Goal: Task Accomplishment & Management: Manage account settings

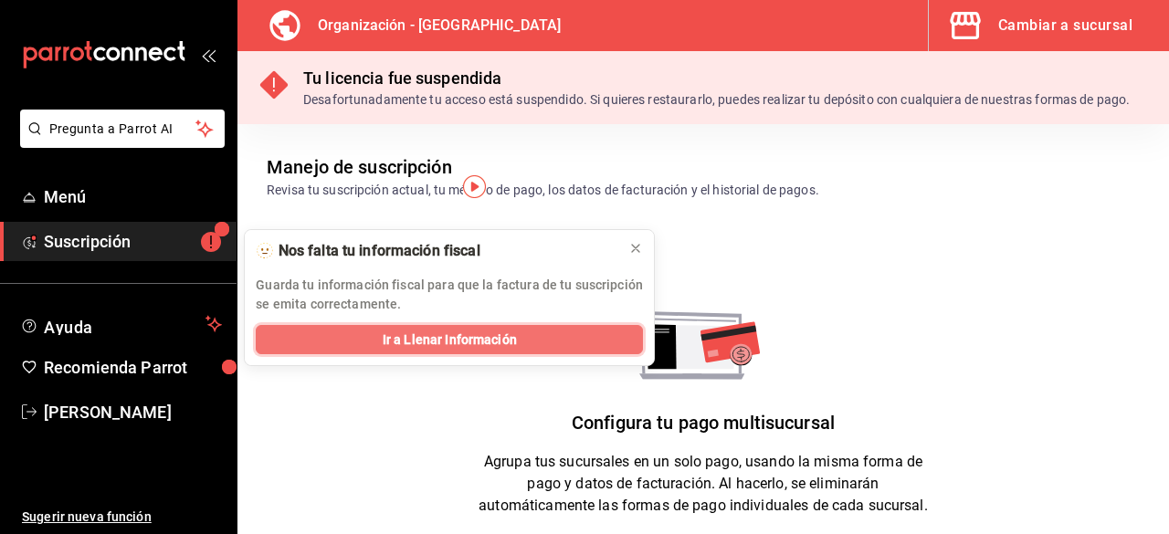
click at [588, 348] on button "Ir a Llenar Información" at bounding box center [449, 339] width 387 height 29
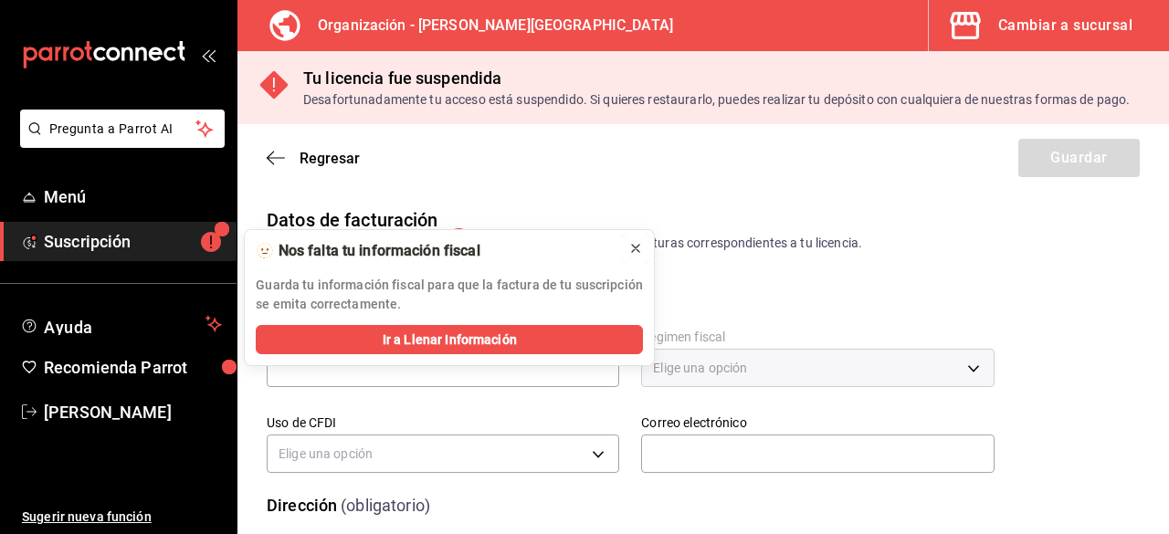
click at [639, 250] on icon at bounding box center [635, 248] width 7 height 7
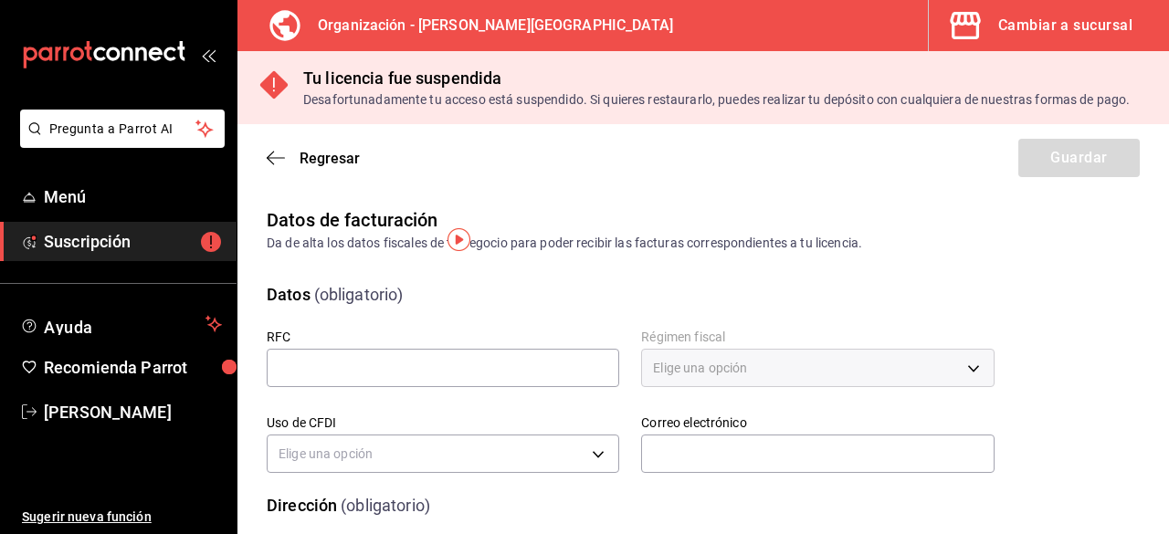
click at [515, 32] on h3 "Organización - [PERSON_NAME][GEOGRAPHIC_DATA]" at bounding box center [488, 26] width 370 height 22
click at [1126, 24] on div "Cambiar a sucursal" at bounding box center [1065, 26] width 134 height 26
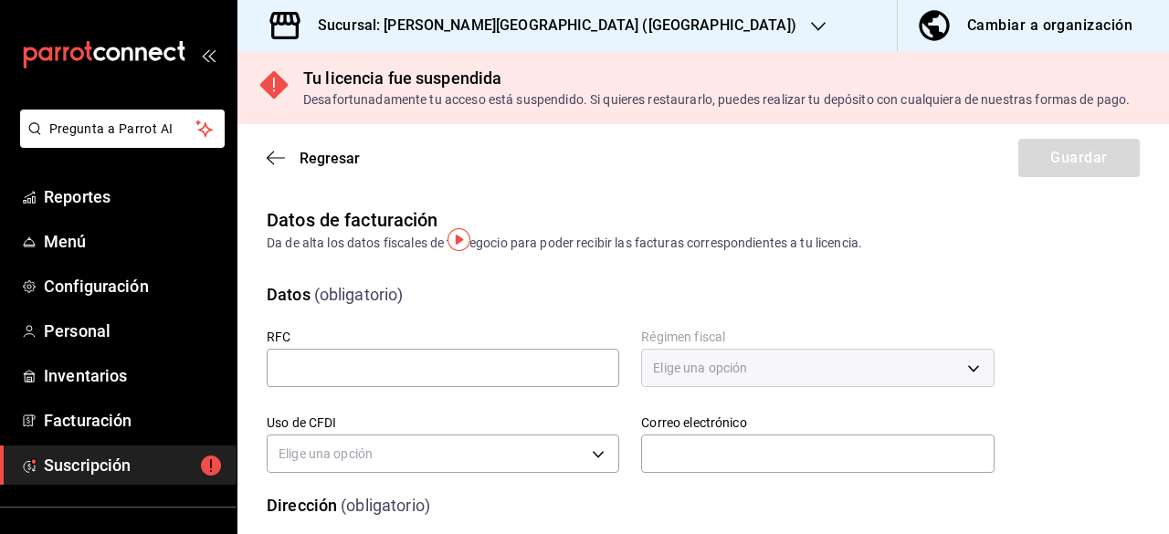
click at [811, 27] on icon "button" at bounding box center [818, 26] width 15 height 9
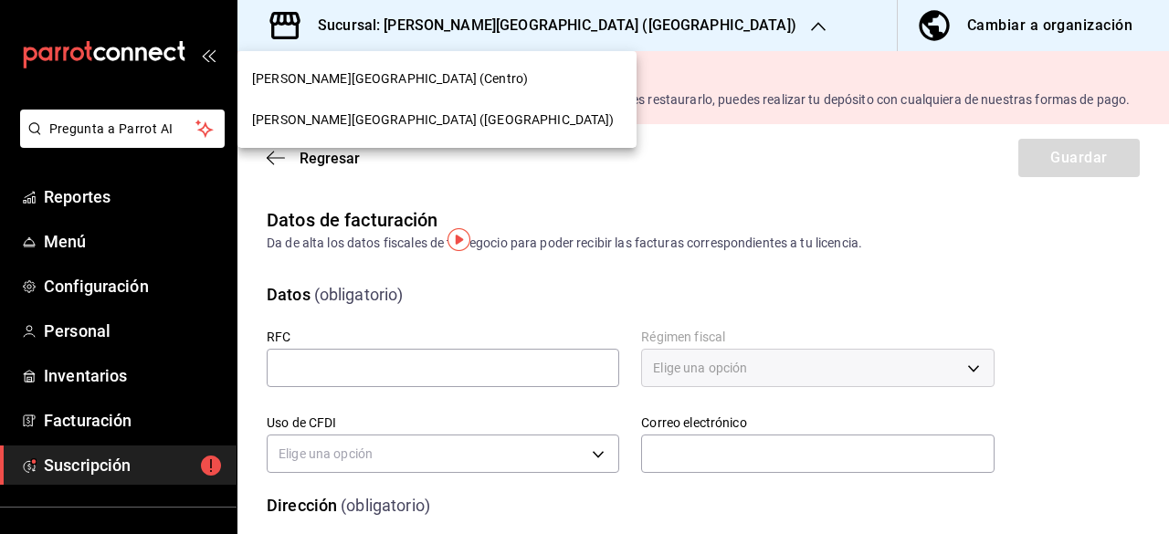
click at [570, 27] on div at bounding box center [584, 267] width 1169 height 534
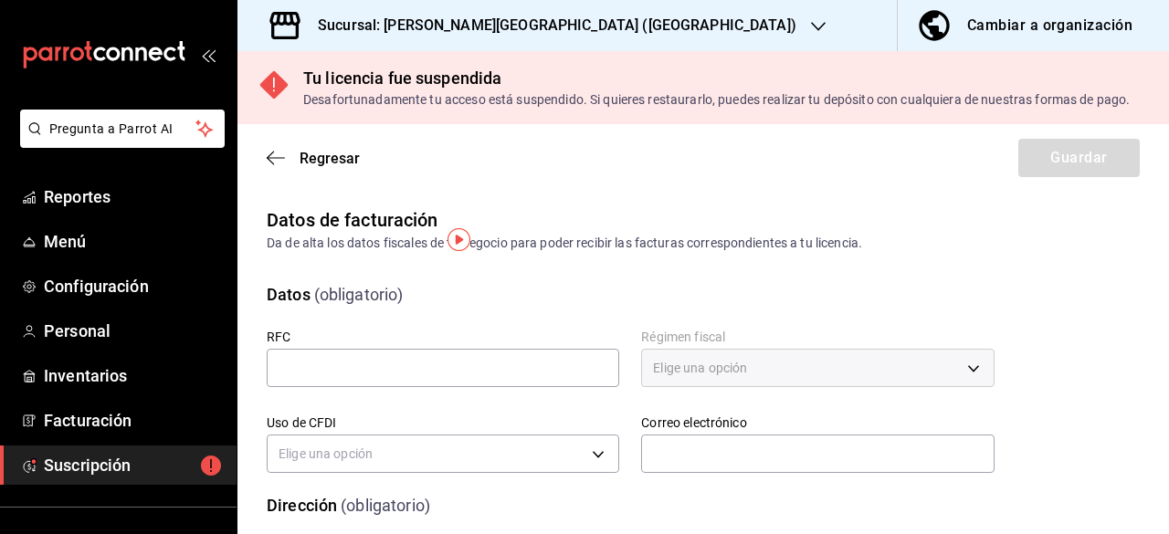
click at [811, 27] on icon "button" at bounding box center [818, 26] width 15 height 9
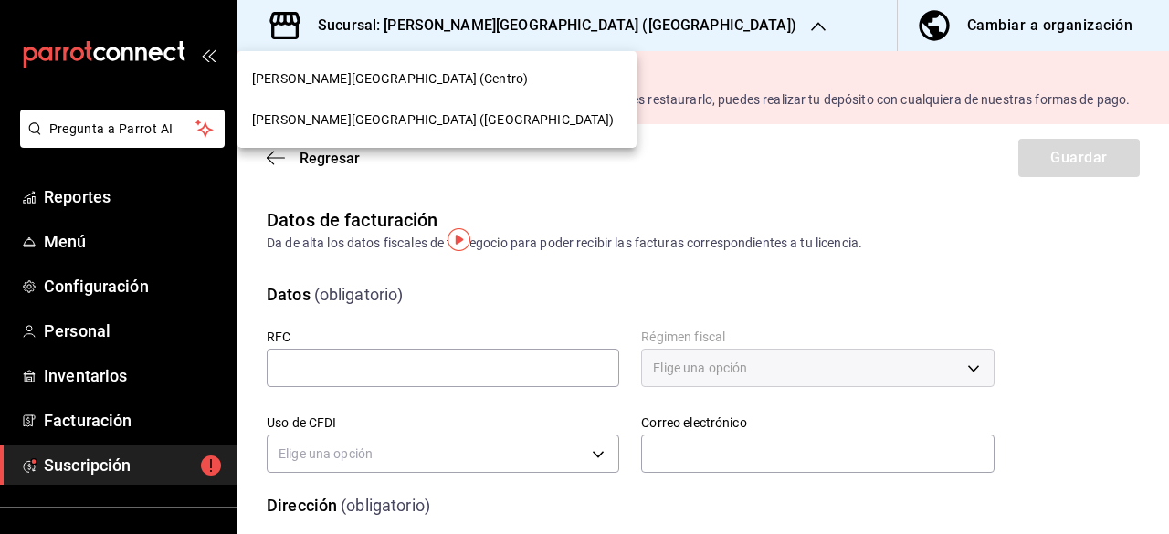
click at [371, 81] on span "Cueva de Humo (Centro)" at bounding box center [390, 78] width 276 height 19
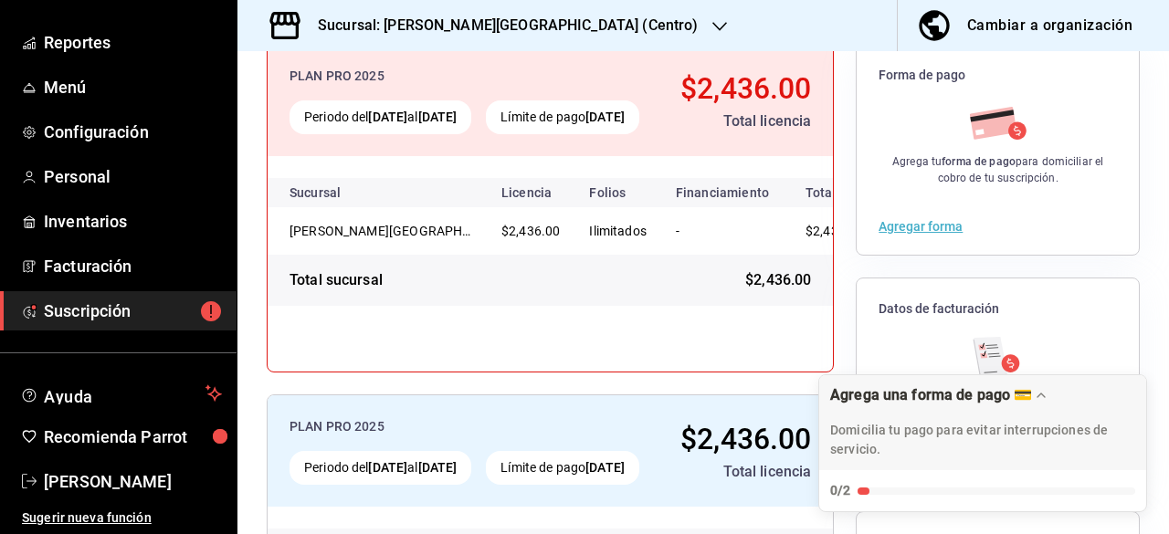
scroll to position [420, 0]
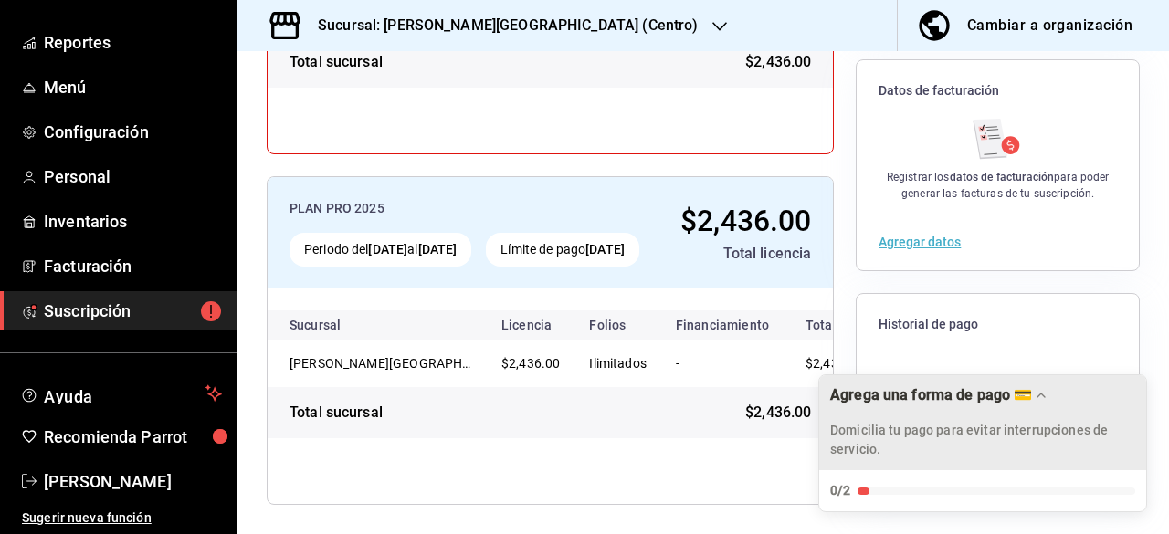
click at [1037, 399] on icon "Drag to move checklist" at bounding box center [1040, 395] width 15 height 15
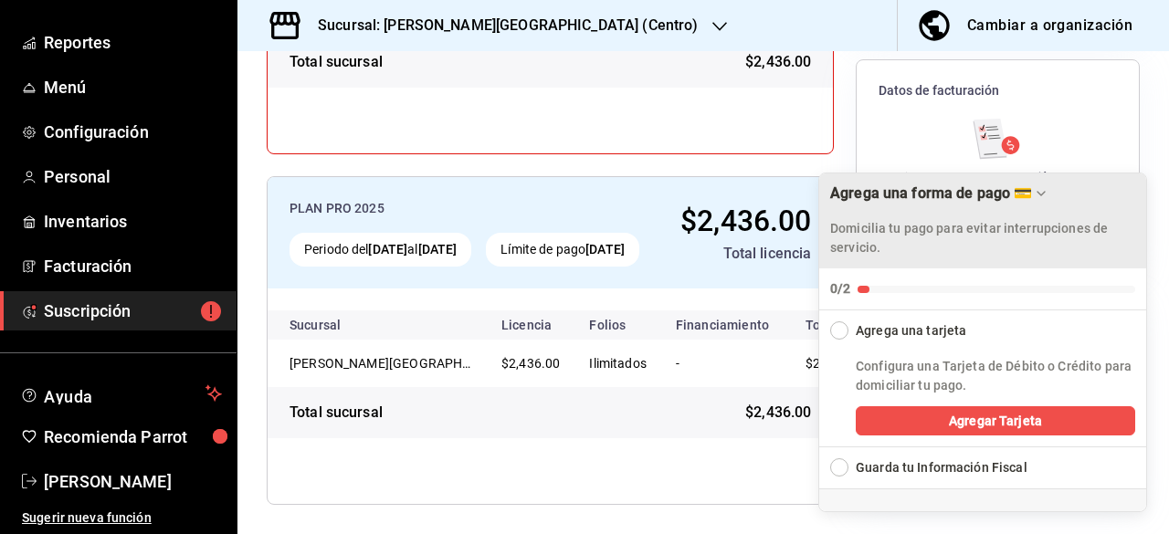
click at [845, 341] on div "Agrega una tarjeta" at bounding box center [983, 325] width 329 height 30
click at [844, 333] on div "Collapse Checklist" at bounding box center [839, 330] width 18 height 18
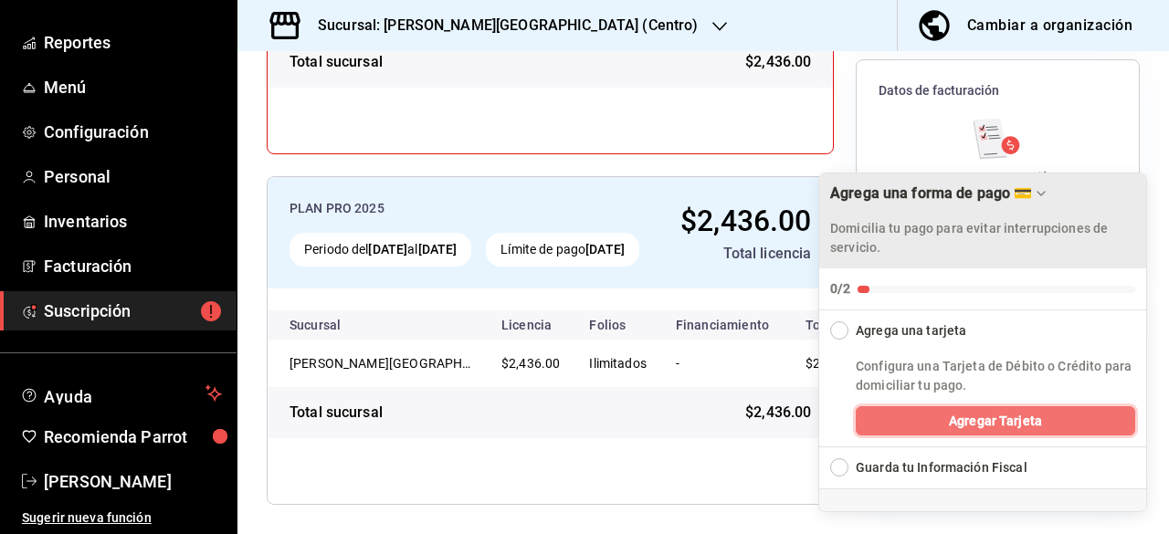
click at [990, 415] on span "Agregar Tarjeta" at bounding box center [995, 421] width 93 height 19
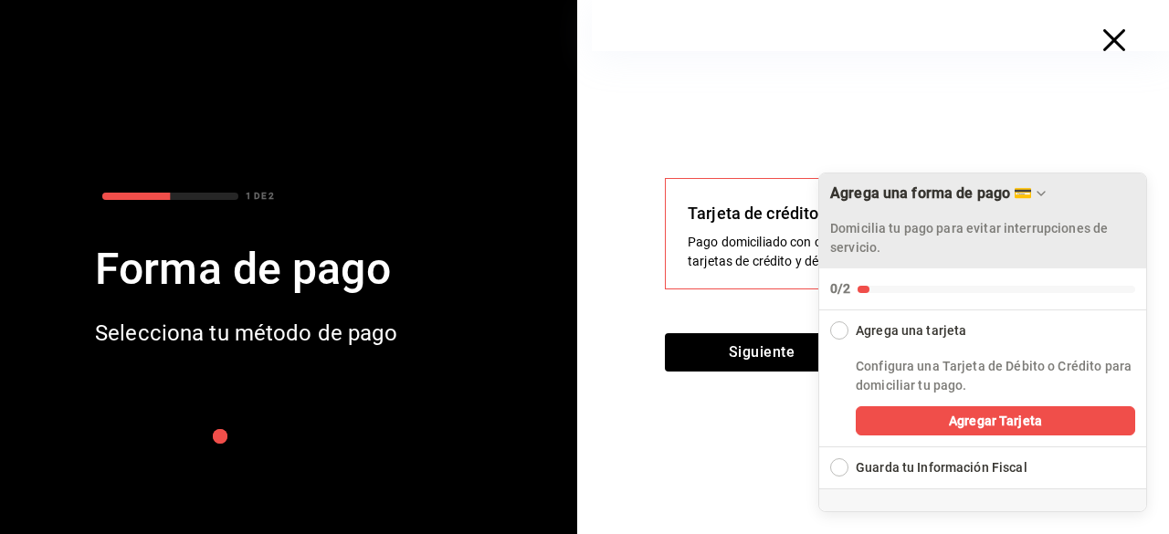
click at [847, 333] on div "Collapse Checklist" at bounding box center [839, 330] width 18 height 18
click at [847, 333] on div "Agrega una tarjeta" at bounding box center [983, 325] width 329 height 30
click at [839, 337] on div "Collapse Checklist" at bounding box center [839, 330] width 18 height 18
click at [786, 362] on button "Siguiente" at bounding box center [762, 352] width 194 height 38
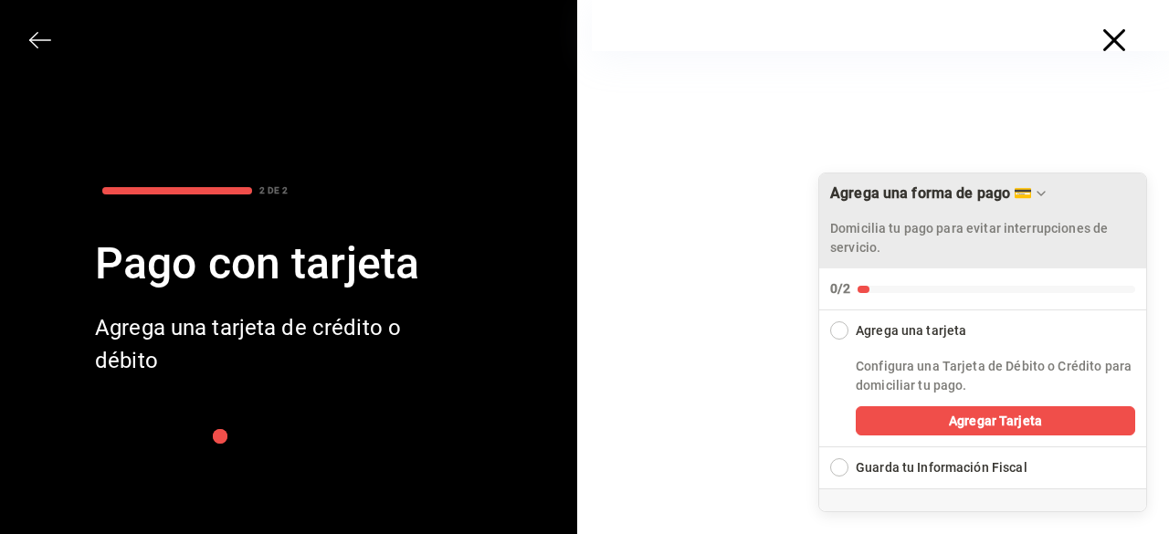
scroll to position [221, 0]
click at [1052, 192] on div "Agrega una forma de pago 💳" at bounding box center [982, 193] width 305 height 18
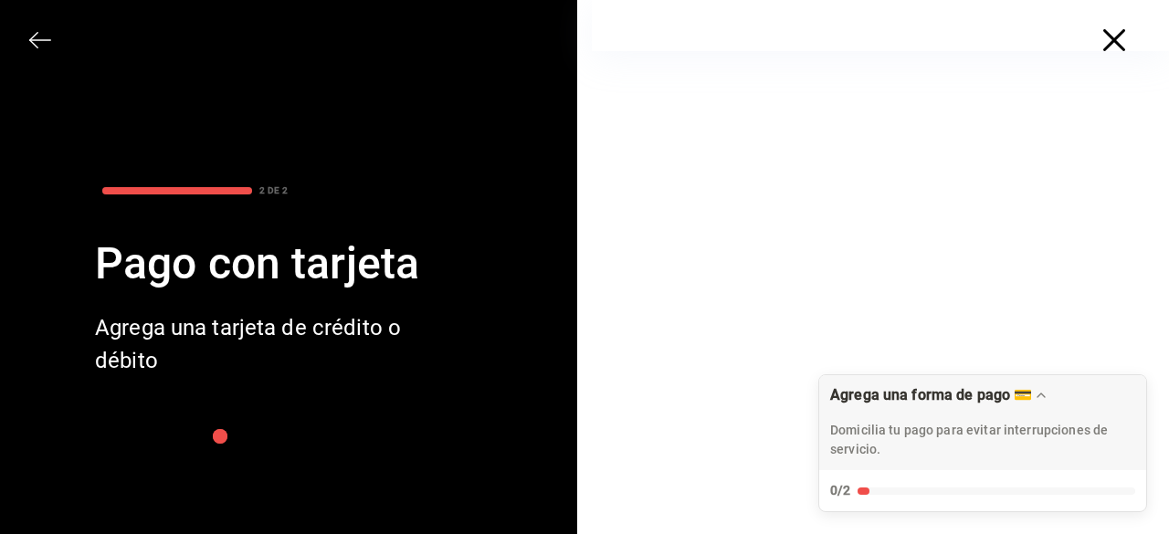
scroll to position [183, 0]
drag, startPoint x: 1108, startPoint y: 331, endPoint x: 1132, endPoint y: 252, distance: 82.9
click at [1132, 252] on div at bounding box center [880, 221] width 577 height 705
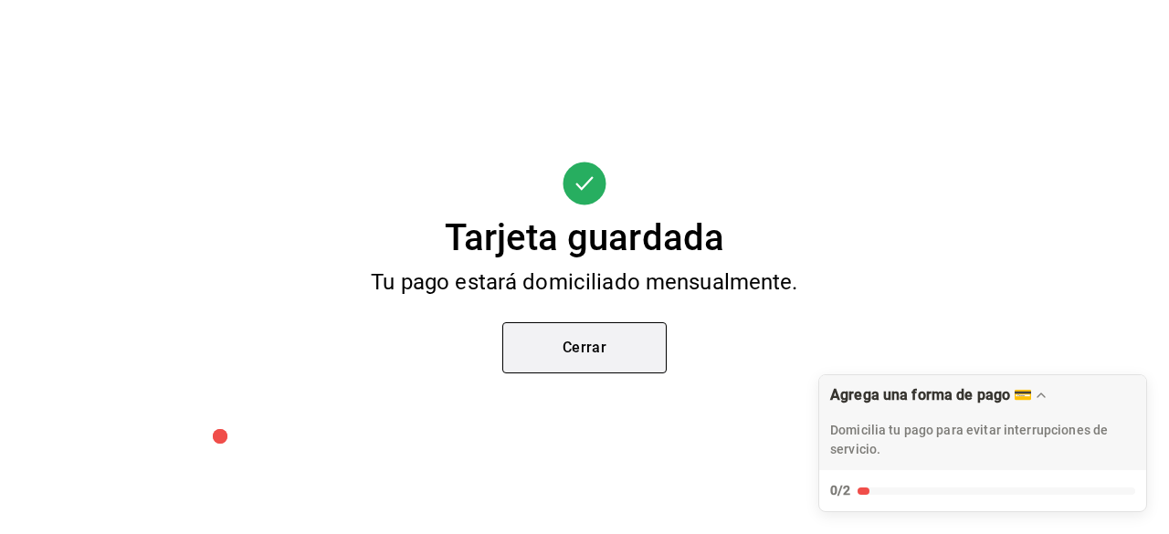
click at [632, 355] on button "Cerrar" at bounding box center [584, 347] width 164 height 51
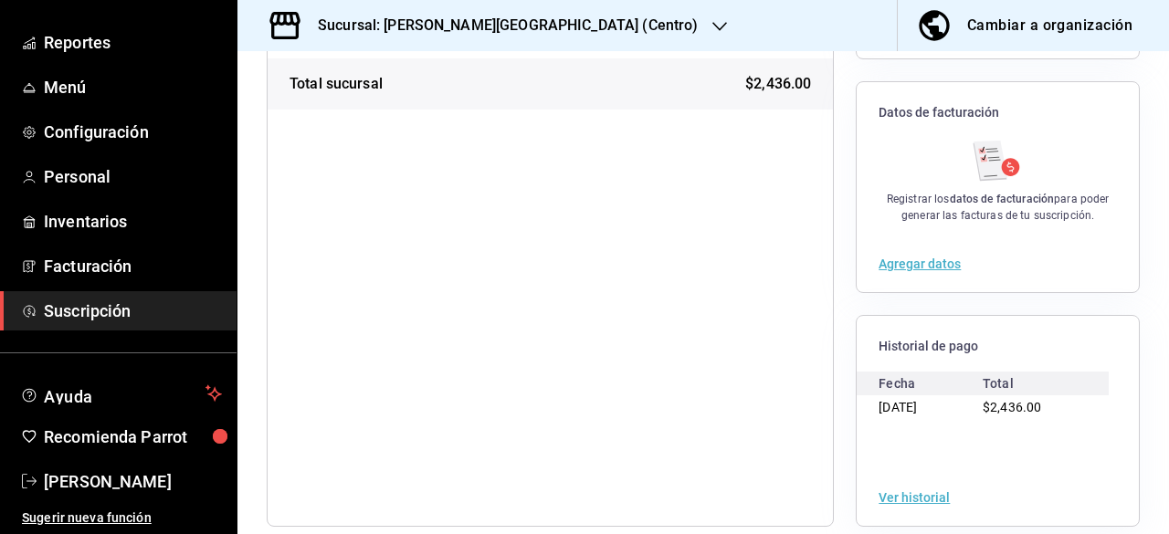
scroll to position [329, 0]
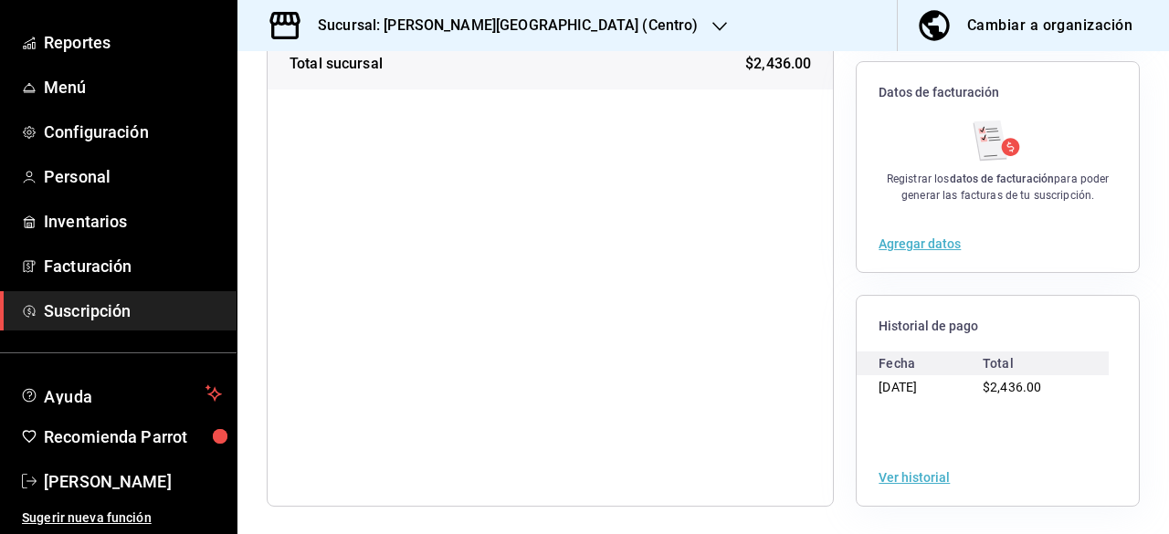
click at [900, 242] on button "Agregar datos" at bounding box center [919, 243] width 82 height 13
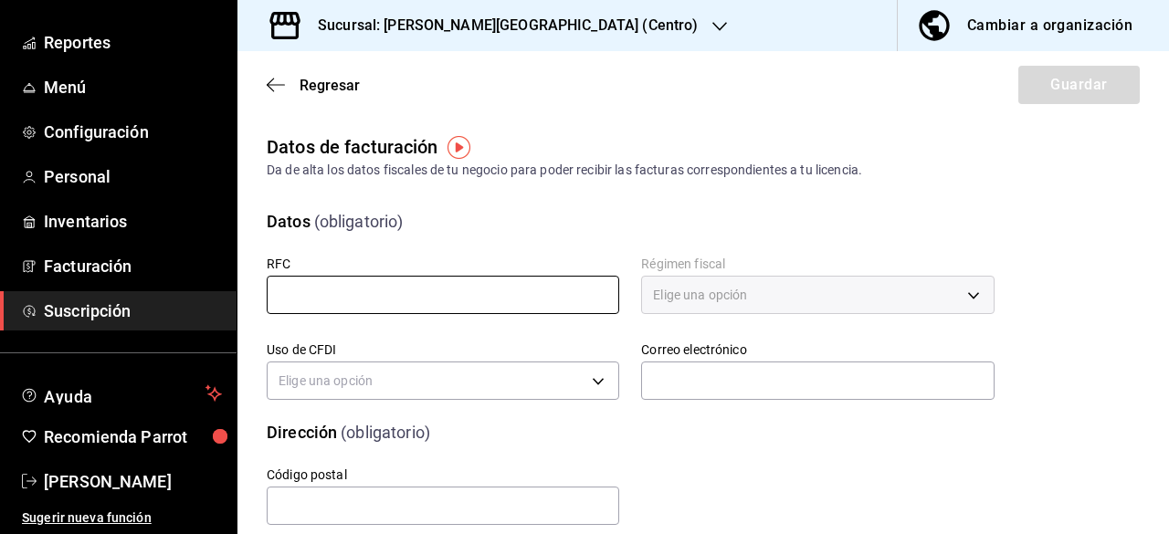
click at [432, 294] on input "text" at bounding box center [443, 295] width 352 height 38
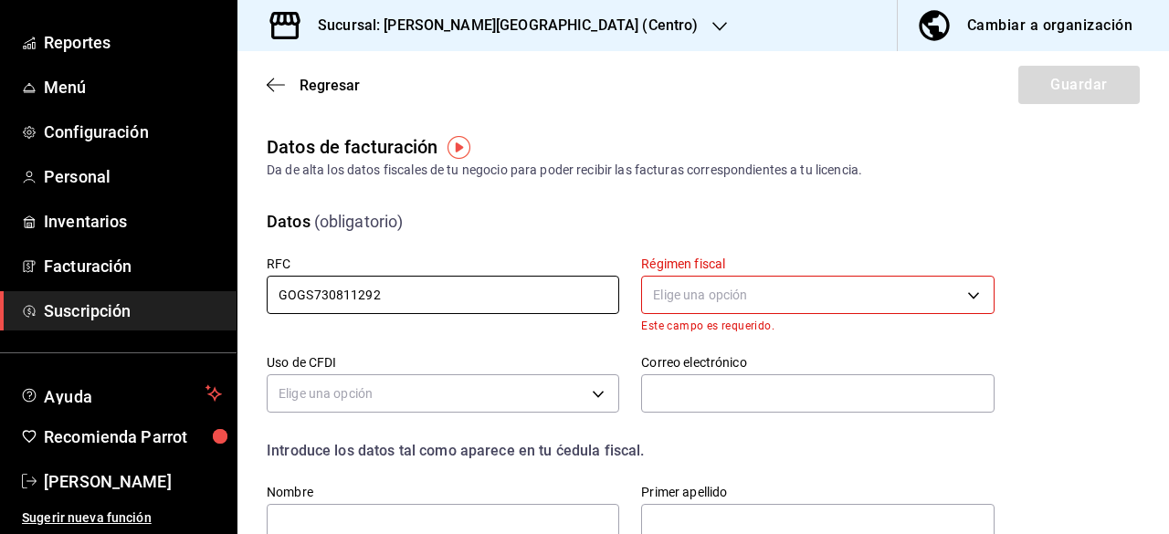
type input "GOGS730811292"
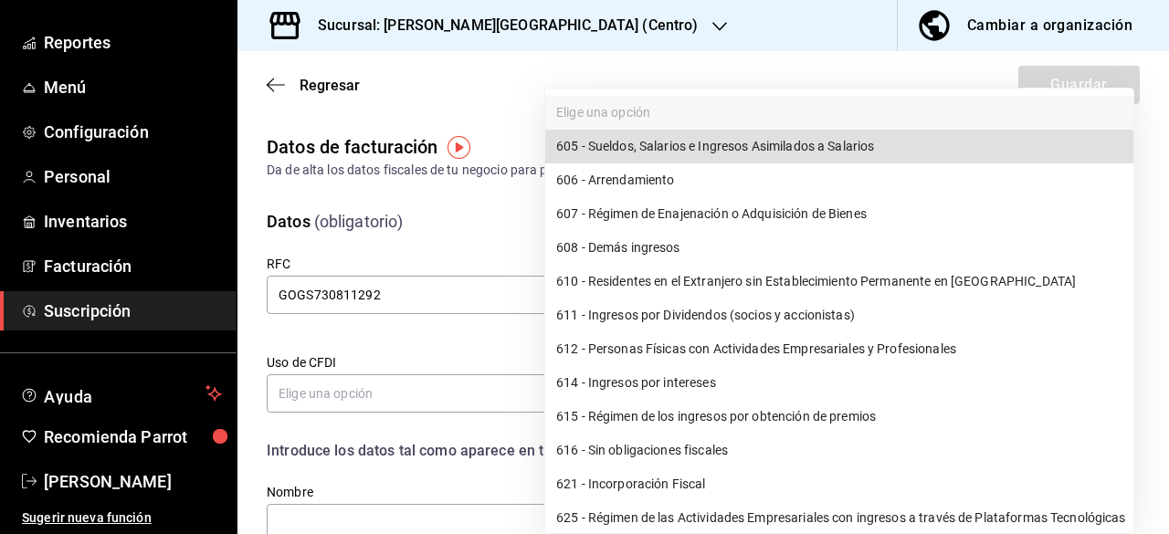
click at [736, 285] on body "Pregunta a Parrot AI Reportes Menú Configuración Personal Inventarios Facturaci…" at bounding box center [584, 267] width 1169 height 534
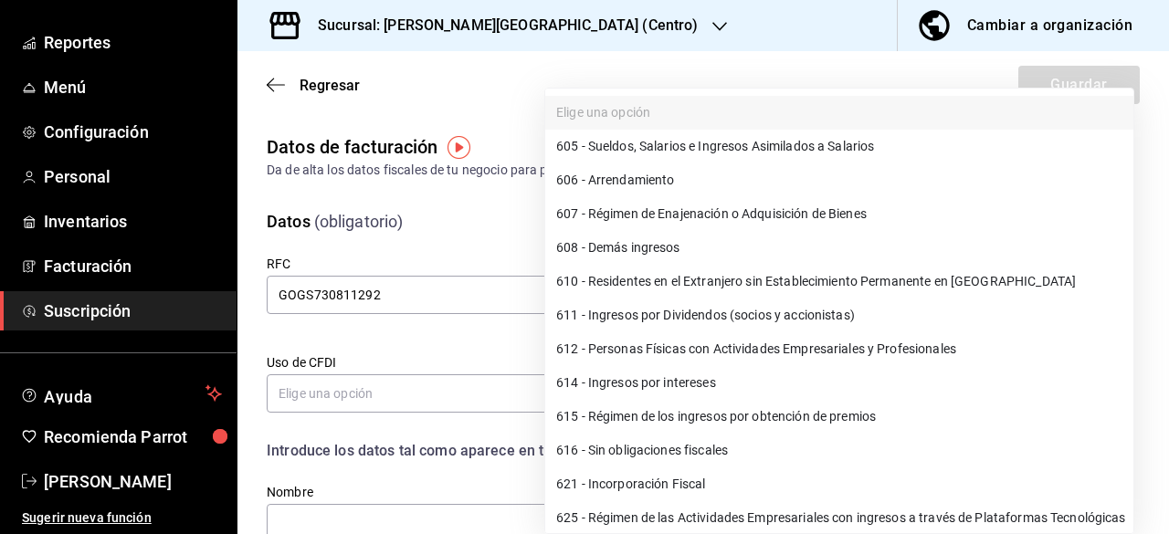
click at [705, 487] on li "621 - Incorporación Fiscal" at bounding box center [839, 484] width 588 height 34
type input "621"
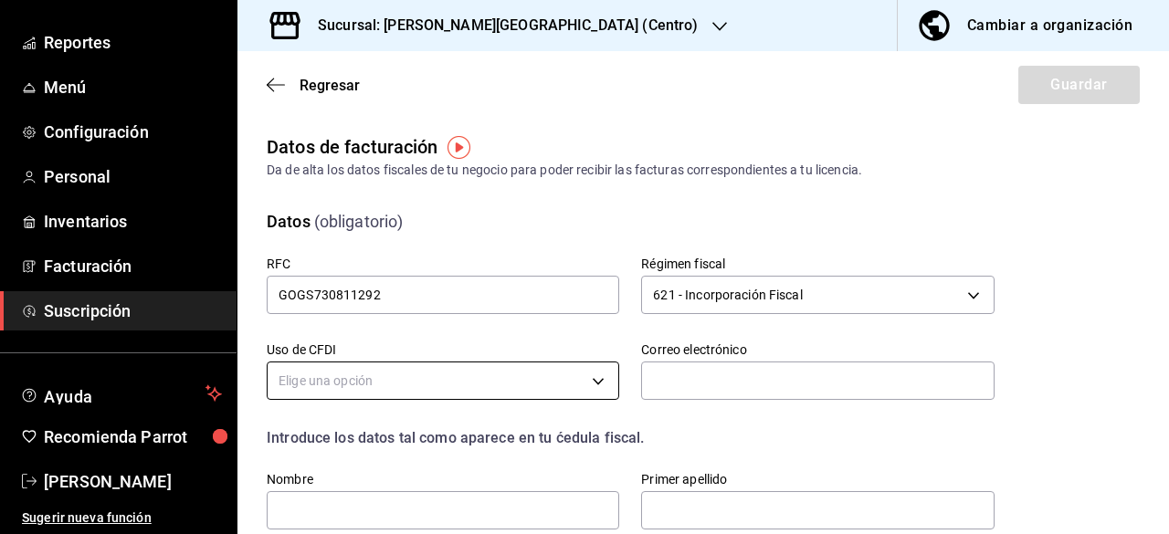
click at [589, 380] on body "Pregunta a Parrot AI Reportes Menú Configuración Personal Inventarios Facturaci…" at bounding box center [584, 267] width 1169 height 534
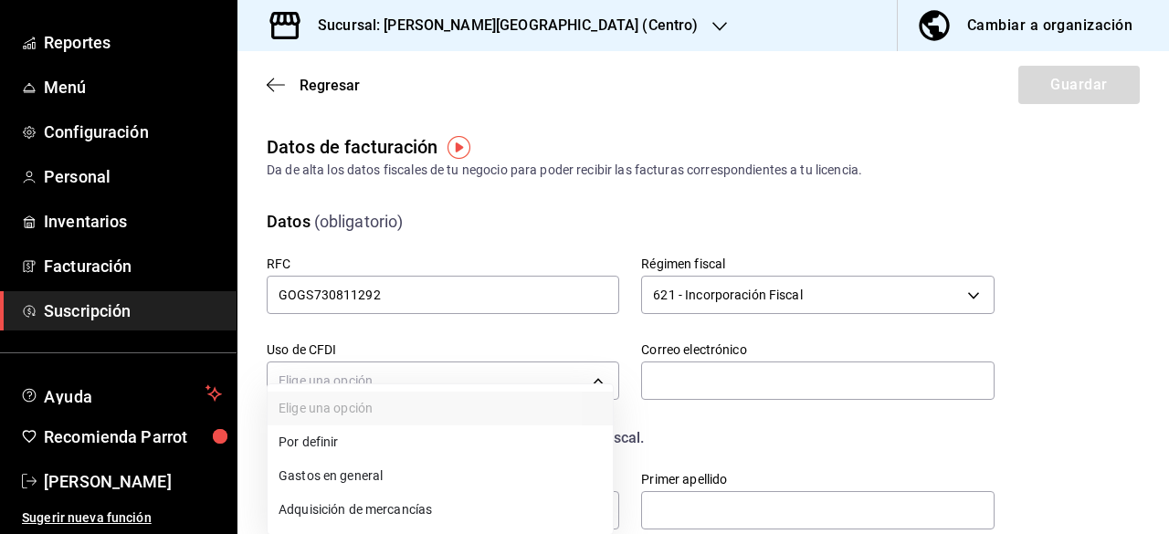
click at [376, 471] on li "Gastos en general" at bounding box center [439, 476] width 345 height 34
type input "G03"
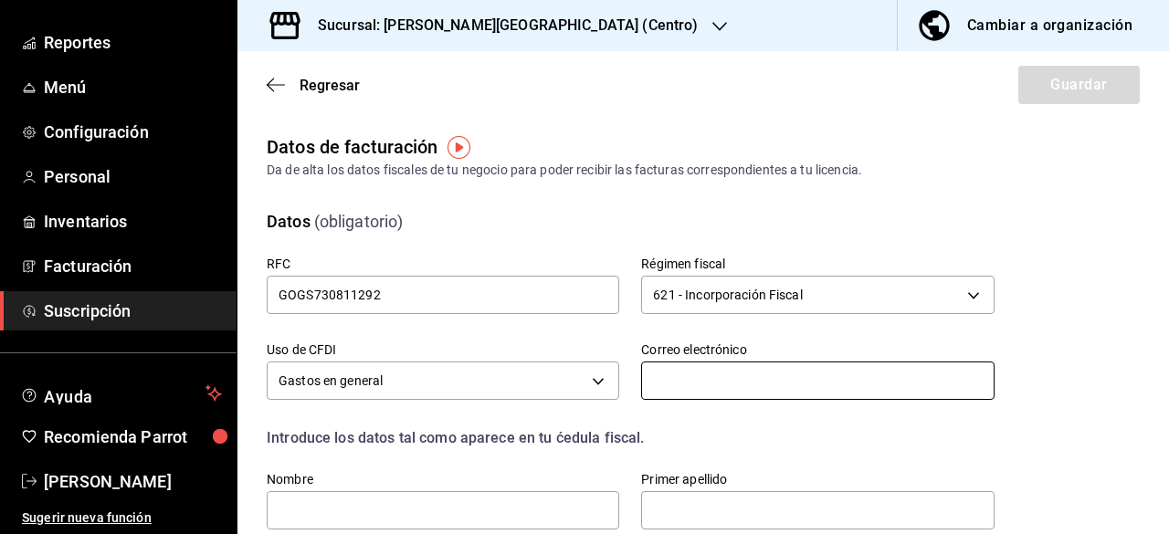
click at [770, 390] on input "text" at bounding box center [817, 381] width 352 height 38
click at [724, 383] on input "text" at bounding box center [817, 381] width 352 height 38
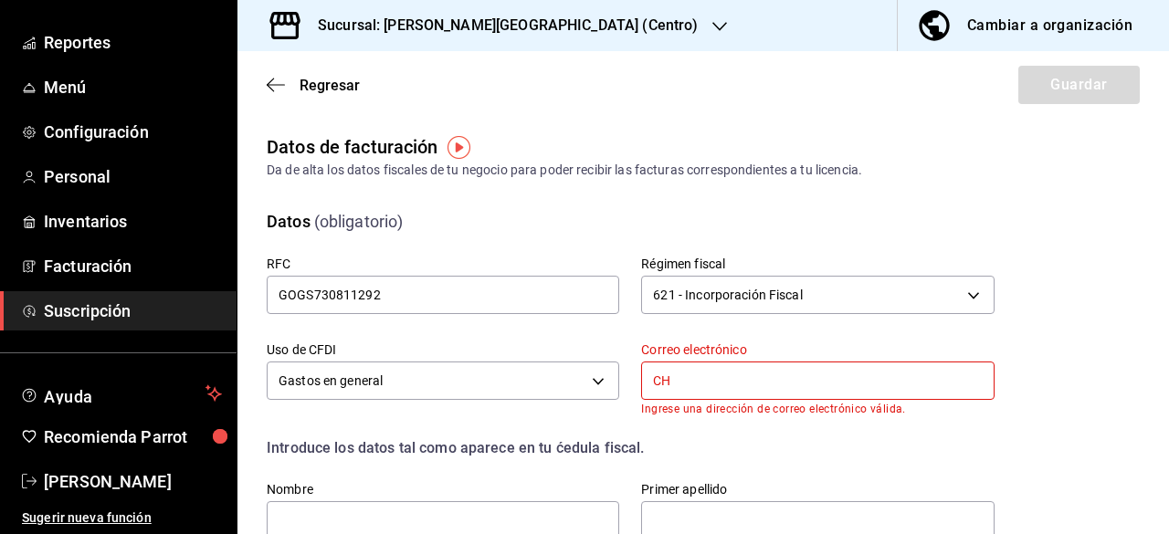
type input "C"
type input "h"
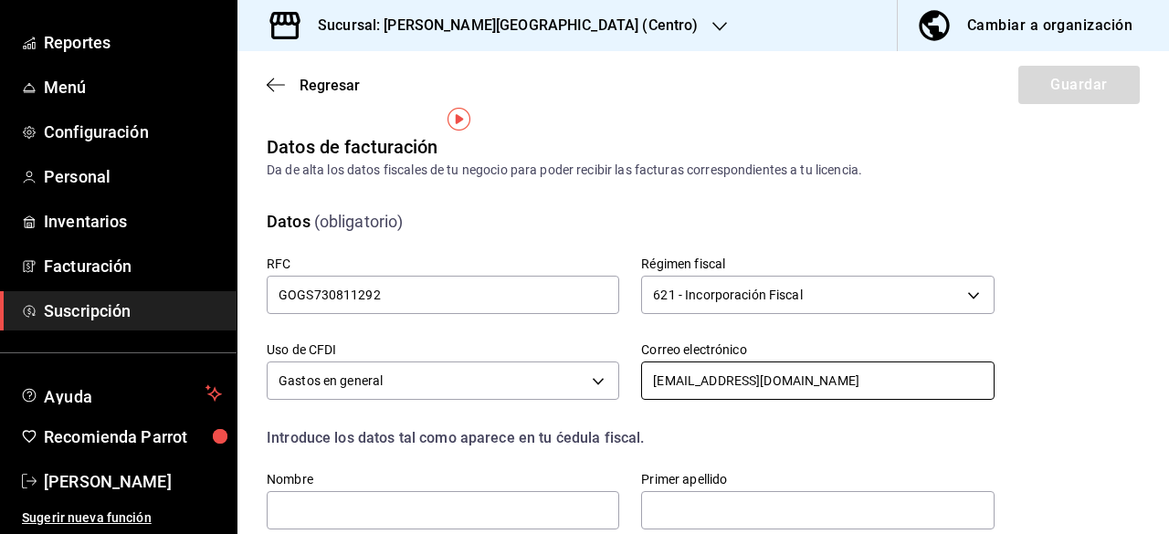
scroll to position [246, 0]
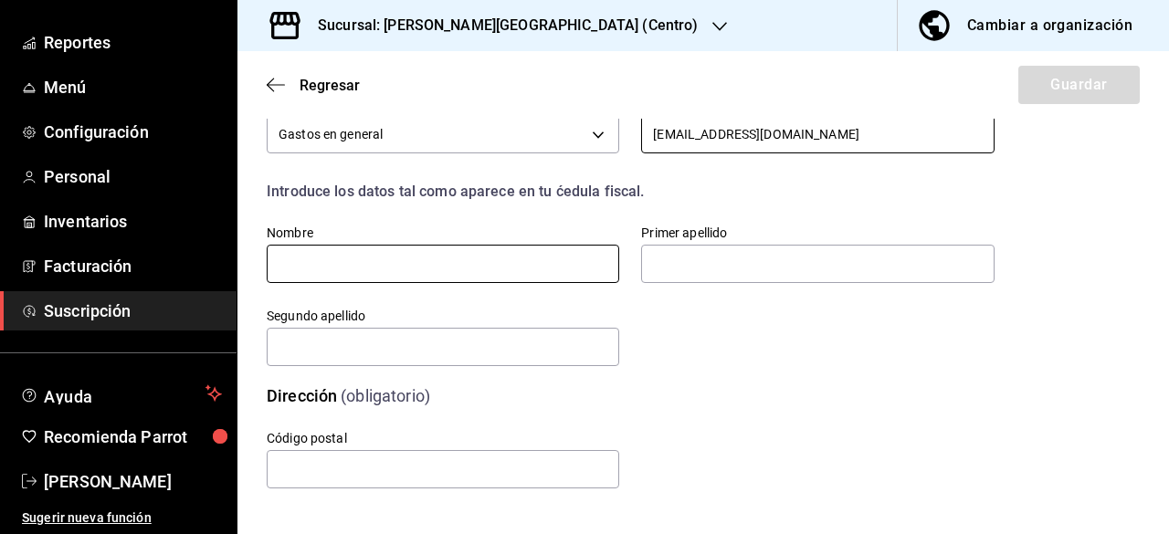
type input "checosgrill2016@gmail.com"
click at [526, 272] on input "text" at bounding box center [443, 264] width 352 height 38
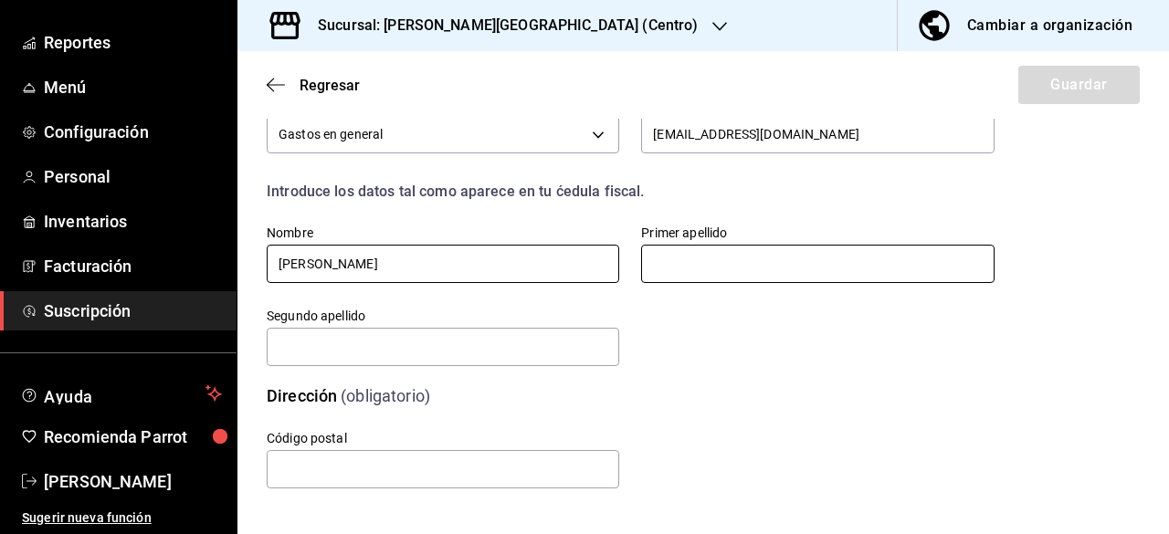
type input "SERGIO RAFAEL"
click at [655, 254] on input "text" at bounding box center [817, 264] width 352 height 38
type input "GONZALEZ"
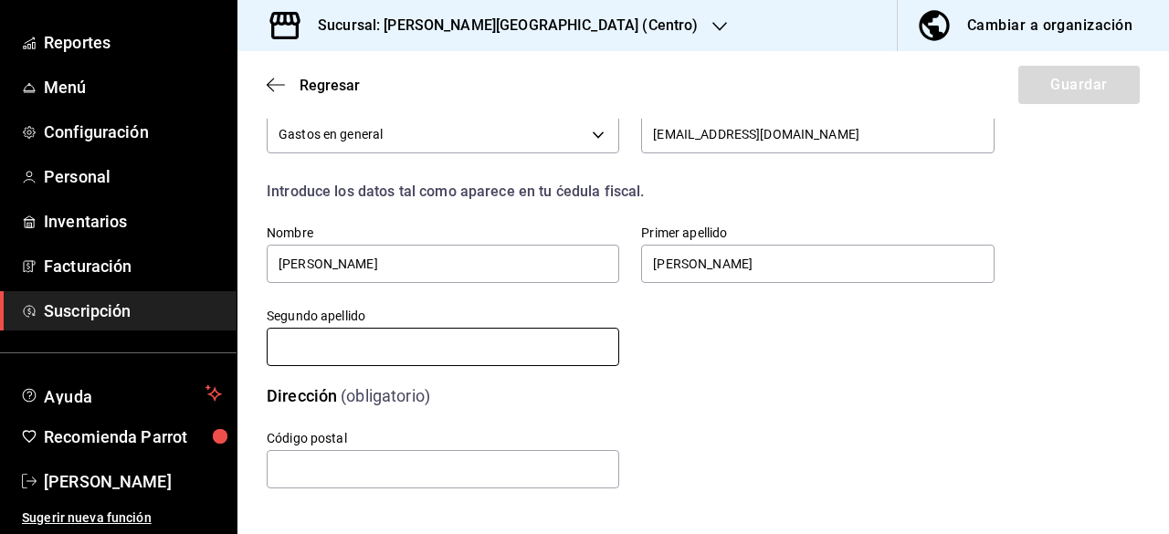
click at [413, 339] on input "text" at bounding box center [443, 347] width 352 height 38
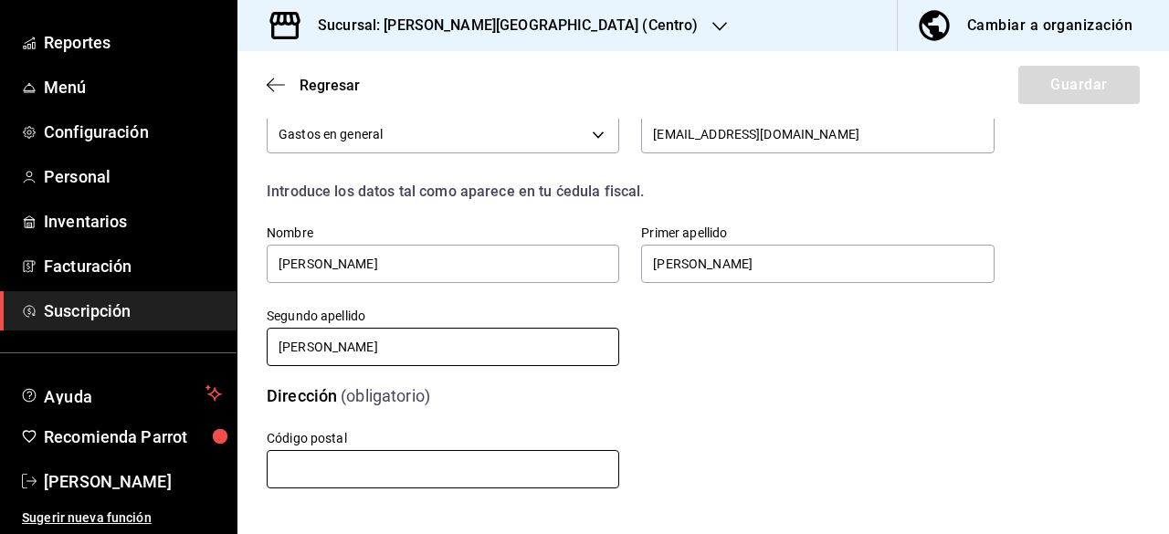
type input "GARCIA"
click at [425, 471] on input "text" at bounding box center [443, 469] width 352 height 38
click at [349, 471] on input "text" at bounding box center [443, 469] width 352 height 38
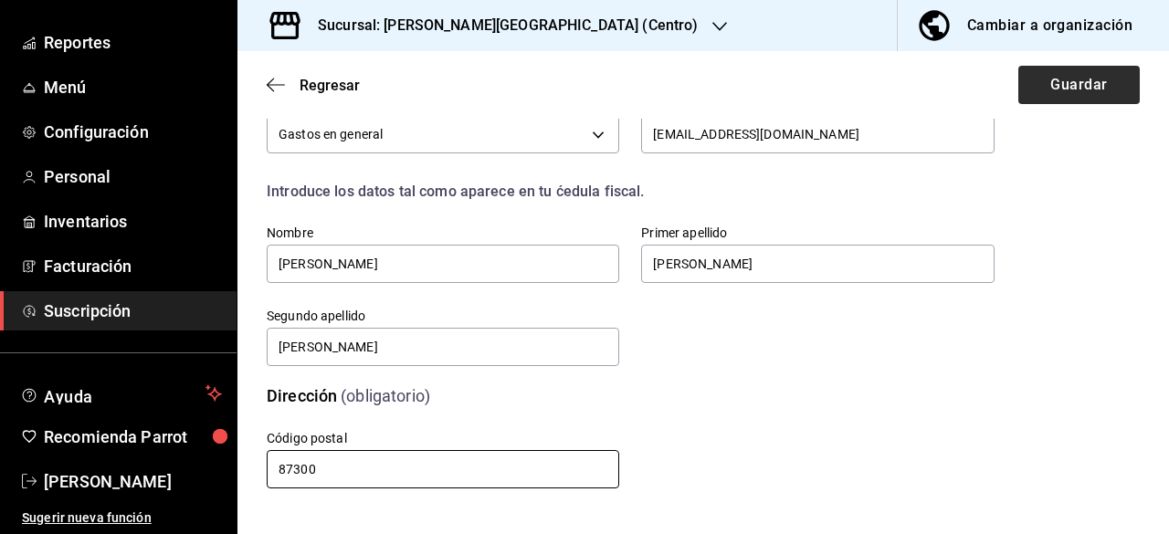
type input "87300"
click at [1085, 94] on button "Guardar" at bounding box center [1078, 85] width 121 height 38
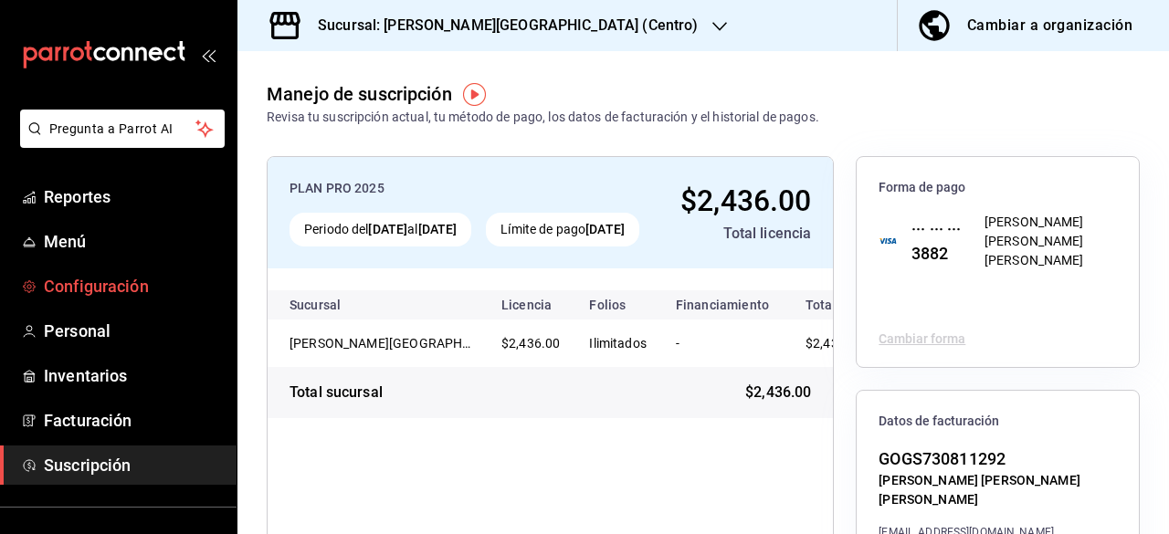
click at [124, 278] on span "Configuración" at bounding box center [133, 286] width 178 height 25
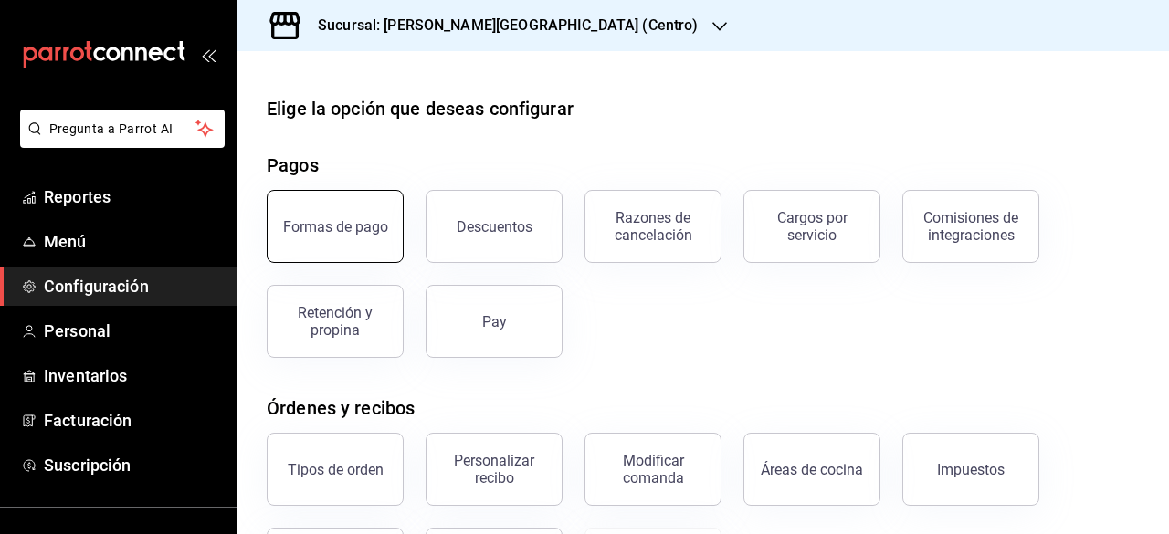
click at [353, 222] on div "Formas de pago" at bounding box center [335, 226] width 105 height 17
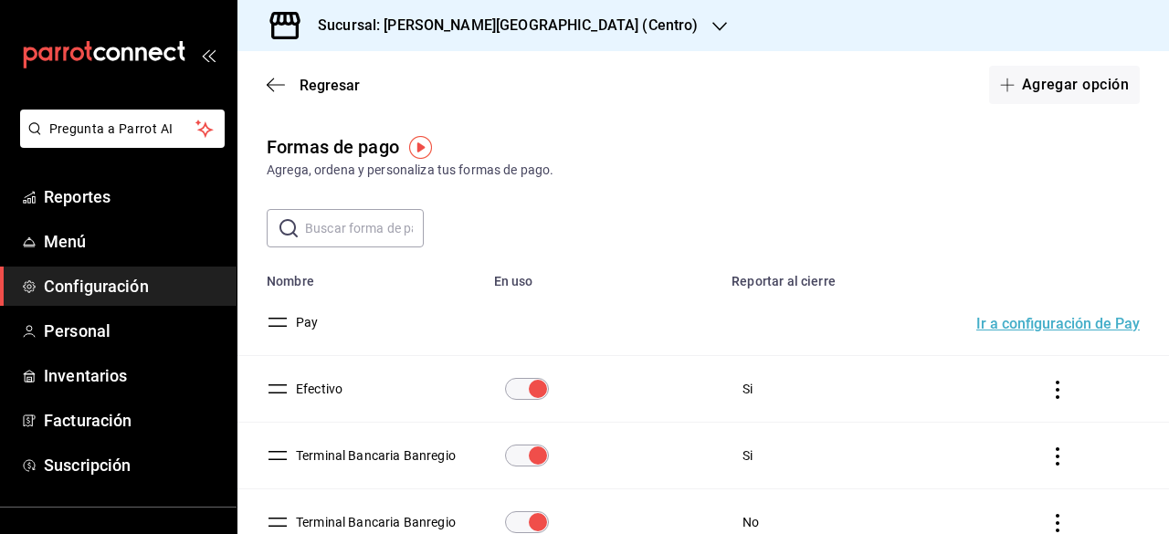
click at [92, 282] on span "Configuración" at bounding box center [133, 286] width 178 height 25
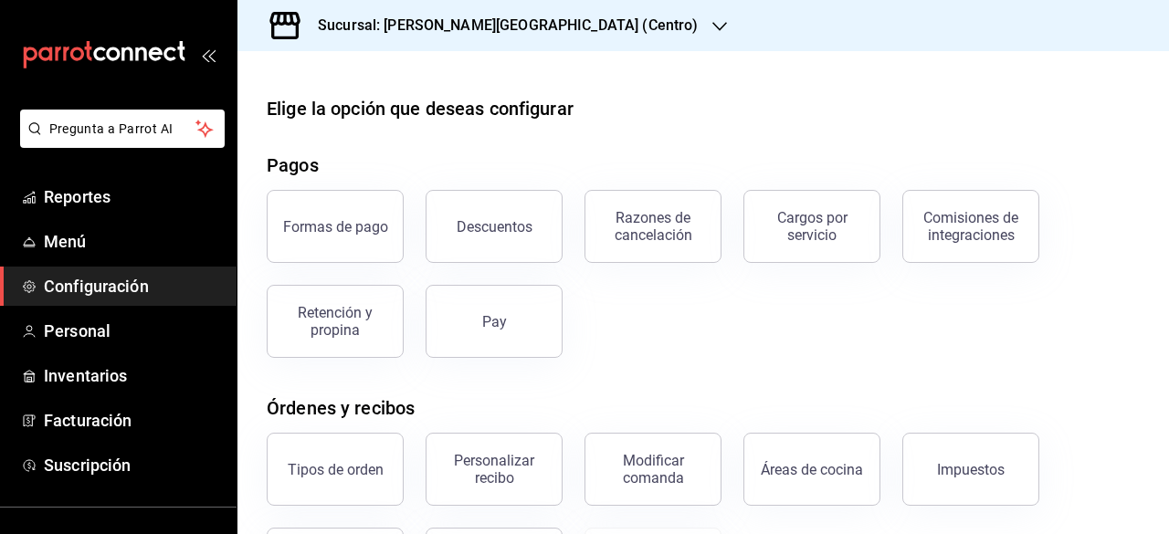
click at [548, 233] on button "Descuentos" at bounding box center [493, 226] width 137 height 73
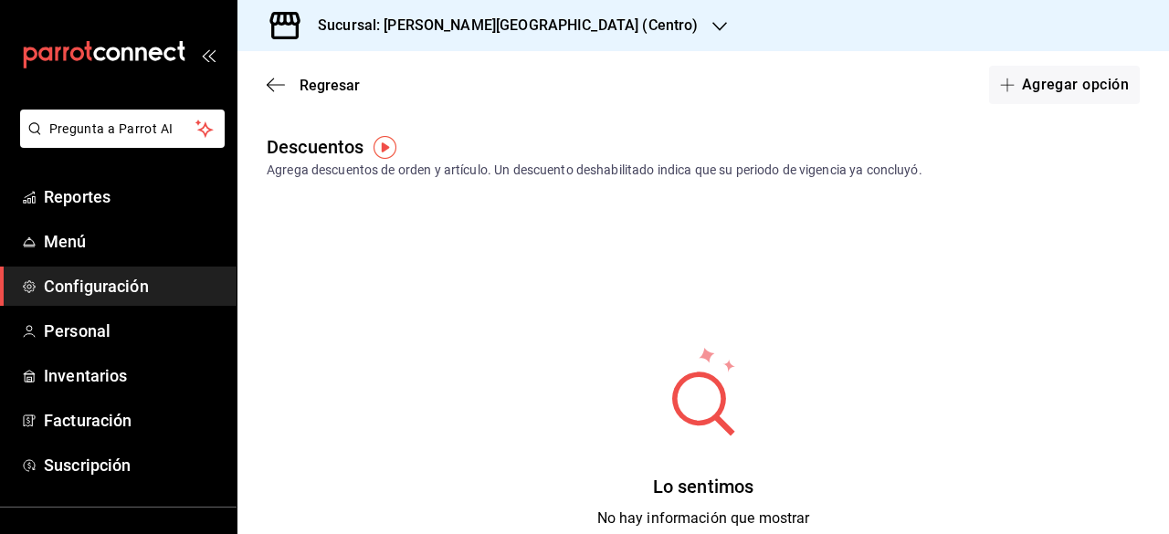
click at [104, 283] on span "Configuración" at bounding box center [133, 286] width 178 height 25
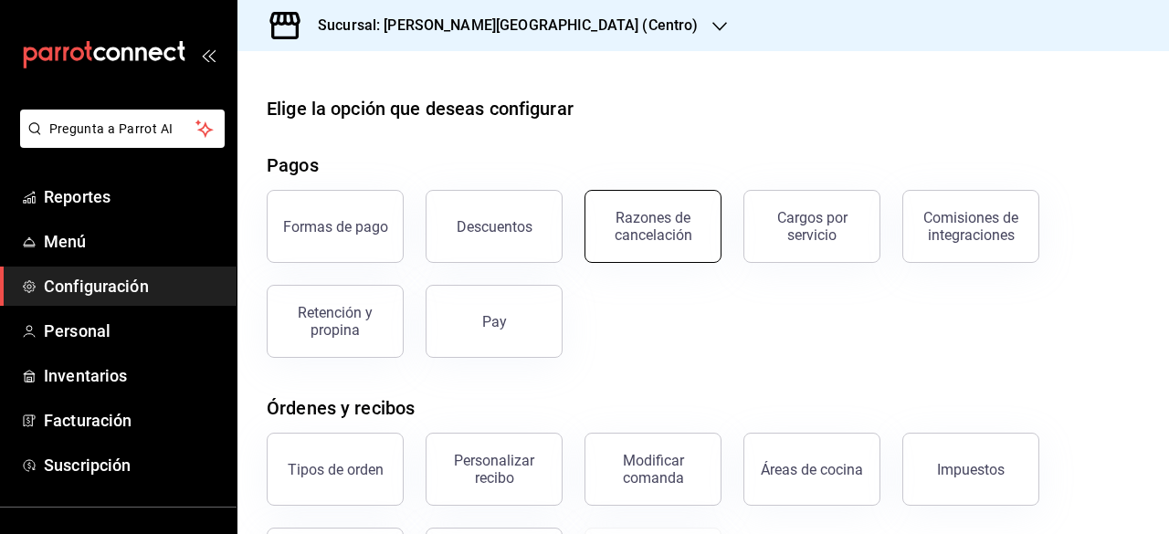
click at [688, 235] on div "Razones de cancelación" at bounding box center [652, 226] width 113 height 35
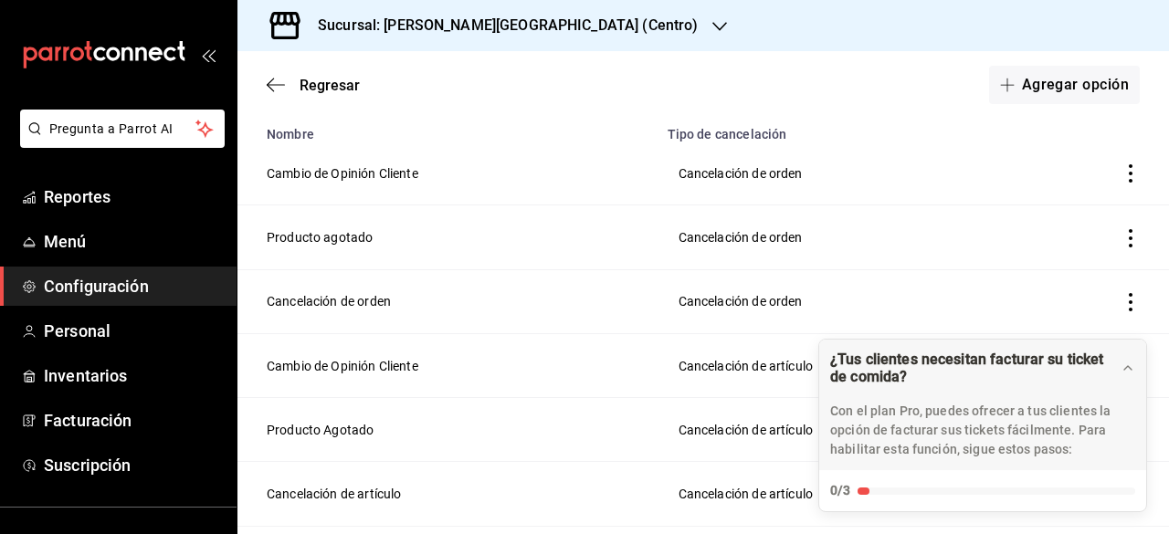
scroll to position [62, 0]
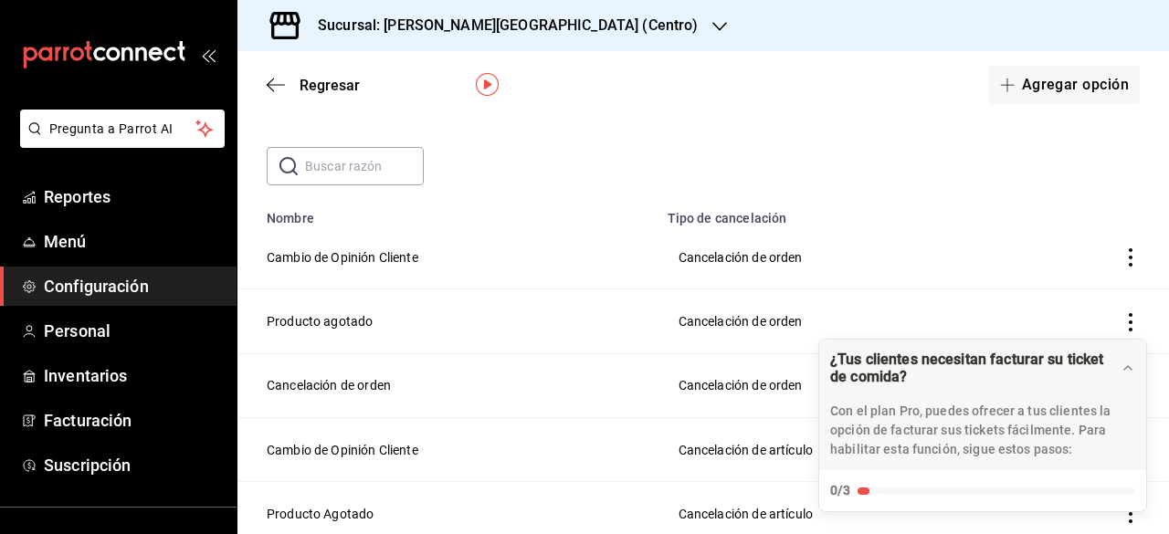
click at [188, 284] on span "Configuración" at bounding box center [133, 286] width 178 height 25
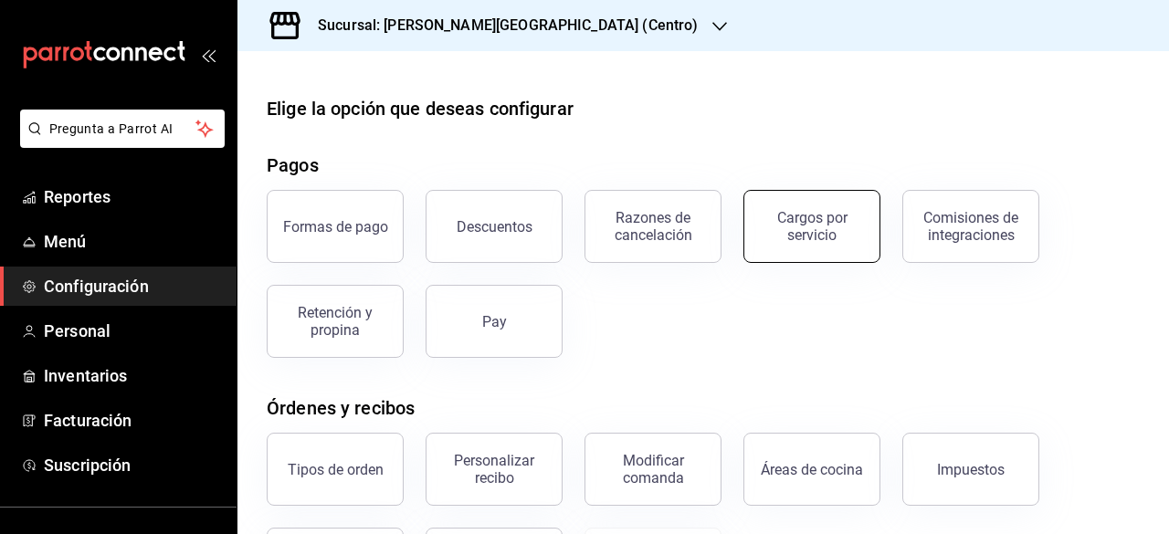
click at [829, 244] on button "Cargos por servicio" at bounding box center [811, 226] width 137 height 73
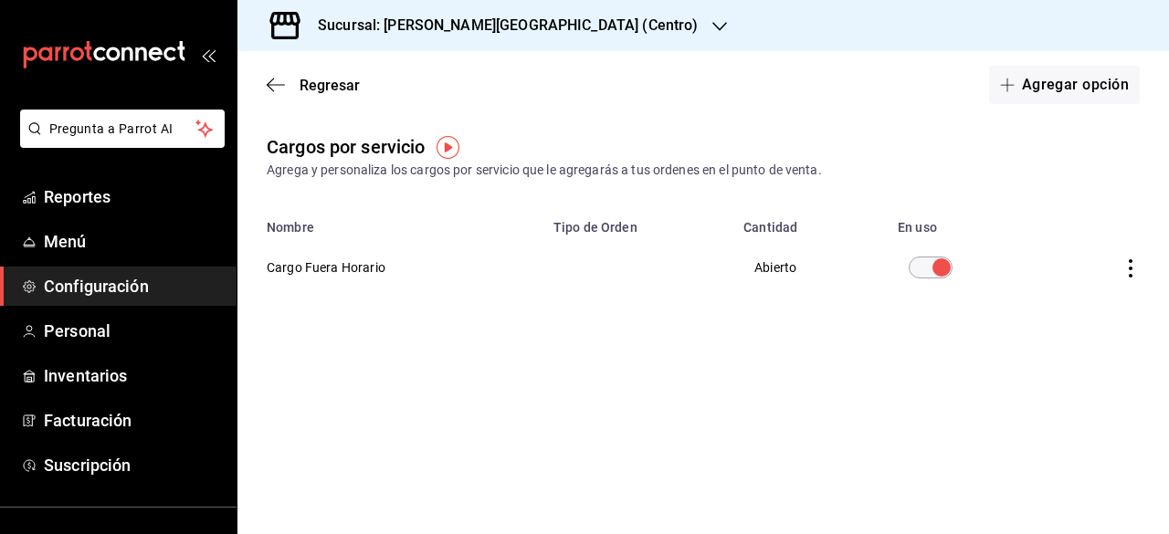
click at [176, 288] on span "Configuración" at bounding box center [133, 286] width 178 height 25
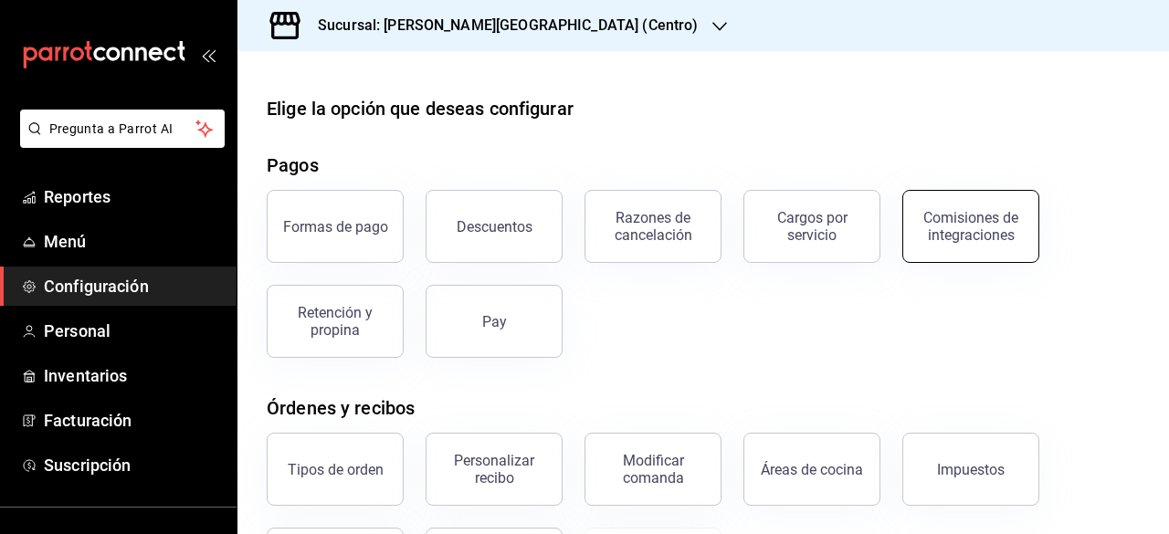
click at [993, 236] on div "Comisiones de integraciones" at bounding box center [970, 226] width 113 height 35
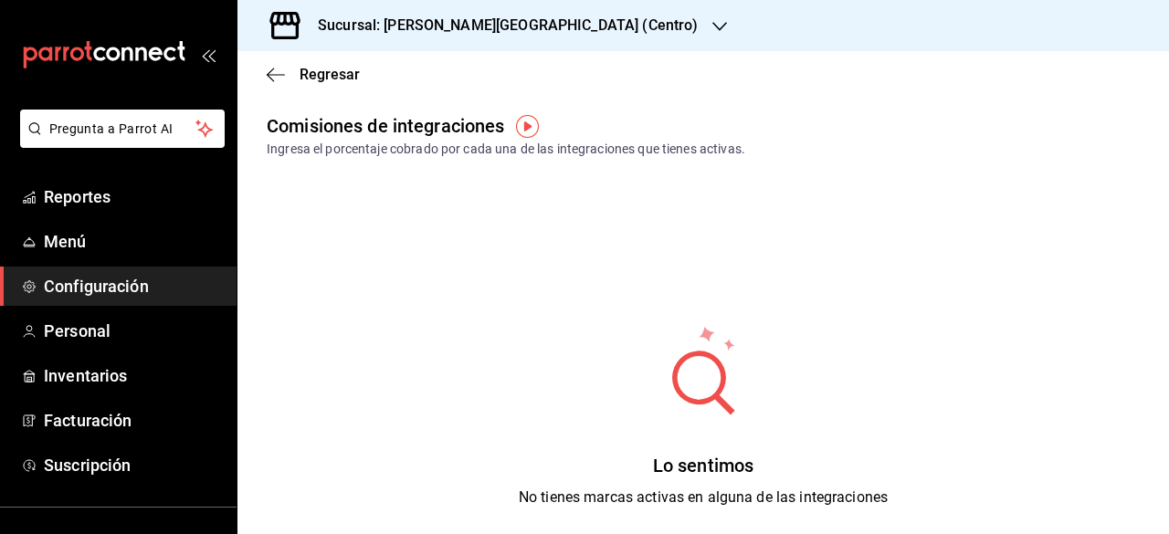
click at [153, 290] on span "Configuración" at bounding box center [133, 286] width 178 height 25
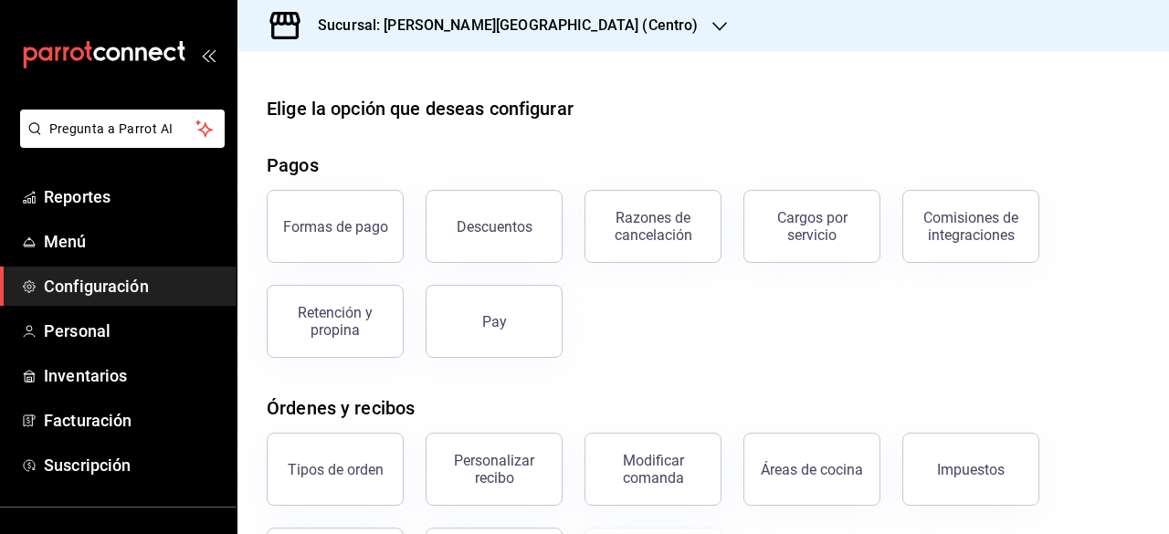
click at [566, 14] on div "Sucursal: Cueva de Humo (Centro)" at bounding box center [493, 25] width 482 height 51
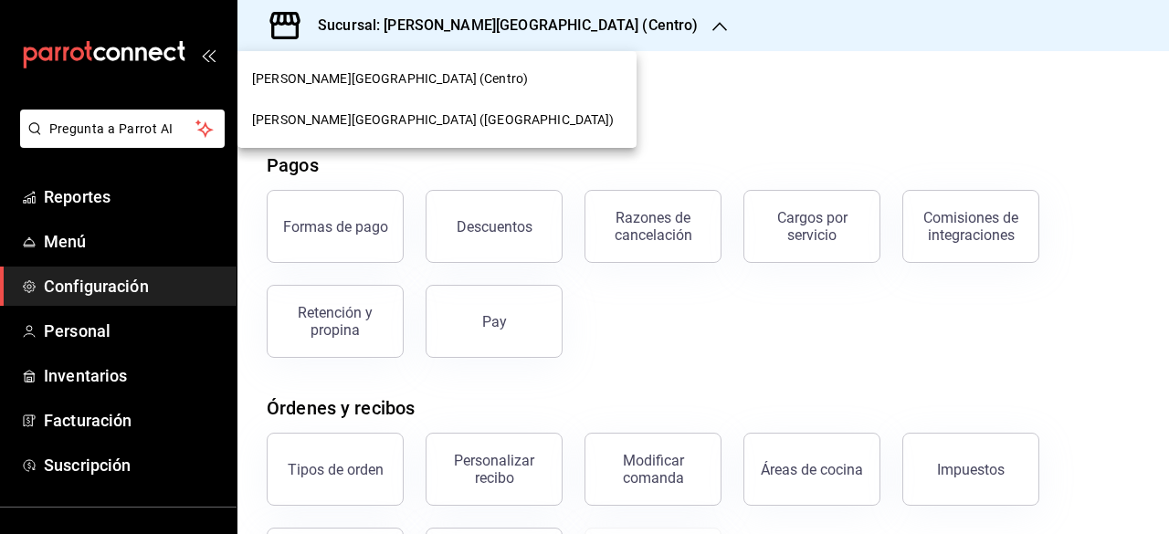
click at [431, 121] on div "Cueva de Humo (Aurora)" at bounding box center [437, 119] width 370 height 19
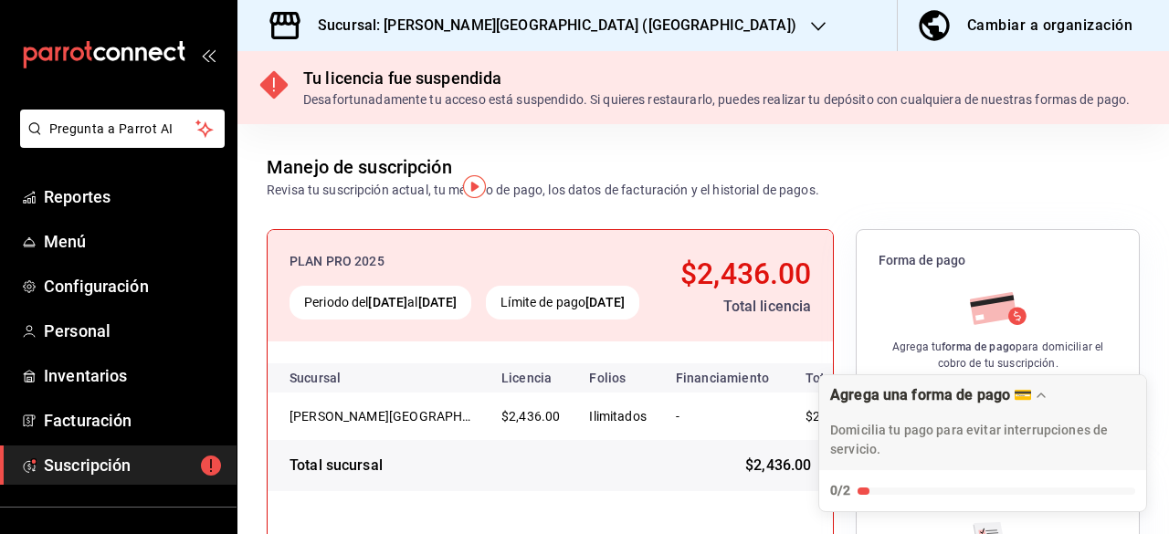
click at [811, 32] on icon "button" at bounding box center [818, 26] width 15 height 15
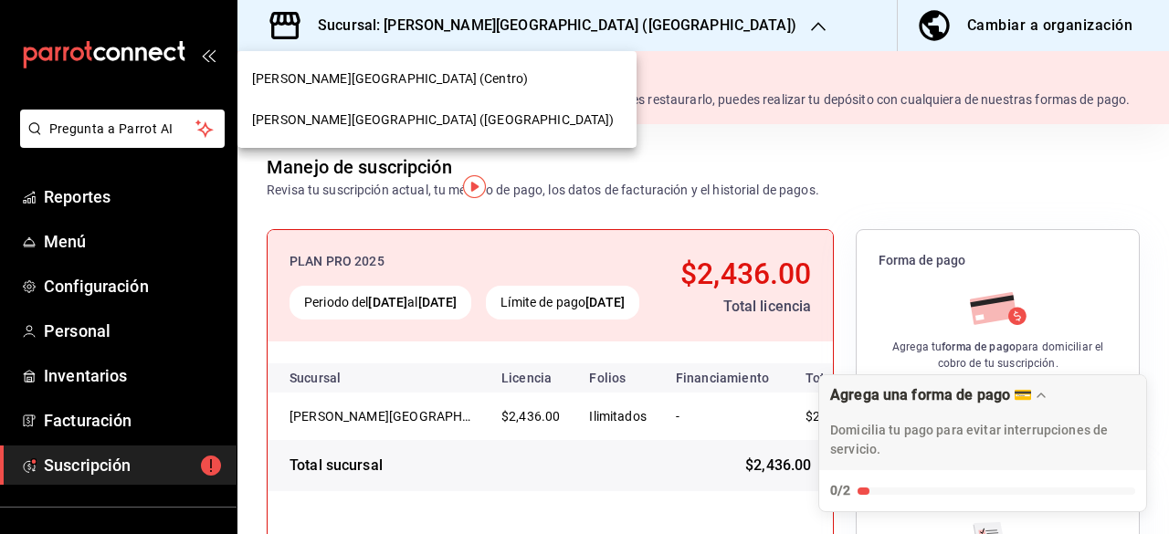
click at [402, 84] on div "Cueva de Humo (Centro)" at bounding box center [437, 78] width 370 height 19
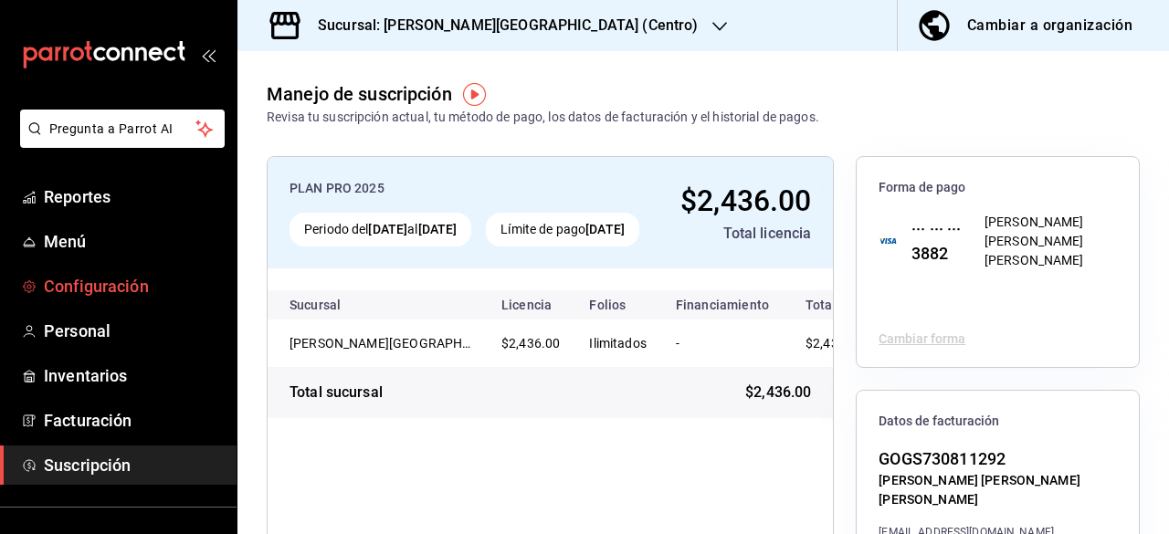
click at [159, 290] on span "Configuración" at bounding box center [133, 286] width 178 height 25
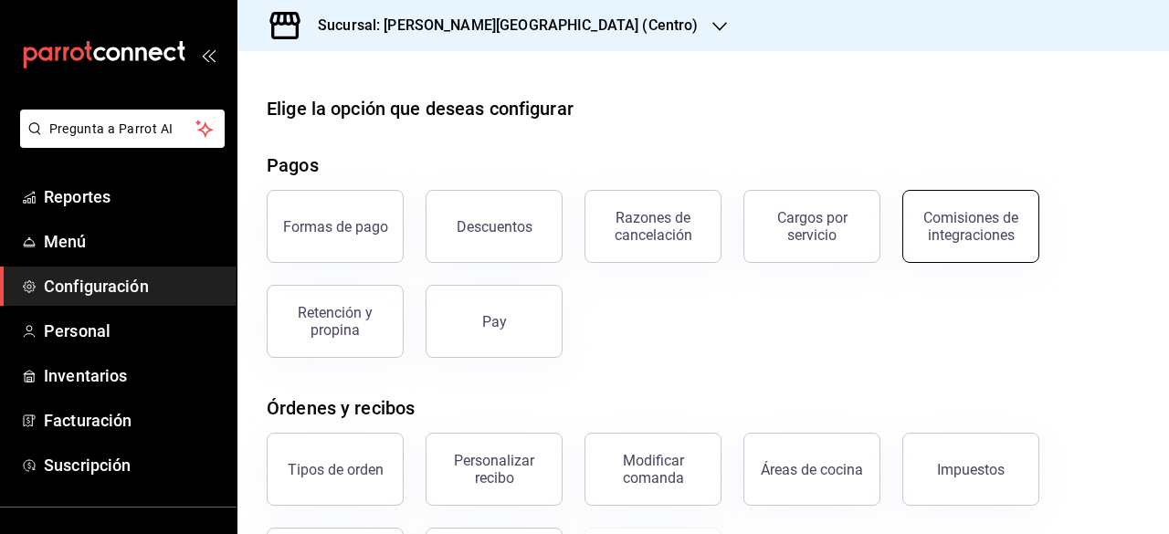
click at [951, 244] on button "Comisiones de integraciones" at bounding box center [970, 226] width 137 height 73
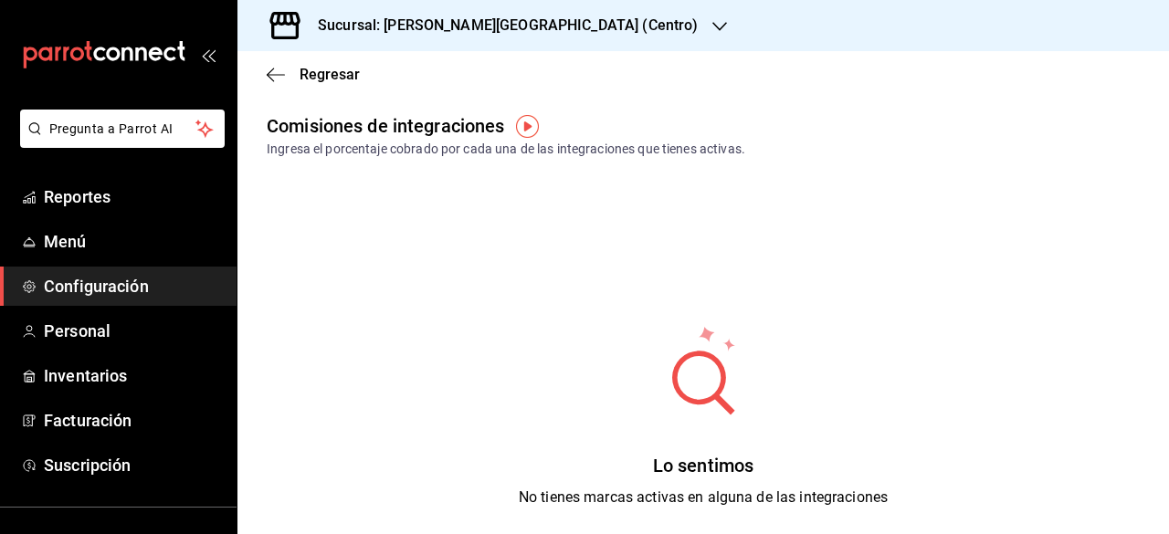
click at [120, 288] on span "Configuración" at bounding box center [133, 286] width 178 height 25
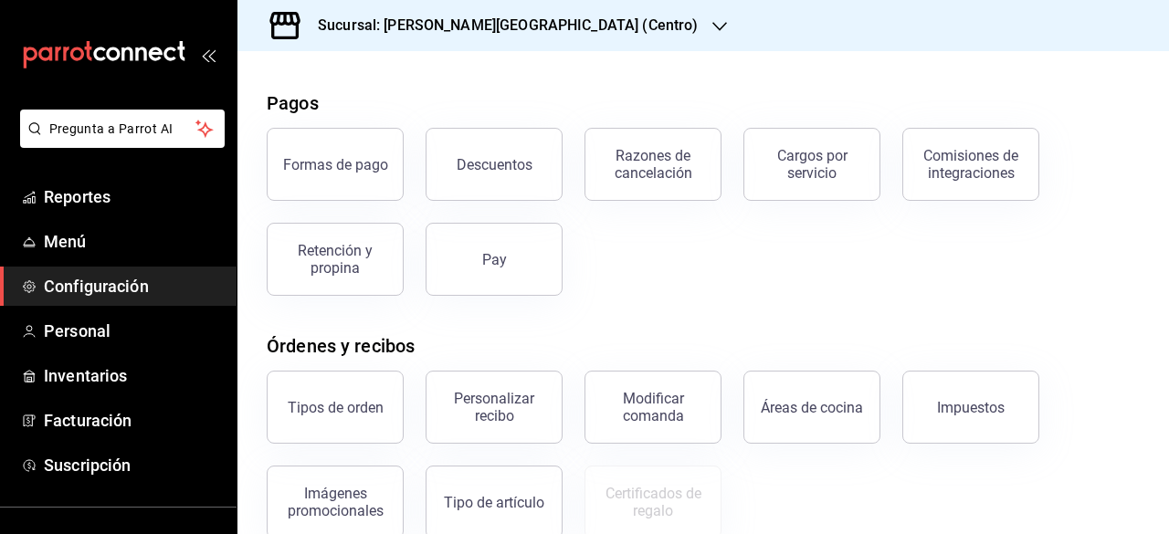
scroll to position [91, 0]
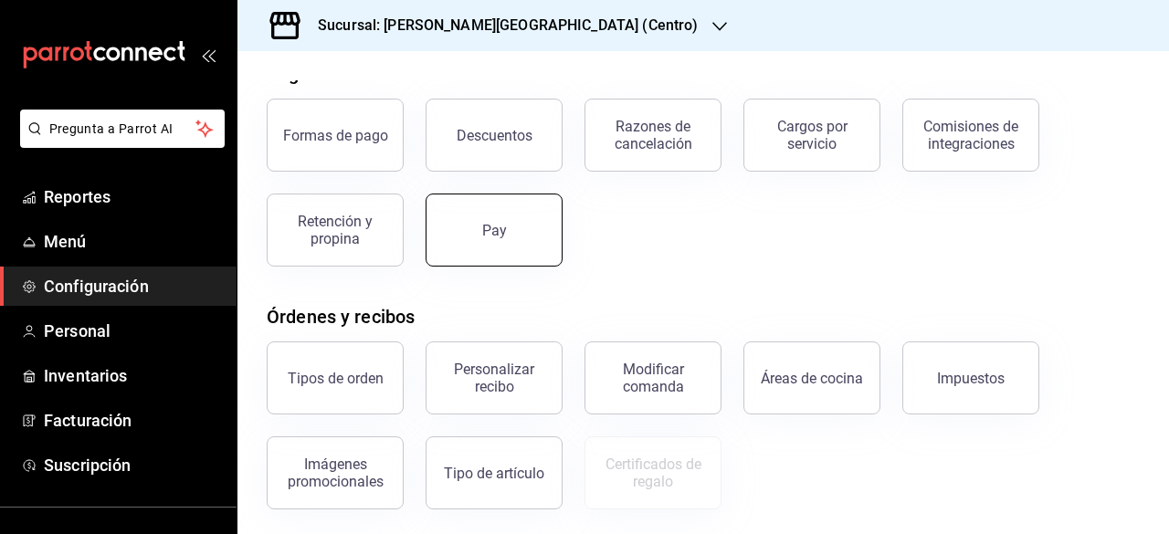
click at [483, 238] on button "Pay" at bounding box center [493, 230] width 137 height 73
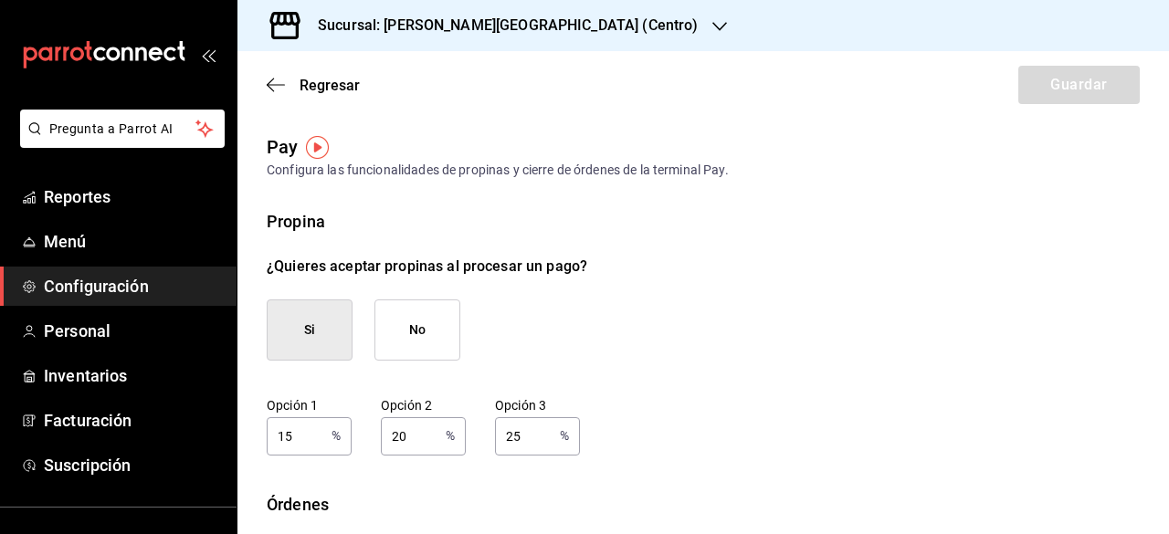
click at [131, 298] on span "Configuración" at bounding box center [133, 286] width 178 height 25
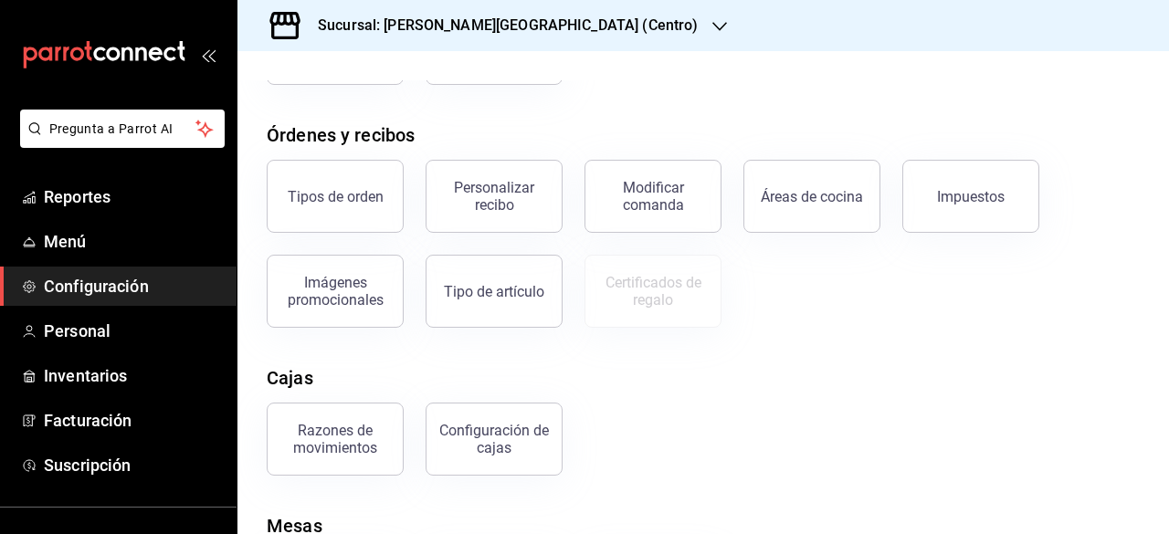
scroll to position [274, 0]
click at [380, 210] on button "Tipos de orden" at bounding box center [335, 195] width 137 height 73
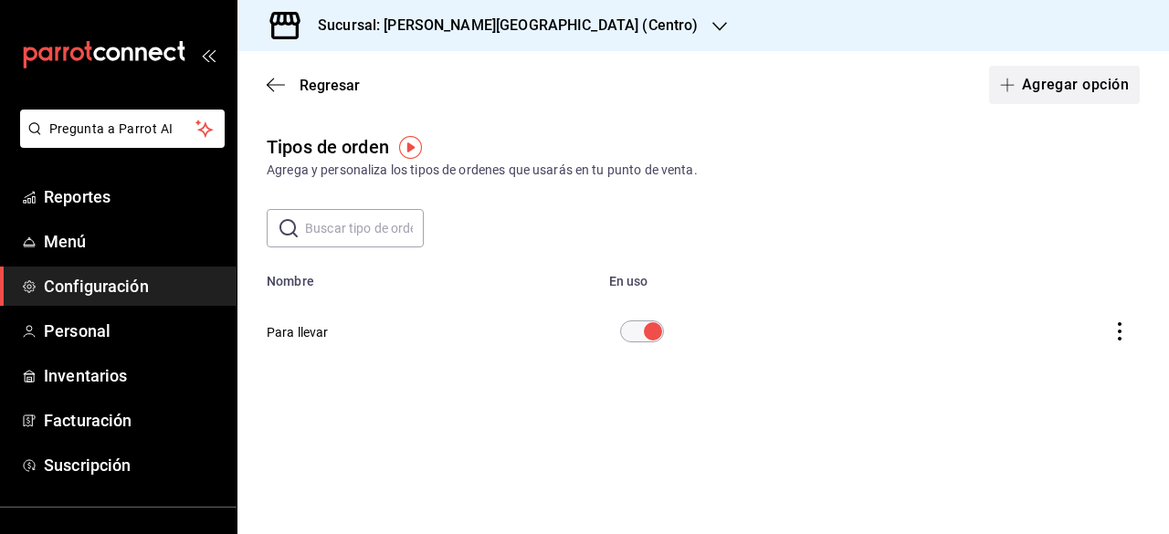
click at [1054, 92] on button "Agregar opción" at bounding box center [1064, 85] width 151 height 38
click at [409, 152] on img "button" at bounding box center [410, 147] width 23 height 23
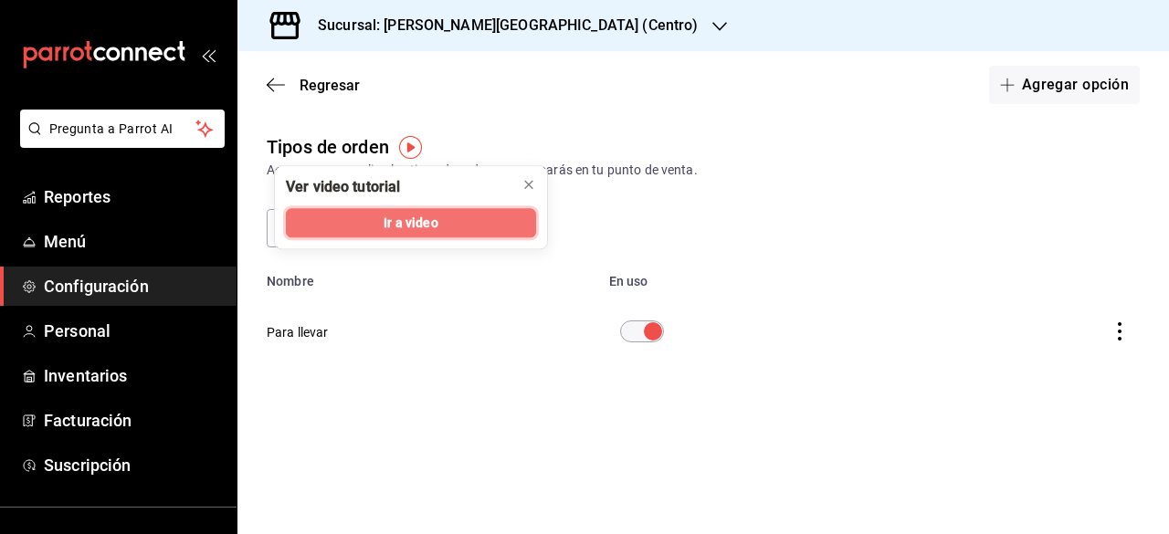
click at [433, 235] on button "Ir a video" at bounding box center [411, 222] width 250 height 29
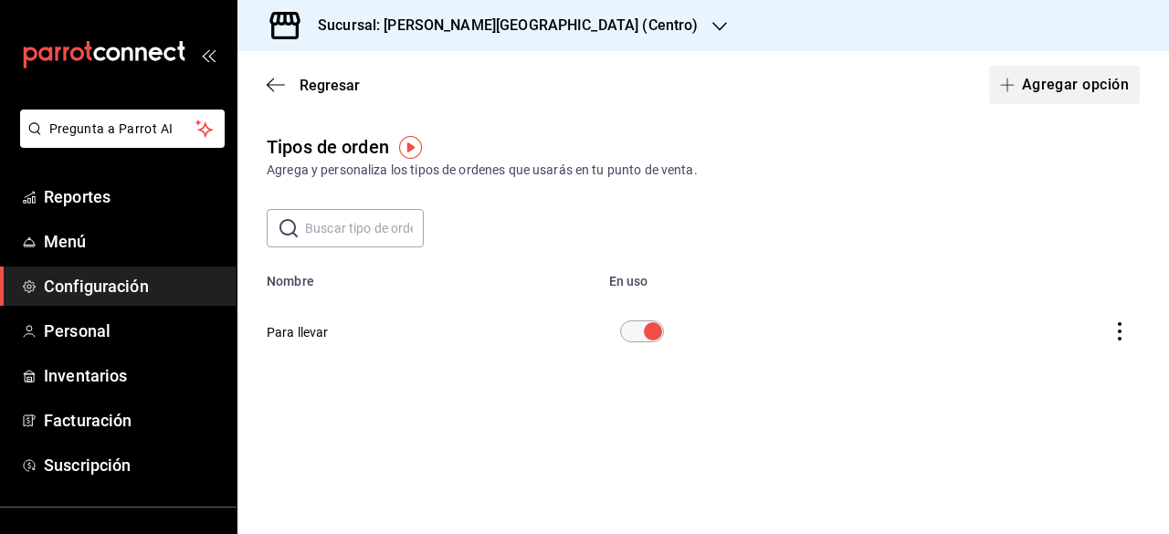
click at [1086, 90] on button "Agregar opción" at bounding box center [1064, 85] width 151 height 38
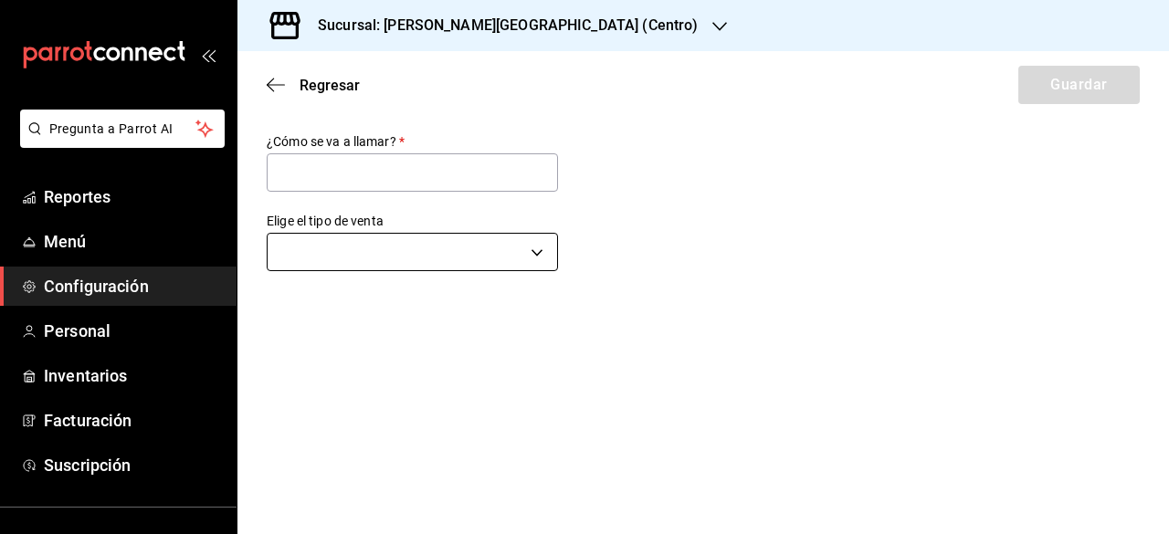
click at [540, 253] on body "Pregunta a Parrot AI Reportes Menú Configuración Personal Inventarios Facturaci…" at bounding box center [584, 267] width 1169 height 534
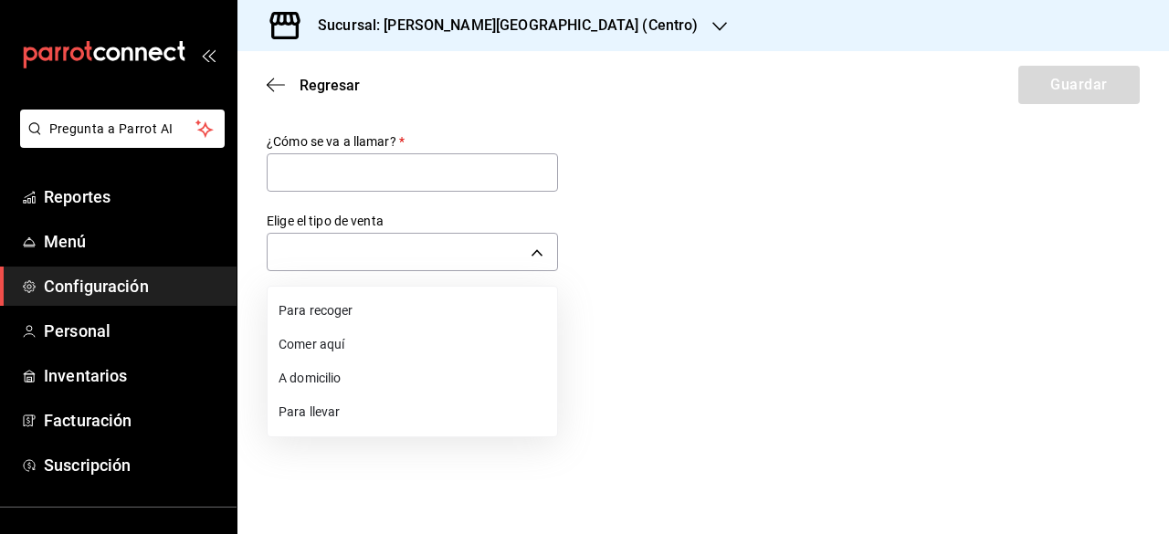
click at [320, 348] on li "Comer aquí" at bounding box center [411, 345] width 289 height 34
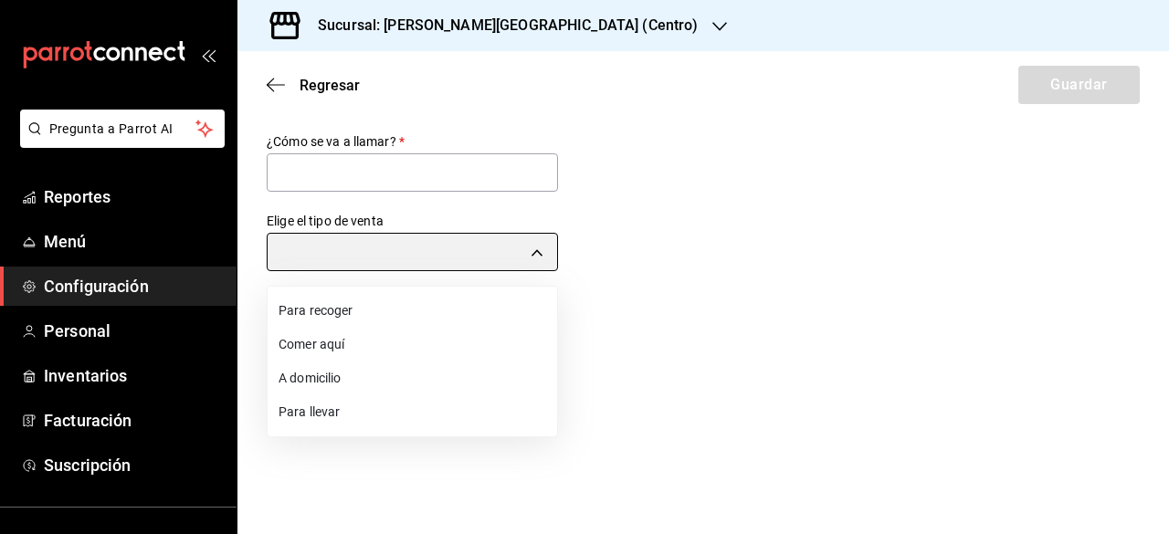
type input "DINE_IN"
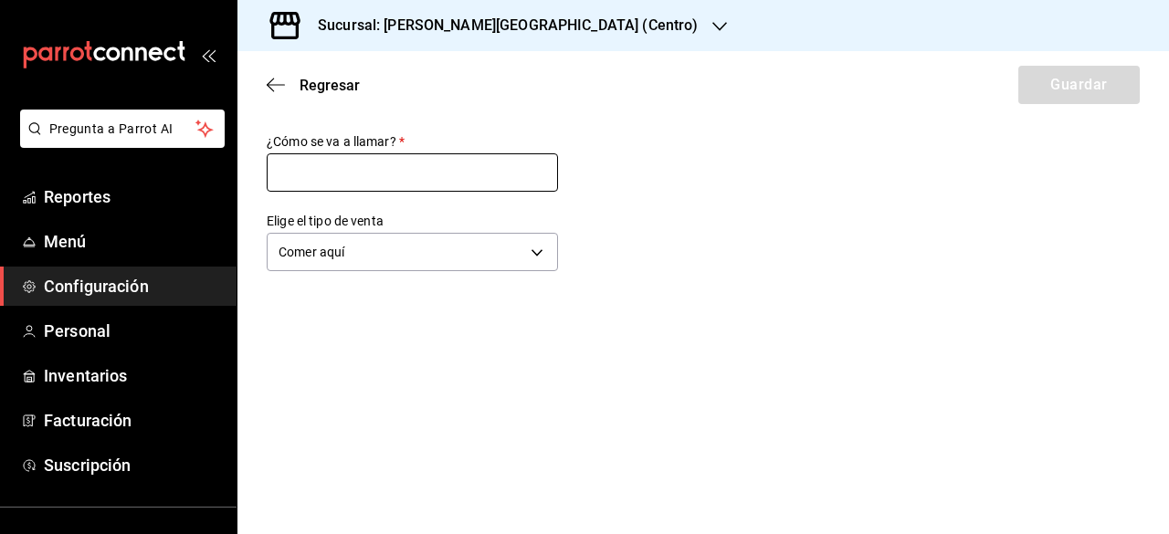
click at [387, 179] on input "text" at bounding box center [412, 172] width 291 height 38
type input "Comedor"
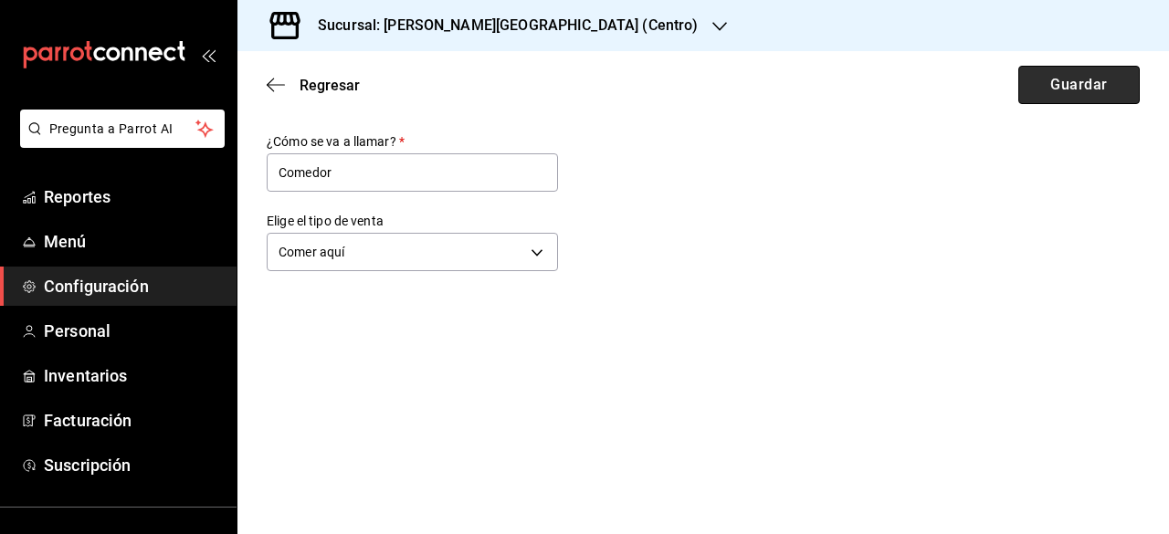
click at [1091, 89] on button "Guardar" at bounding box center [1078, 85] width 121 height 38
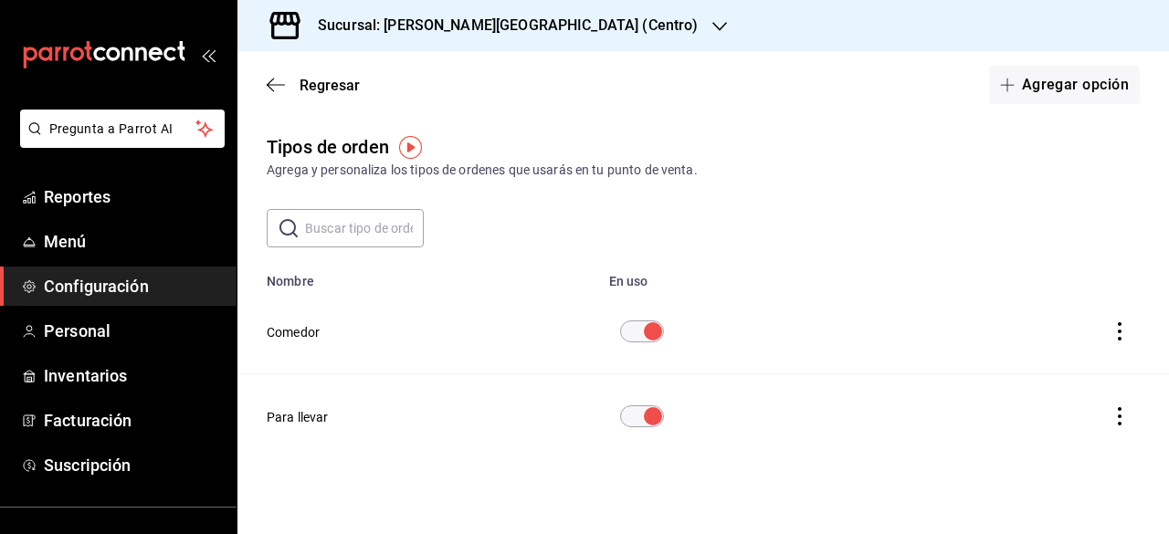
click at [1064, 112] on div "Regresar Agregar opción" at bounding box center [702, 85] width 931 height 68
click at [1088, 88] on button "Agregar opción" at bounding box center [1064, 85] width 151 height 38
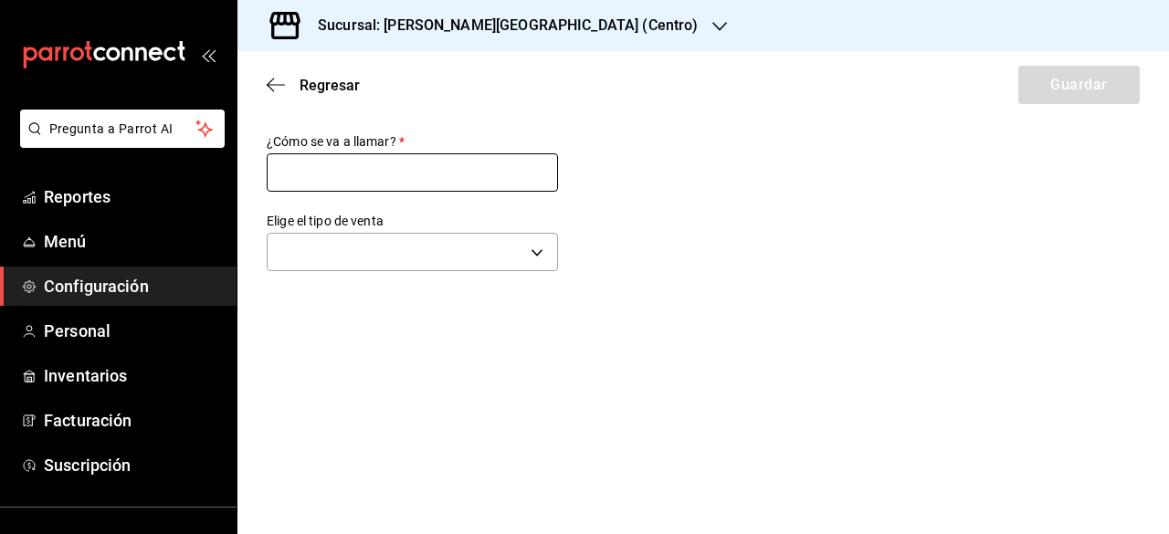
click at [377, 178] on input "text" at bounding box center [412, 172] width 291 height 38
type input "Drive True"
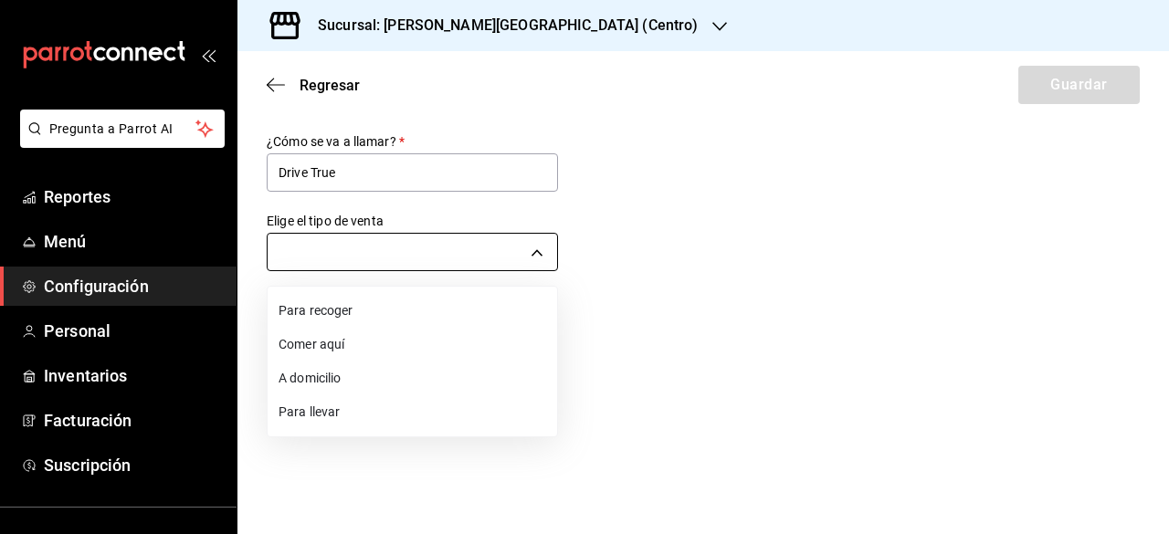
click at [535, 250] on body "Pregunta a Parrot AI Reportes Menú Configuración Personal Inventarios Facturaci…" at bounding box center [584, 267] width 1169 height 534
click at [381, 410] on li "Para llevar" at bounding box center [411, 412] width 289 height 34
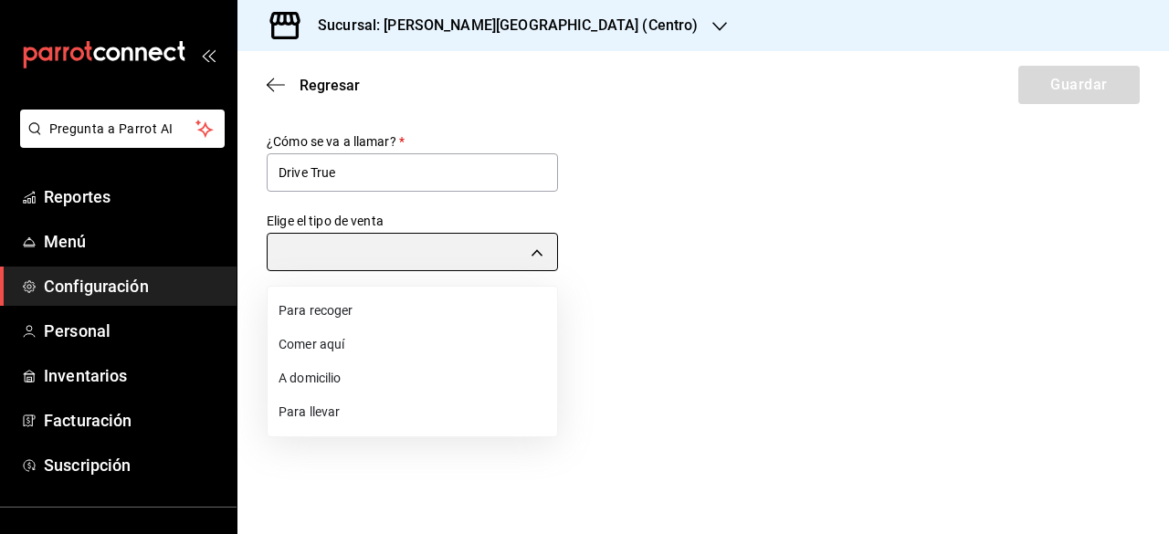
type input "TAKE_OUT"
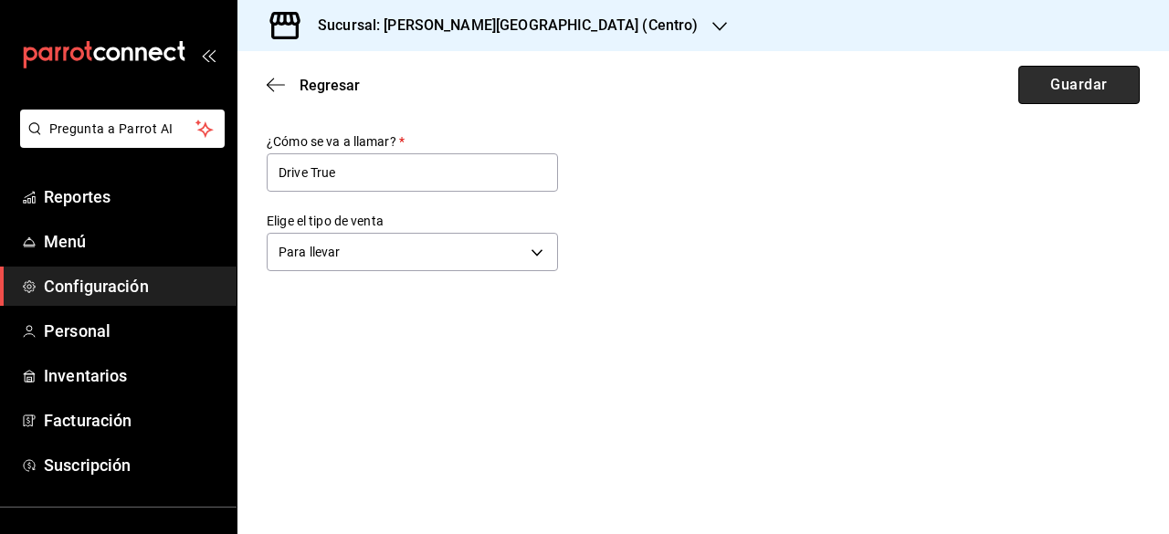
click at [1071, 83] on button "Guardar" at bounding box center [1078, 85] width 121 height 38
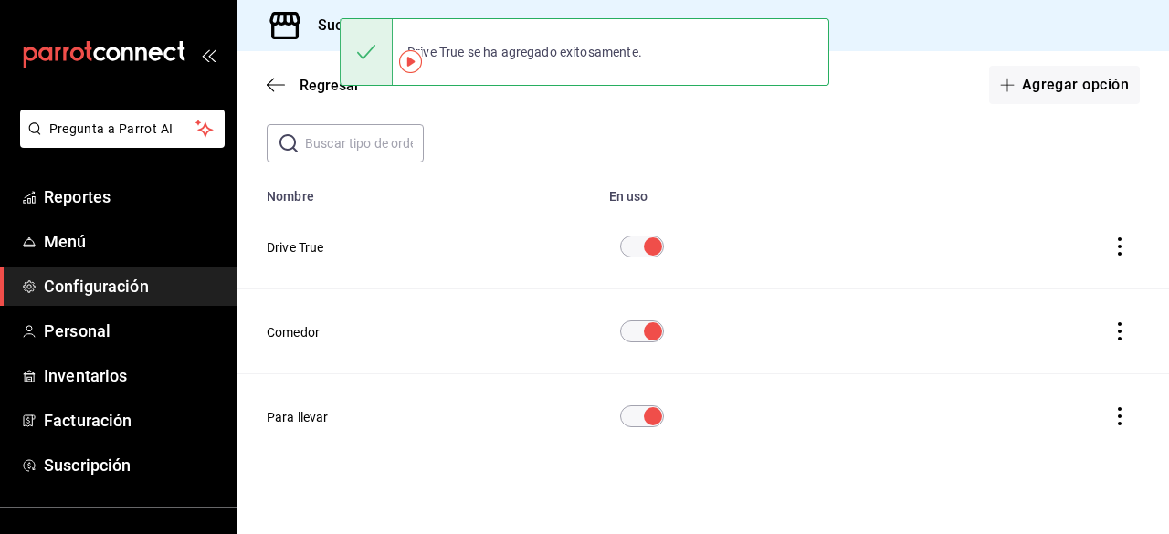
scroll to position [89, 0]
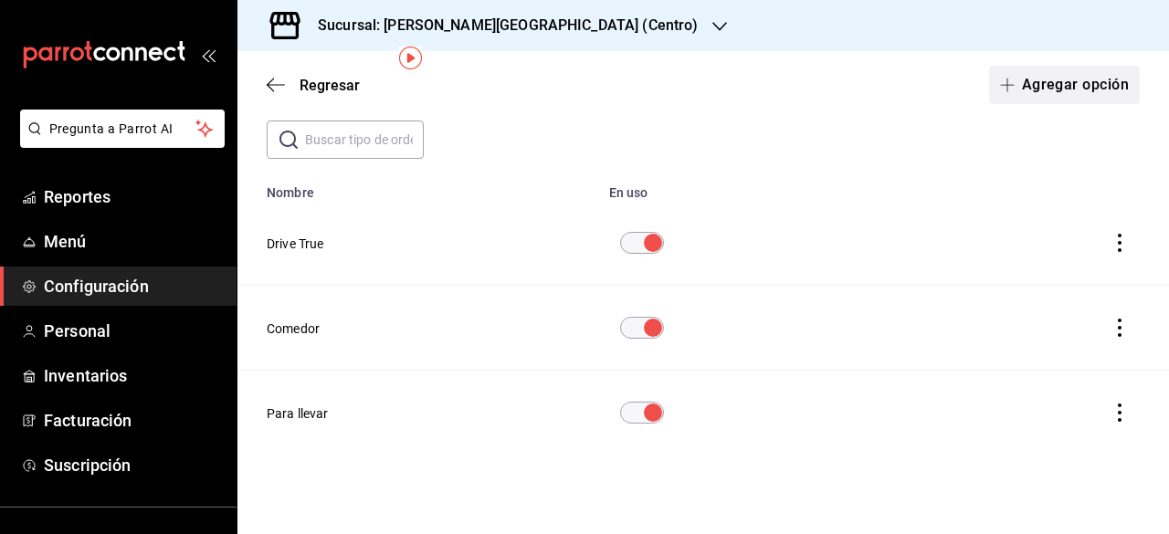
click at [1066, 78] on button "Agregar opción" at bounding box center [1064, 85] width 151 height 38
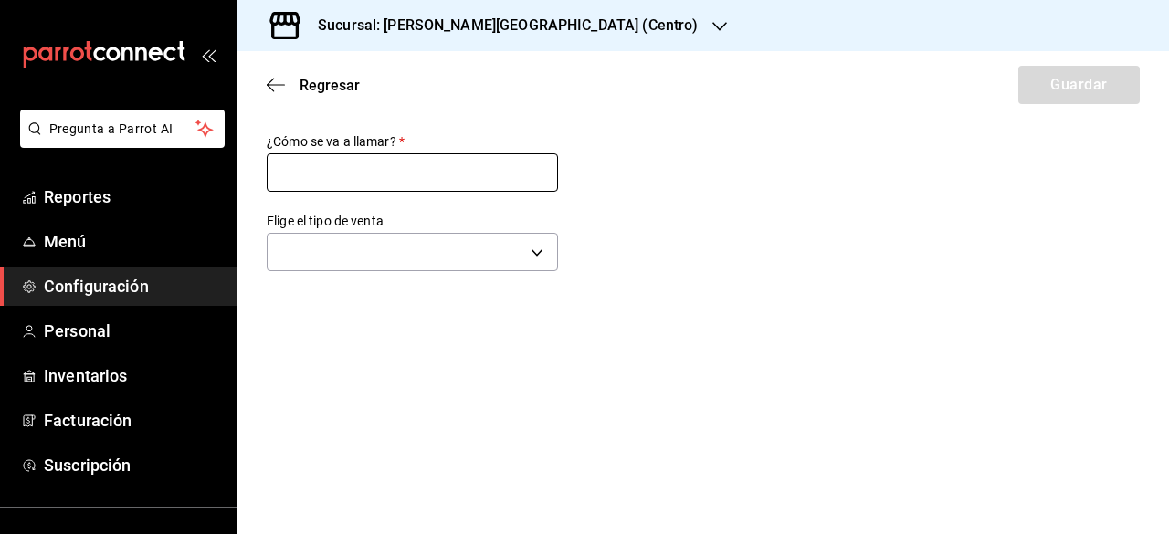
click at [449, 178] on input "text" at bounding box center [412, 172] width 291 height 38
type input "Domicilio"
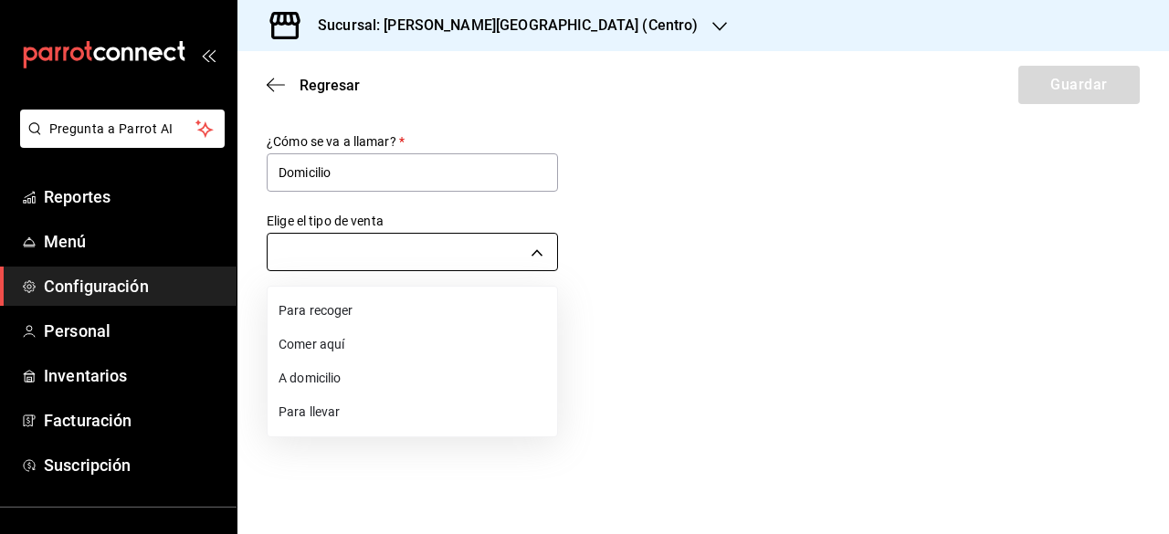
click at [545, 258] on body "Pregunta a Parrot AI Reportes Menú Configuración Personal Inventarios Facturaci…" at bounding box center [584, 267] width 1169 height 534
click at [387, 386] on li "A domicilio" at bounding box center [411, 379] width 289 height 34
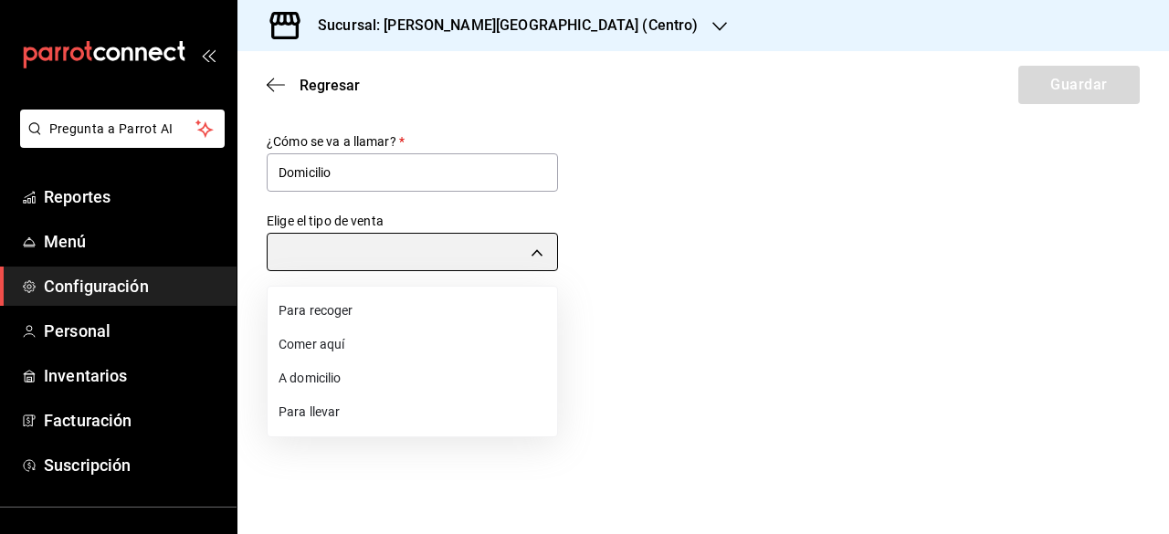
type input "DELIVERY"
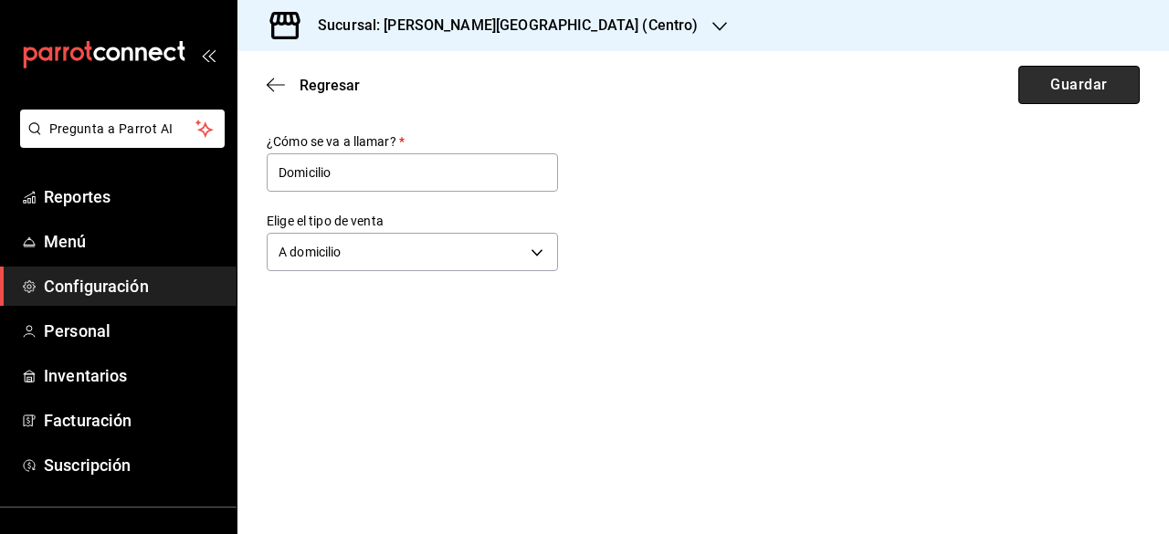
click at [1095, 88] on button "Guardar" at bounding box center [1078, 85] width 121 height 38
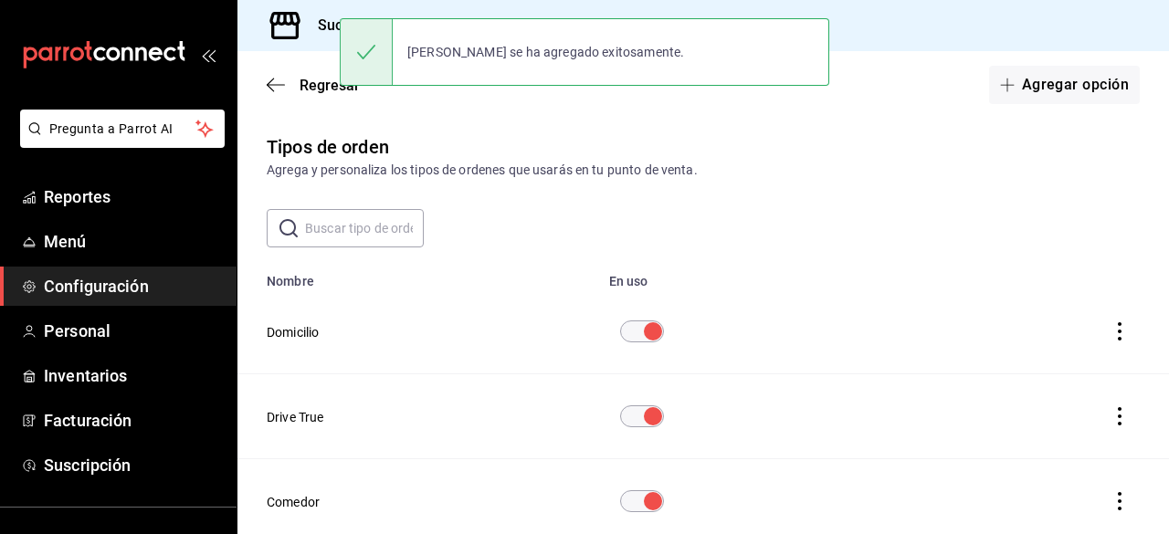
scroll to position [173, 0]
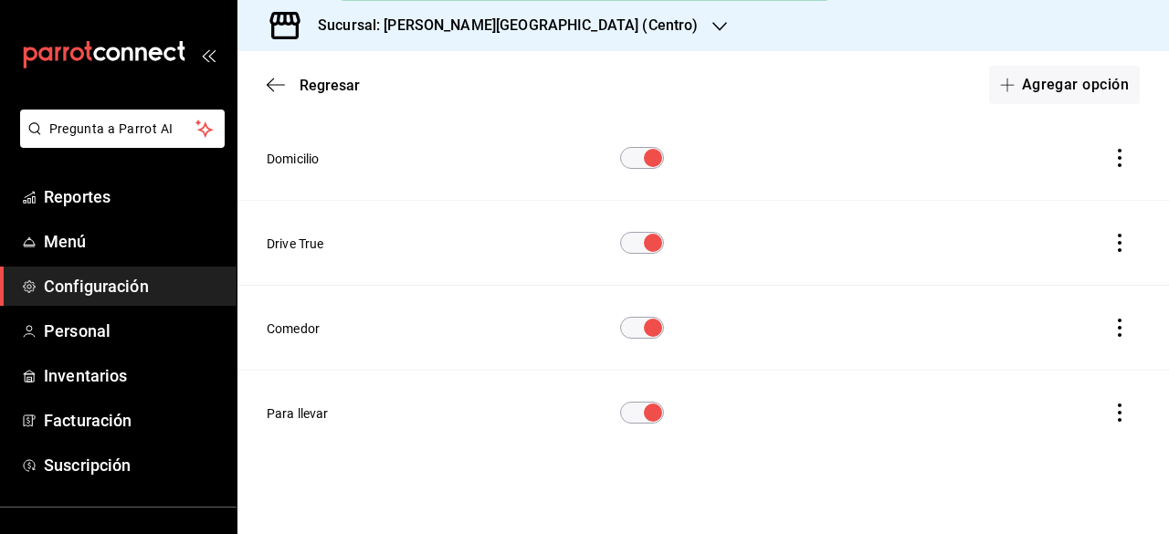
click at [166, 289] on span "Configuración" at bounding box center [133, 286] width 178 height 25
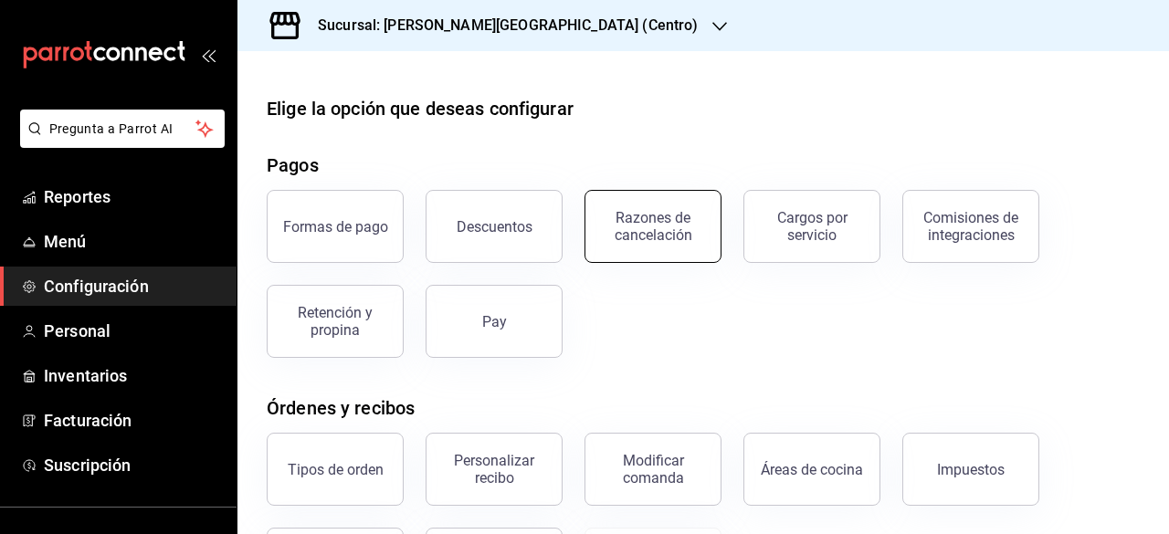
click at [674, 238] on div "Razones de cancelación" at bounding box center [652, 226] width 113 height 35
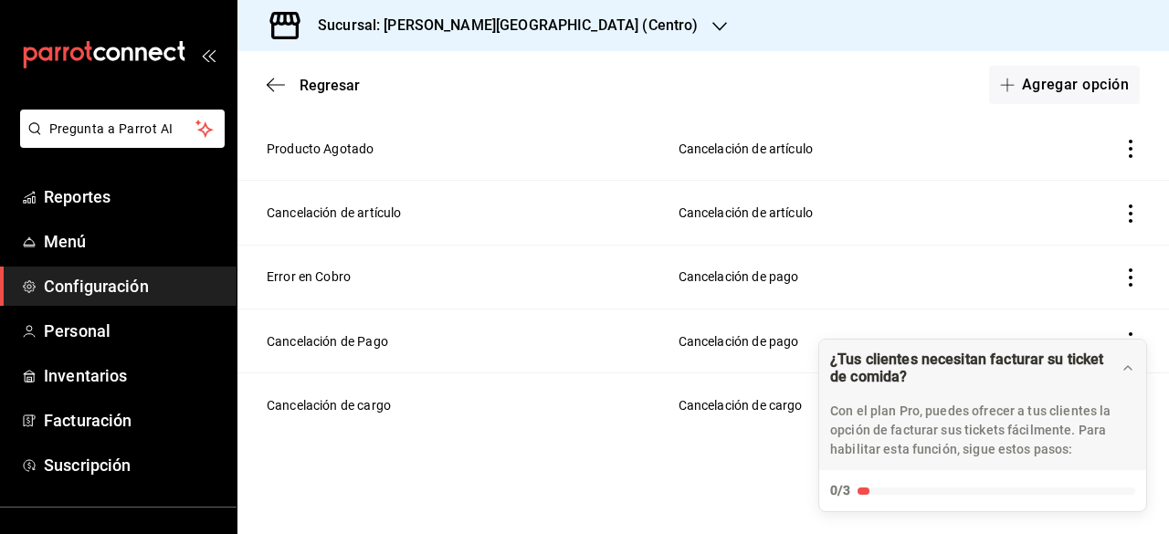
scroll to position [62, 0]
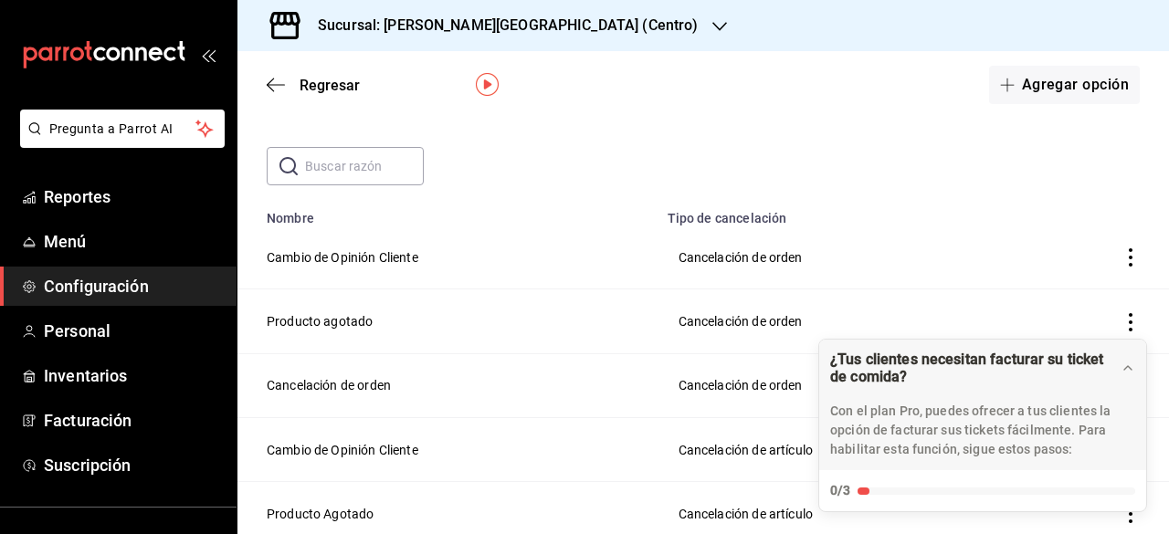
click at [185, 280] on span "Configuración" at bounding box center [133, 286] width 178 height 25
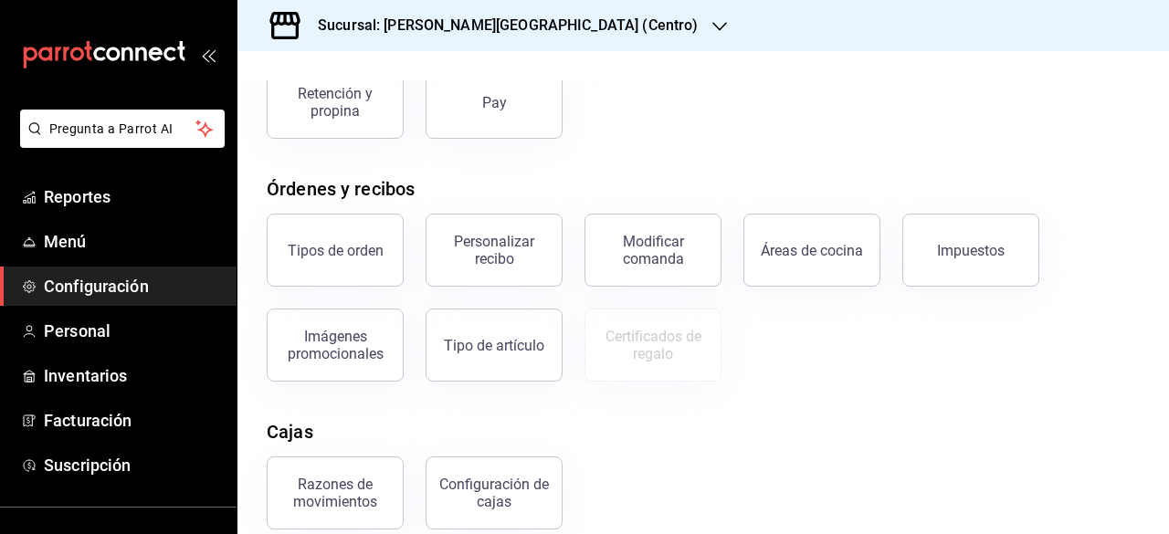
scroll to position [274, 0]
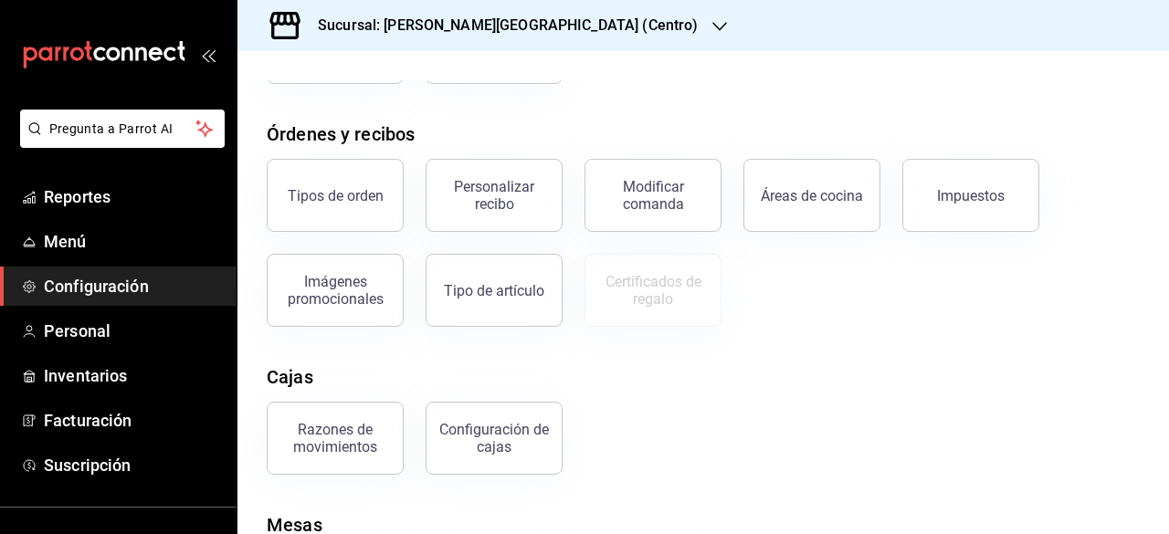
click at [144, 291] on span "Configuración" at bounding box center [133, 286] width 178 height 25
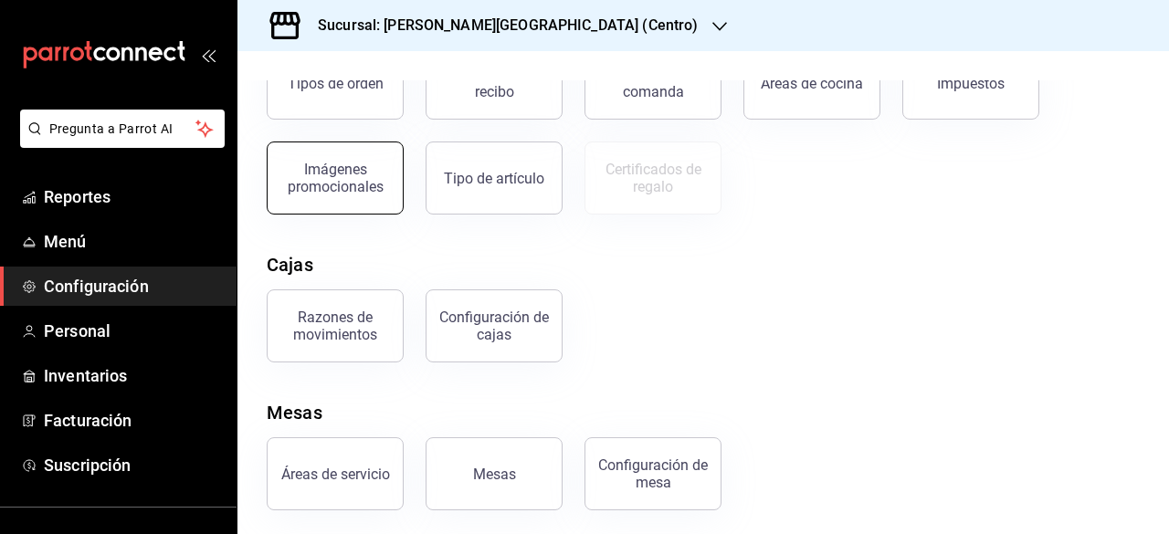
scroll to position [391, 0]
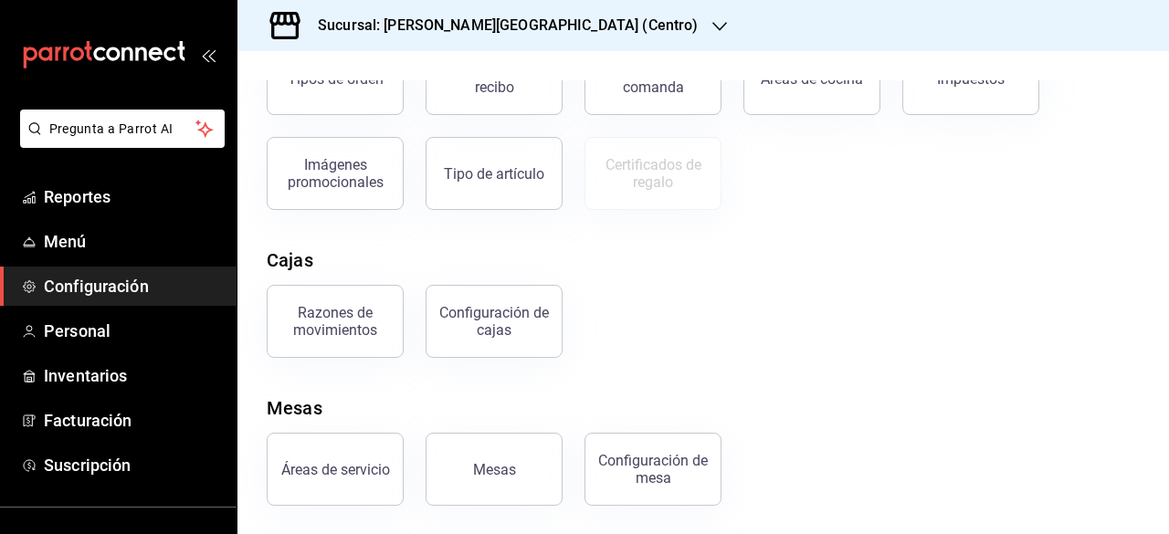
click at [314, 313] on div "Razones de movimientos" at bounding box center [334, 321] width 113 height 35
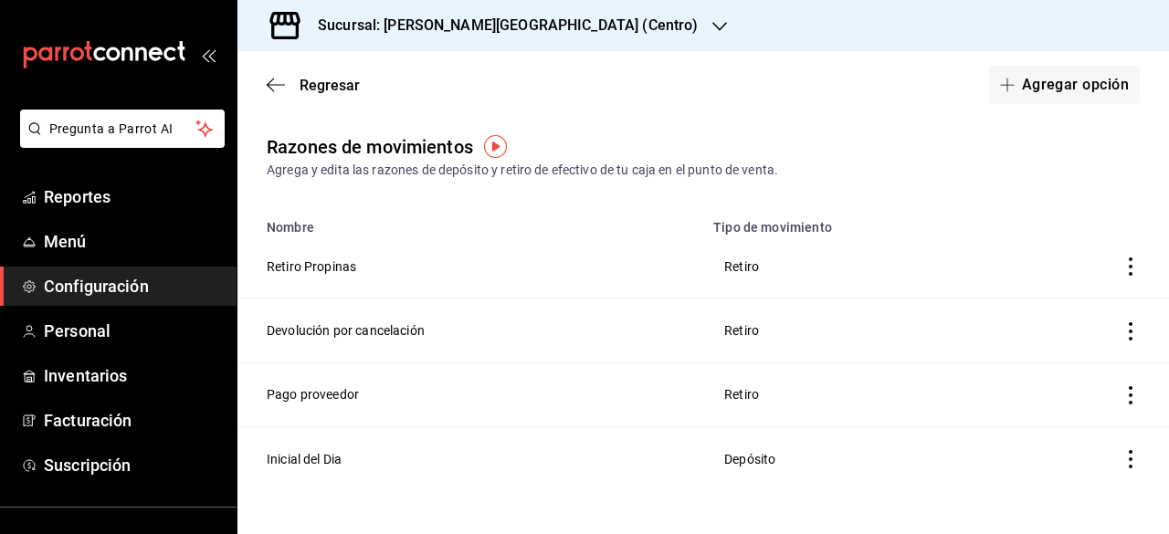
scroll to position [13, 0]
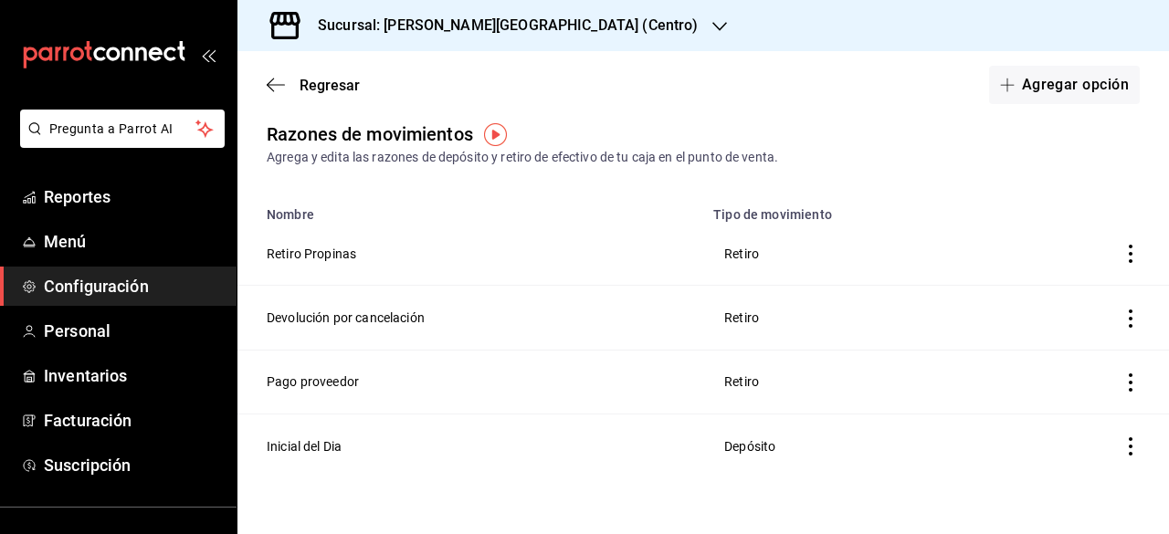
click at [141, 299] on link "Configuración" at bounding box center [118, 286] width 236 height 39
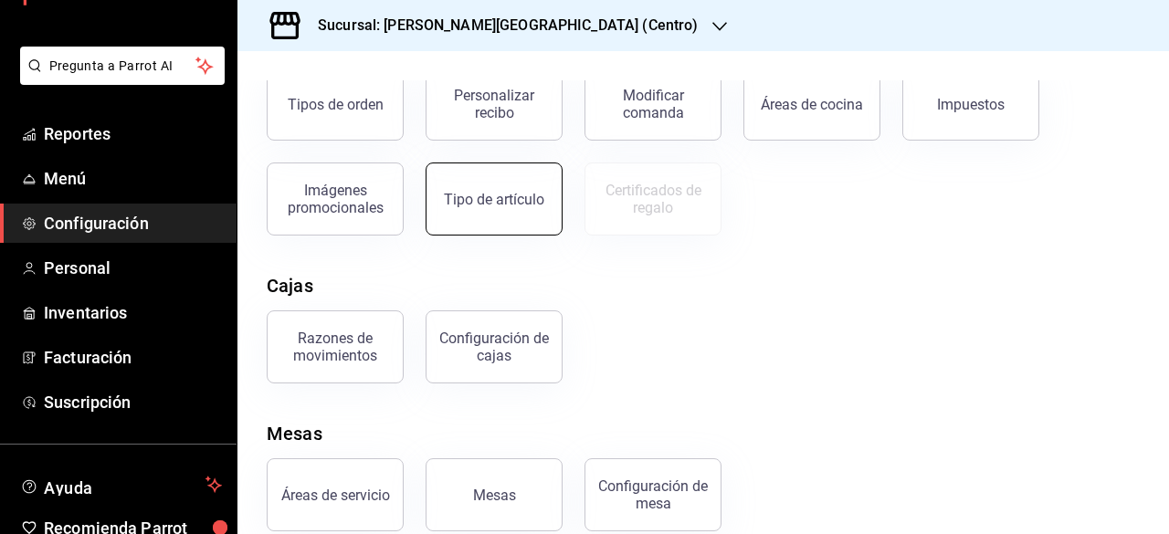
scroll to position [391, 0]
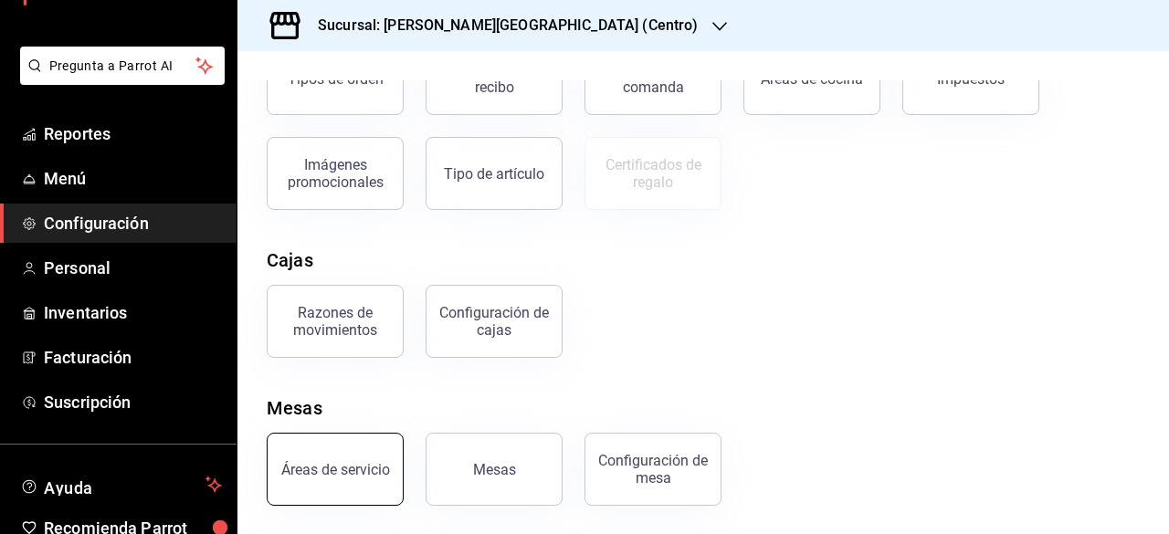
click at [318, 461] on div "Áreas de servicio" at bounding box center [335, 469] width 109 height 17
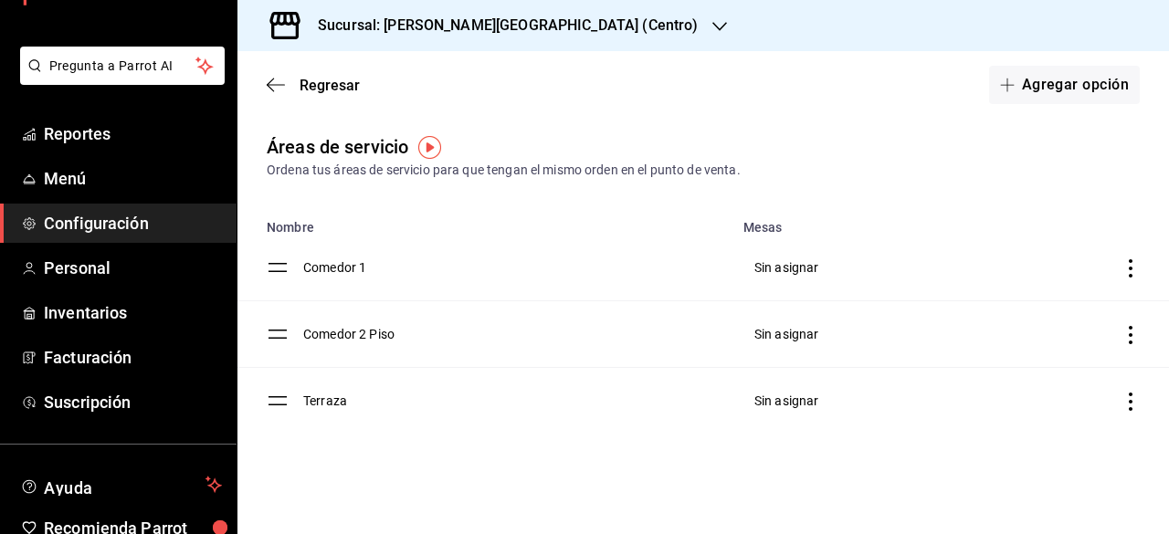
click at [1139, 335] on td "discountsTable" at bounding box center [1059, 334] width 217 height 67
click at [1128, 335] on icon "discountsTable" at bounding box center [1130, 335] width 4 height 18
click at [1016, 390] on span "Eliminar" at bounding box center [985, 381] width 79 height 22
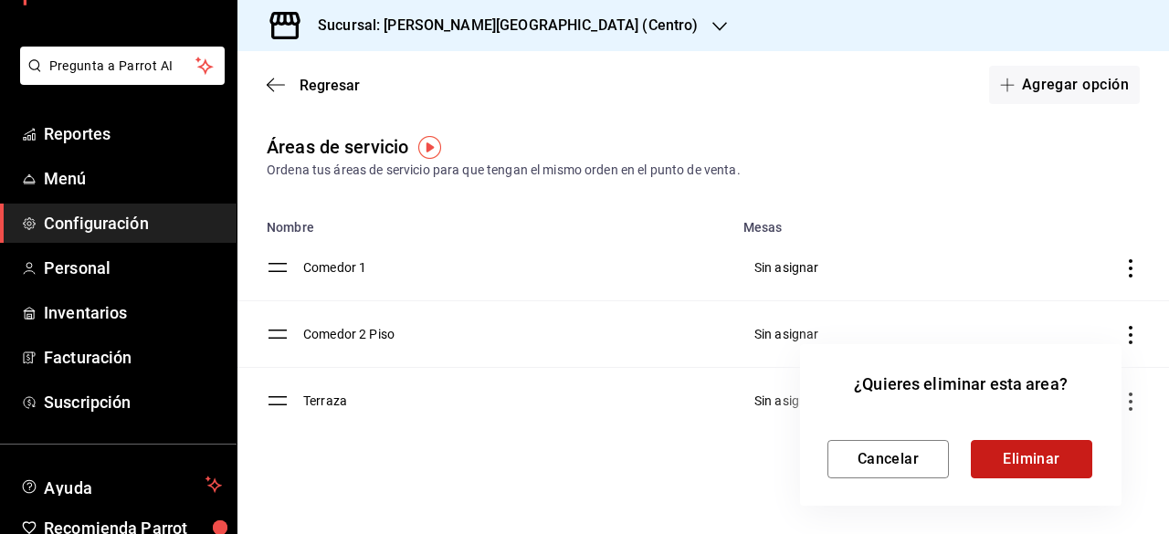
click at [1001, 452] on button "Eliminar" at bounding box center [1030, 459] width 121 height 38
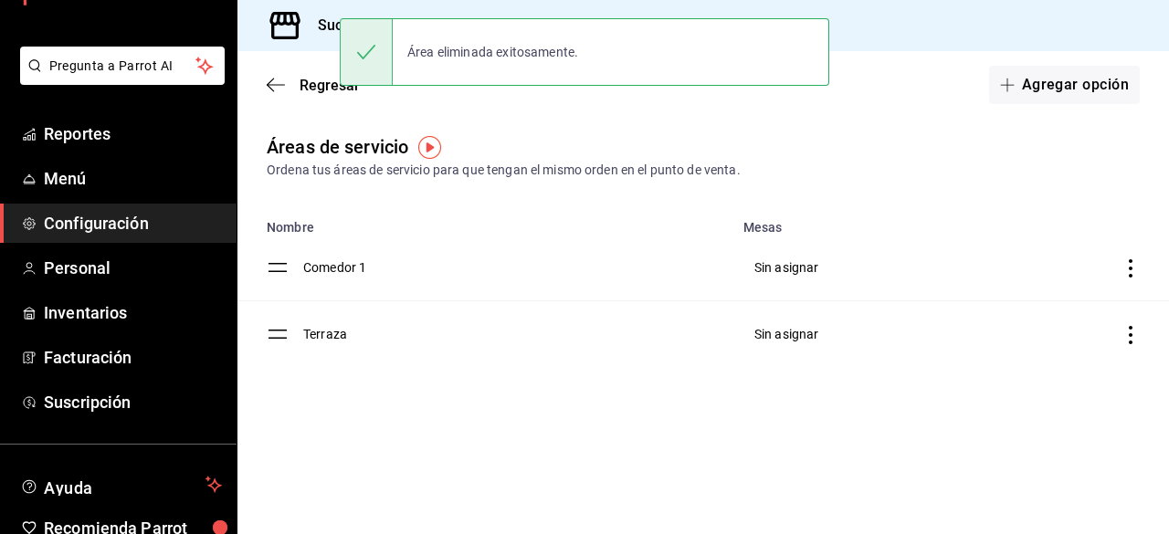
click at [1085, 342] on td "discountsTable" at bounding box center [1059, 334] width 217 height 67
click at [935, 347] on td "Sin asignar" at bounding box center [841, 334] width 219 height 67
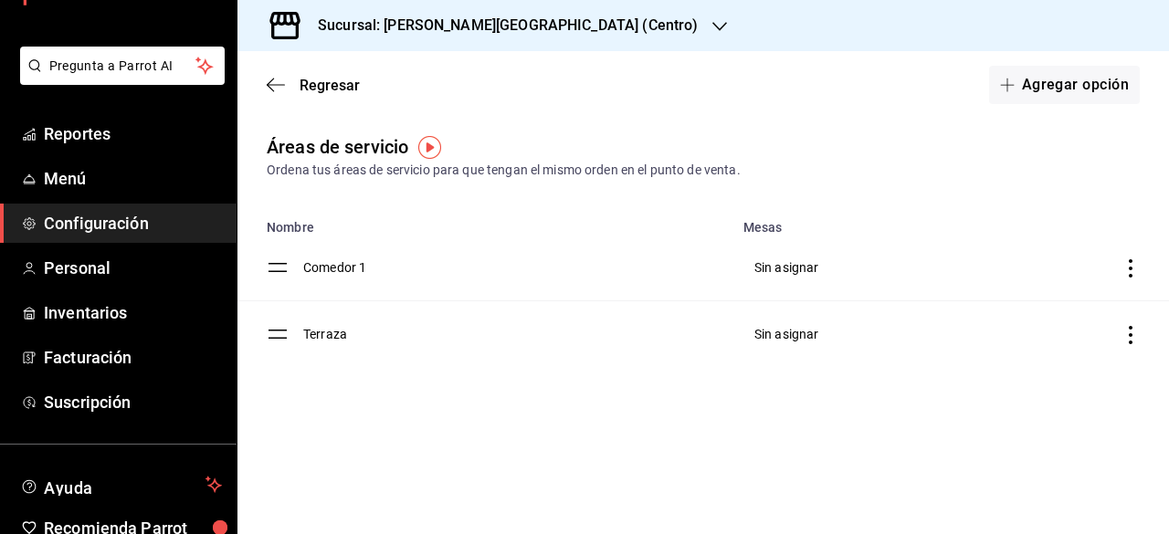
click at [1134, 334] on icon "discountsTable" at bounding box center [1130, 335] width 18 height 18
click at [1002, 380] on span "Eliminar" at bounding box center [1002, 380] width 47 height 15
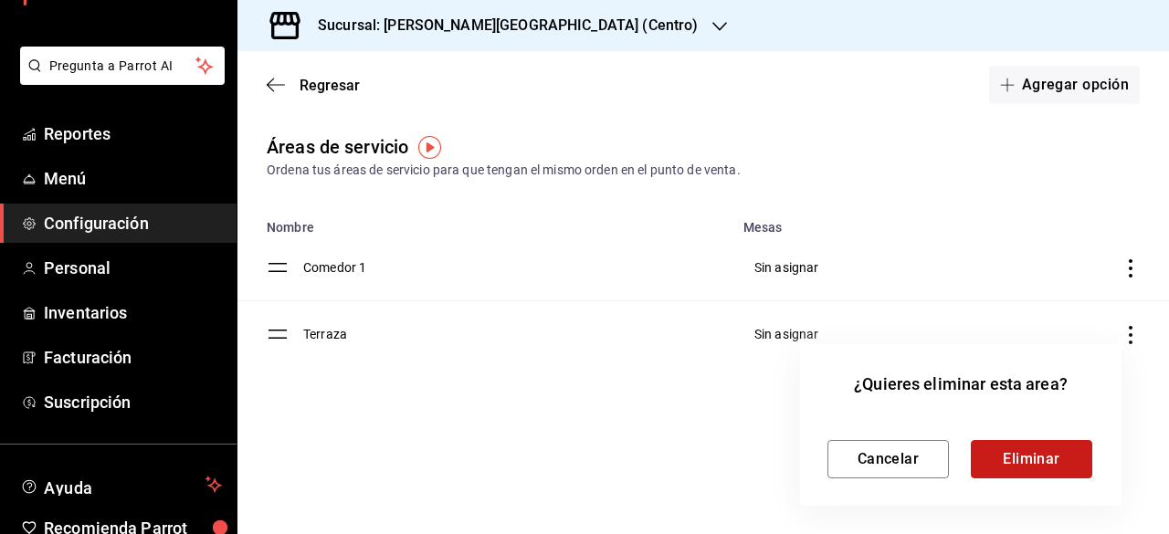
click at [1029, 456] on button "Eliminar" at bounding box center [1030, 459] width 121 height 38
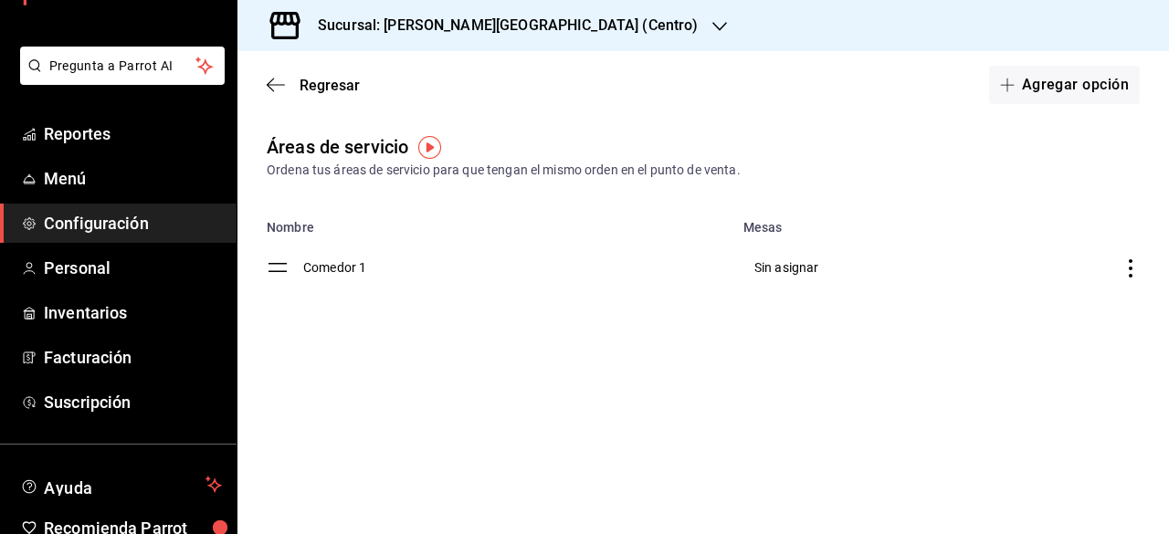
click at [178, 227] on span "Configuración" at bounding box center [133, 223] width 178 height 25
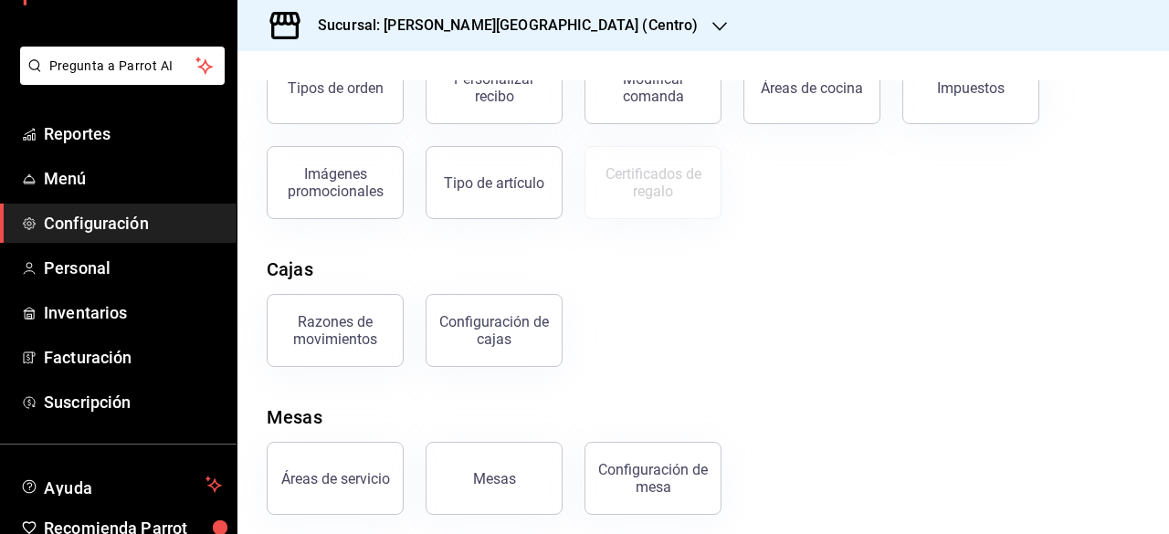
scroll to position [391, 0]
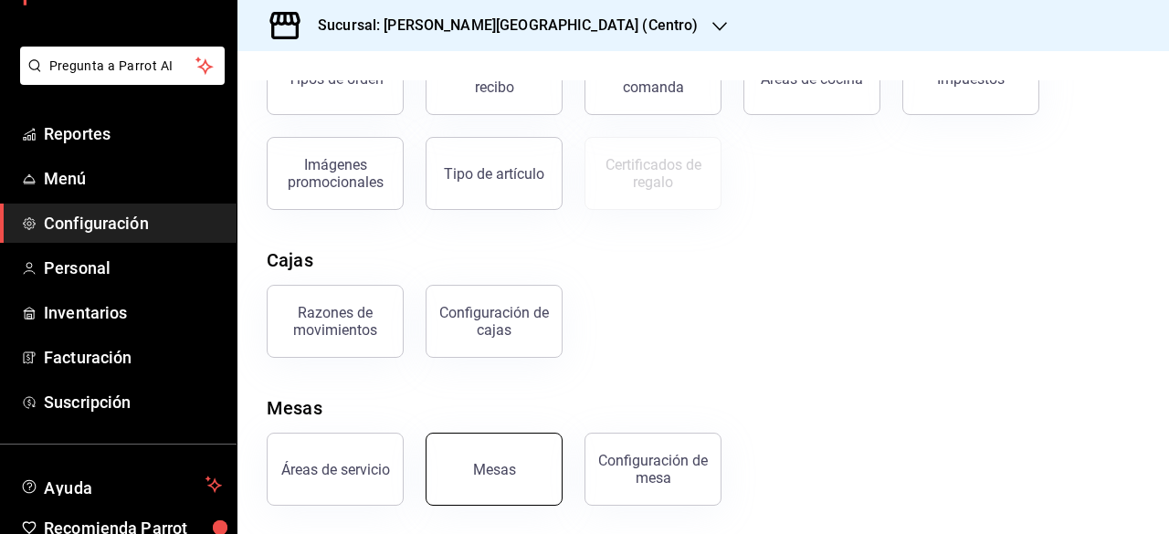
click at [524, 475] on button "Mesas" at bounding box center [493, 469] width 137 height 73
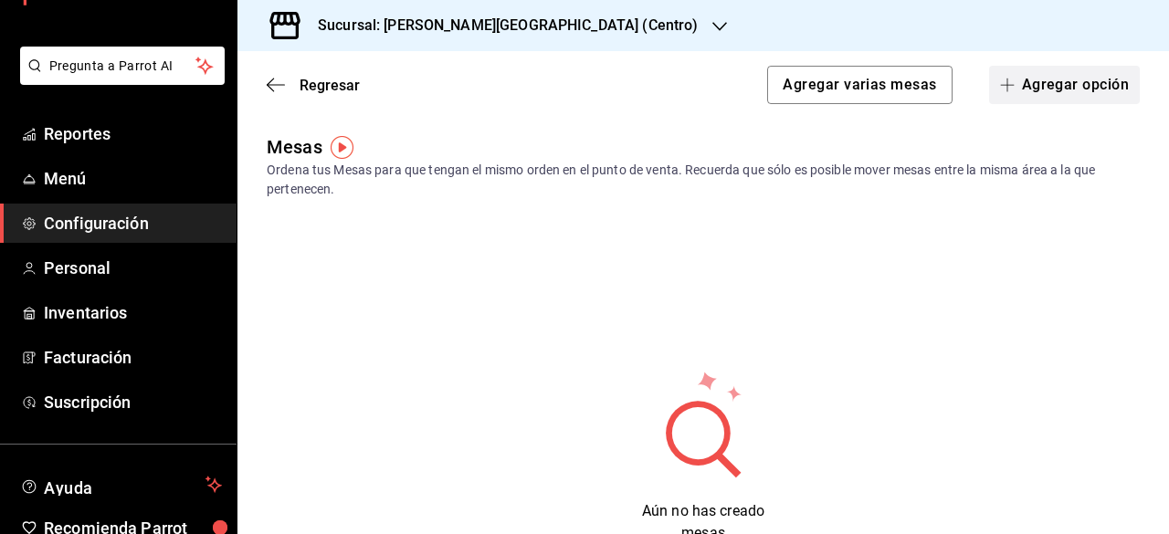
click at [1057, 100] on button "Agregar opción" at bounding box center [1064, 85] width 151 height 38
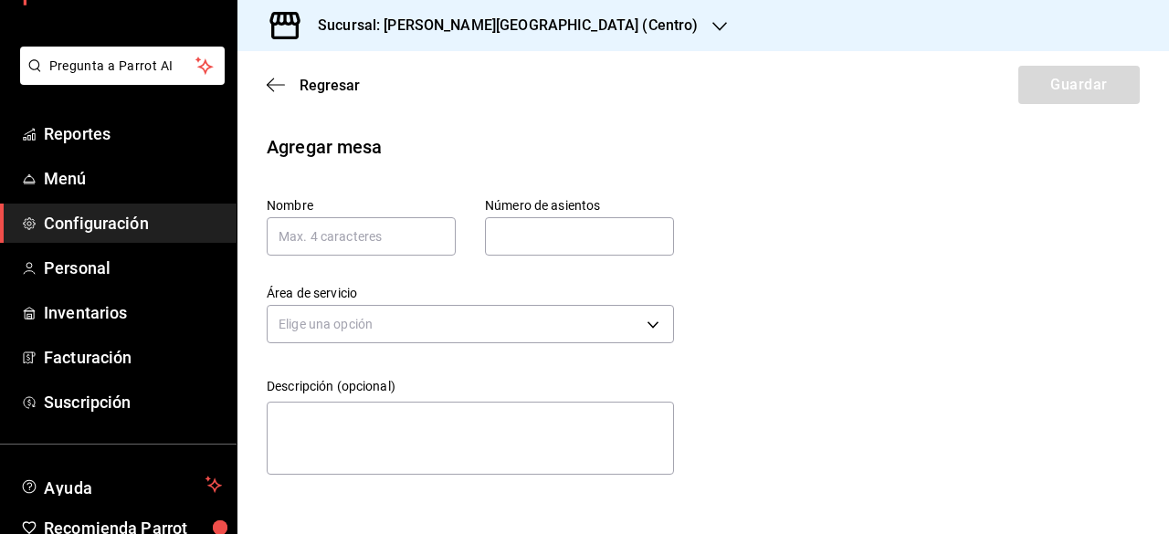
click at [131, 227] on span "Configuración" at bounding box center [133, 223] width 178 height 25
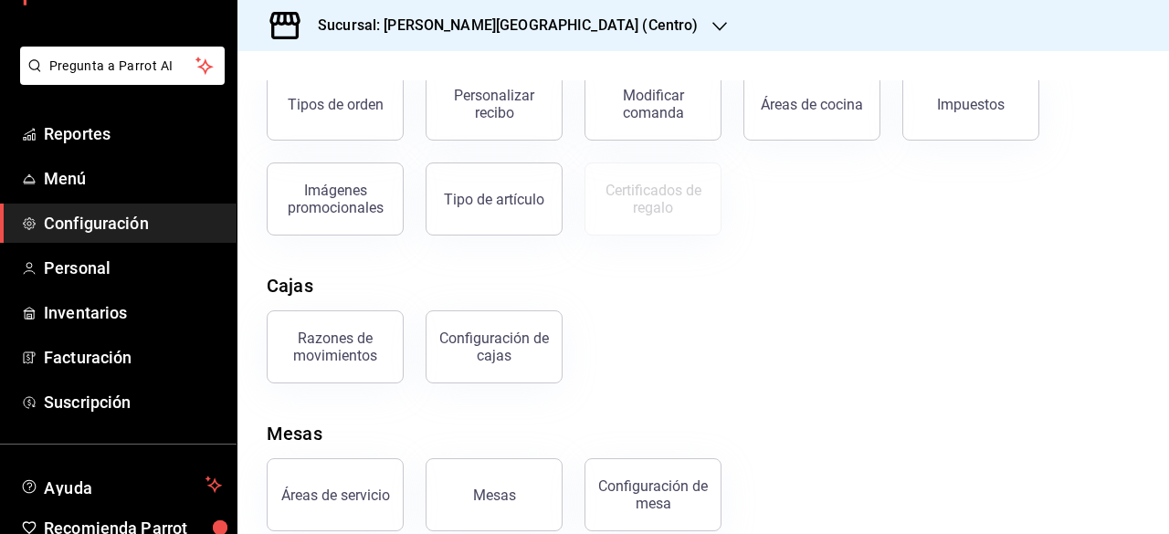
scroll to position [391, 0]
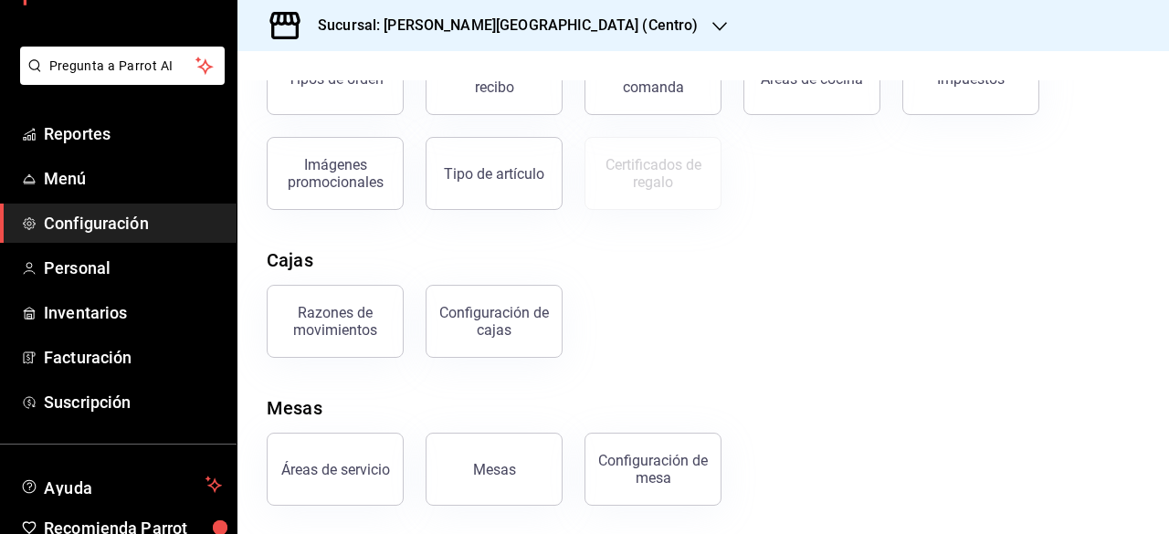
click at [646, 461] on div "Configuración de mesa" at bounding box center [652, 469] width 113 height 35
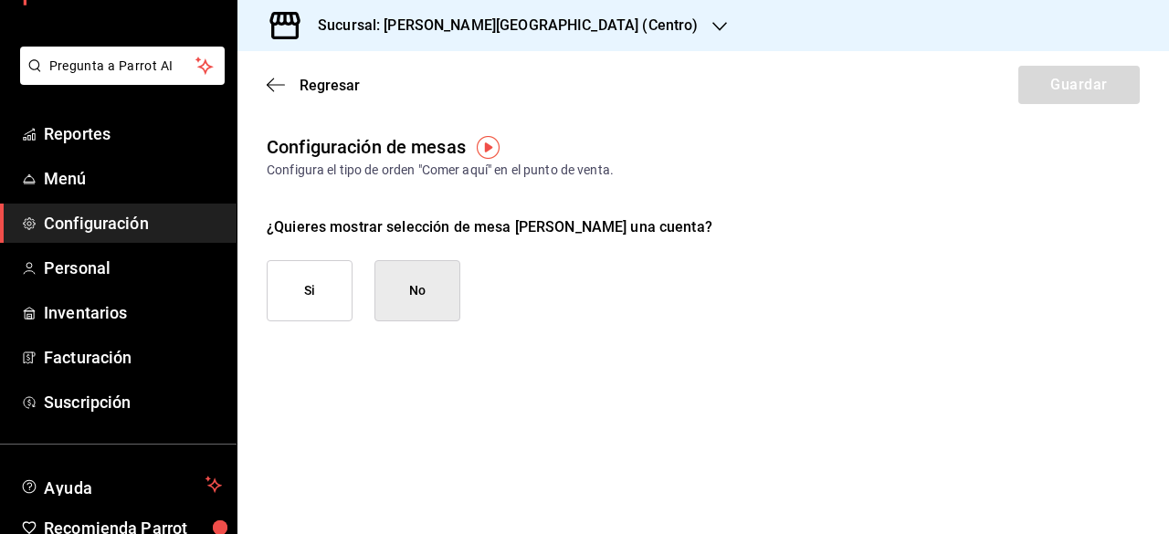
click at [144, 224] on span "Configuración" at bounding box center [133, 223] width 178 height 25
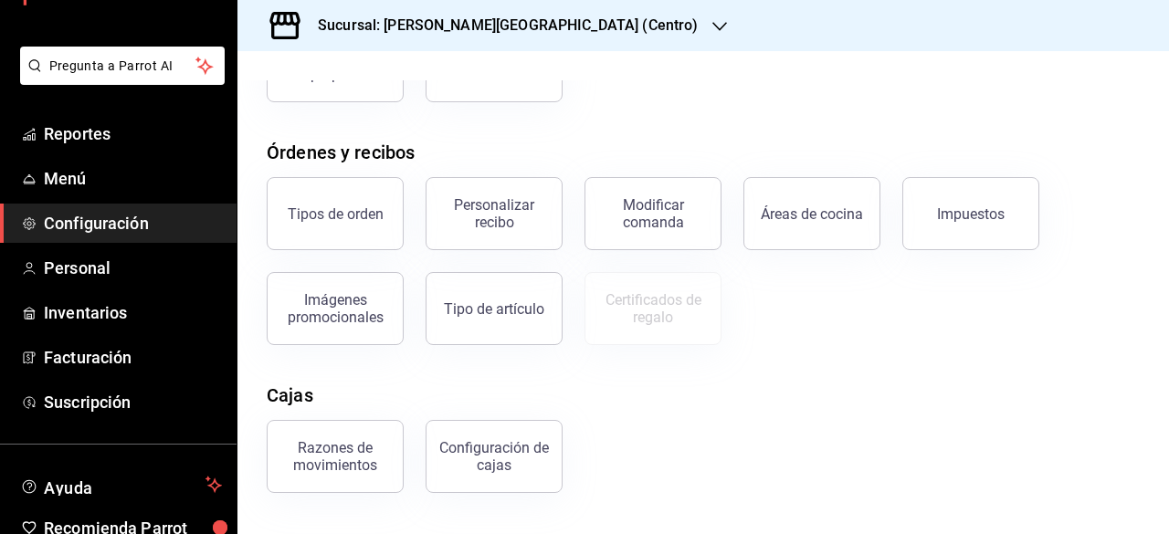
scroll to position [391, 0]
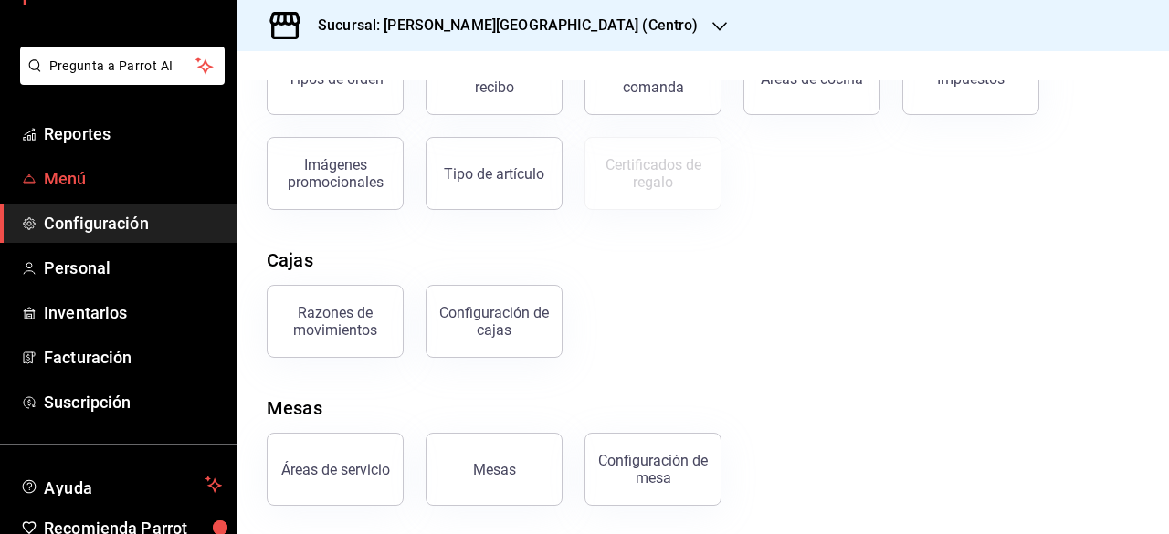
click at [124, 183] on span "Menú" at bounding box center [133, 178] width 178 height 25
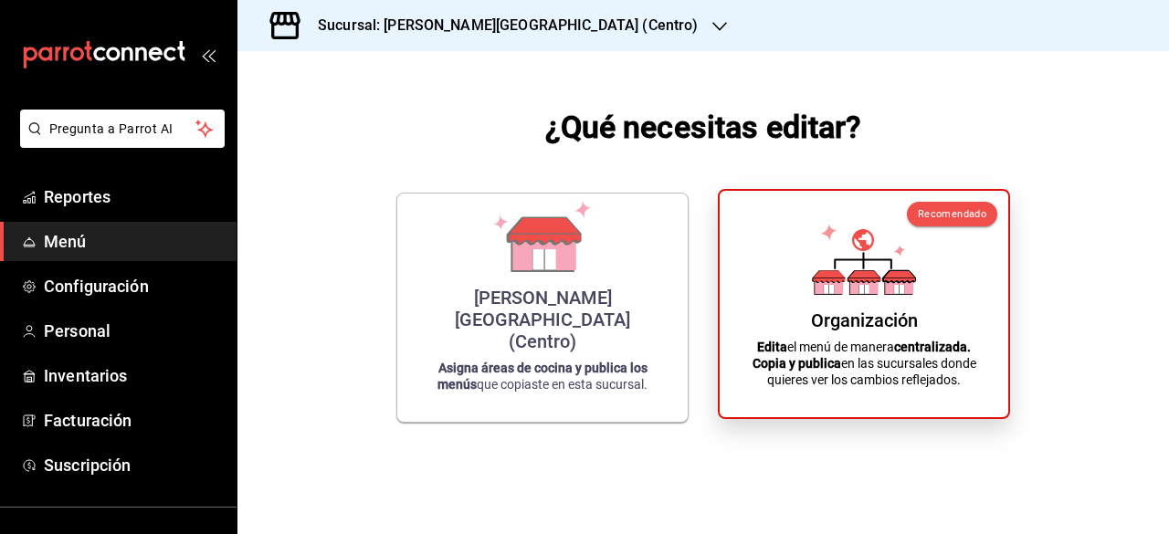
click at [891, 330] on div "Organización" at bounding box center [864, 320] width 107 height 22
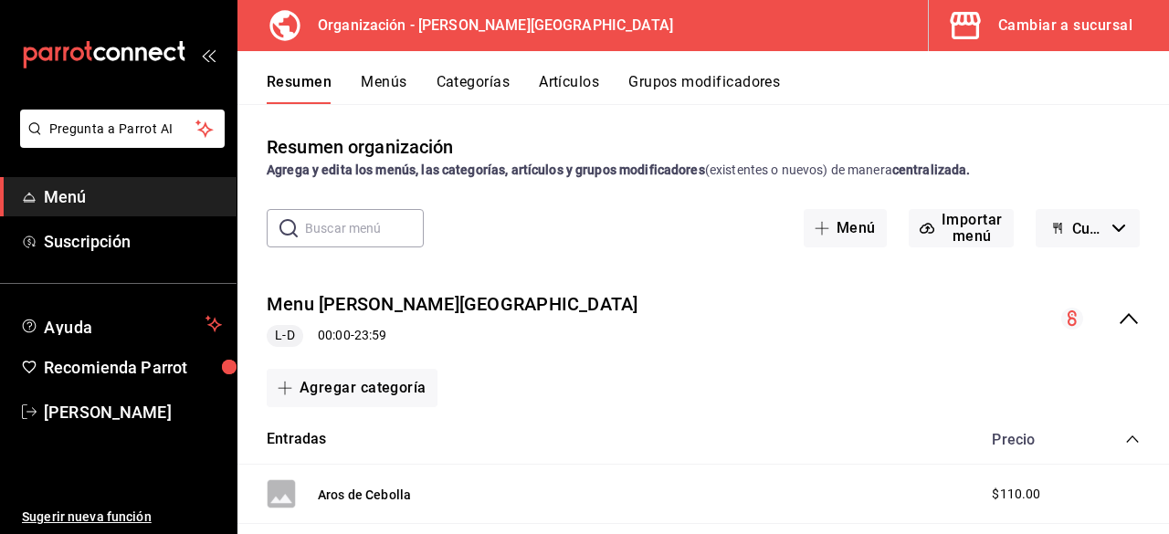
click at [488, 85] on button "Categorías" at bounding box center [473, 88] width 74 height 31
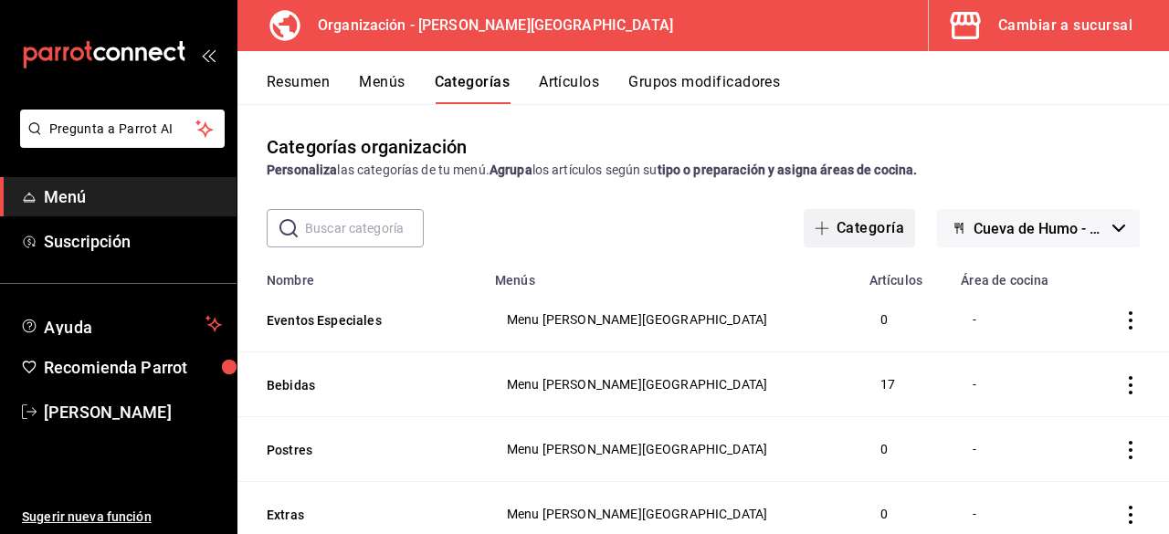
click at [866, 222] on button "Categoría" at bounding box center [858, 228] width 111 height 38
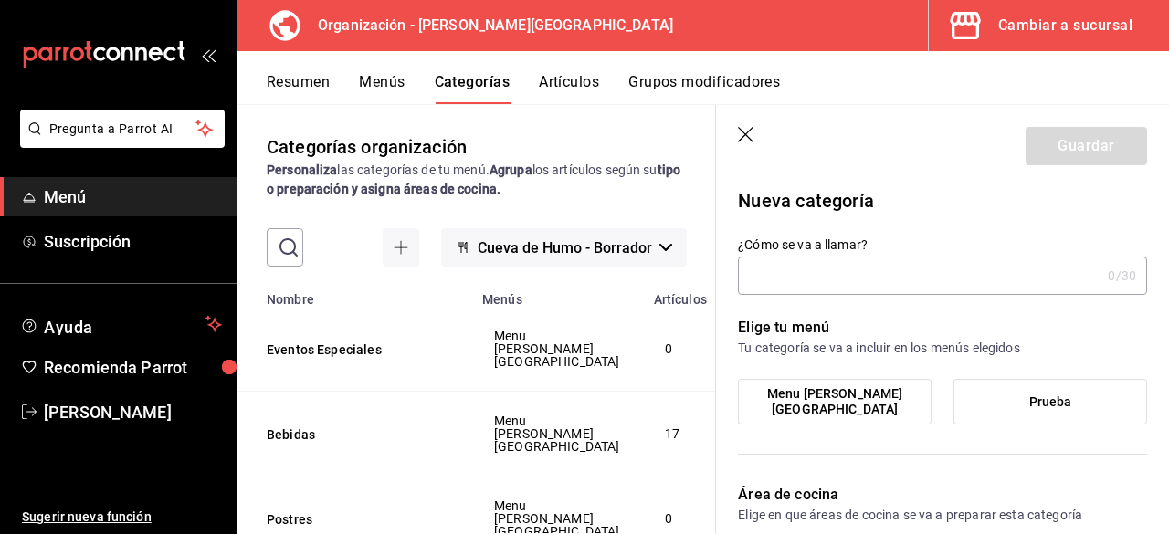
click at [740, 131] on icon "button" at bounding box center [746, 135] width 16 height 16
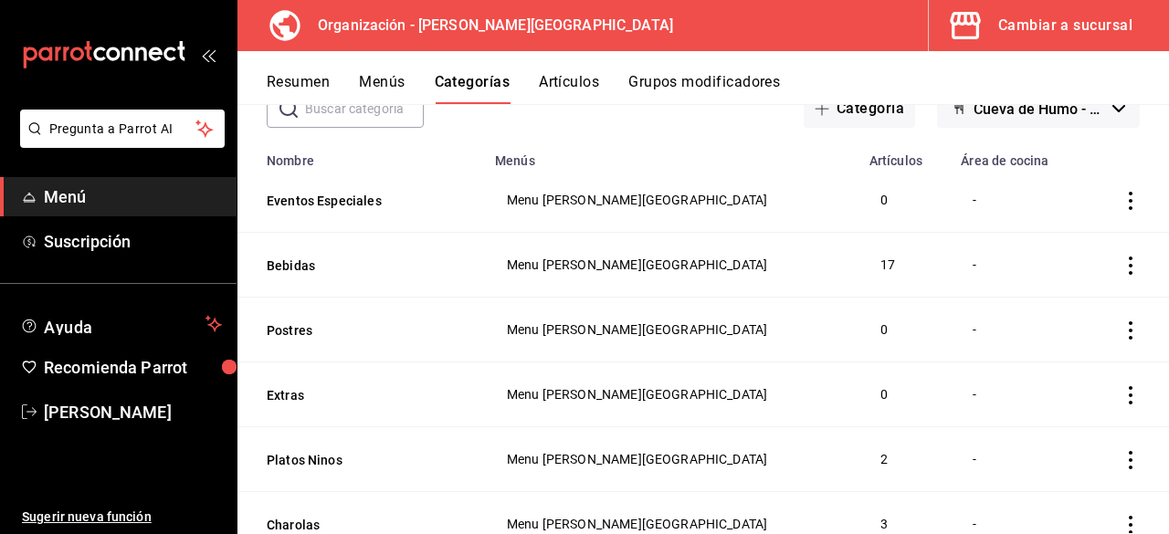
scroll to position [100, 0]
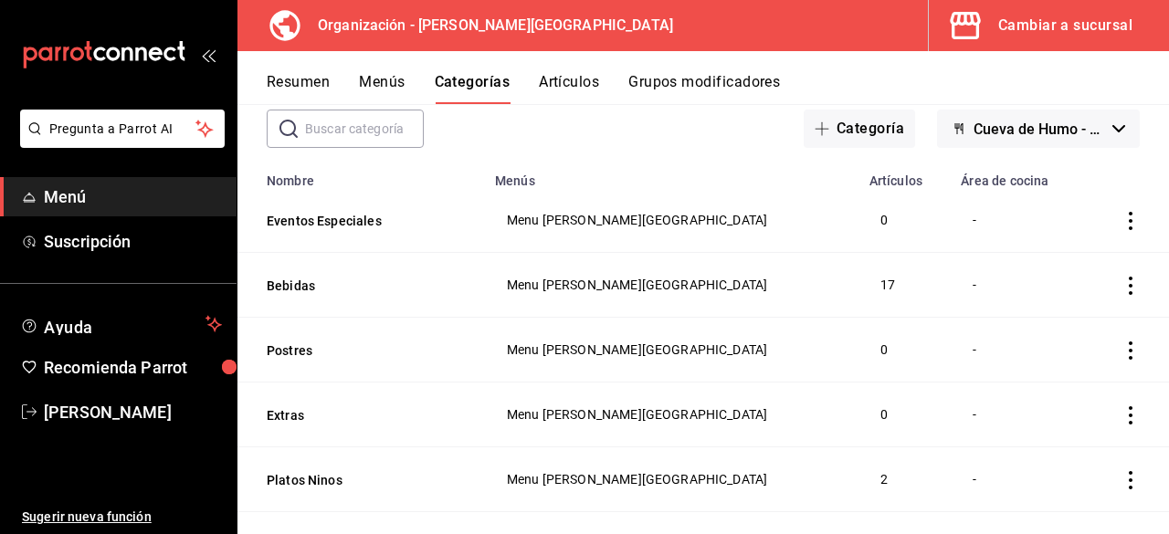
click at [577, 282] on span "Menu [PERSON_NAME][GEOGRAPHIC_DATA]" at bounding box center [671, 284] width 329 height 13
click at [599, 288] on span "Menu [PERSON_NAME][GEOGRAPHIC_DATA]" at bounding box center [671, 284] width 329 height 13
drag, startPoint x: 725, startPoint y: 299, endPoint x: 803, endPoint y: 282, distance: 80.4
click at [725, 299] on td "Menu [PERSON_NAME][GEOGRAPHIC_DATA]" at bounding box center [671, 285] width 374 height 65
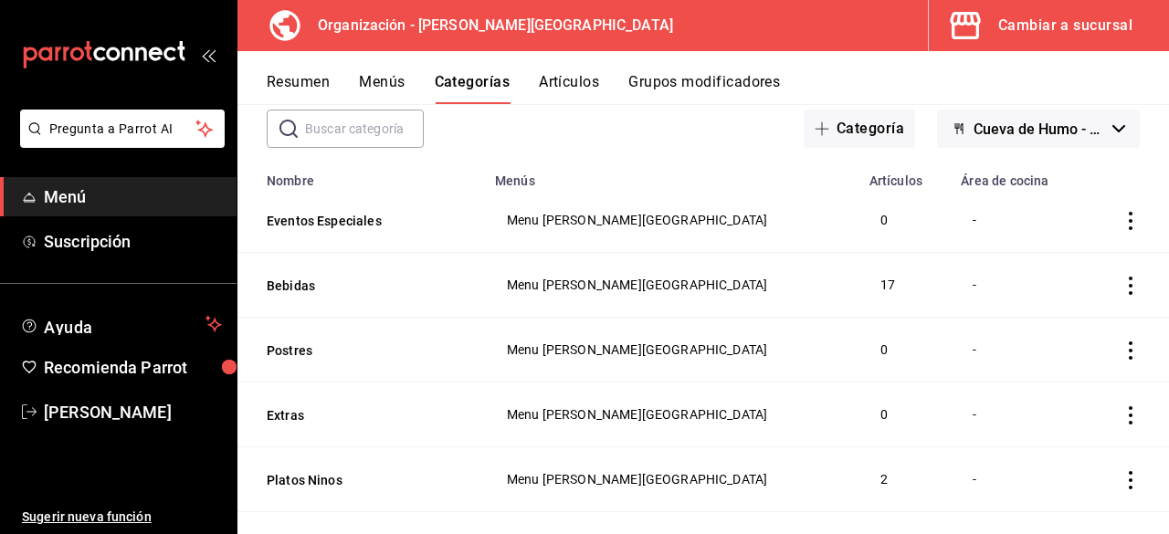
click at [858, 281] on td "17" at bounding box center [904, 285] width 92 height 65
click at [592, 84] on button "Artículos" at bounding box center [569, 88] width 60 height 31
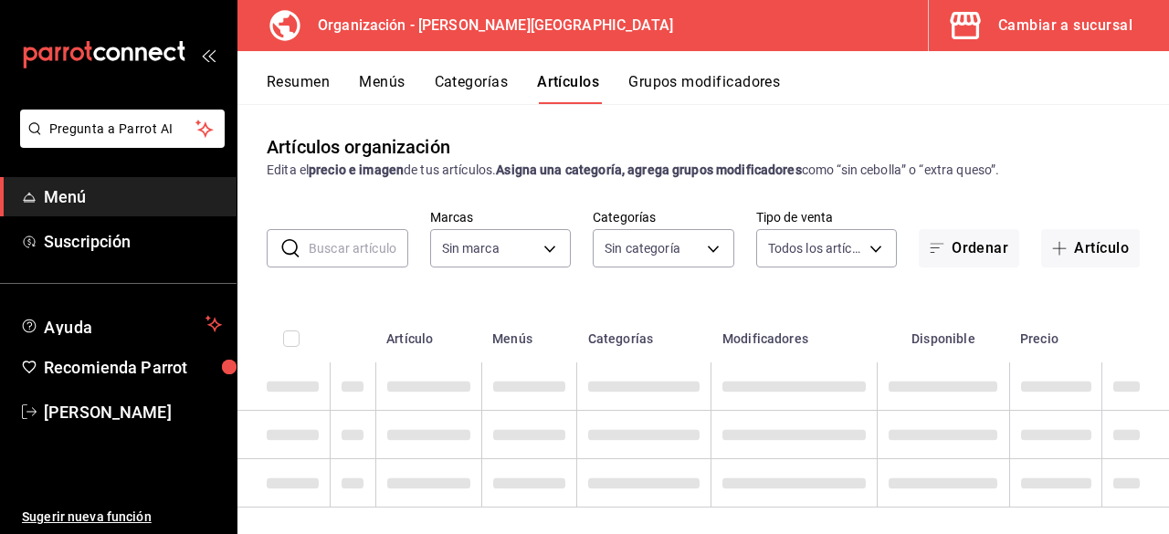
type input "2572bb4d-dc04-43b4-b56d-8ba497cb3e4e"
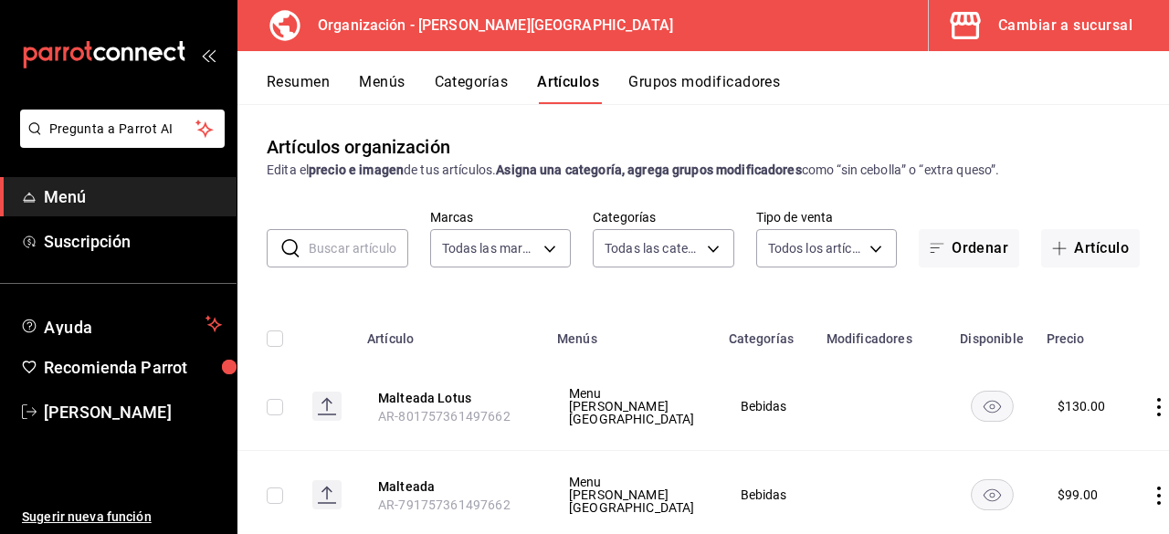
type input "3b0bc7b8-74af-4cbd-823d-4905117e14e5,871d5d69-902a-4574-b654-81e3119c638d,25aac…"
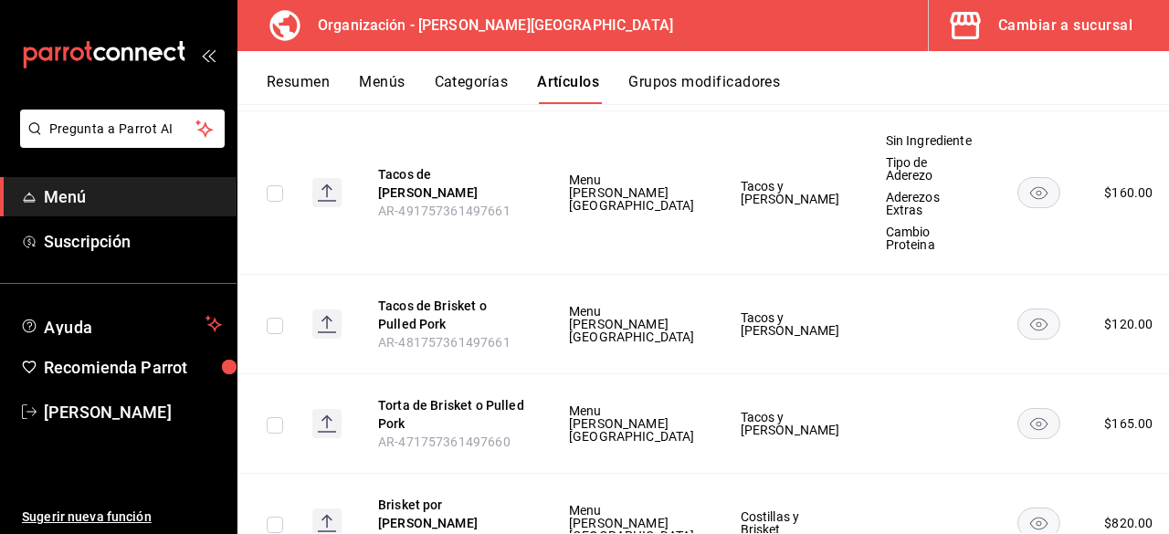
scroll to position [3996, 0]
click at [863, 274] on td at bounding box center [929, 324] width 133 height 100
click at [1086, 309] on li "Editar" at bounding box center [1046, 312] width 110 height 37
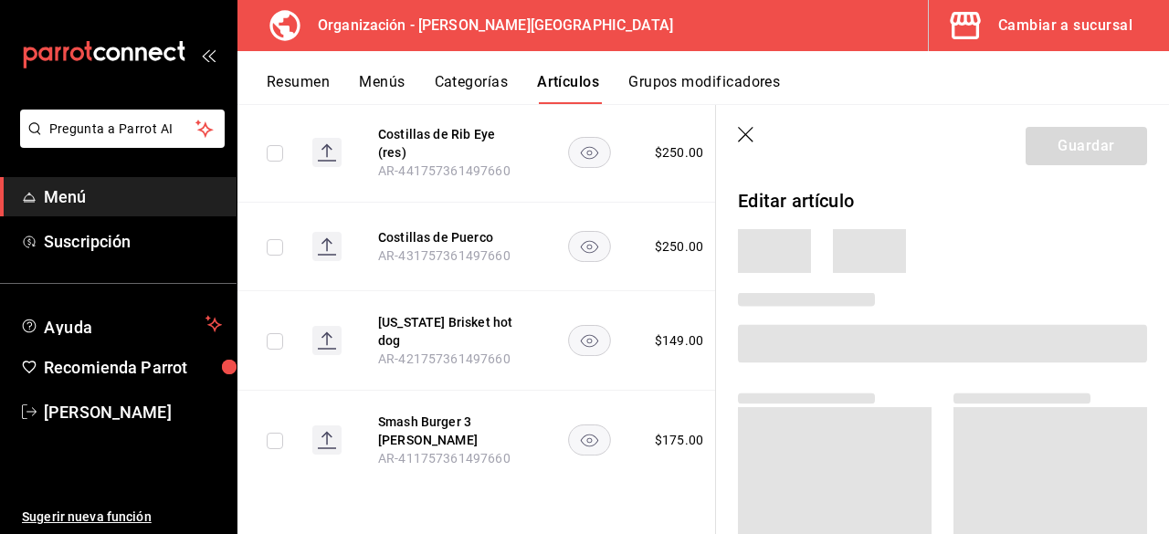
scroll to position [3097, 0]
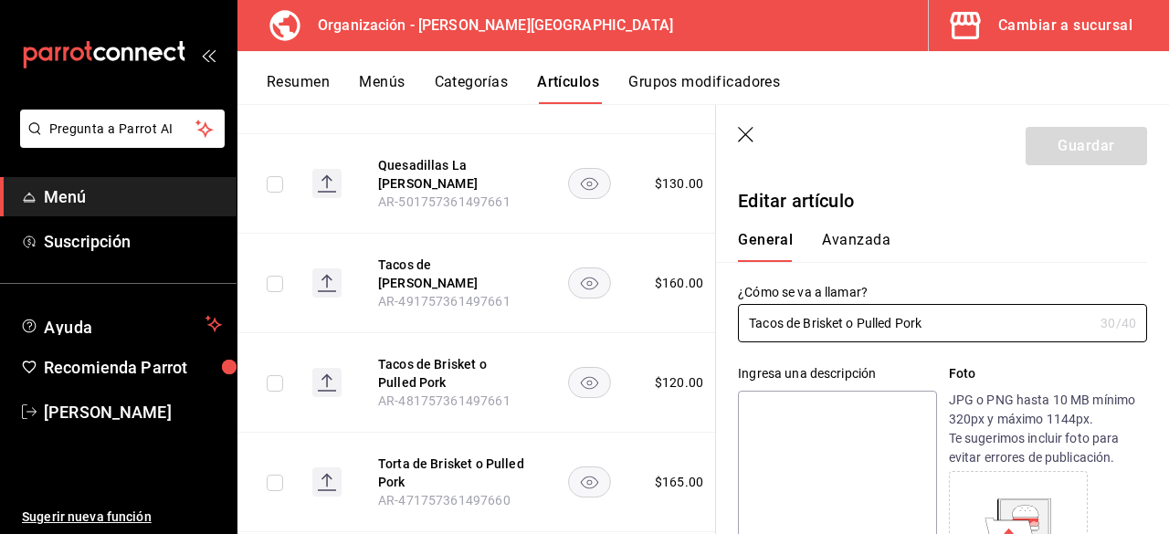
type input "$120.00"
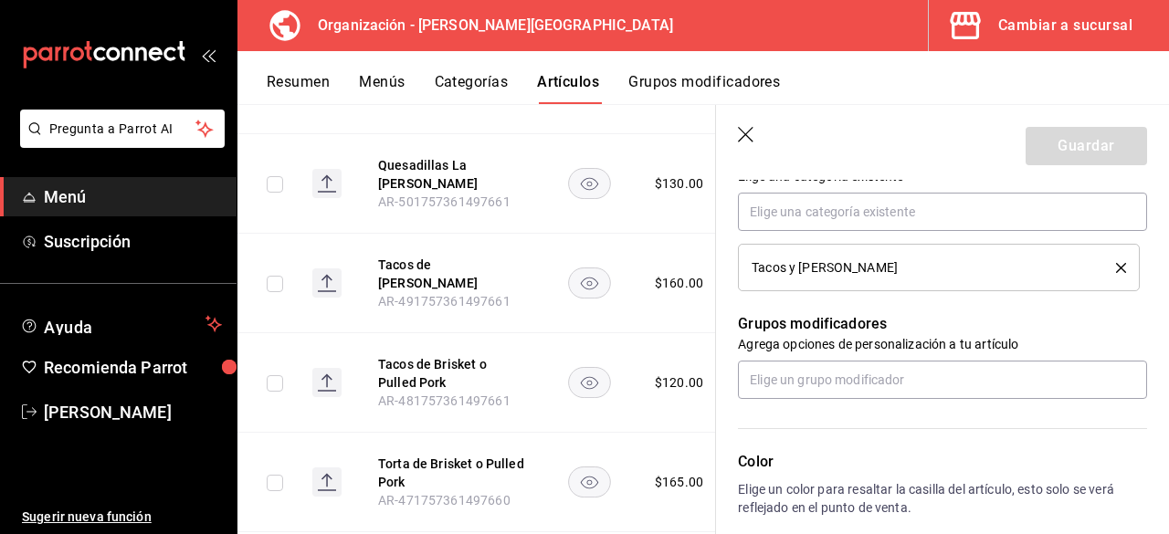
scroll to position [639, 0]
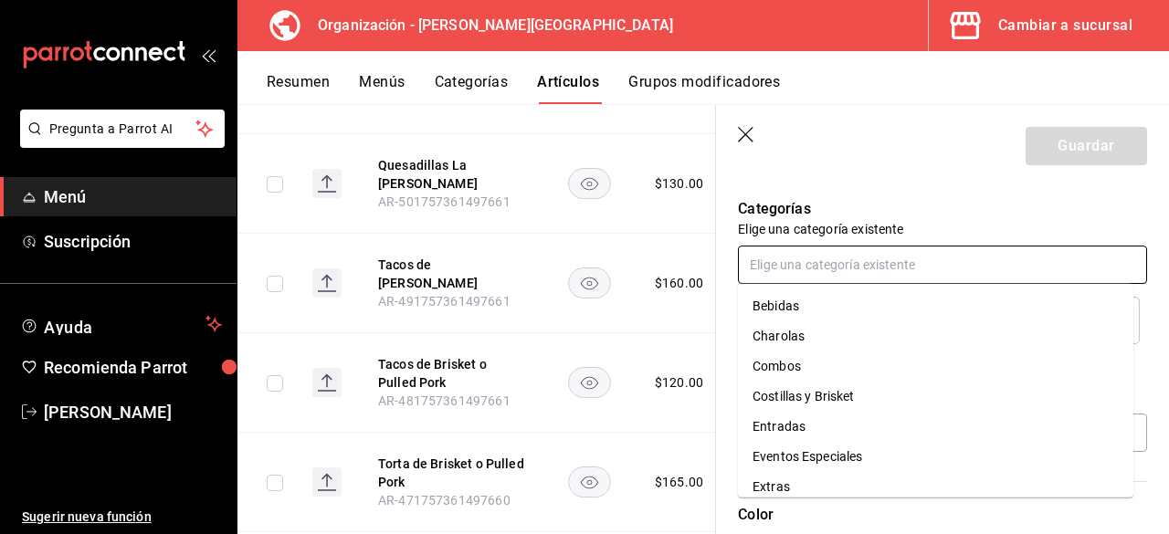
click at [882, 267] on input "text" at bounding box center [942, 265] width 409 height 38
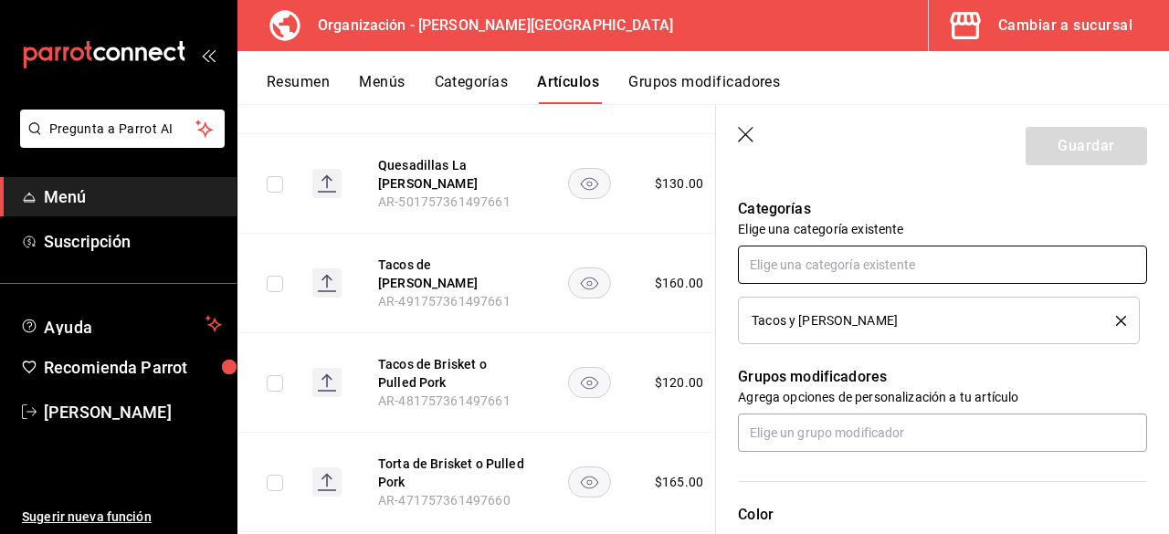
click at [882, 267] on input "text" at bounding box center [942, 265] width 409 height 38
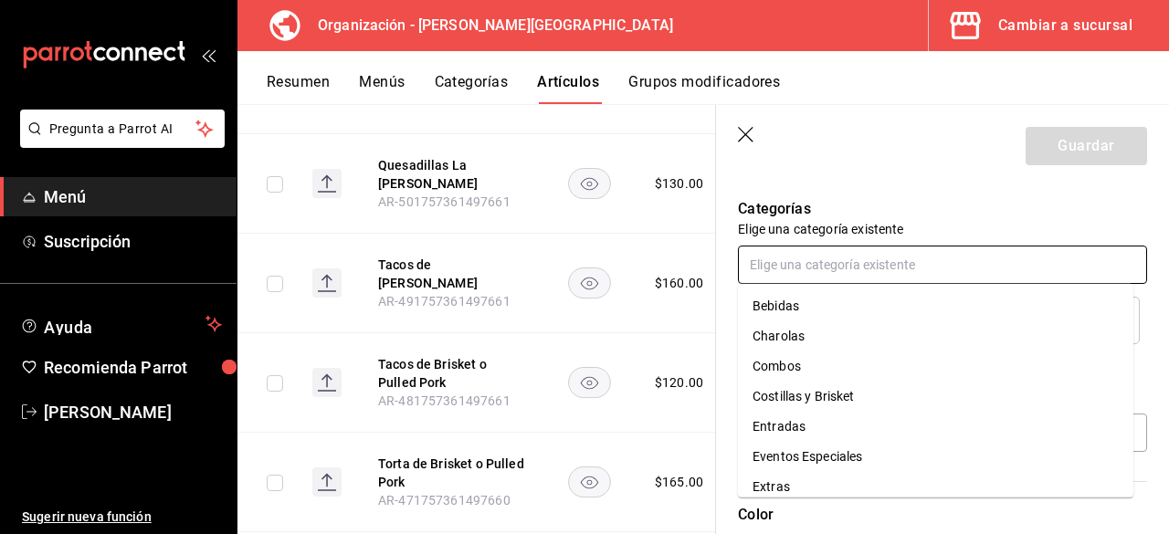
click at [882, 267] on input "text" at bounding box center [942, 265] width 409 height 38
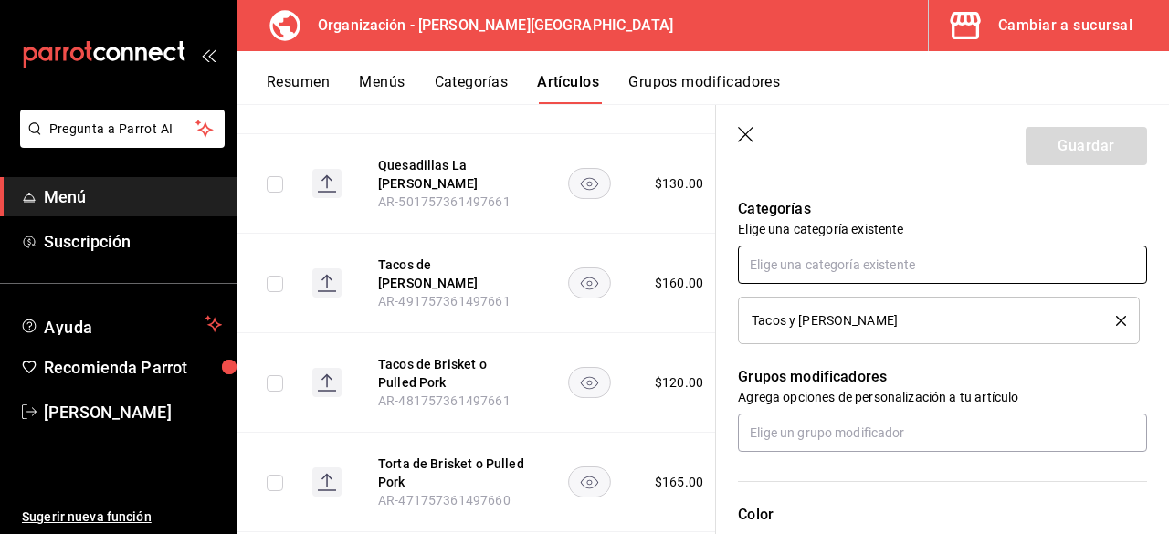
click at [882, 267] on input "text" at bounding box center [942, 265] width 409 height 38
click at [484, 81] on button "Categorías" at bounding box center [472, 88] width 74 height 31
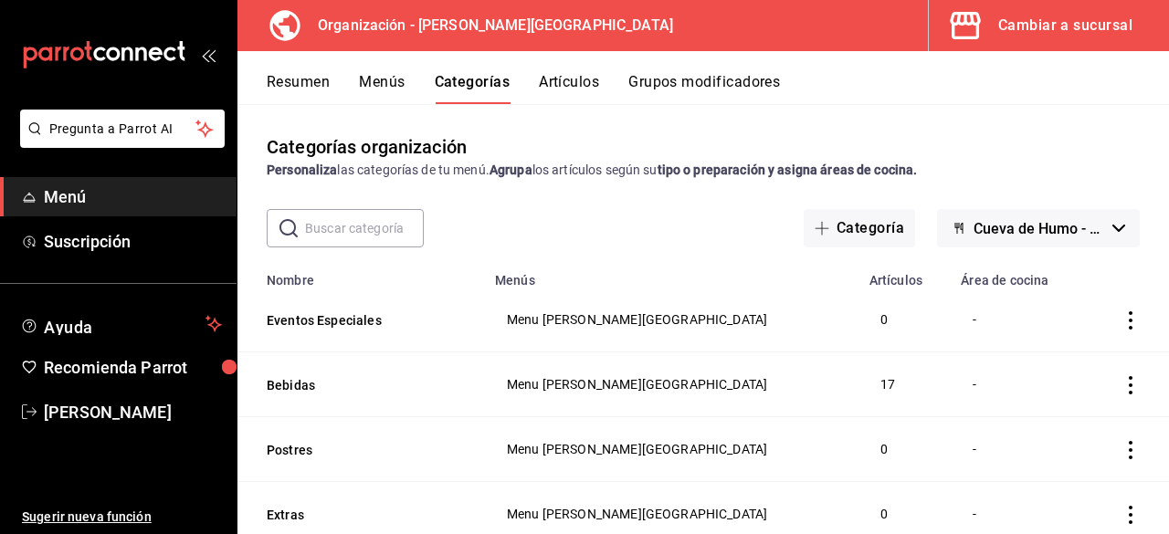
click at [367, 78] on button "Menús" at bounding box center [382, 88] width 46 height 31
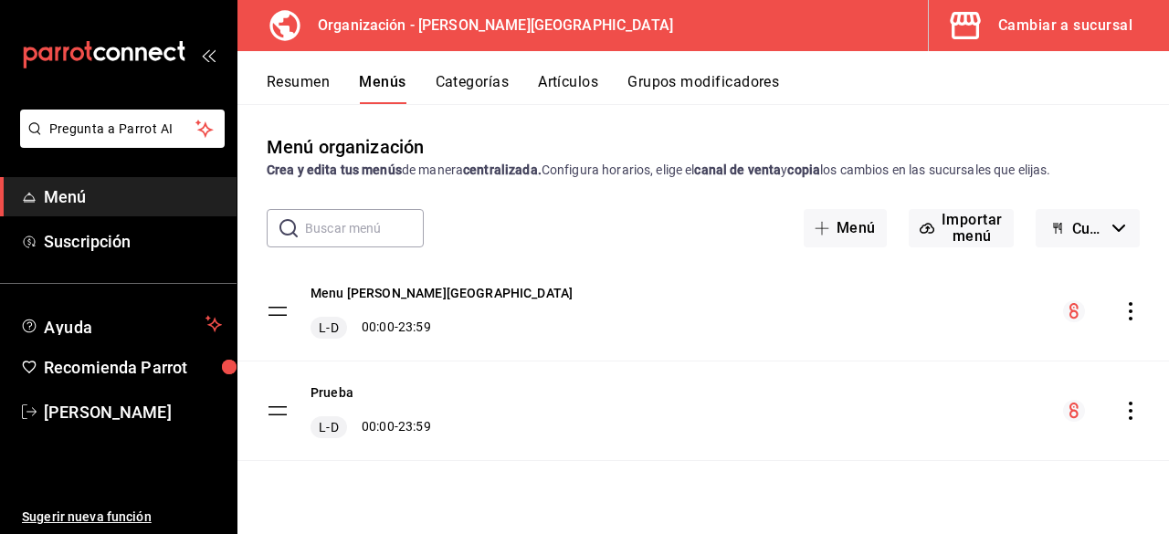
click at [473, 85] on button "Categorías" at bounding box center [472, 88] width 74 height 31
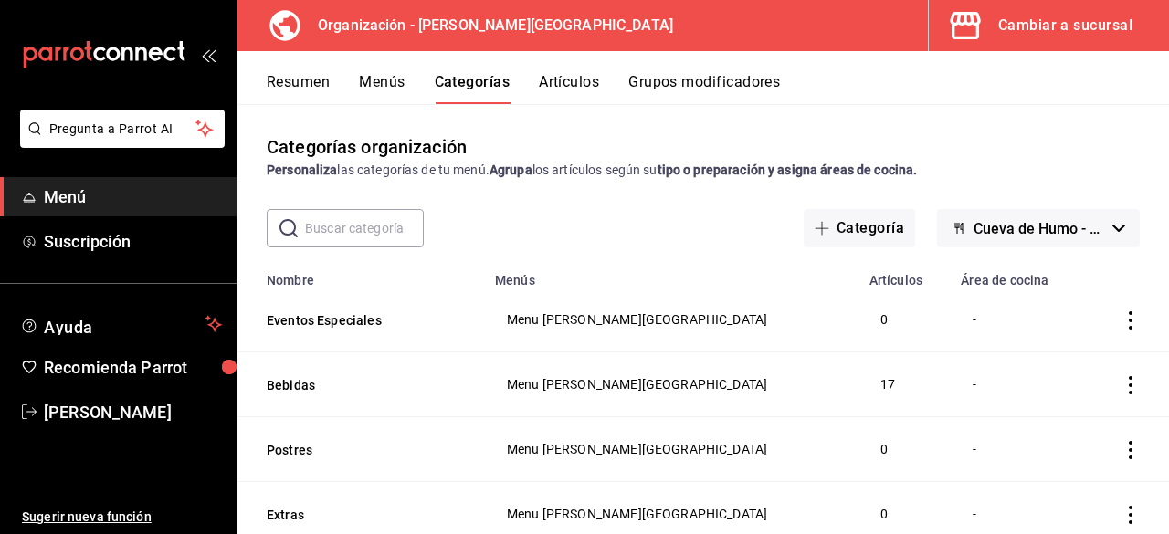
click at [566, 79] on button "Artículos" at bounding box center [569, 88] width 60 height 31
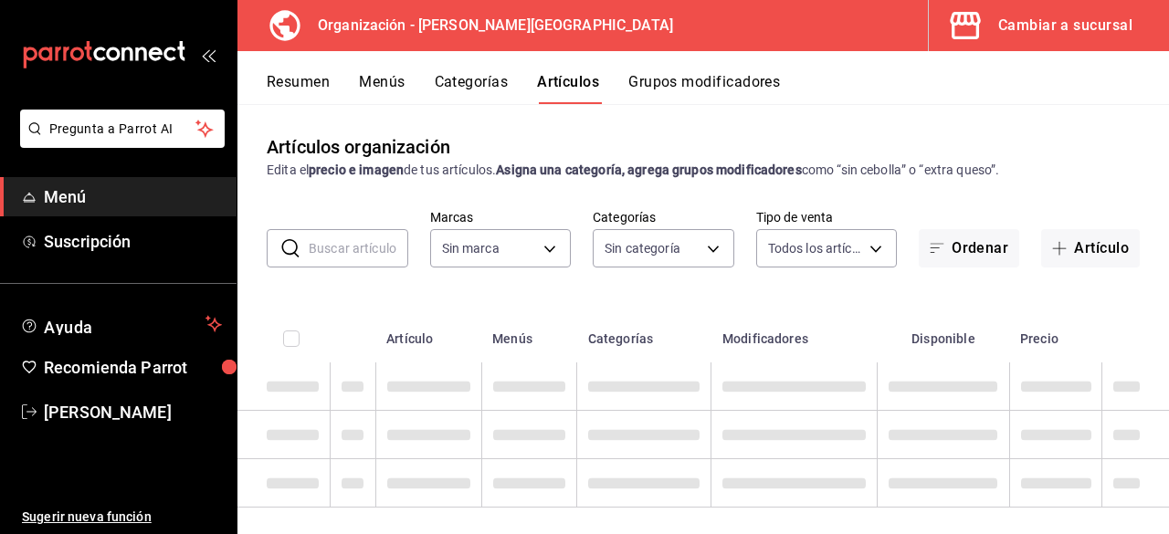
type input "2572bb4d-dc04-43b4-b56d-8ba497cb3e4e"
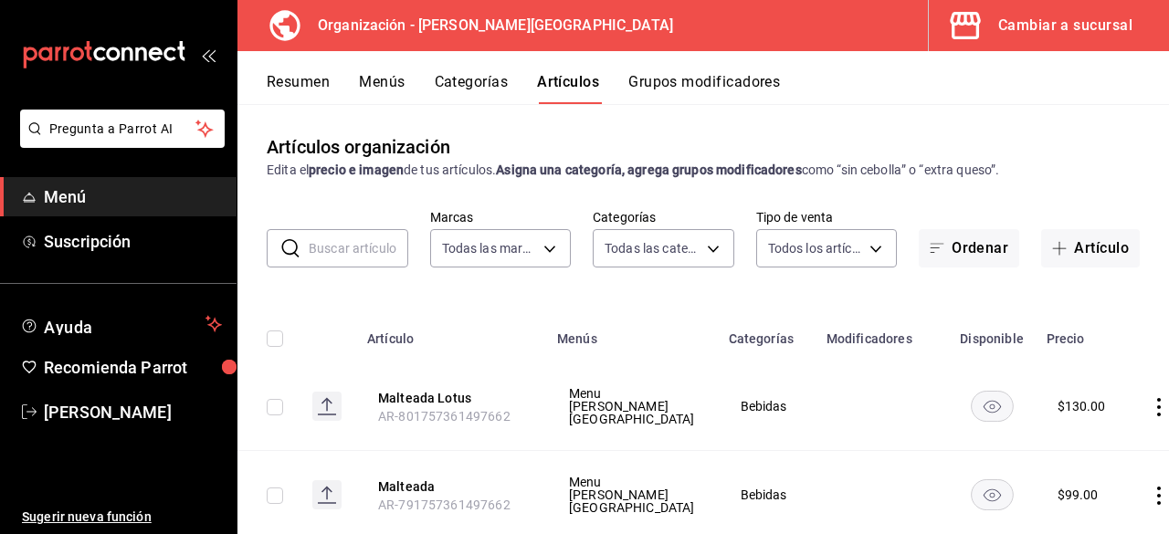
type input "3b0bc7b8-74af-4cbd-823d-4905117e14e5,871d5d69-902a-4574-b654-81e3119c638d,25aac…"
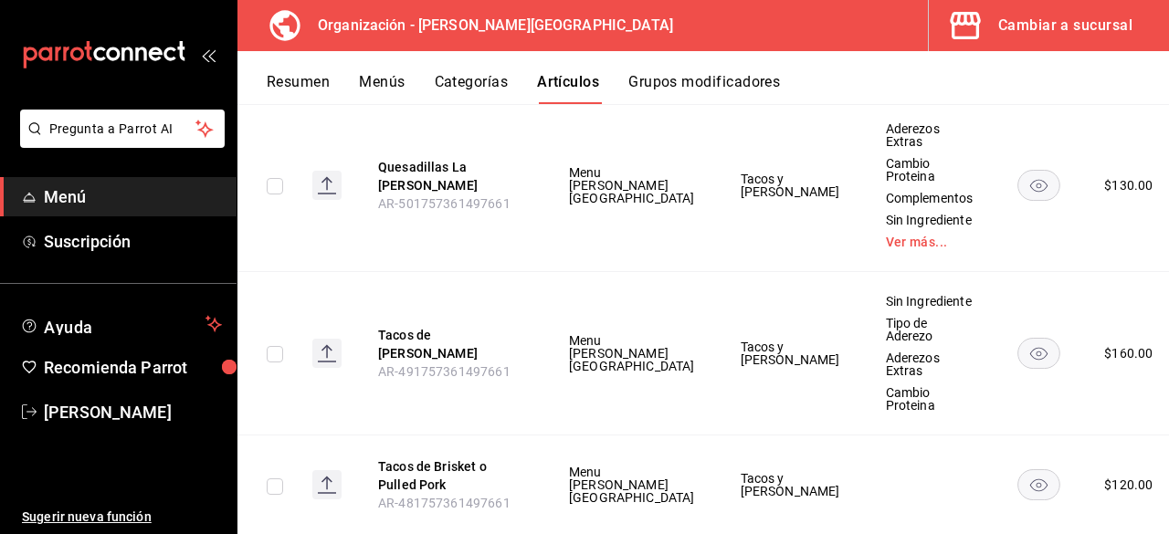
scroll to position [3926, 0]
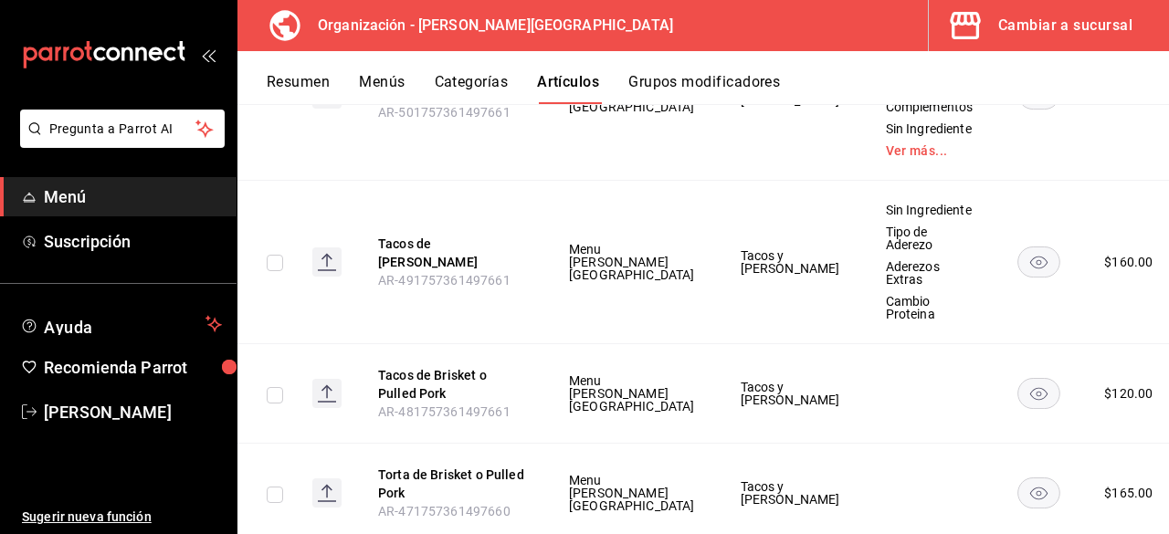
click at [863, 344] on td at bounding box center [929, 394] width 133 height 100
click at [1074, 388] on span "Editar" at bounding box center [1061, 382] width 47 height 19
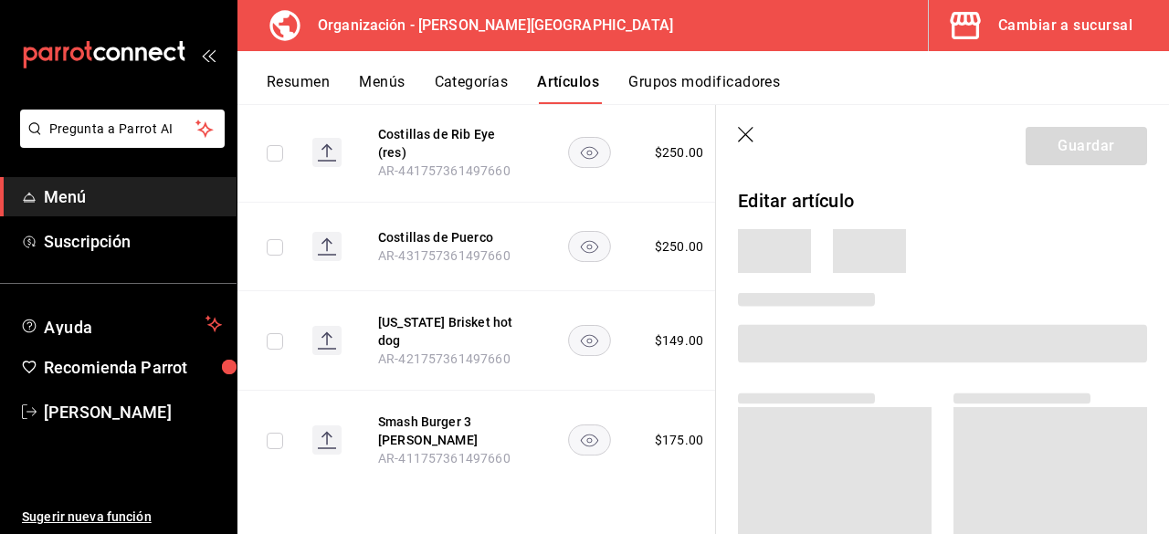
scroll to position [3142, 0]
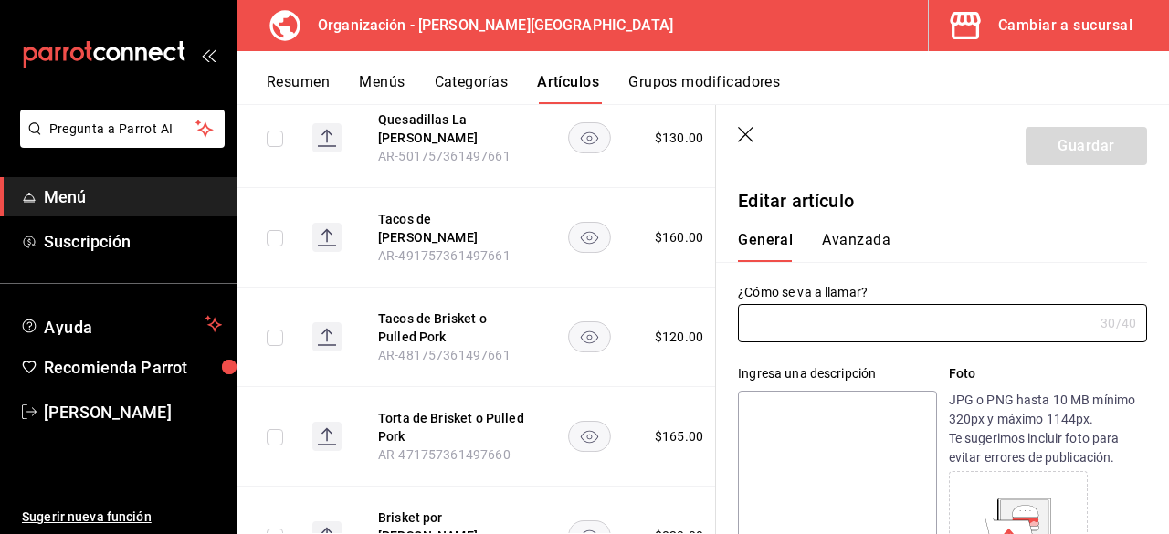
type input "Tacos de Brisket o Pulled Pork"
type input "AR-481757361497661"
type input "$120.00"
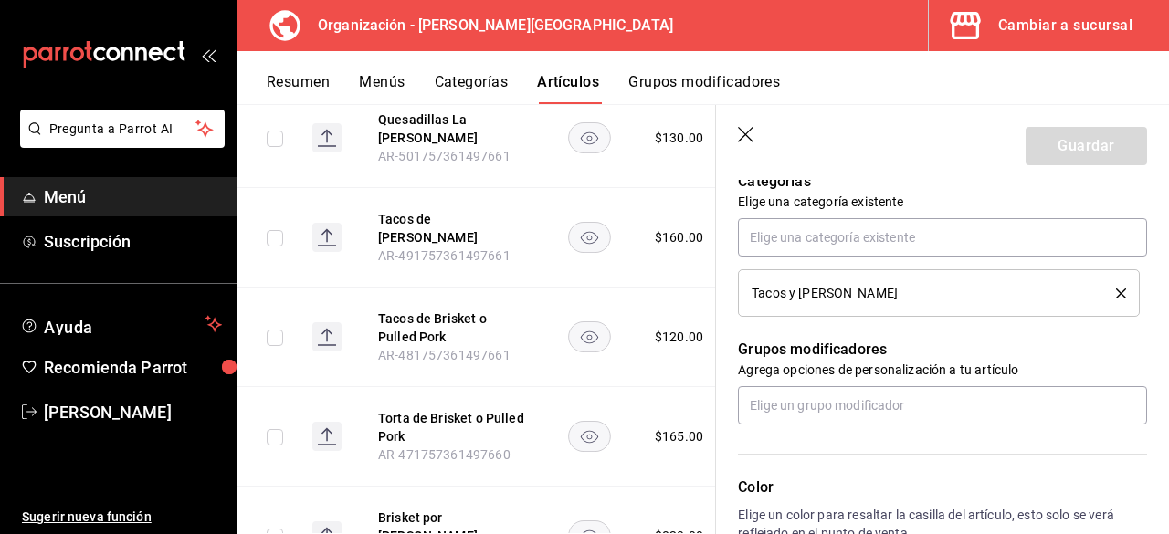
scroll to position [639, 0]
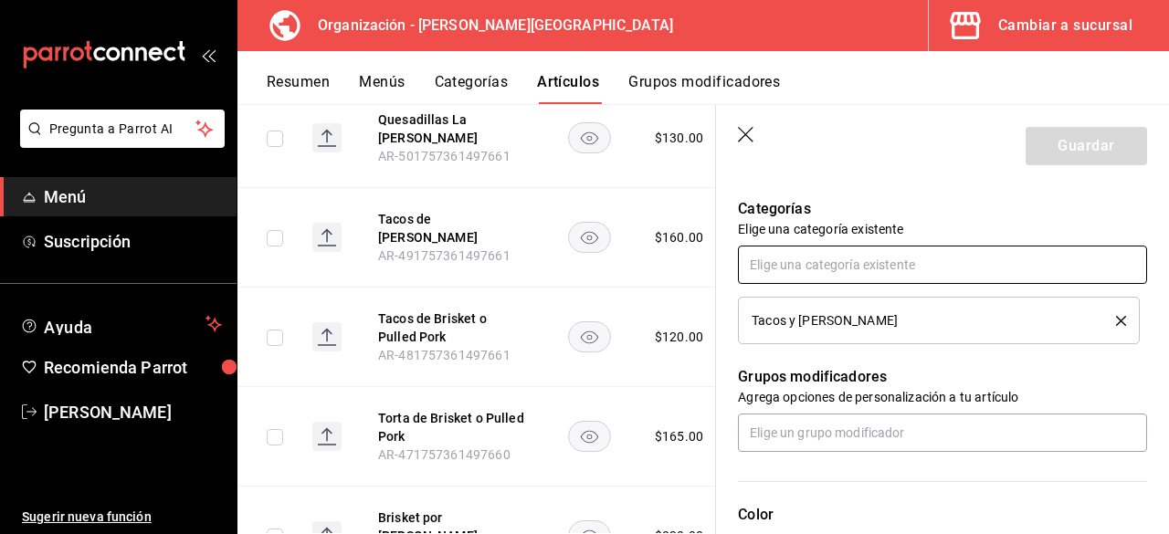
click at [983, 267] on input "text" at bounding box center [942, 265] width 409 height 38
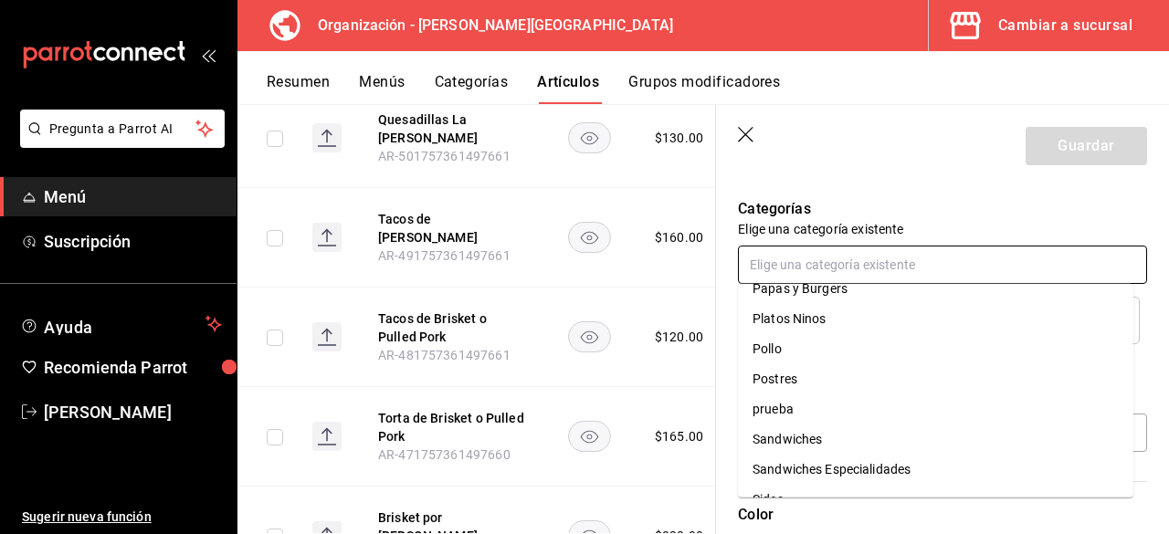
scroll to position [253, 0]
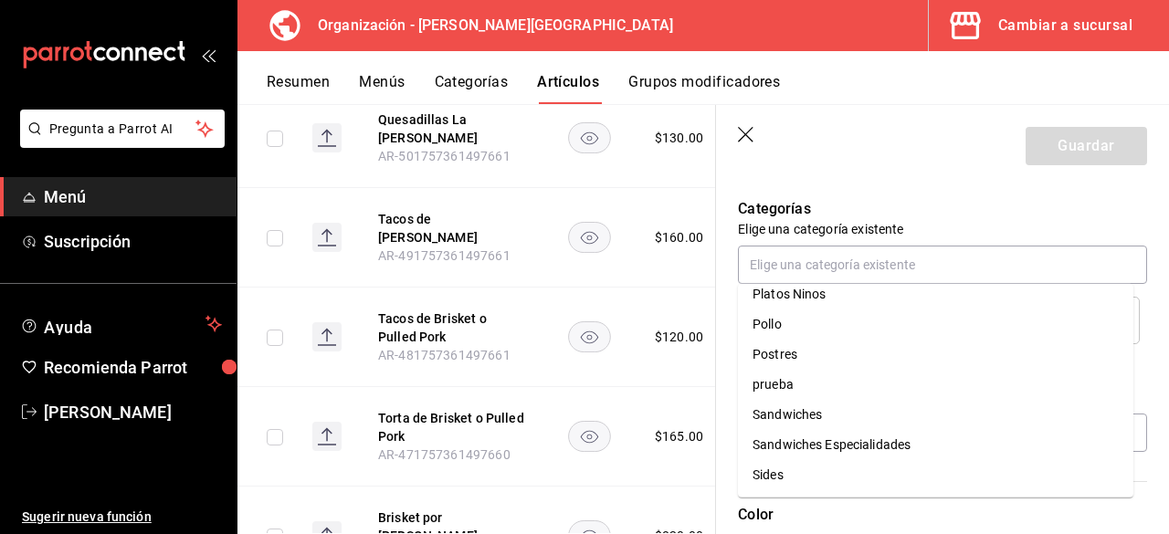
click at [982, 237] on p "Elige una categoría existente" at bounding box center [942, 229] width 409 height 18
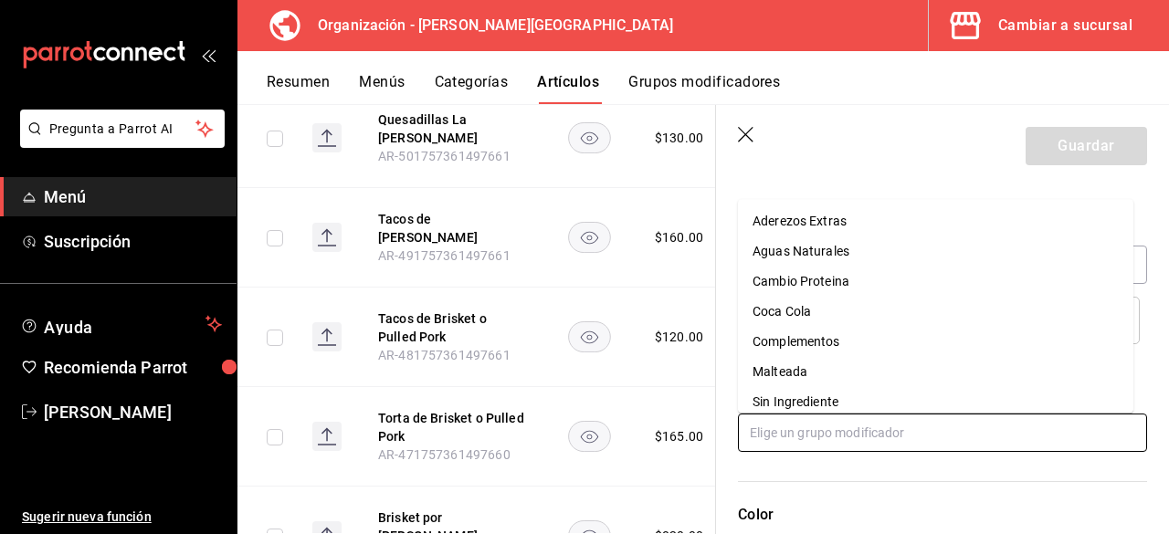
click at [828, 425] on input "text" at bounding box center [942, 433] width 409 height 38
click at [898, 288] on li "Cambio Proteina" at bounding box center [935, 282] width 395 height 30
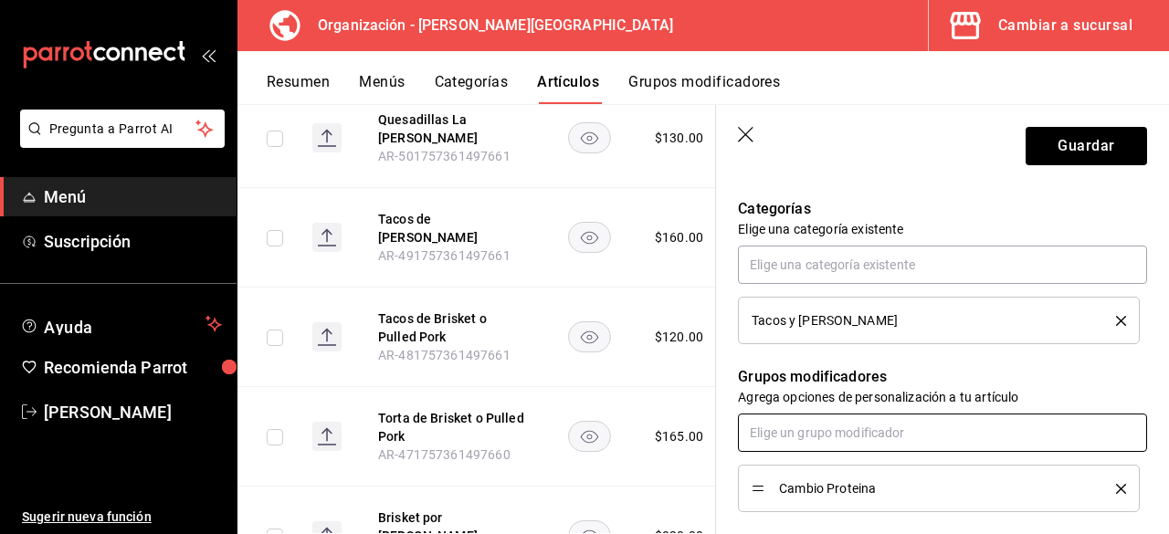
click at [813, 439] on input "text" at bounding box center [942, 433] width 409 height 38
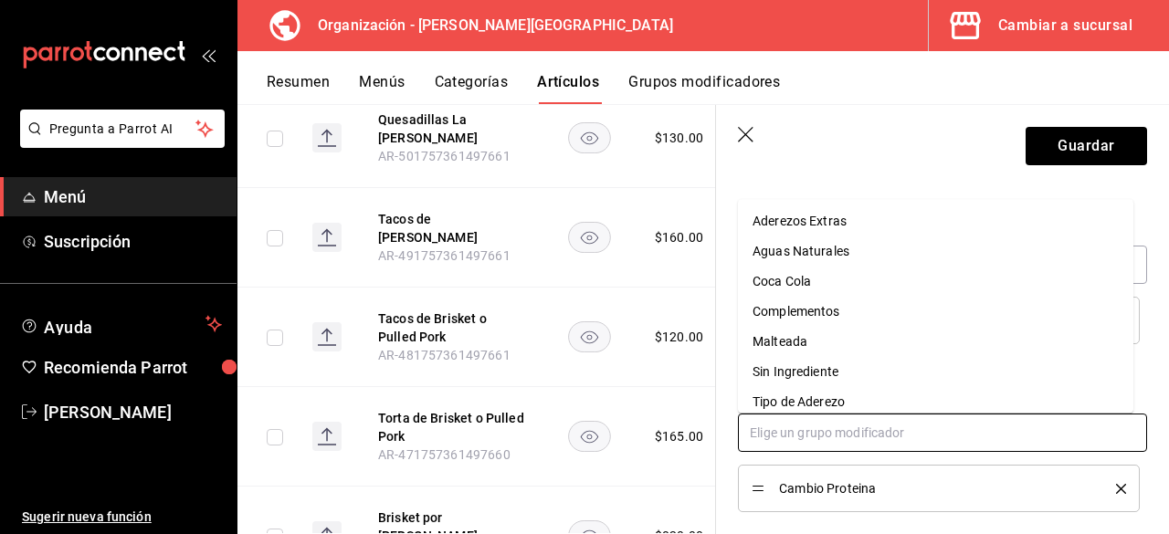
click at [813, 439] on input "text" at bounding box center [942, 433] width 409 height 38
click at [813, 379] on div "Sin Ingrediente" at bounding box center [795, 371] width 86 height 19
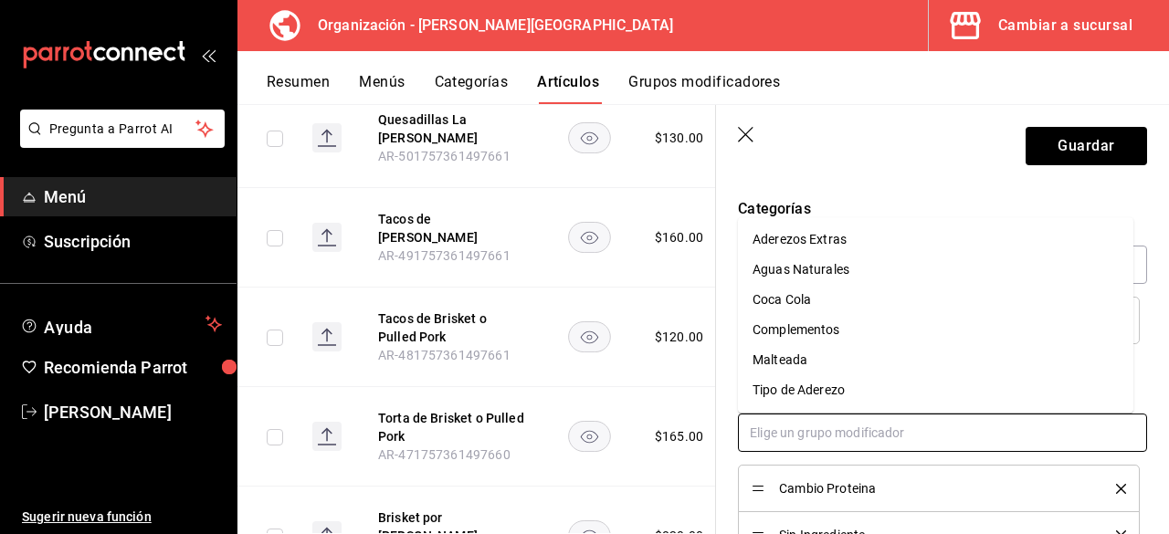
click at [819, 434] on input "text" at bounding box center [942, 433] width 409 height 38
click at [822, 399] on div "Tipo de Aderezo" at bounding box center [798, 390] width 92 height 19
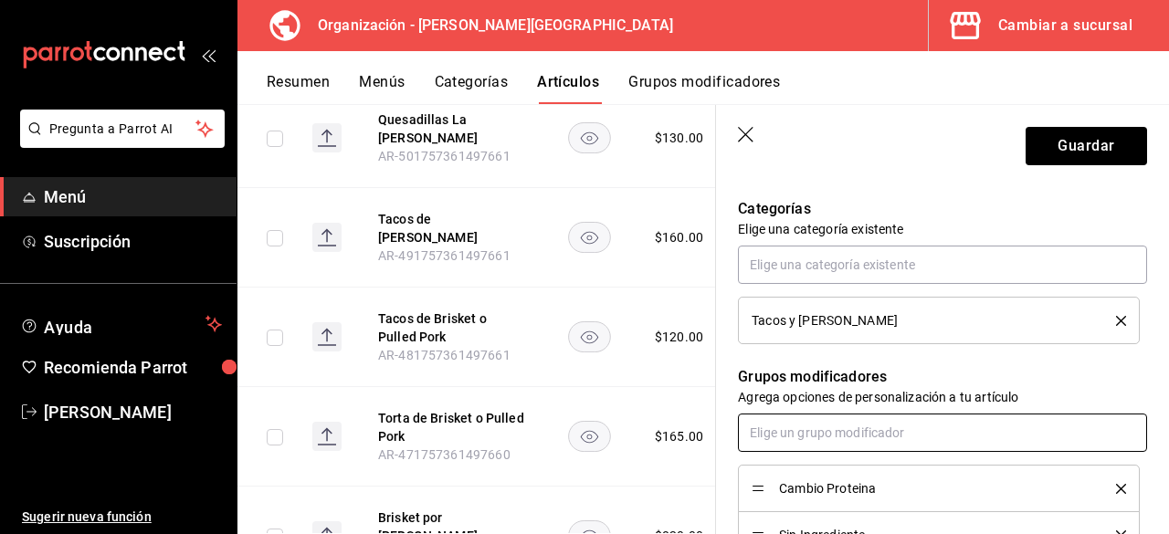
click at [823, 439] on input "text" at bounding box center [942, 433] width 409 height 38
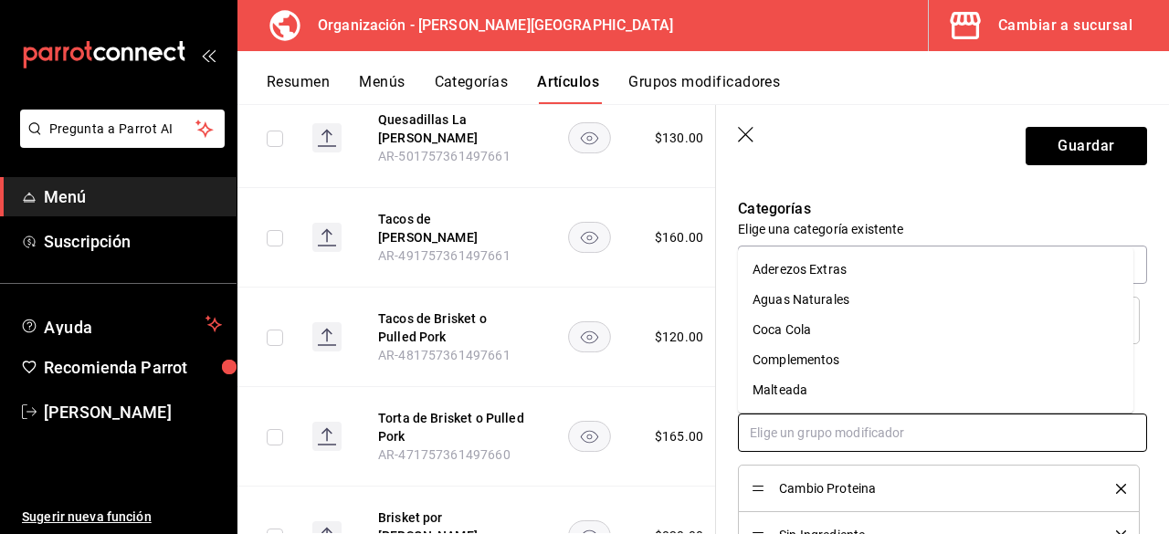
click at [824, 278] on div "Aderezos Extras" at bounding box center [799, 269] width 94 height 19
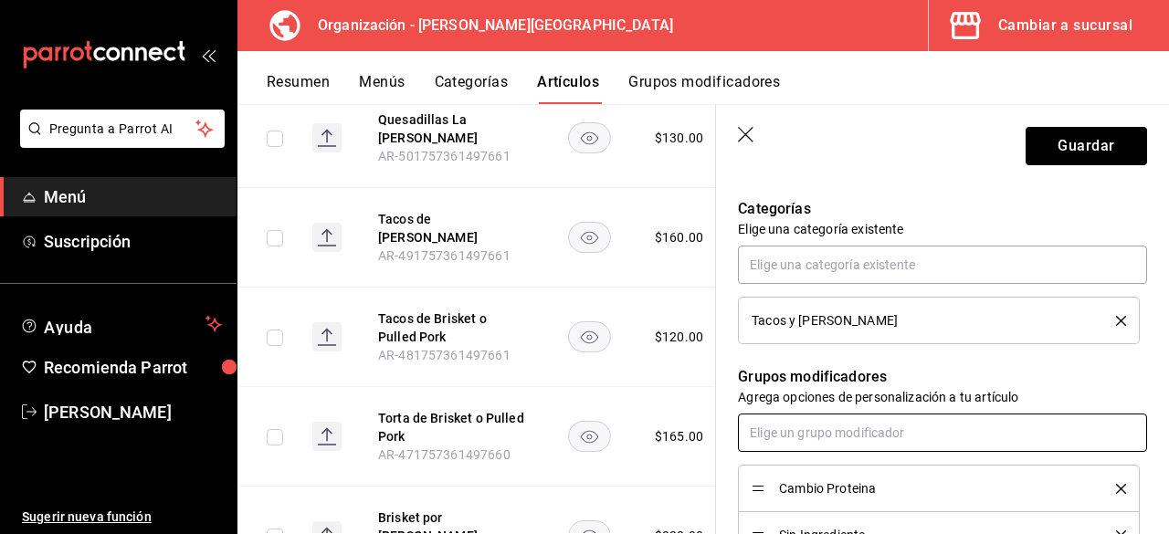
click at [838, 446] on input "text" at bounding box center [942, 433] width 409 height 38
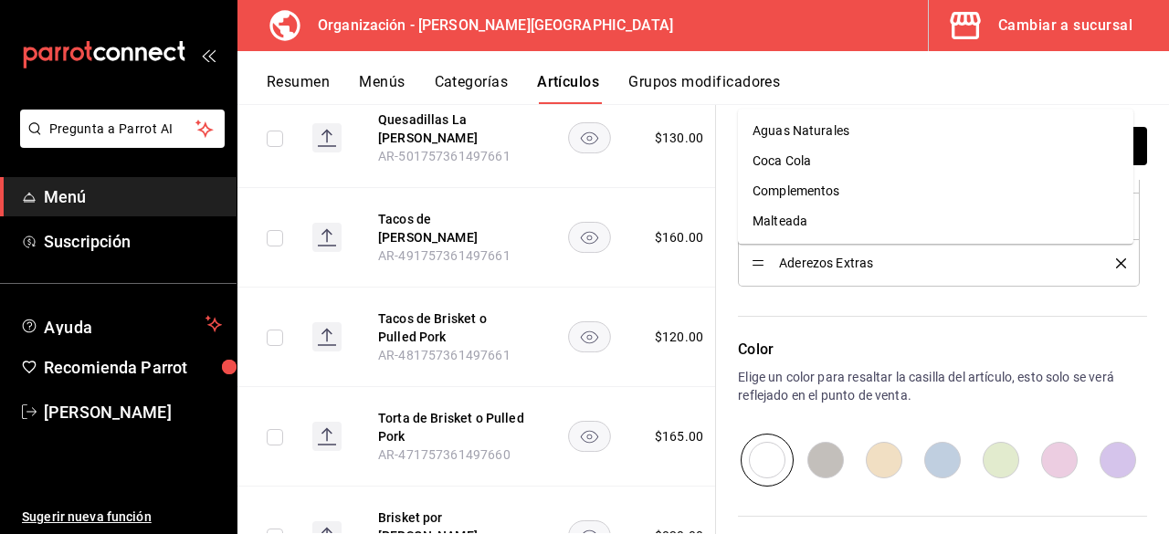
scroll to position [913, 0]
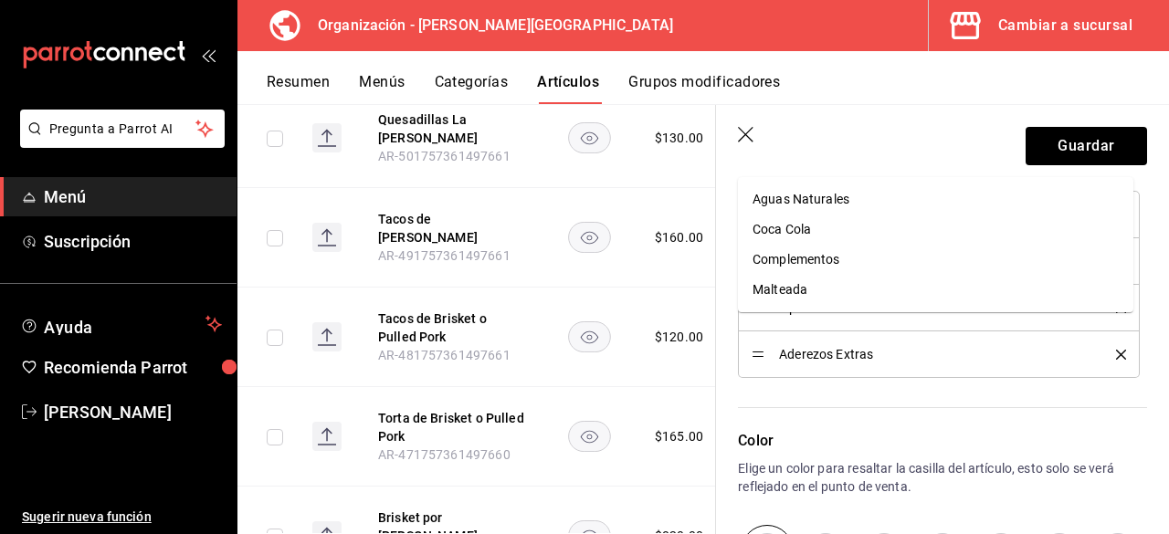
click at [833, 311] on ul "Aguas Naturales Coca Cola Complementos Malteada" at bounding box center [935, 244] width 395 height 135
click at [825, 258] on div "Complementos" at bounding box center [796, 259] width 88 height 19
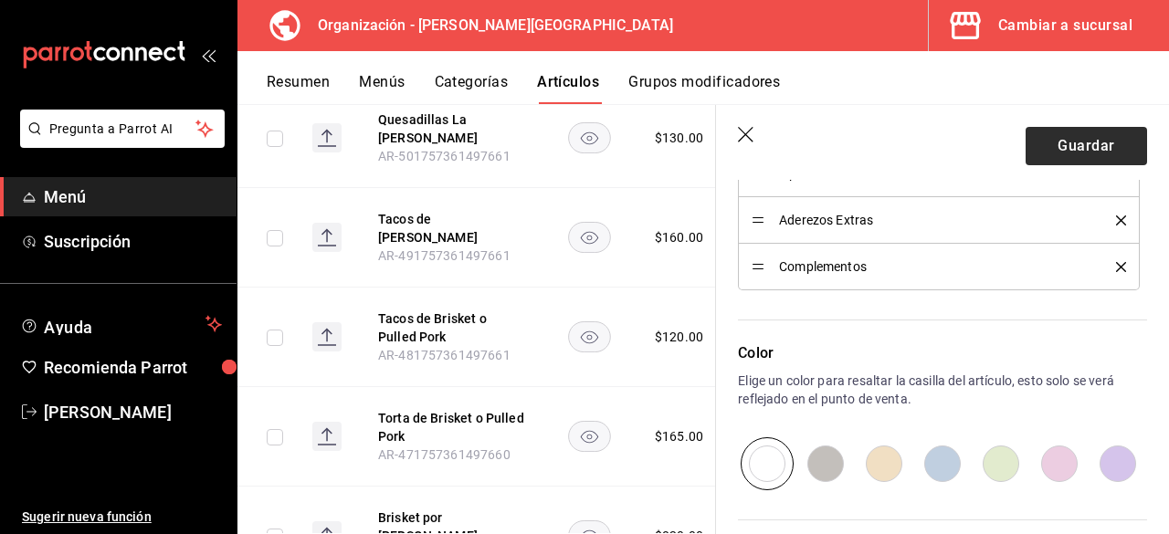
scroll to position [1046, 0]
click at [1098, 133] on button "Guardar" at bounding box center [1085, 146] width 121 height 38
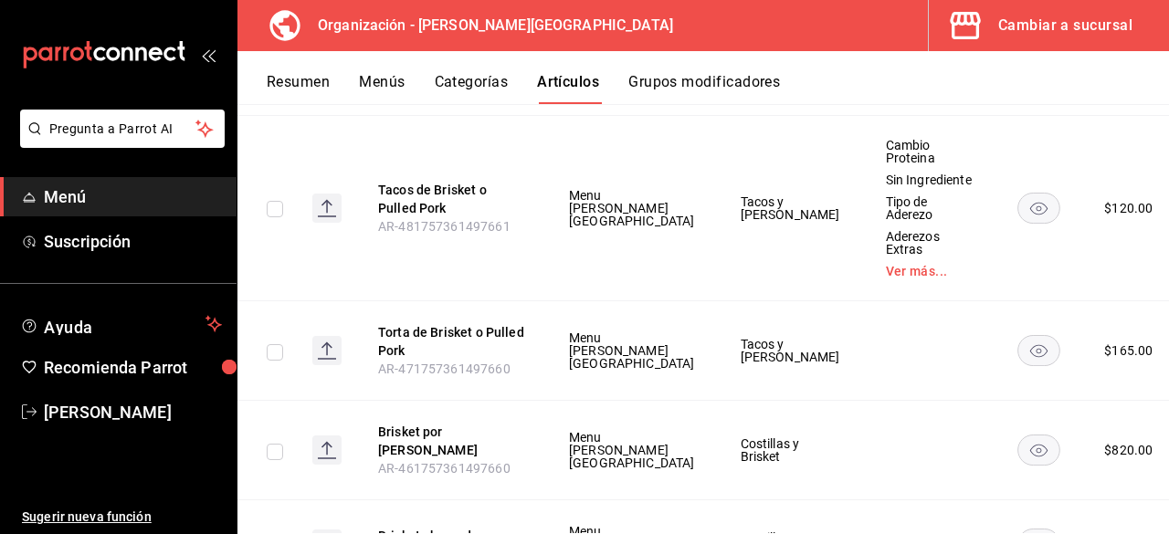
scroll to position [4178, 0]
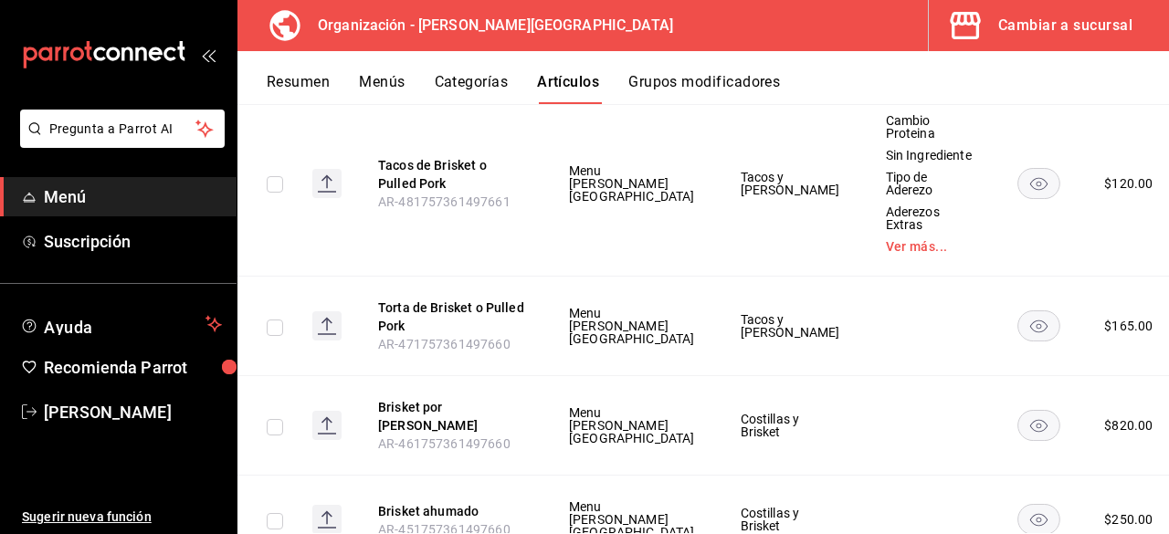
click at [1046, 318] on span "Editar" at bounding box center [1061, 314] width 47 height 19
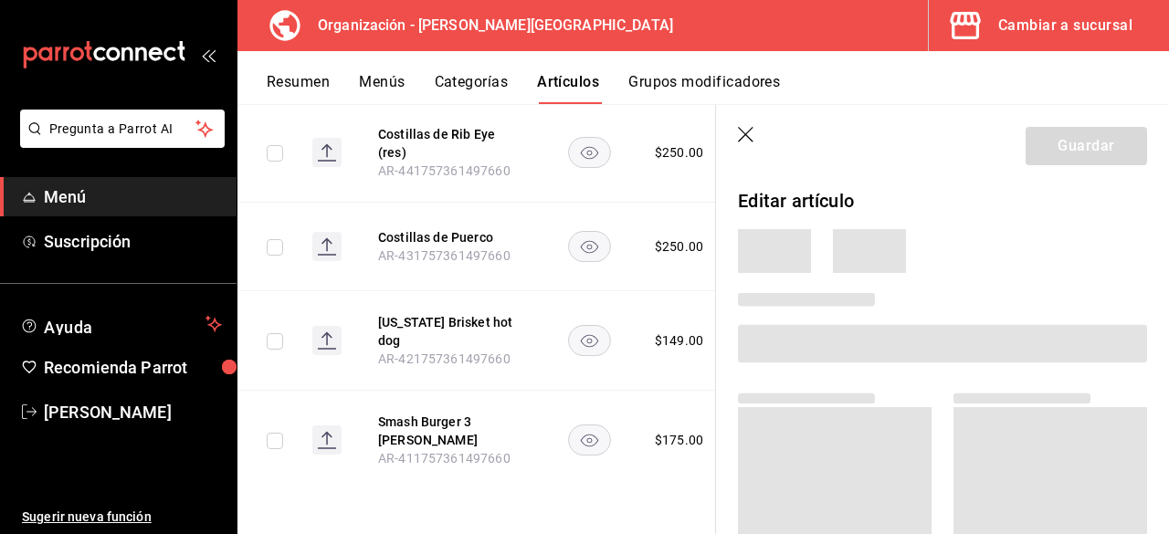
scroll to position [3204, 0]
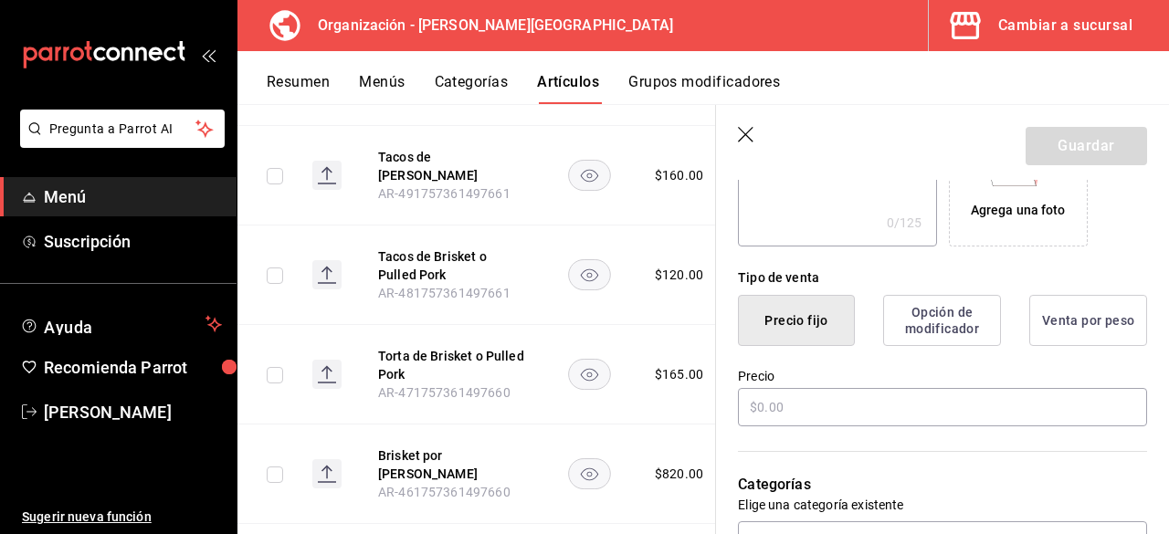
type input "$165.00"
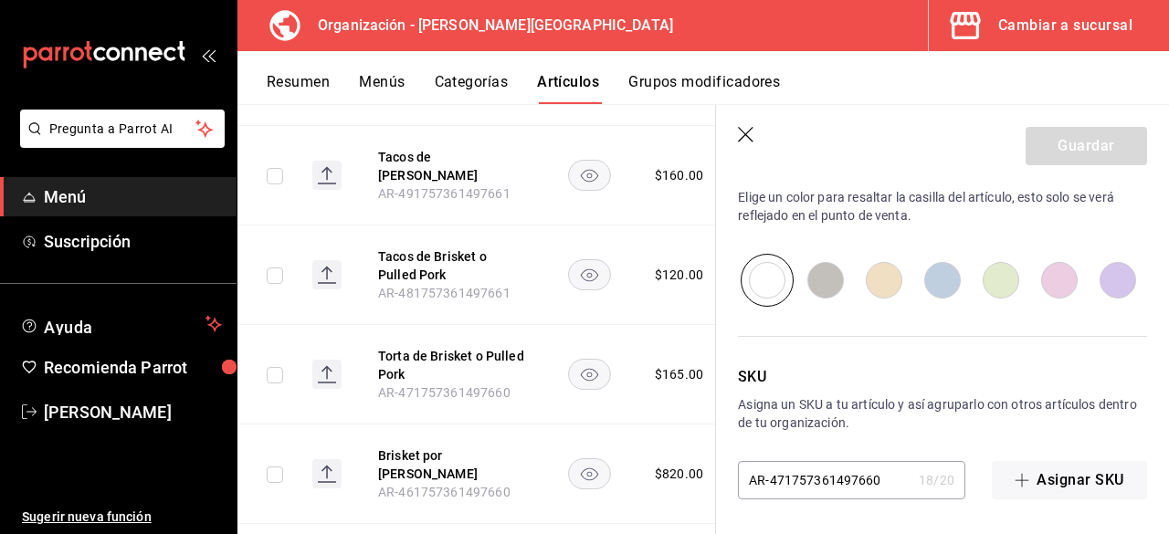
scroll to position [619, 0]
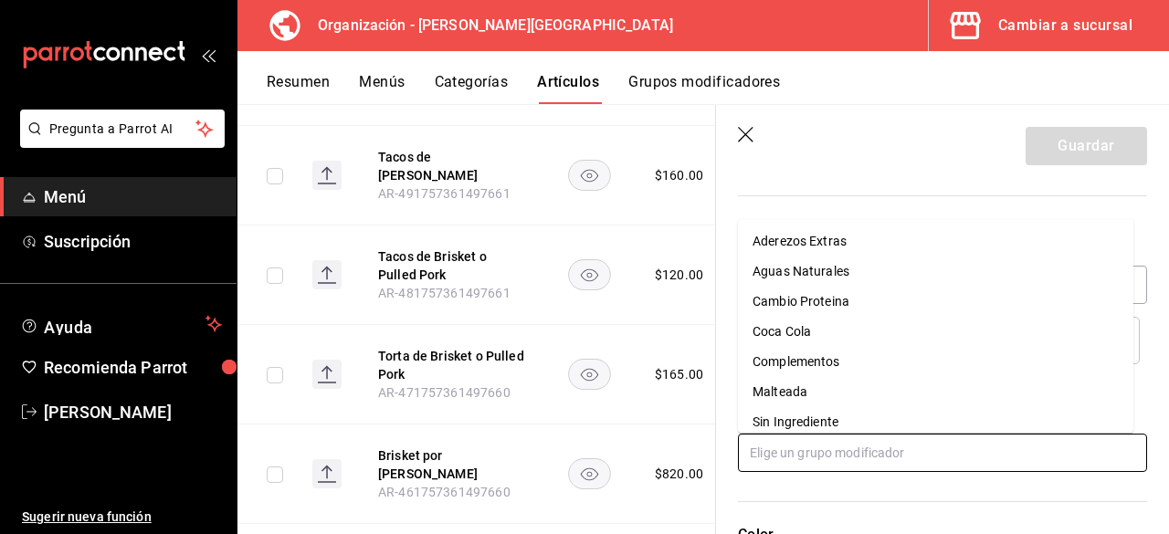
click at [790, 450] on input "text" at bounding box center [942, 453] width 409 height 38
click at [854, 244] on li "Aderezos Extras" at bounding box center [935, 241] width 395 height 30
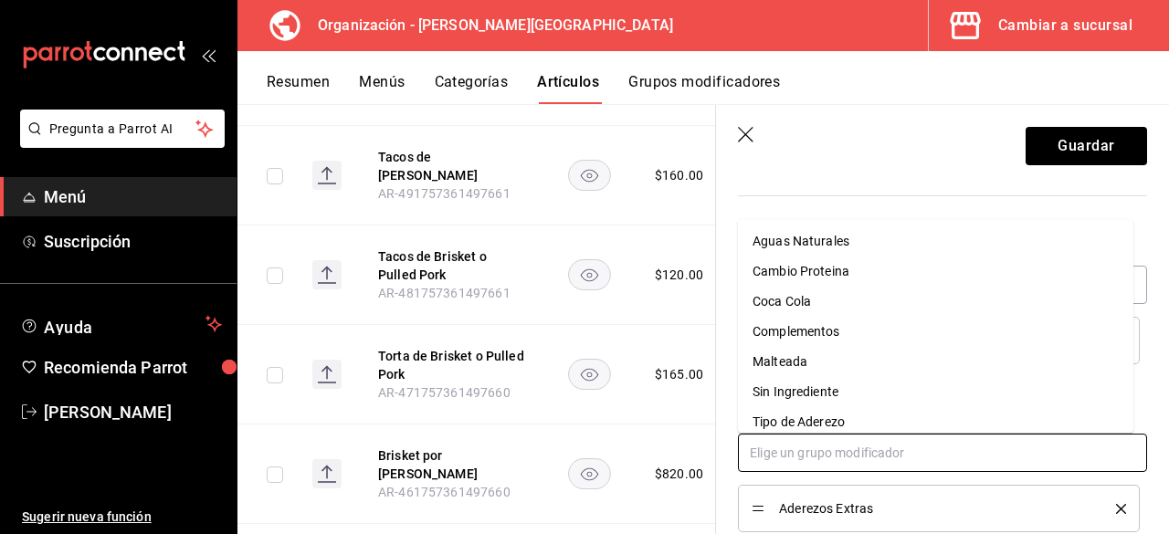
click at [866, 455] on input "text" at bounding box center [942, 453] width 409 height 38
click at [843, 331] on li "Complementos" at bounding box center [935, 332] width 395 height 30
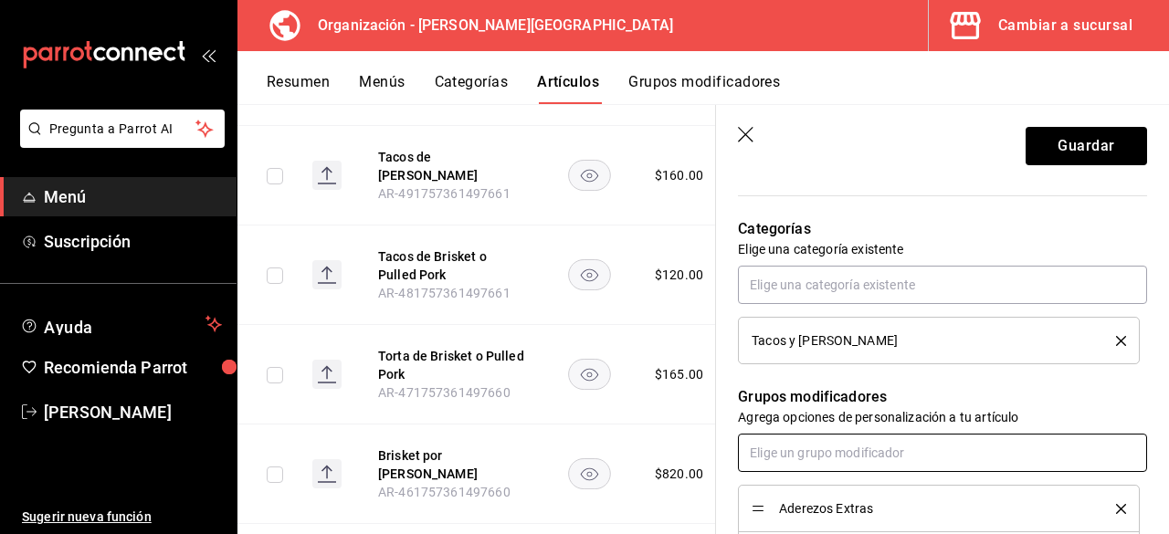
click at [839, 454] on input "text" at bounding box center [942, 453] width 409 height 38
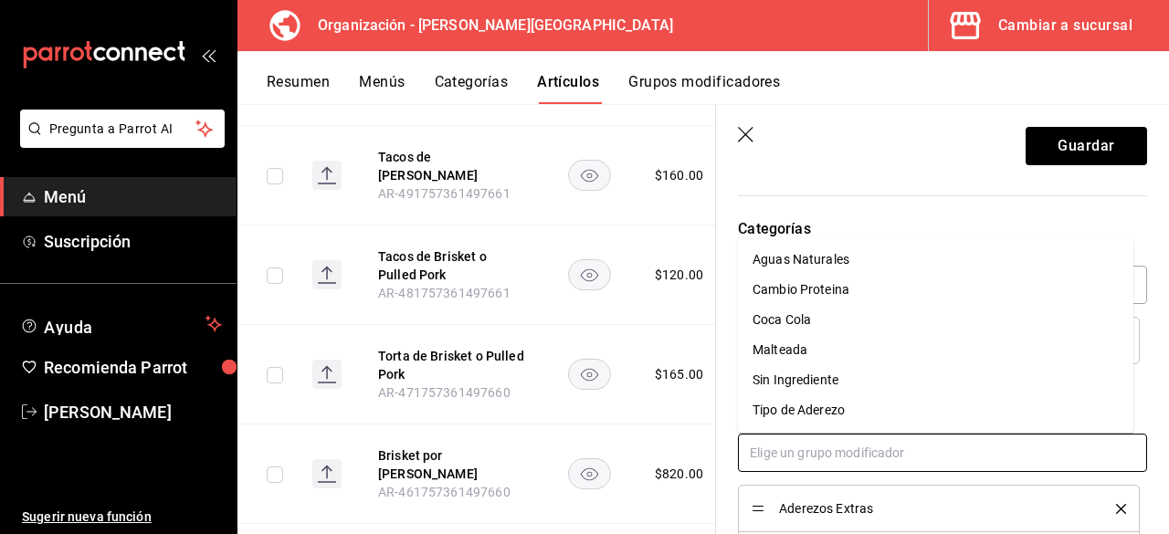
drag, startPoint x: 845, startPoint y: 409, endPoint x: 840, endPoint y: 434, distance: 25.2
click at [844, 408] on div "Tipo de Aderezo" at bounding box center [798, 410] width 92 height 19
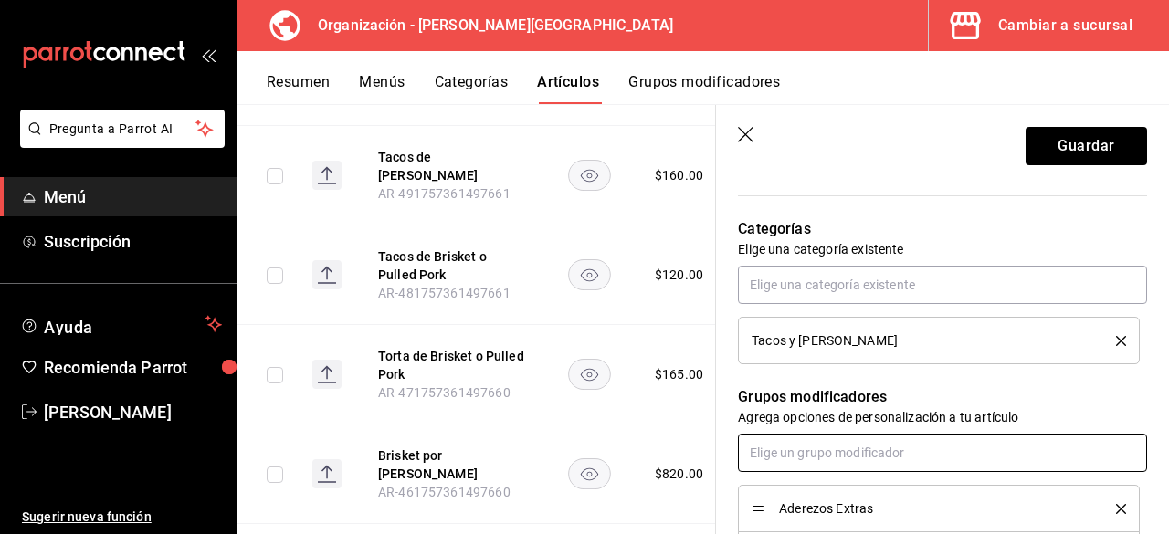
click at [841, 453] on input "text" at bounding box center [942, 453] width 409 height 38
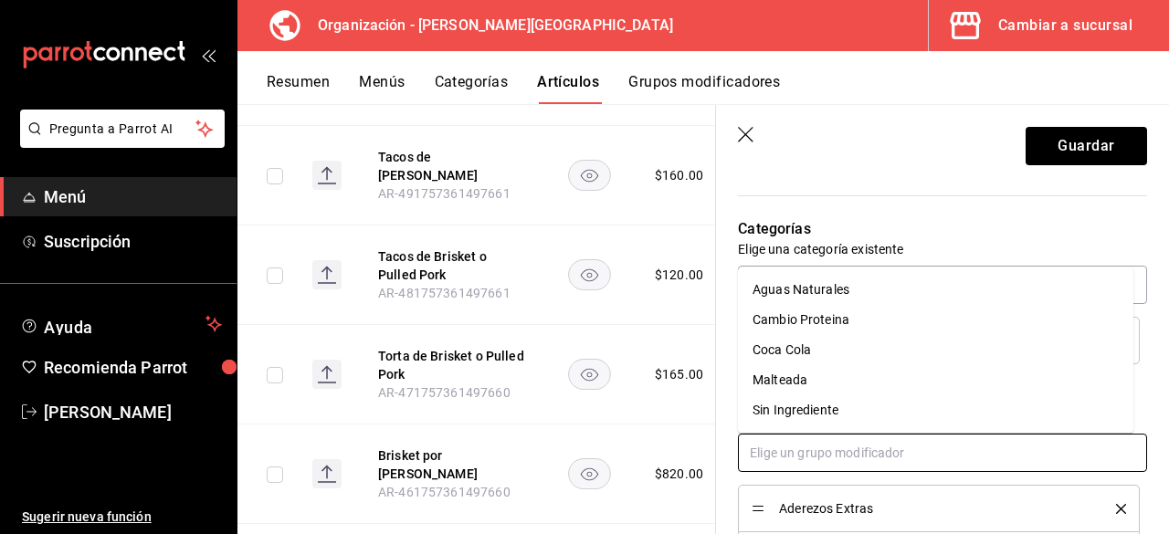
click at [831, 409] on div "Sin Ingrediente" at bounding box center [795, 410] width 86 height 19
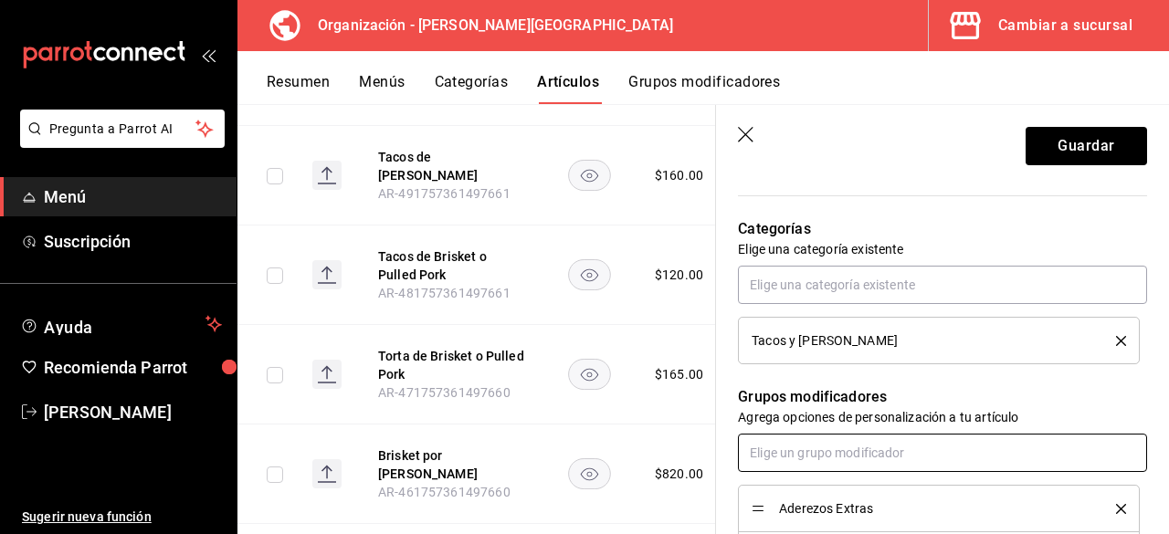
click at [845, 457] on input "text" at bounding box center [942, 453] width 409 height 38
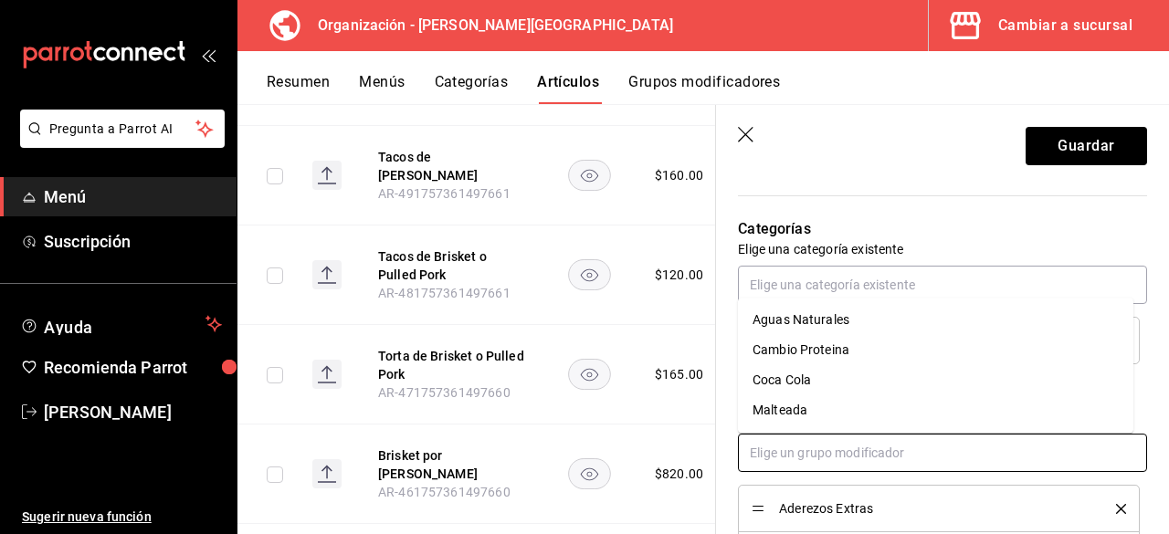
click at [844, 351] on div "Cambio Proteina" at bounding box center [800, 350] width 97 height 19
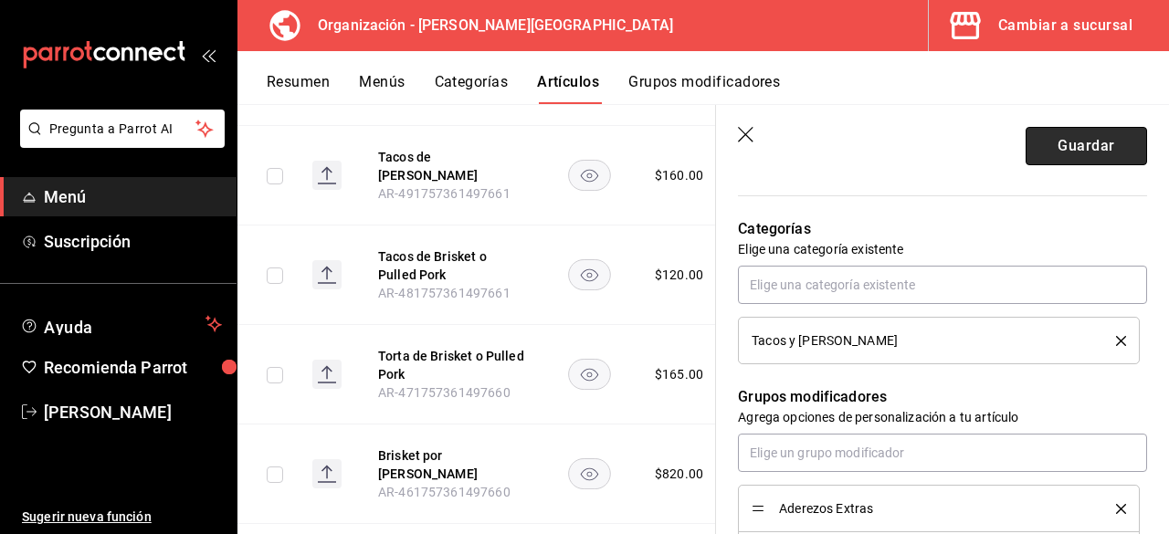
click at [1099, 161] on button "Guardar" at bounding box center [1085, 146] width 121 height 38
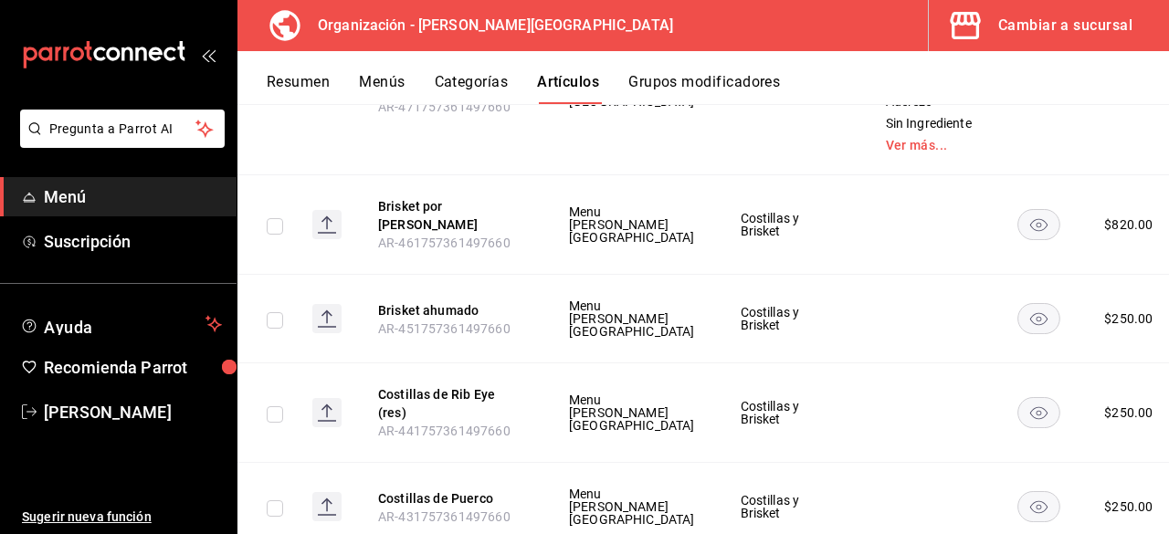
scroll to position [4361, 0]
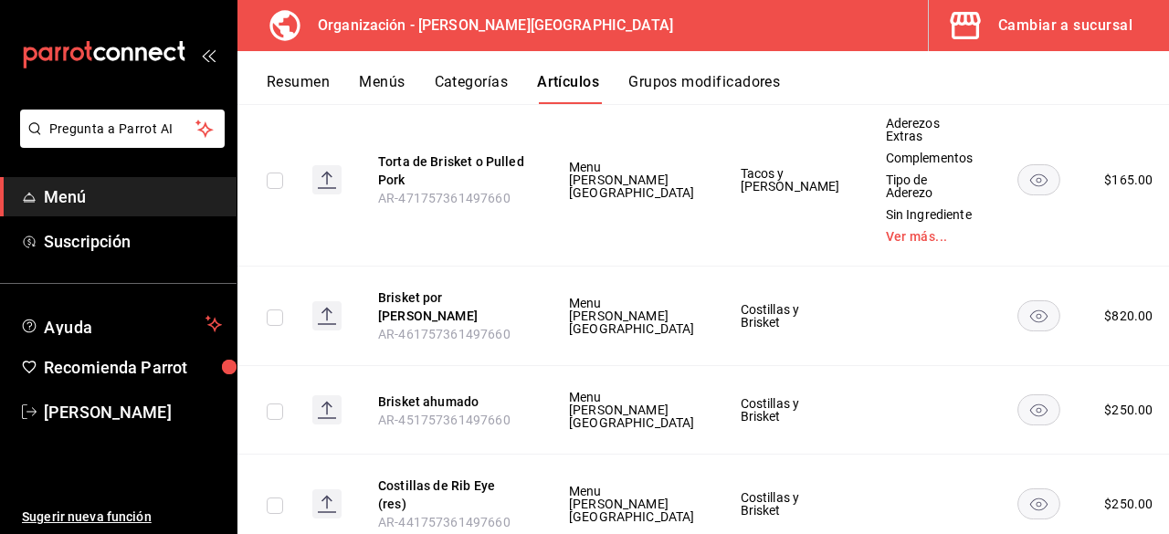
click at [1046, 302] on span "Editar" at bounding box center [1061, 298] width 47 height 19
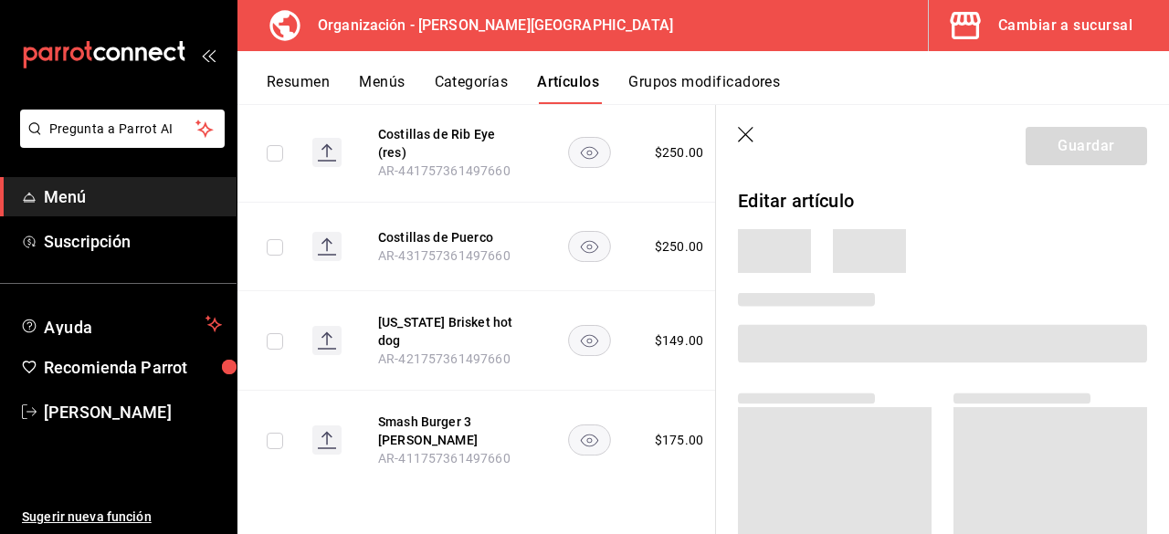
scroll to position [3307, 0]
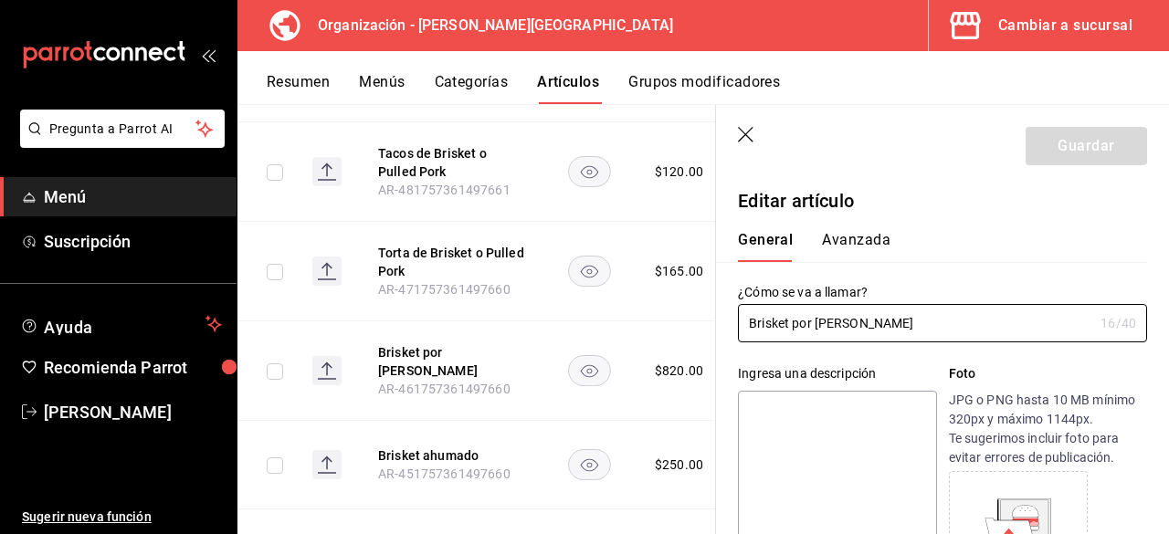
type input "$820.00"
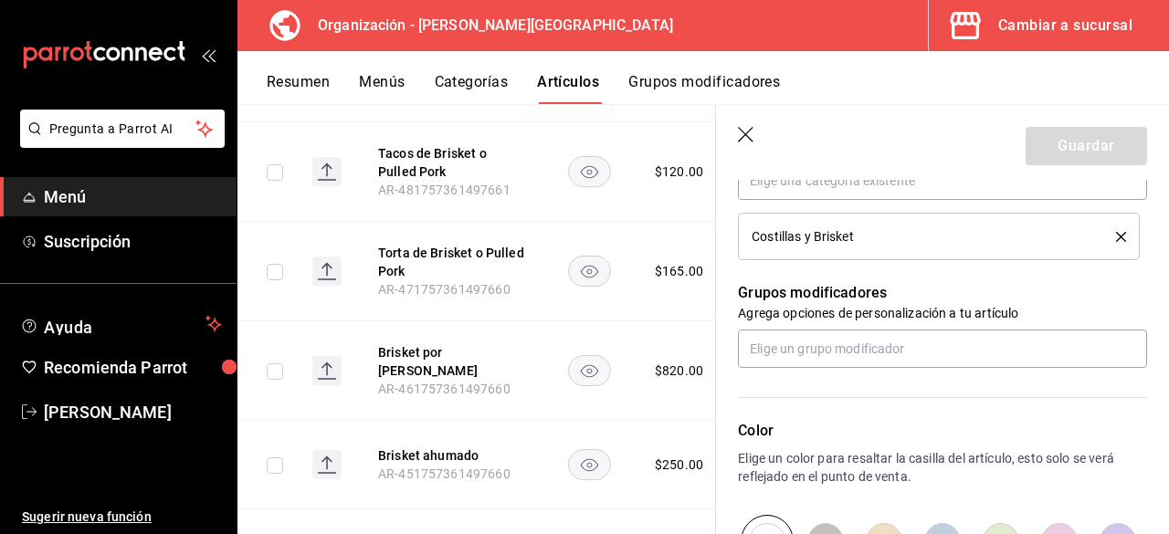
scroll to position [730, 0]
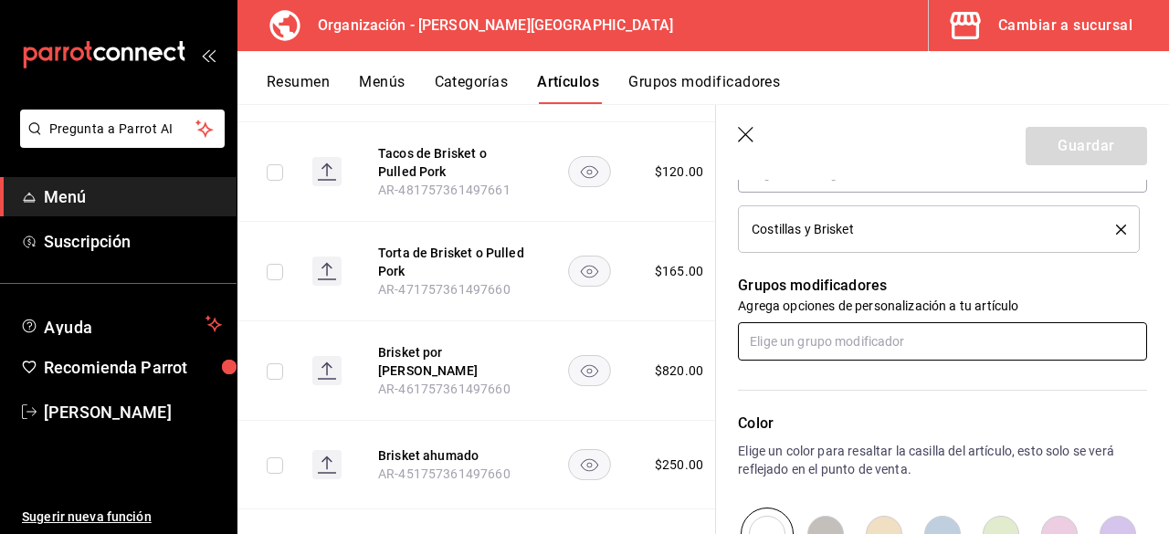
click at [831, 325] on input "text" at bounding box center [942, 341] width 409 height 38
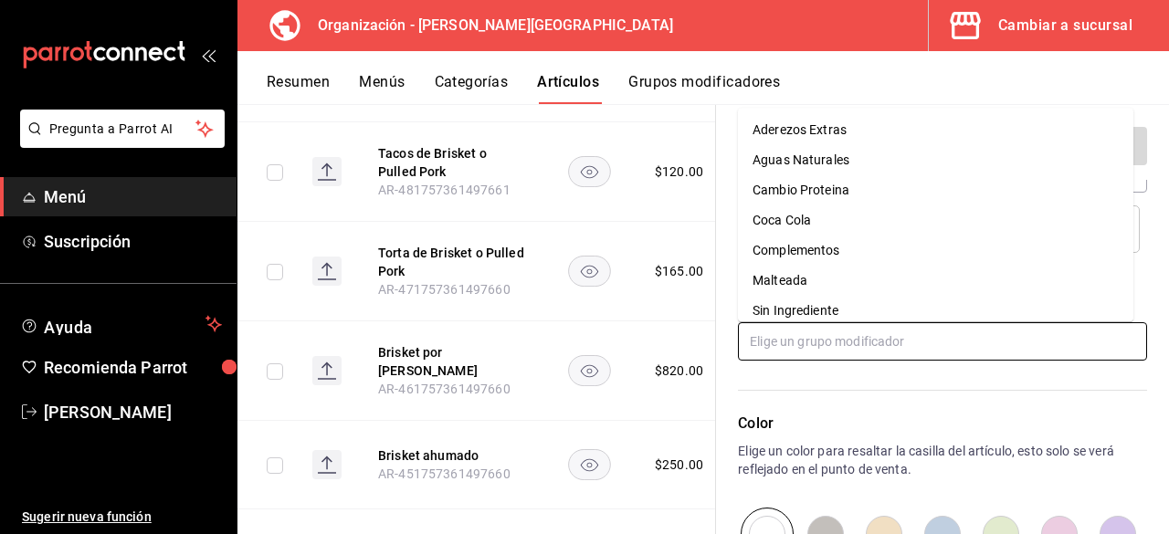
click at [840, 316] on li "Sin Ingrediente" at bounding box center [935, 311] width 395 height 30
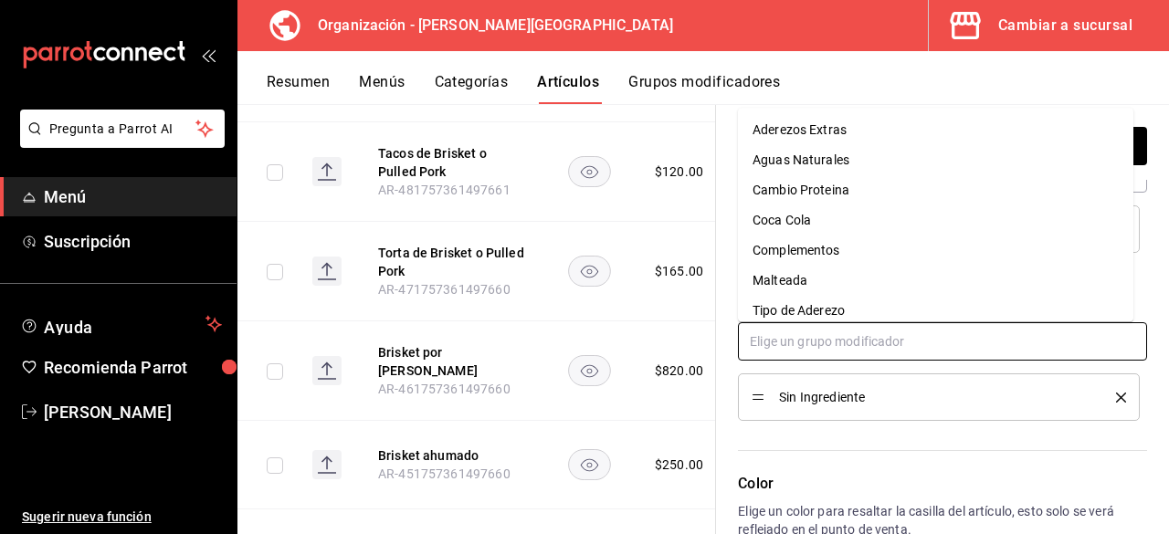
click at [825, 354] on input "text" at bounding box center [942, 341] width 409 height 38
click at [853, 134] on li "Aderezos Extras" at bounding box center [935, 130] width 395 height 30
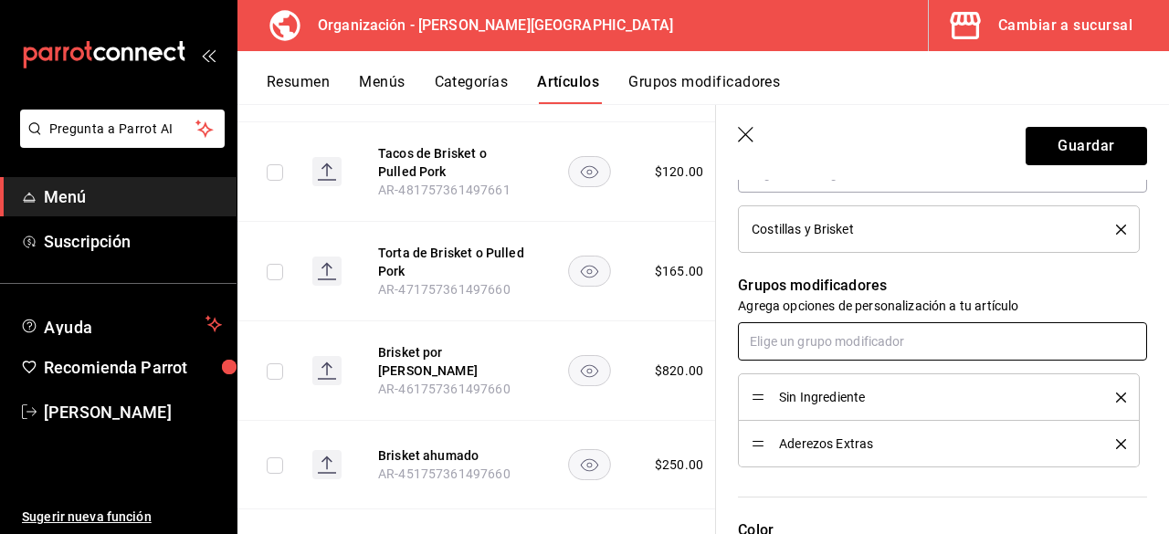
click at [872, 343] on input "text" at bounding box center [942, 341] width 409 height 38
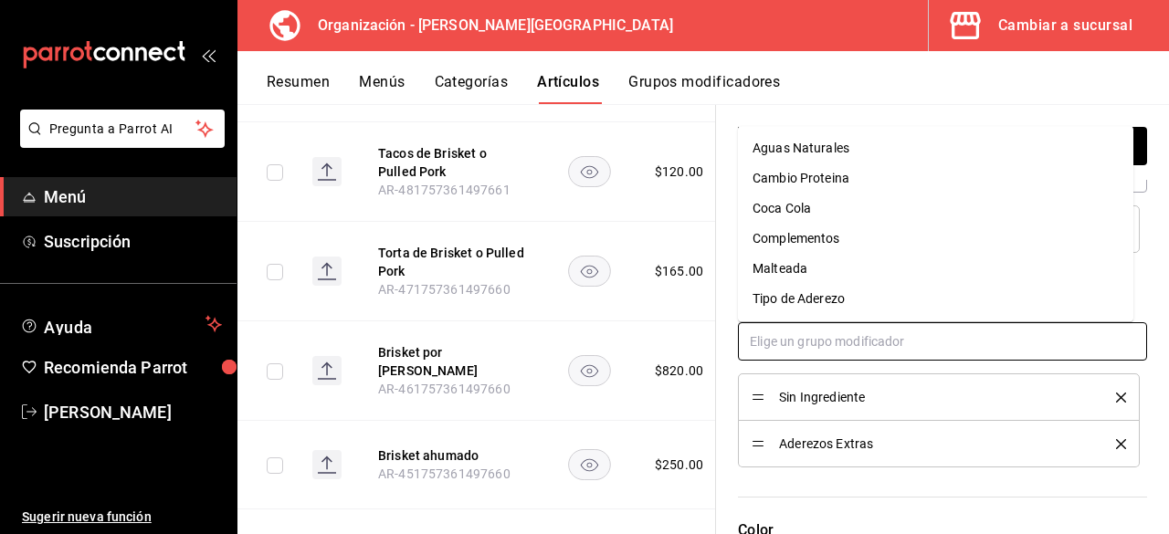
click at [860, 242] on li "Complementos" at bounding box center [935, 239] width 395 height 30
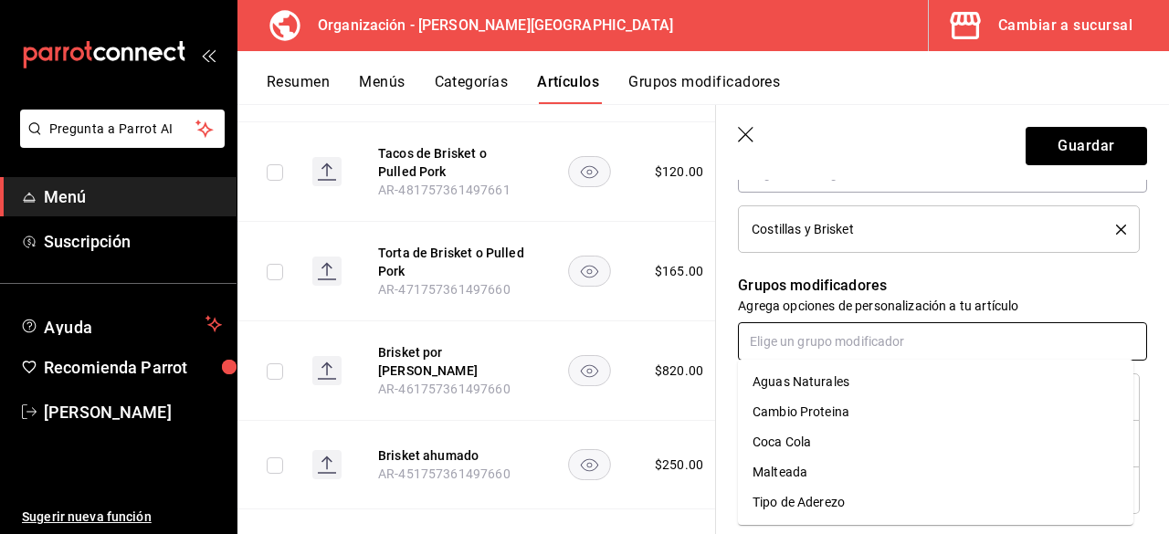
click at [854, 346] on input "text" at bounding box center [942, 341] width 409 height 38
click at [847, 341] on input "text" at bounding box center [942, 341] width 409 height 38
click at [848, 409] on div "Cambio Proteina" at bounding box center [800, 412] width 97 height 19
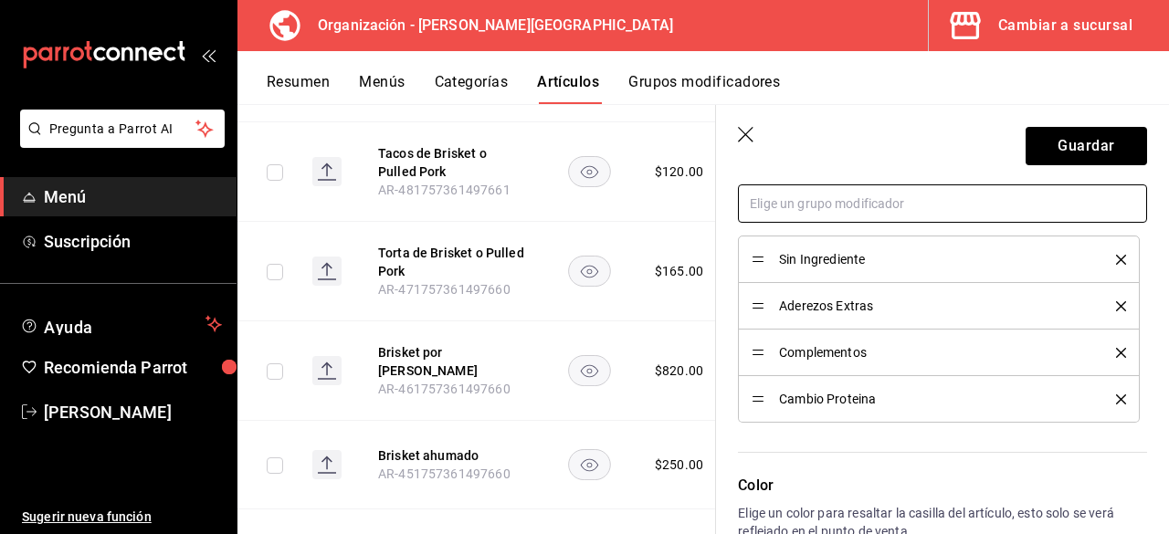
scroll to position [913, 0]
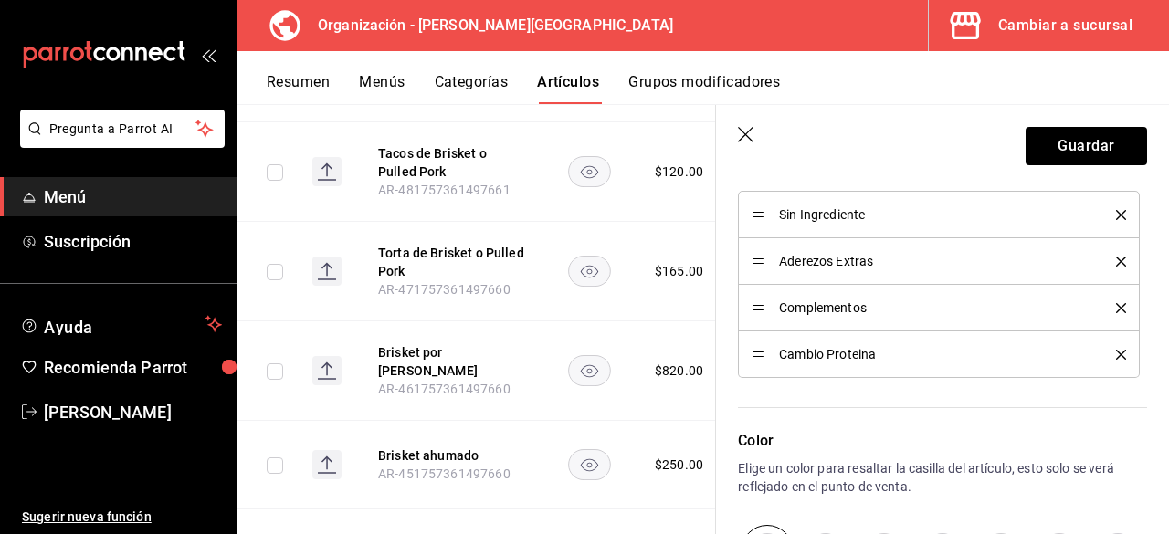
click at [867, 264] on span "Aderezos Extras" at bounding box center [933, 261] width 309 height 13
click at [1077, 158] on button "Guardar" at bounding box center [1085, 146] width 121 height 38
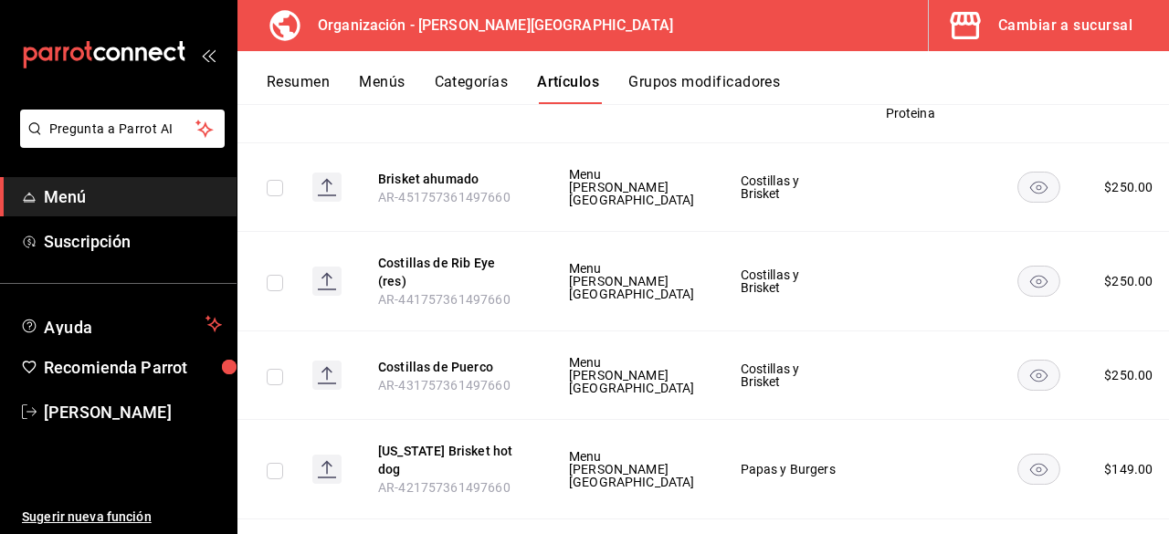
scroll to position [4585, 0]
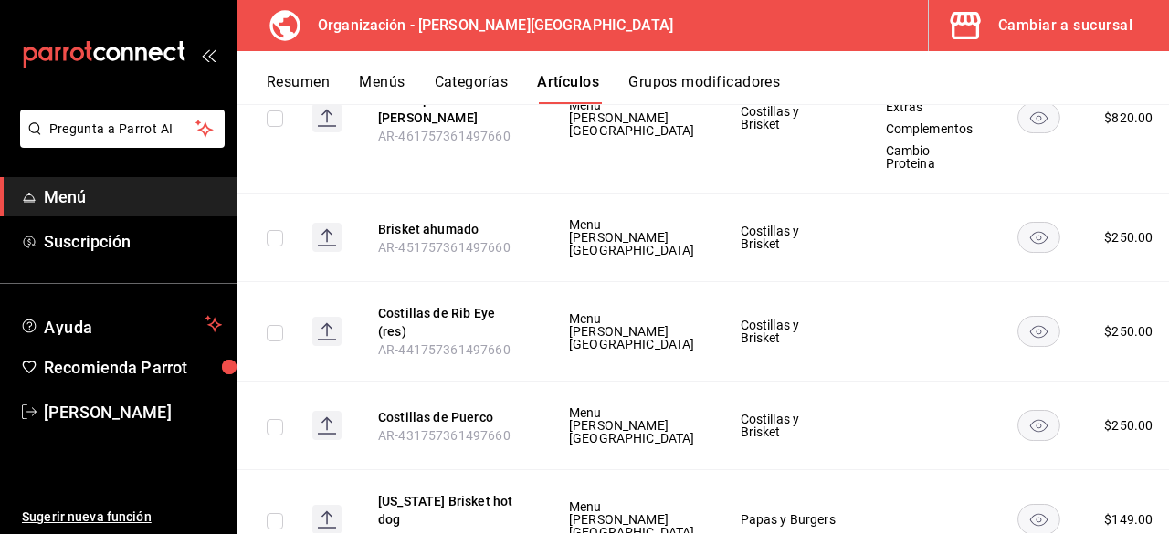
click at [863, 282] on td at bounding box center [929, 238] width 133 height 89
drag, startPoint x: 1070, startPoint y: 361, endPoint x: 844, endPoint y: 355, distance: 226.5
click at [1070, 362] on span "Editar" at bounding box center [1061, 358] width 47 height 19
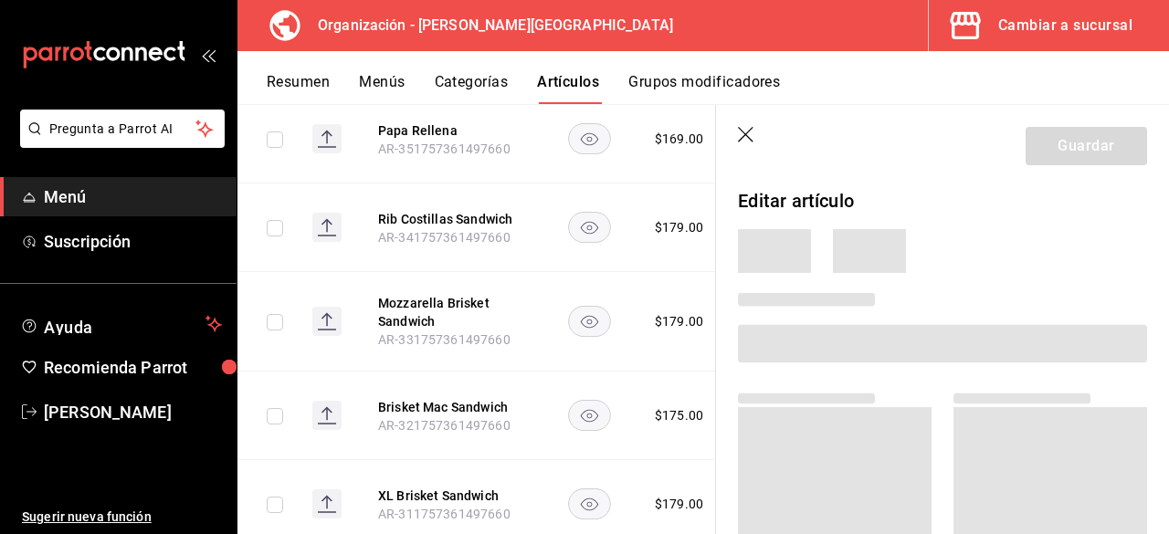
scroll to position [3440, 0]
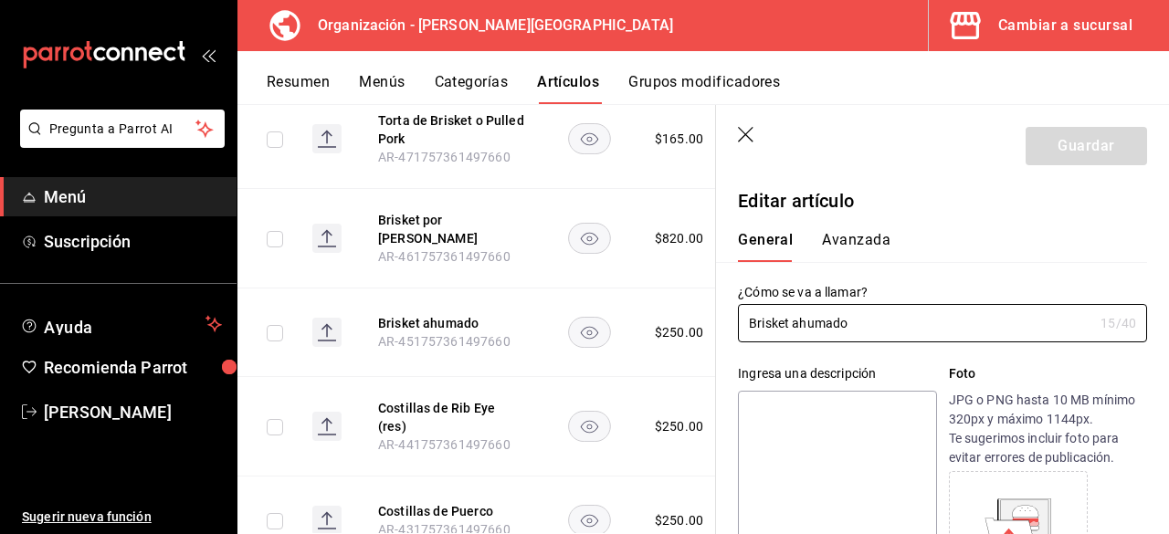
type input "$250.00"
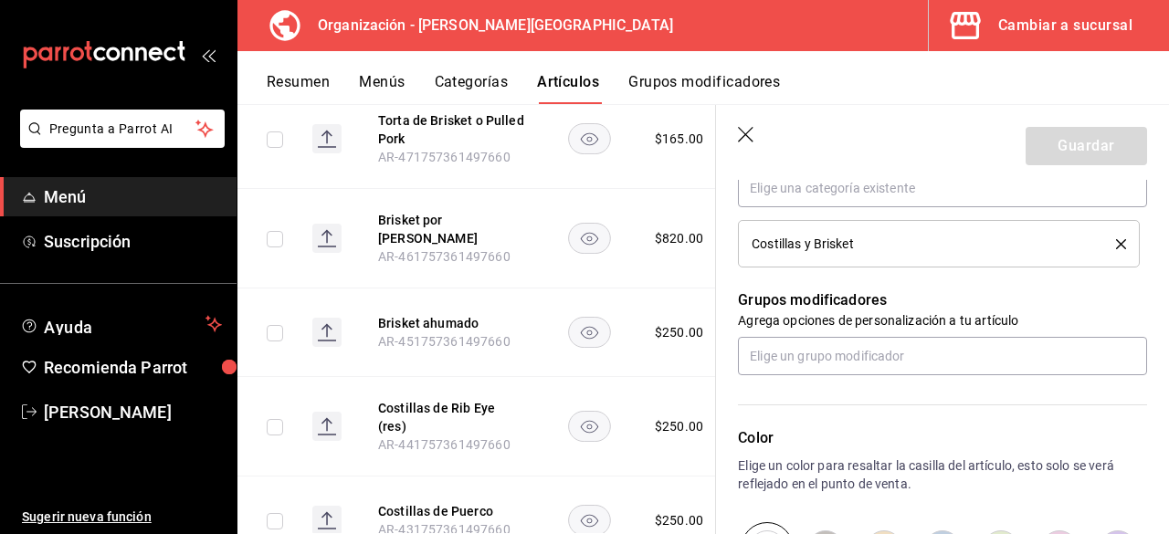
scroll to position [710, 0]
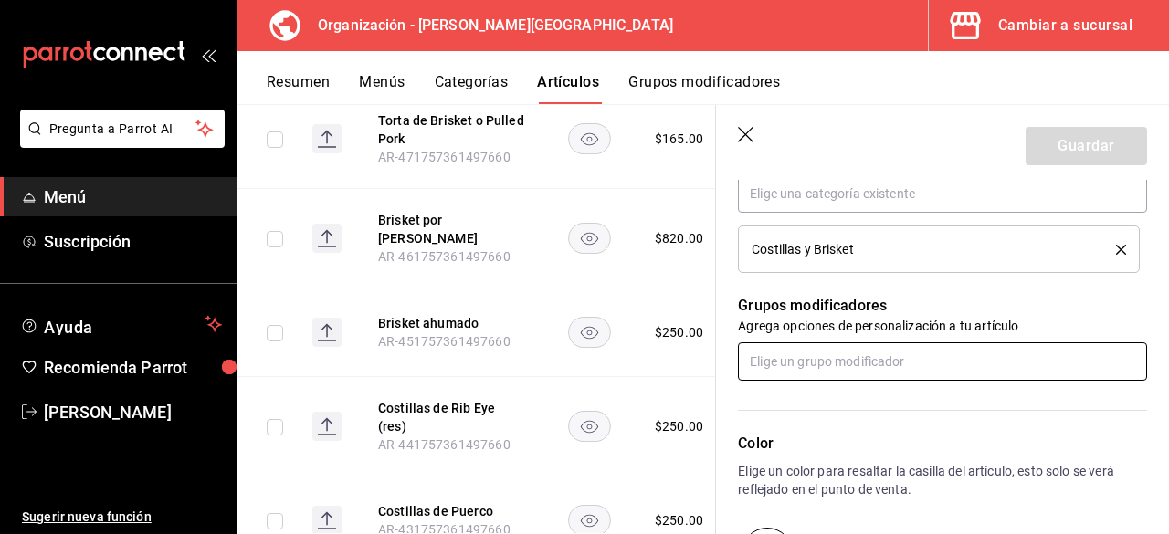
click at [946, 349] on input "text" at bounding box center [942, 361] width 409 height 38
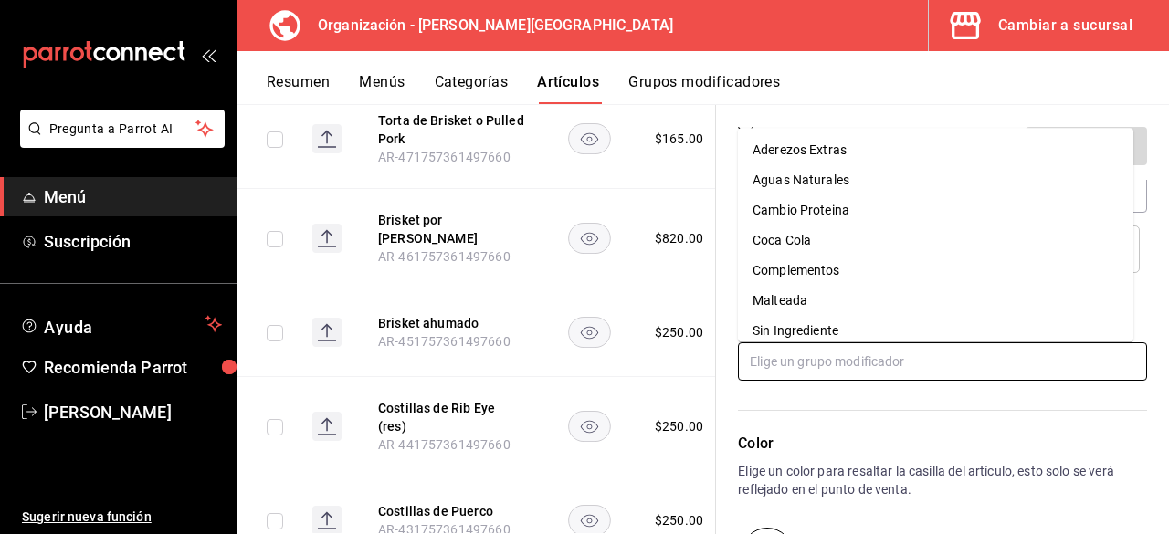
click at [847, 335] on li "Sin Ingrediente" at bounding box center [935, 331] width 395 height 30
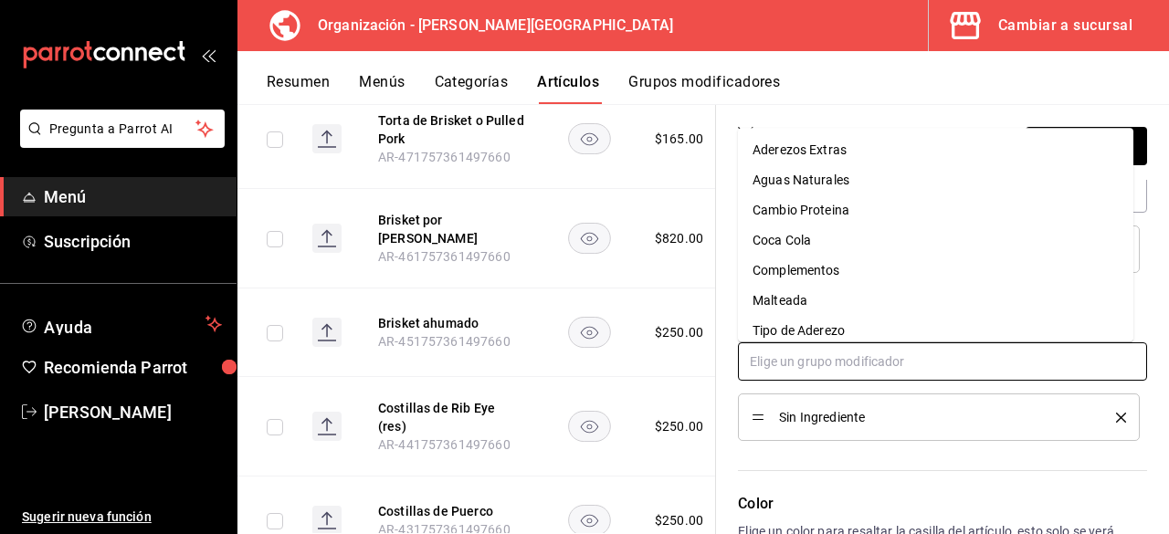
click at [854, 367] on input "text" at bounding box center [942, 361] width 409 height 38
click at [831, 338] on div "Tipo de Aderezo" at bounding box center [798, 330] width 92 height 19
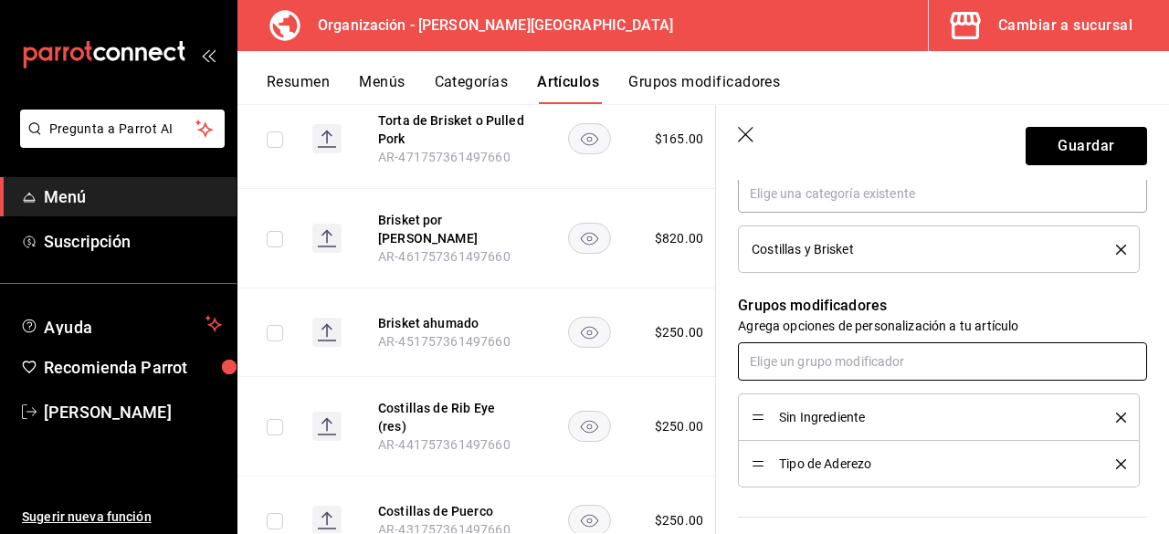
click at [832, 369] on input "text" at bounding box center [942, 361] width 409 height 38
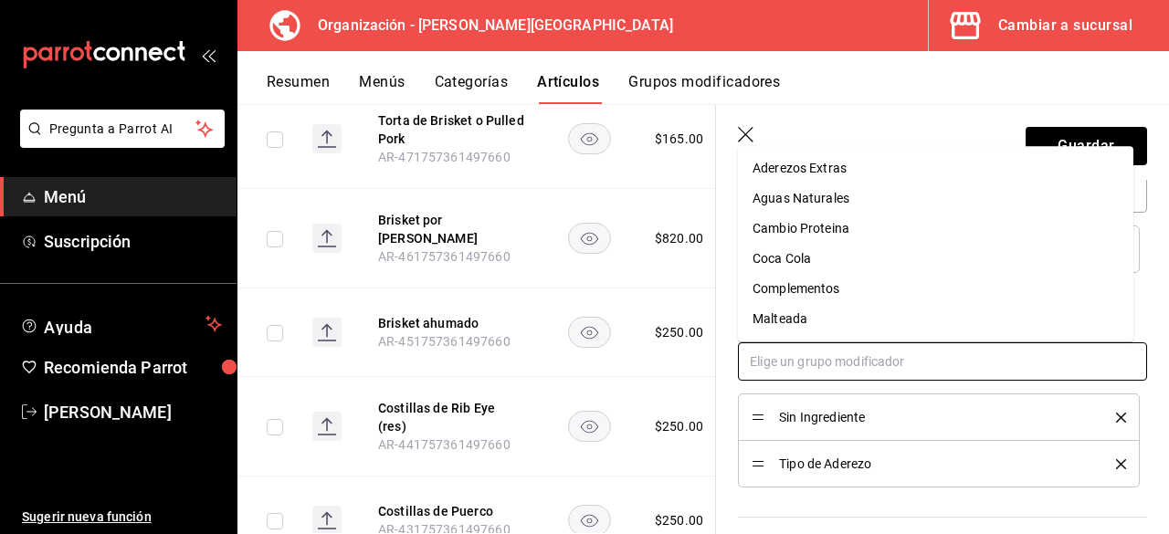
click at [833, 293] on div "Complementos" at bounding box center [796, 288] width 88 height 19
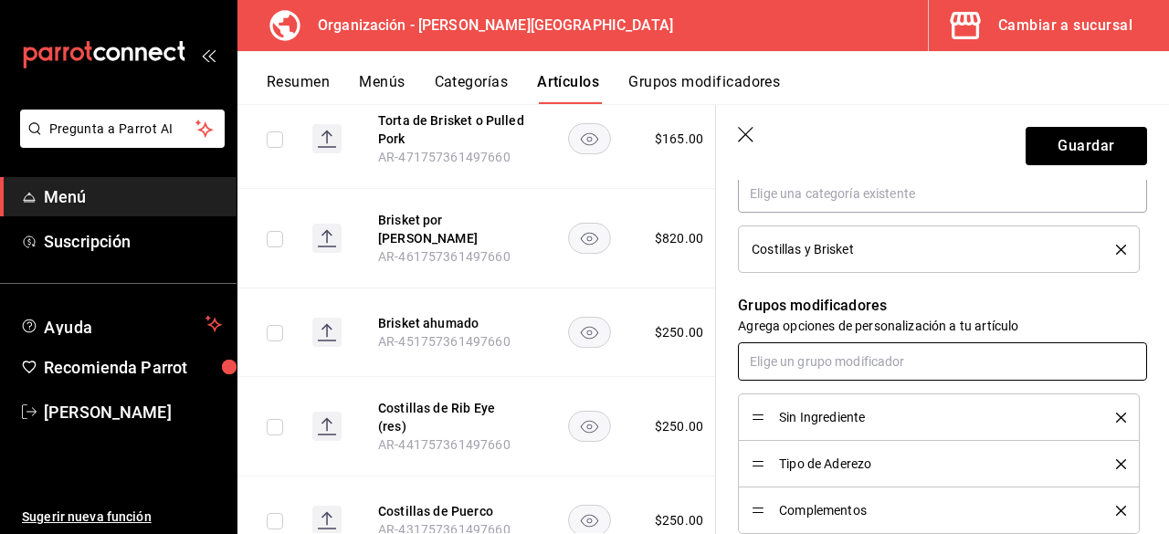
click at [823, 351] on input "text" at bounding box center [942, 361] width 409 height 38
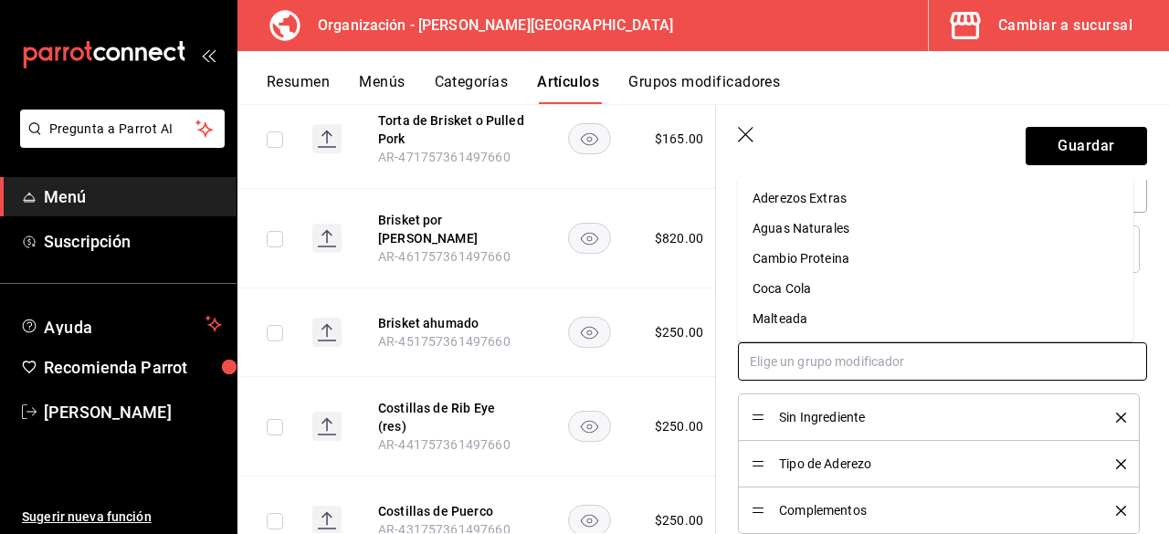
click at [831, 260] on div "Cambio Proteina" at bounding box center [800, 258] width 97 height 19
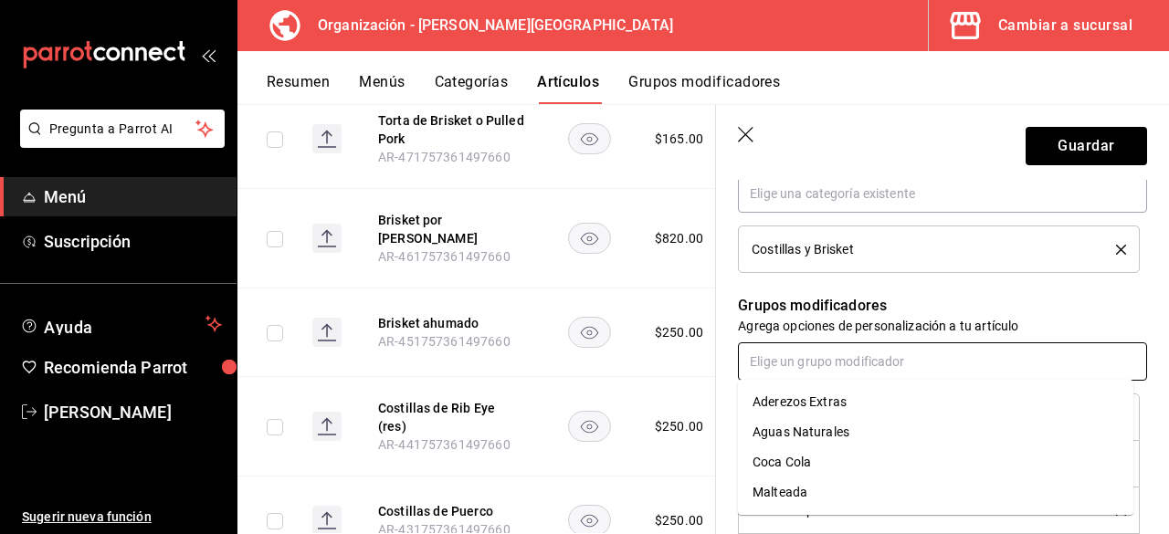
click at [834, 357] on input "text" at bounding box center [942, 361] width 409 height 38
click at [836, 362] on input "text" at bounding box center [942, 361] width 409 height 38
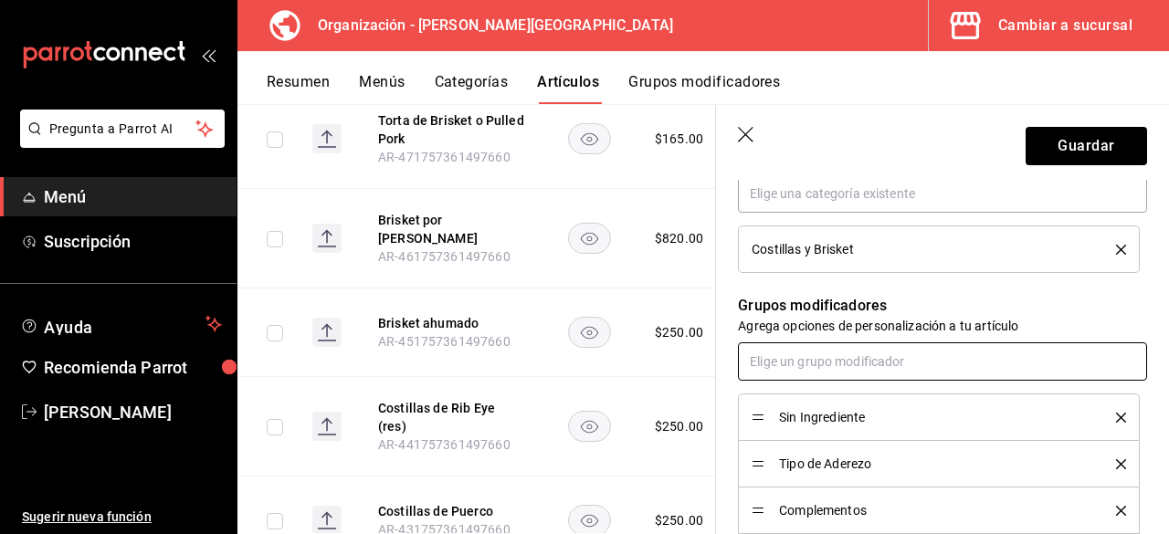
click at [842, 353] on input "text" at bounding box center [942, 361] width 409 height 38
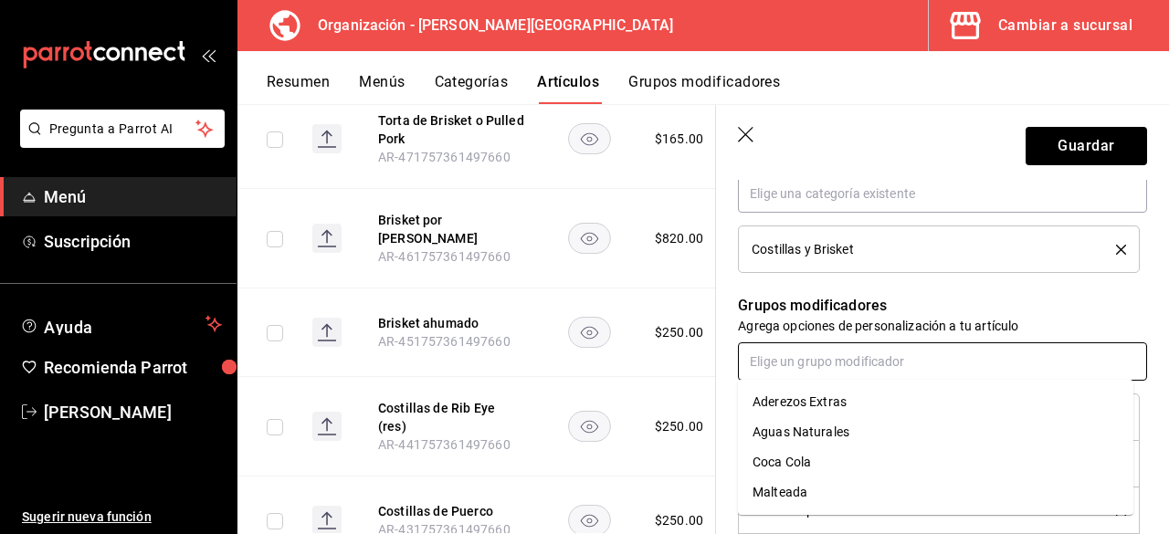
click at [838, 407] on div "Aderezos Extras" at bounding box center [799, 402] width 94 height 19
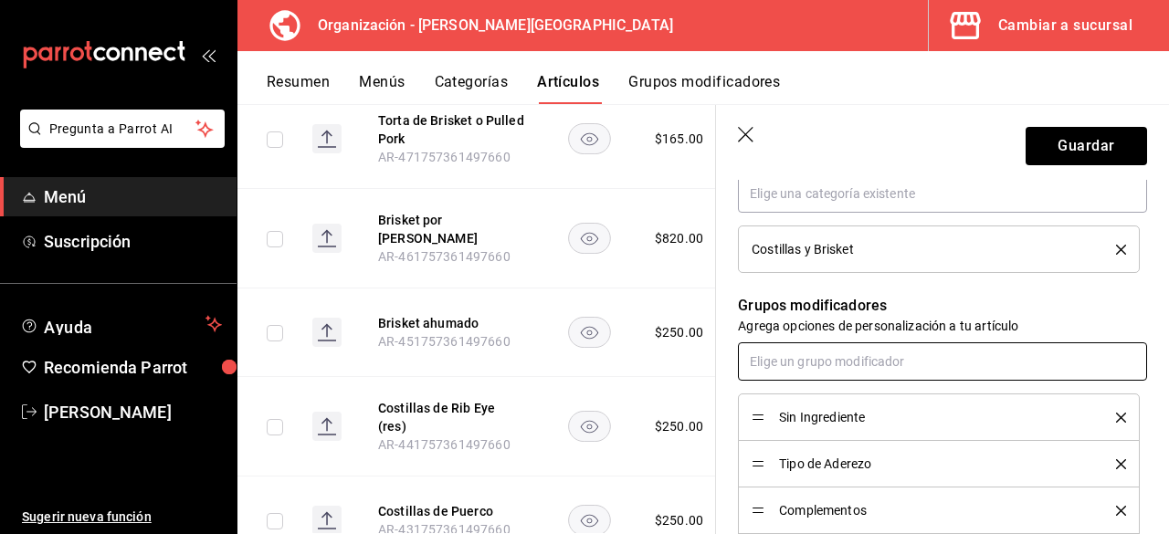
click at [867, 354] on input "text" at bounding box center [942, 361] width 409 height 38
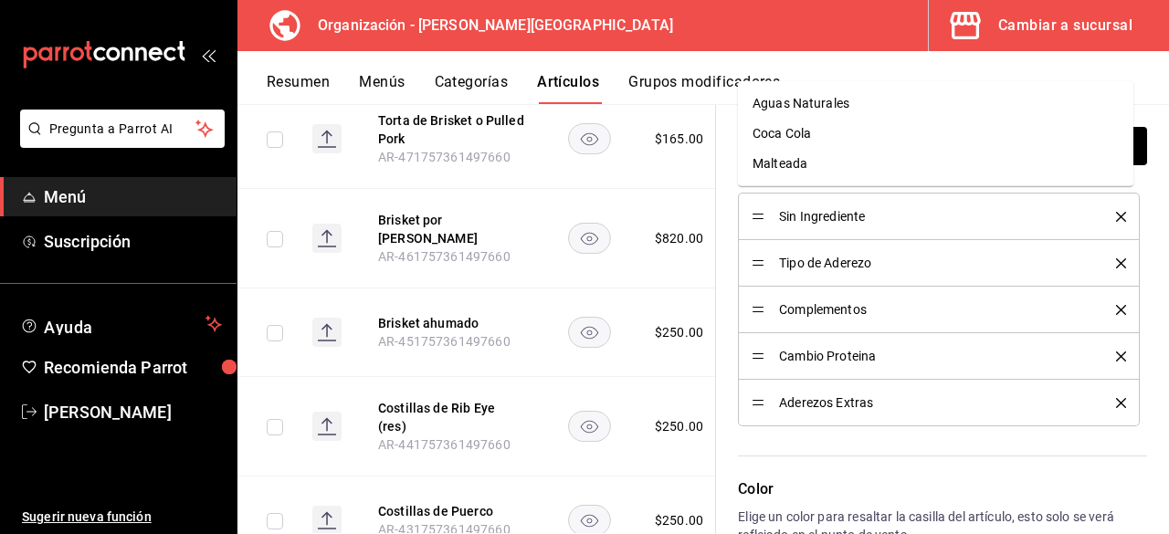
scroll to position [1075, 0]
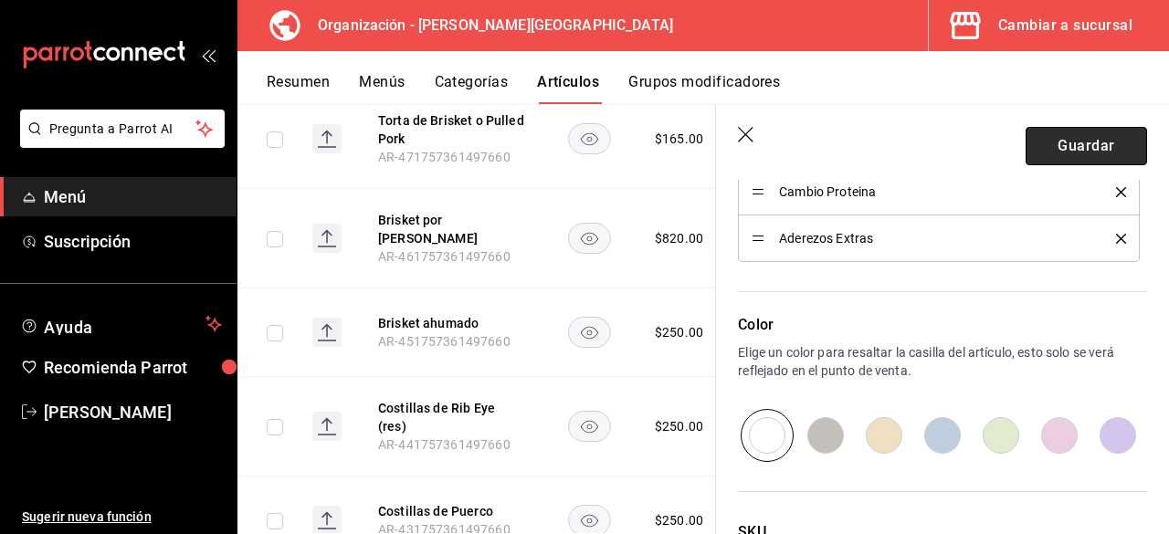
click at [1070, 152] on button "Guardar" at bounding box center [1085, 146] width 121 height 38
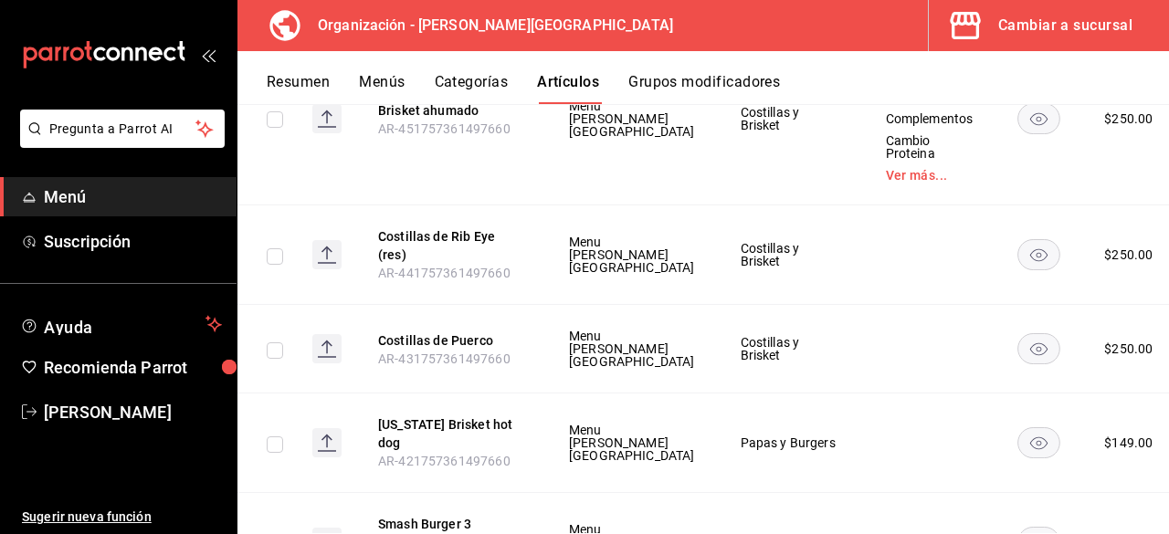
scroll to position [4886, 0]
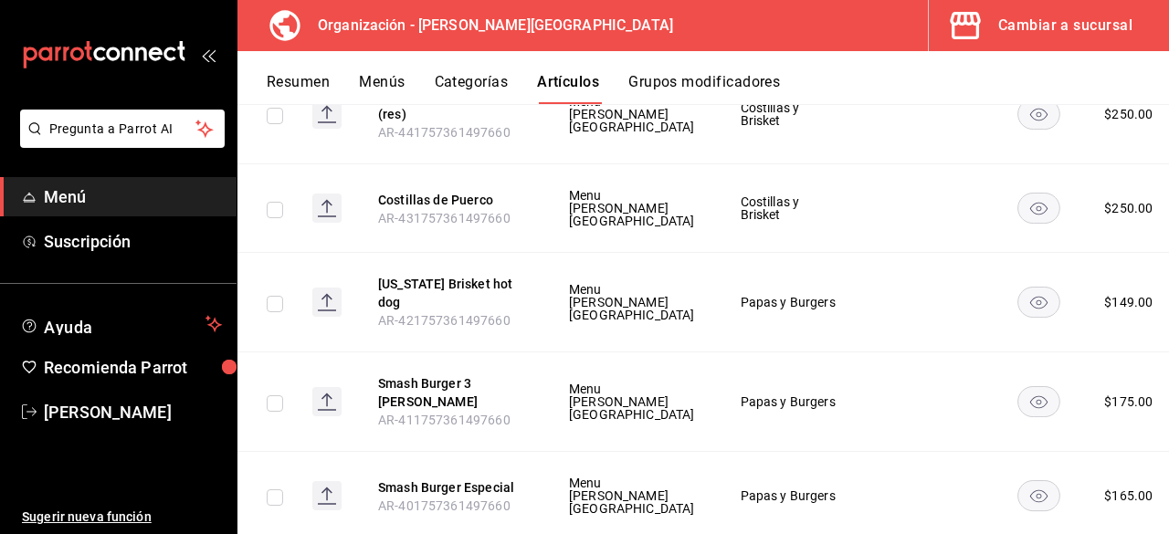
click at [863, 164] on td at bounding box center [929, 115] width 133 height 100
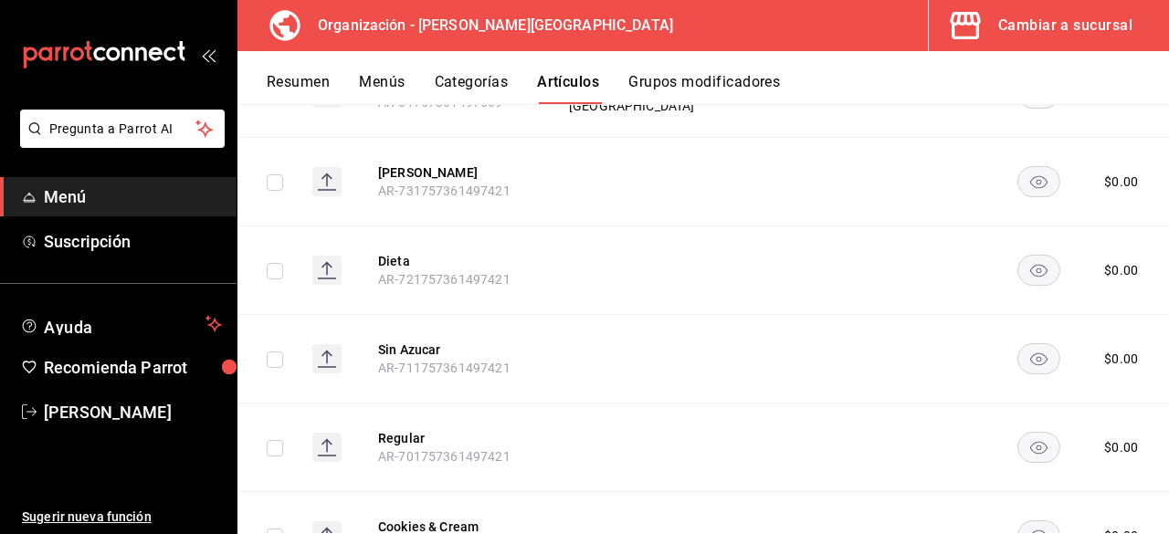
scroll to position [9007, 0]
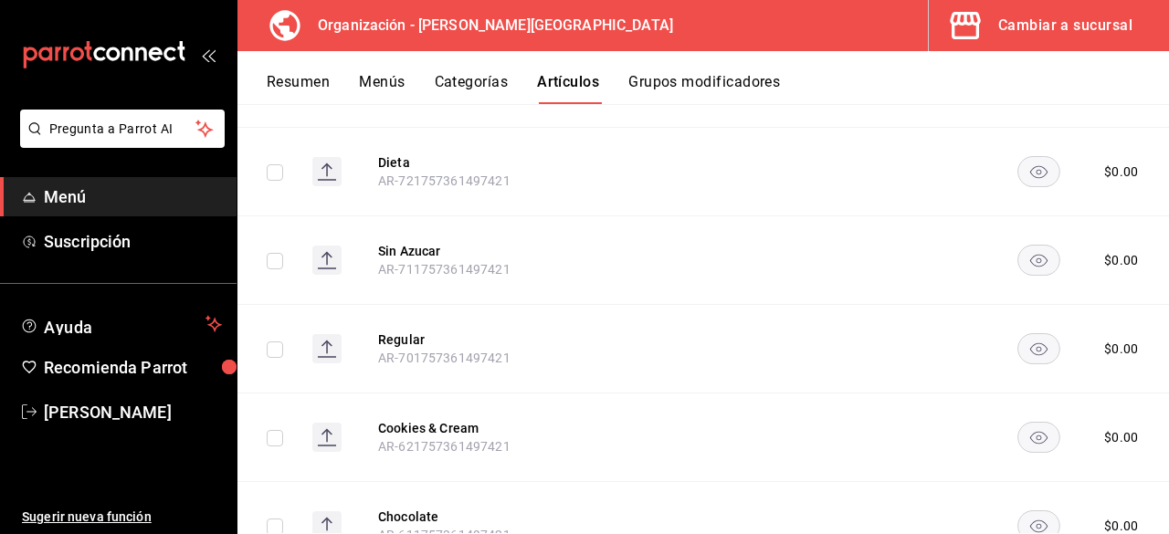
click at [1088, 397] on li "Editar" at bounding box center [1046, 397] width 110 height 37
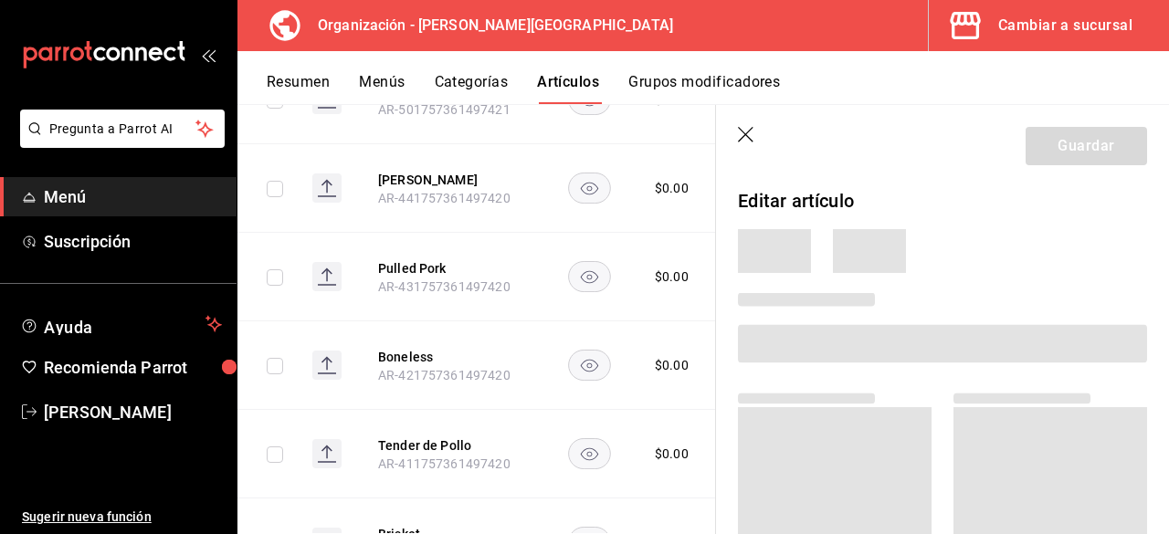
scroll to position [7297, 0]
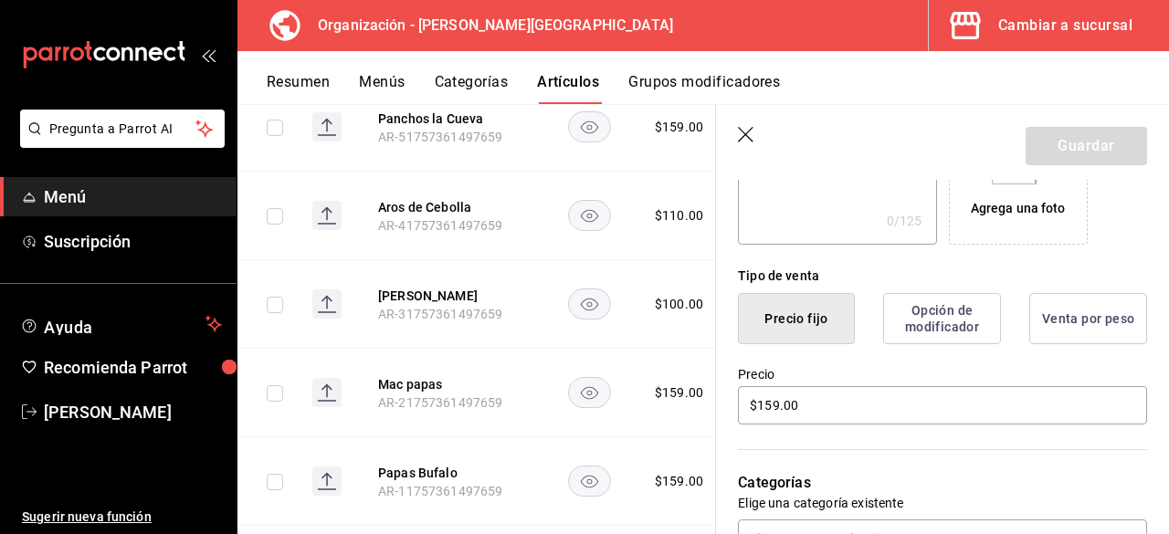
type input "$159.00"
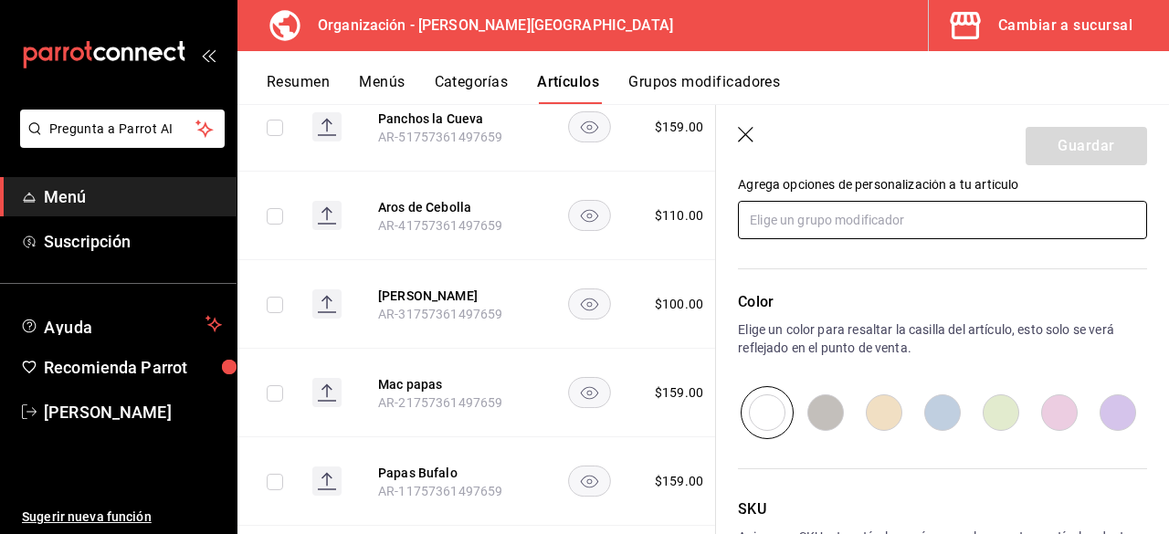
scroll to position [802, 0]
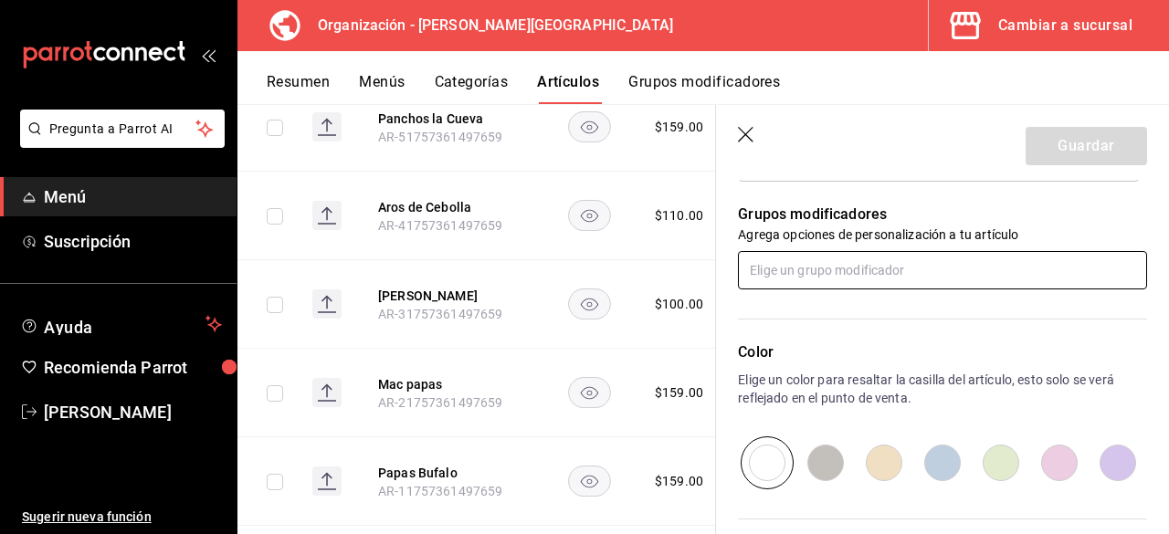
click at [791, 277] on input "text" at bounding box center [942, 270] width 409 height 38
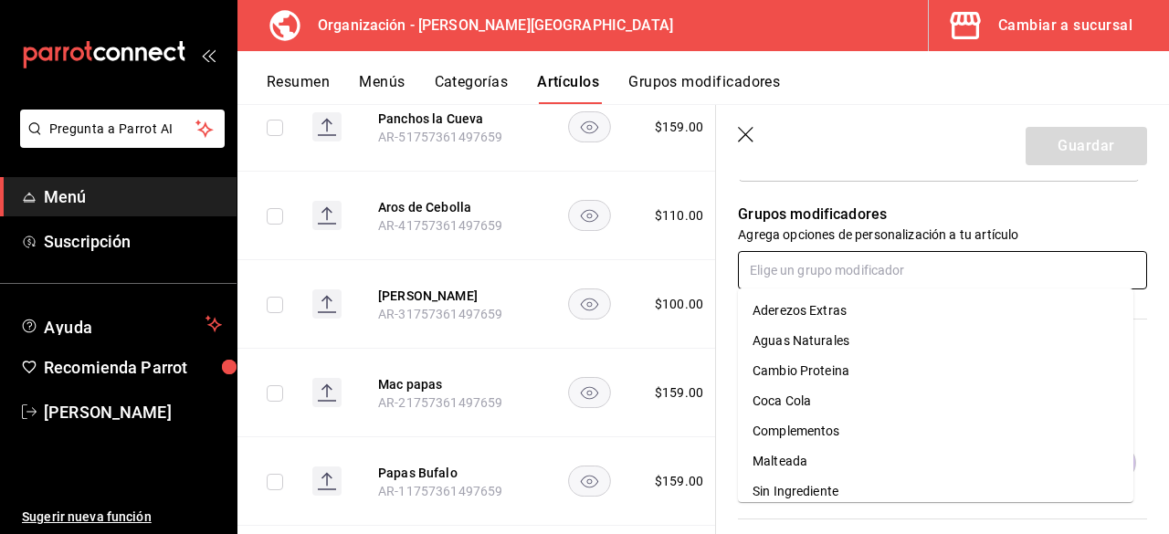
click at [802, 313] on div "Aderezos Extras" at bounding box center [799, 310] width 94 height 19
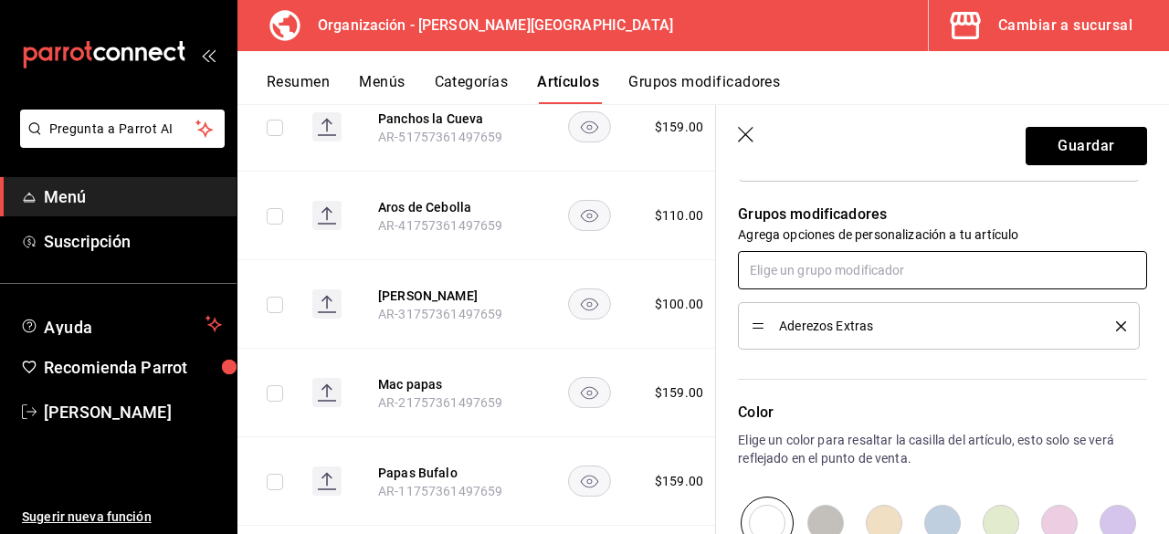
click at [814, 276] on input "text" at bounding box center [942, 270] width 409 height 38
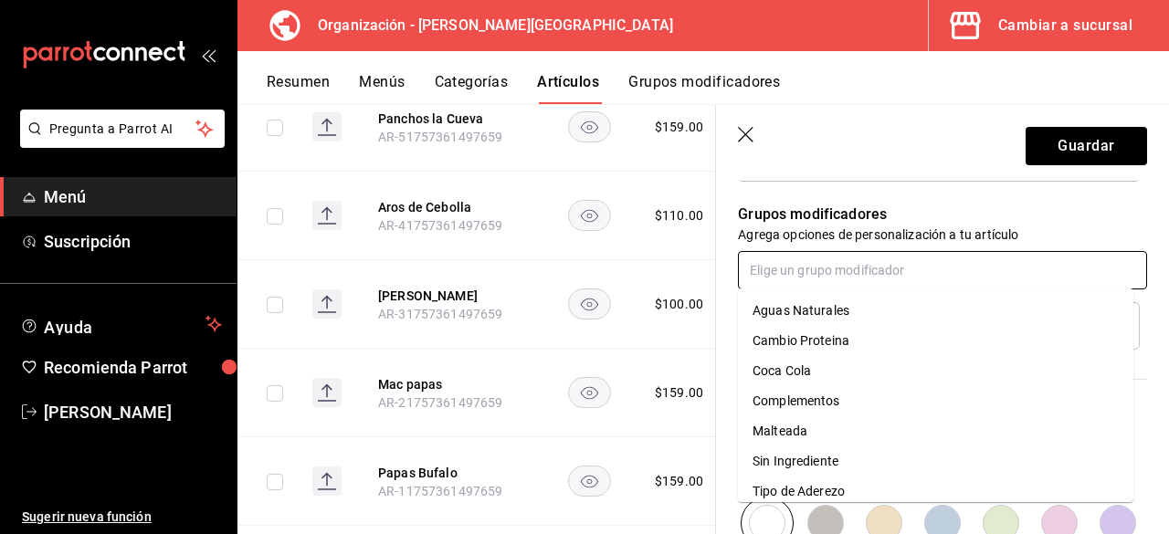
click at [829, 340] on div "Cambio Proteina" at bounding box center [800, 340] width 97 height 19
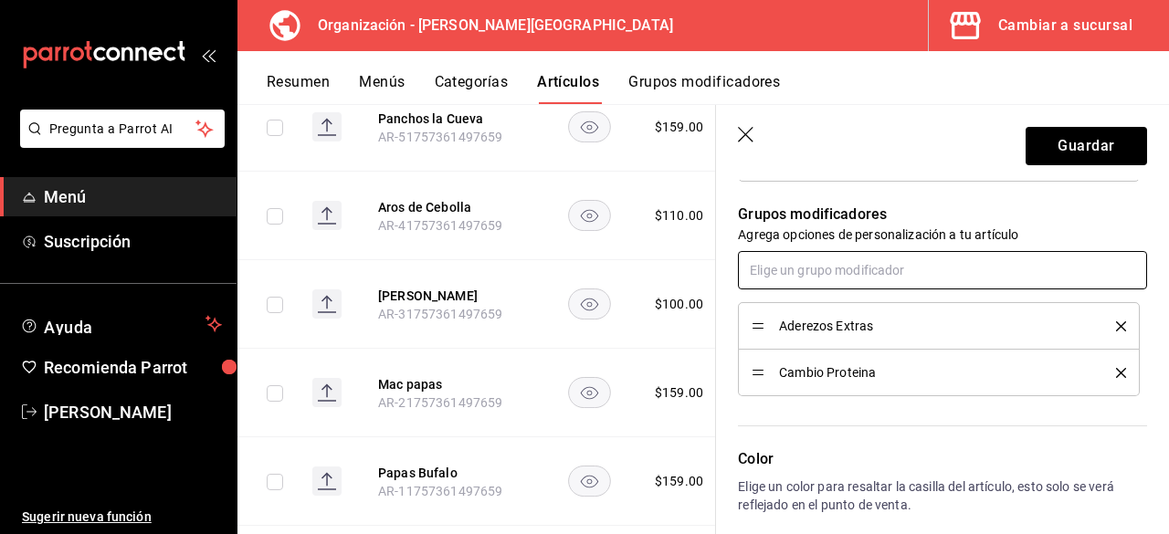
click at [829, 273] on input "text" at bounding box center [942, 270] width 409 height 38
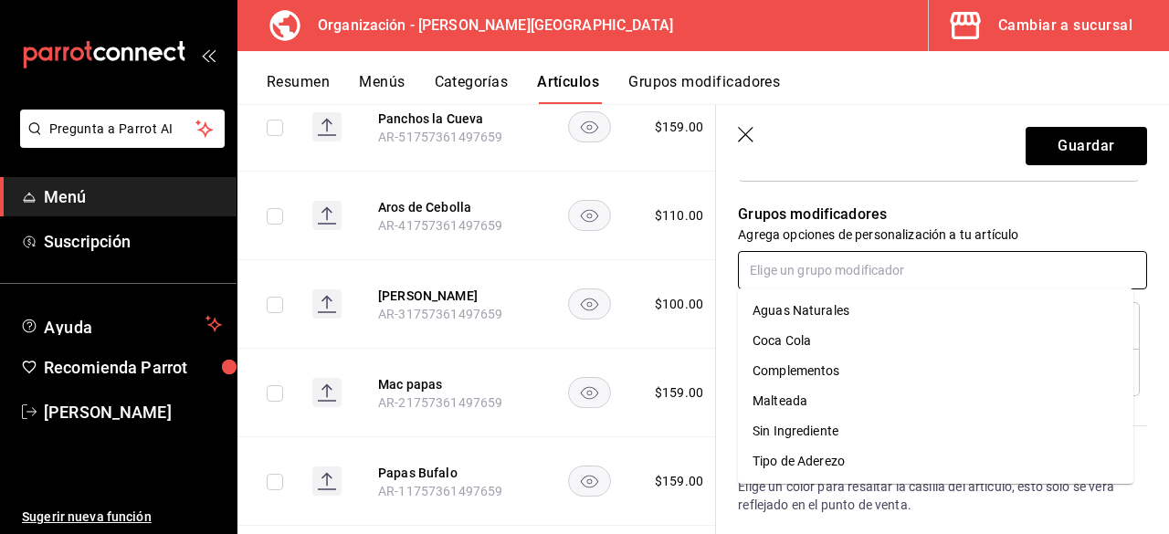
click at [828, 368] on div "Complementos" at bounding box center [796, 371] width 88 height 19
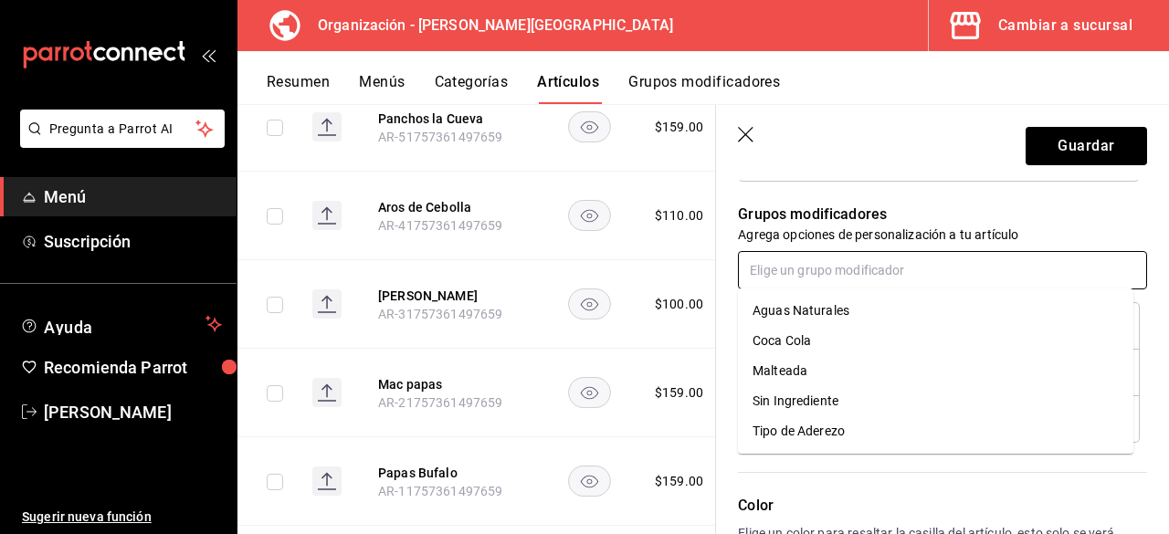
click at [839, 275] on input "text" at bounding box center [942, 270] width 409 height 38
click at [829, 400] on div "Sin Ingrediente" at bounding box center [795, 401] width 86 height 19
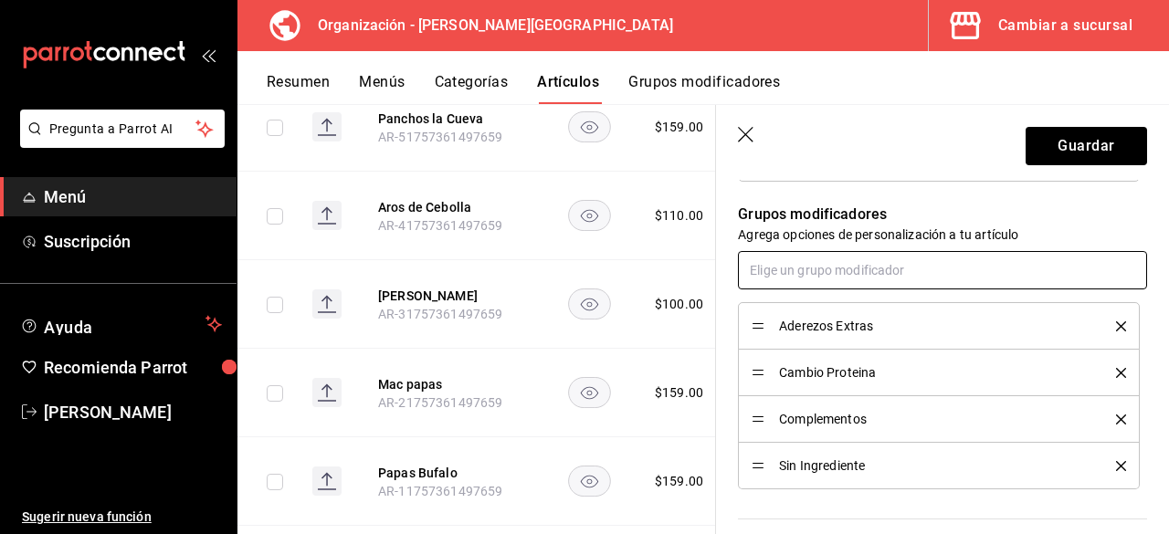
click at [822, 282] on input "text" at bounding box center [942, 270] width 409 height 38
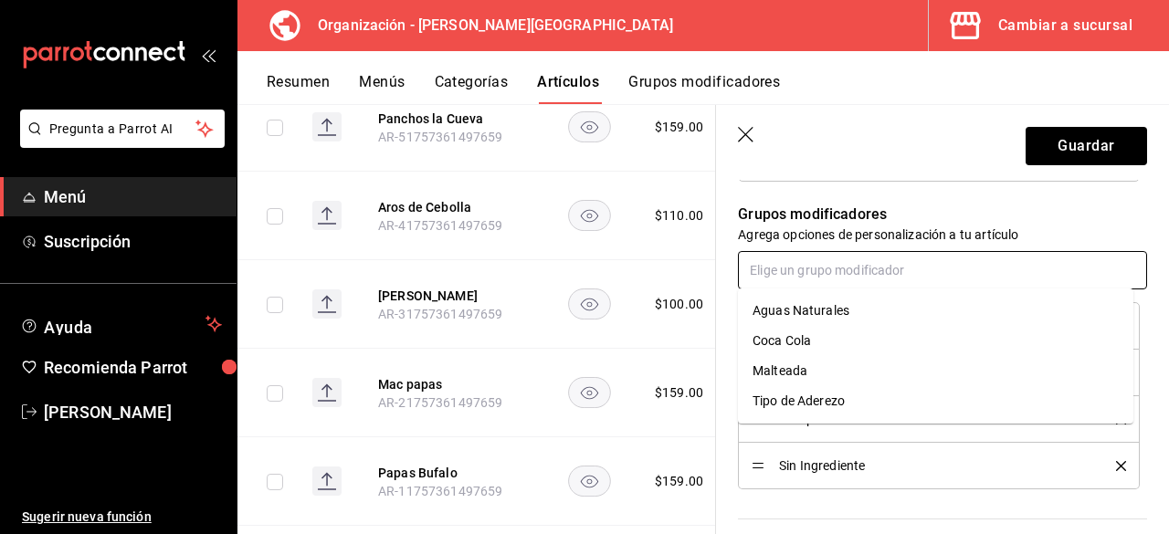
click at [823, 402] on div "Tipo de Aderezo" at bounding box center [798, 401] width 92 height 19
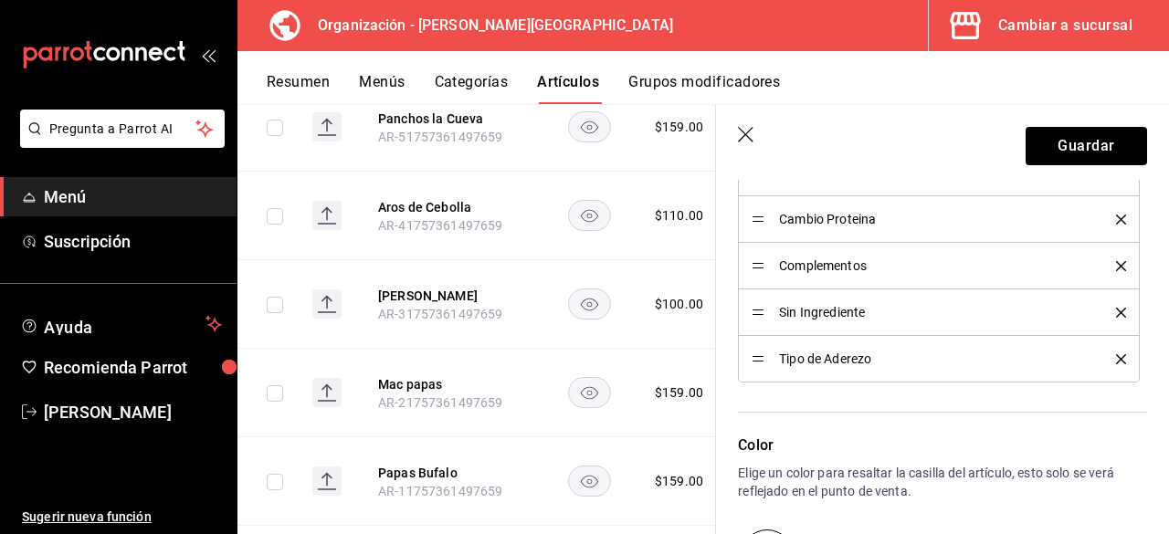
scroll to position [864, 0]
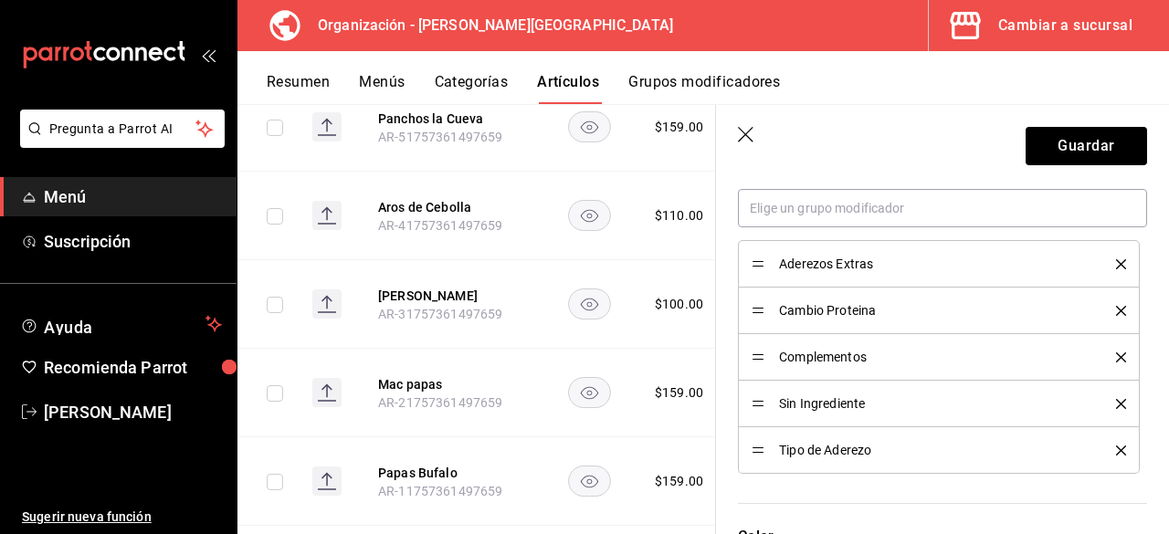
click at [1116, 450] on icon "delete" at bounding box center [1121, 451] width 10 height 10
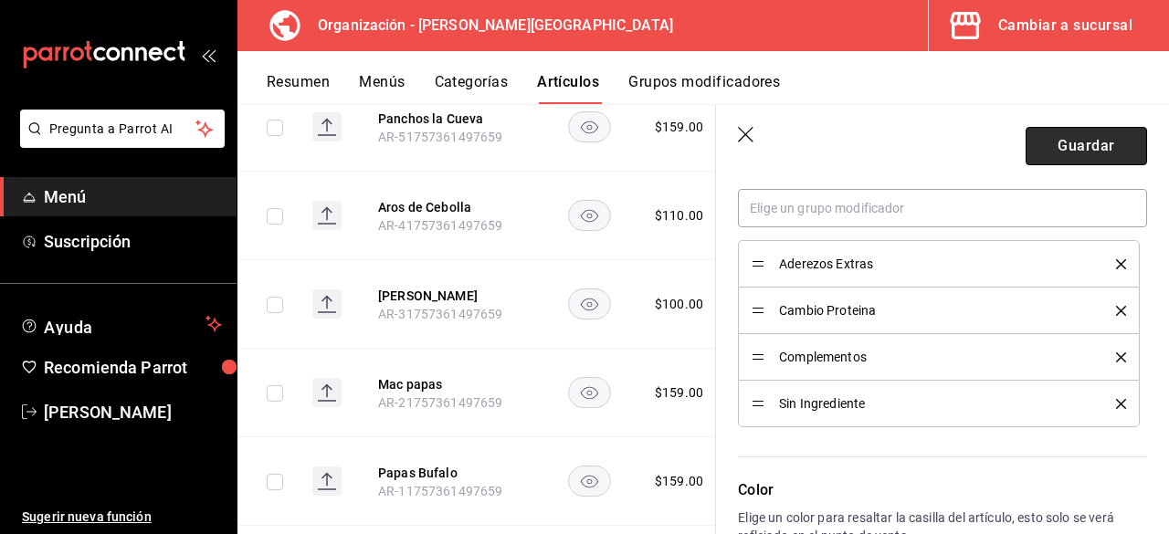
click at [1032, 155] on button "Guardar" at bounding box center [1085, 146] width 121 height 38
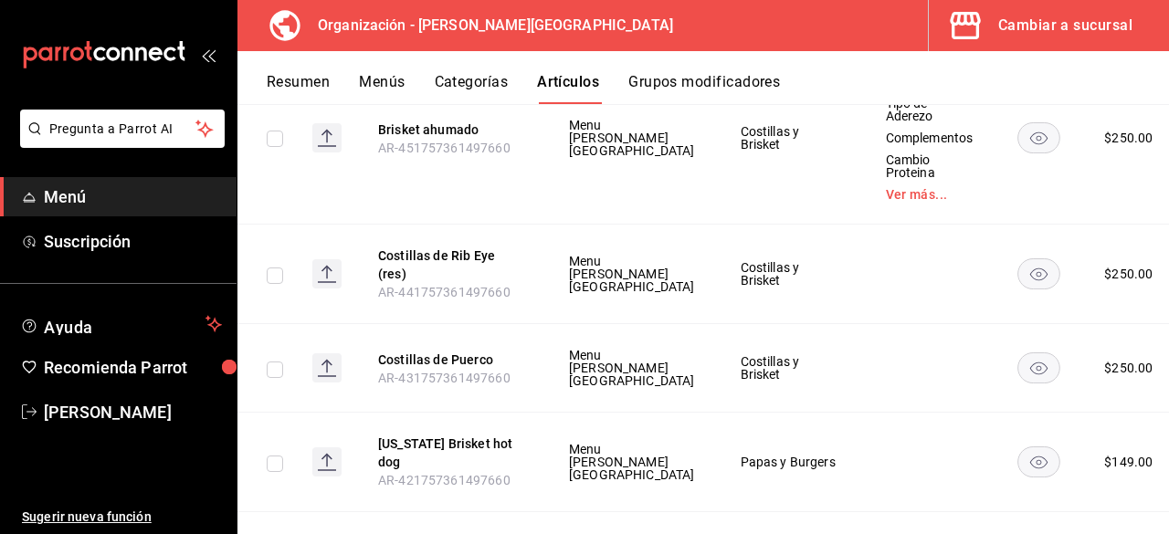
scroll to position [4854, 0]
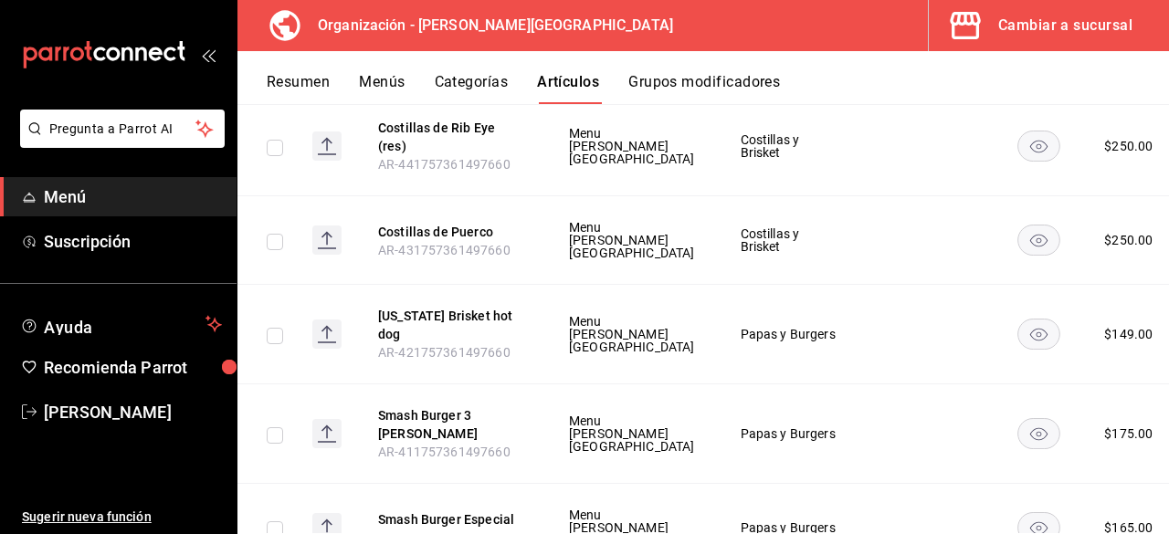
click at [1068, 257] on span "Editar" at bounding box center [1061, 260] width 47 height 19
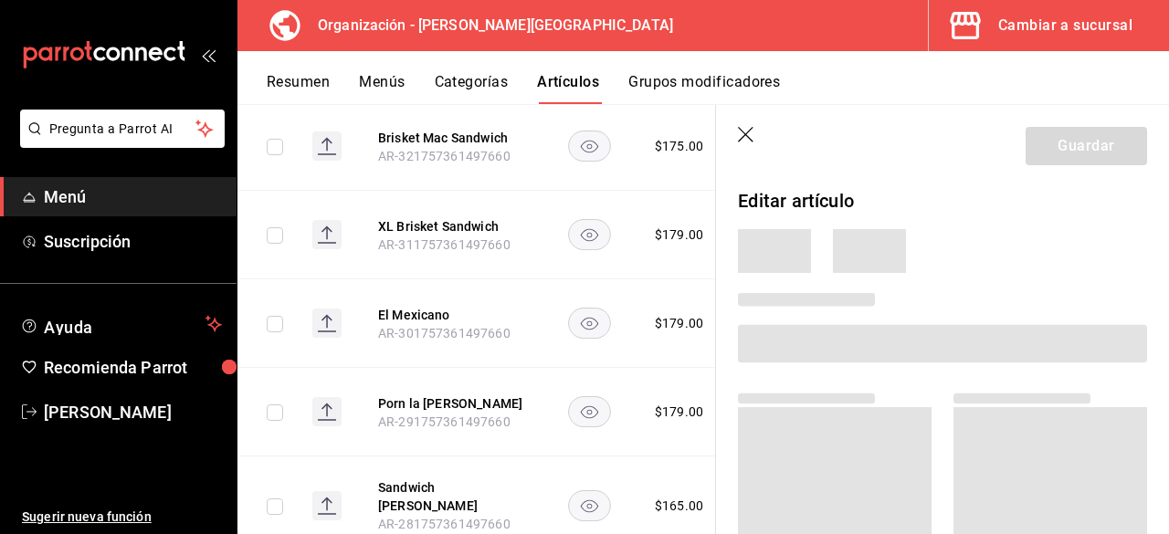
scroll to position [3575, 0]
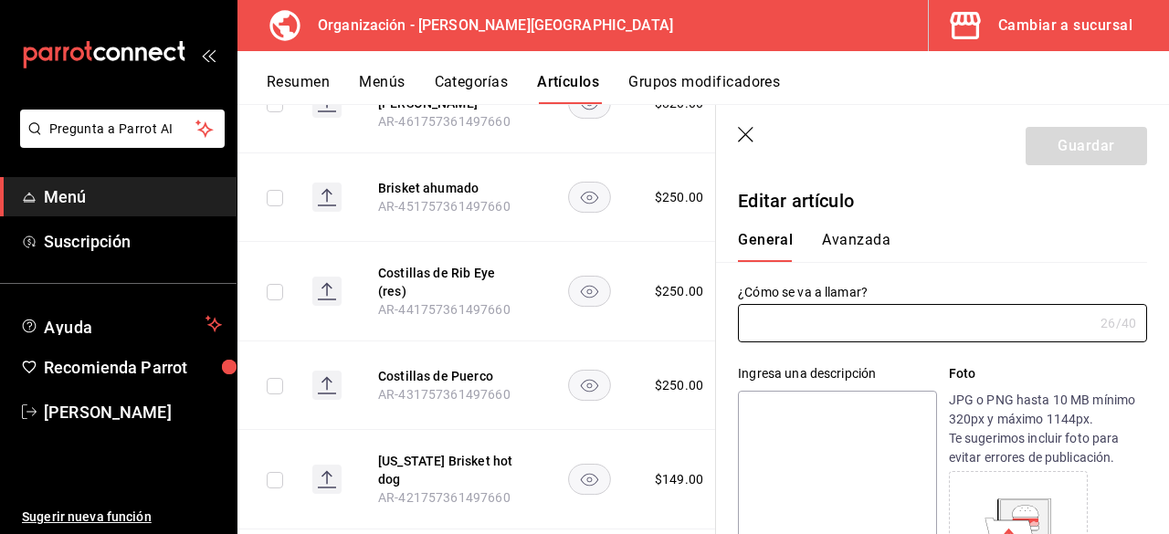
type input "Costillas de Rib Eye (res)"
type input "AR-441757361497660"
type input "$250.00"
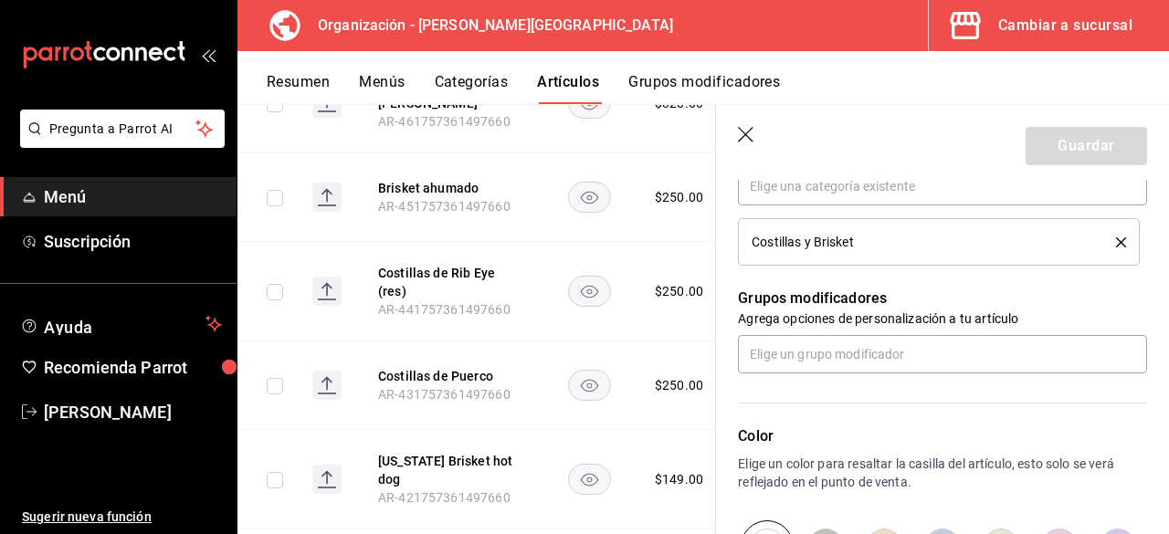
scroll to position [710, 0]
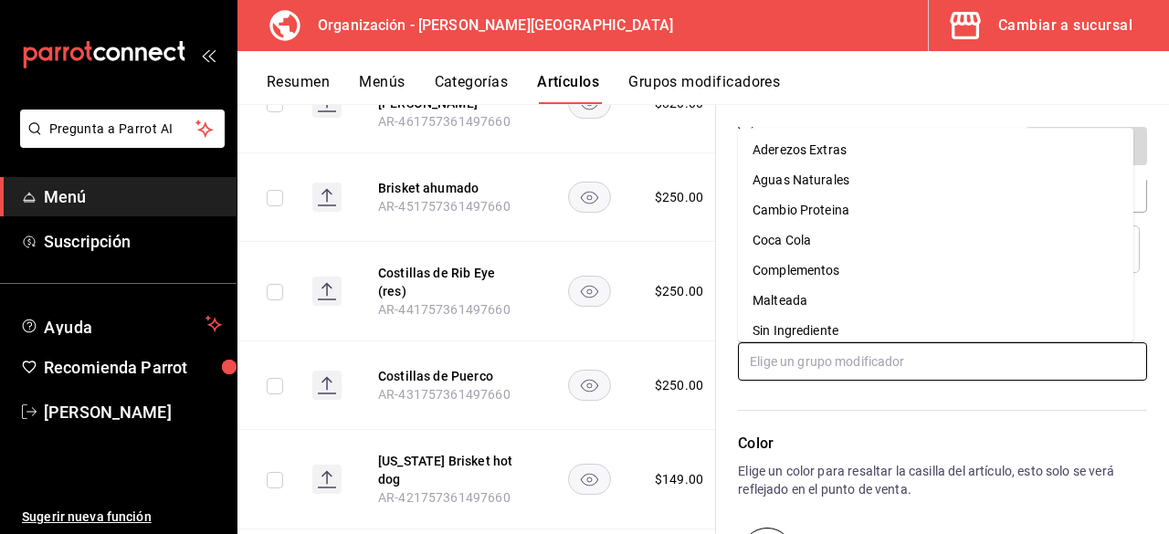
click at [857, 344] on input "text" at bounding box center [942, 361] width 409 height 38
click at [856, 330] on li "Sin Ingrediente" at bounding box center [935, 331] width 395 height 30
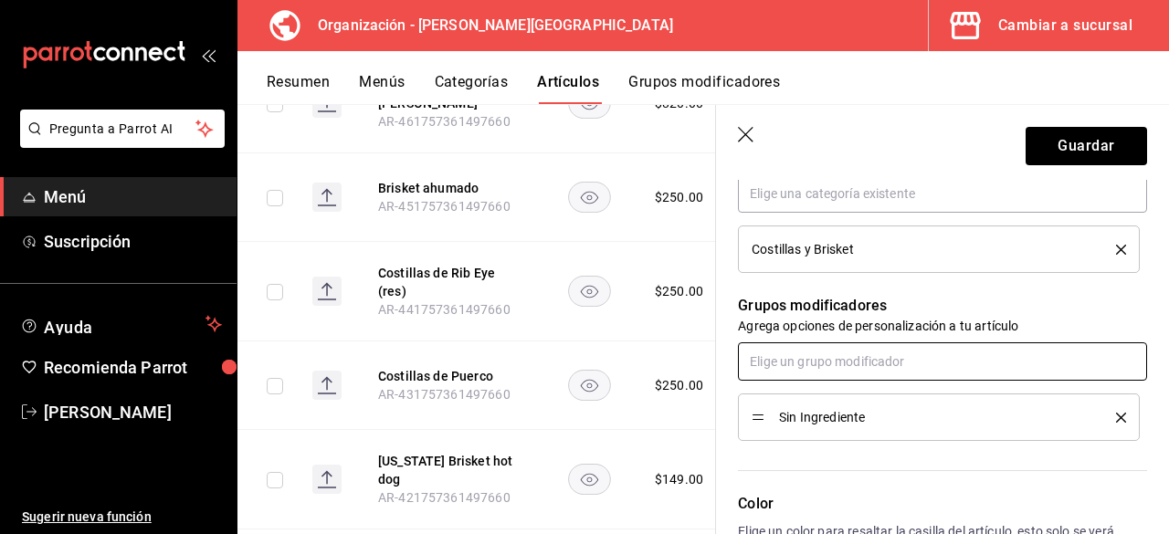
click at [850, 364] on input "text" at bounding box center [942, 361] width 409 height 38
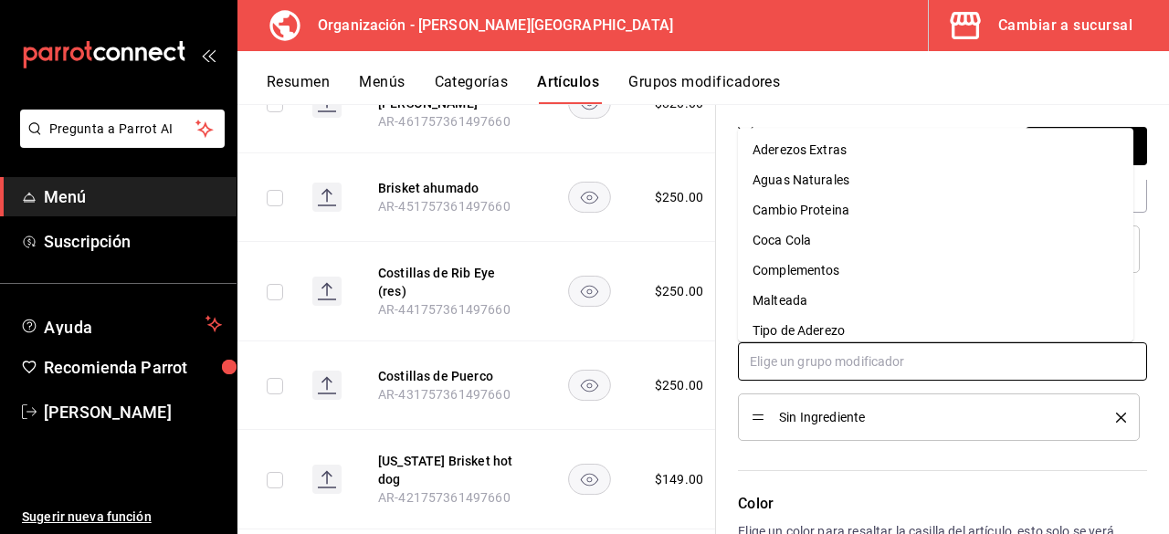
click at [835, 269] on div "Complementos" at bounding box center [796, 270] width 88 height 19
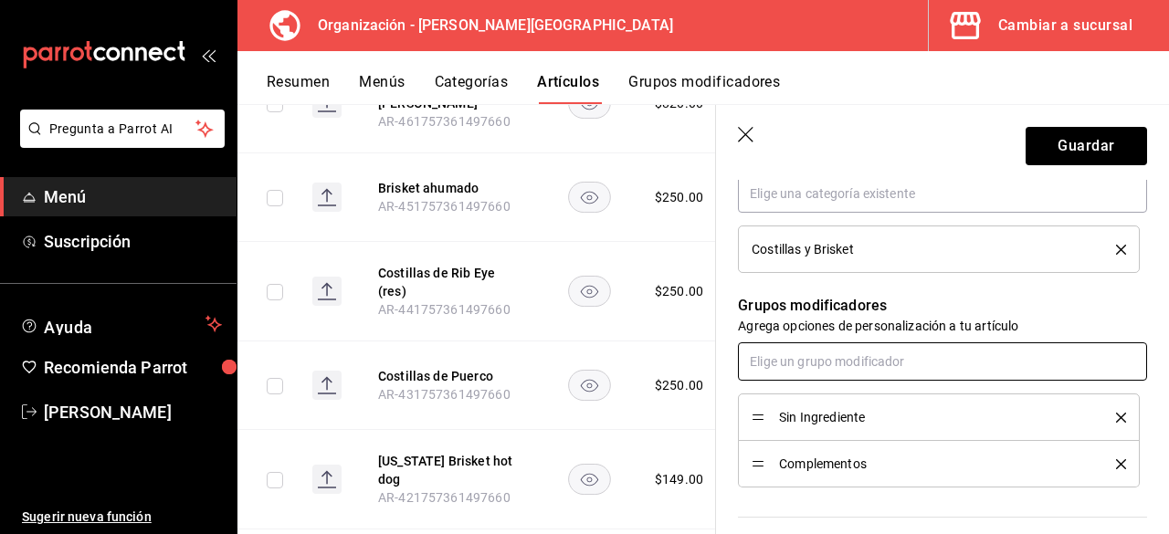
click at [839, 368] on input "text" at bounding box center [942, 361] width 409 height 38
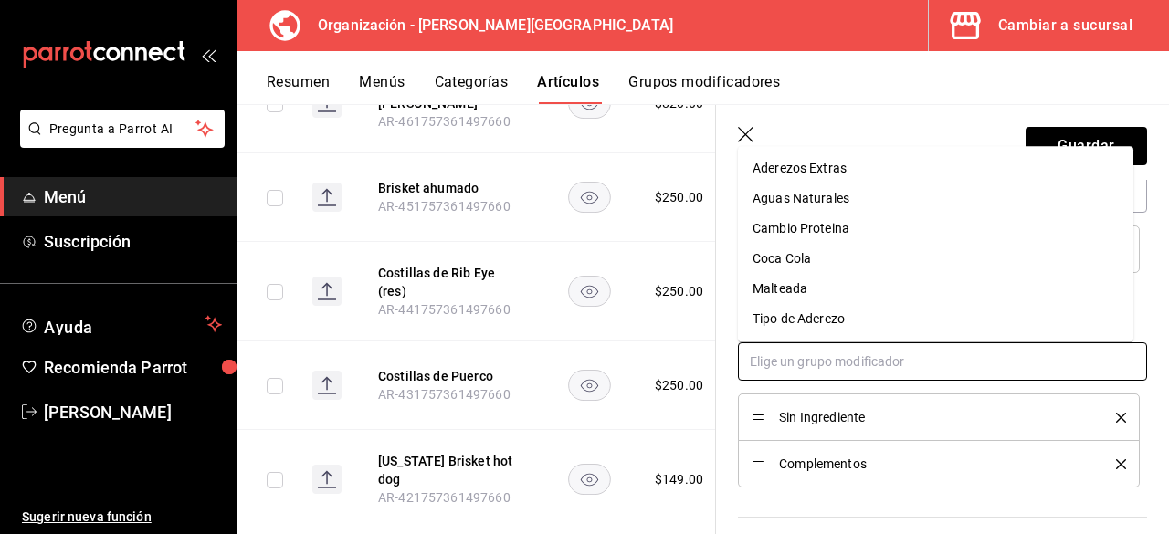
click at [844, 225] on div "Cambio Proteina" at bounding box center [800, 228] width 97 height 19
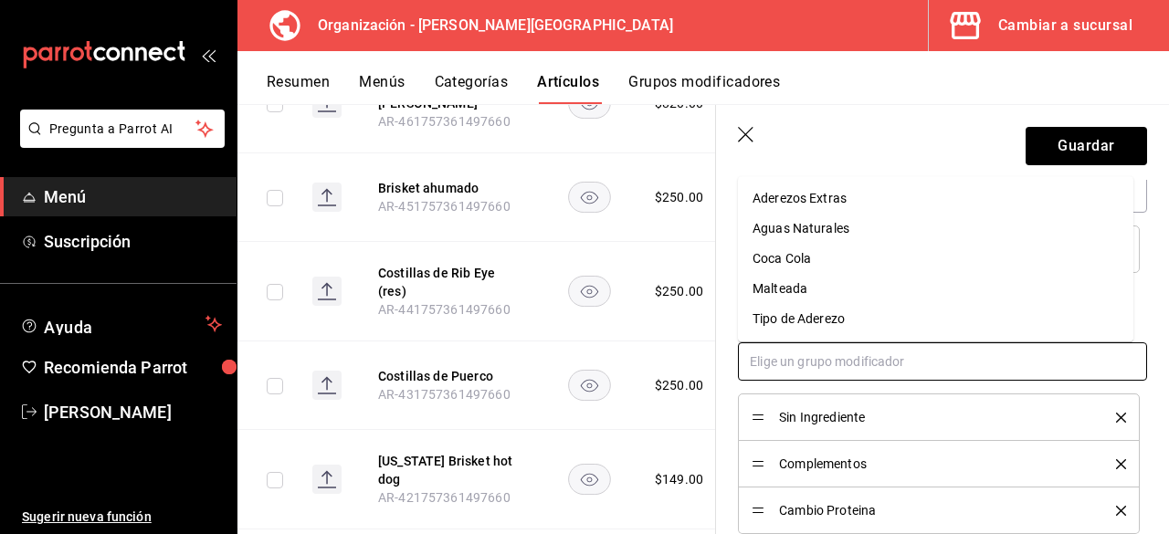
click at [844, 362] on input "text" at bounding box center [942, 361] width 409 height 38
click at [845, 205] on div "Aderezos Extras" at bounding box center [799, 198] width 94 height 19
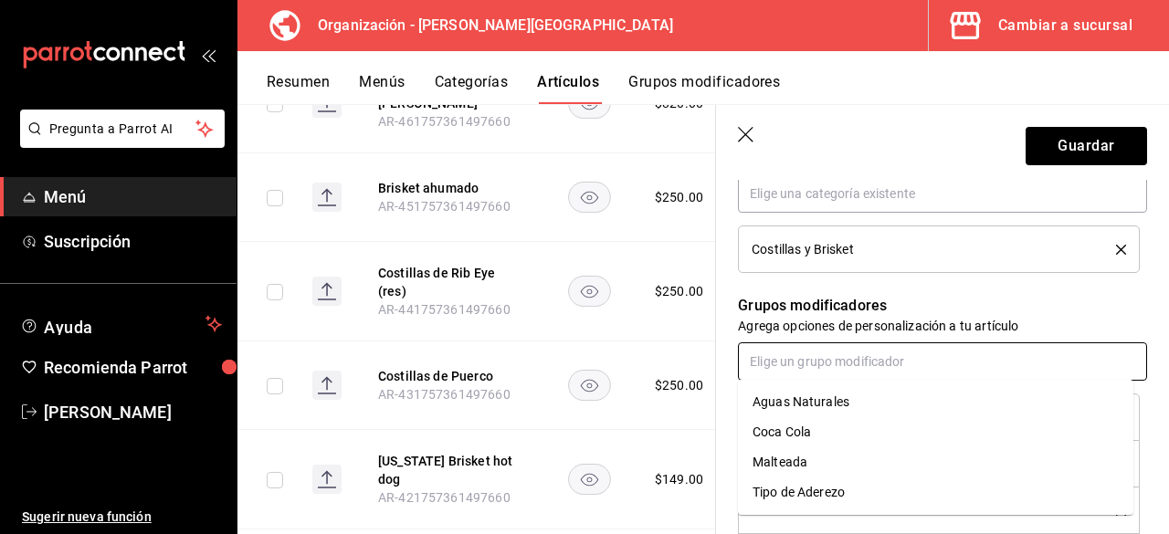
click at [844, 362] on input "text" at bounding box center [942, 361] width 409 height 38
click at [829, 495] on div "Tipo de Aderezo" at bounding box center [798, 492] width 92 height 19
click at [845, 361] on input "text" at bounding box center [942, 361] width 409 height 38
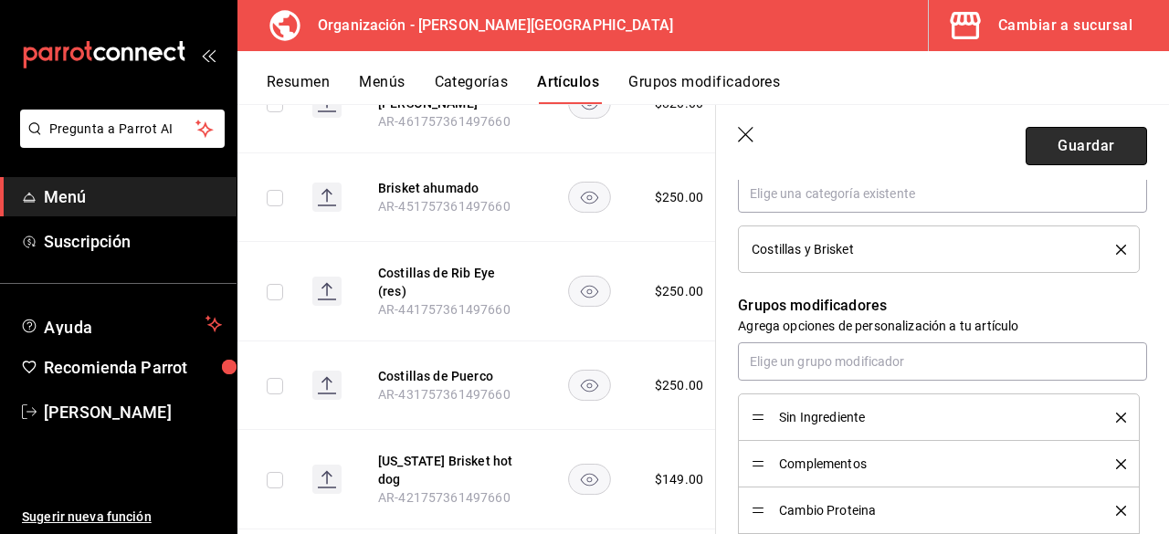
click at [1081, 142] on button "Guardar" at bounding box center [1085, 146] width 121 height 38
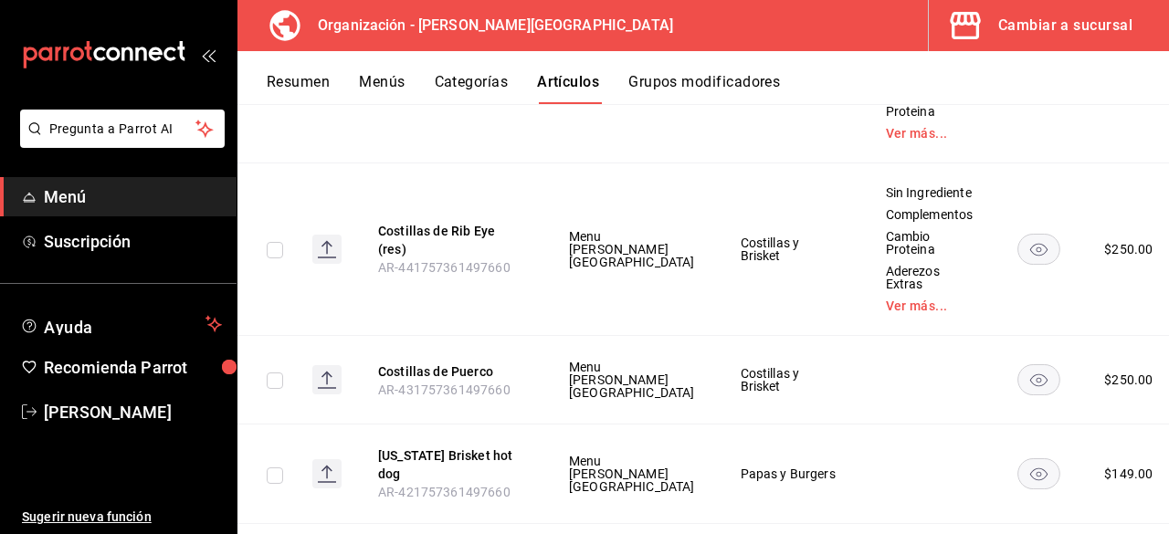
scroll to position [4842, 0]
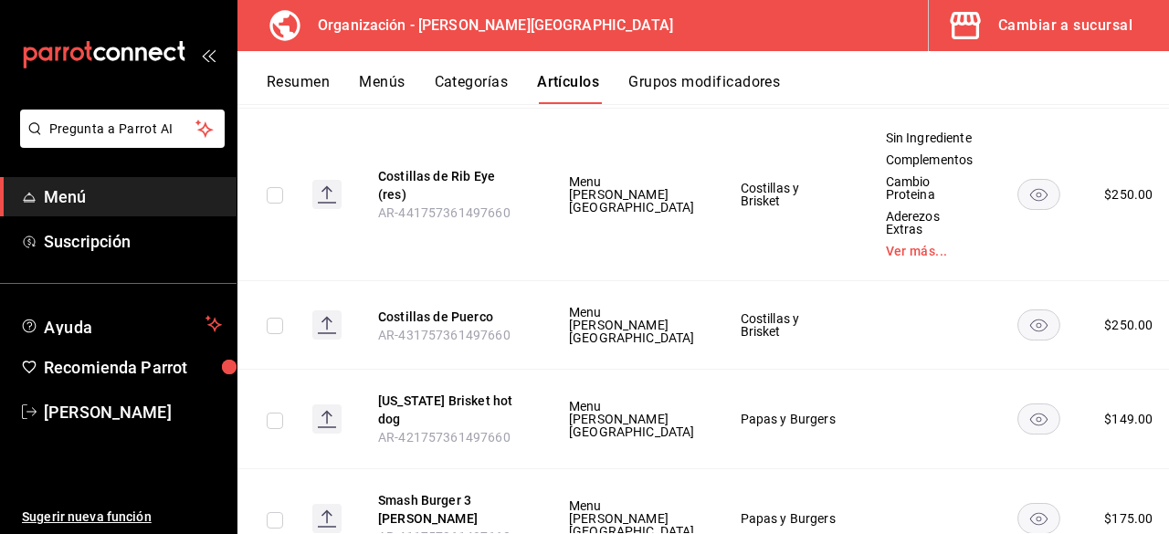
click at [889, 281] on td at bounding box center [929, 325] width 133 height 89
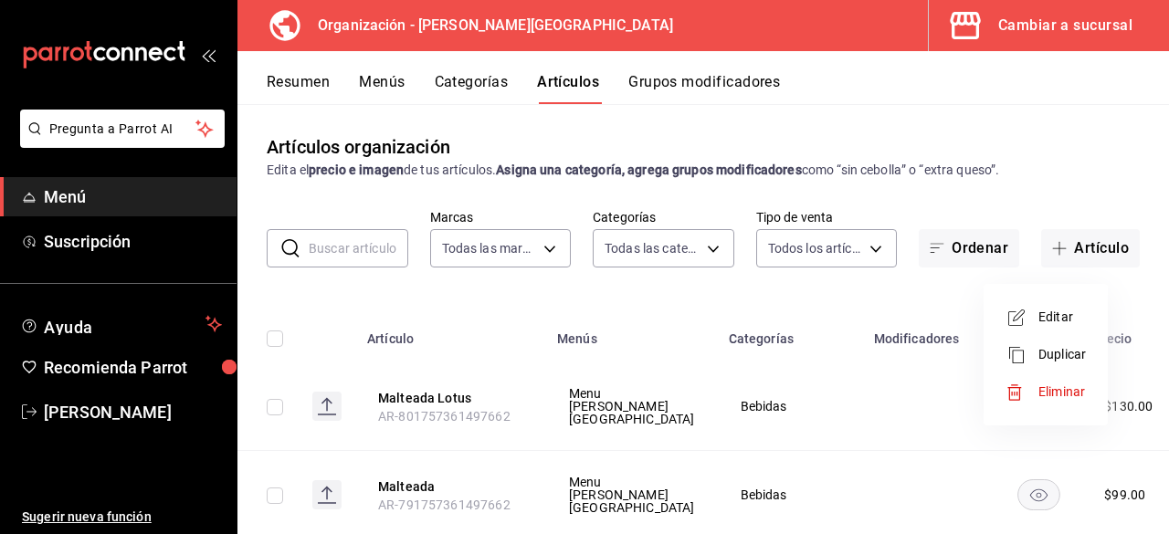
scroll to position [4970, 0]
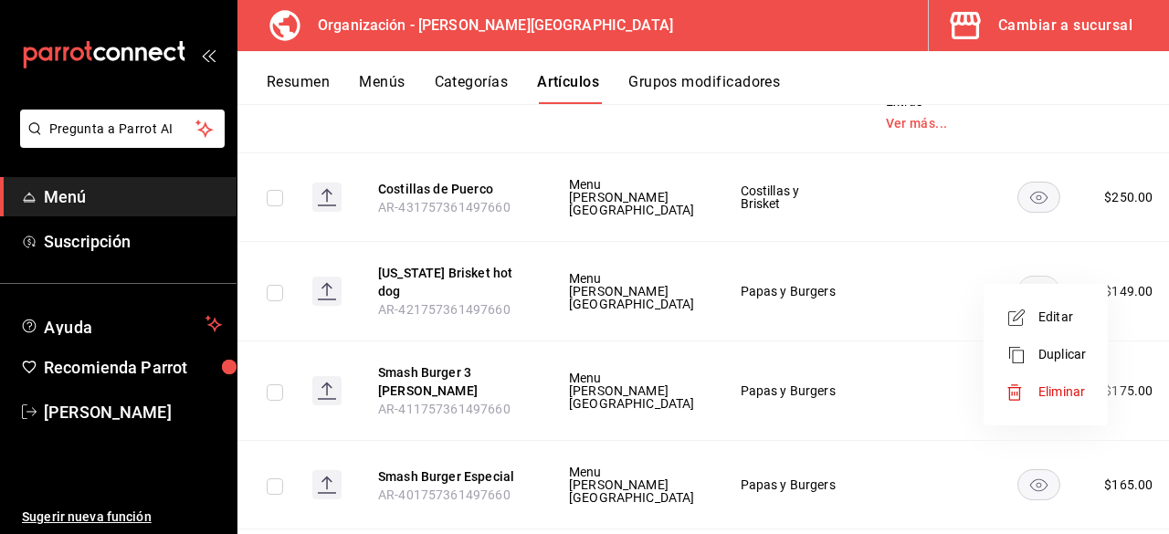
drag, startPoint x: 1066, startPoint y: 322, endPoint x: 937, endPoint y: 299, distance: 131.8
click at [1065, 322] on span "Editar" at bounding box center [1061, 317] width 47 height 19
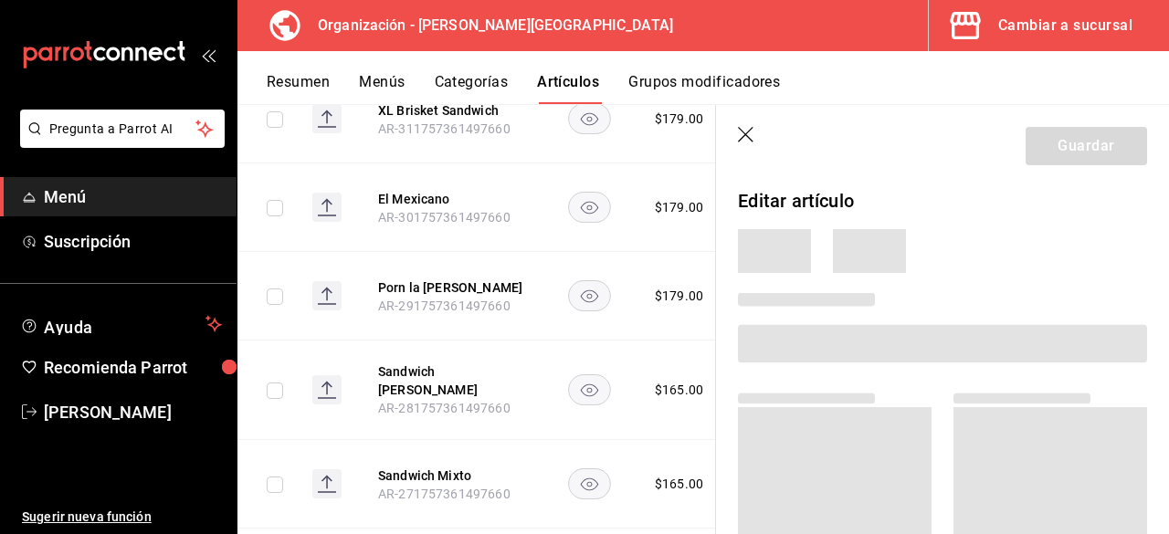
scroll to position [3564, 0]
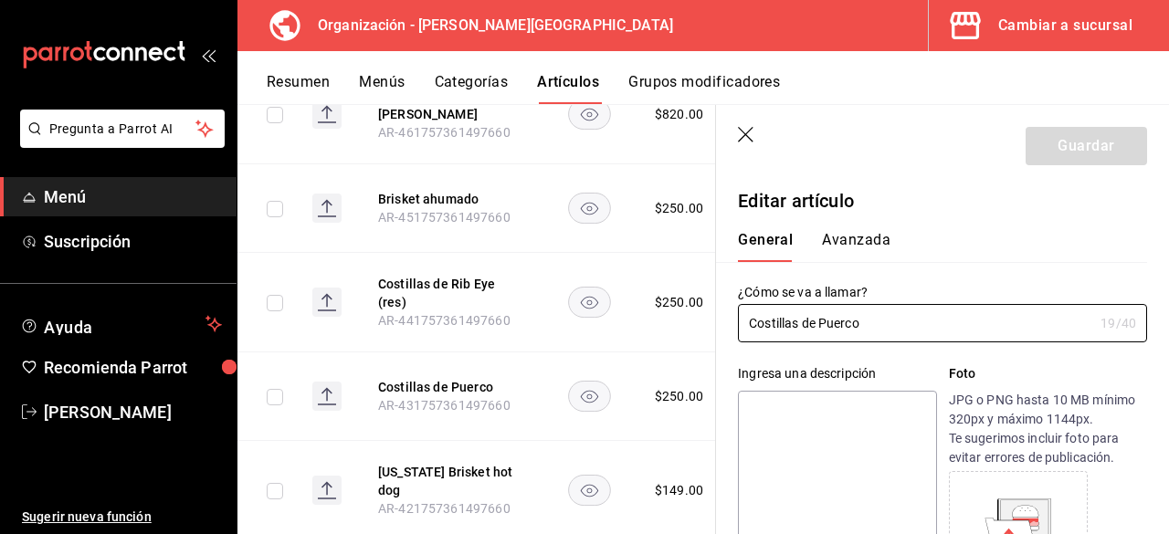
type input "$250.00"
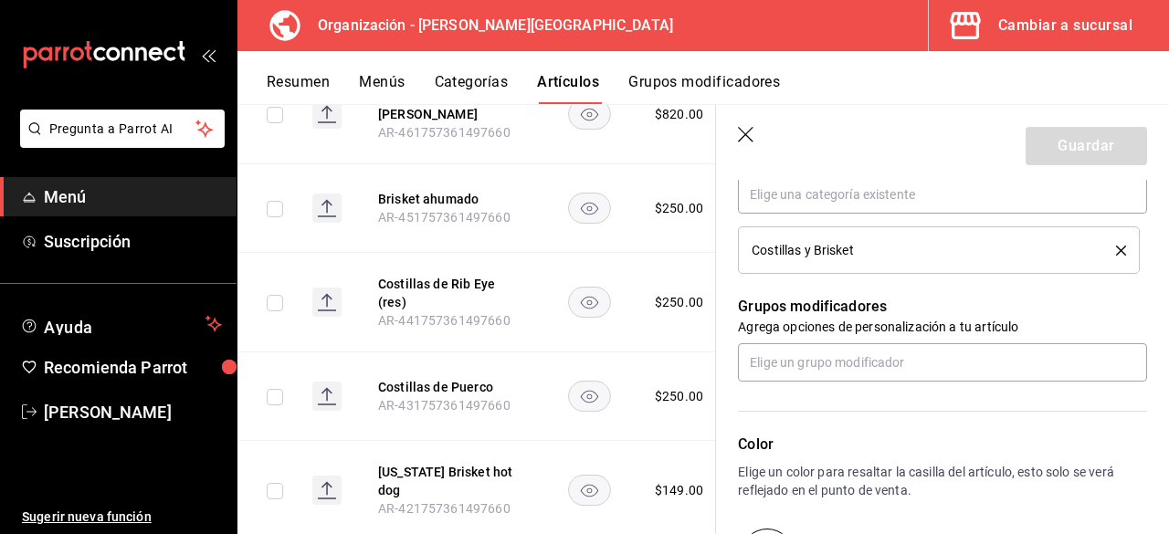
scroll to position [710, 0]
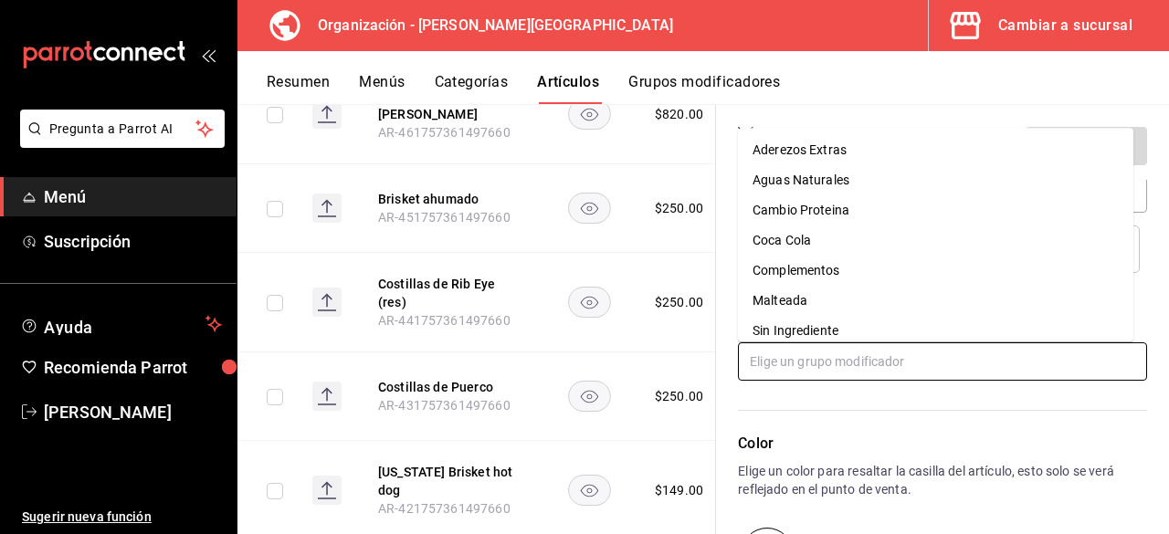
click at [847, 361] on input "text" at bounding box center [942, 361] width 409 height 38
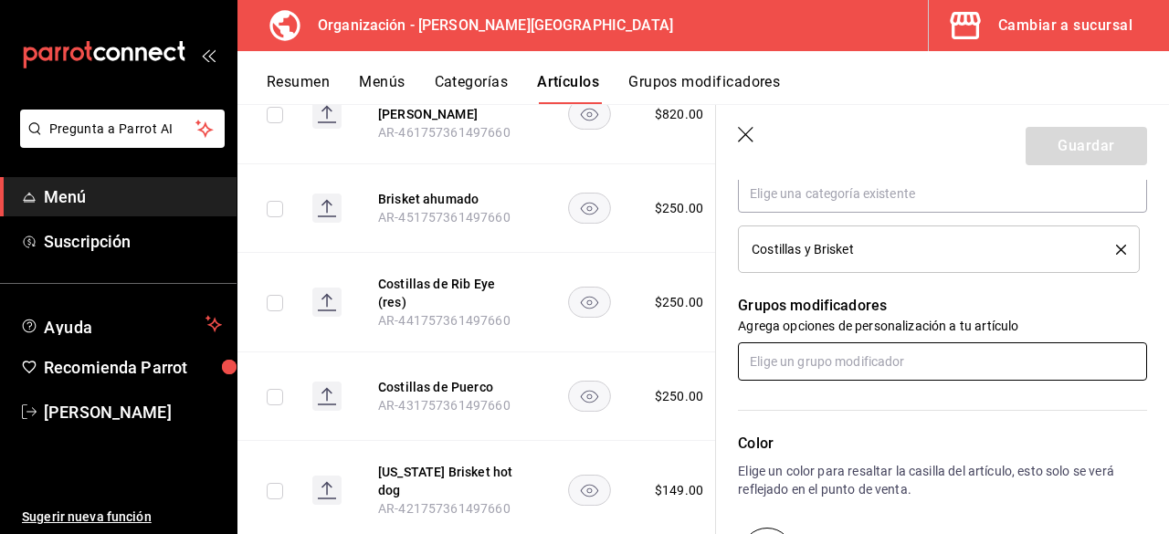
click at [847, 361] on input "text" at bounding box center [942, 361] width 409 height 38
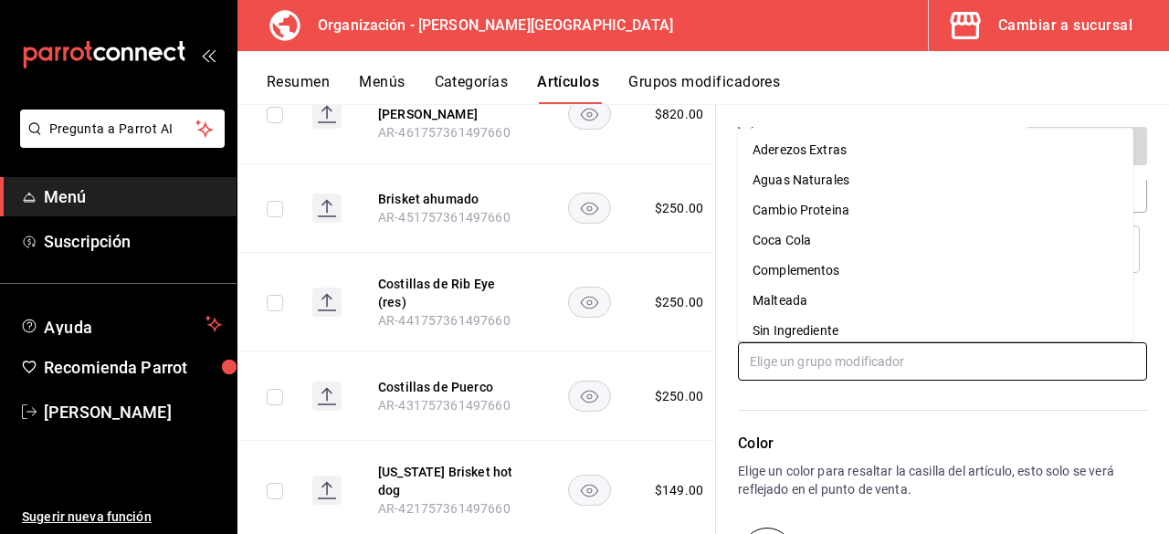
click at [845, 331] on li "Sin Ingrediente" at bounding box center [935, 331] width 395 height 30
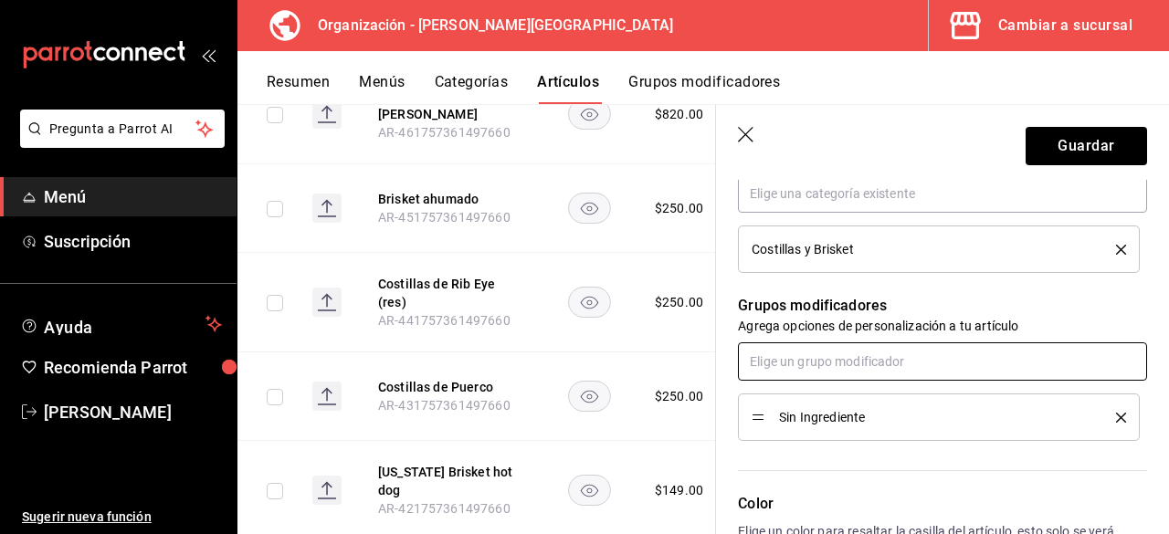
click at [849, 358] on input "text" at bounding box center [942, 361] width 409 height 38
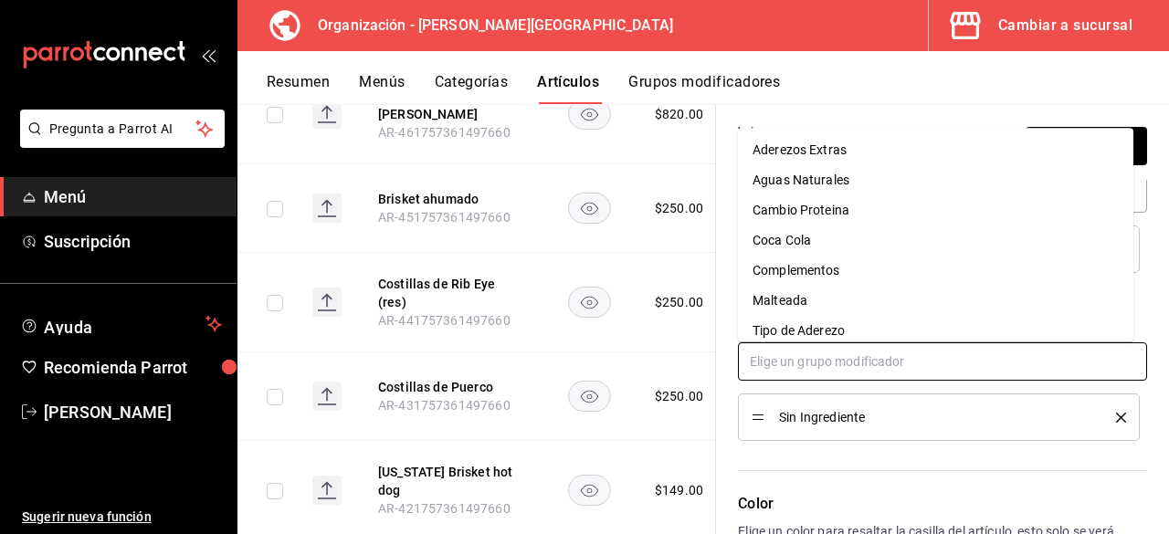
click at [823, 331] on div "Tipo de Aderezo" at bounding box center [798, 330] width 92 height 19
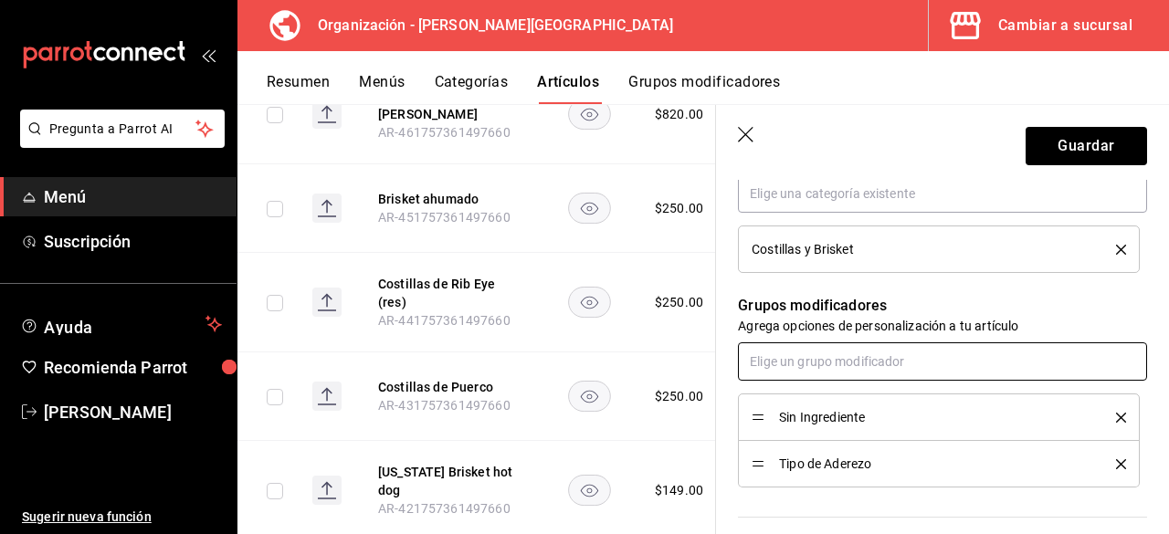
click at [836, 360] on input "text" at bounding box center [942, 361] width 409 height 38
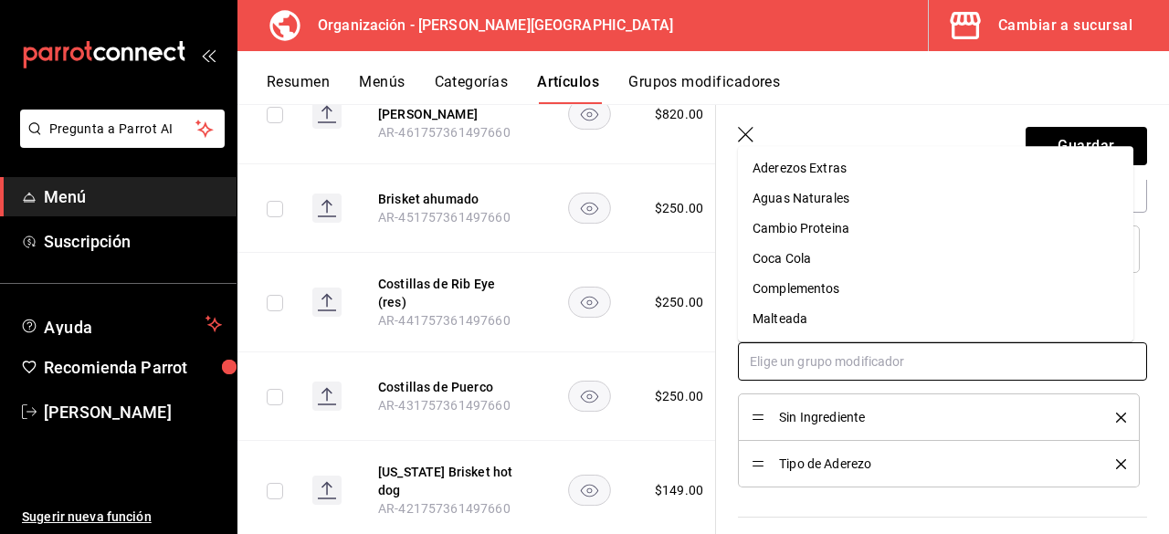
click at [820, 287] on div "Complementos" at bounding box center [796, 288] width 88 height 19
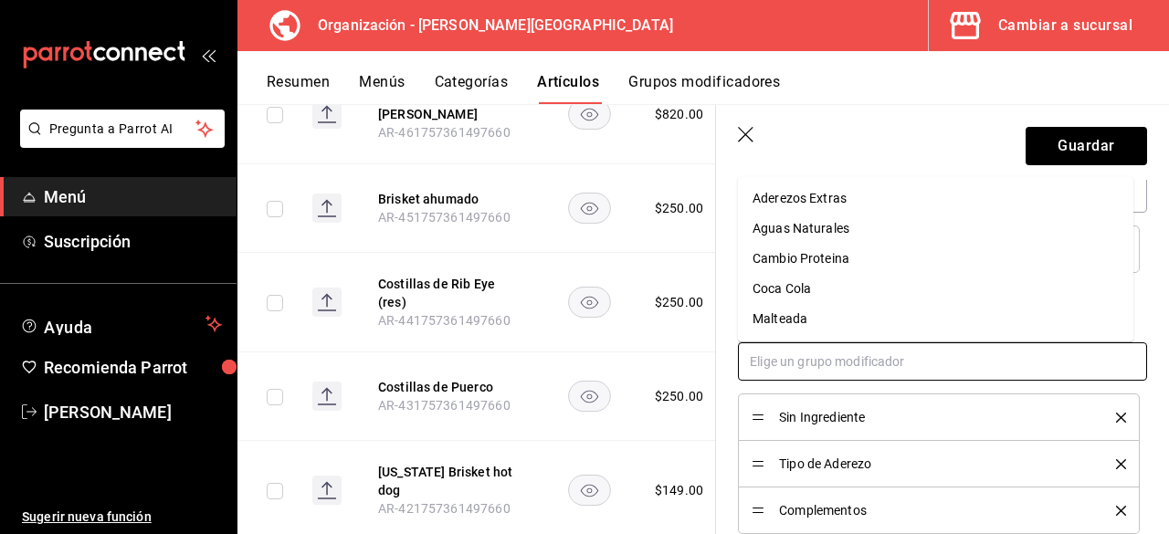
click at [831, 357] on input "text" at bounding box center [942, 361] width 409 height 38
click at [833, 262] on div "Cambio Proteina" at bounding box center [800, 258] width 97 height 19
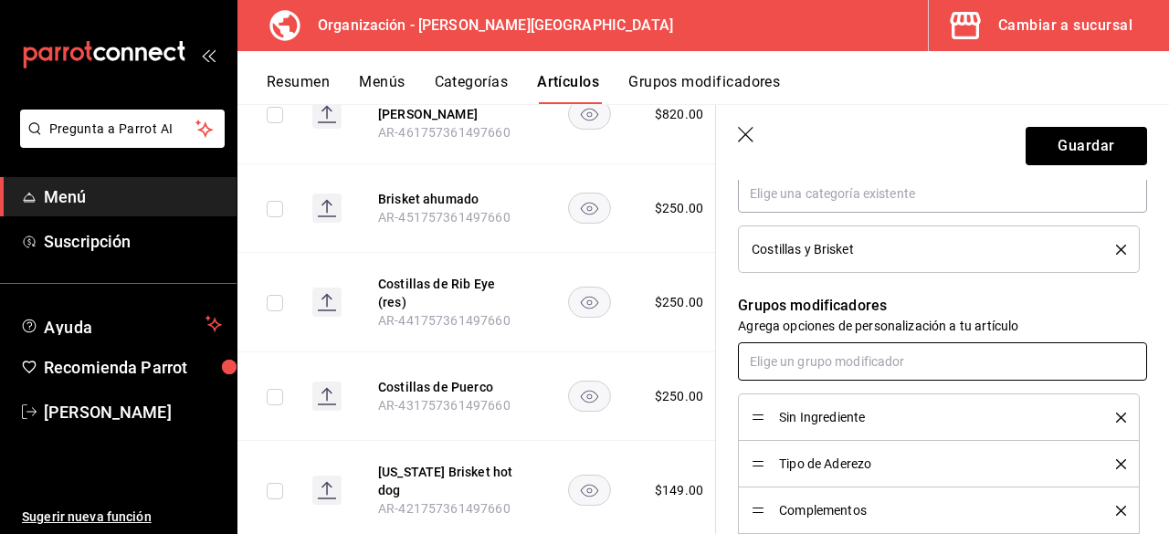
click at [836, 370] on input "text" at bounding box center [942, 361] width 409 height 38
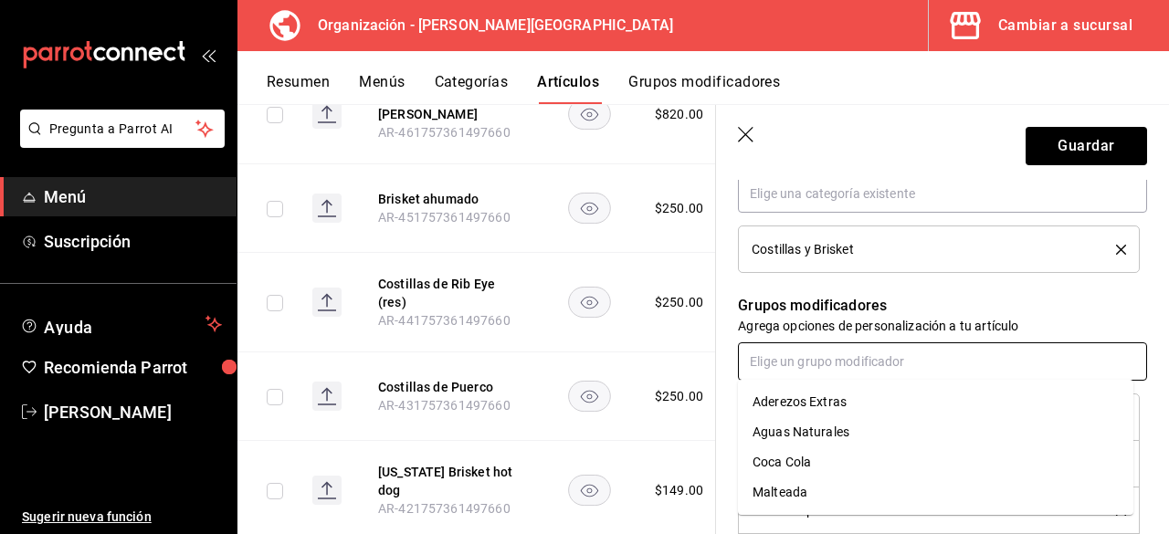
click at [821, 362] on input "text" at bounding box center [942, 361] width 409 height 38
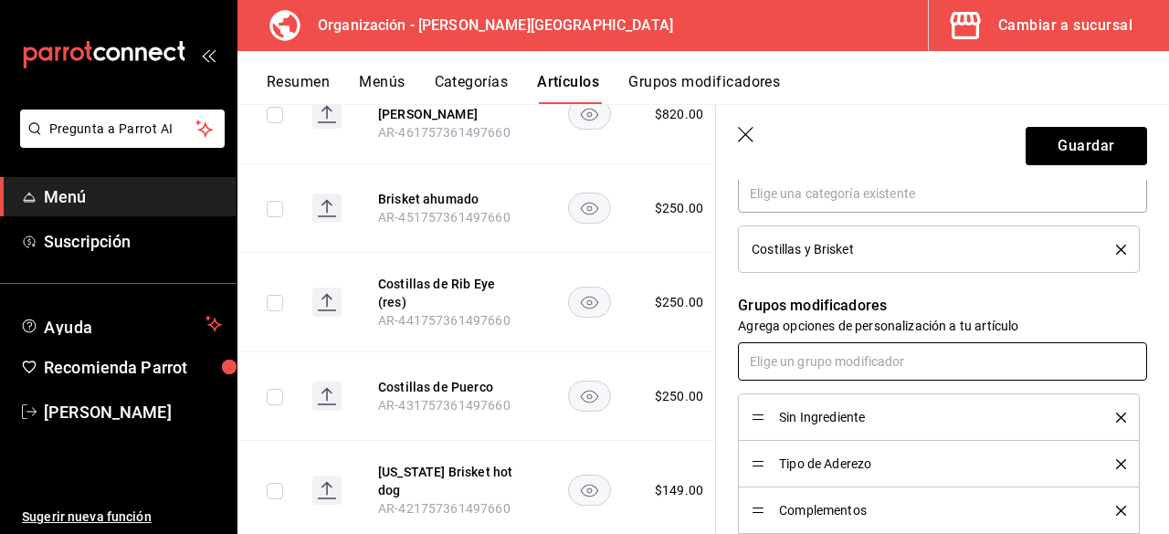
click at [831, 362] on input "text" at bounding box center [942, 361] width 409 height 38
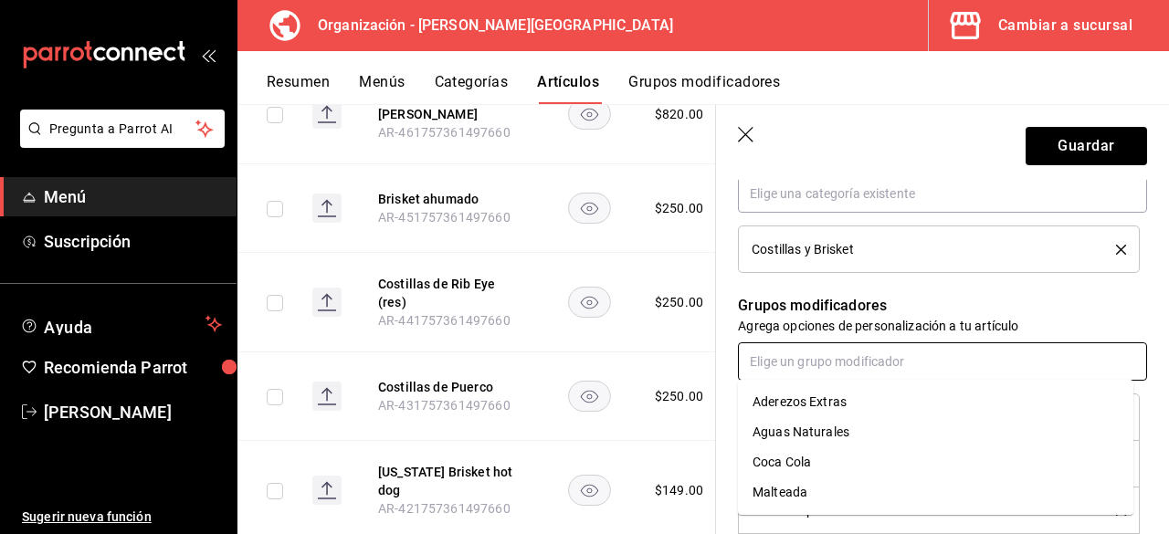
click at [831, 410] on div "Aderezos Extras" at bounding box center [799, 402] width 94 height 19
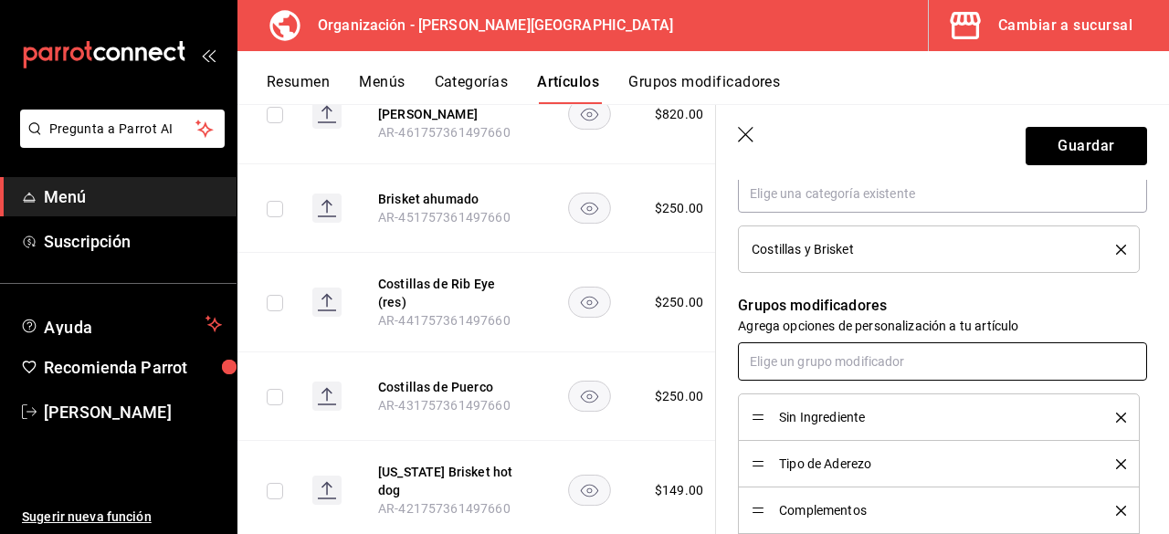
click at [831, 361] on input "text" at bounding box center [942, 361] width 409 height 38
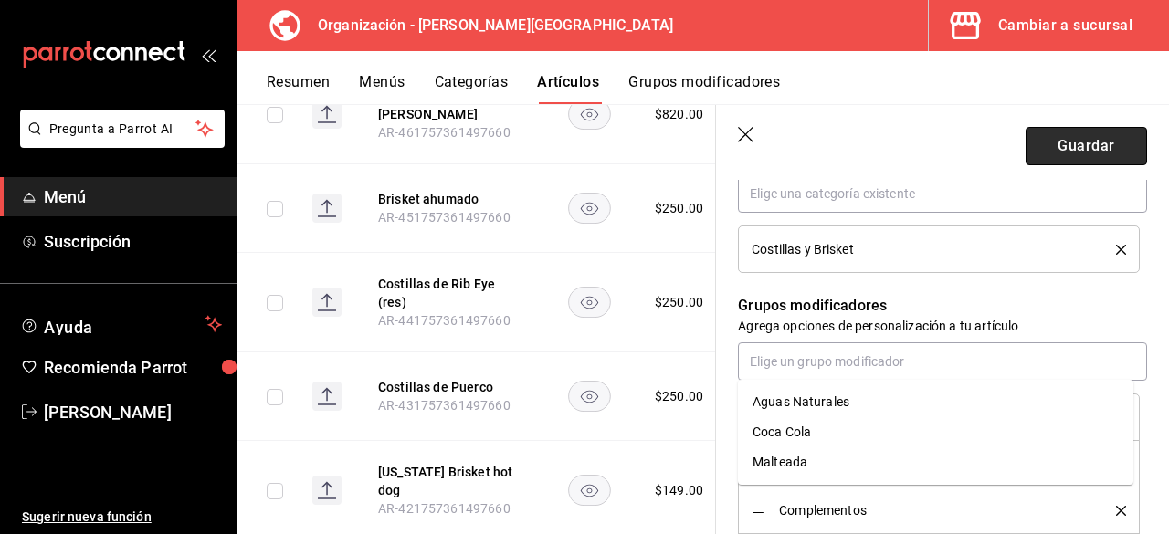
click at [1058, 159] on button "Guardar" at bounding box center [1085, 146] width 121 height 38
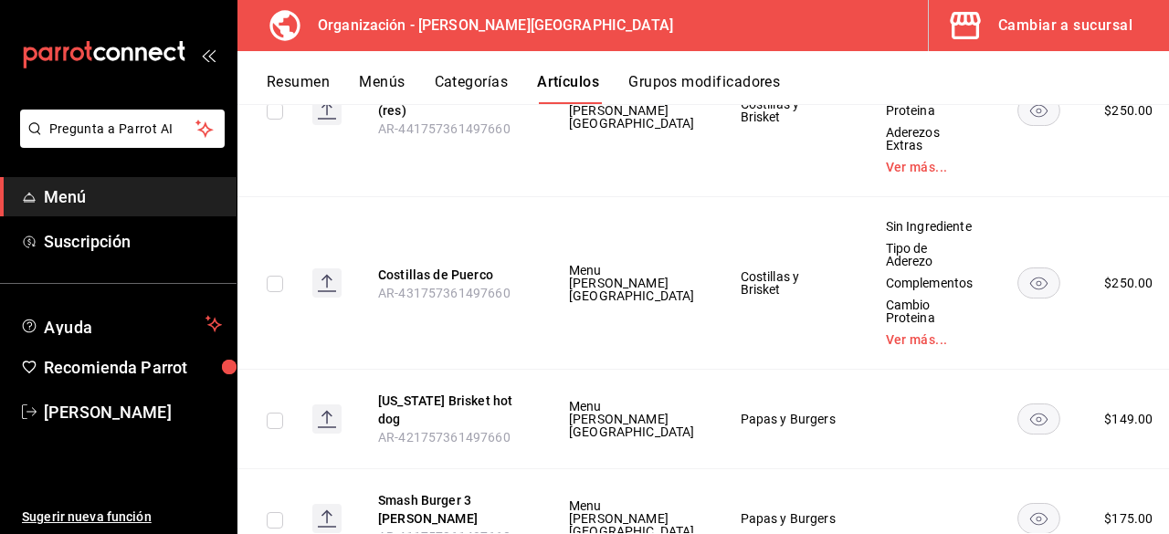
scroll to position [5054, 0]
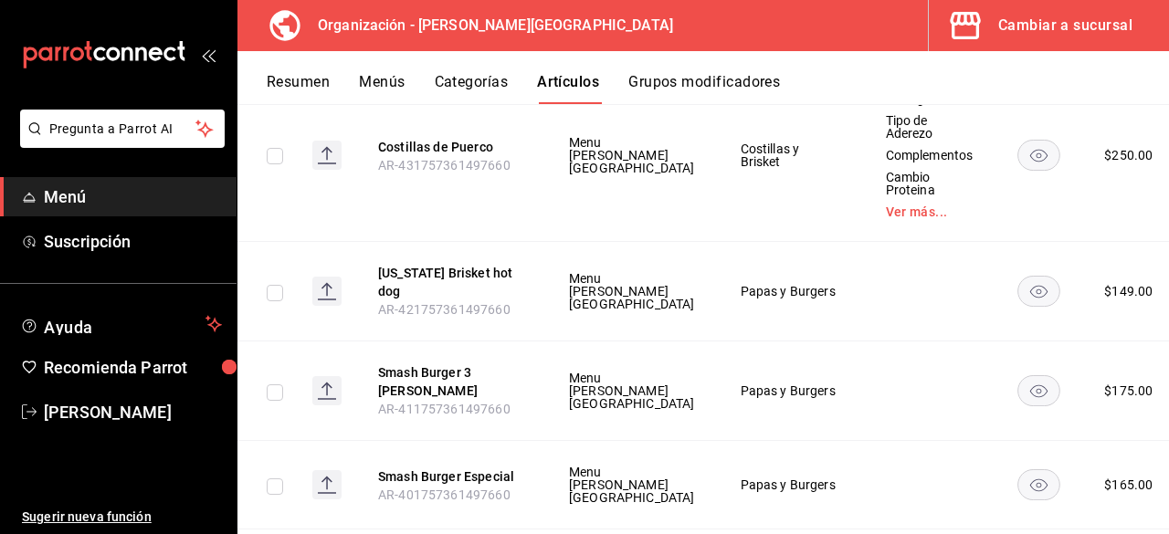
click at [863, 341] on td at bounding box center [929, 292] width 133 height 100
click at [1054, 405] on span "Editar" at bounding box center [1061, 404] width 47 height 19
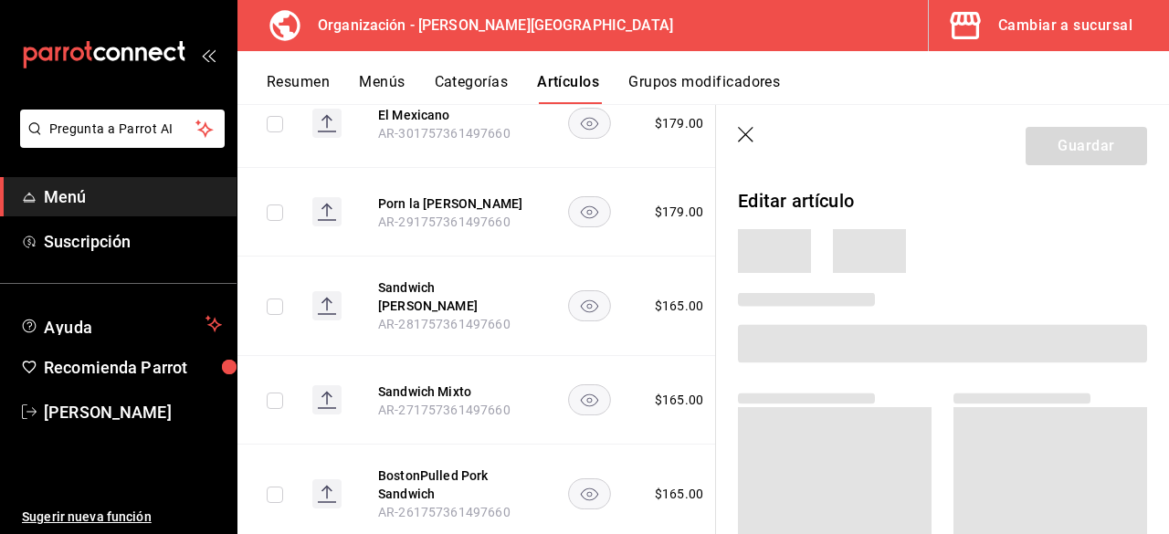
scroll to position [3691, 0]
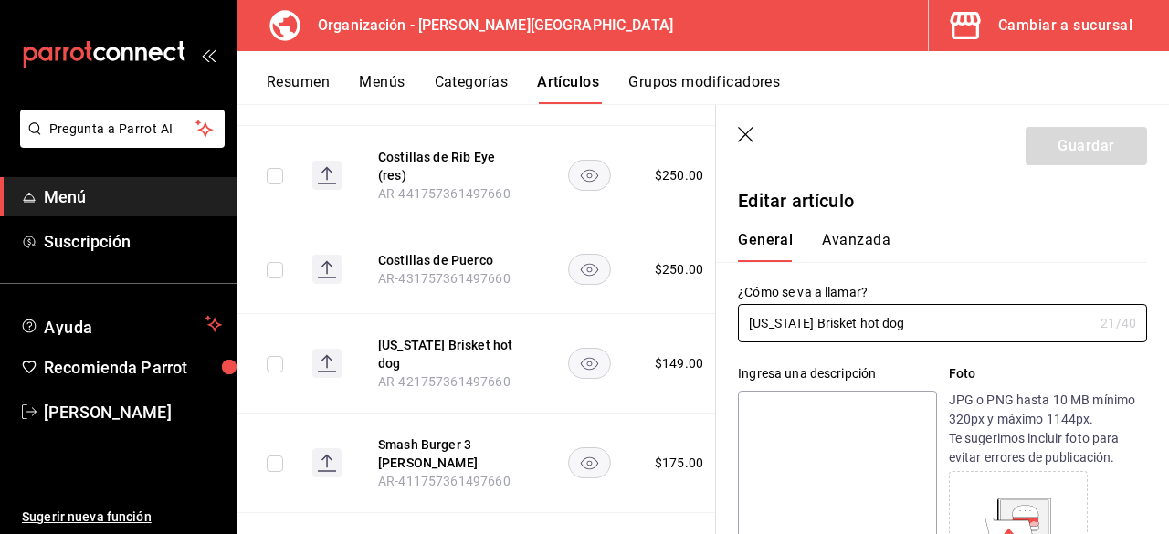
type input "$149.00"
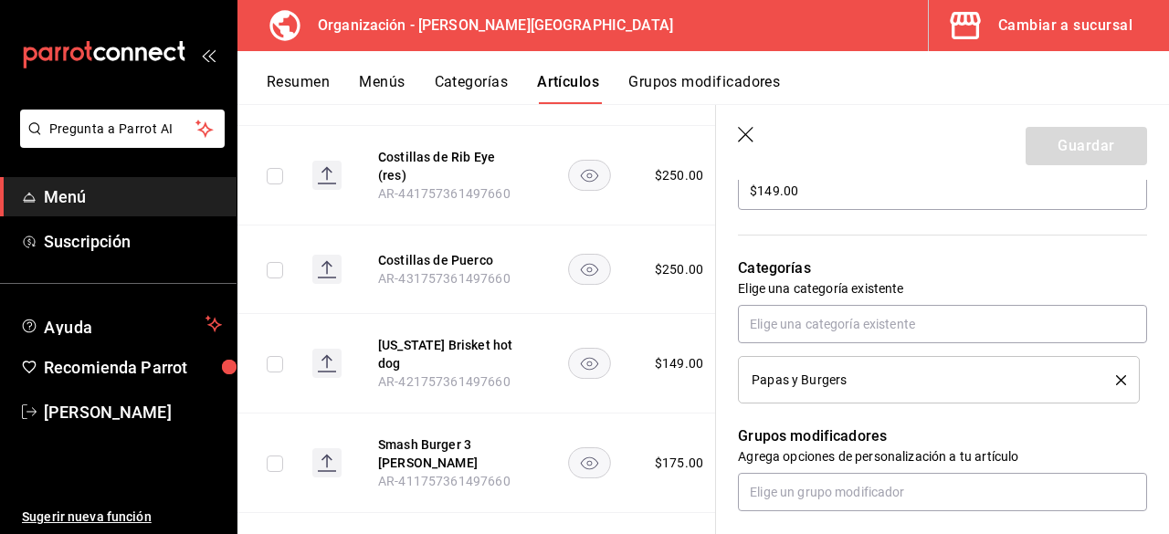
scroll to position [639, 0]
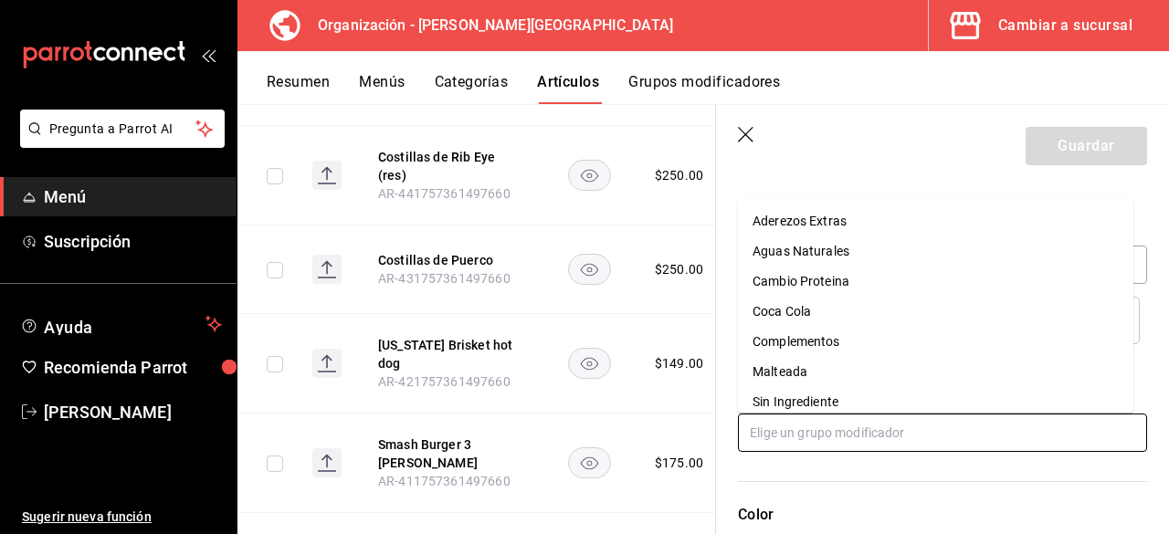
click at [852, 419] on input "text" at bounding box center [942, 433] width 409 height 38
click at [852, 392] on li "Sin Ingrediente" at bounding box center [935, 402] width 395 height 30
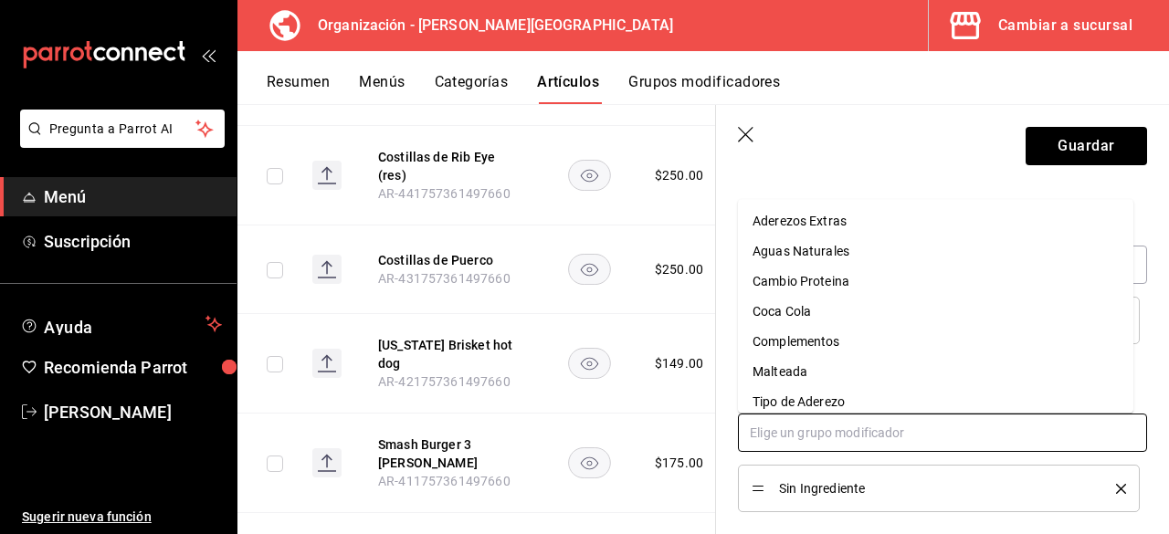
click at [853, 433] on input "text" at bounding box center [942, 433] width 409 height 38
click at [833, 407] on div "Tipo de Aderezo" at bounding box center [798, 402] width 92 height 19
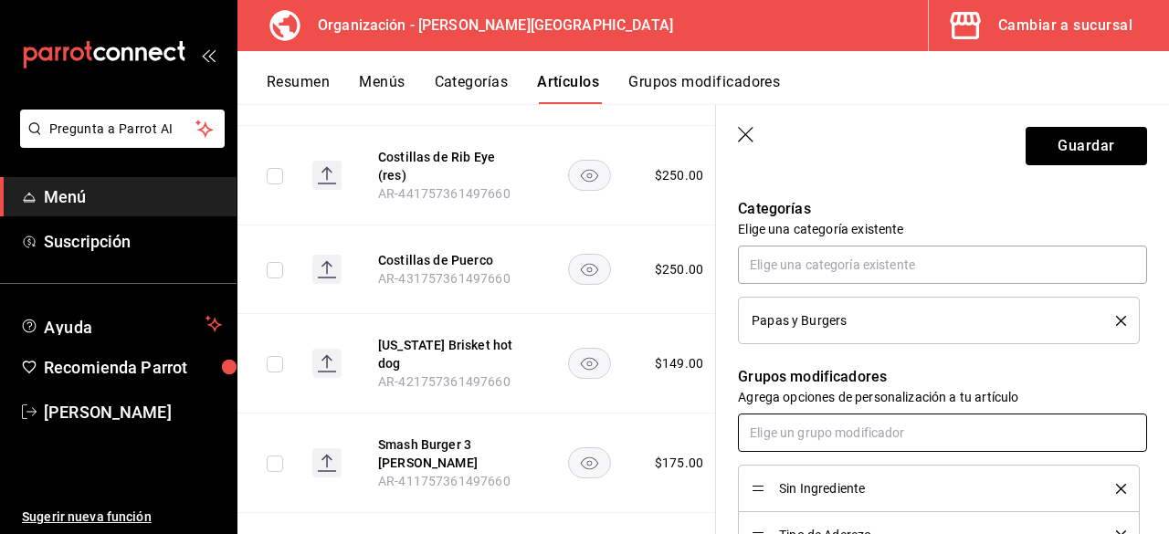
click at [833, 439] on input "text" at bounding box center [942, 433] width 409 height 38
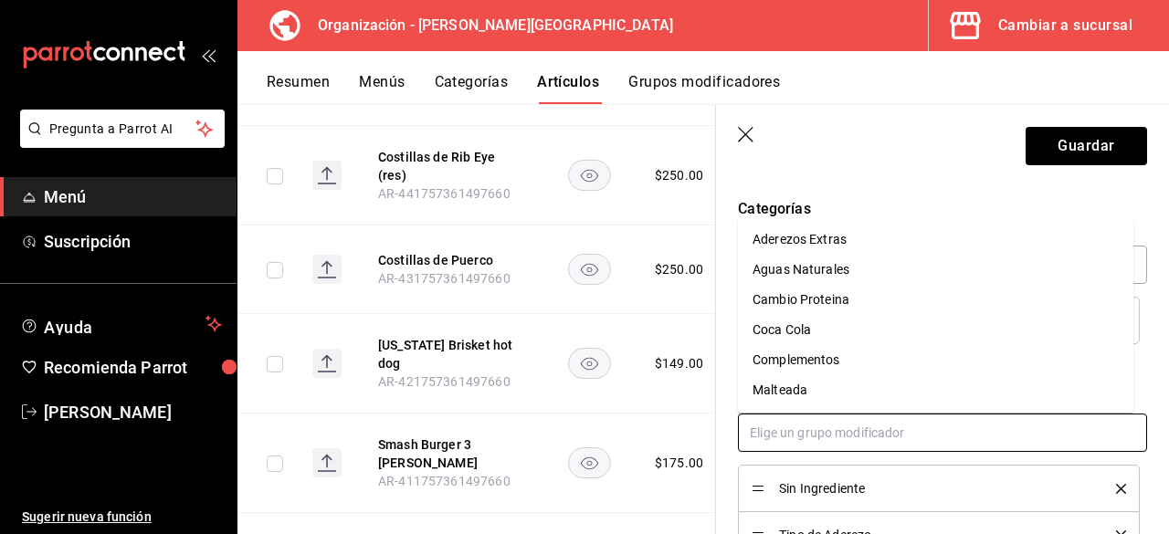
click at [828, 362] on div "Complementos" at bounding box center [796, 360] width 88 height 19
click at [822, 433] on input "text" at bounding box center [942, 433] width 409 height 38
click at [840, 330] on div "Cambio Proteina" at bounding box center [800, 329] width 97 height 19
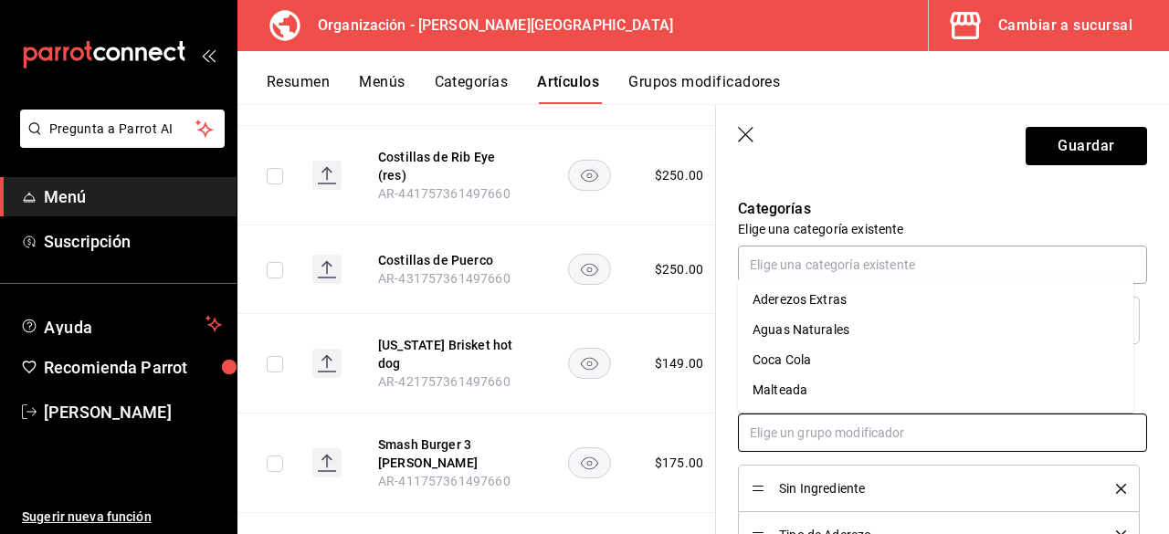
click at [823, 432] on input "text" at bounding box center [942, 433] width 409 height 38
click at [845, 304] on div "Aderezos Extras" at bounding box center [799, 299] width 94 height 19
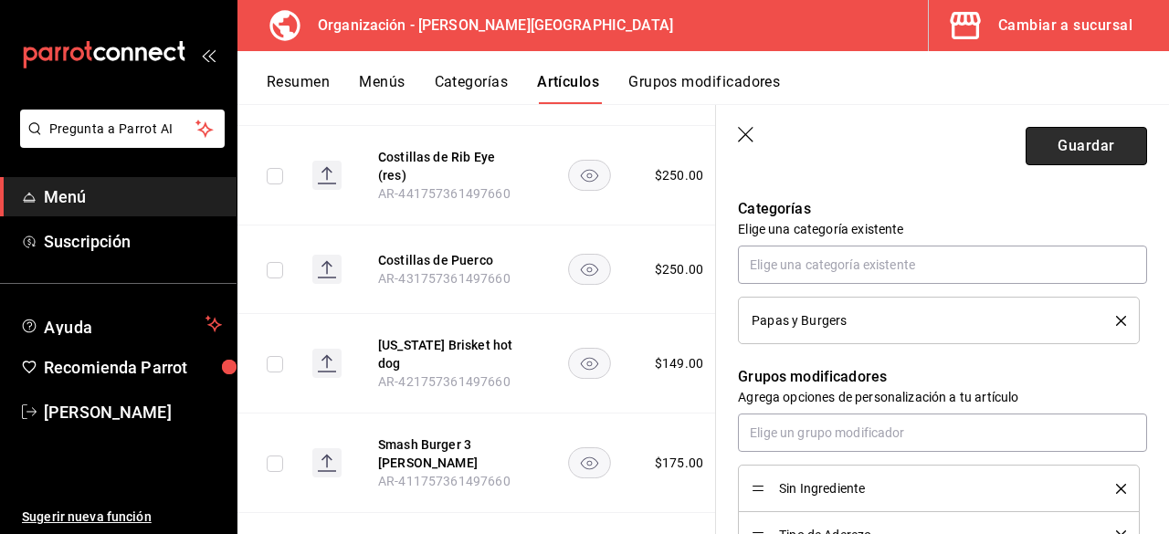
click at [1072, 158] on button "Guardar" at bounding box center [1085, 146] width 121 height 38
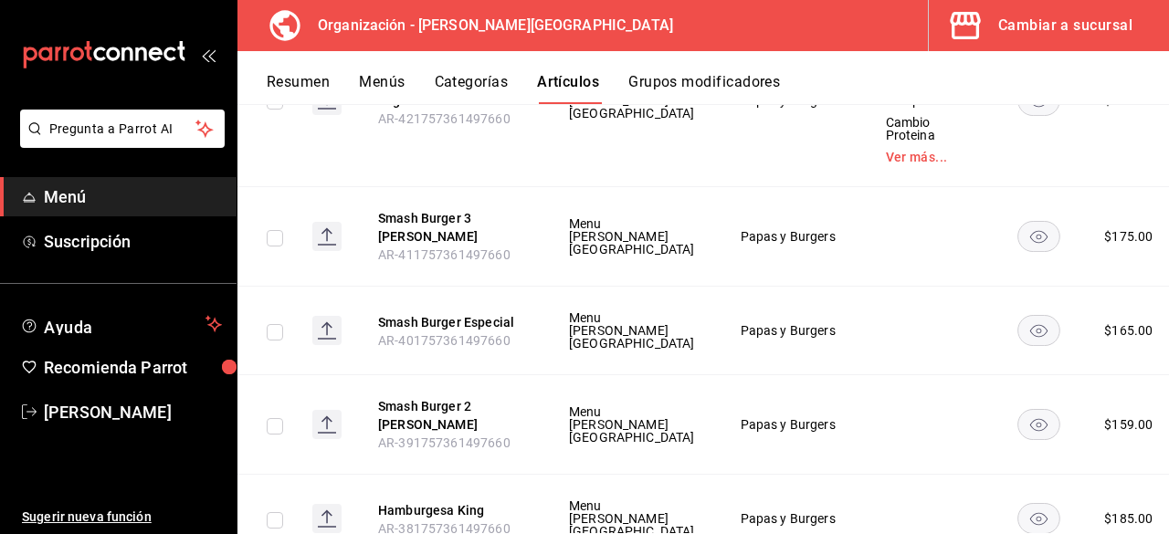
scroll to position [5320, 0]
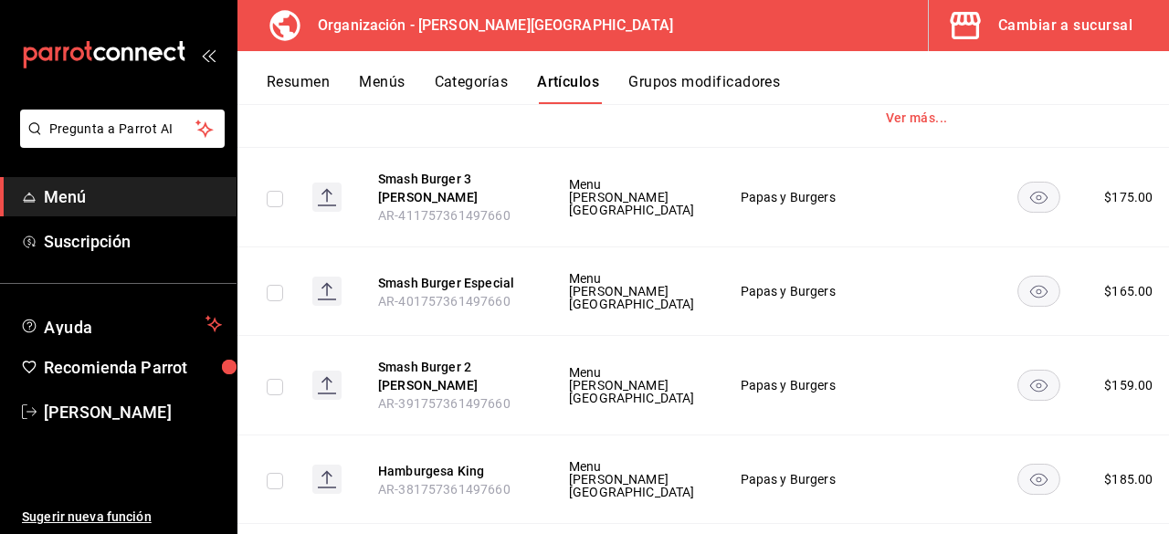
click at [1072, 309] on span "Editar" at bounding box center [1061, 310] width 47 height 19
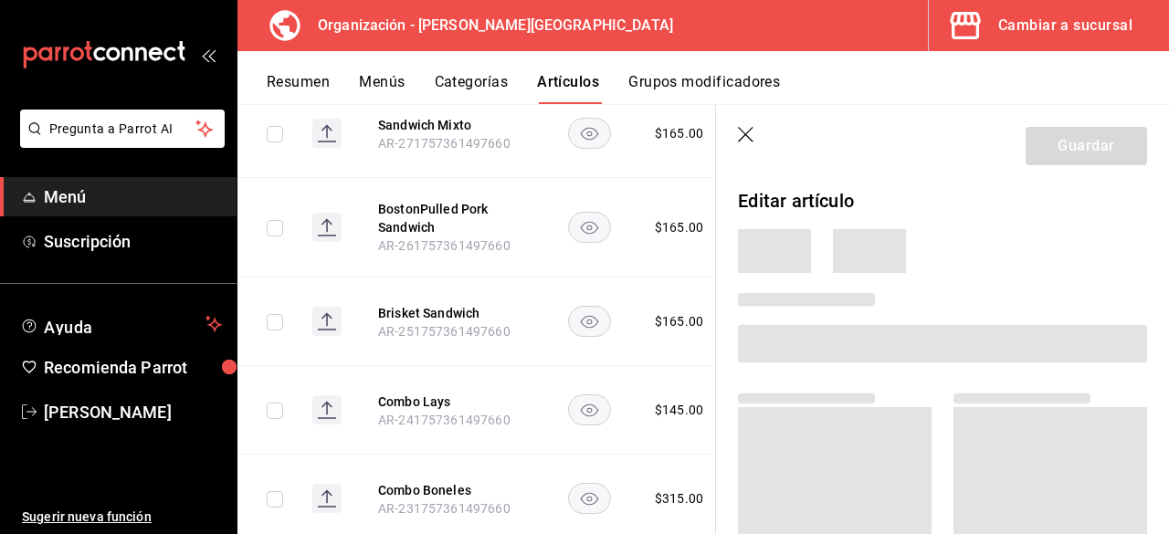
scroll to position [3747, 0]
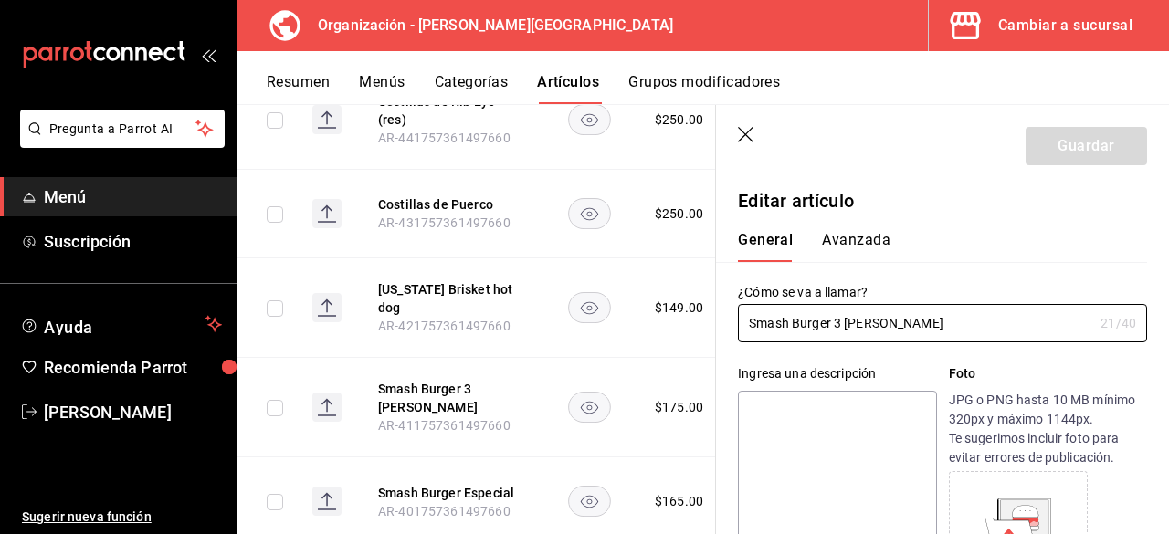
type input "$175.00"
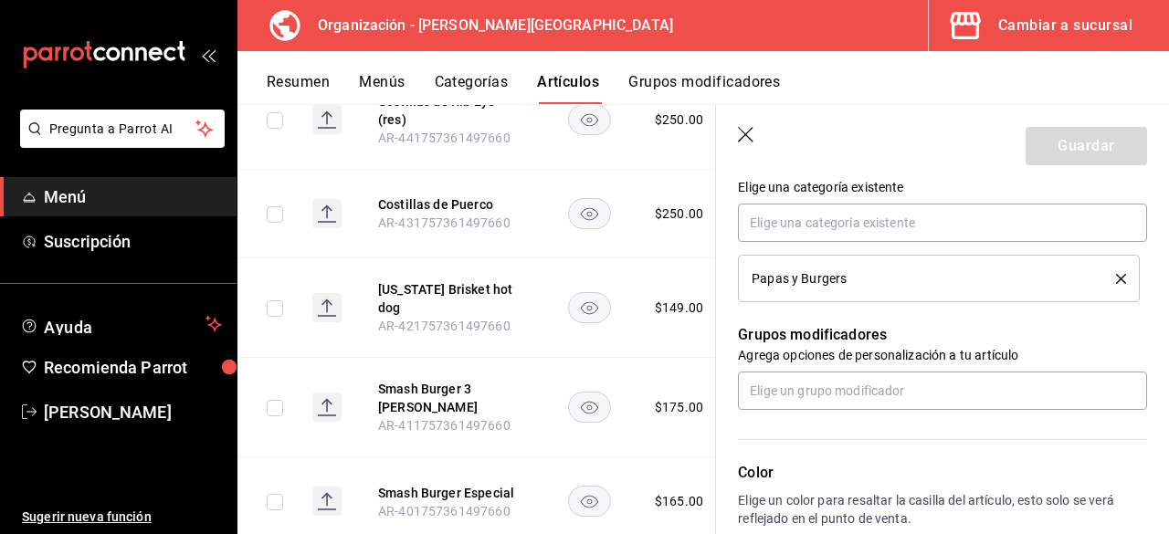
scroll to position [822, 0]
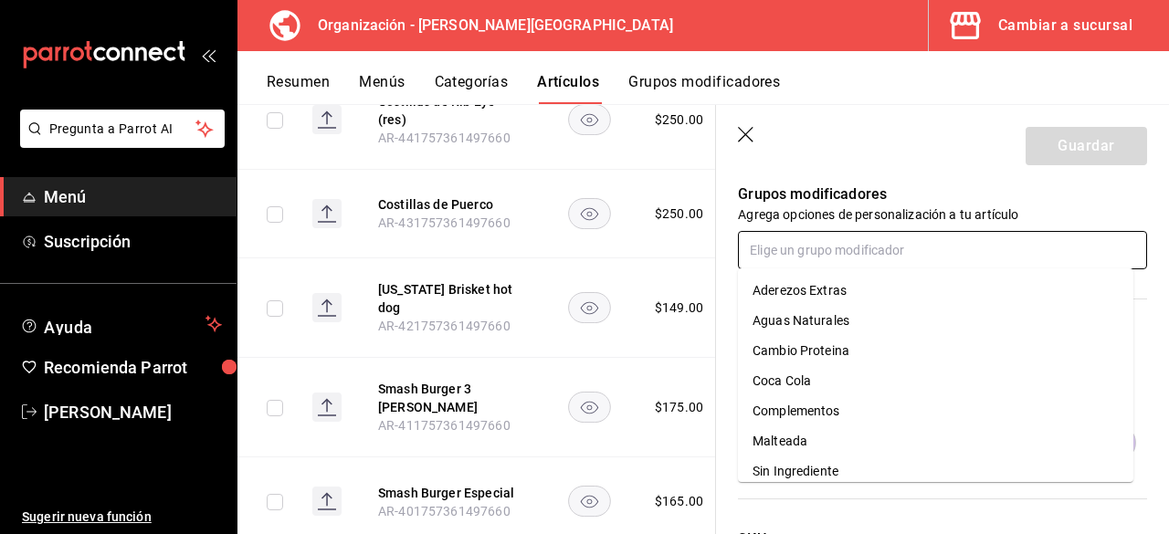
click at [772, 252] on input "text" at bounding box center [942, 250] width 409 height 38
click at [828, 286] on div "Aderezos Extras" at bounding box center [799, 290] width 94 height 19
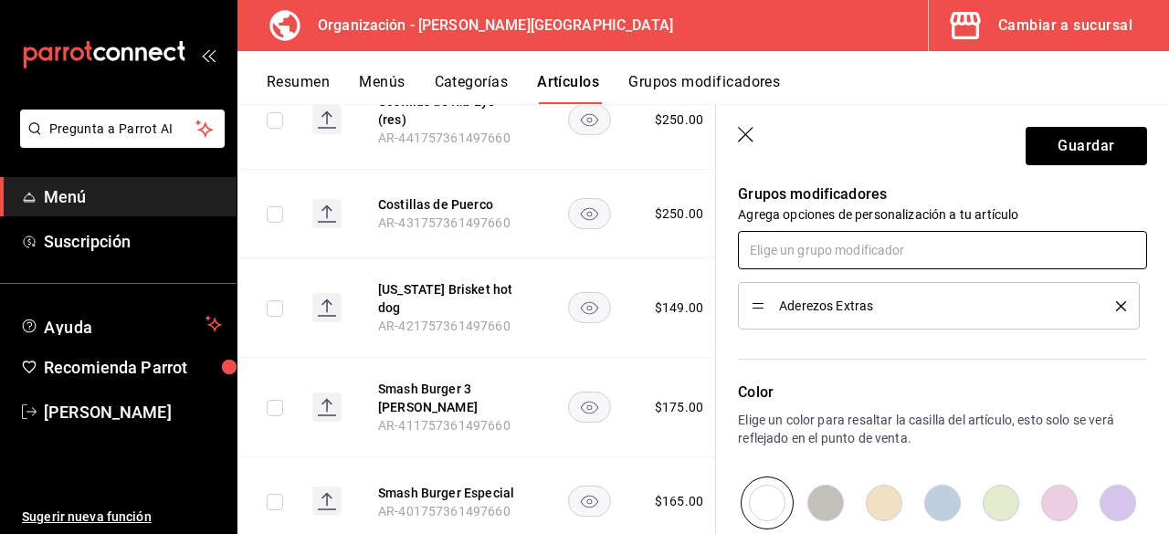
click at [829, 246] on input "text" at bounding box center [942, 250] width 409 height 38
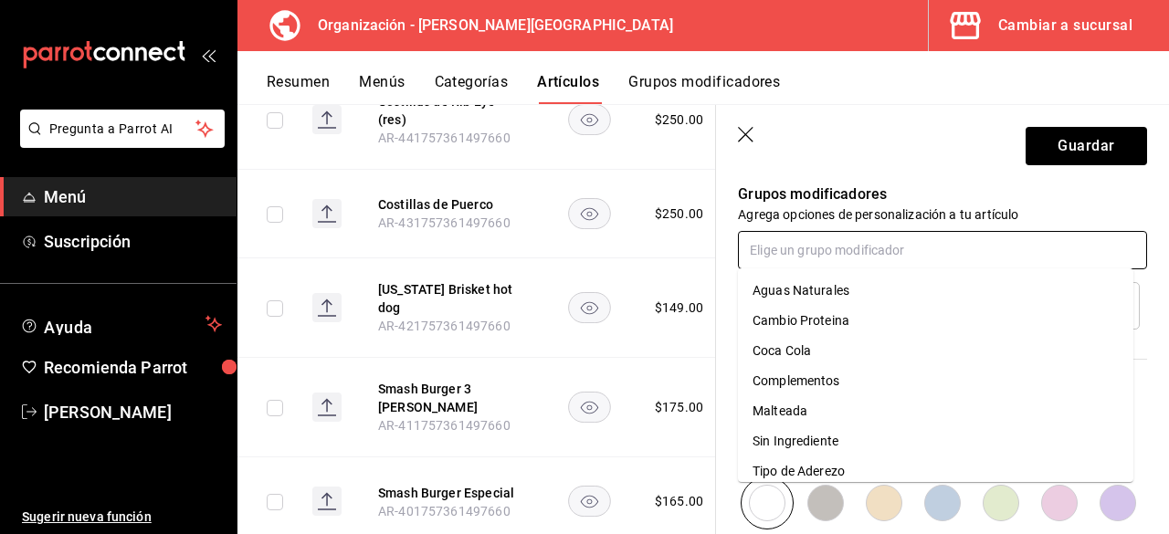
click at [820, 320] on div "Cambio Proteina" at bounding box center [800, 320] width 97 height 19
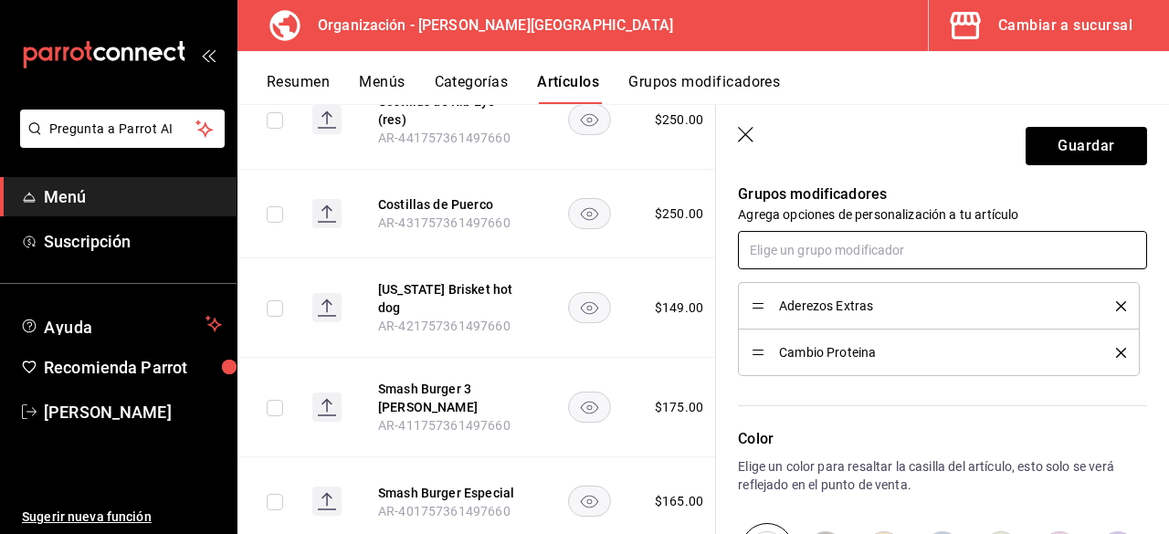
click at [809, 234] on input "text" at bounding box center [942, 250] width 409 height 38
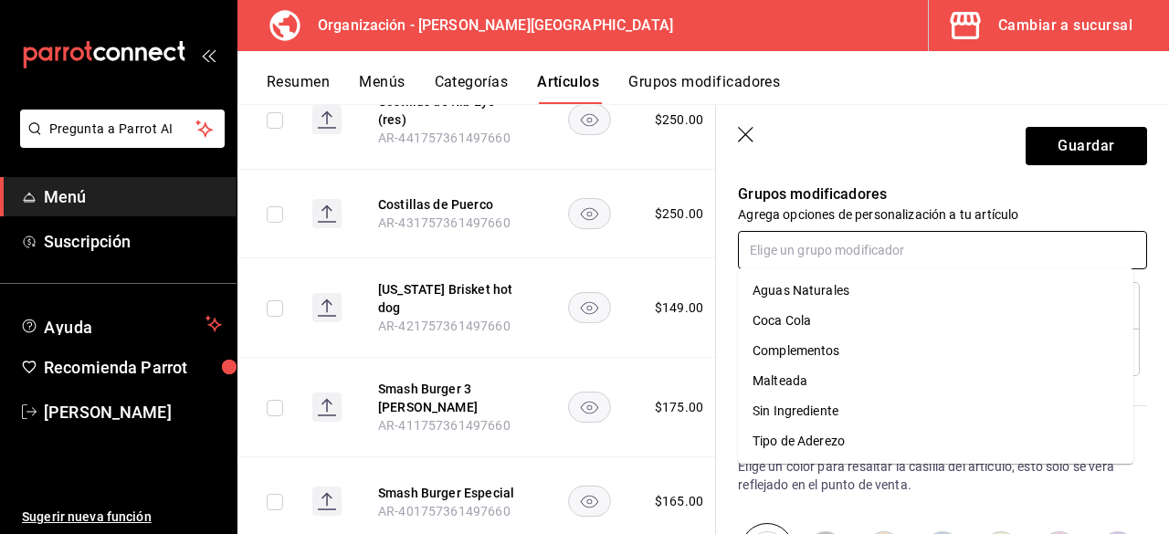
click at [820, 355] on div "Complementos" at bounding box center [796, 350] width 88 height 19
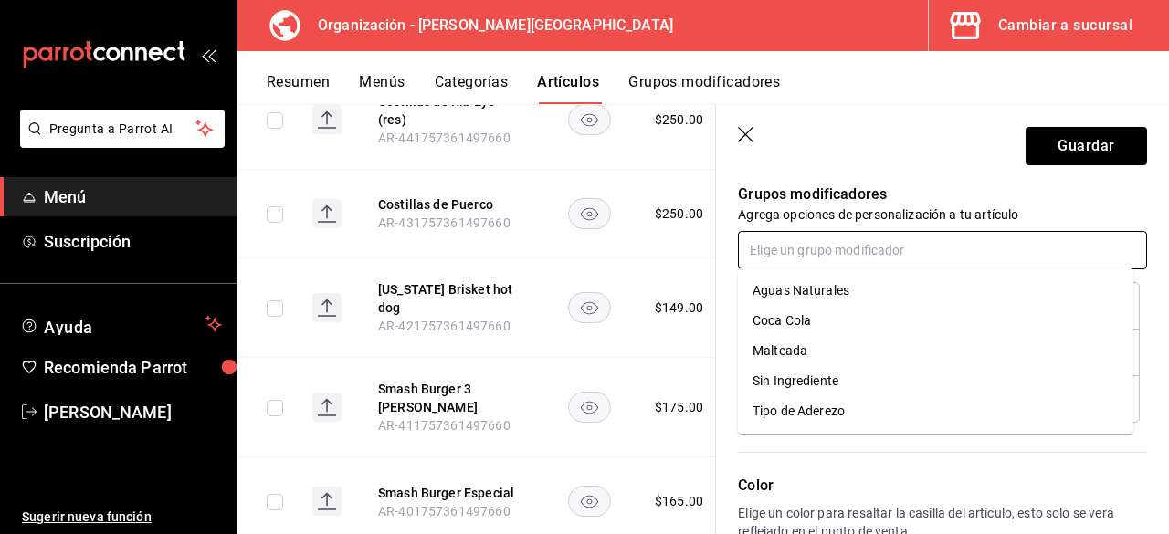
click at [824, 240] on input "text" at bounding box center [942, 250] width 409 height 38
click at [786, 383] on div "Sin Ingrediente" at bounding box center [795, 381] width 86 height 19
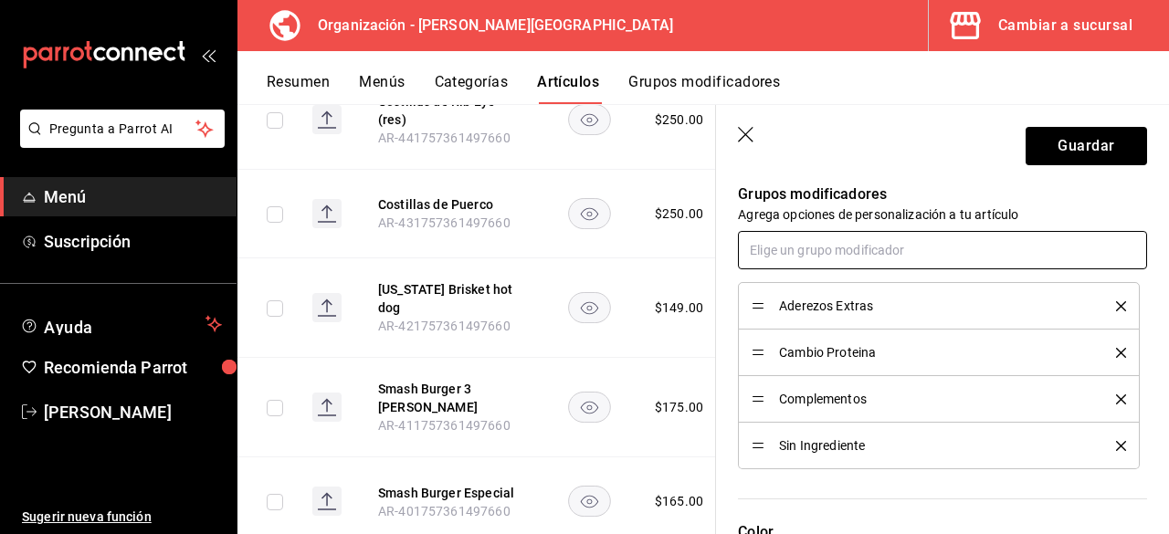
click at [821, 246] on input "text" at bounding box center [942, 250] width 409 height 38
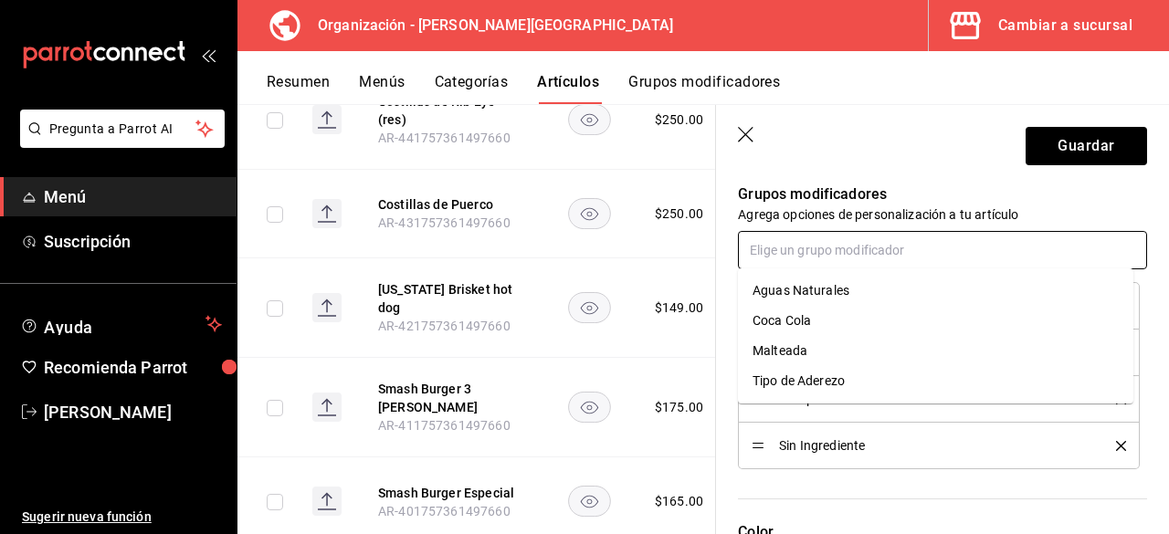
click at [810, 380] on div "Tipo de Aderezo" at bounding box center [798, 381] width 92 height 19
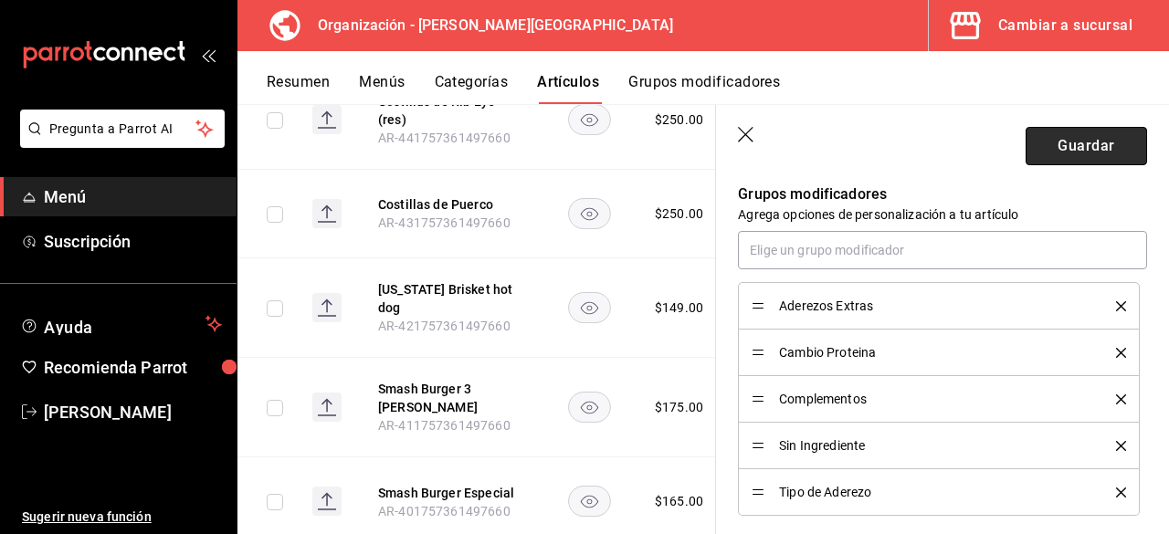
click at [1095, 142] on button "Guardar" at bounding box center [1085, 146] width 121 height 38
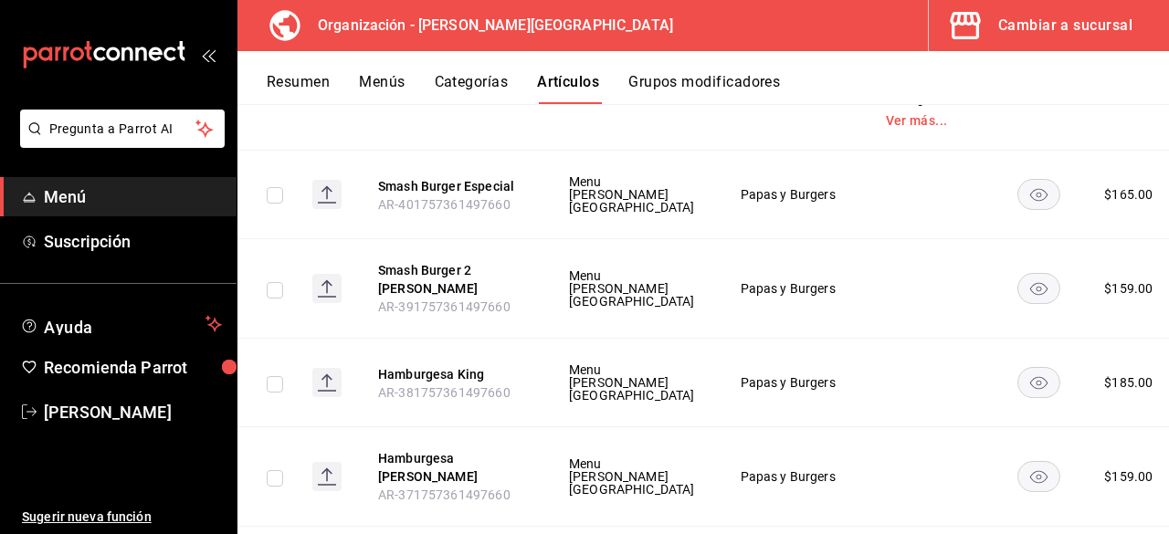
scroll to position [5496, 0]
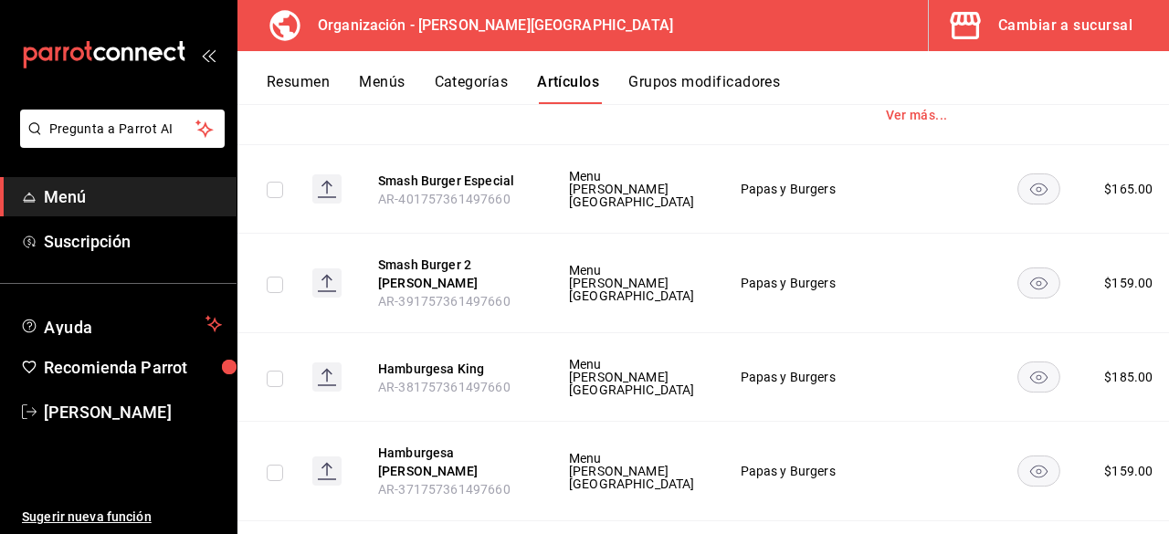
click at [1090, 301] on li "Editar" at bounding box center [1046, 307] width 110 height 37
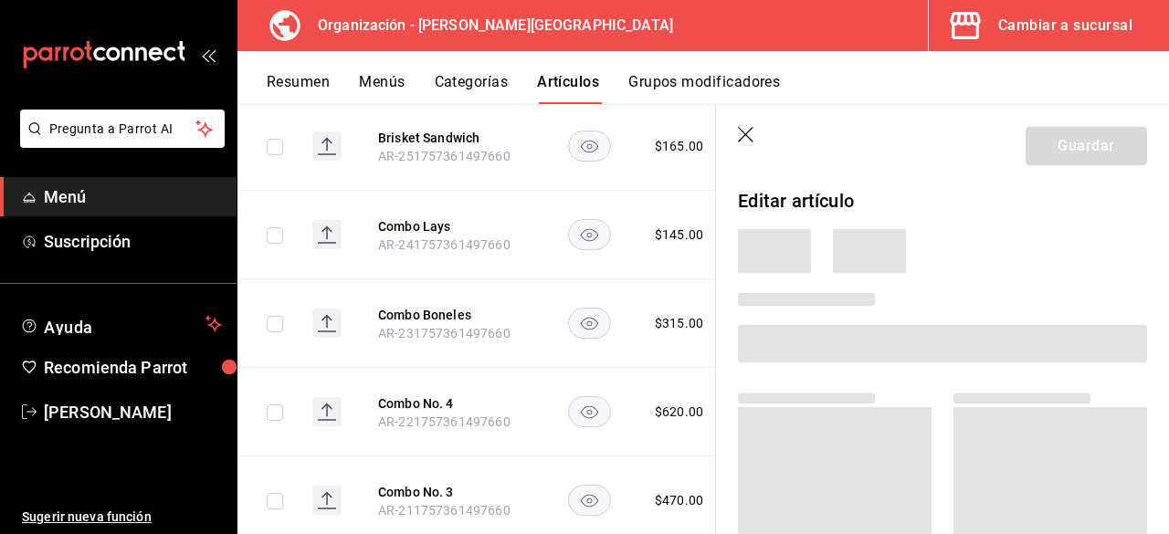
scroll to position [3838, 0]
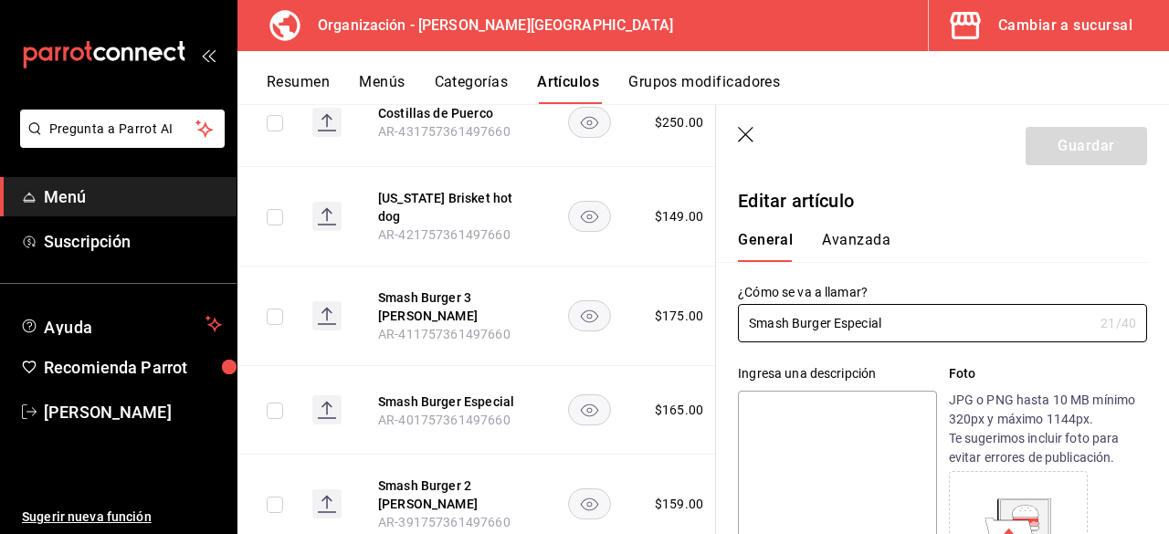
type input "$165.00"
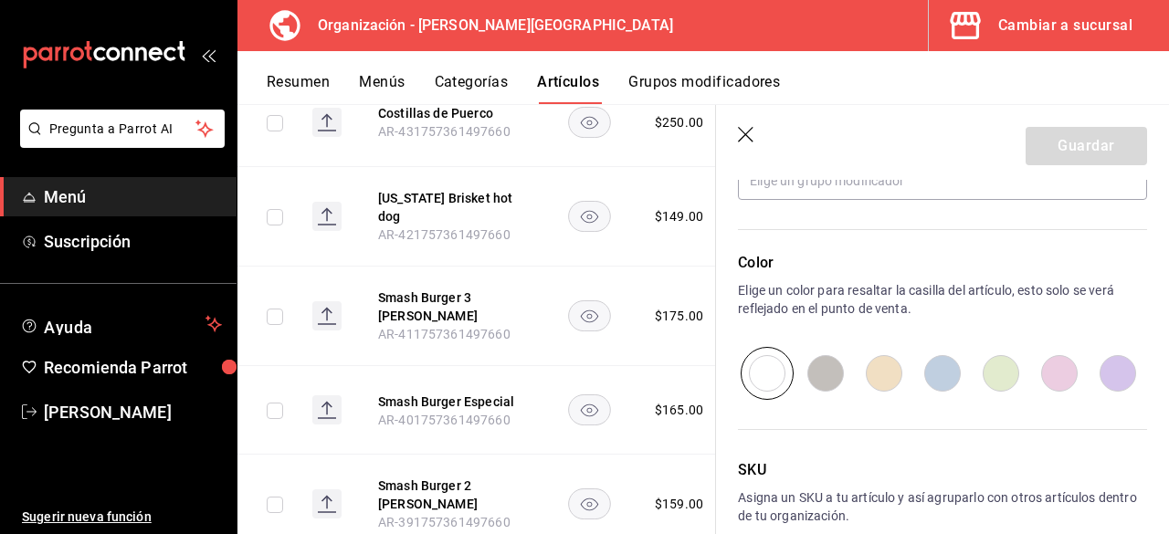
scroll to position [802, 0]
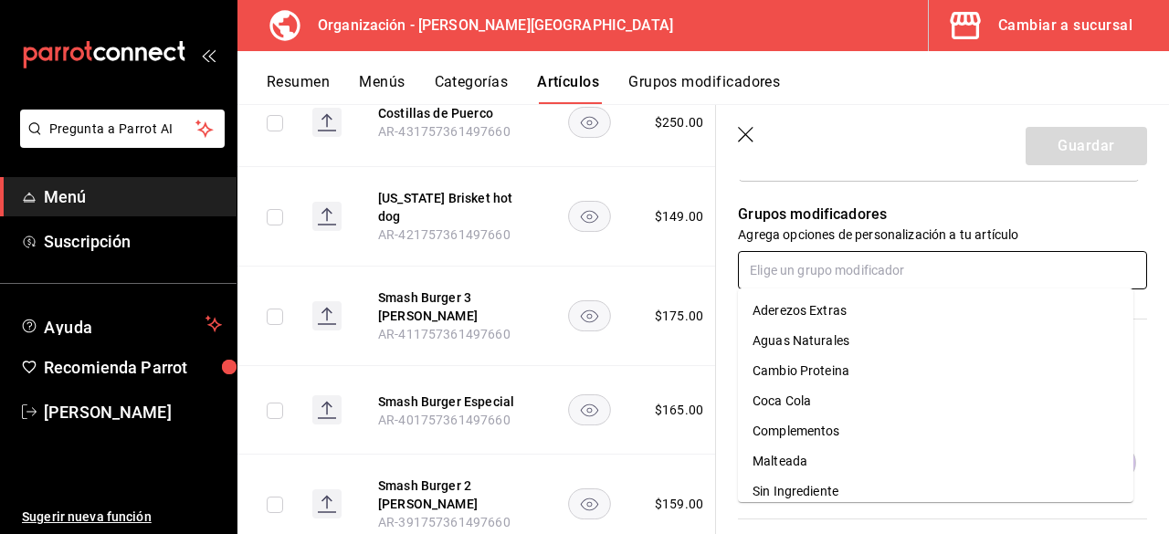
click at [770, 278] on input "text" at bounding box center [942, 270] width 409 height 38
click at [806, 306] on div "Aderezos Extras" at bounding box center [799, 310] width 94 height 19
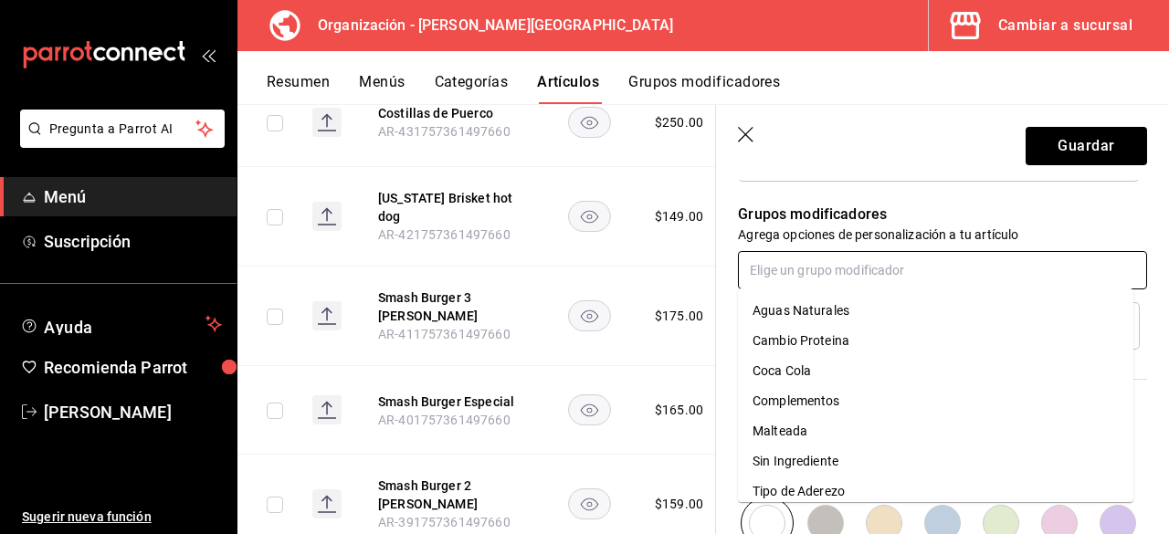
click at [832, 270] on input "text" at bounding box center [942, 270] width 409 height 38
click at [824, 339] on div "Cambio Proteina" at bounding box center [800, 340] width 97 height 19
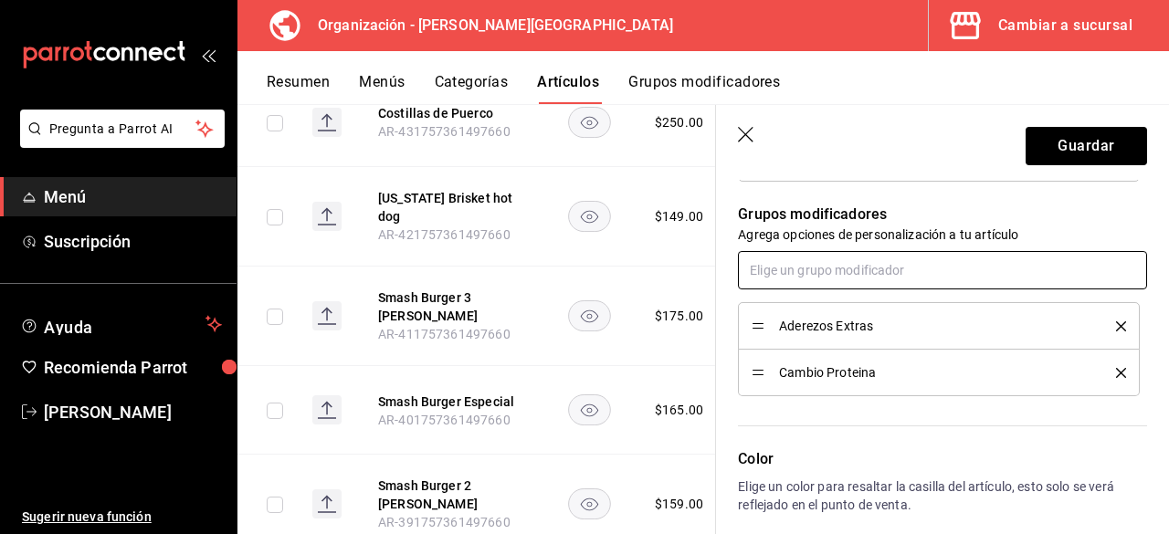
click at [828, 270] on input "text" at bounding box center [942, 270] width 409 height 38
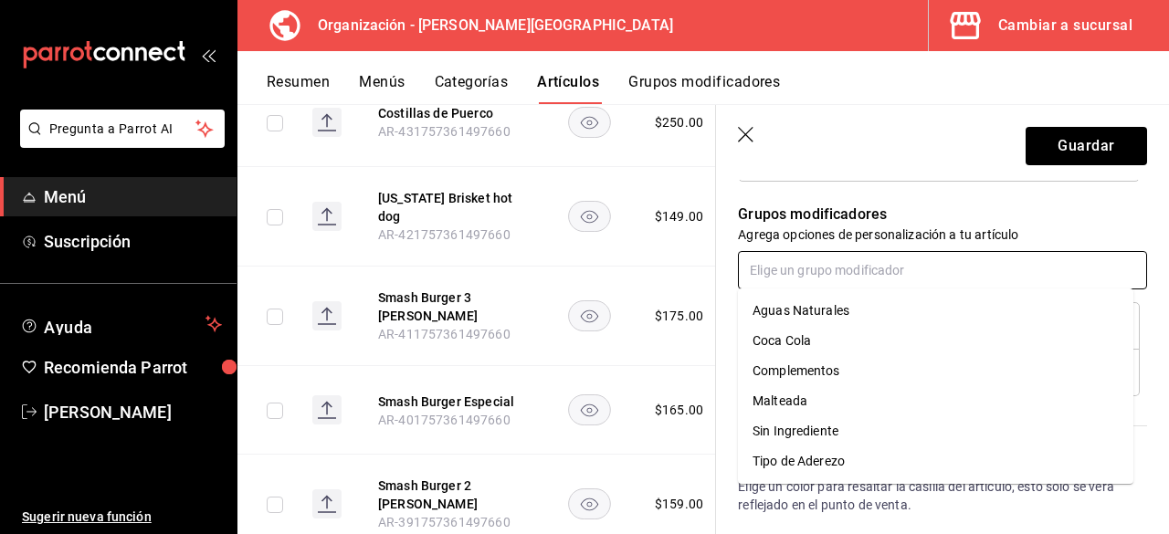
click at [816, 367] on div "Complementos" at bounding box center [796, 371] width 88 height 19
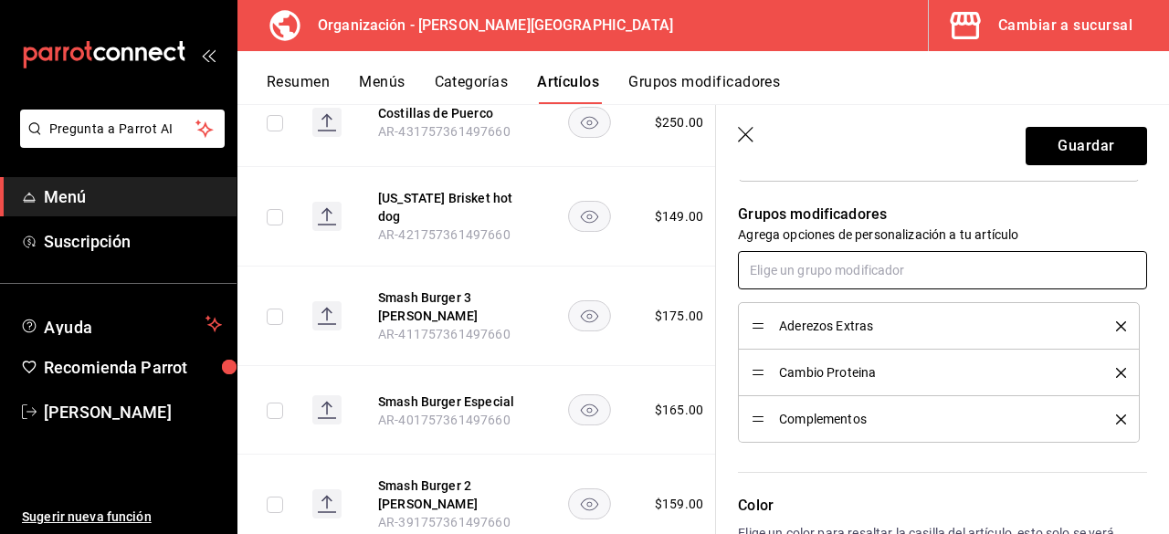
click at [808, 271] on input "text" at bounding box center [942, 270] width 409 height 38
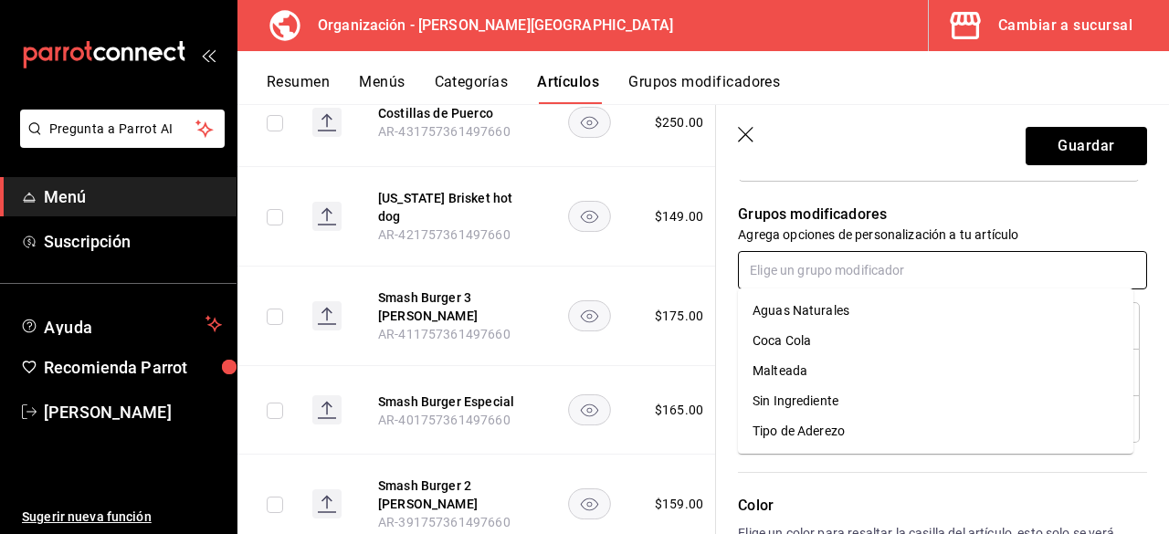
click at [820, 408] on div "Sin Ingrediente" at bounding box center [795, 401] width 86 height 19
click at [825, 270] on input "text" at bounding box center [942, 270] width 409 height 38
click at [809, 403] on div "Tipo de Aderezo" at bounding box center [798, 401] width 92 height 19
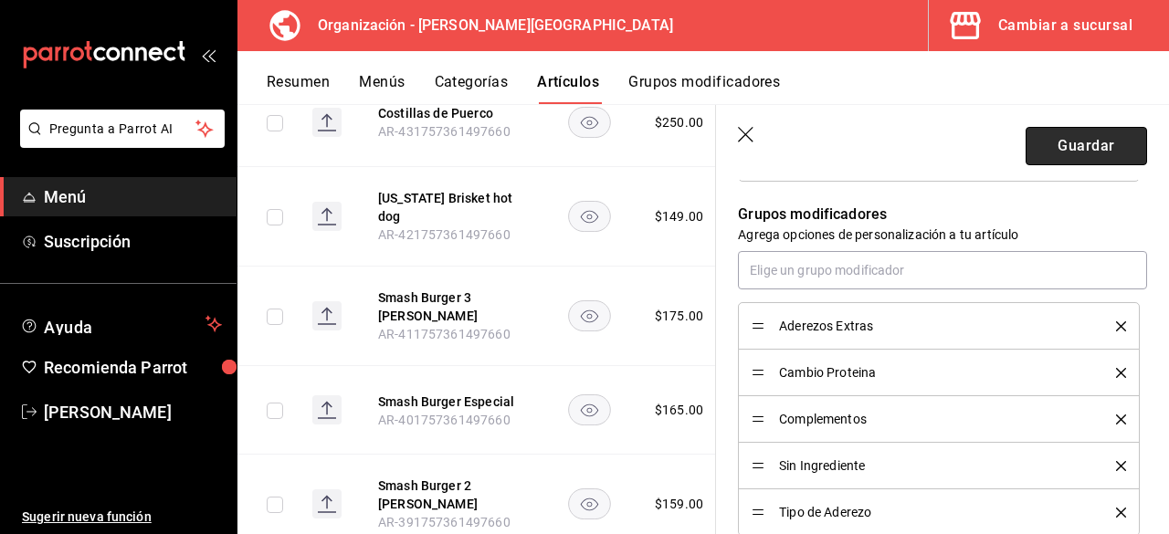
click at [1074, 145] on button "Guardar" at bounding box center [1085, 146] width 121 height 38
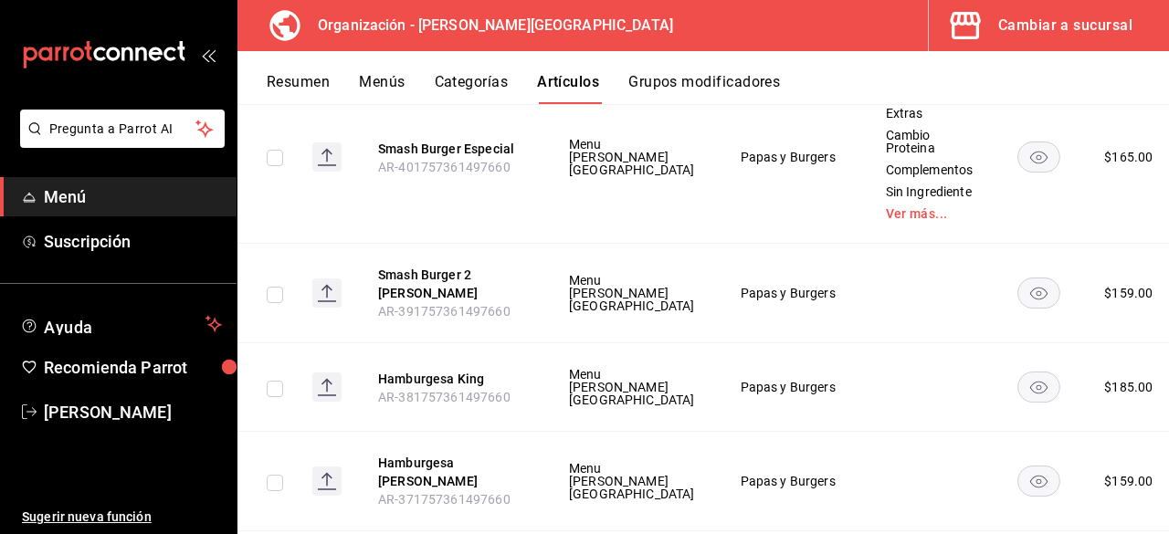
scroll to position [5587, 0]
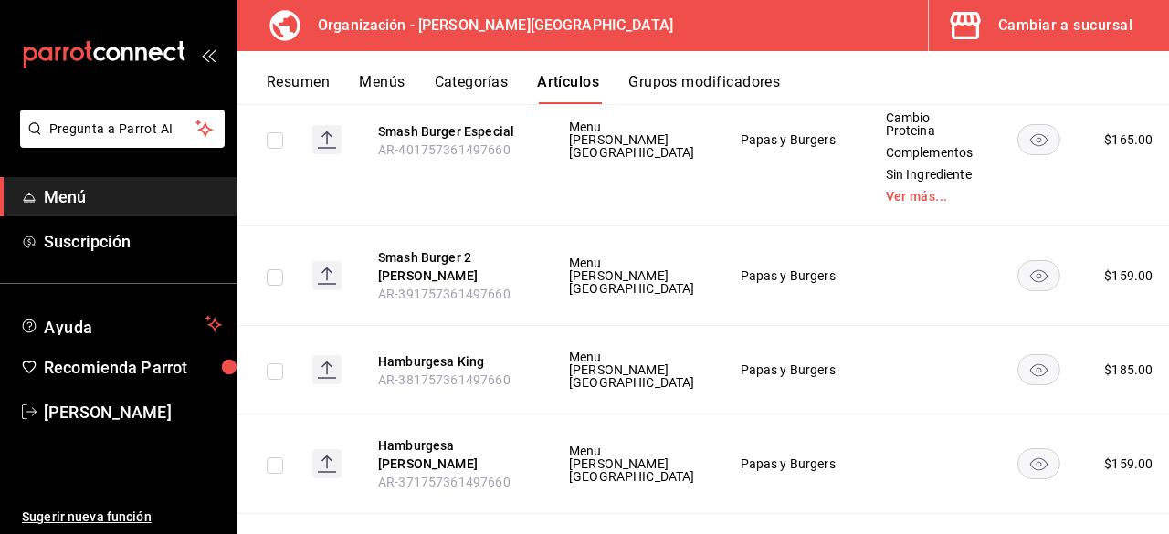
click at [1079, 394] on span "Editar" at bounding box center [1061, 388] width 47 height 19
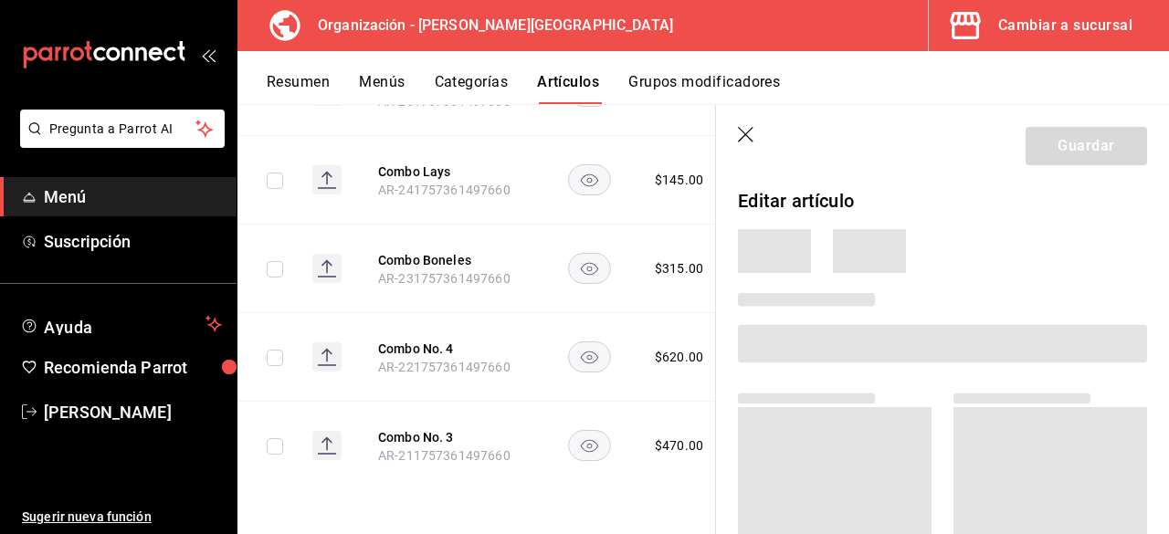
scroll to position [3972, 0]
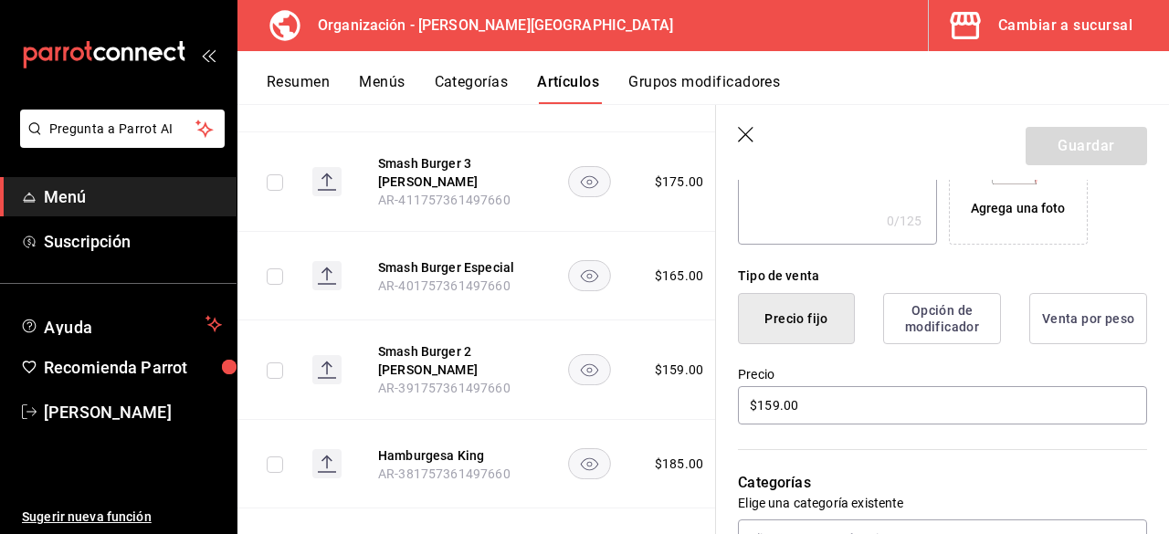
type input "$159.00"
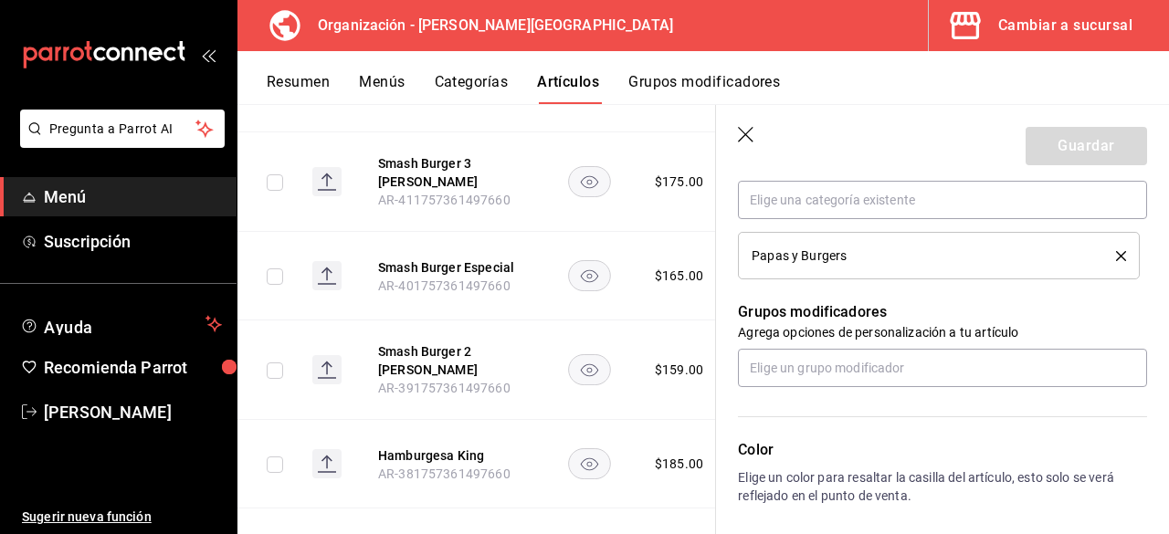
scroll to position [730, 0]
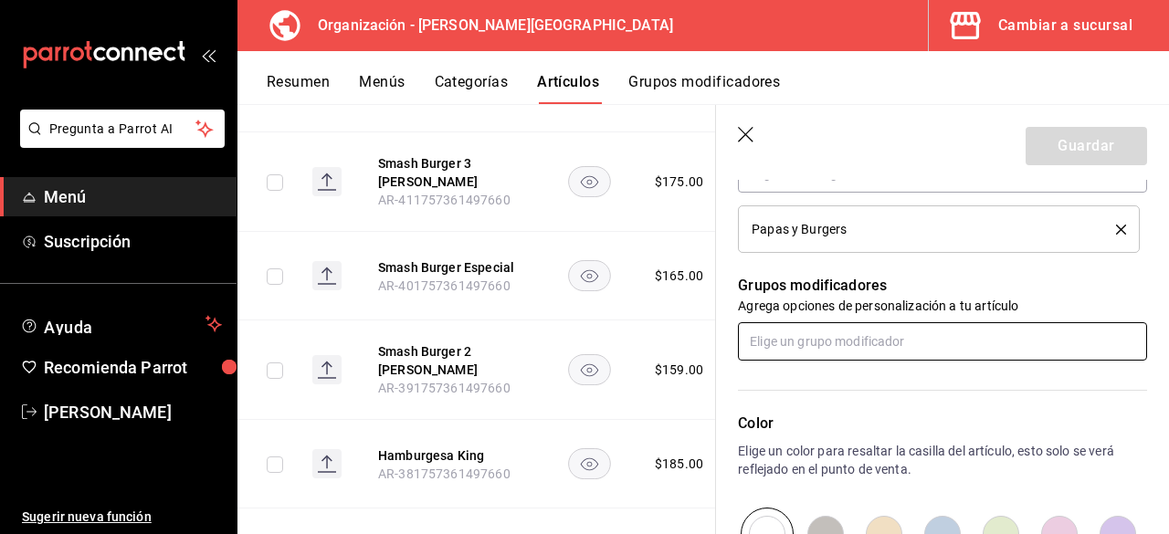
click at [834, 345] on input "text" at bounding box center [942, 341] width 409 height 38
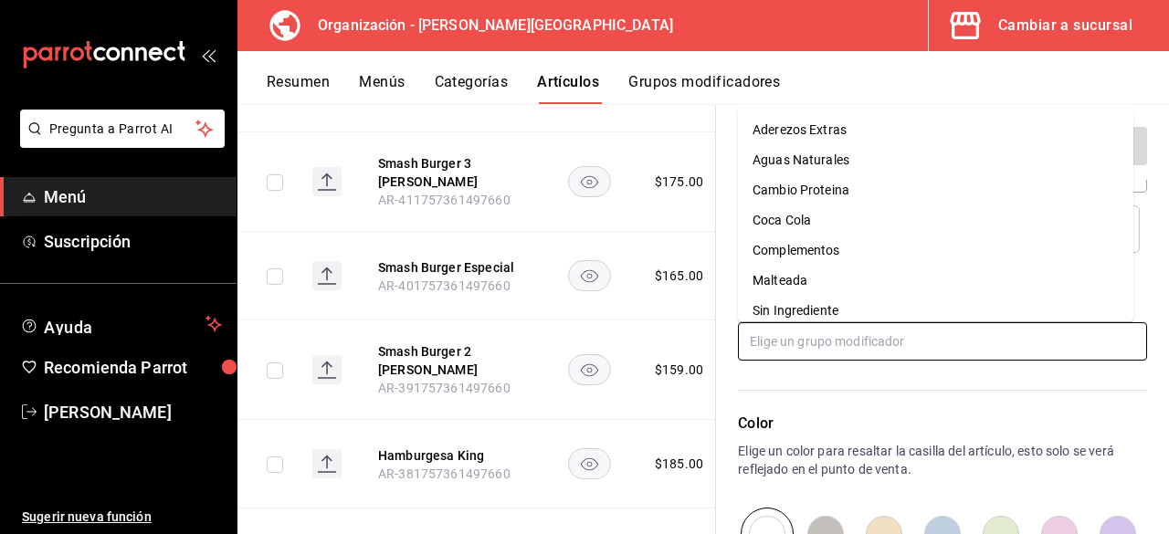
click at [831, 315] on div "Sin Ingrediente" at bounding box center [795, 310] width 86 height 19
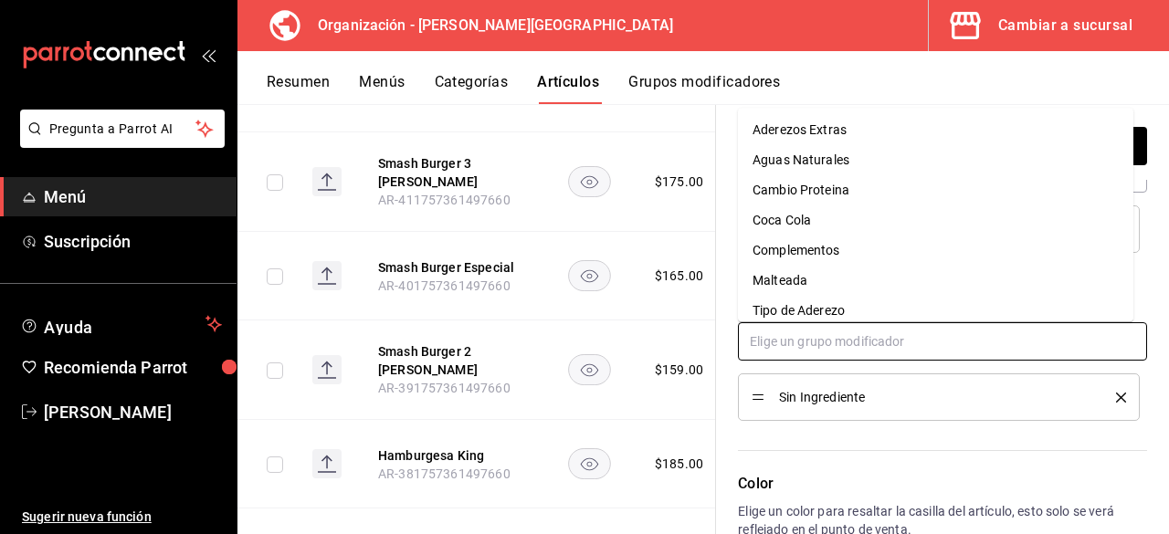
click at [835, 347] on input "text" at bounding box center [942, 341] width 409 height 38
click at [830, 309] on div "Tipo de Aderezo" at bounding box center [798, 310] width 92 height 19
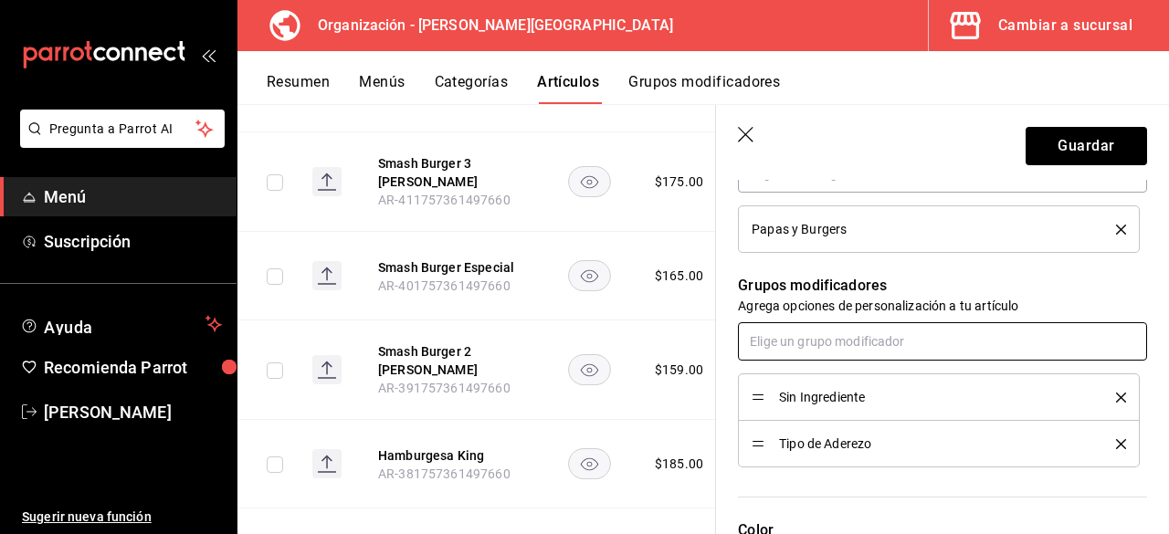
click at [827, 335] on input "text" at bounding box center [942, 341] width 409 height 38
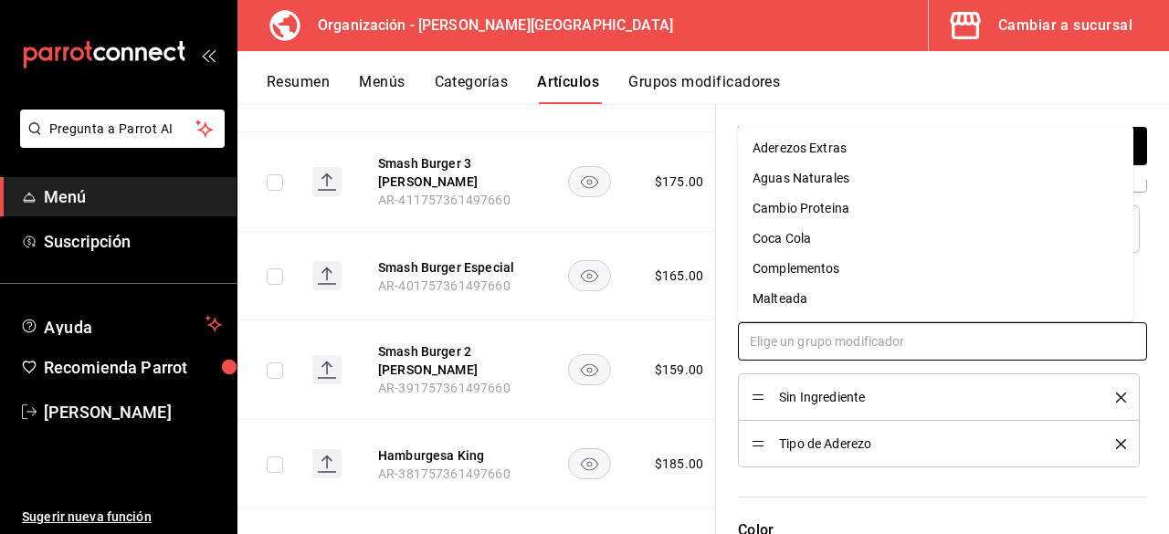
click at [831, 275] on div "Complementos" at bounding box center [796, 268] width 88 height 19
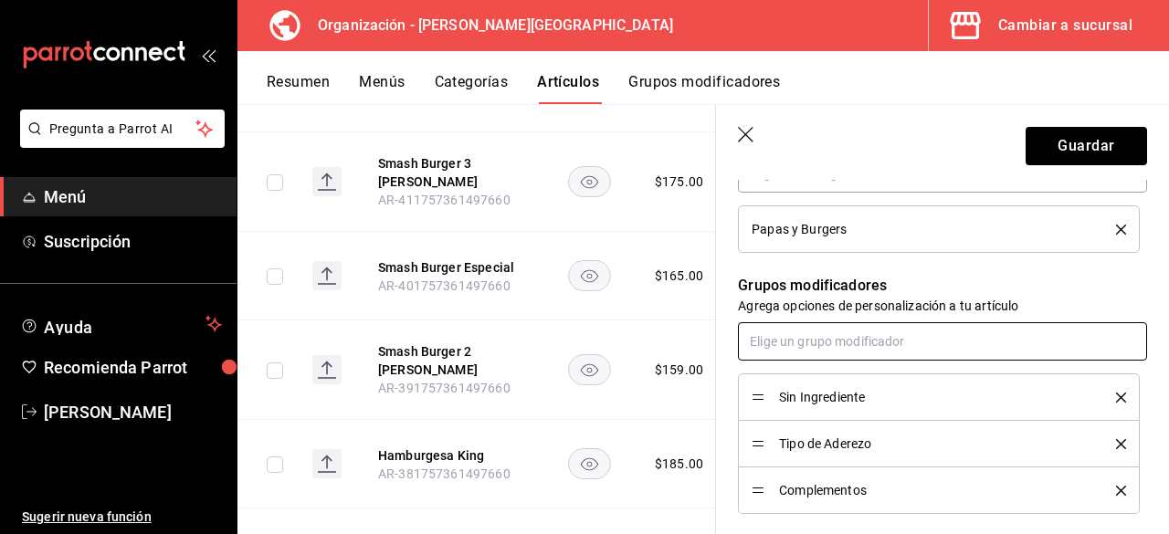
click at [833, 338] on input "text" at bounding box center [942, 341] width 409 height 38
click at [824, 335] on input "text" at bounding box center [942, 341] width 409 height 38
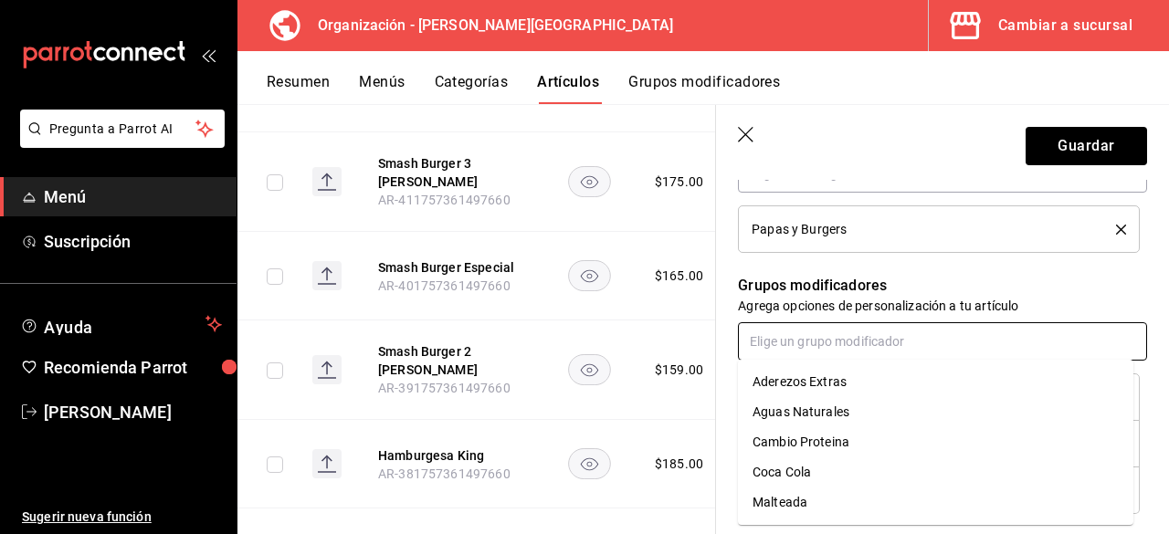
click at [823, 382] on div "Aderezos Extras" at bounding box center [799, 381] width 94 height 19
click at [827, 343] on input "text" at bounding box center [942, 341] width 409 height 38
click at [826, 414] on div "Cambio Proteina" at bounding box center [800, 412] width 97 height 19
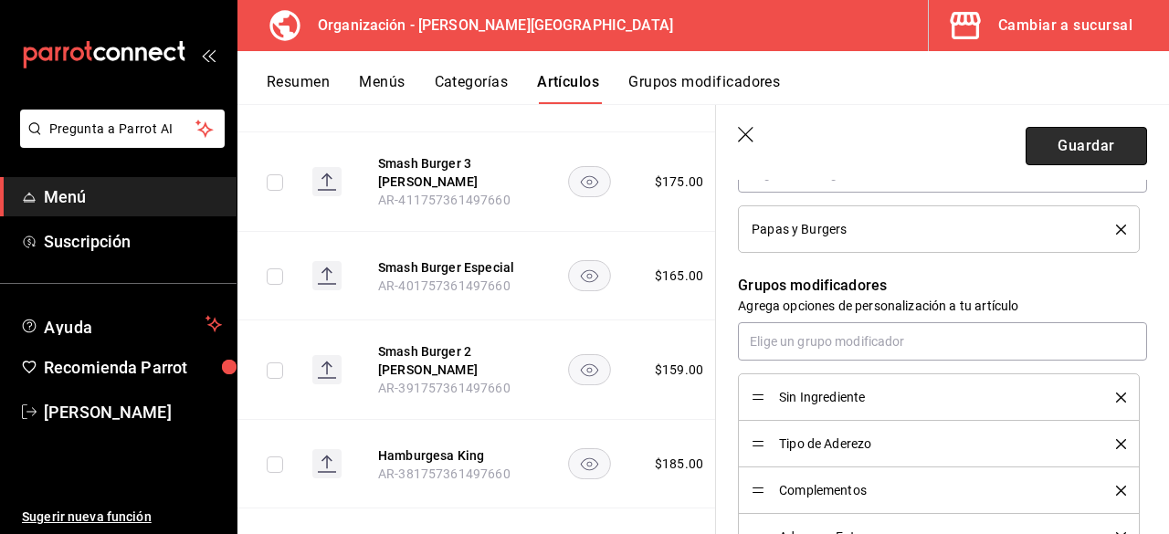
click at [1051, 152] on button "Guardar" at bounding box center [1085, 146] width 121 height 38
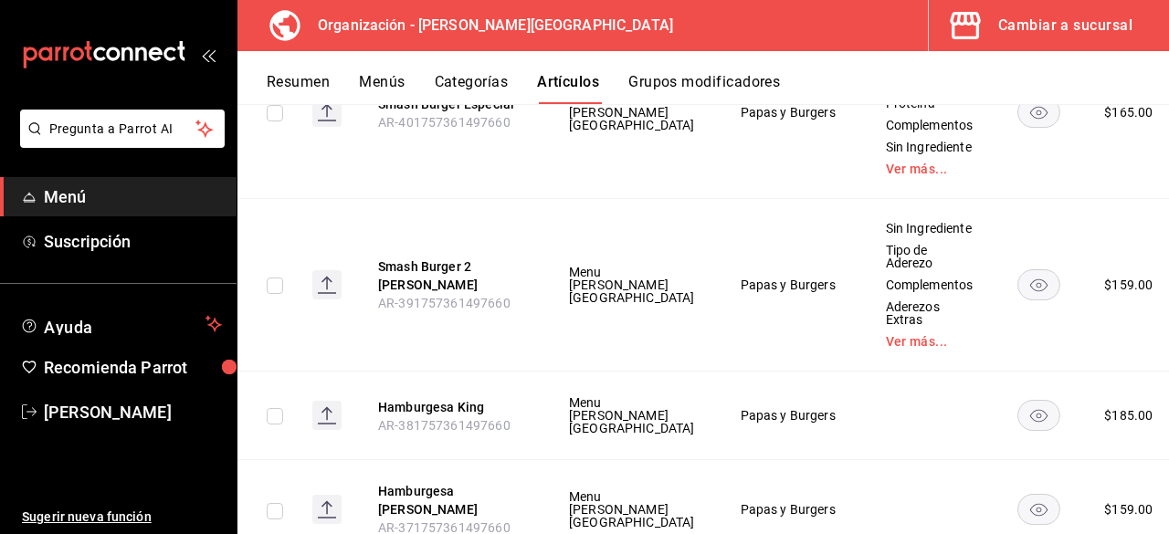
scroll to position [5823, 0]
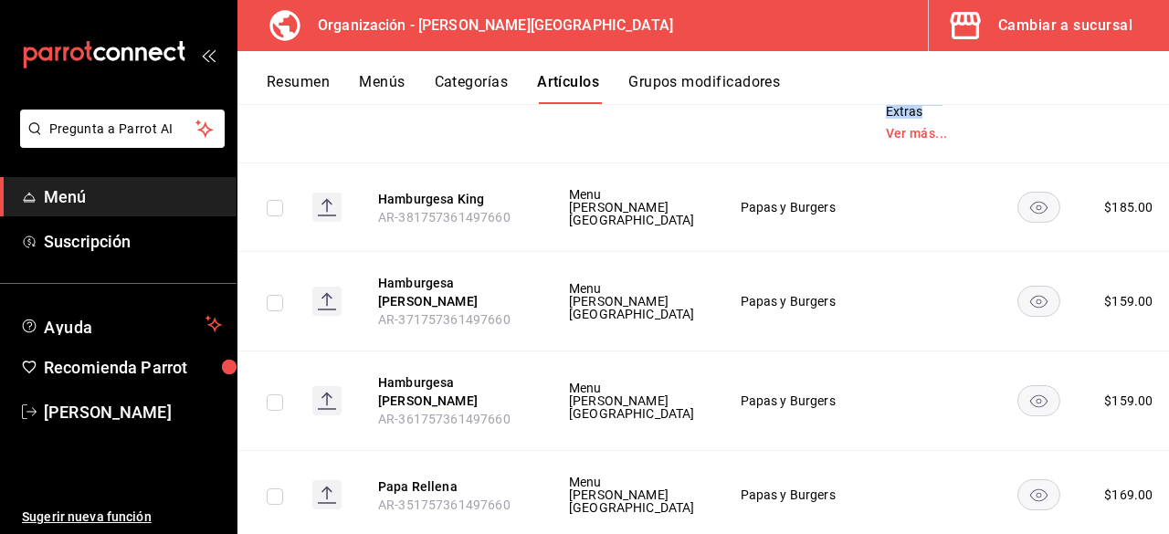
drag, startPoint x: 802, startPoint y: 167, endPoint x: 876, endPoint y: 190, distance: 78.3
click at [885, 141] on div "Sin Ingrediente Tipo de Aderezo Complementos Aderezos Extras Ver más..." at bounding box center [929, 77] width 89 height 128
click at [864, 252] on td at bounding box center [929, 207] width 133 height 89
click at [1067, 322] on span "Editar" at bounding box center [1061, 325] width 47 height 19
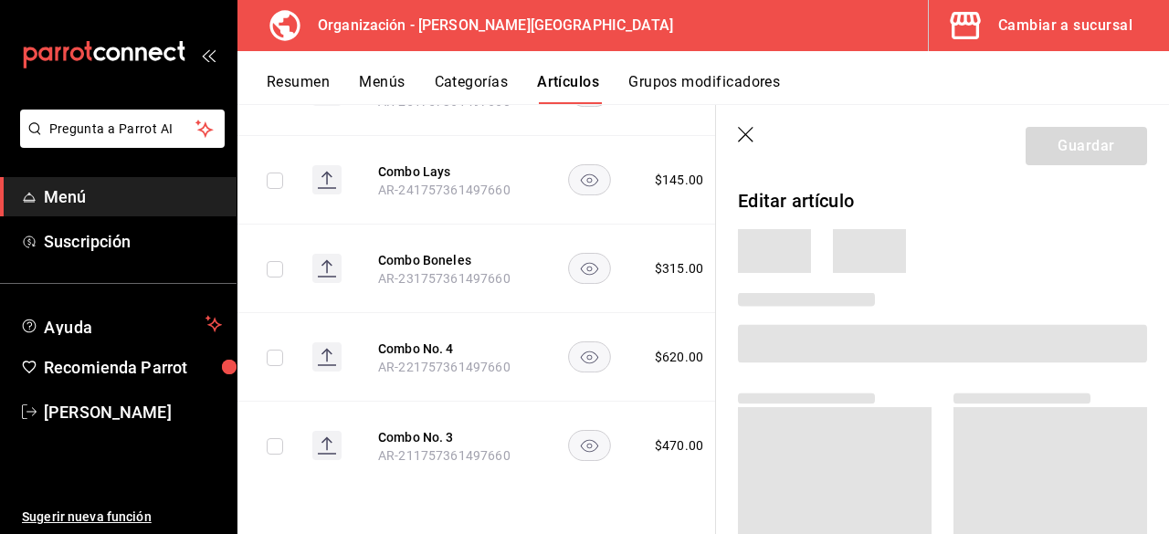
scroll to position [3997, 0]
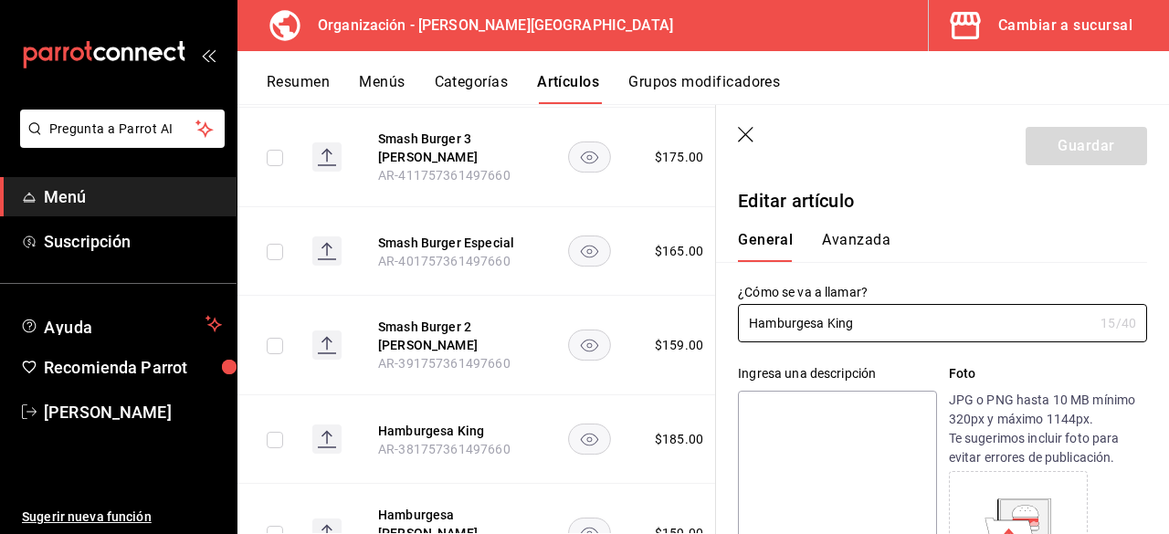
type input "$185.00"
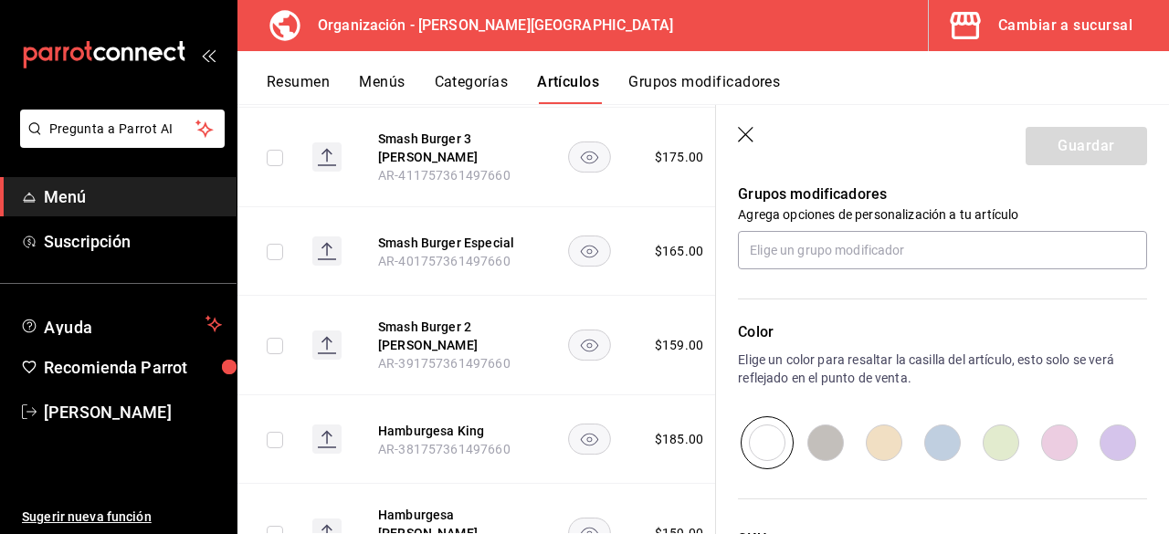
scroll to position [730, 0]
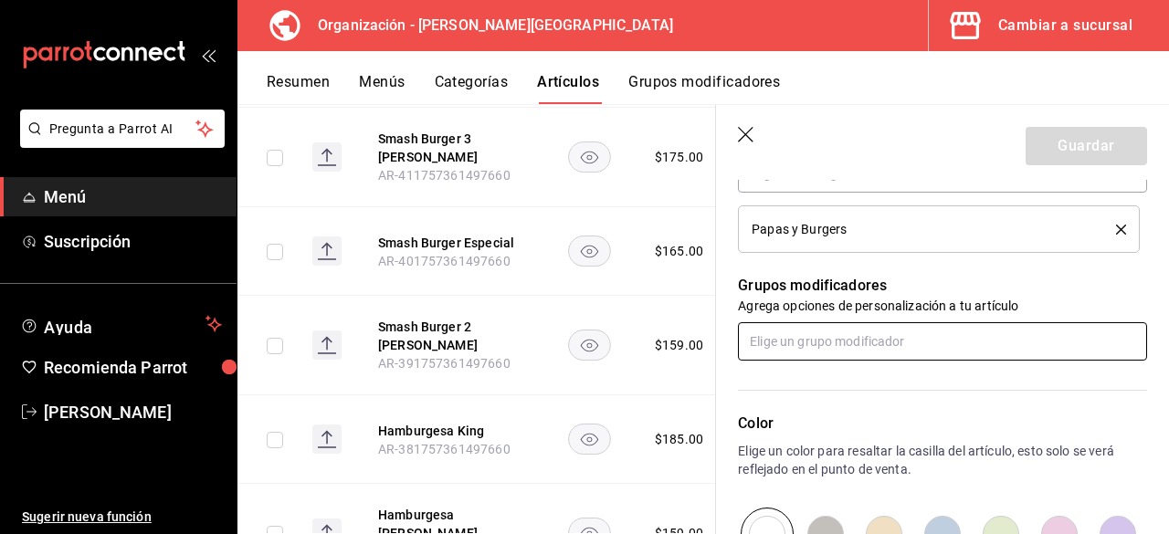
click at [886, 327] on input "text" at bounding box center [942, 341] width 409 height 38
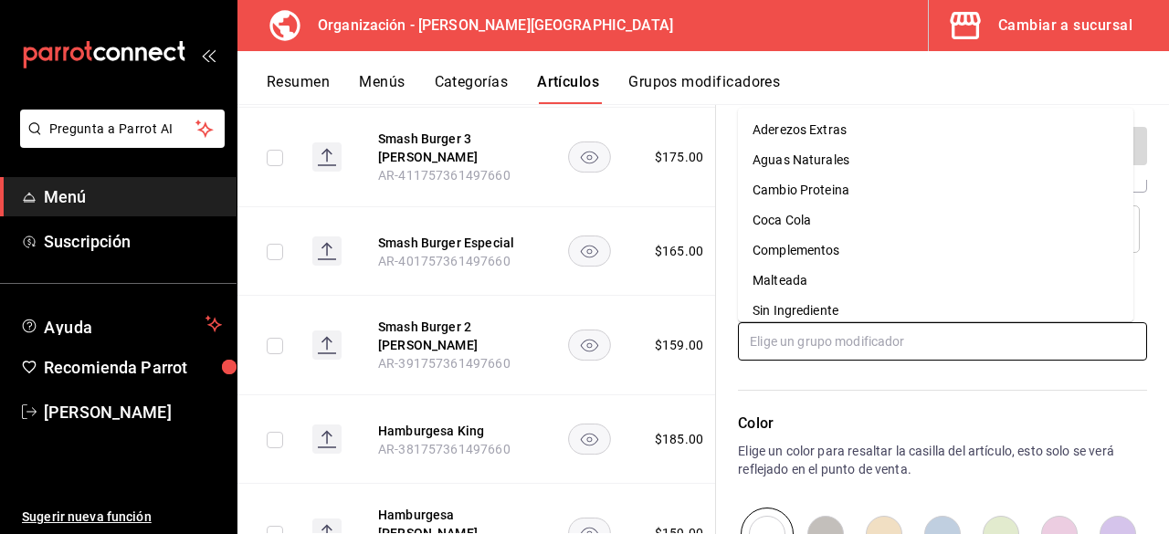
click at [866, 317] on li "Sin Ingrediente" at bounding box center [935, 311] width 395 height 30
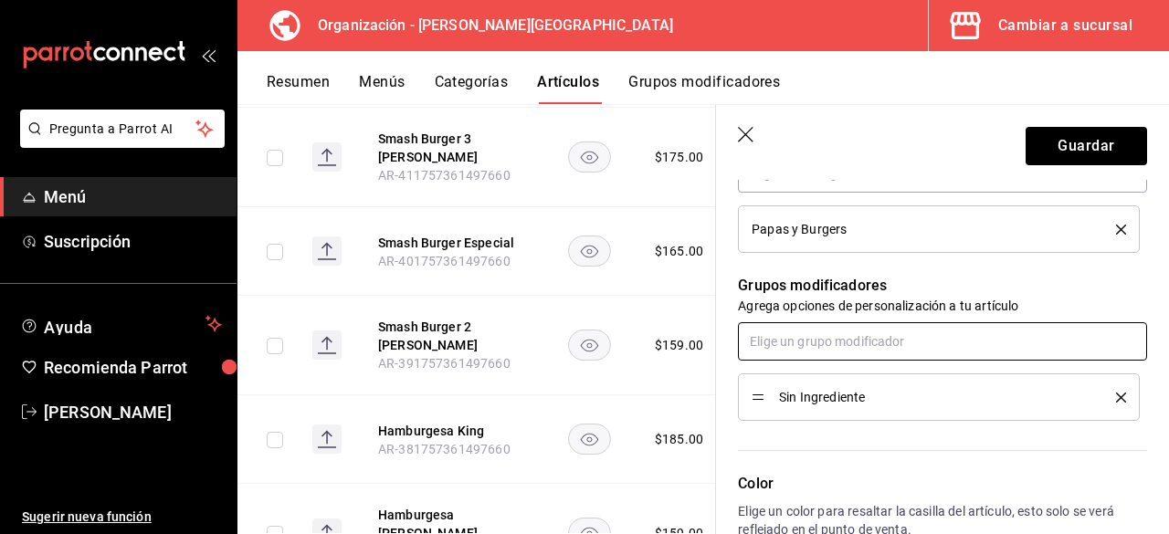
click at [877, 351] on input "text" at bounding box center [942, 341] width 409 height 38
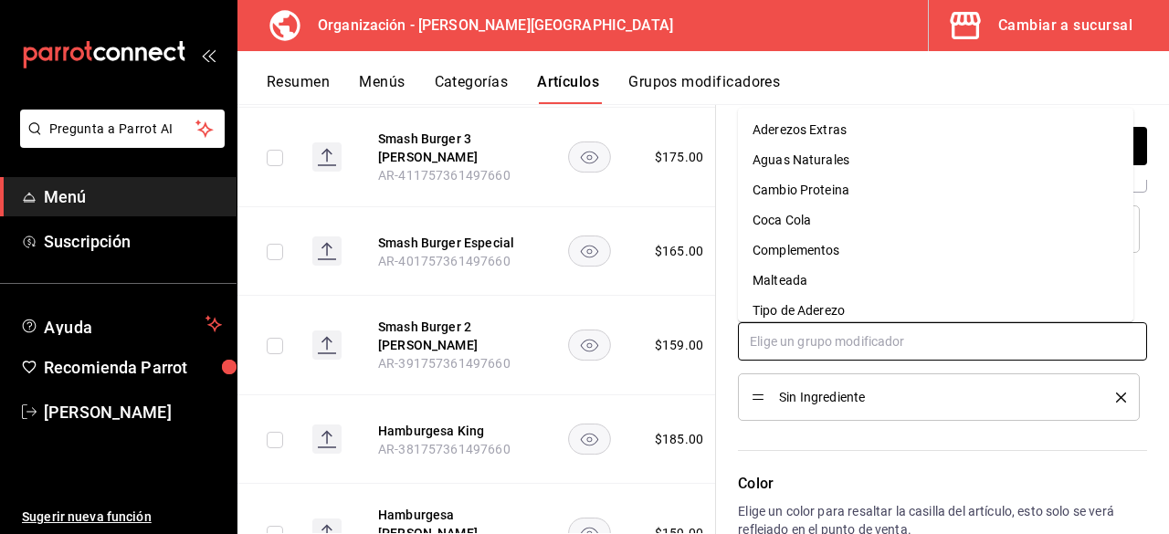
click at [823, 317] on div "Tipo de Aderezo" at bounding box center [798, 310] width 92 height 19
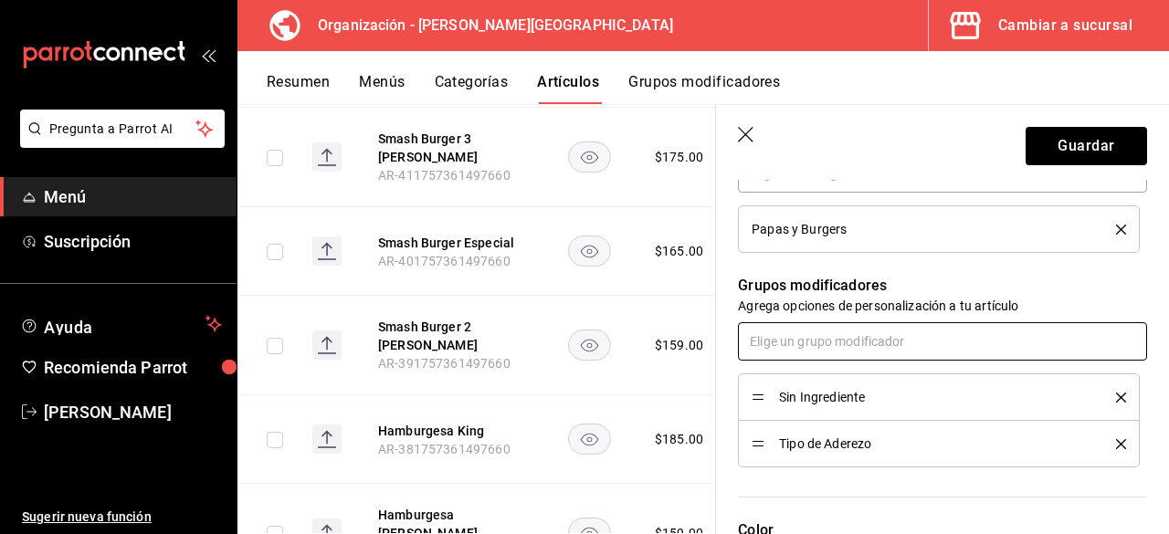
click at [845, 340] on input "text" at bounding box center [942, 341] width 409 height 38
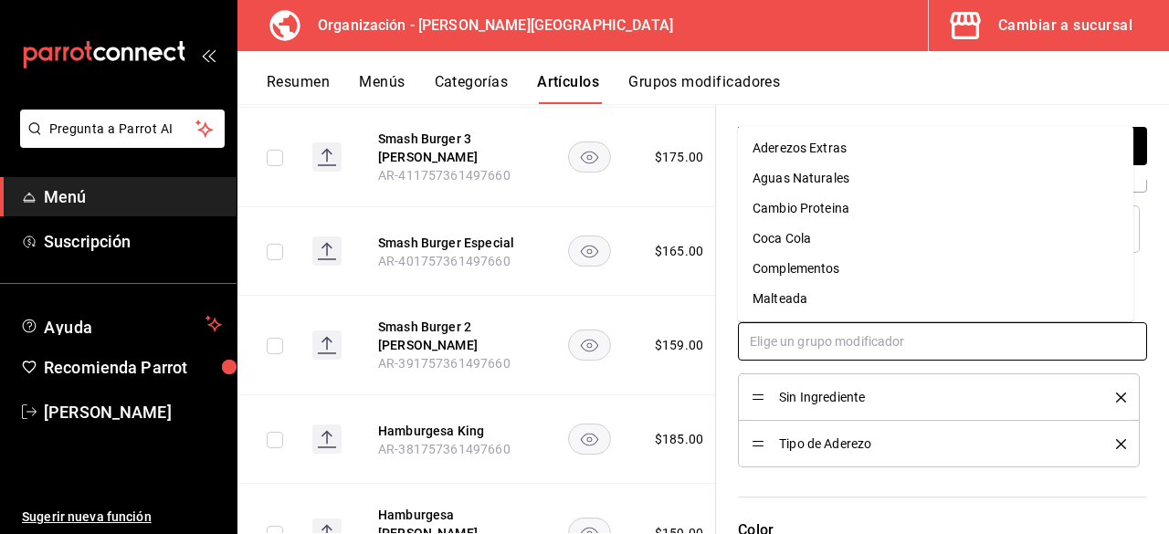
click at [816, 267] on div "Complementos" at bounding box center [796, 268] width 88 height 19
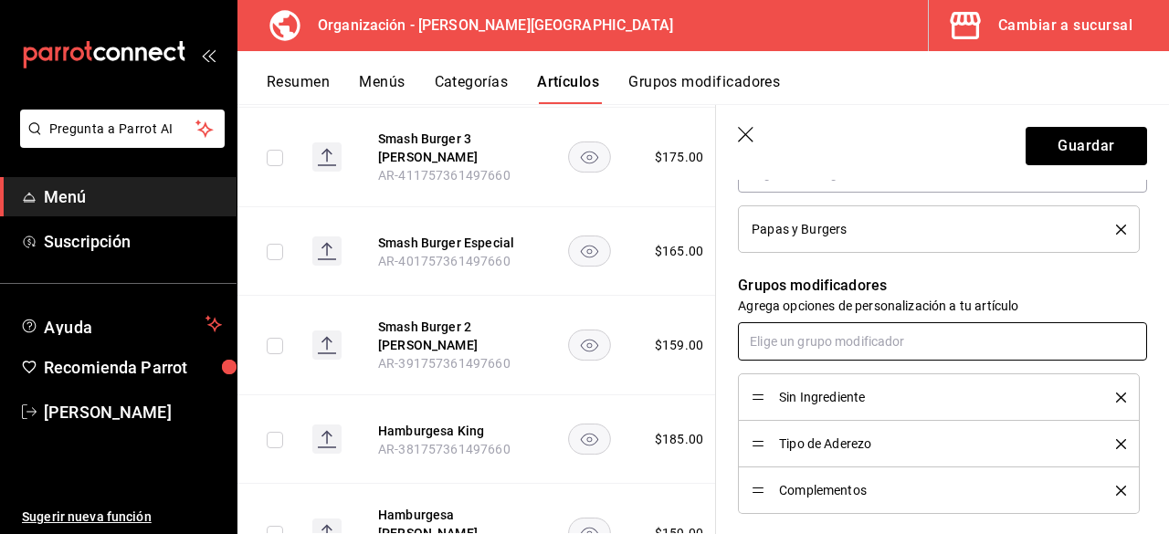
click at [851, 344] on input "text" at bounding box center [942, 341] width 409 height 38
click at [803, 341] on input "text" at bounding box center [942, 341] width 409 height 38
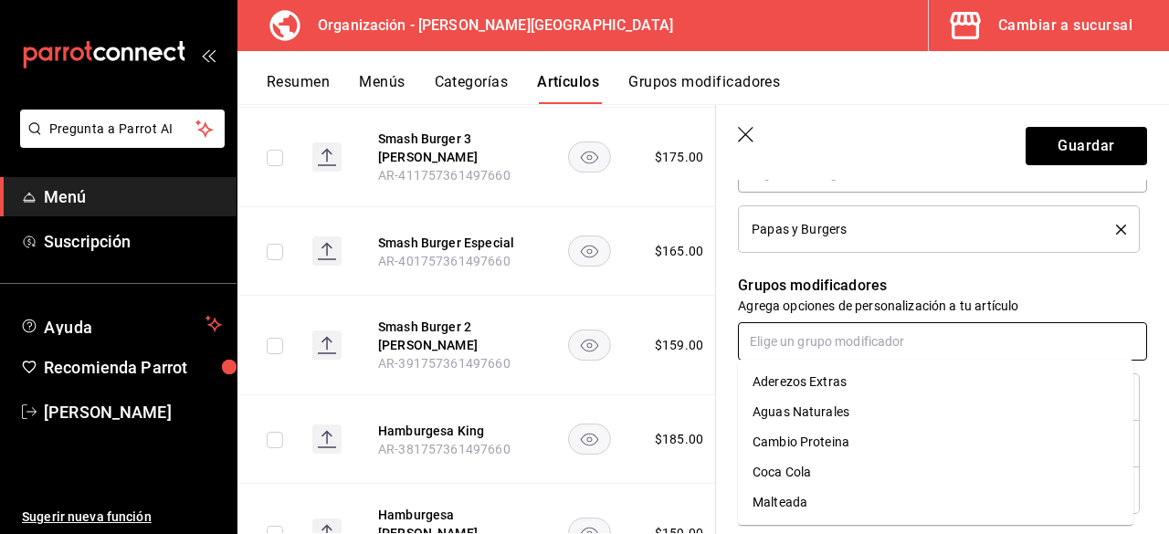
click at [816, 380] on div "Aderezos Extras" at bounding box center [799, 381] width 94 height 19
click at [807, 347] on input "text" at bounding box center [942, 341] width 409 height 38
click at [826, 414] on div "Cambio Proteina" at bounding box center [800, 412] width 97 height 19
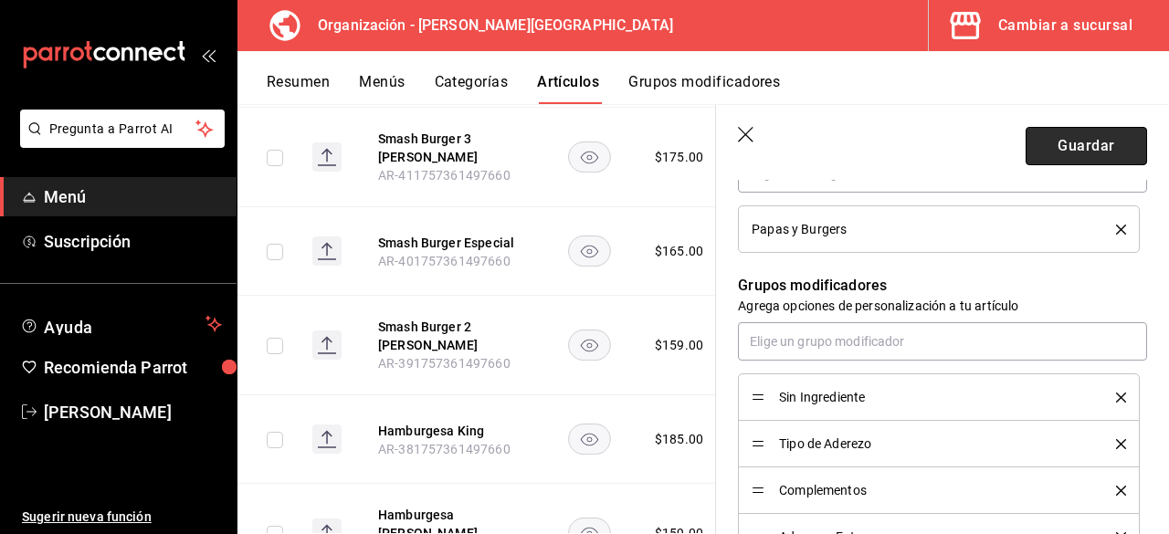
click at [1041, 152] on button "Guardar" at bounding box center [1085, 146] width 121 height 38
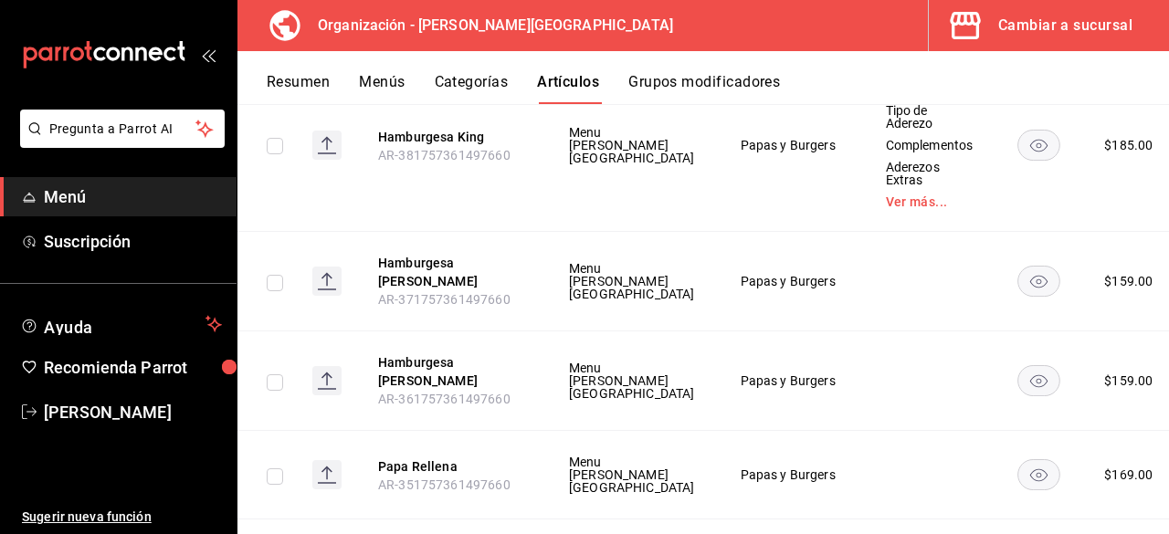
scroll to position [5952, 0]
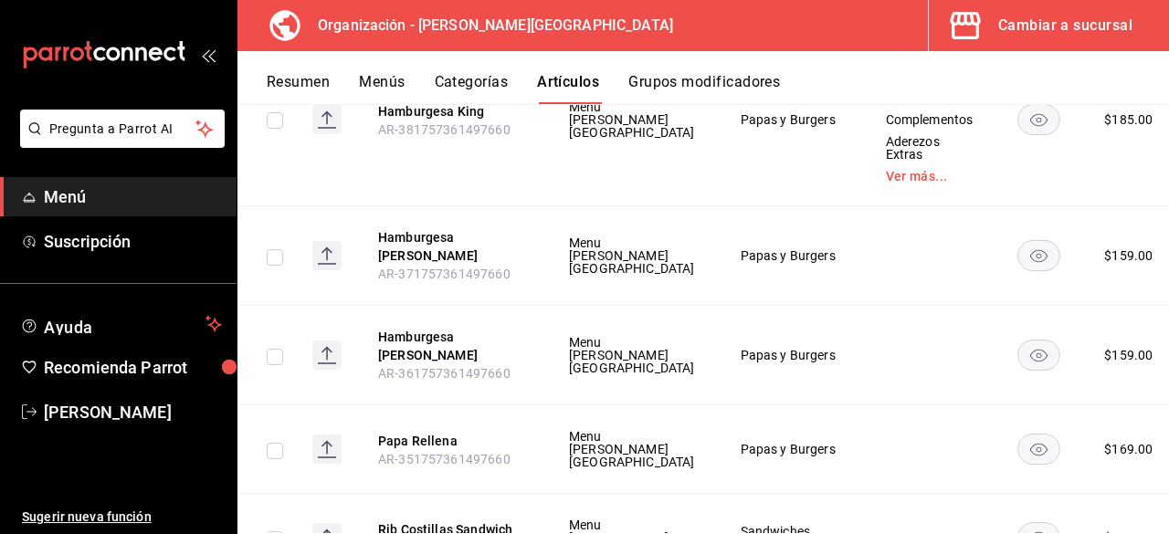
click at [1095, 362] on li "Editar" at bounding box center [1046, 369] width 110 height 37
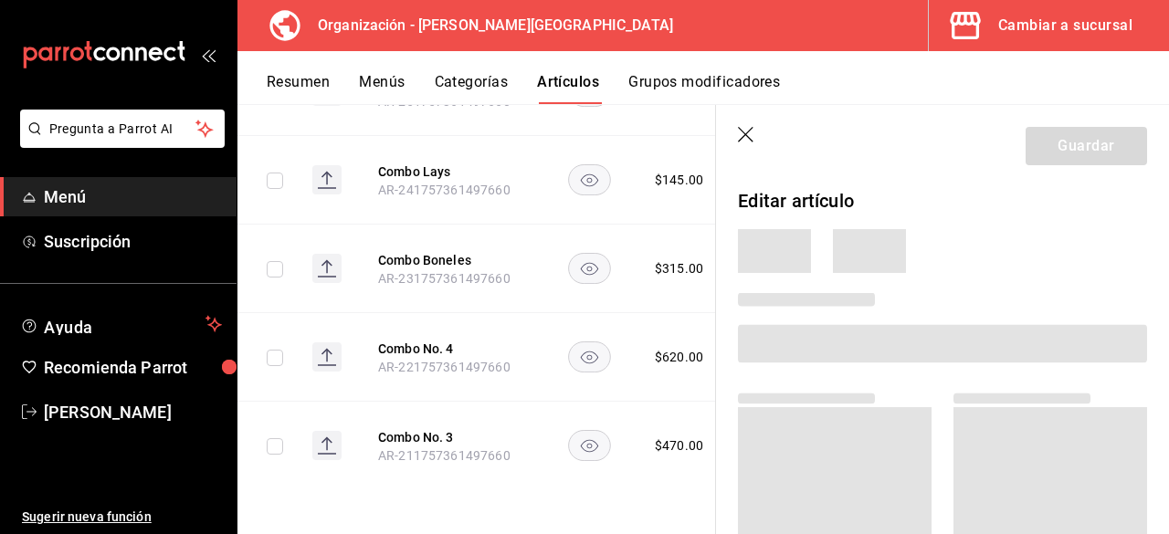
scroll to position [4169, 0]
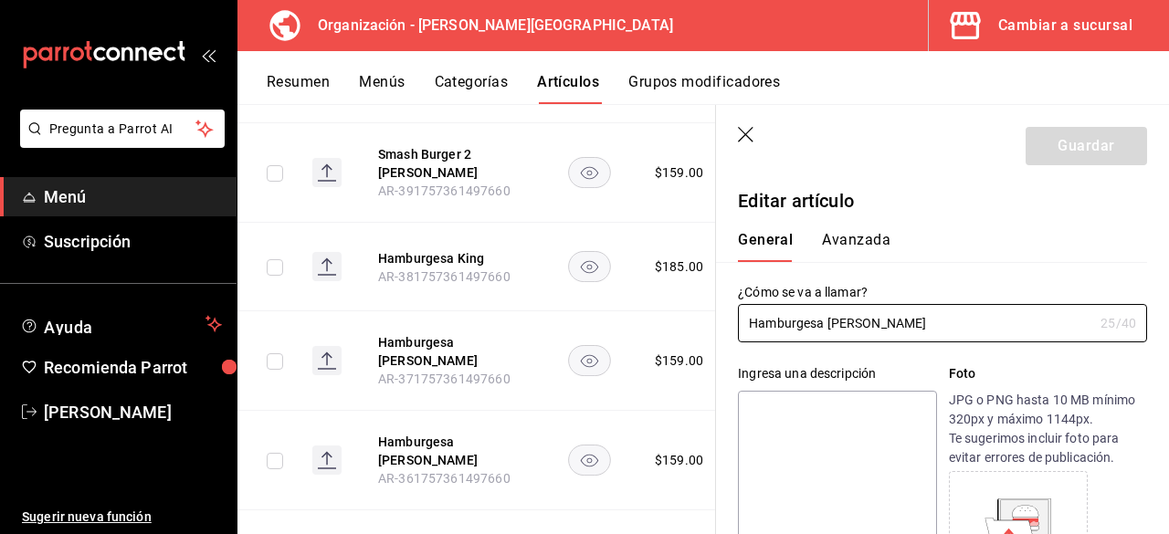
type input "$159.00"
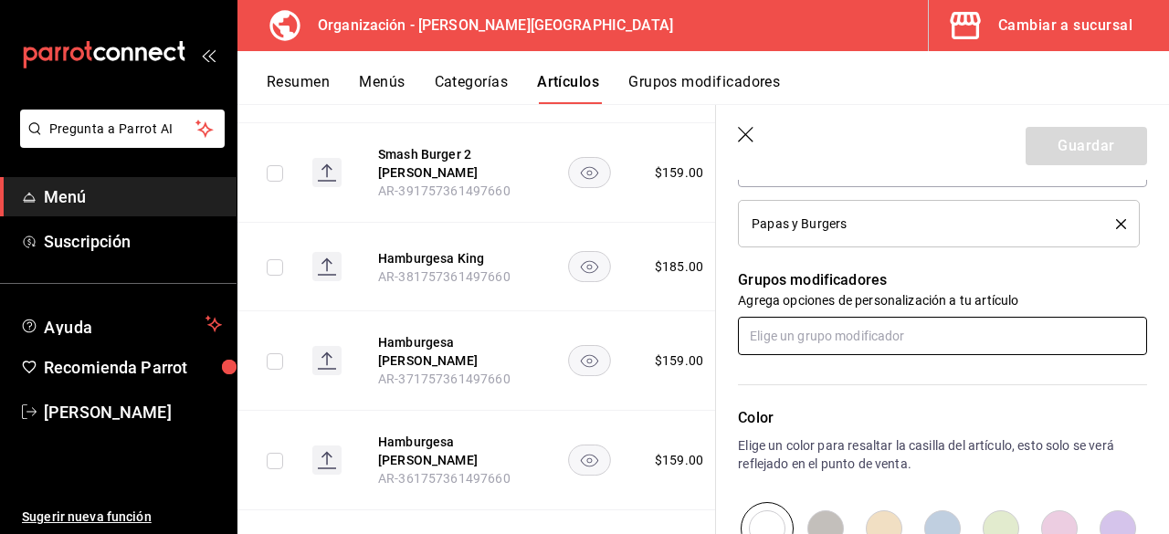
scroll to position [730, 0]
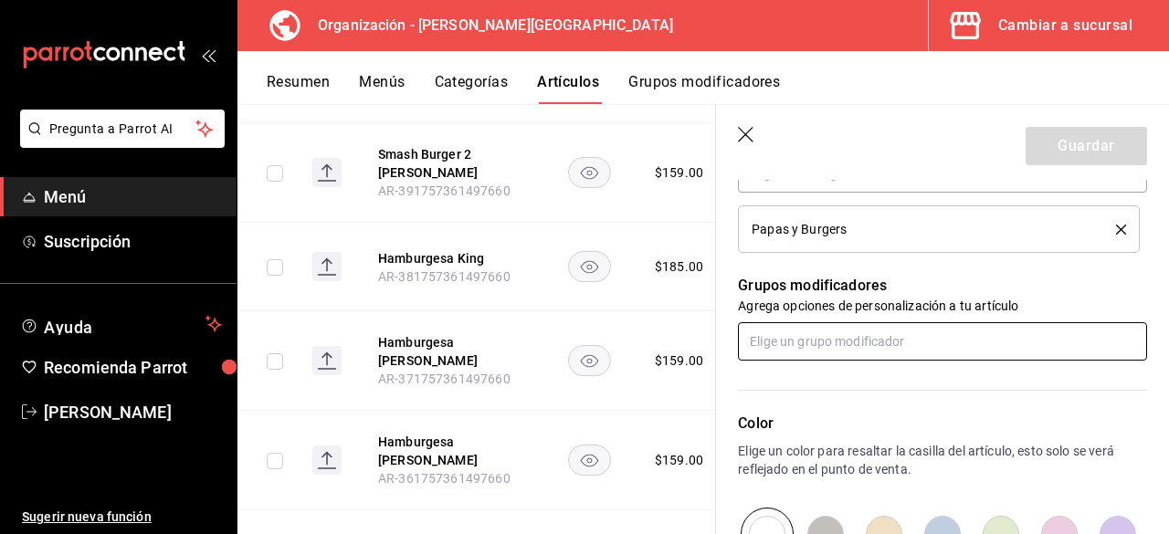
click at [793, 353] on input "text" at bounding box center [942, 341] width 409 height 38
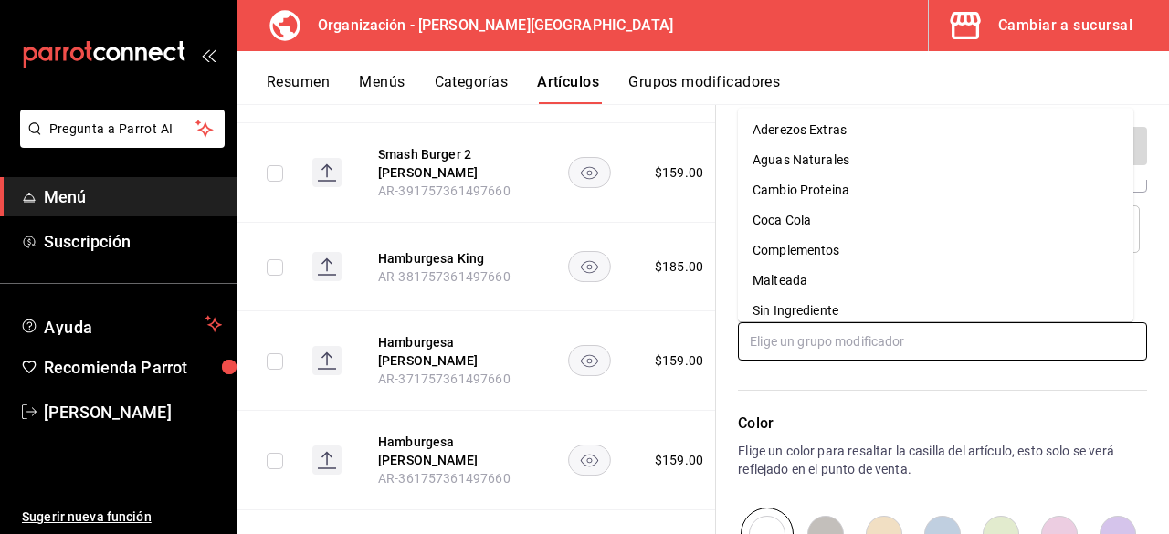
click at [795, 316] on div "Sin Ingrediente" at bounding box center [795, 310] width 86 height 19
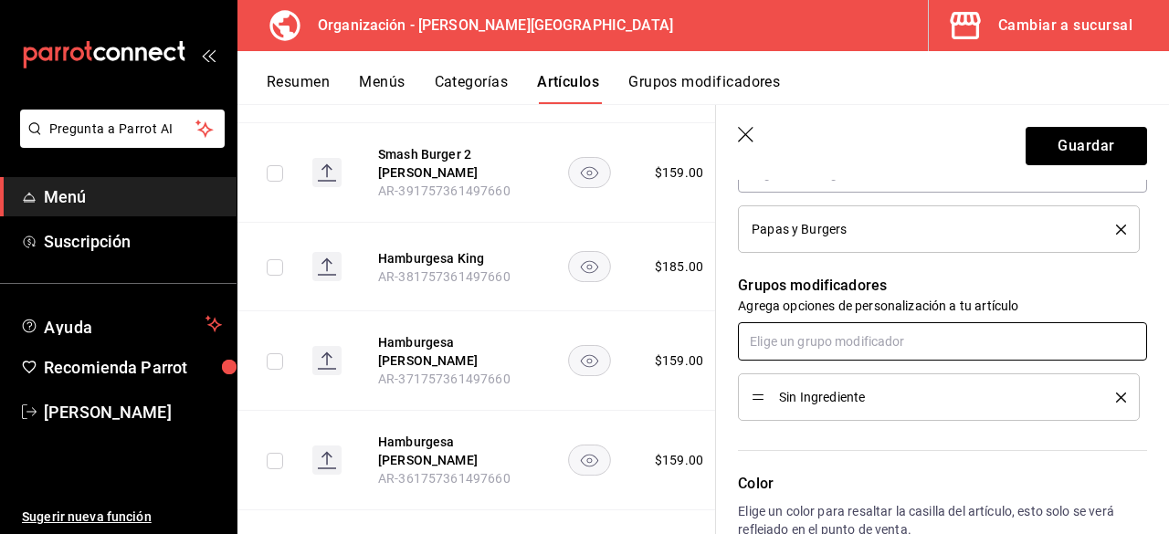
click at [802, 342] on input "text" at bounding box center [942, 341] width 409 height 38
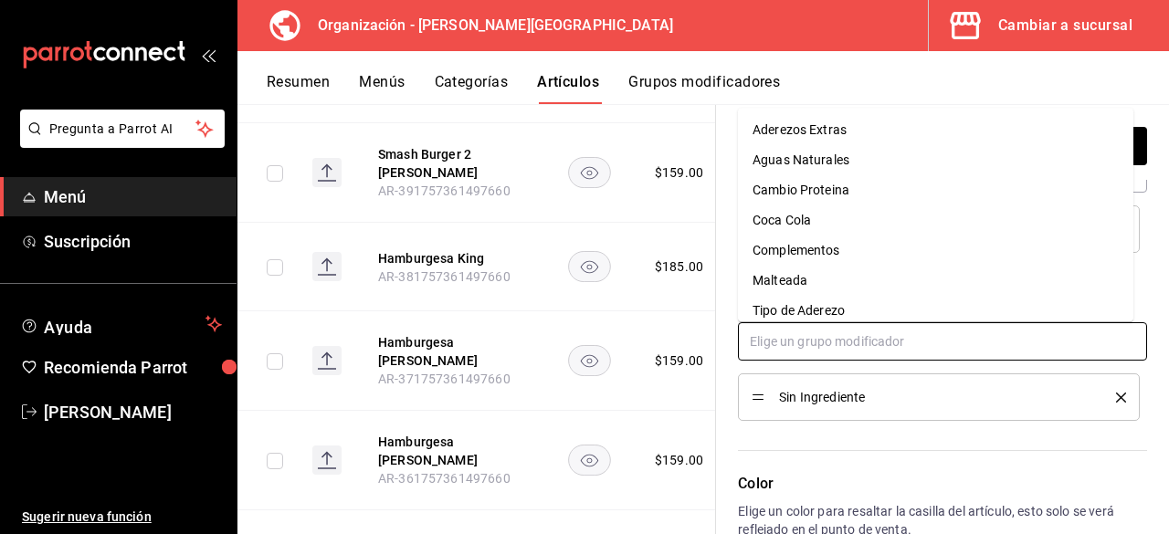
click at [805, 313] on div "Tipo de Aderezo" at bounding box center [798, 310] width 92 height 19
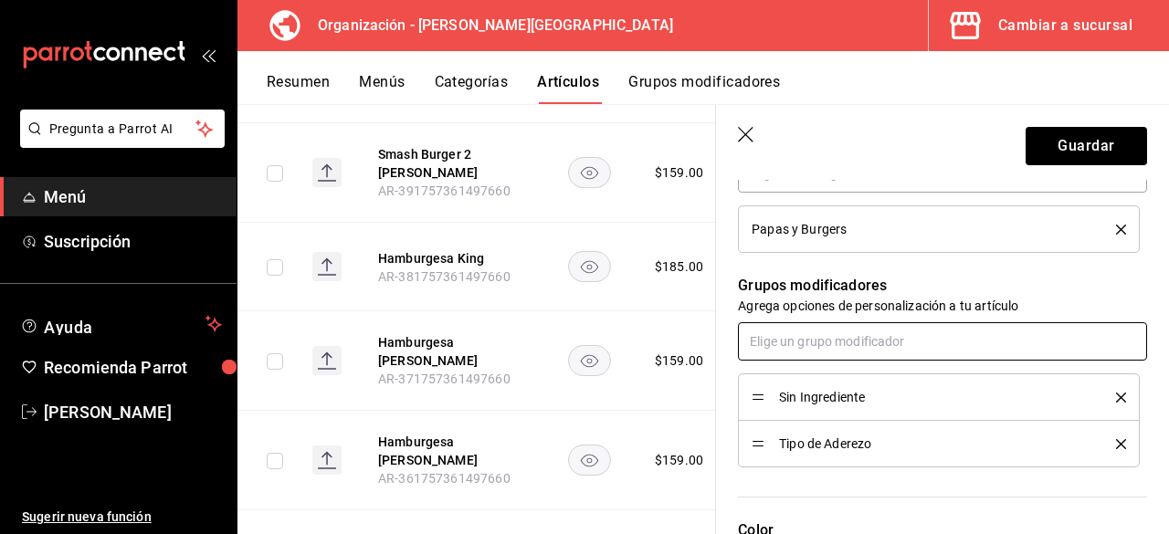
click at [809, 348] on input "text" at bounding box center [942, 341] width 409 height 38
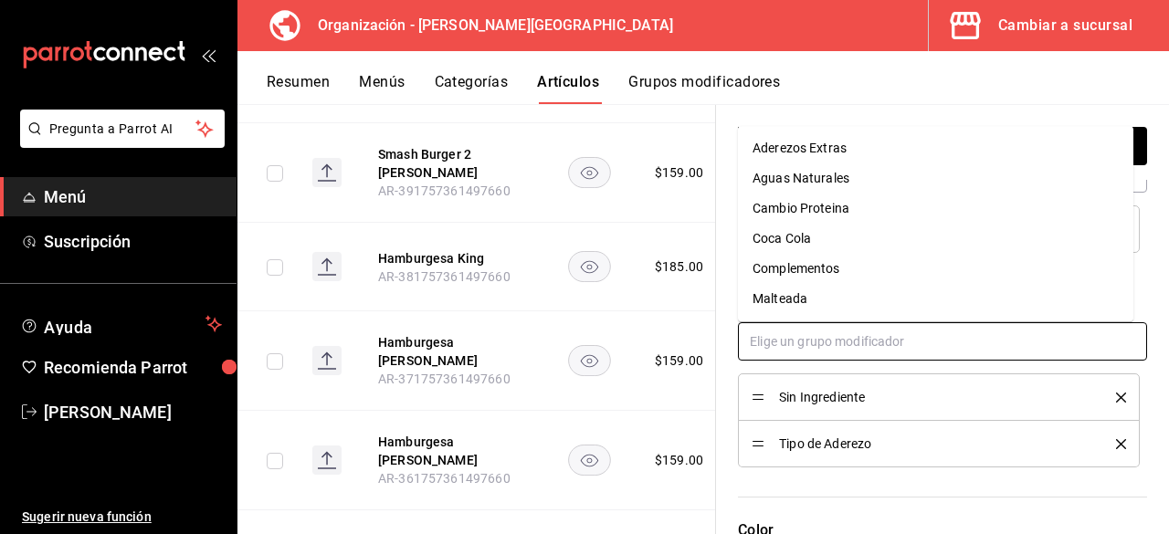
click at [816, 264] on div "Complementos" at bounding box center [796, 268] width 88 height 19
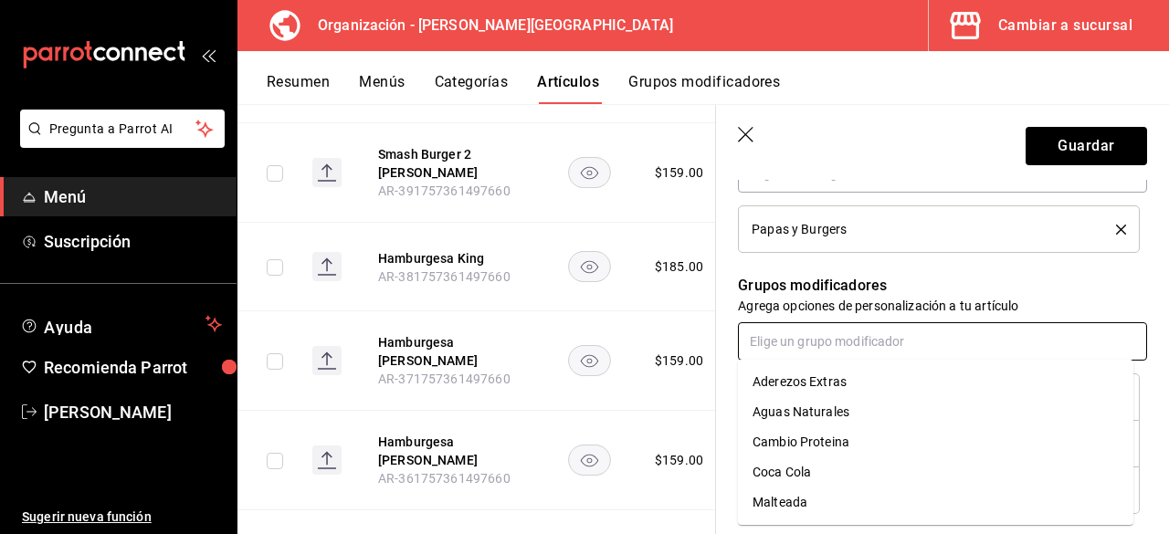
click at [819, 351] on input "text" at bounding box center [942, 341] width 409 height 38
click at [818, 344] on input "text" at bounding box center [942, 341] width 409 height 38
click at [819, 379] on div "Aderezos Extras" at bounding box center [799, 381] width 94 height 19
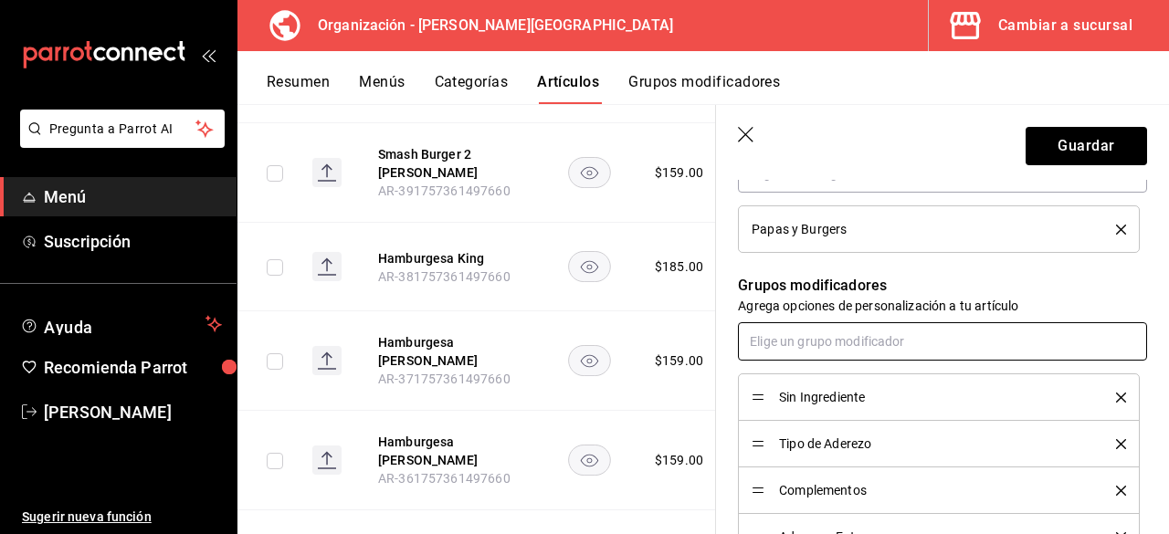
click at [822, 338] on input "text" at bounding box center [942, 341] width 409 height 38
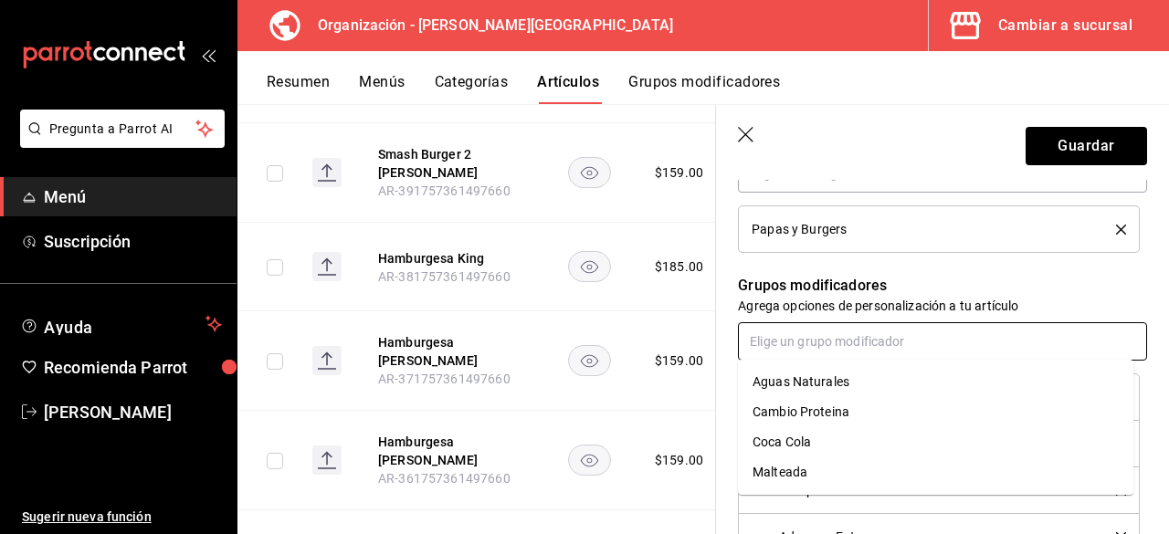
click at [828, 412] on div "Cambio Proteina" at bounding box center [800, 412] width 97 height 19
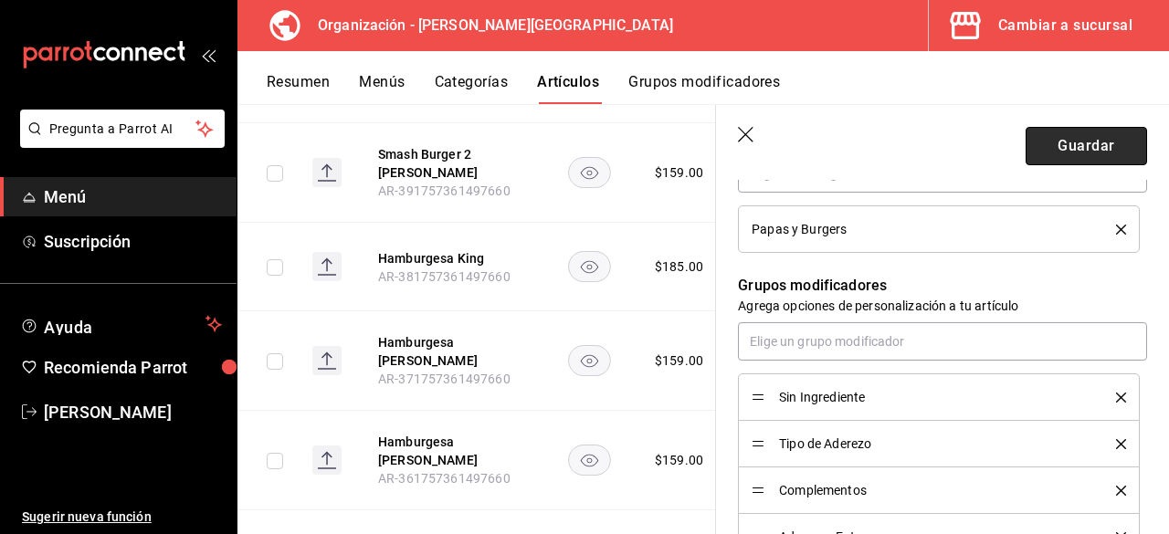
click at [1050, 162] on button "Guardar" at bounding box center [1085, 146] width 121 height 38
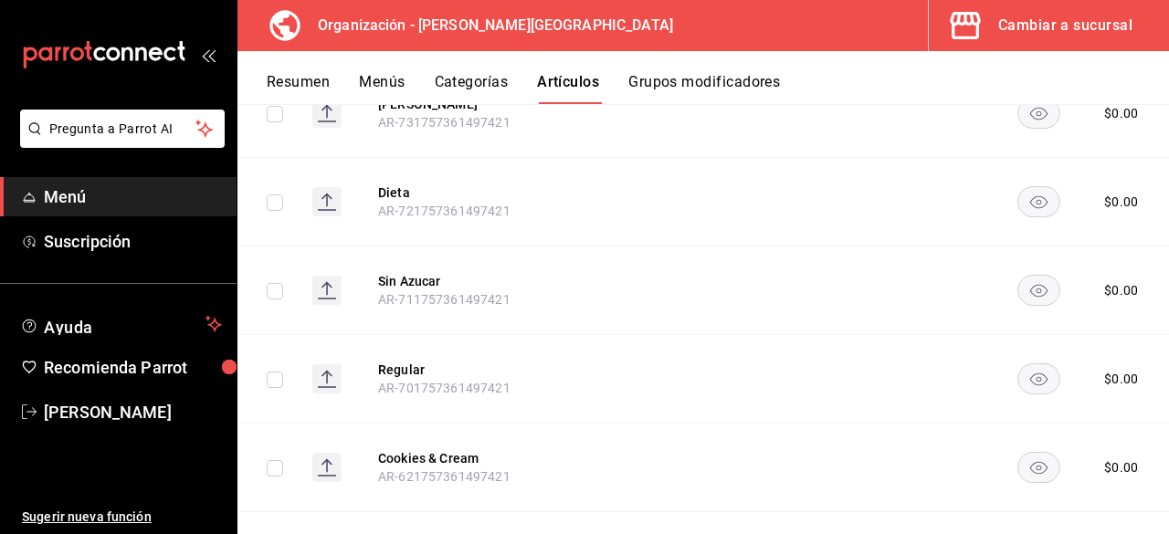
scroll to position [9565, 0]
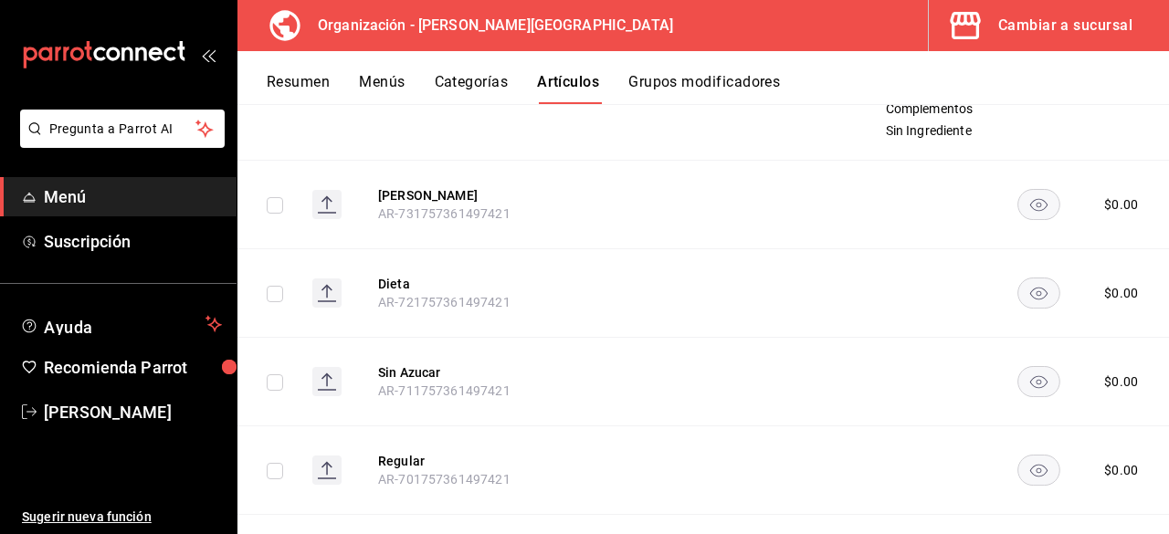
click at [1073, 345] on span "Editar" at bounding box center [1061, 339] width 47 height 19
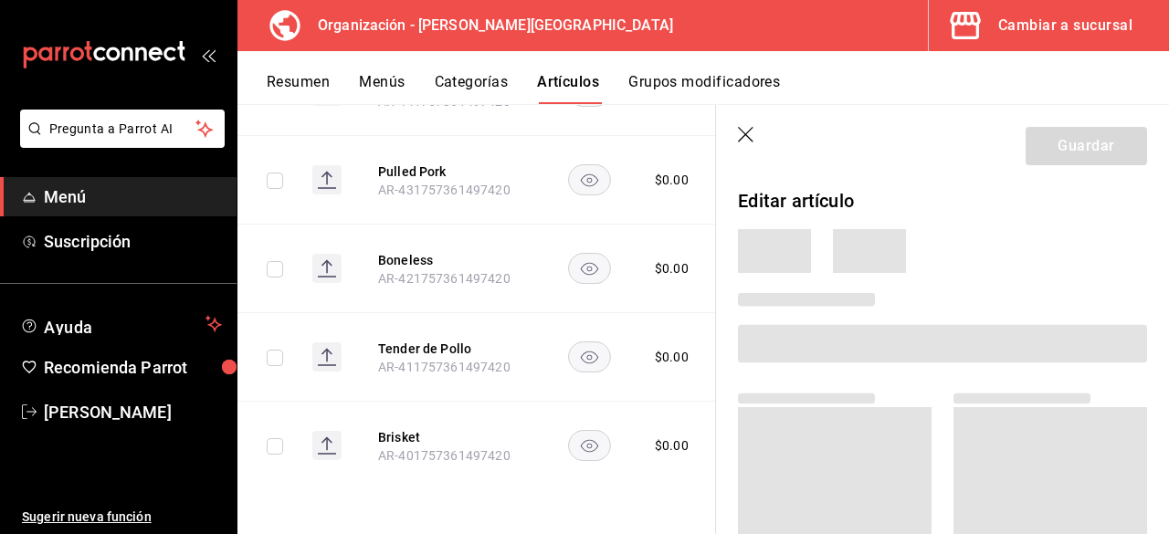
scroll to position [7252, 0]
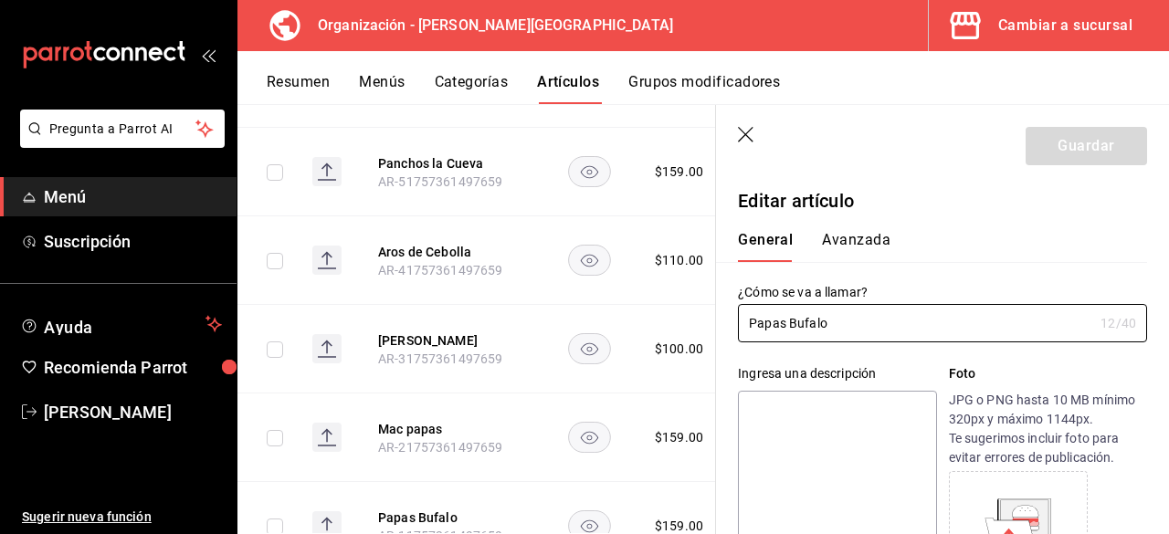
type input "$159.00"
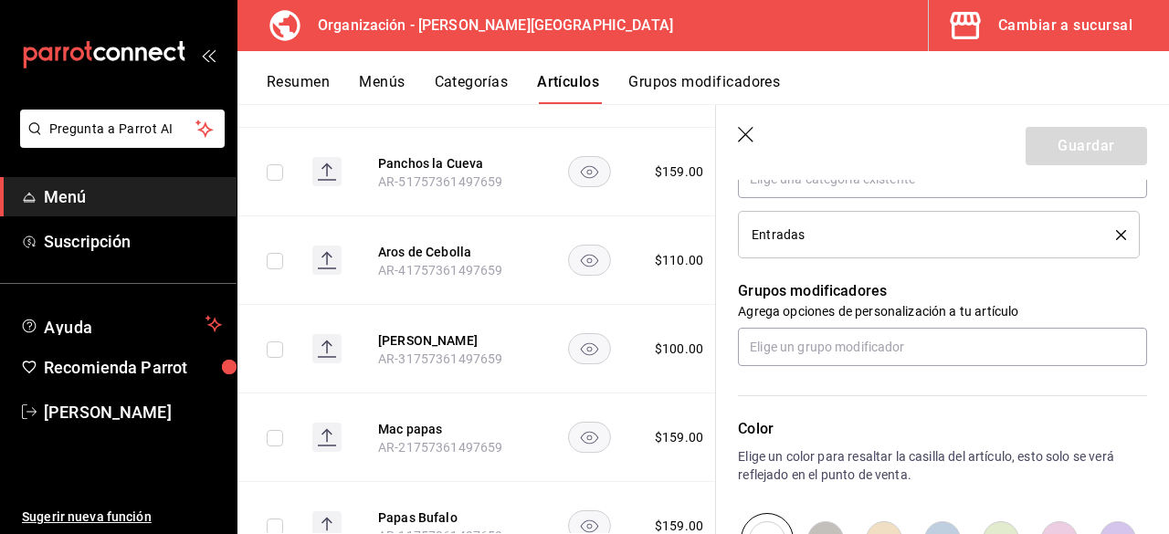
scroll to position [710, 0]
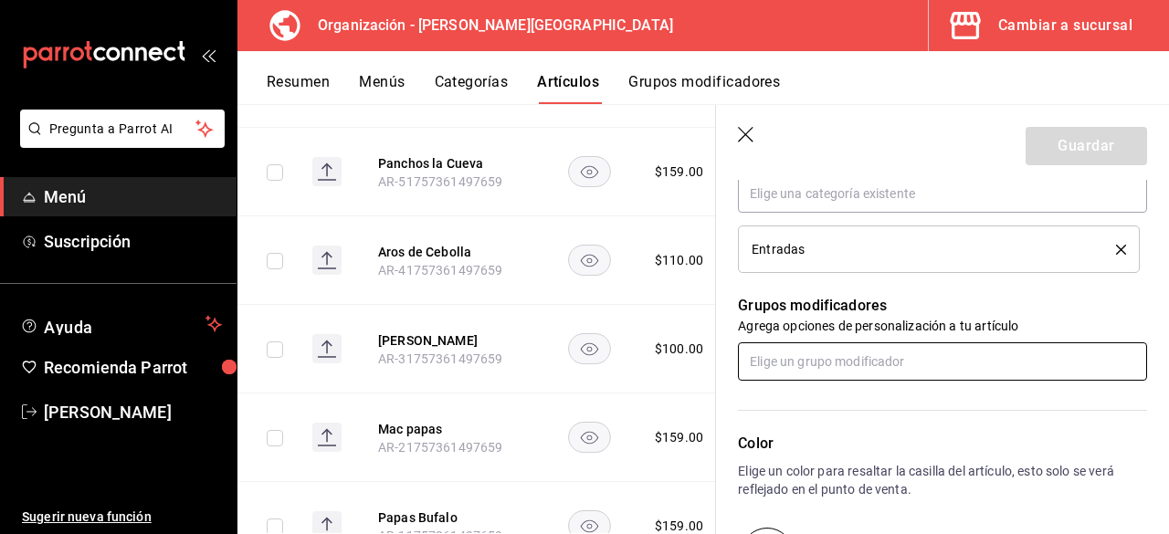
click at [826, 358] on input "text" at bounding box center [942, 361] width 409 height 38
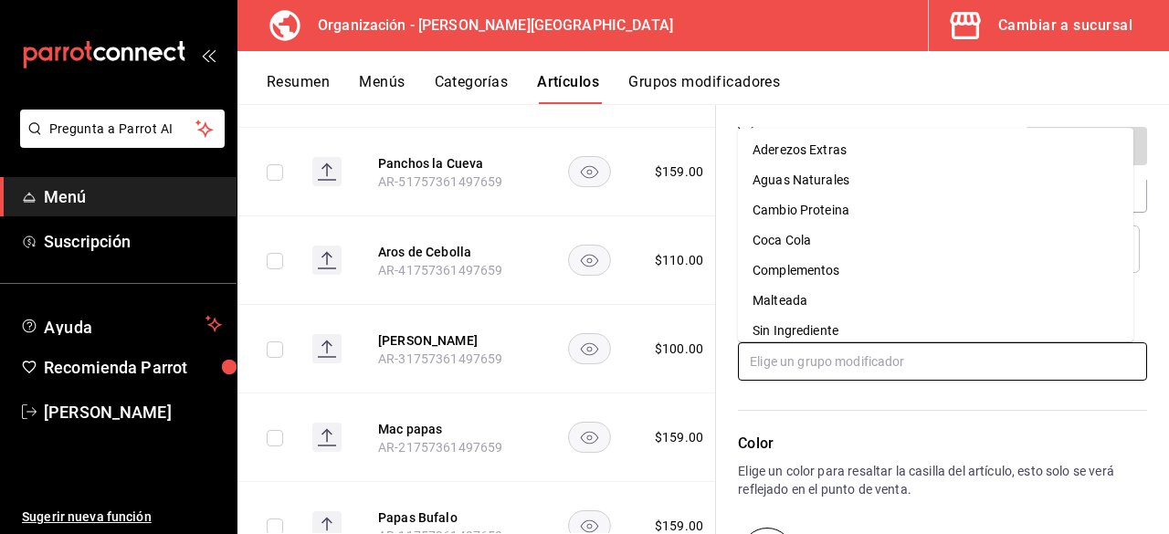
click at [830, 335] on div "Sin Ingrediente" at bounding box center [795, 330] width 86 height 19
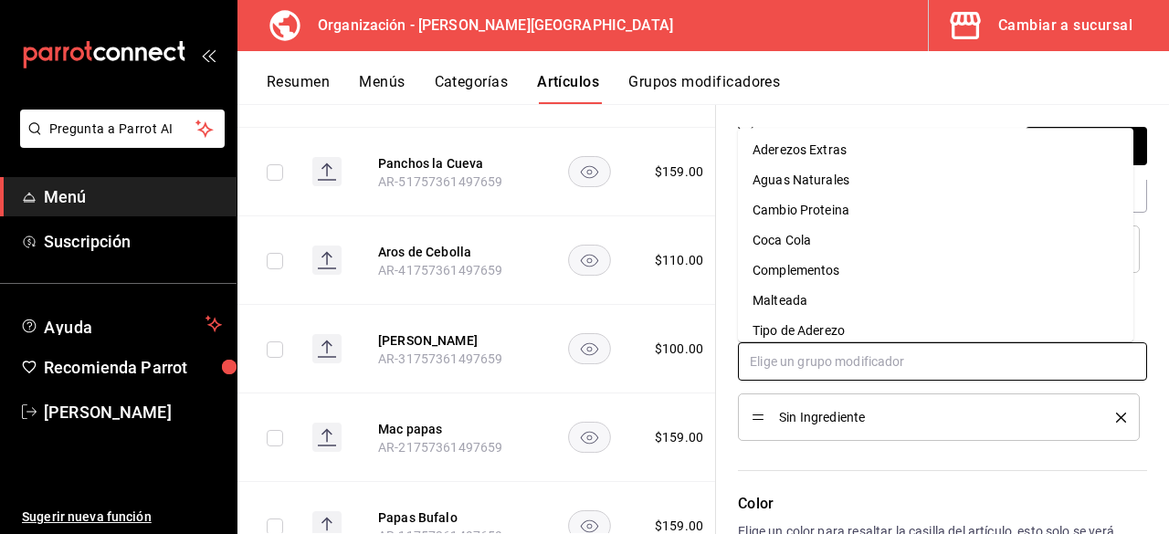
click at [836, 355] on input "text" at bounding box center [942, 361] width 409 height 38
click at [825, 329] on div "Tipo de Aderezo" at bounding box center [798, 330] width 92 height 19
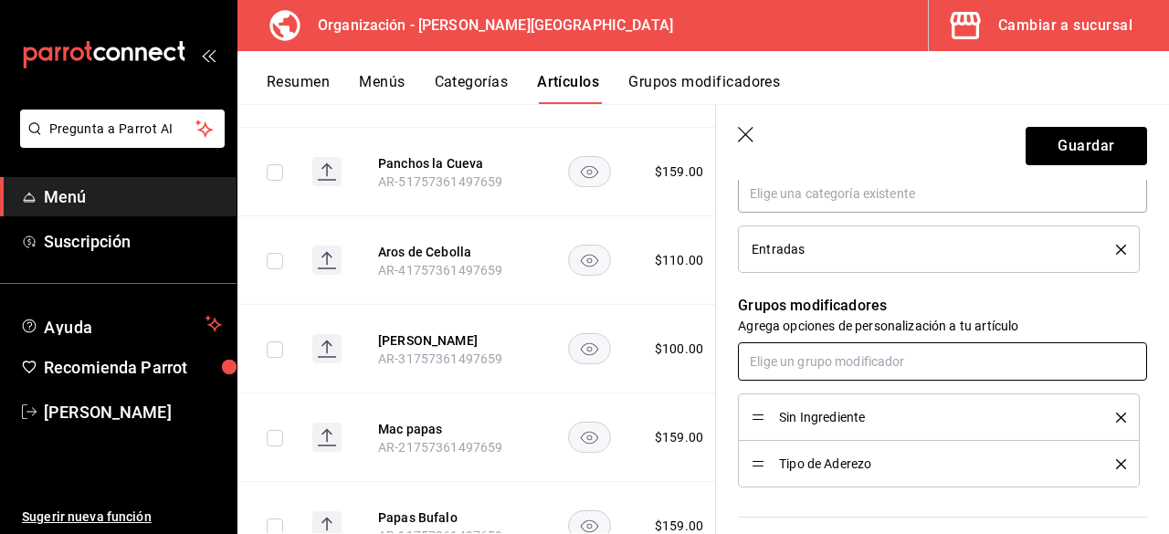
click at [827, 361] on input "text" at bounding box center [942, 361] width 409 height 38
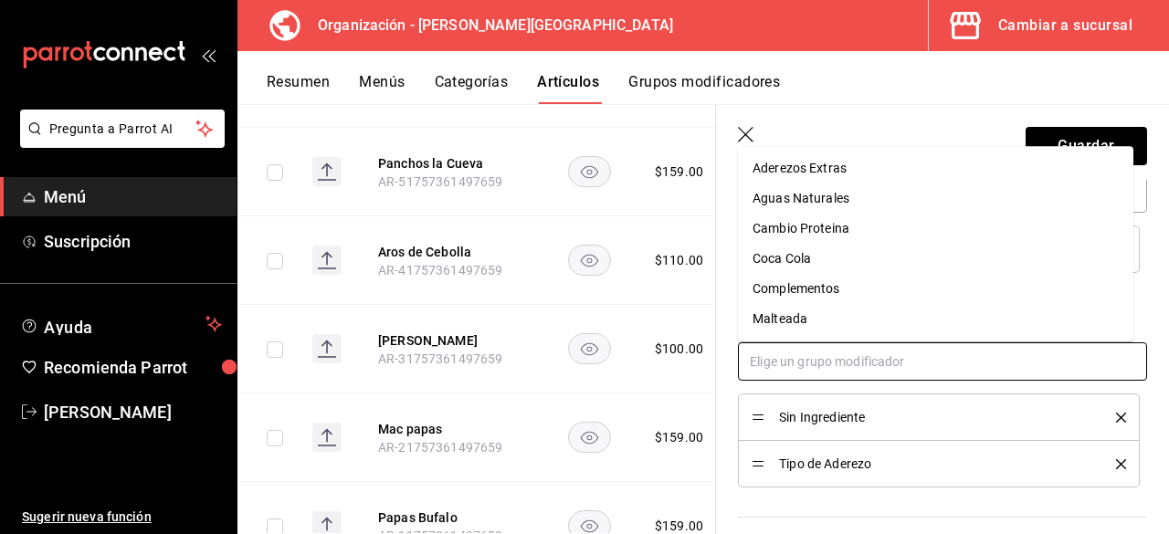
click at [826, 289] on div "Complementos" at bounding box center [796, 288] width 88 height 19
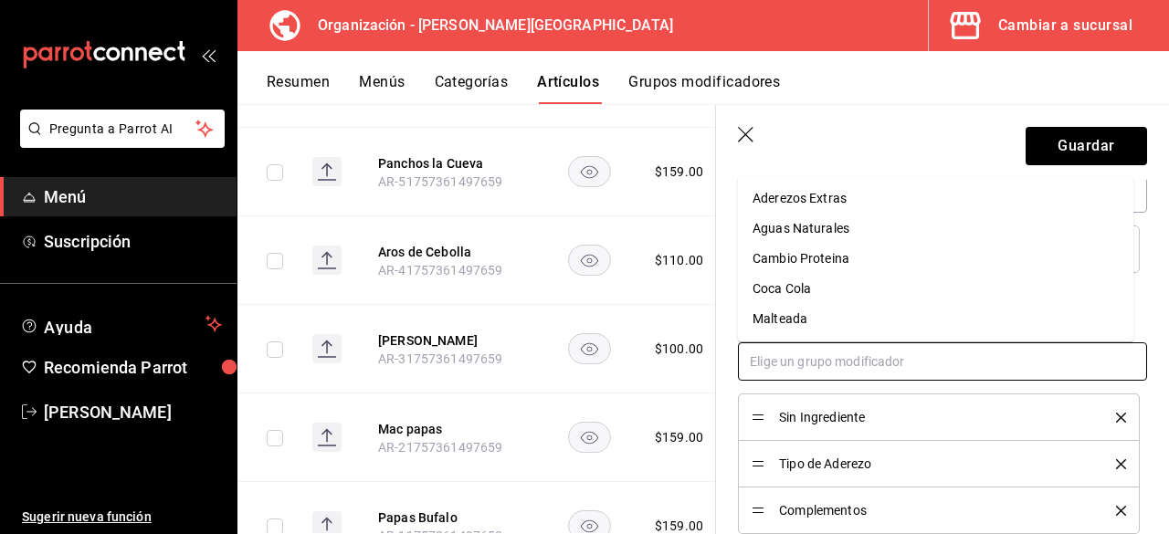
click at [844, 368] on input "text" at bounding box center [942, 361] width 409 height 38
click at [836, 253] on div "Cambio Proteina" at bounding box center [800, 258] width 97 height 19
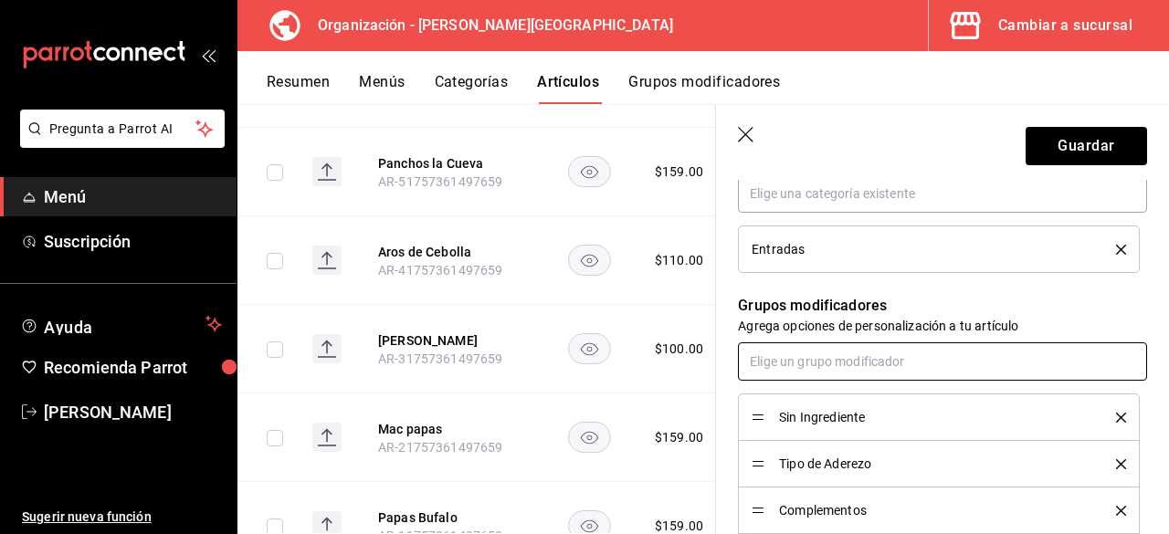
click at [855, 372] on input "text" at bounding box center [942, 361] width 409 height 38
click at [849, 353] on input "text" at bounding box center [942, 361] width 409 height 38
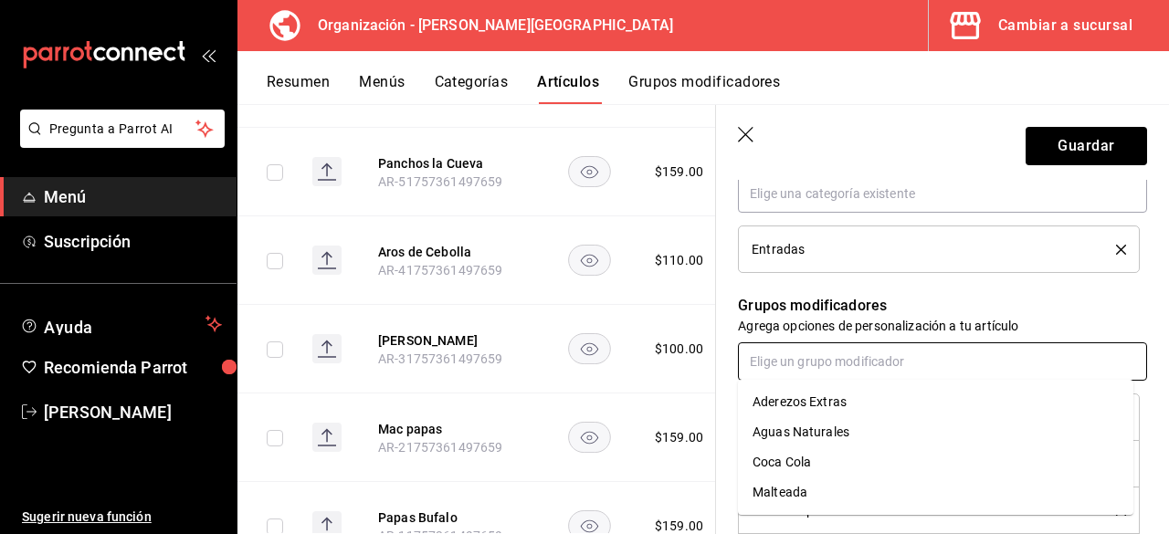
click at [841, 403] on div "Aderezos Extras" at bounding box center [799, 402] width 94 height 19
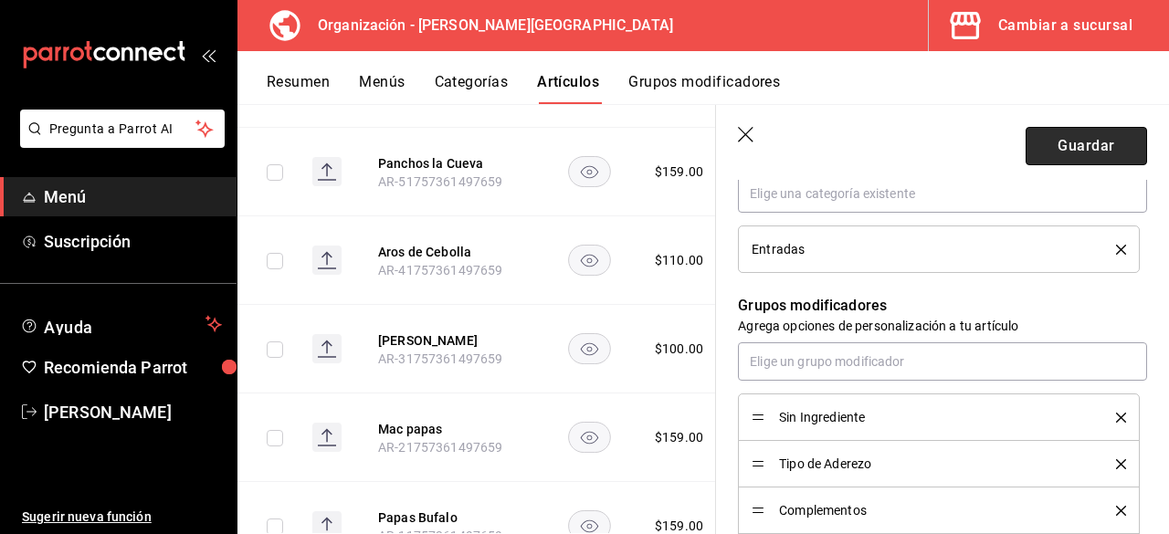
click at [1082, 140] on button "Guardar" at bounding box center [1085, 146] width 121 height 38
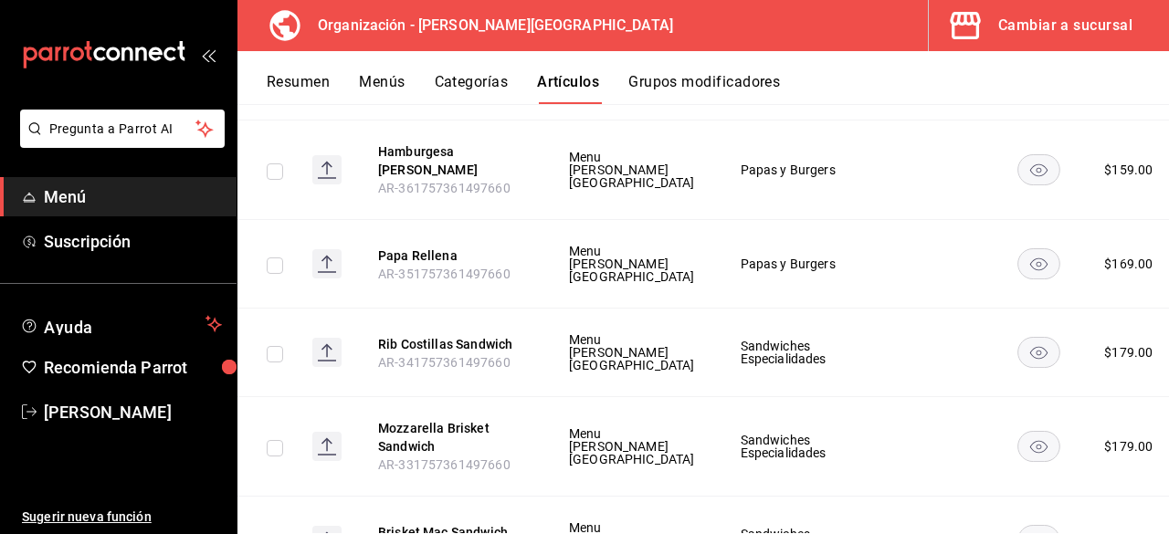
scroll to position [6188, 0]
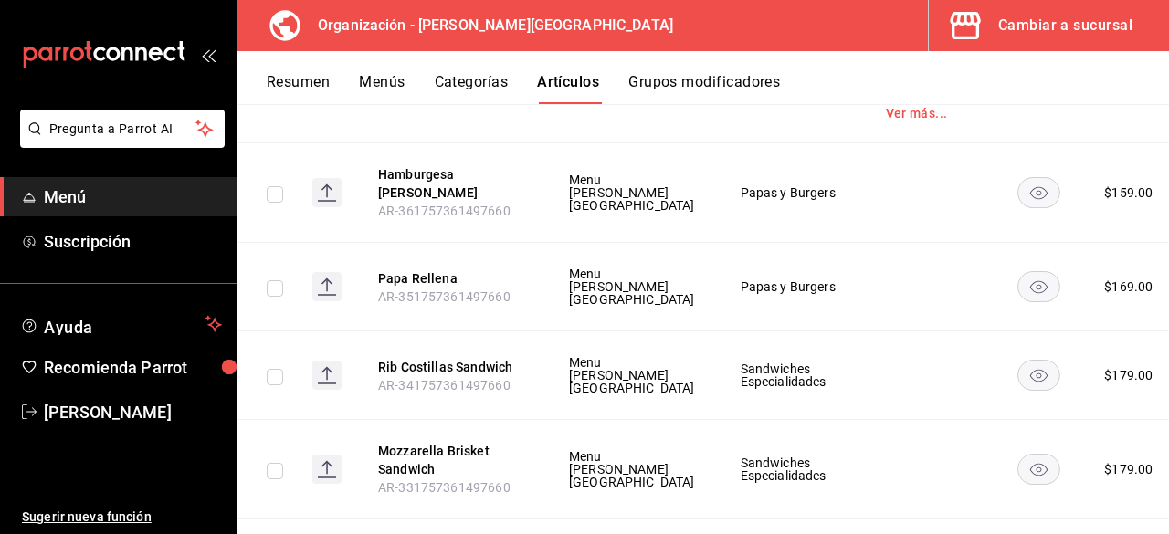
click at [1077, 311] on span "Editar" at bounding box center [1061, 304] width 47 height 19
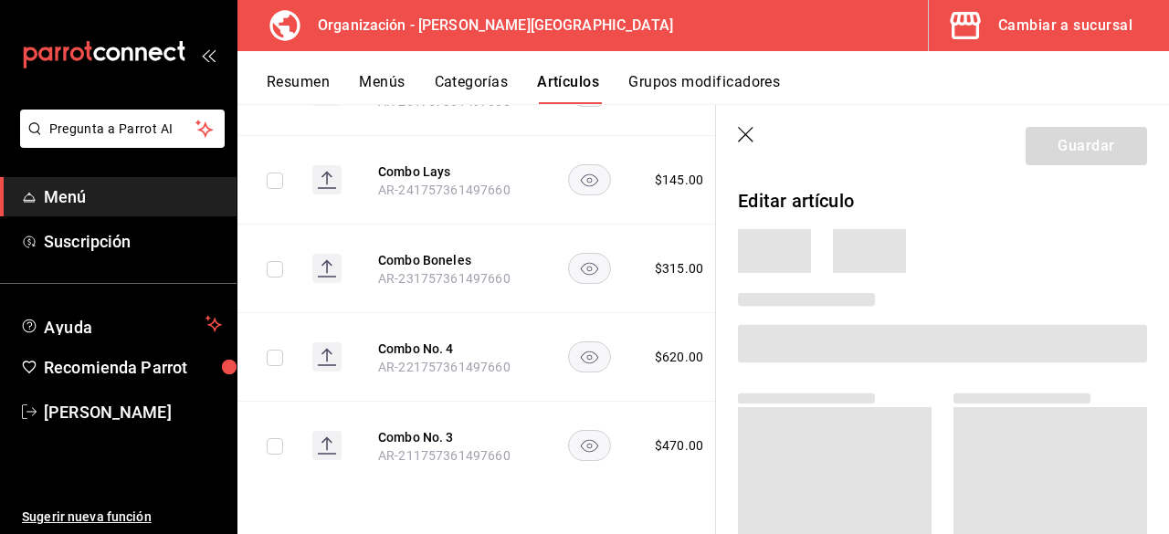
scroll to position [4199, 0]
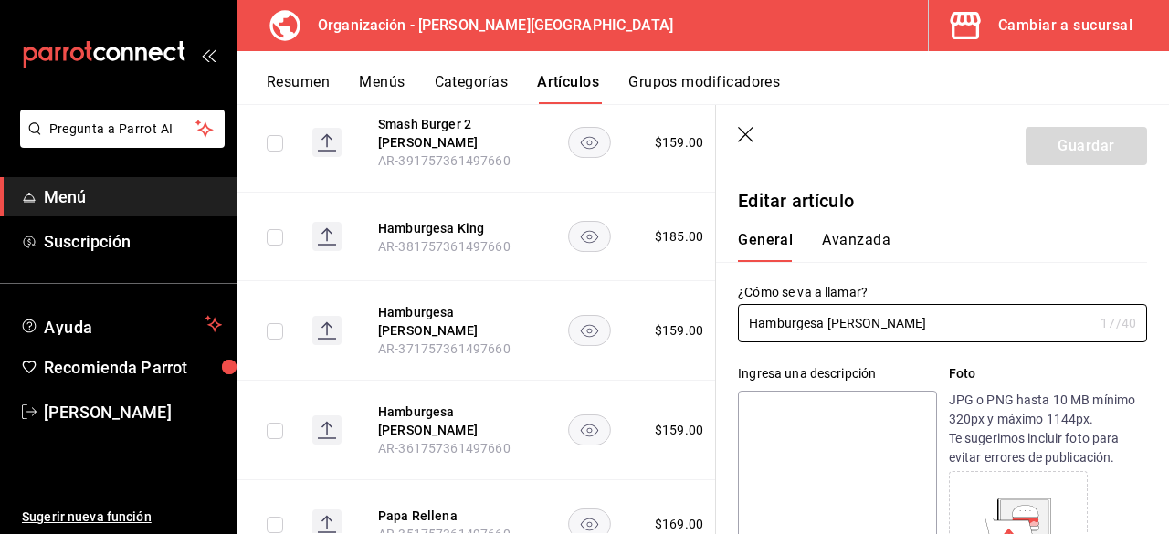
type input "$159.00"
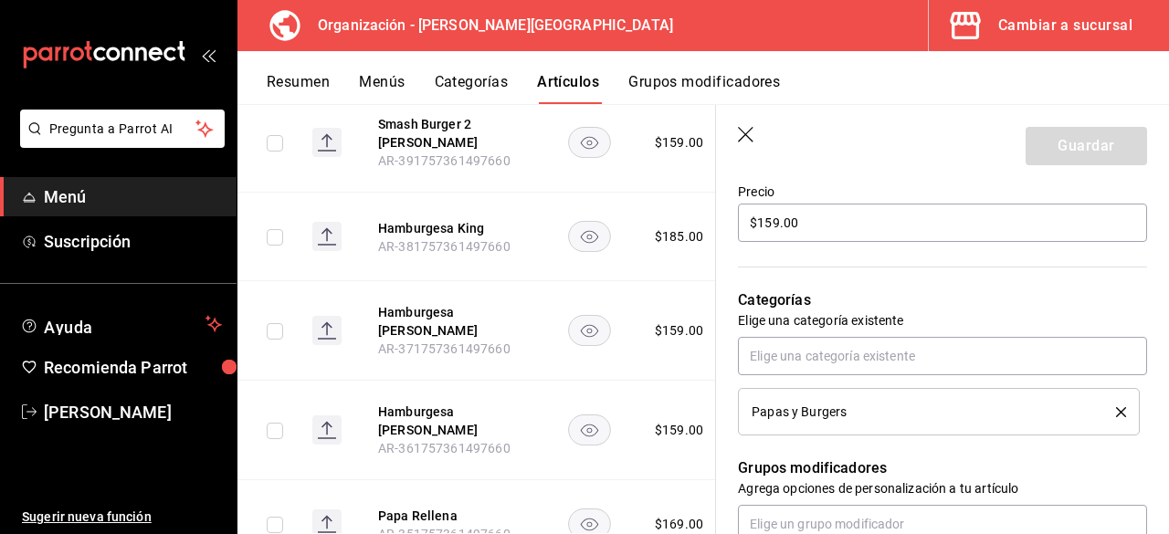
scroll to position [730, 0]
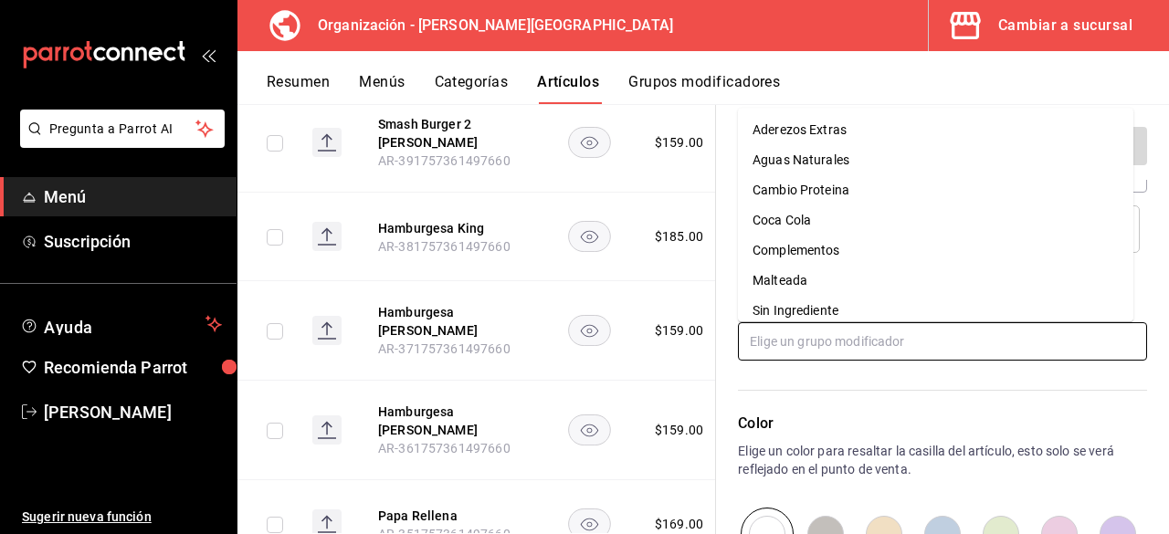
click at [853, 336] on input "text" at bounding box center [942, 341] width 409 height 38
click at [849, 319] on li "Sin Ingrediente" at bounding box center [935, 311] width 395 height 30
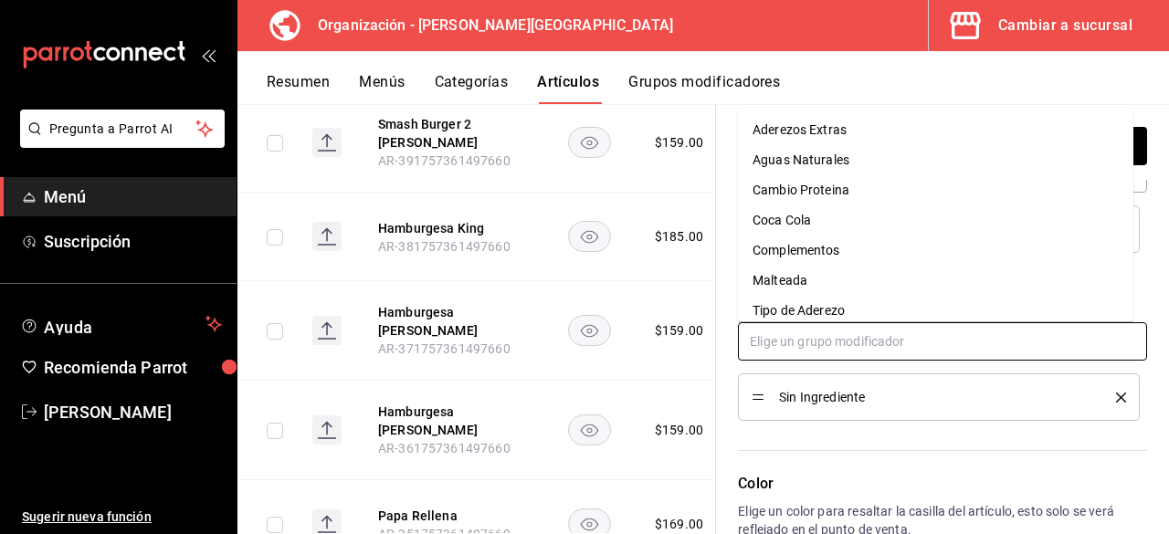
click at [854, 343] on input "text" at bounding box center [942, 341] width 409 height 38
click at [833, 131] on div "Aderezos Extras" at bounding box center [799, 130] width 94 height 19
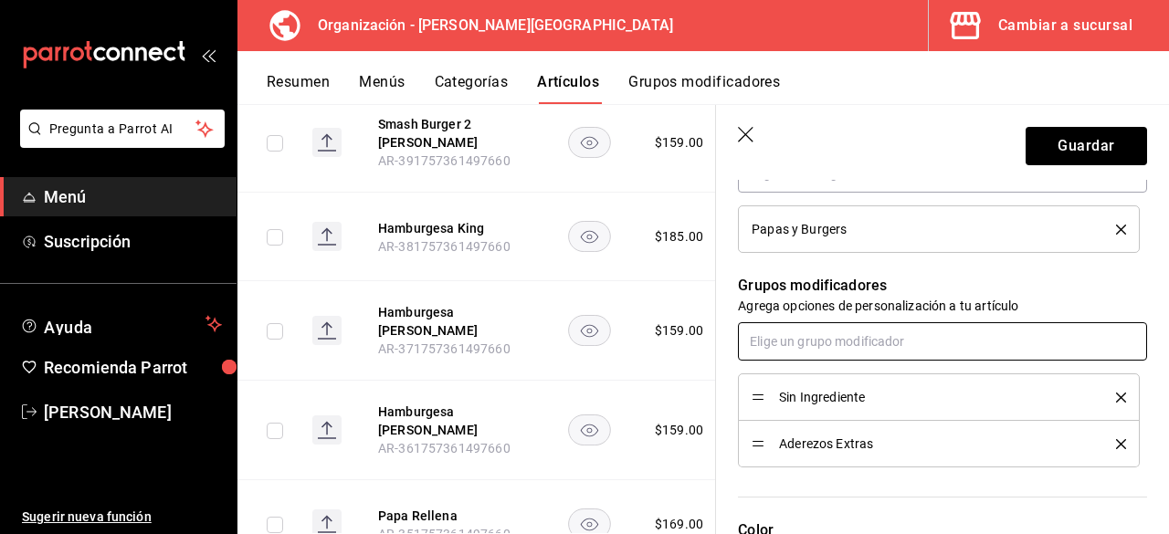
click at [832, 337] on input "text" at bounding box center [942, 341] width 409 height 38
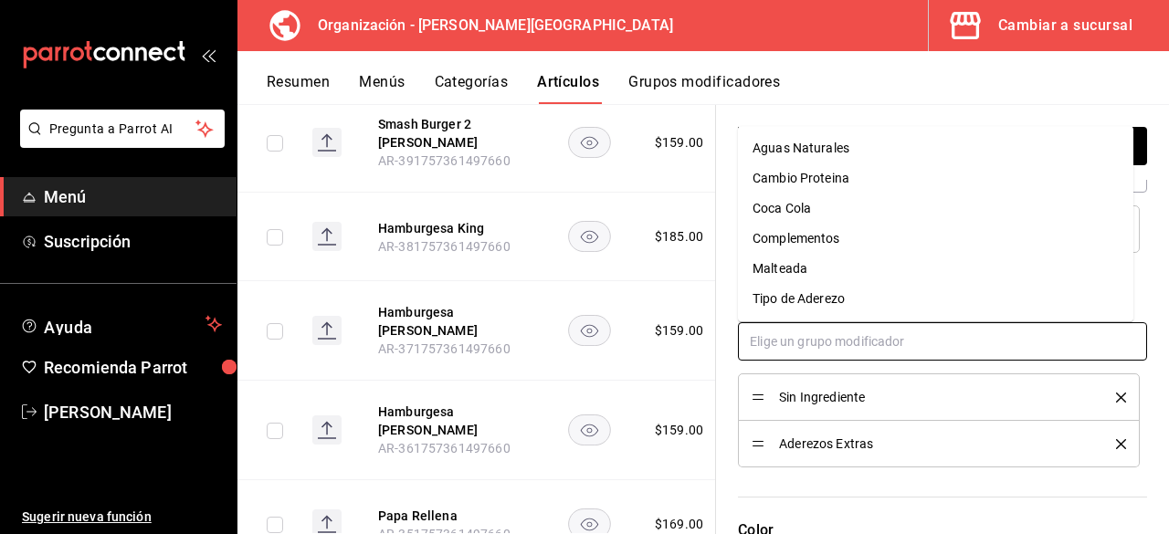
click at [860, 178] on li "Cambio Proteina" at bounding box center [935, 178] width 395 height 30
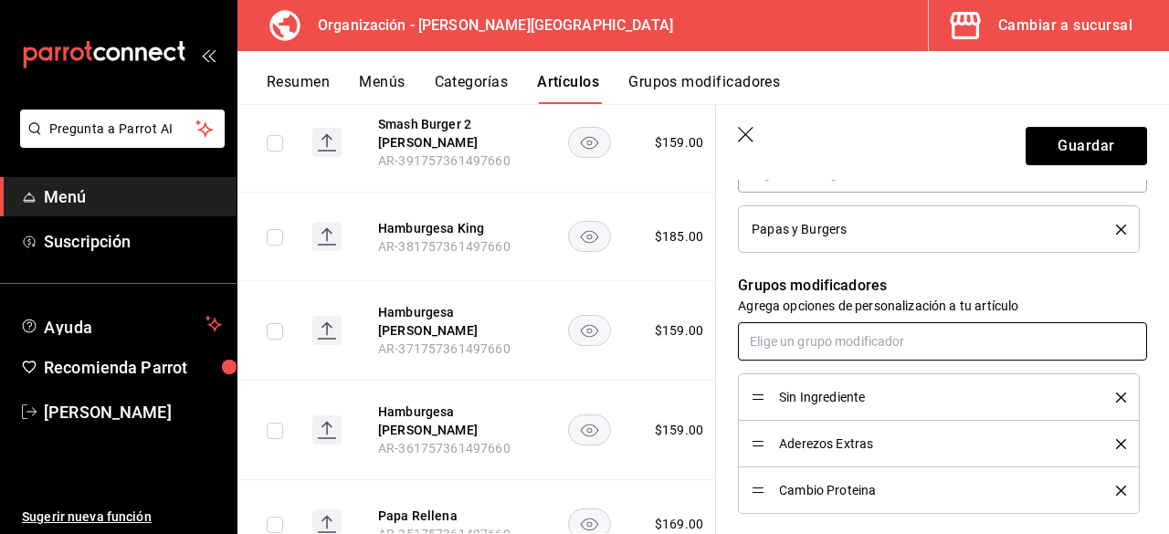
click at [800, 341] on input "text" at bounding box center [942, 341] width 409 height 38
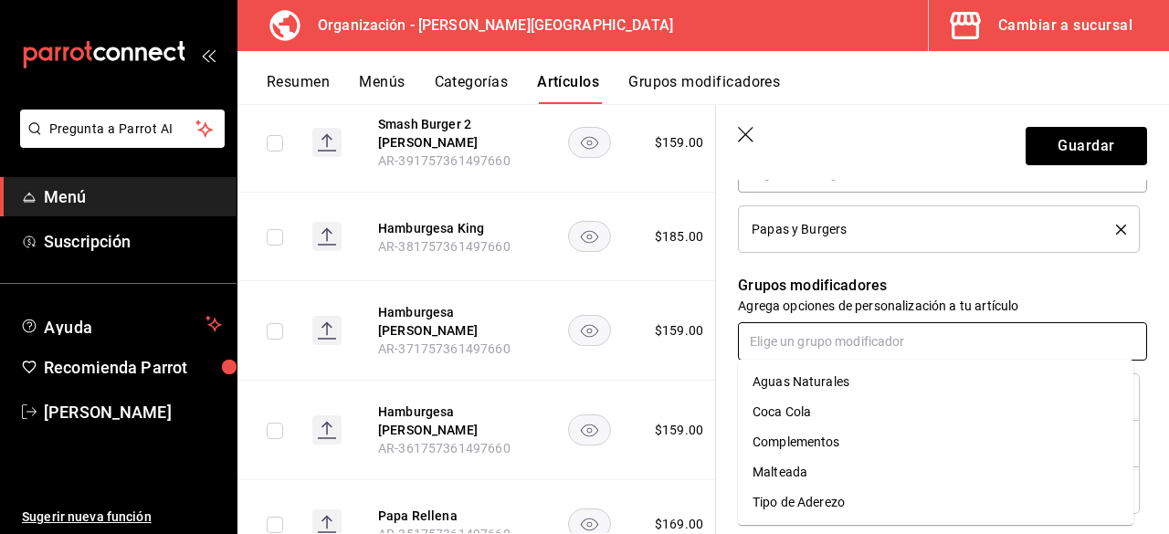
click at [825, 444] on div "Complementos" at bounding box center [796, 442] width 88 height 19
click at [876, 336] on input "text" at bounding box center [942, 341] width 409 height 38
click at [832, 467] on div "Tipo de Aderezo" at bounding box center [798, 472] width 92 height 19
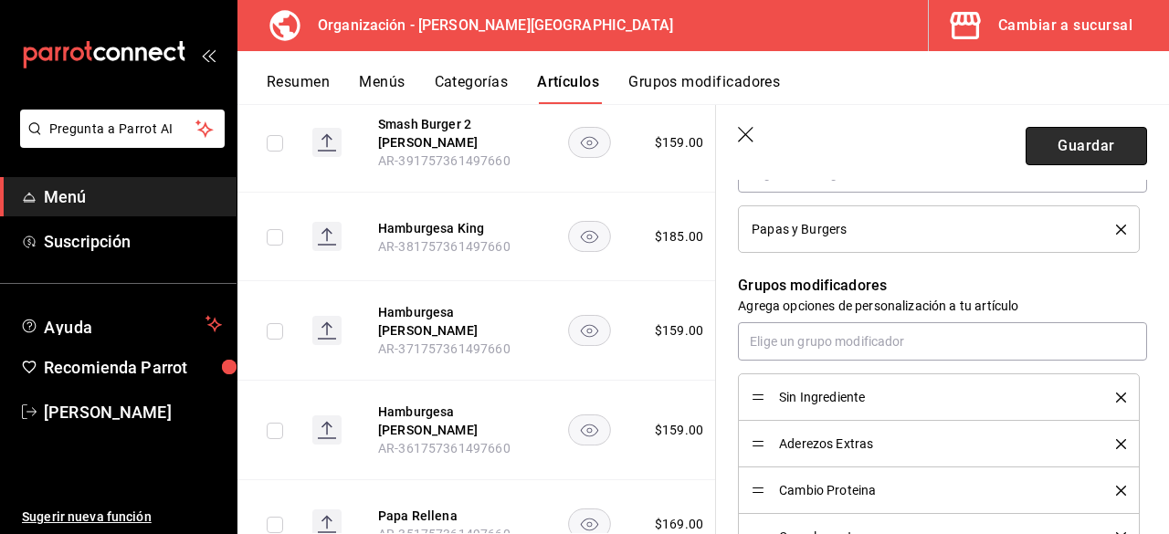
click at [1074, 138] on button "Guardar" at bounding box center [1085, 146] width 121 height 38
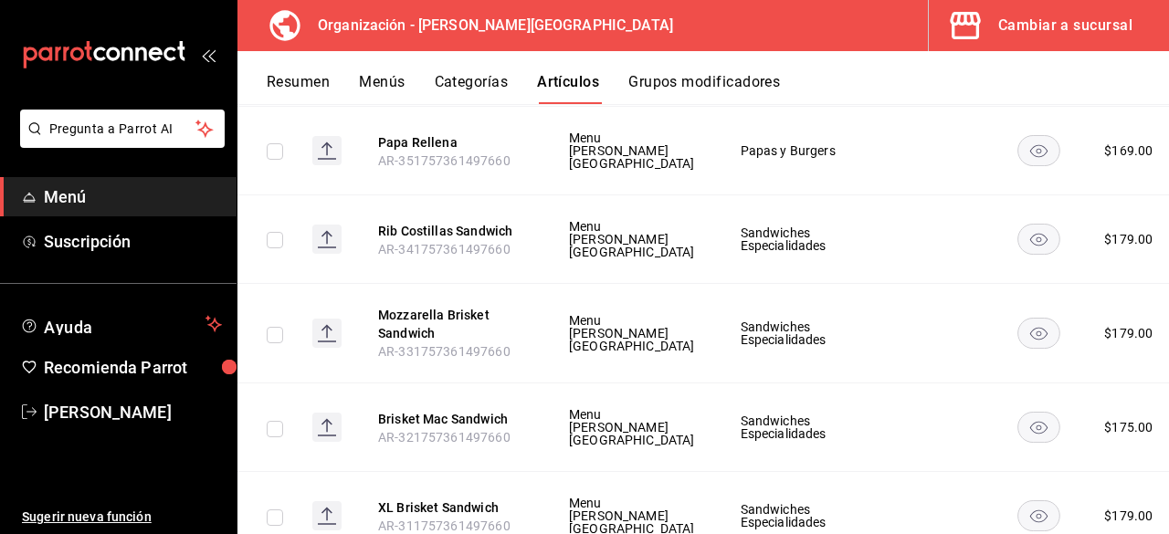
scroll to position [6370, 0]
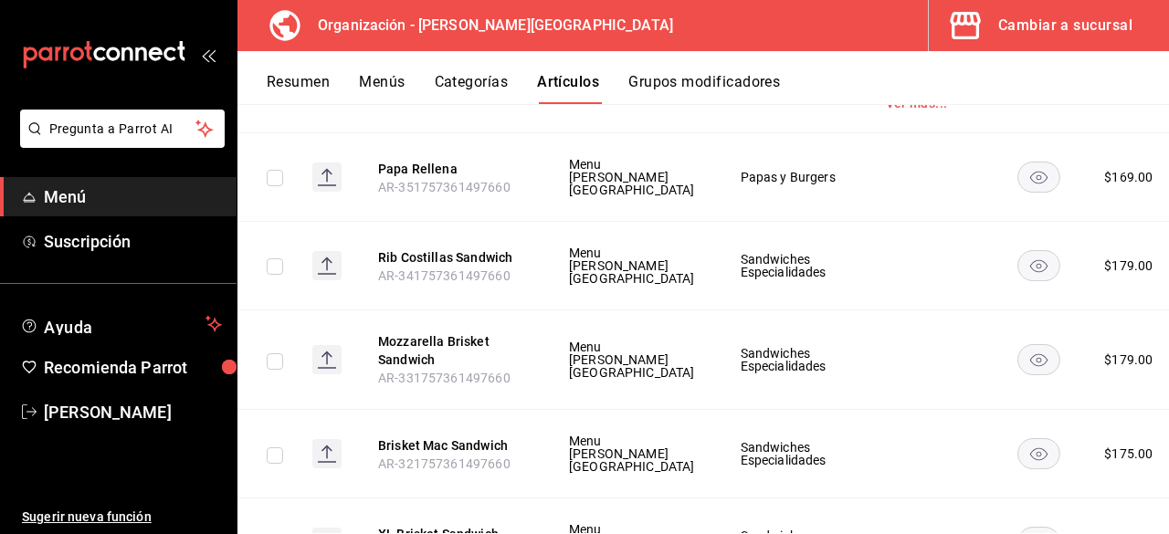
click at [1094, 302] on li "Editar" at bounding box center [1046, 294] width 110 height 37
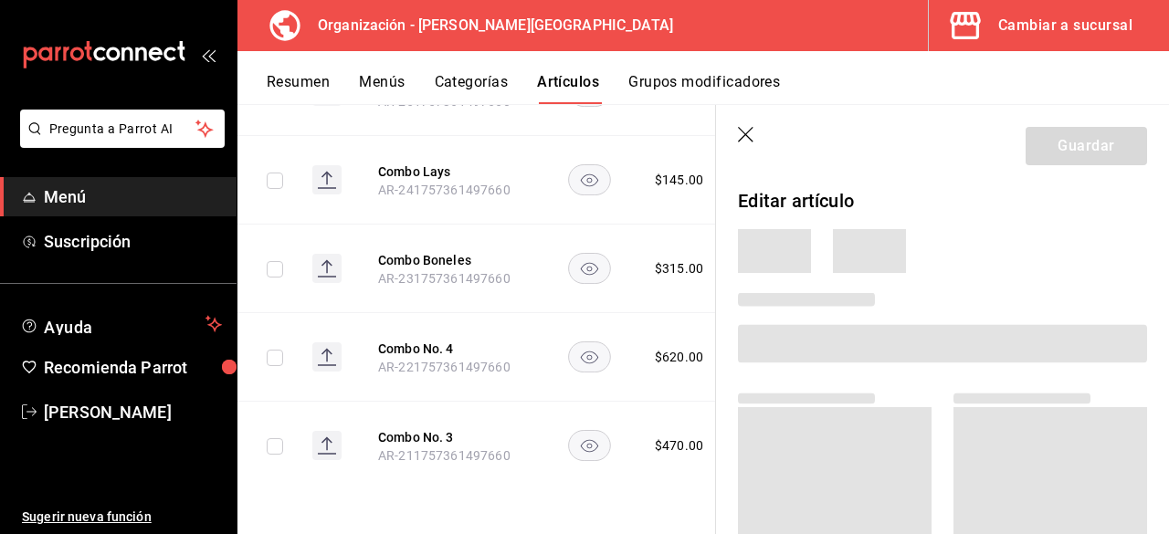
scroll to position [4303, 0]
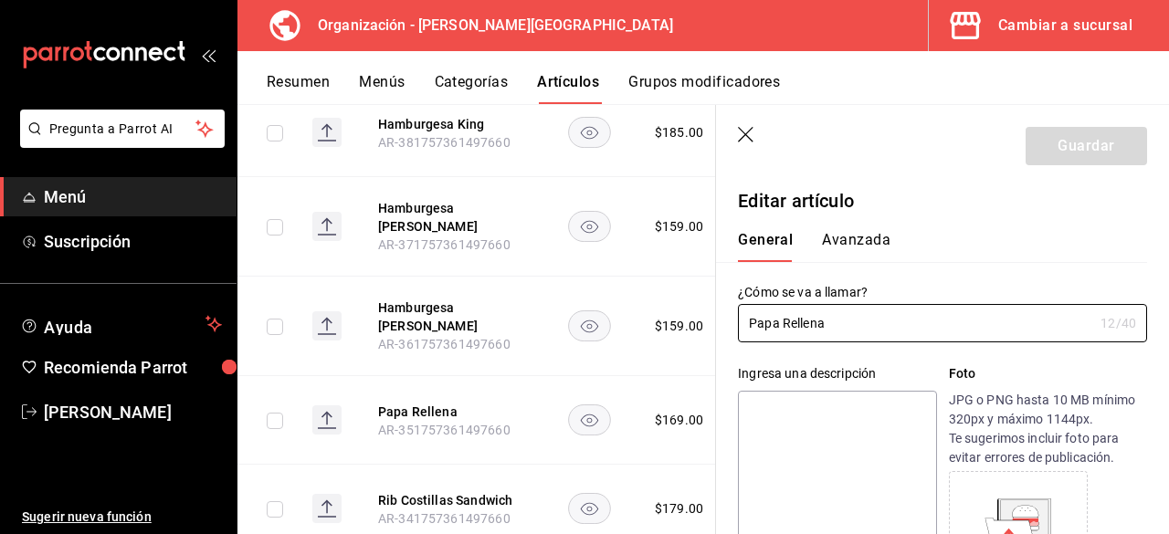
type input "$169.00"
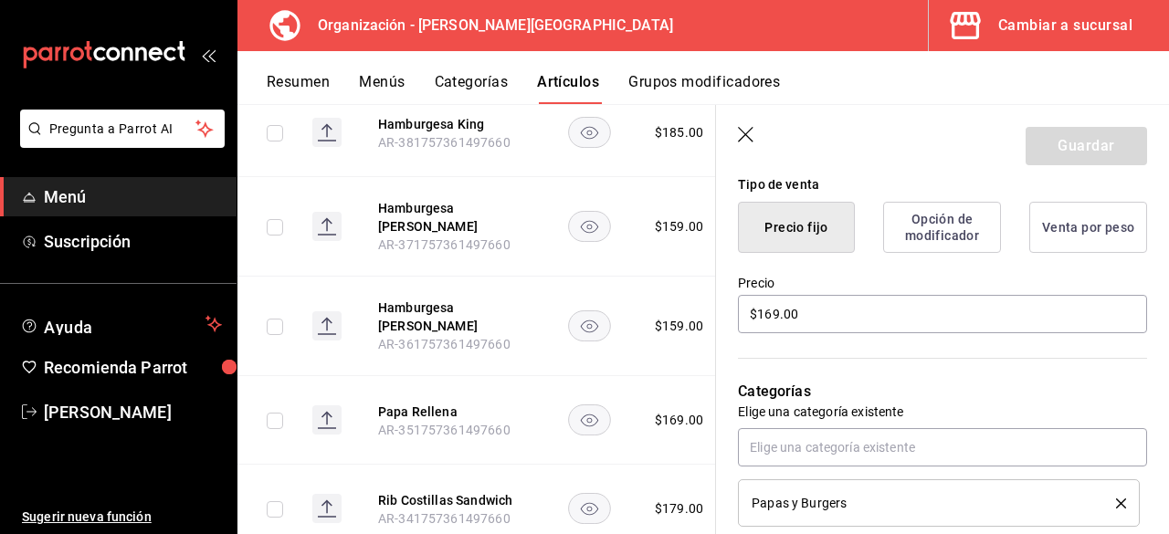
scroll to position [730, 0]
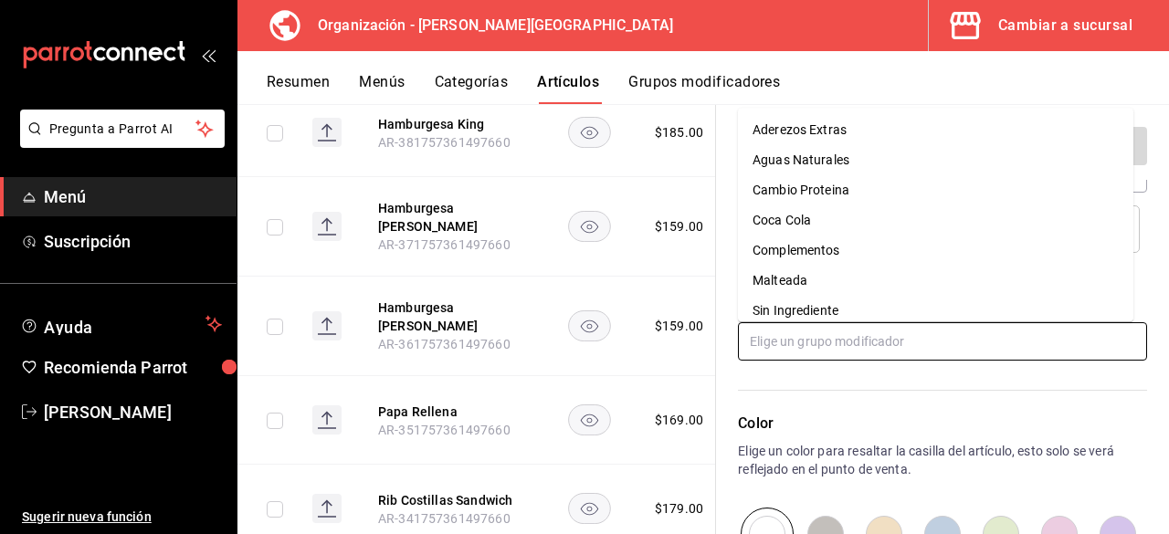
click at [823, 341] on input "text" at bounding box center [942, 341] width 409 height 38
click at [800, 315] on div "Sin Ingrediente" at bounding box center [795, 310] width 86 height 19
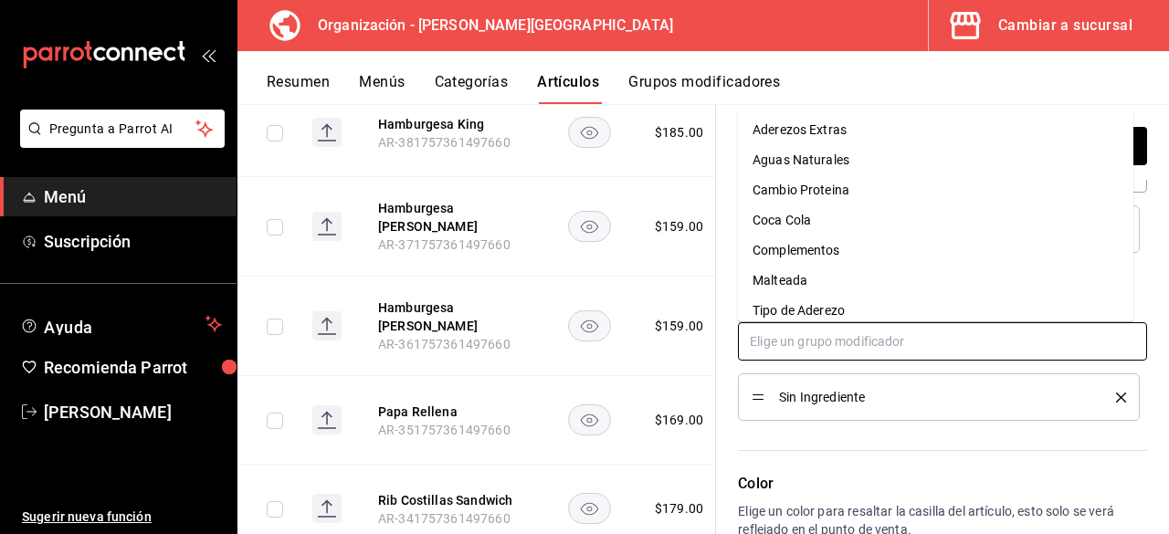
click at [808, 338] on input "text" at bounding box center [942, 341] width 409 height 38
click at [817, 318] on div "Tipo de Aderezo" at bounding box center [798, 310] width 92 height 19
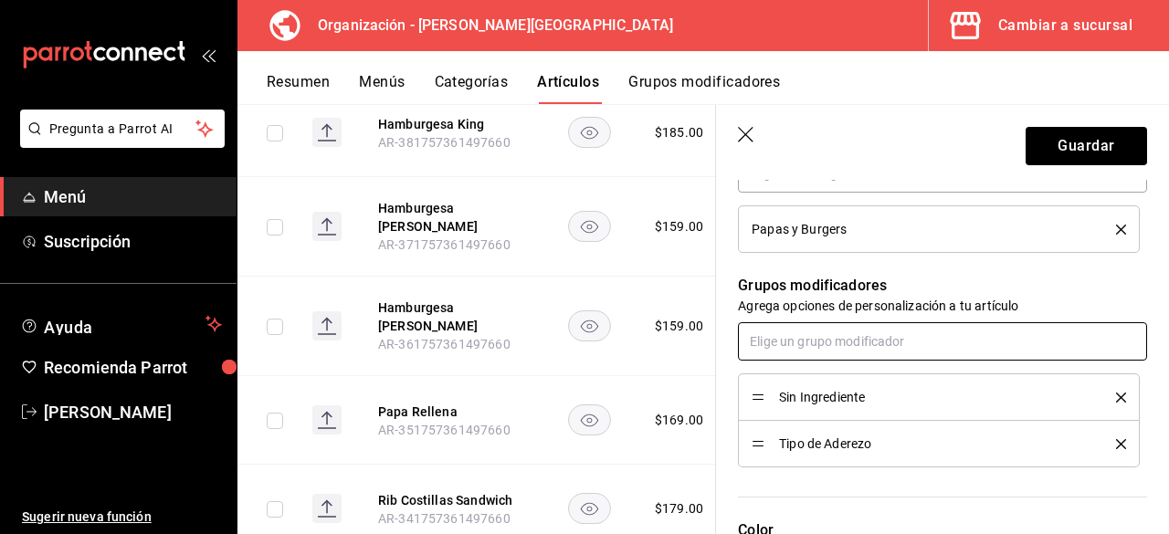
click at [816, 337] on input "text" at bounding box center [942, 341] width 409 height 38
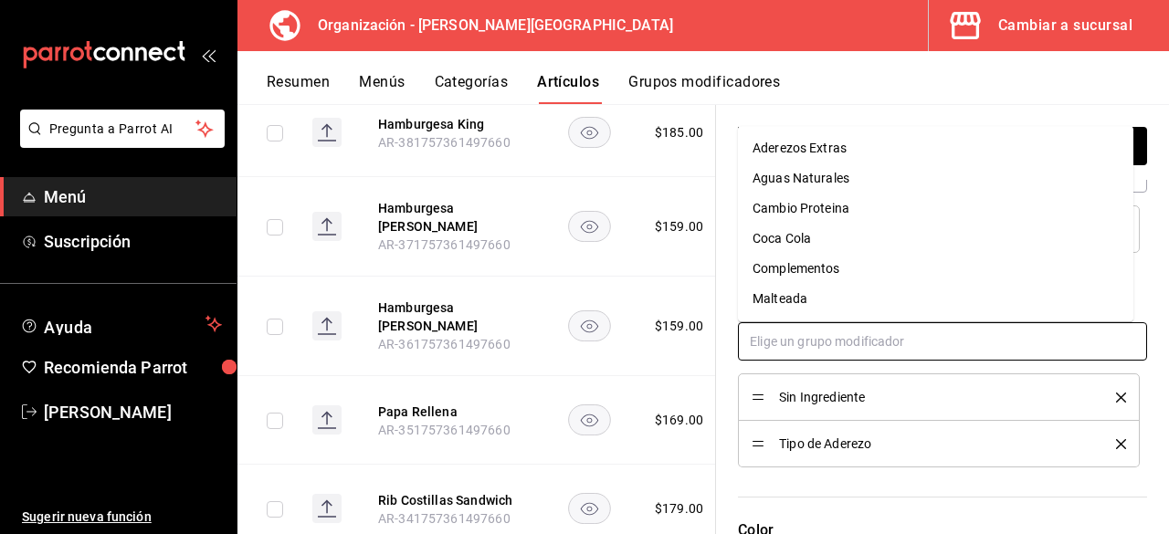
click at [823, 273] on div "Complementos" at bounding box center [796, 268] width 88 height 19
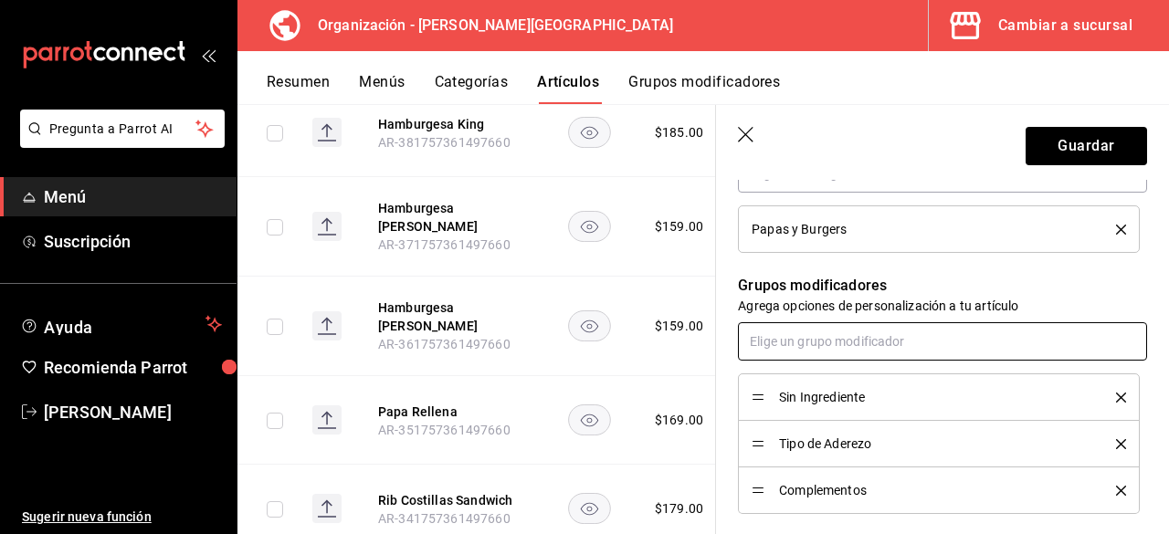
click at [831, 344] on input "text" at bounding box center [942, 341] width 409 height 38
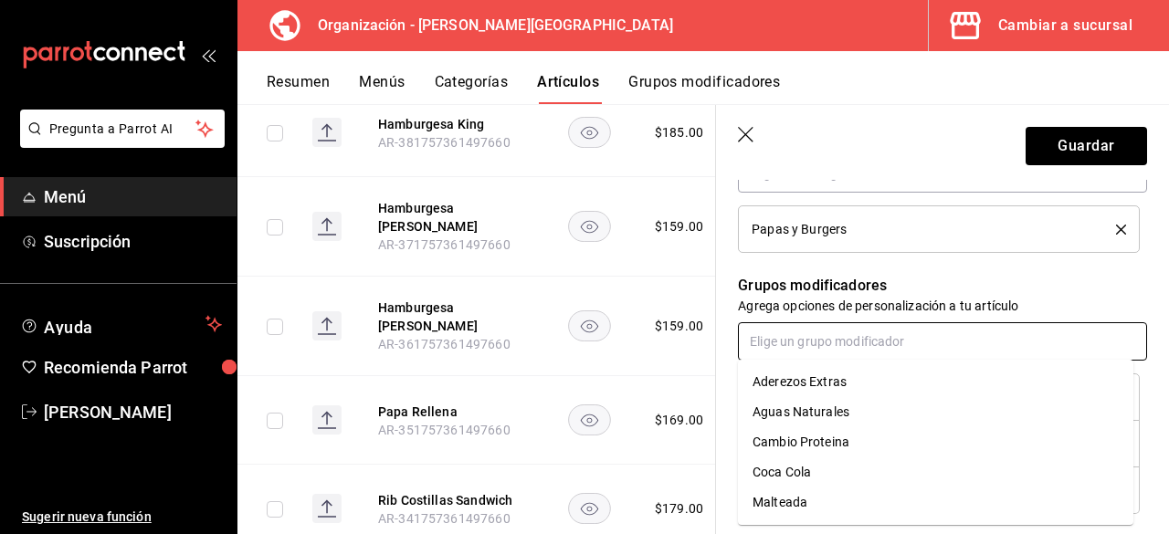
click at [823, 442] on div "Cambio Proteina" at bounding box center [800, 442] width 97 height 19
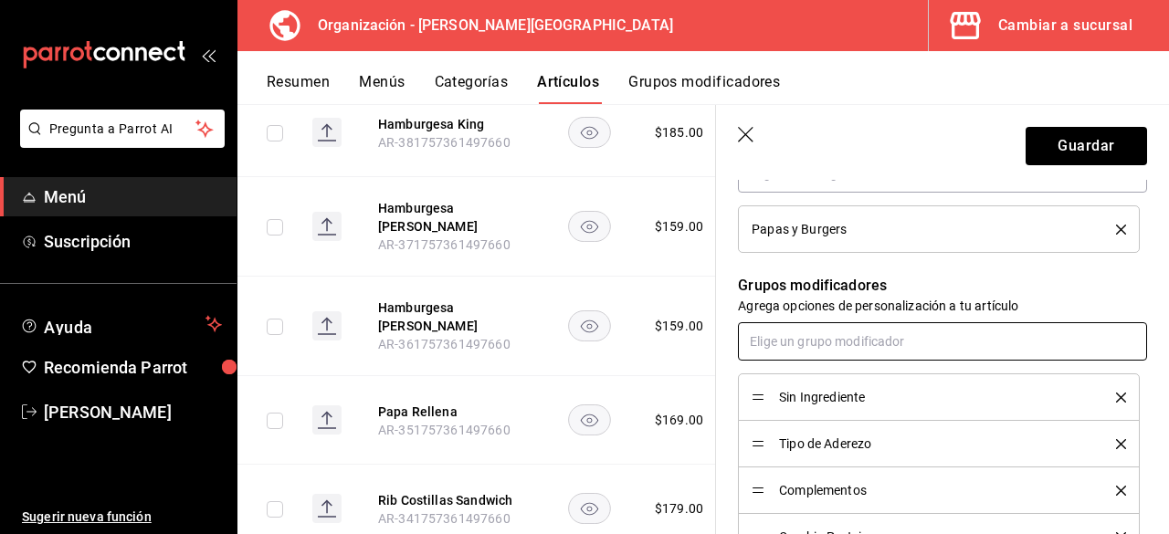
click at [836, 338] on input "text" at bounding box center [942, 341] width 409 height 38
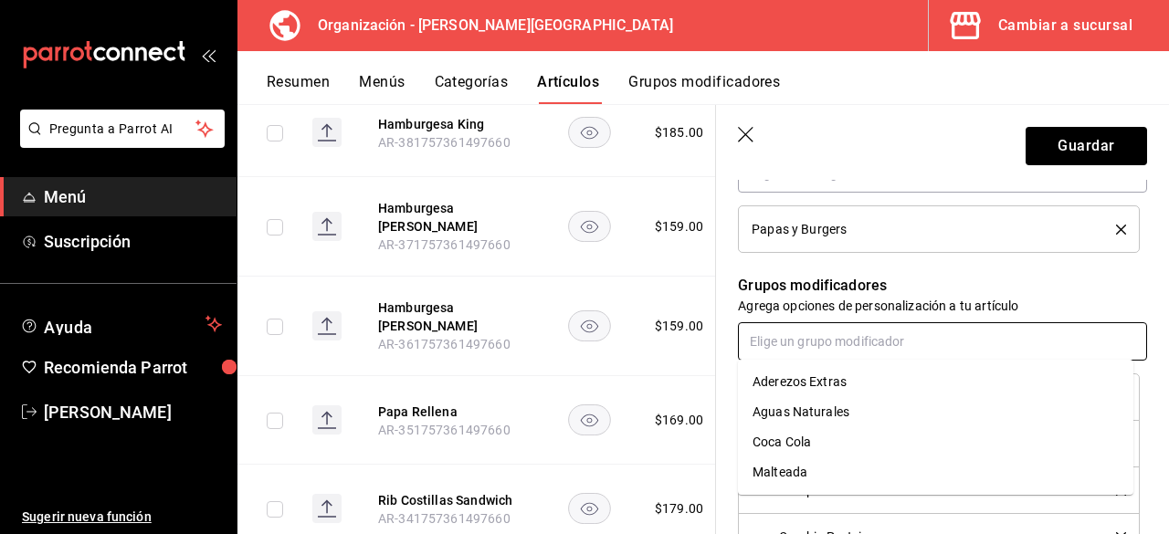
click at [844, 382] on div "Aderezos Extras" at bounding box center [799, 381] width 94 height 19
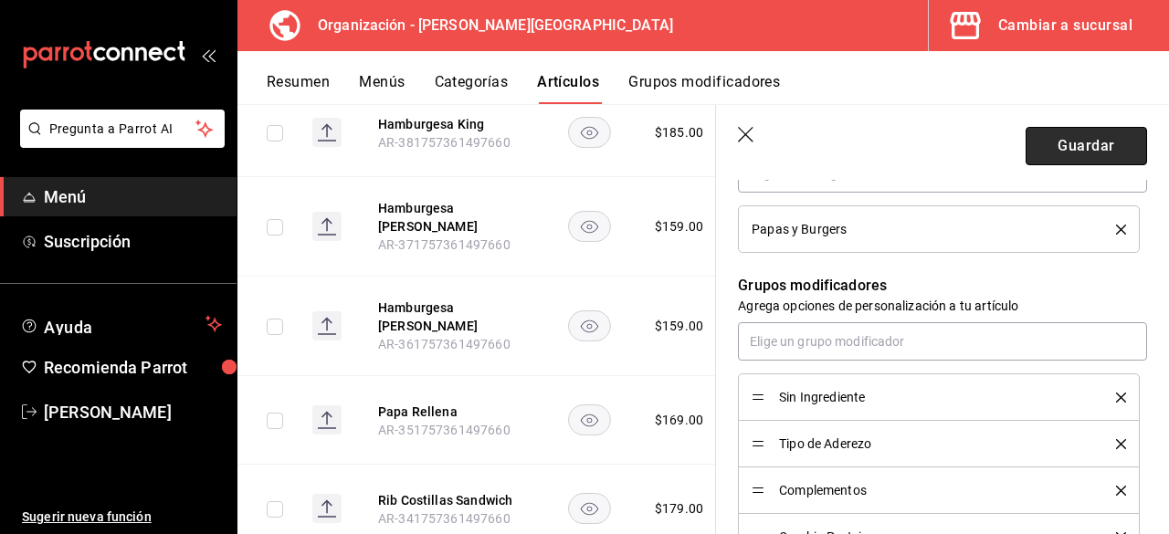
click at [1068, 156] on button "Guardar" at bounding box center [1085, 146] width 121 height 38
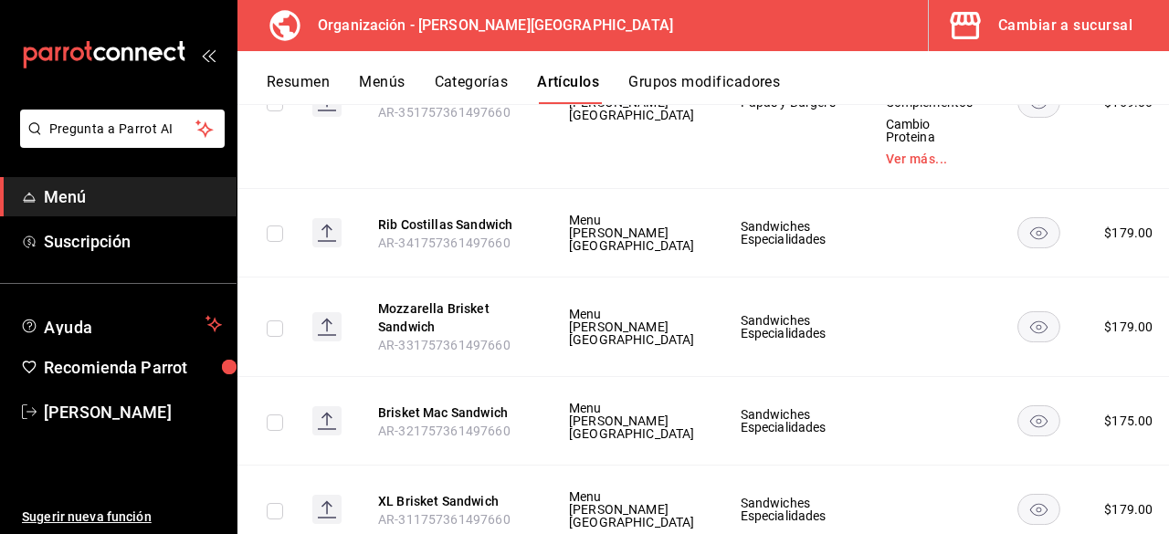
scroll to position [6553, 0]
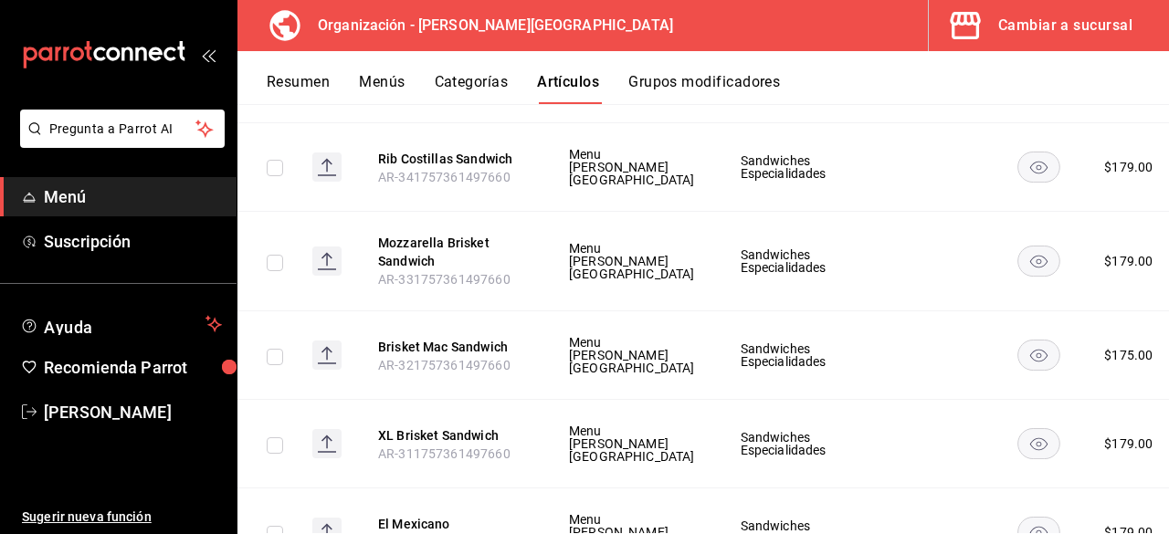
click at [1069, 282] on span "Editar" at bounding box center [1061, 284] width 47 height 19
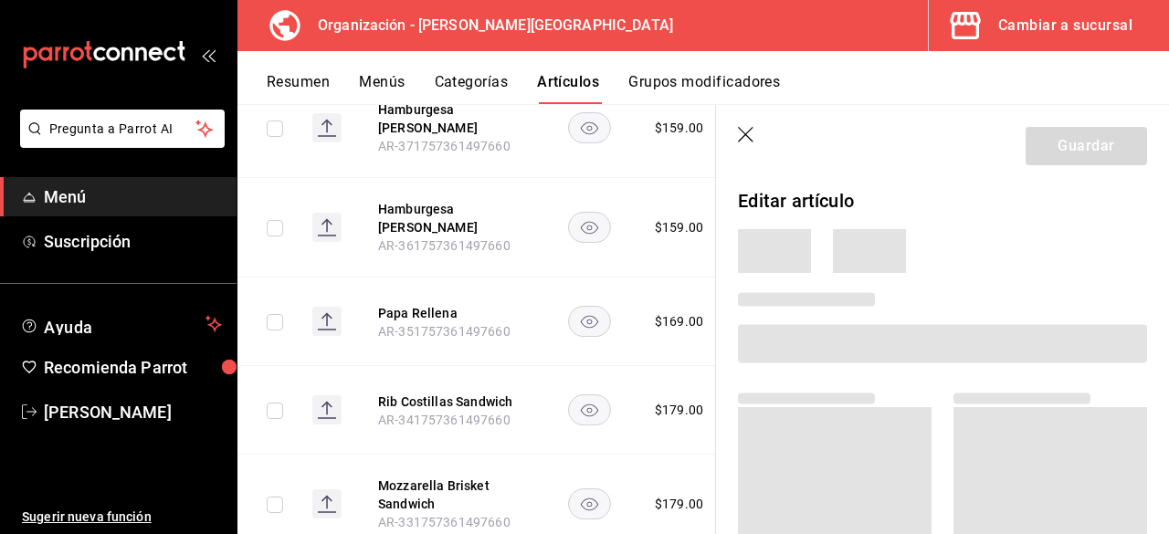
scroll to position [365, 0]
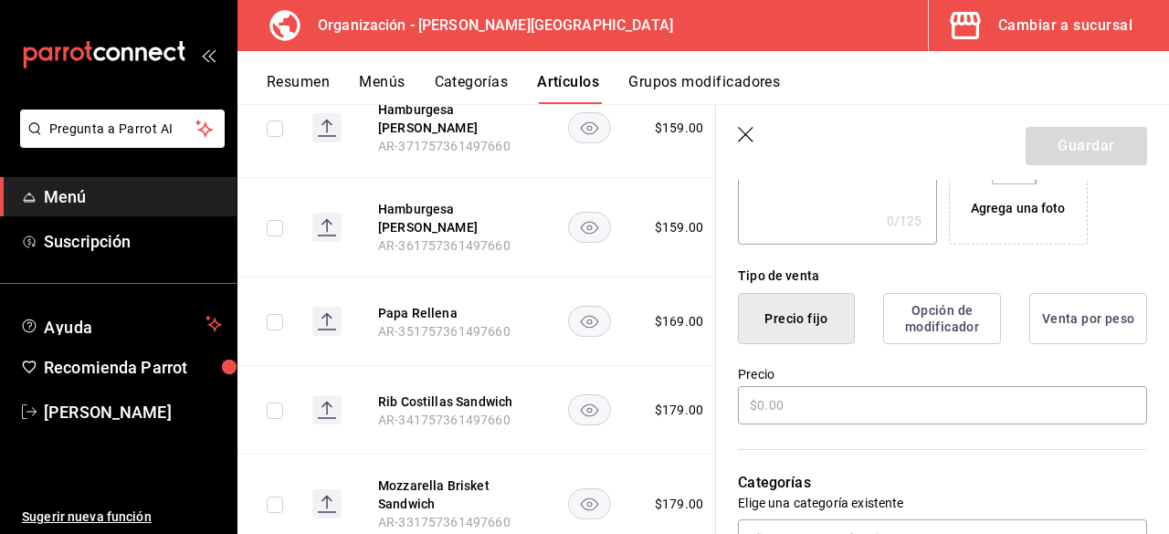
type input "Rib Costillas Sandwich"
type input "AR-341757361497660"
type input "$179.00"
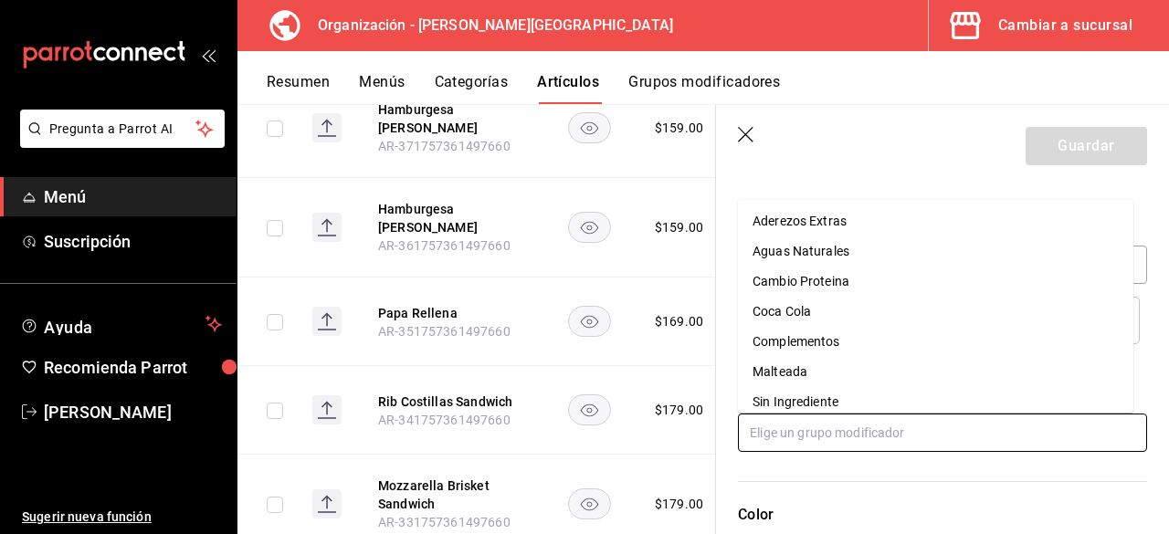
click at [827, 425] on input "text" at bounding box center [942, 433] width 409 height 38
drag, startPoint x: 833, startPoint y: 404, endPoint x: 834, endPoint y: 417, distance: 12.8
click at [834, 404] on div "Sin Ingrediente" at bounding box center [795, 402] width 86 height 19
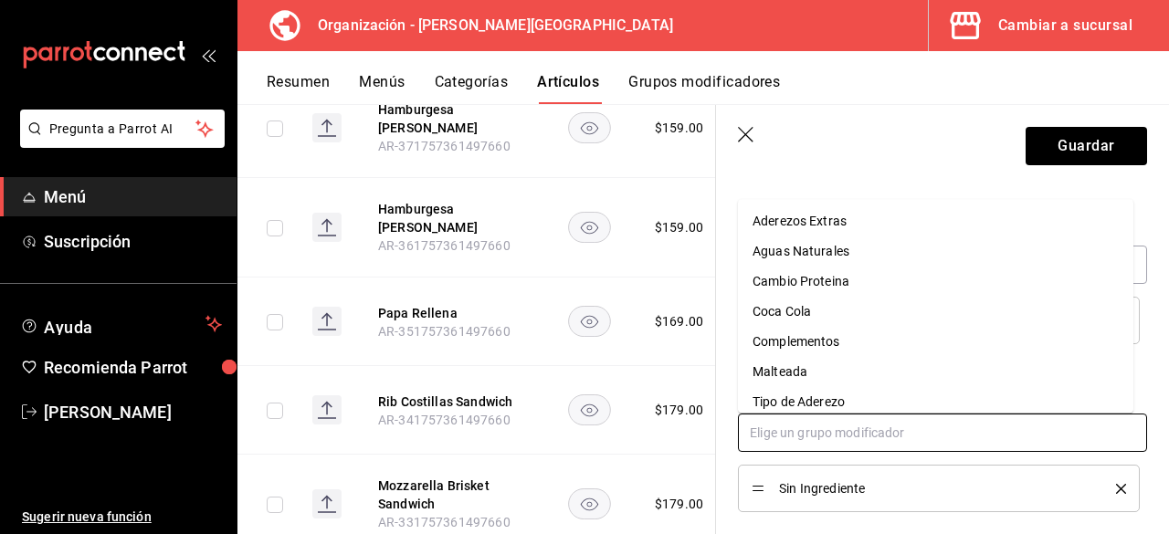
click at [839, 431] on input "text" at bounding box center [942, 433] width 409 height 38
click at [840, 399] on div "Tipo de Aderezo" at bounding box center [798, 402] width 92 height 19
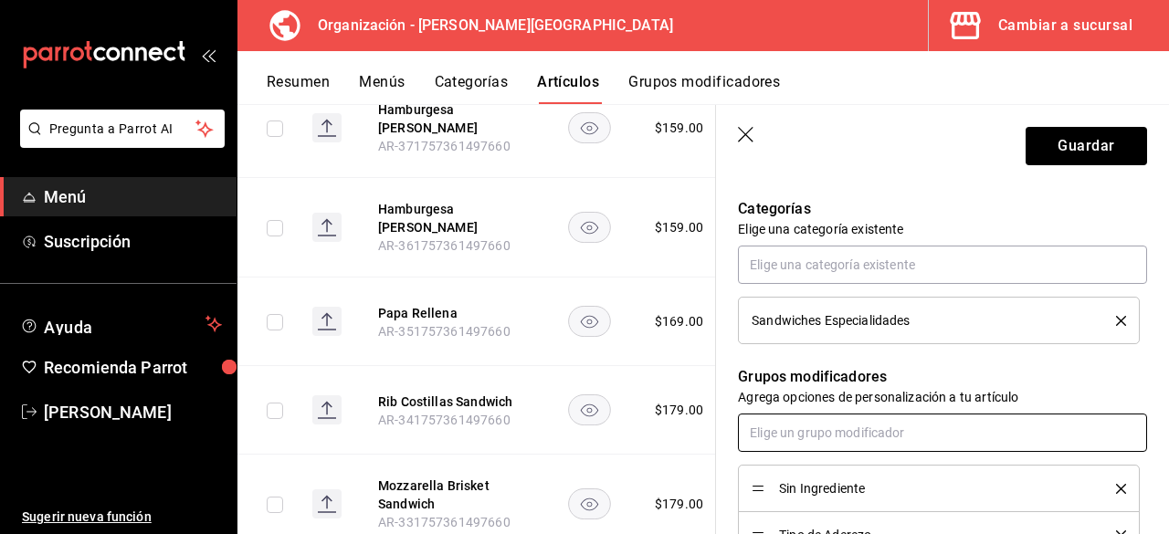
click at [835, 428] on input "text" at bounding box center [942, 433] width 409 height 38
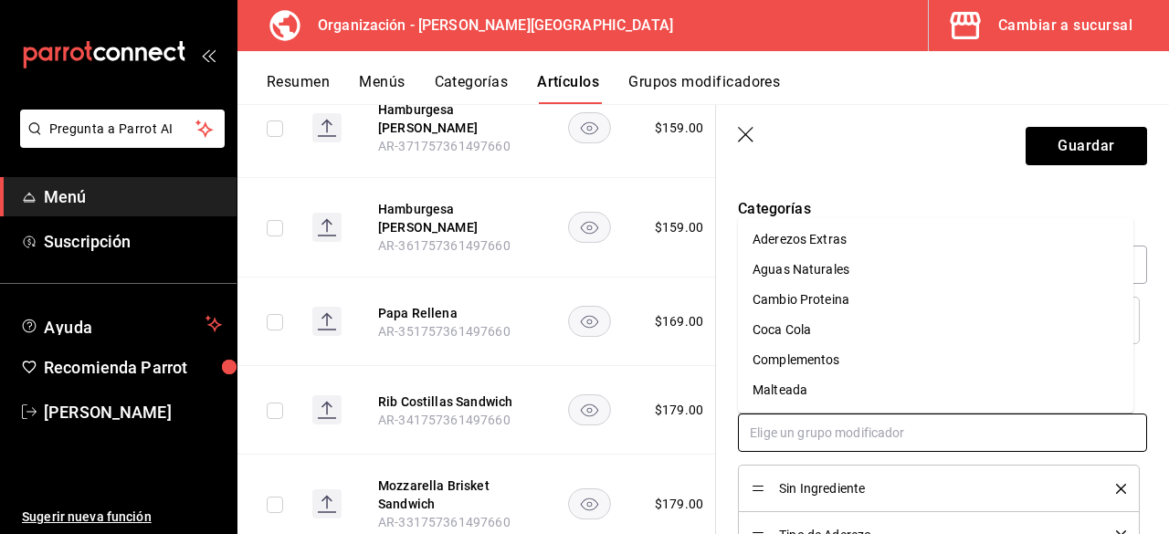
click at [826, 362] on div "Complementos" at bounding box center [796, 360] width 88 height 19
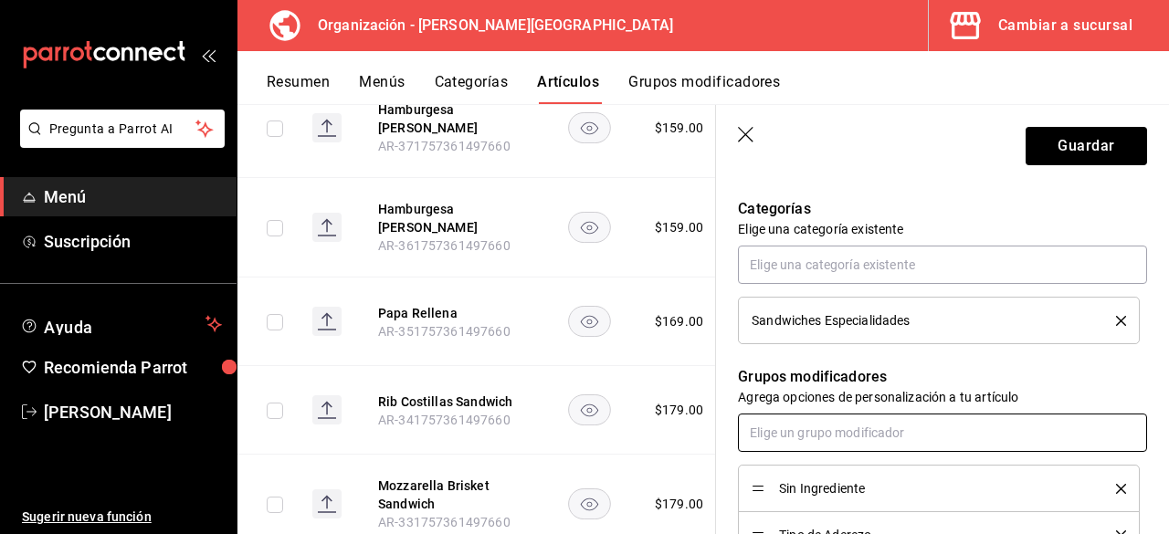
click at [819, 434] on input "text" at bounding box center [942, 433] width 409 height 38
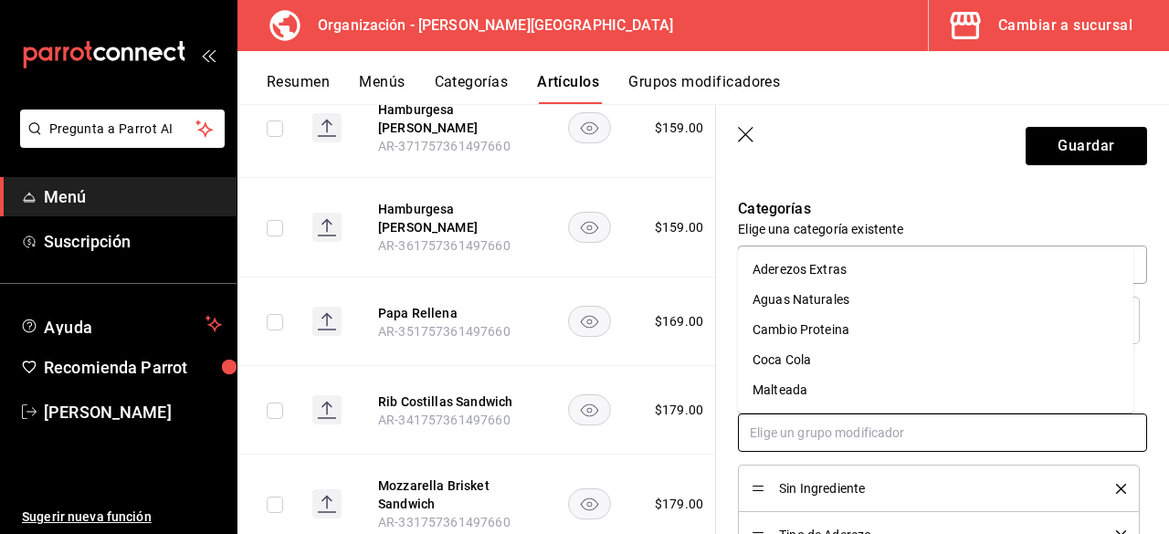
click at [838, 332] on div "Cambio Proteina" at bounding box center [800, 329] width 97 height 19
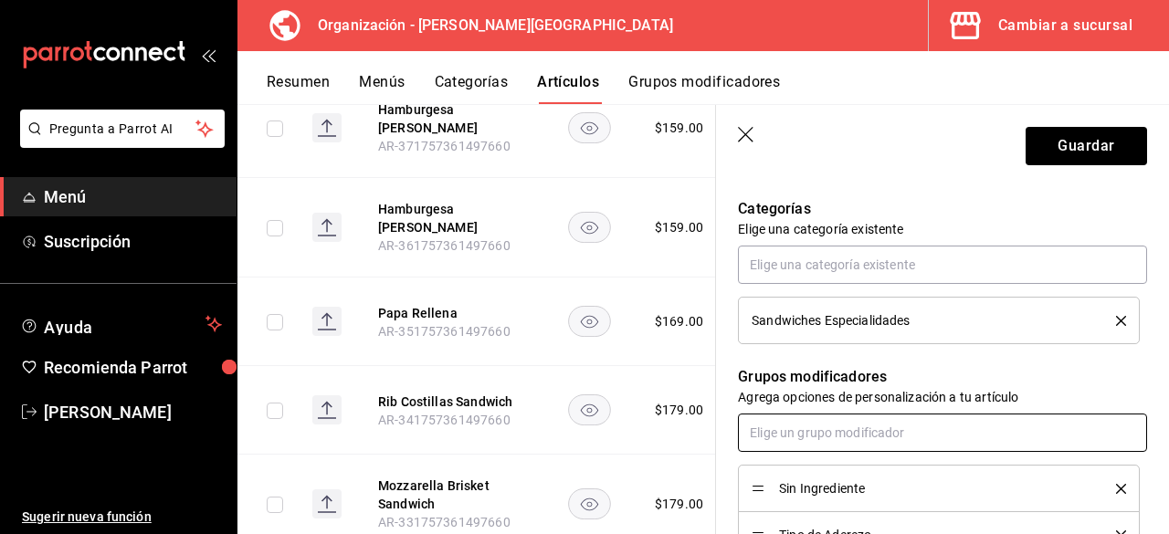
click at [829, 427] on input "text" at bounding box center [942, 433] width 409 height 38
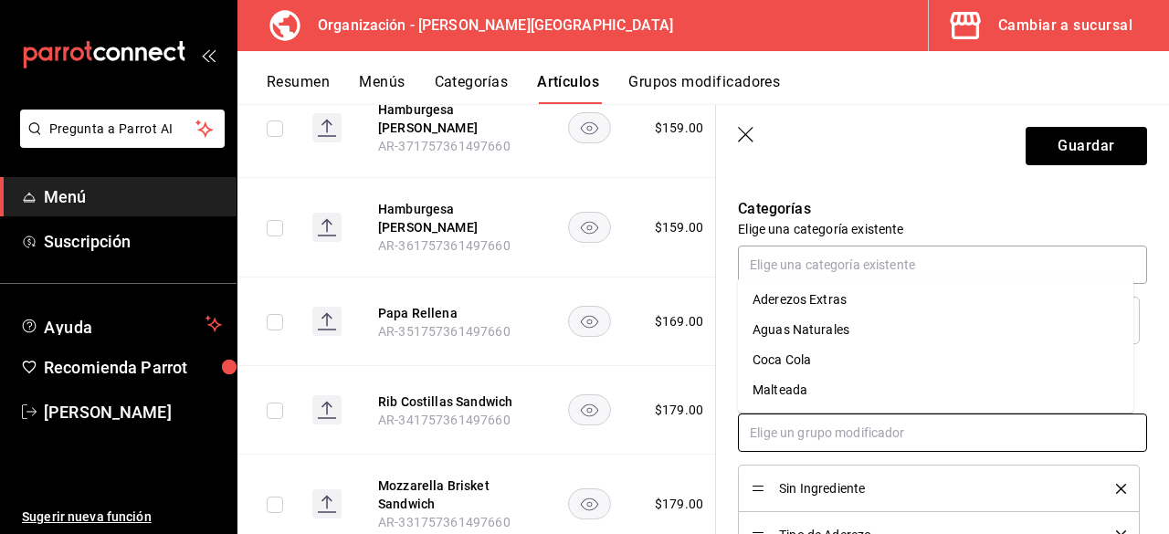
click at [841, 302] on div "Aderezos Extras" at bounding box center [799, 299] width 94 height 19
click at [849, 426] on input "text" at bounding box center [942, 433] width 409 height 38
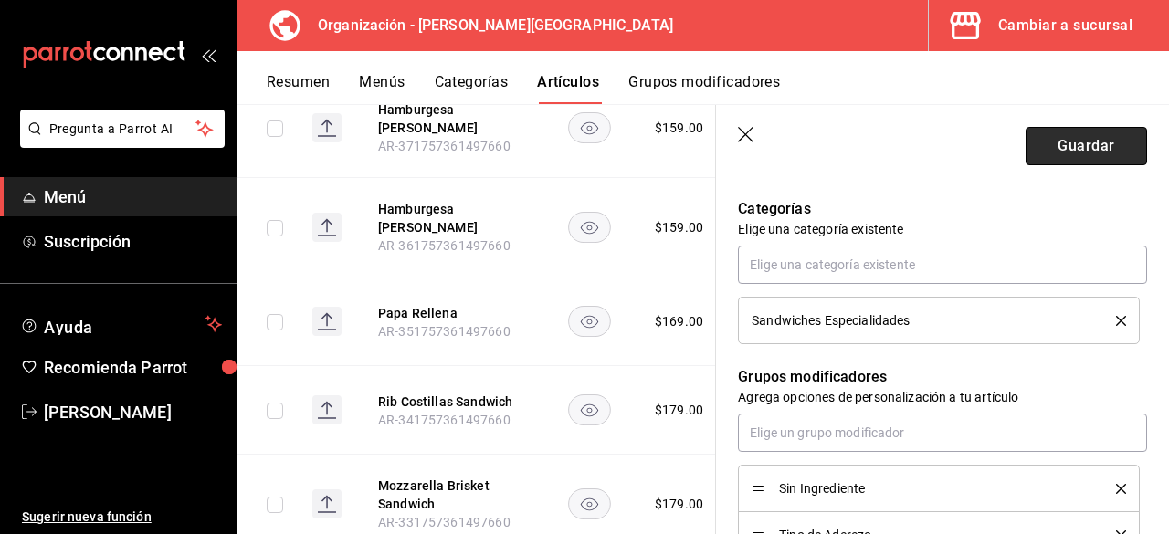
click at [1100, 133] on button "Guardar" at bounding box center [1085, 146] width 121 height 38
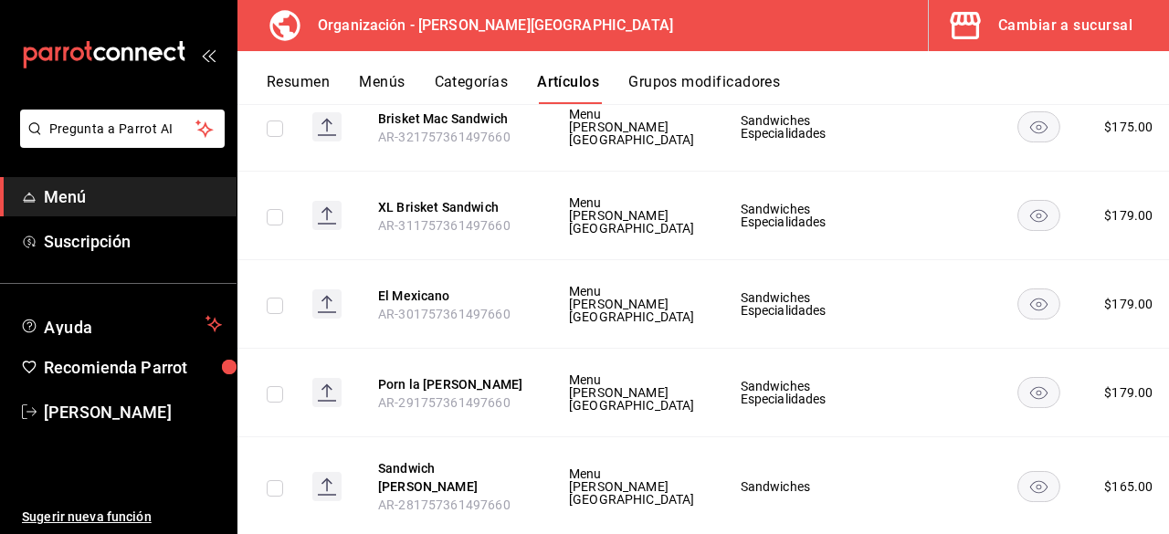
scroll to position [6683, 0]
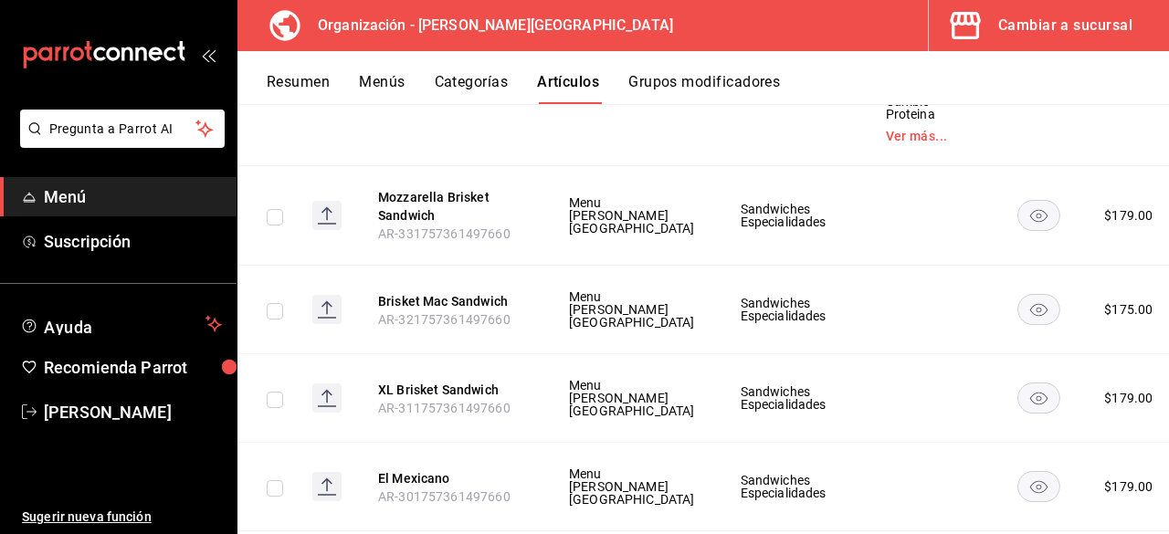
click at [1068, 322] on span "Editar" at bounding box center [1061, 327] width 47 height 19
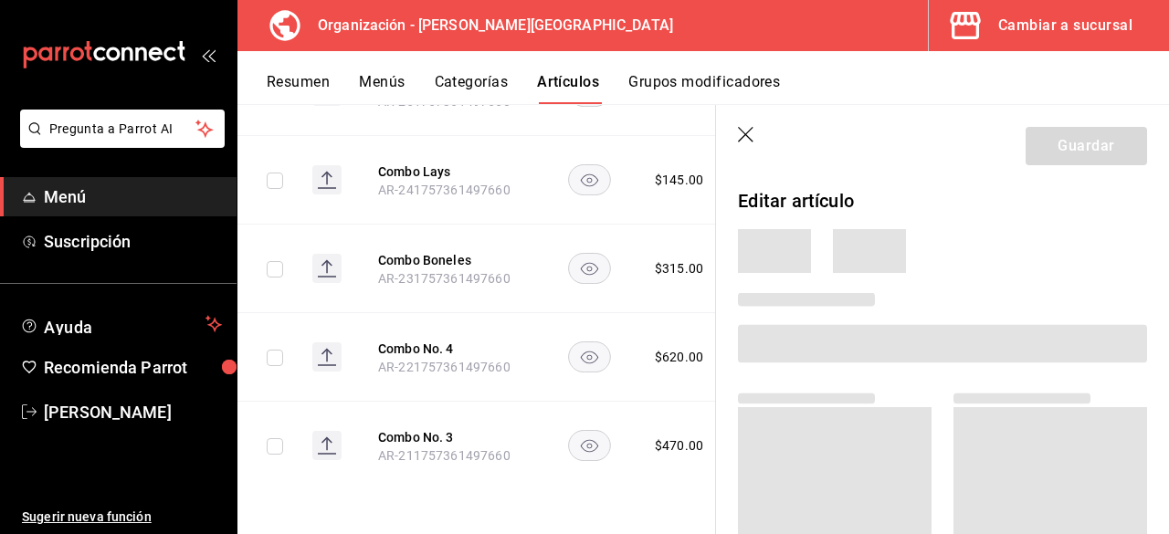
scroll to position [4448, 0]
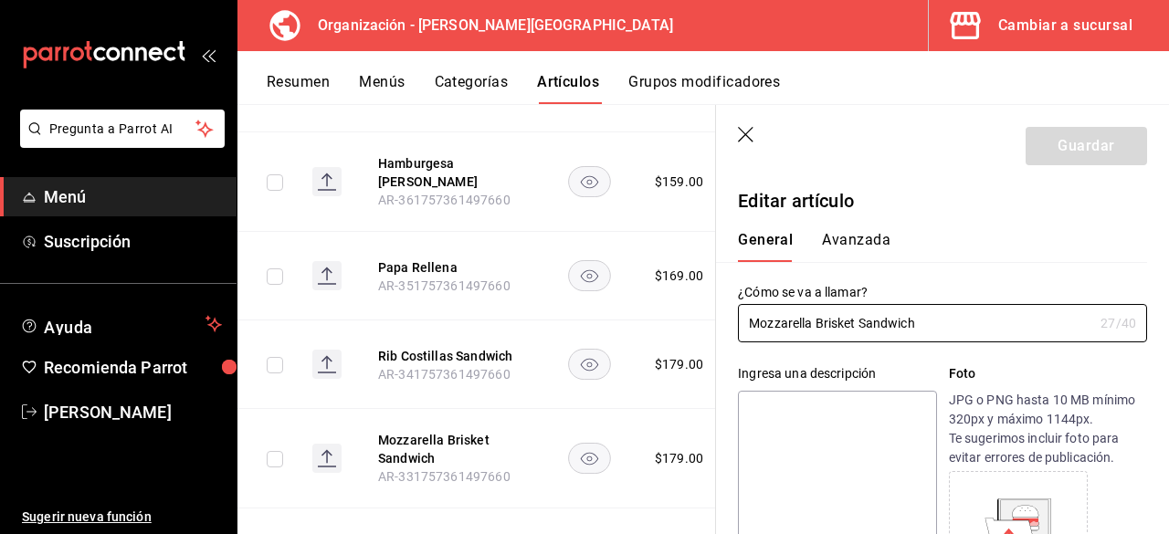
type input "$179.00"
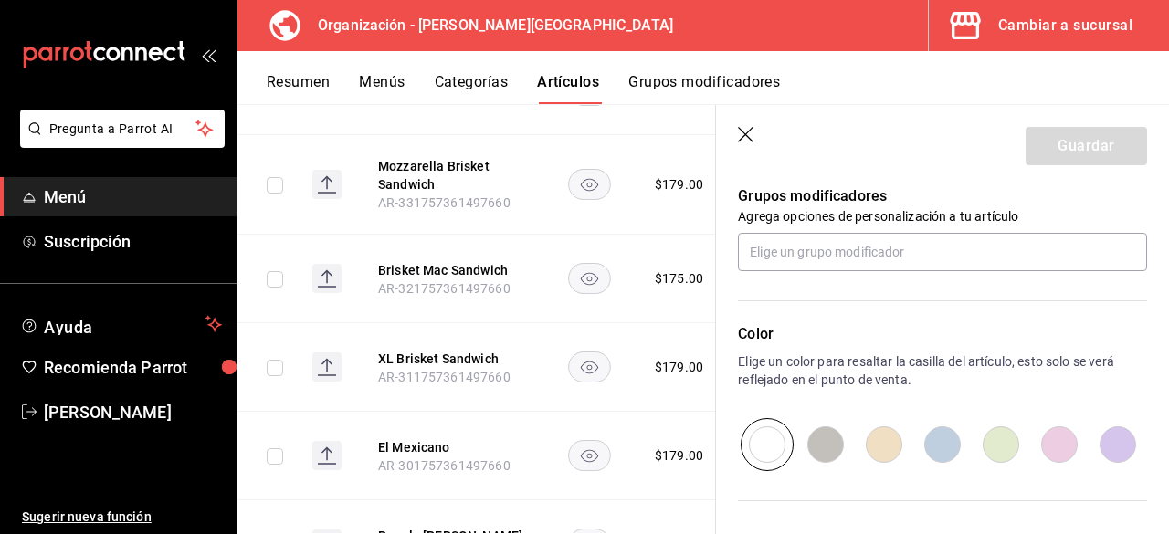
scroll to position [822, 0]
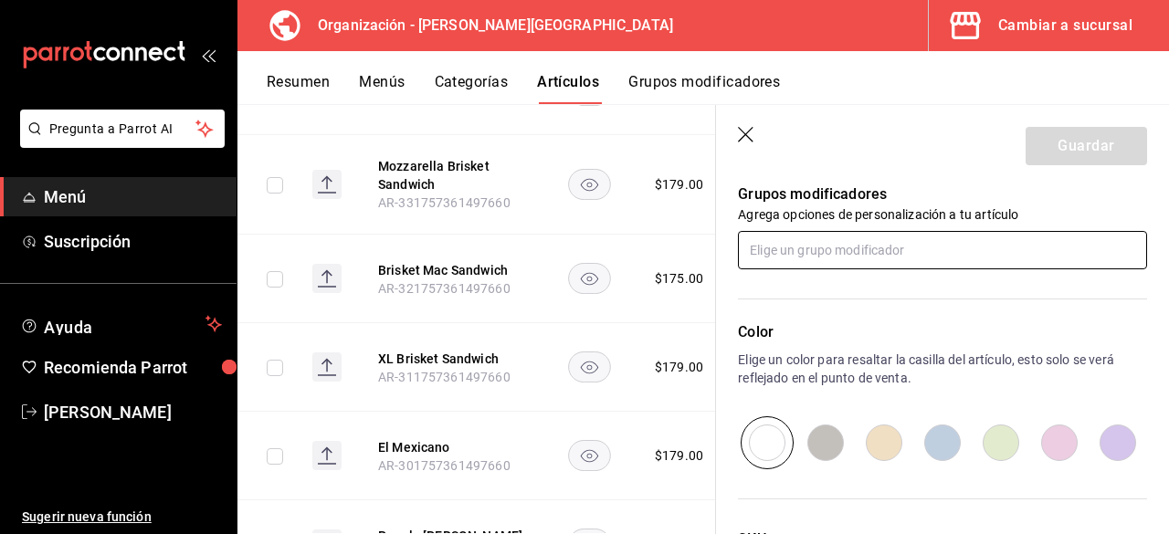
click at [770, 257] on input "text" at bounding box center [942, 250] width 409 height 38
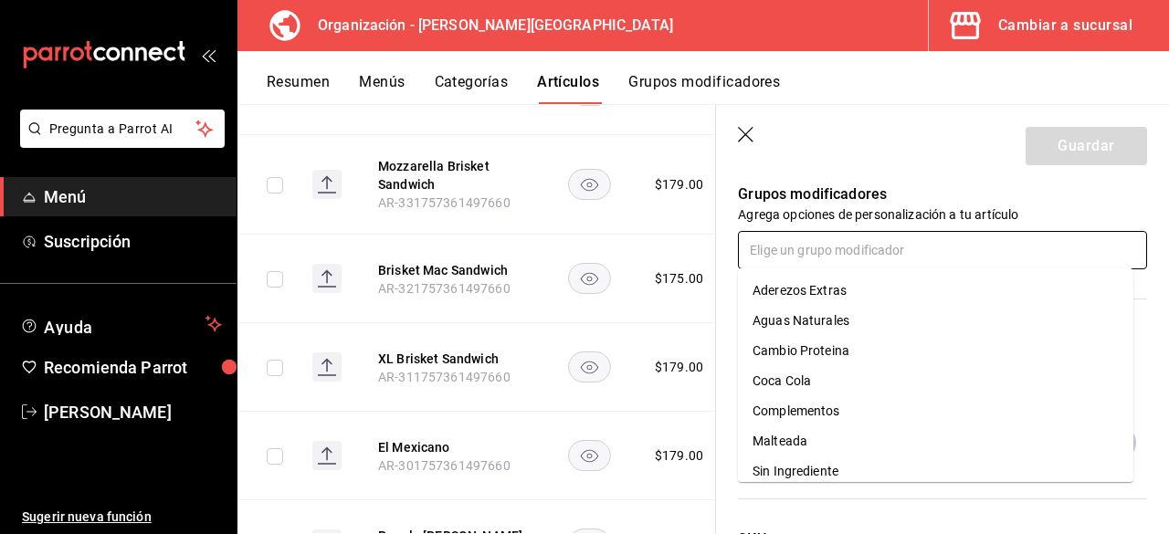
click at [800, 300] on li "Aderezos Extras" at bounding box center [935, 291] width 395 height 30
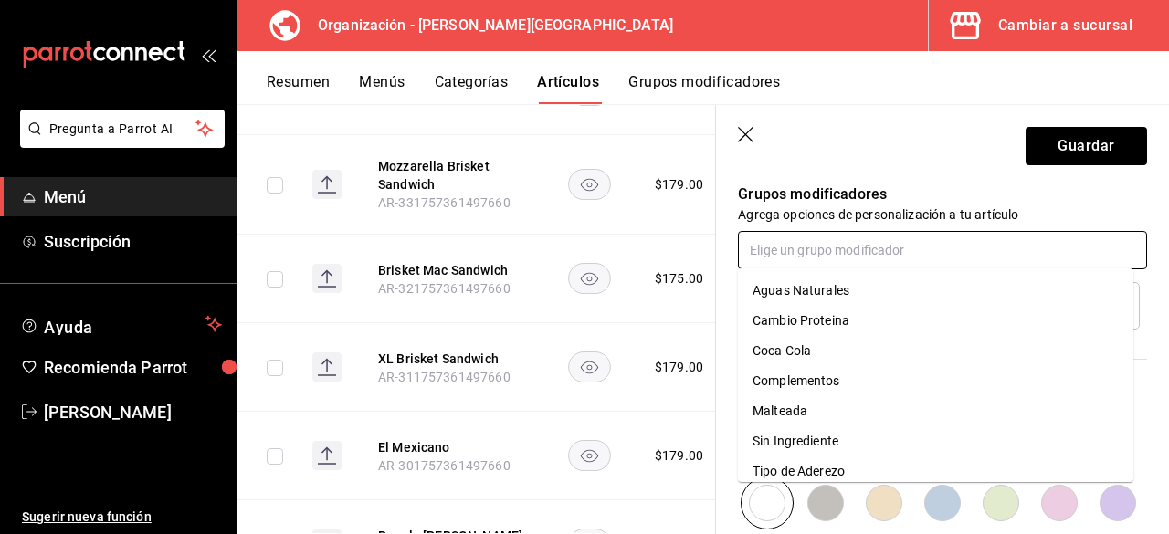
click at [836, 252] on input "text" at bounding box center [942, 250] width 409 height 38
click at [858, 326] on li "Cambio Proteina" at bounding box center [935, 321] width 395 height 30
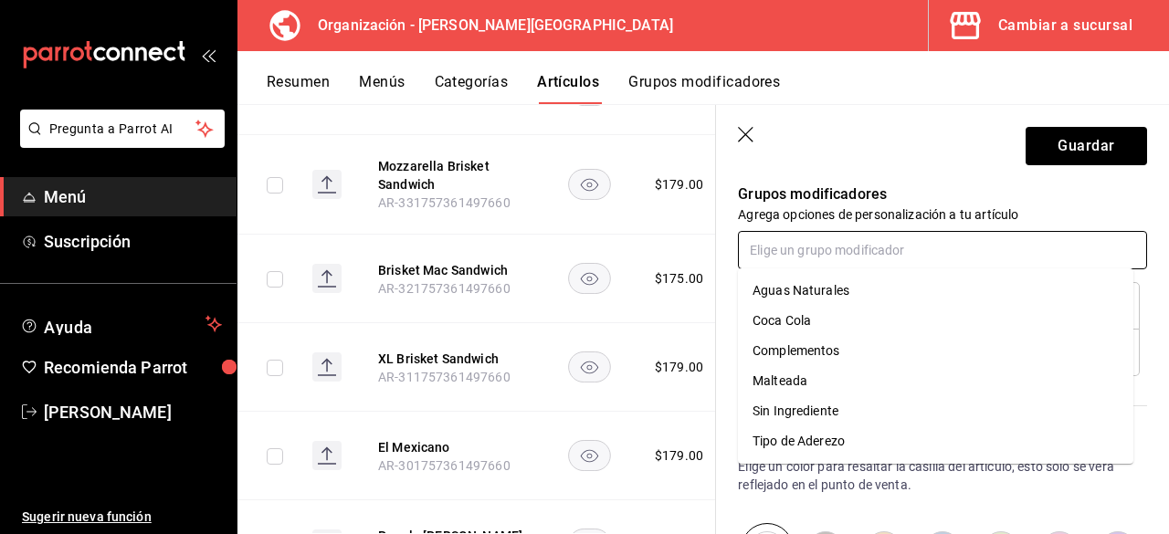
click at [833, 252] on input "text" at bounding box center [942, 250] width 409 height 38
click at [859, 357] on li "Complementos" at bounding box center [935, 351] width 395 height 30
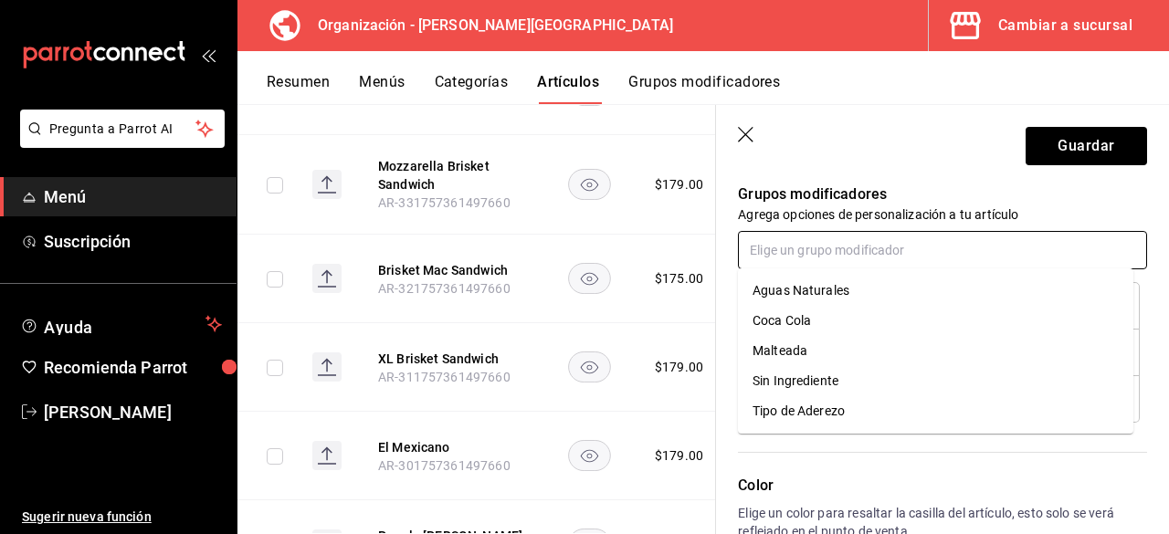
click at [788, 247] on input "text" at bounding box center [942, 250] width 409 height 38
click at [818, 377] on div "Sin Ingrediente" at bounding box center [795, 381] width 86 height 19
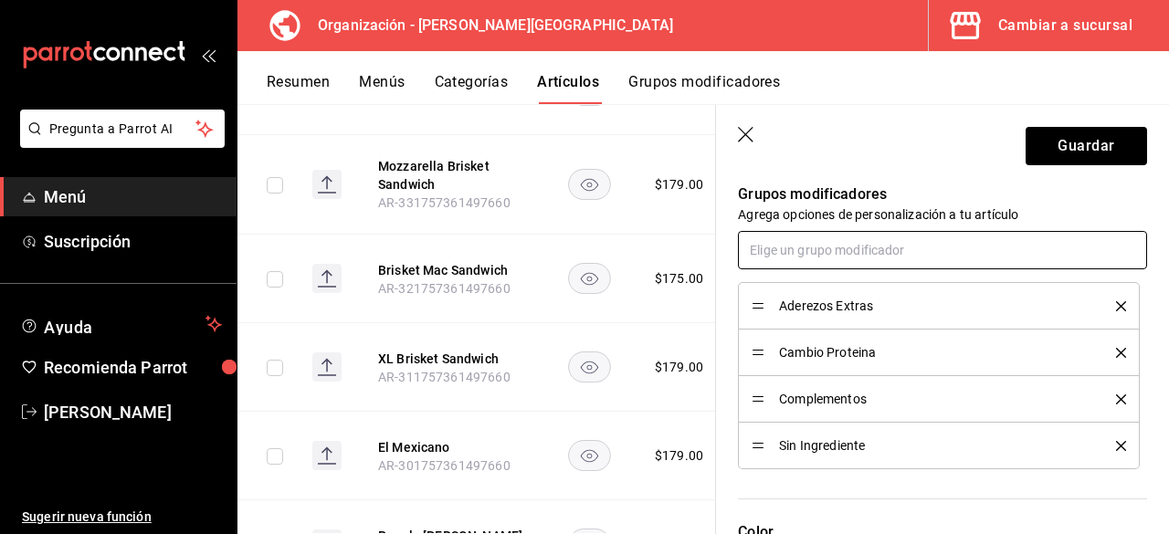
click at [809, 246] on input "text" at bounding box center [942, 250] width 409 height 38
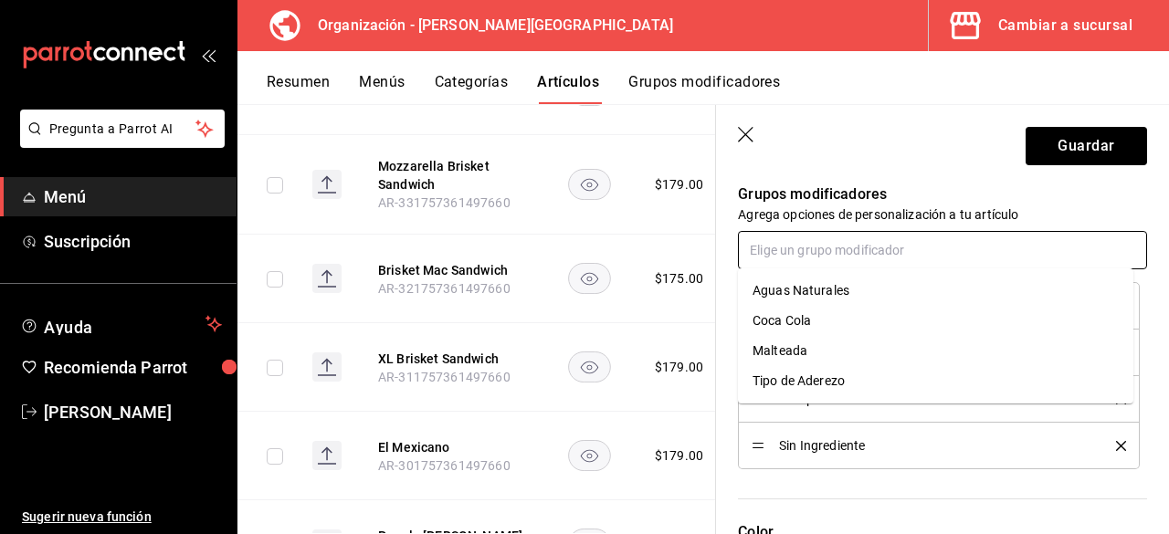
click at [844, 370] on li "Tipo de Aderezo" at bounding box center [935, 381] width 395 height 30
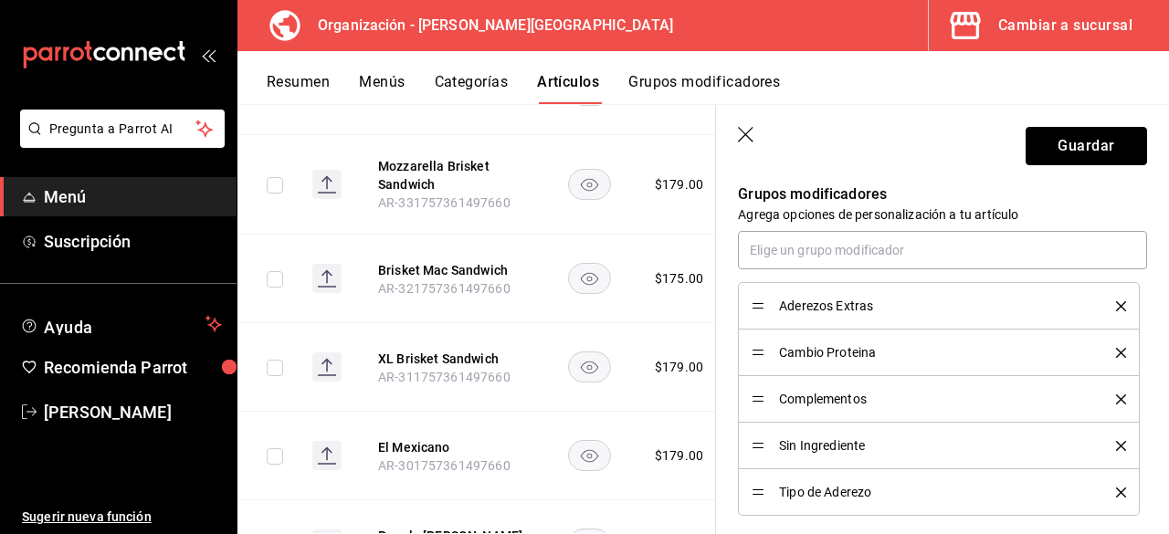
click at [1090, 149] on button "Guardar" at bounding box center [1085, 146] width 121 height 38
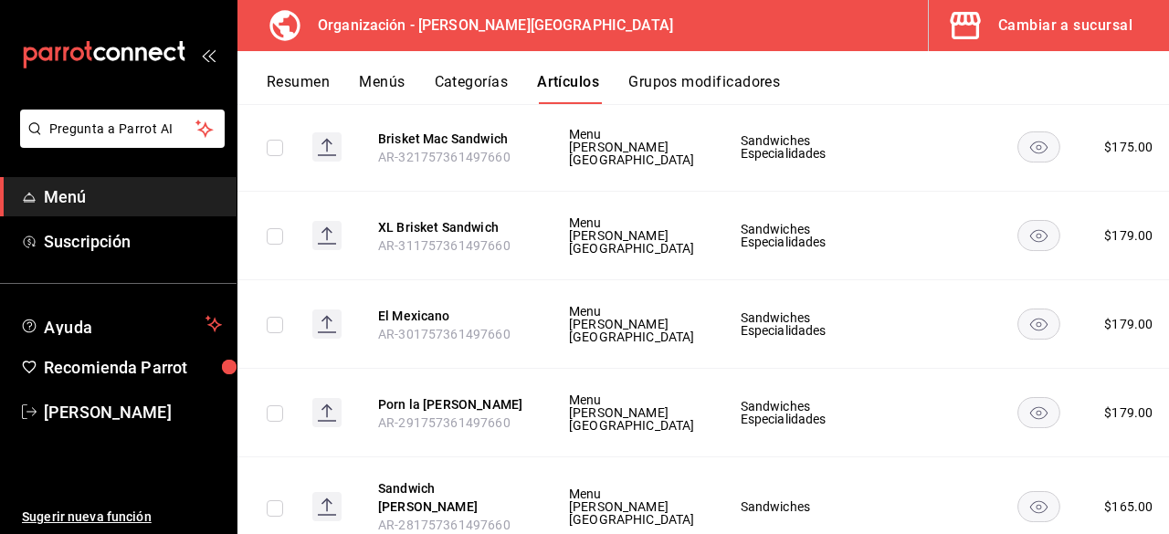
scroll to position [6827, 0]
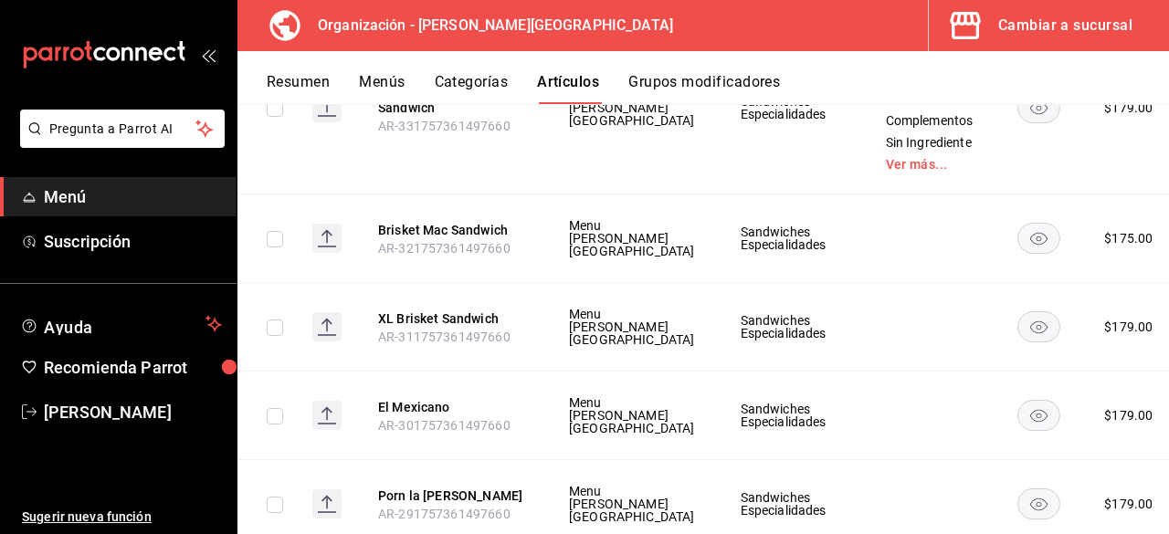
click at [1066, 365] on li "Editar" at bounding box center [1046, 354] width 110 height 37
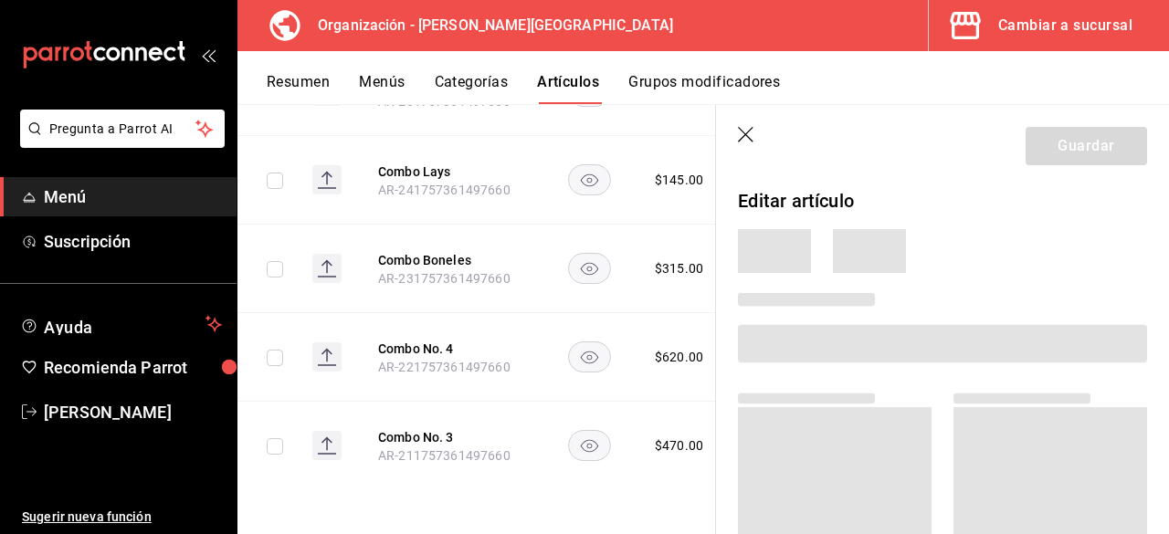
scroll to position [4513, 0]
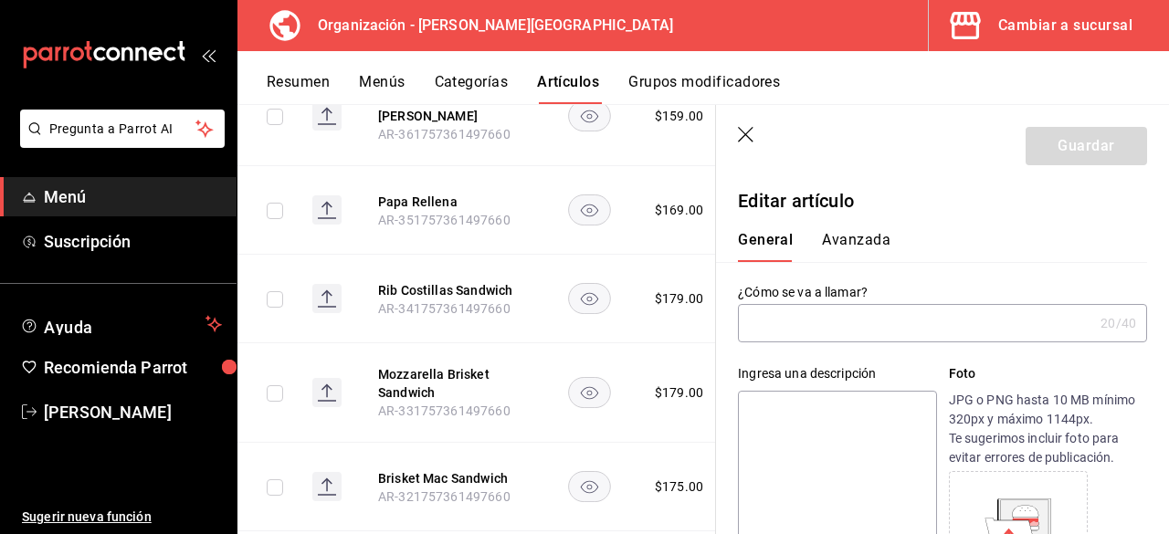
type input "Brisket Mac Sandwich"
type input "AR-321757361497660"
type input "$175.00"
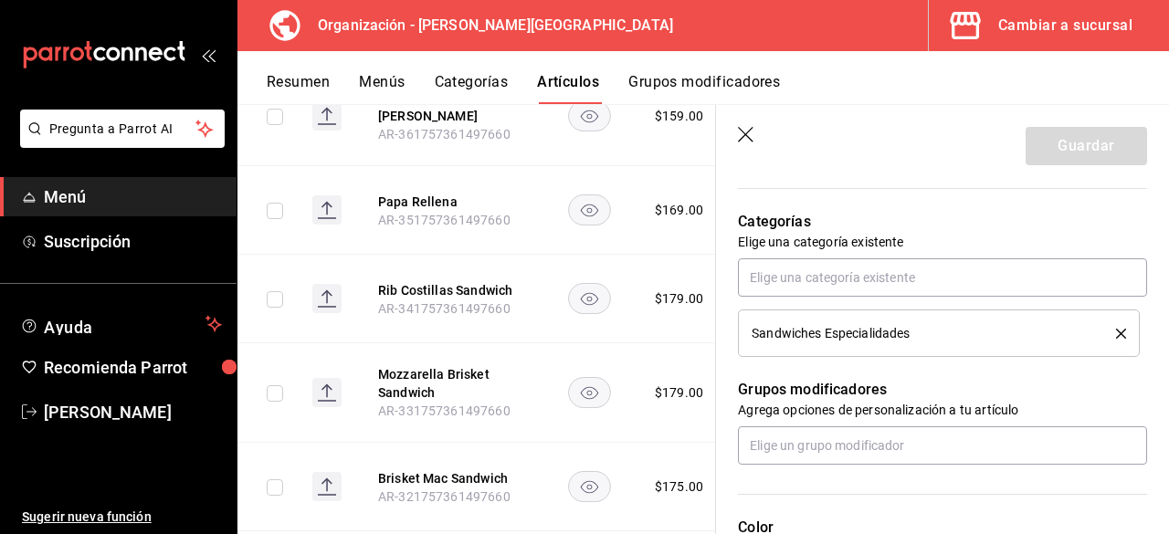
scroll to position [619, 0]
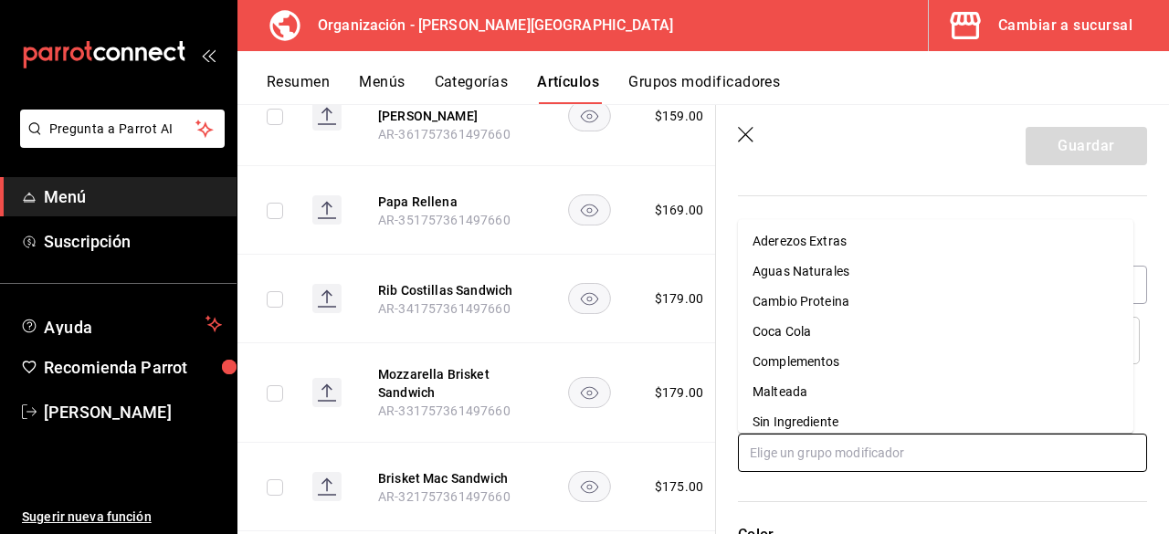
click at [833, 450] on input "text" at bounding box center [942, 453] width 409 height 38
drag, startPoint x: 816, startPoint y: 417, endPoint x: 814, endPoint y: 435, distance: 18.3
click at [815, 417] on div "Sin Ingrediente" at bounding box center [795, 422] width 86 height 19
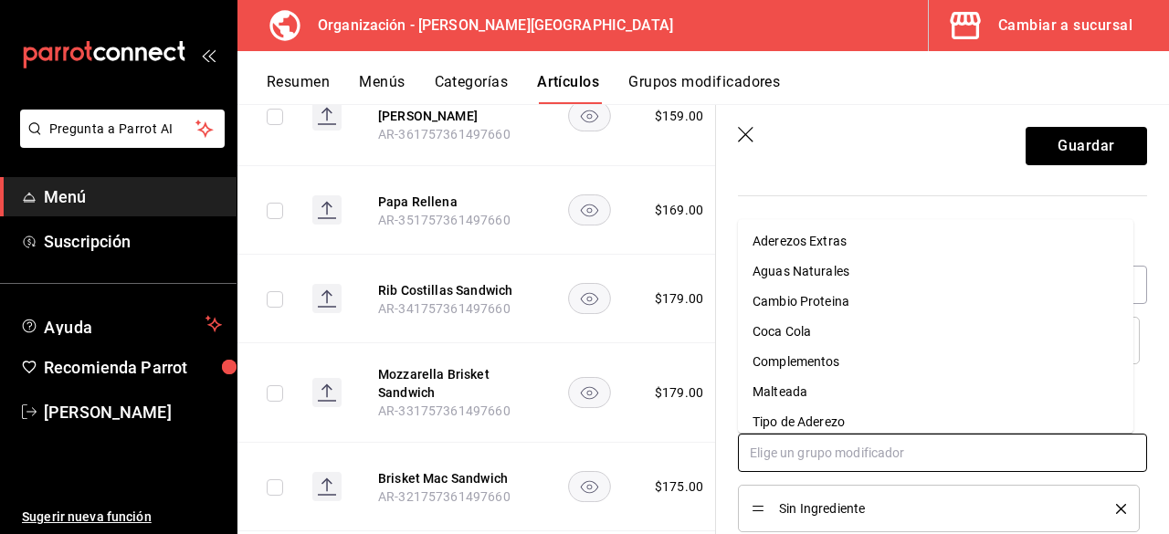
click at [814, 447] on input "text" at bounding box center [942, 453] width 409 height 38
click at [816, 428] on div "Tipo de Aderezo" at bounding box center [798, 422] width 92 height 19
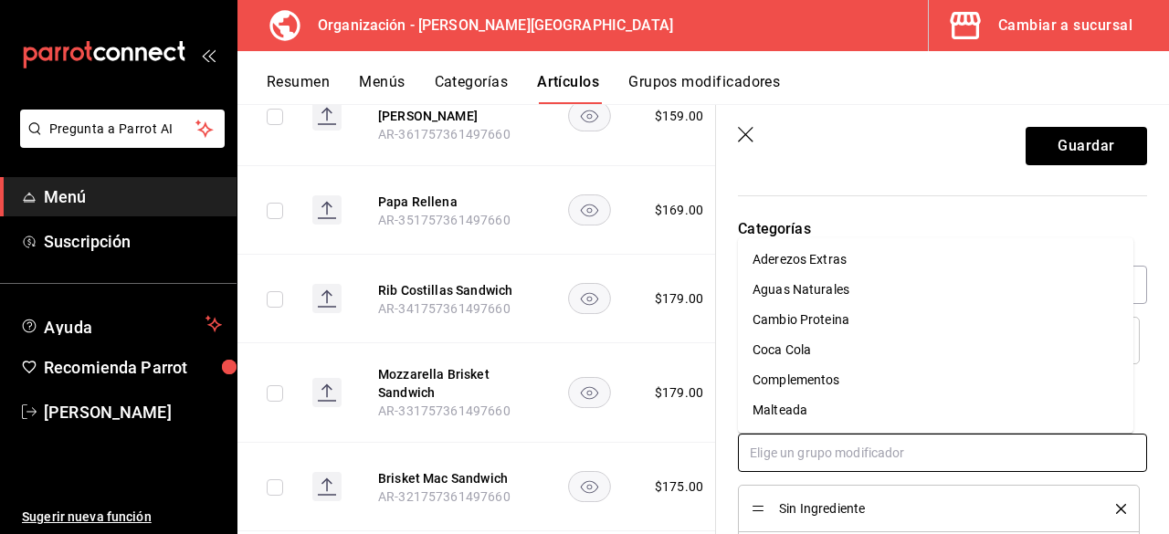
click at [820, 451] on input "text" at bounding box center [942, 453] width 409 height 38
click at [827, 320] on div "Cambio Proteina" at bounding box center [800, 319] width 97 height 19
click at [810, 452] on input "text" at bounding box center [942, 453] width 409 height 38
click at [832, 294] on div "Aderezos Extras" at bounding box center [799, 289] width 94 height 19
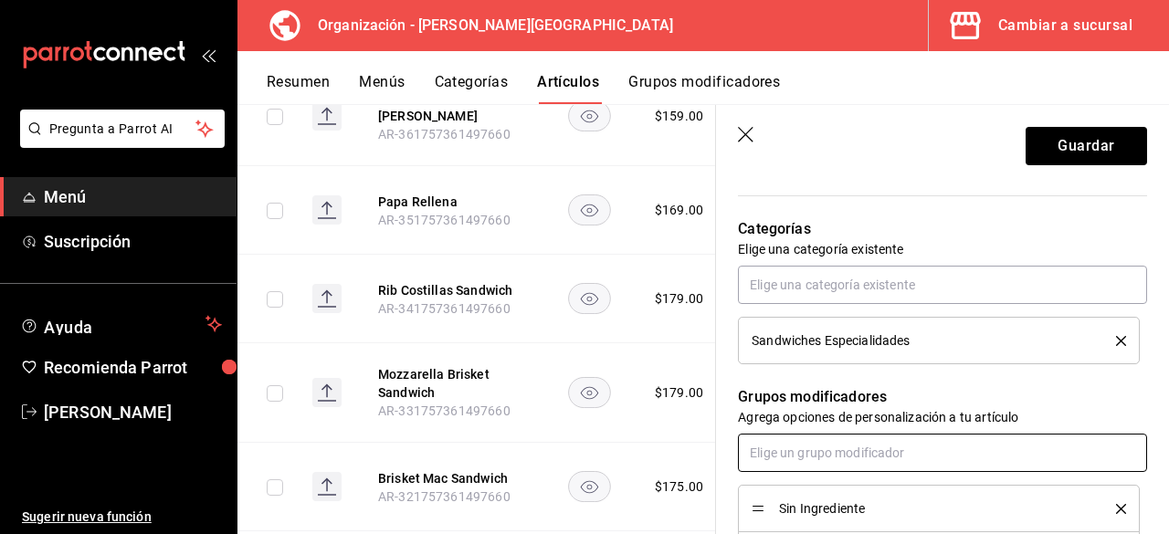
click at [830, 447] on input "text" at bounding box center [942, 453] width 409 height 38
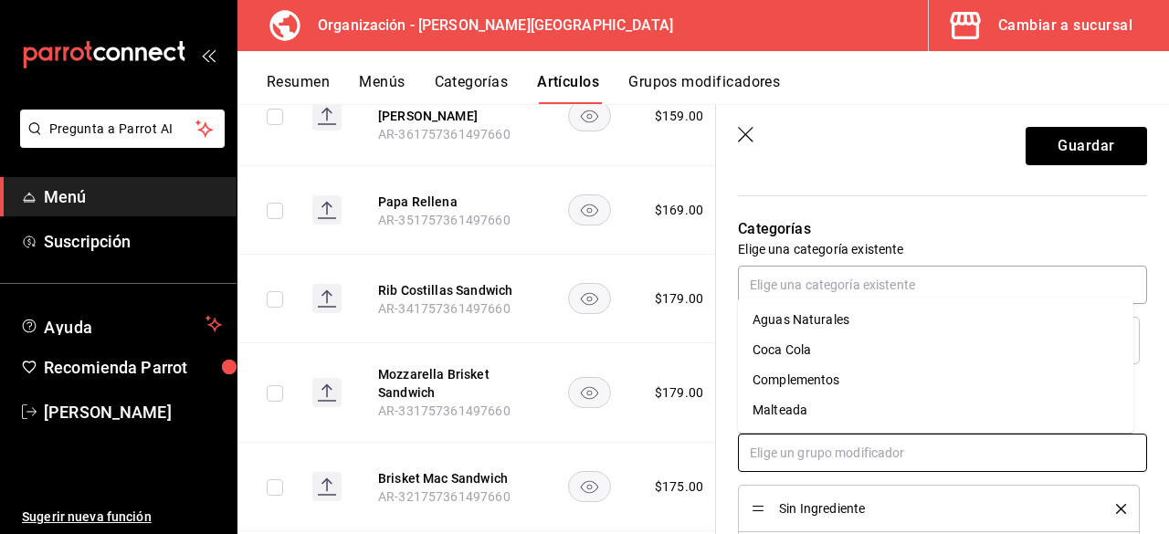
click at [838, 383] on div "Complementos" at bounding box center [796, 380] width 88 height 19
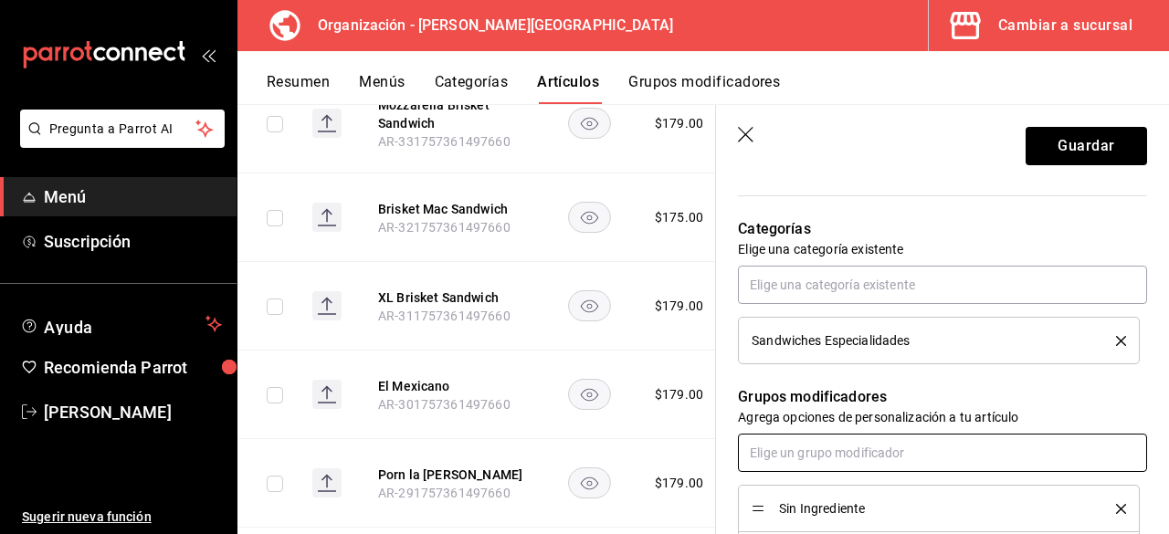
scroll to position [4787, 0]
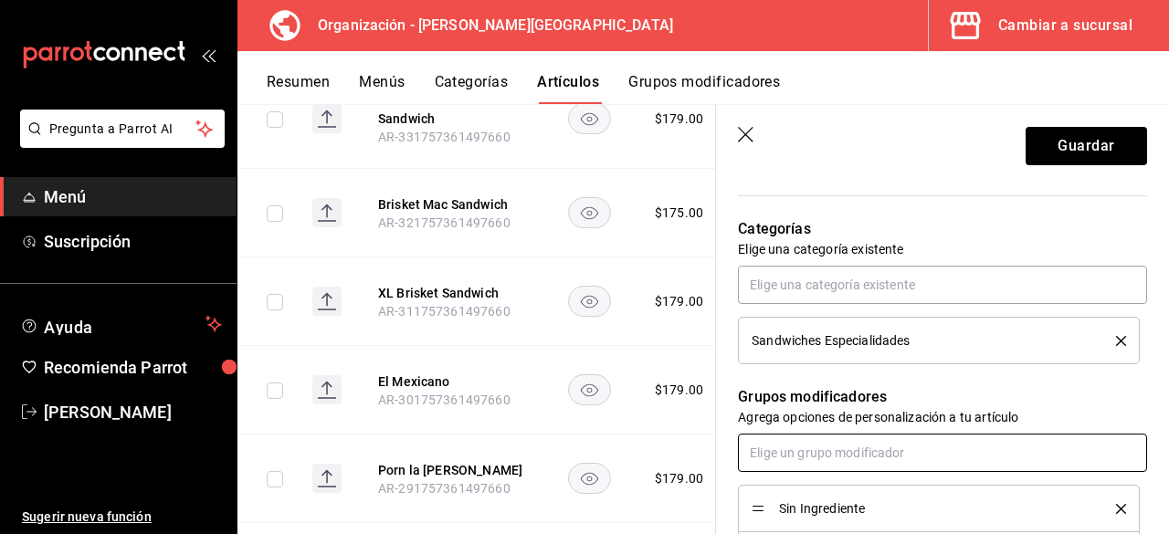
click at [854, 457] on input "text" at bounding box center [942, 453] width 409 height 38
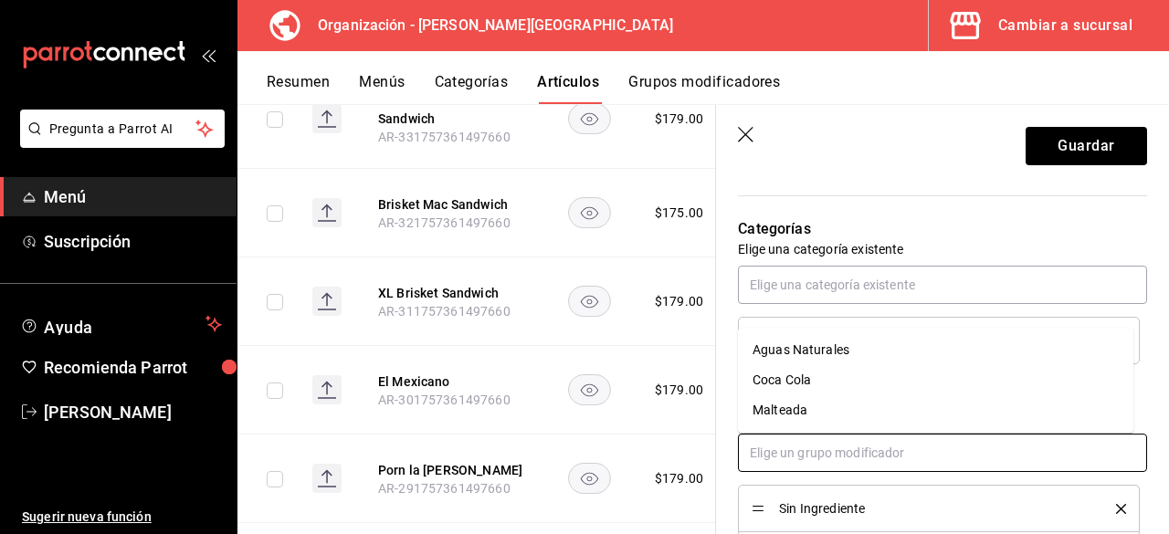
click at [854, 457] on input "text" at bounding box center [942, 453] width 409 height 38
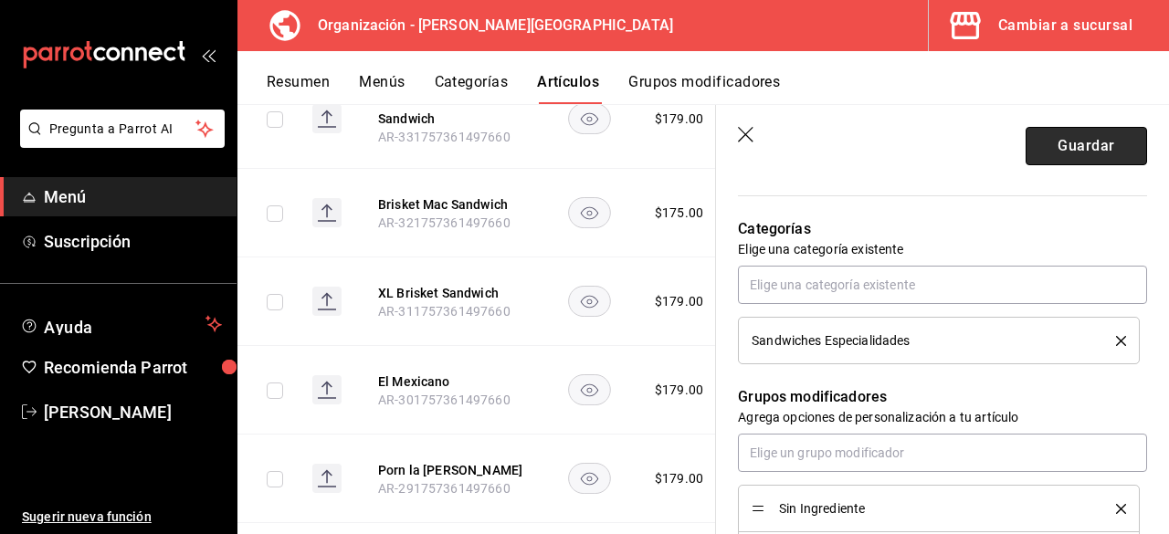
click at [1094, 154] on button "Guardar" at bounding box center [1085, 146] width 121 height 38
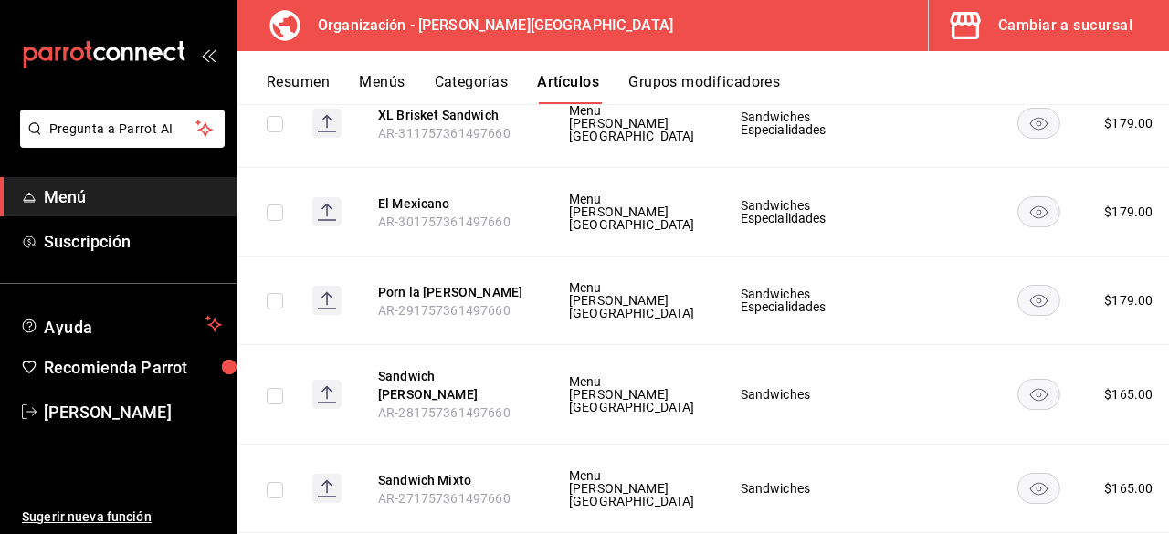
scroll to position [7113, 0]
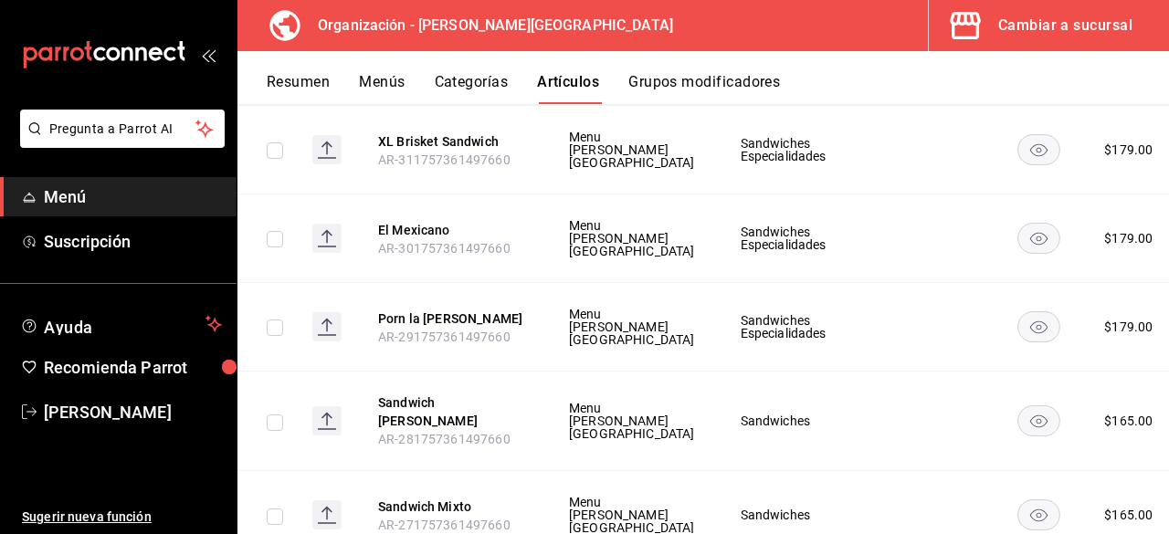
drag, startPoint x: 1063, startPoint y: 275, endPoint x: 785, endPoint y: 310, distance: 279.8
click at [1063, 277] on li "Editar" at bounding box center [1046, 265] width 110 height 37
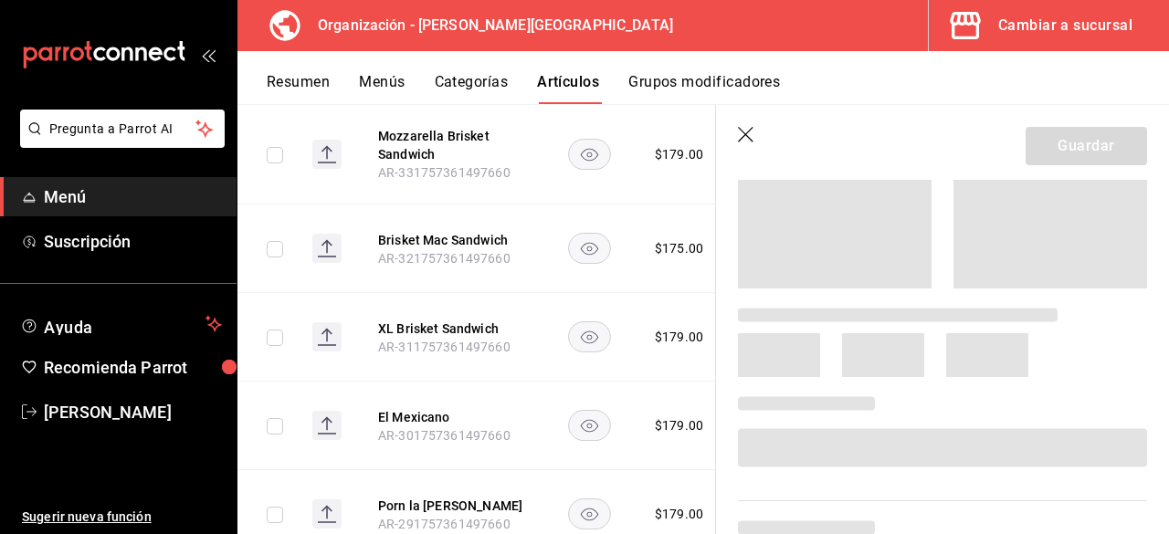
scroll to position [456, 0]
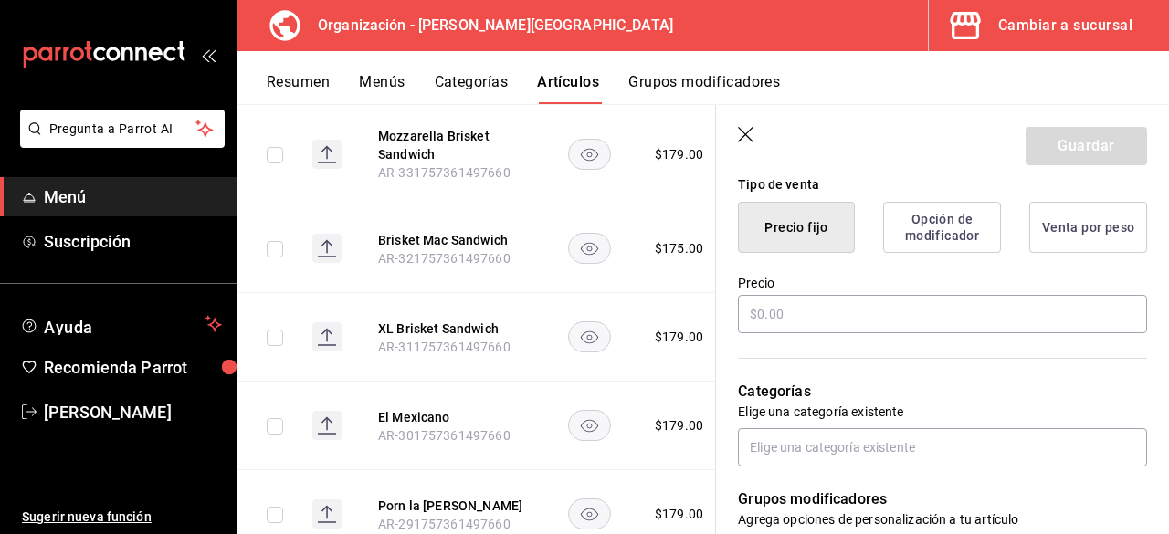
type input "XL Brisket Sandwich"
type input "AR-311757361497660"
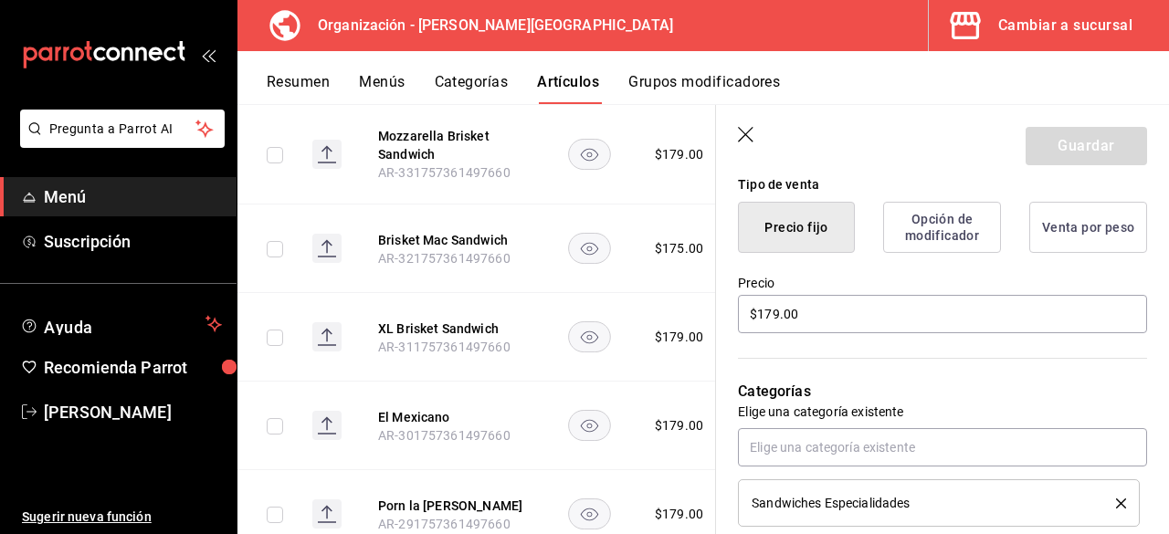
type input "$179.00"
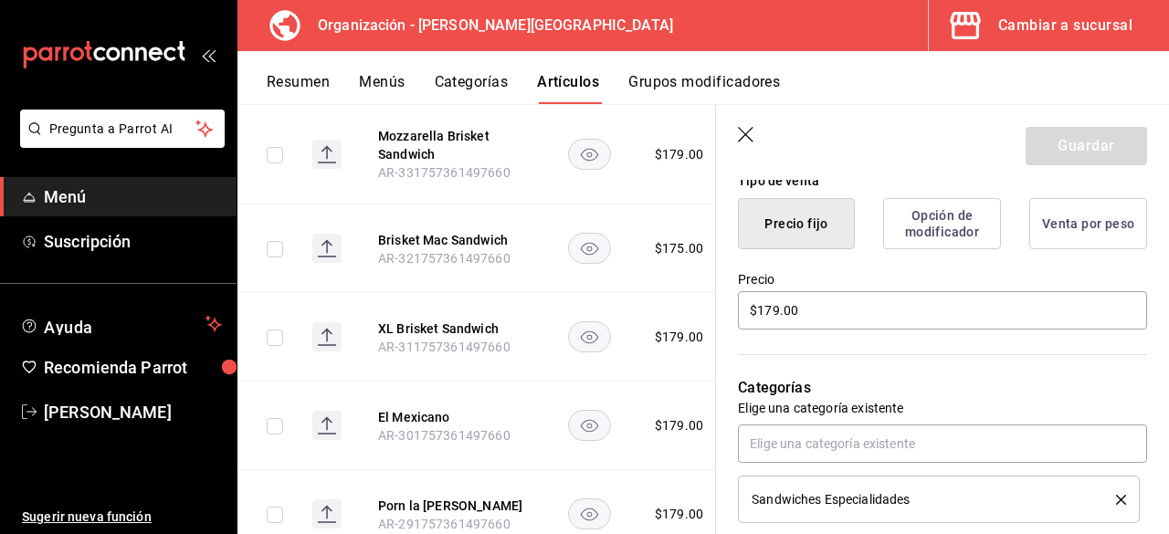
scroll to position [734, 0]
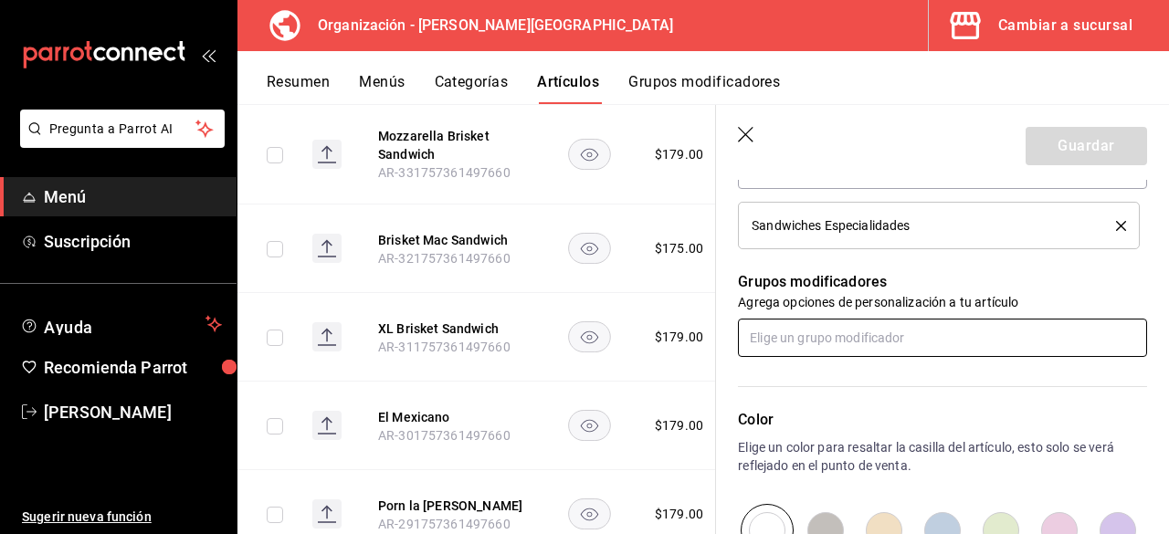
click at [778, 348] on input "text" at bounding box center [942, 338] width 409 height 38
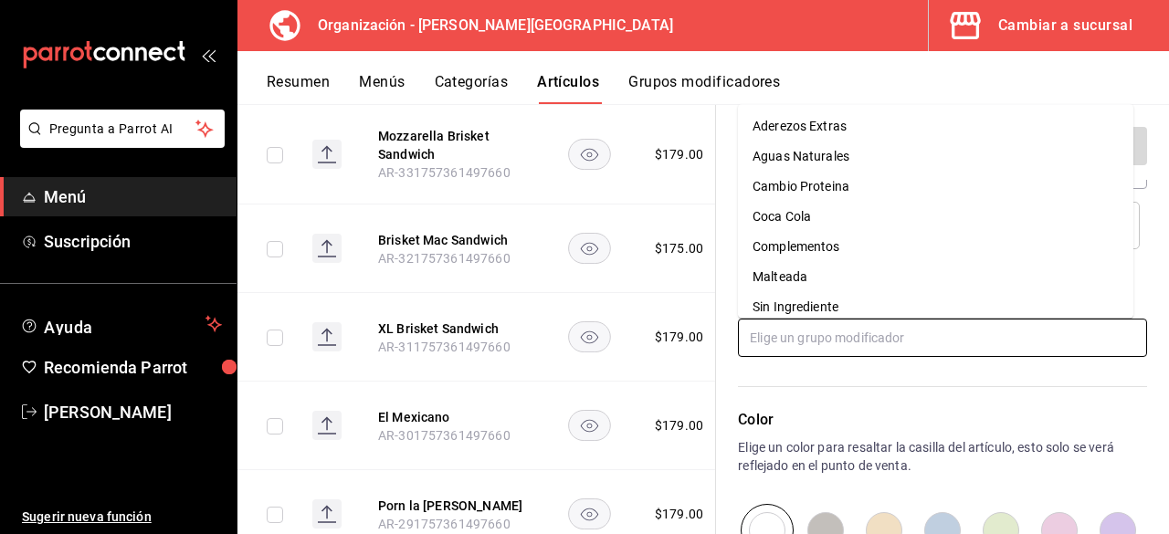
click at [808, 318] on li "Sin Ingrediente" at bounding box center [935, 307] width 395 height 30
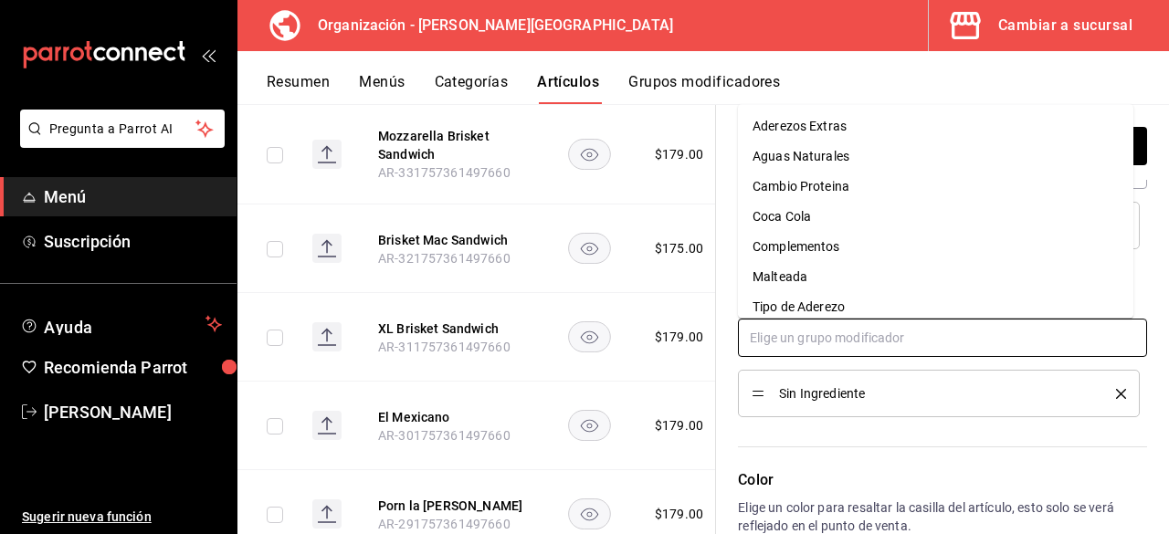
click at [811, 338] on input "text" at bounding box center [942, 338] width 409 height 38
click at [818, 311] on div "Tipo de Aderezo" at bounding box center [798, 307] width 92 height 19
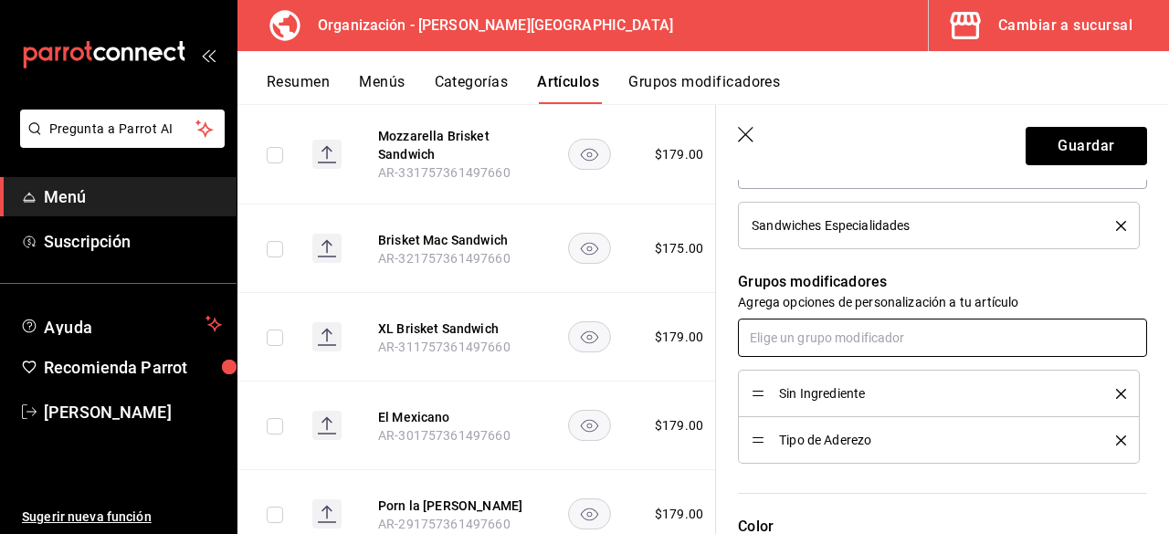
click at [816, 333] on input "text" at bounding box center [942, 338] width 409 height 38
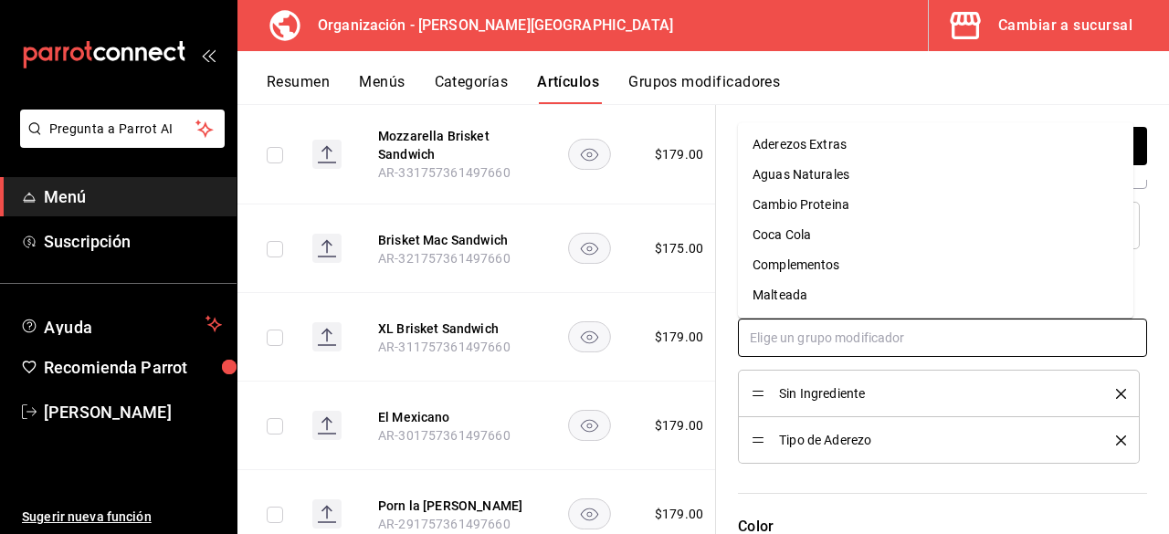
click at [819, 265] on div "Complementos" at bounding box center [796, 265] width 88 height 19
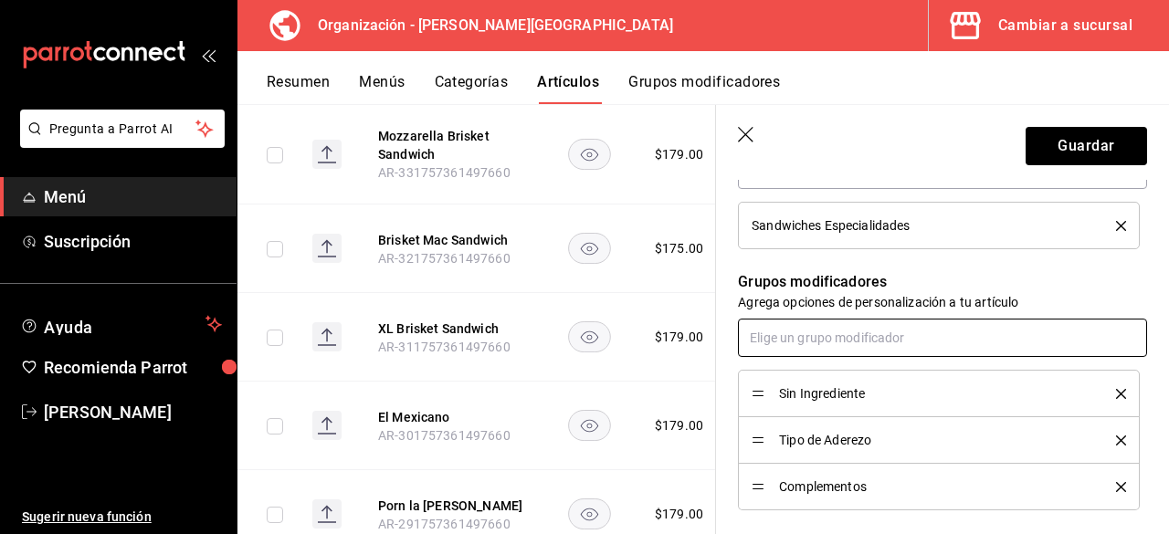
click at [819, 334] on input "text" at bounding box center [942, 338] width 409 height 38
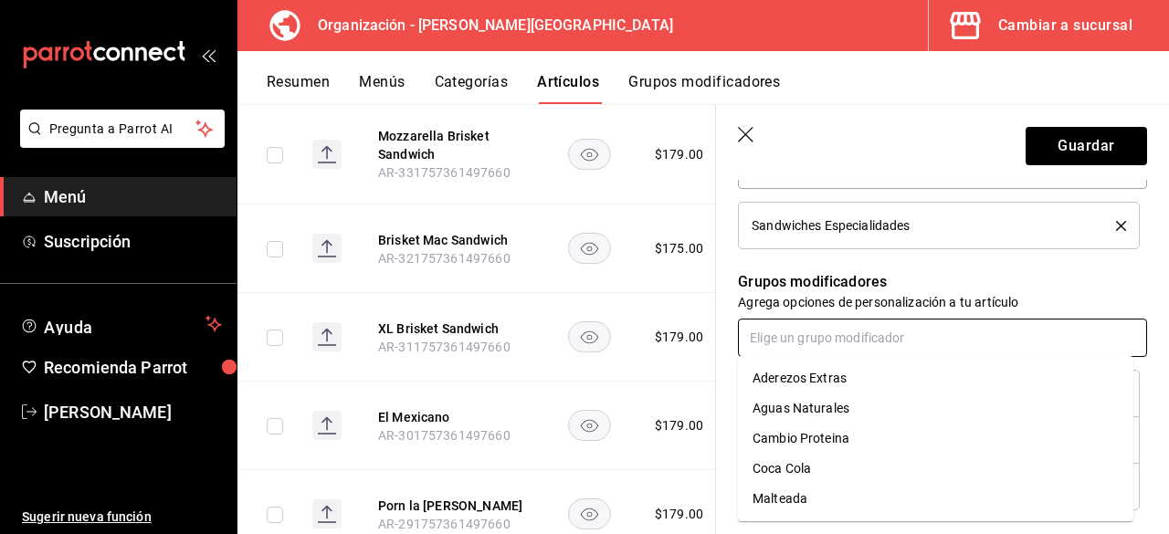
click at [819, 335] on input "text" at bounding box center [942, 338] width 409 height 38
click at [824, 375] on div "Aderezos Extras" at bounding box center [799, 378] width 94 height 19
click at [828, 335] on input "text" at bounding box center [942, 338] width 409 height 38
click at [834, 403] on div "Cambio Proteina" at bounding box center [800, 408] width 97 height 19
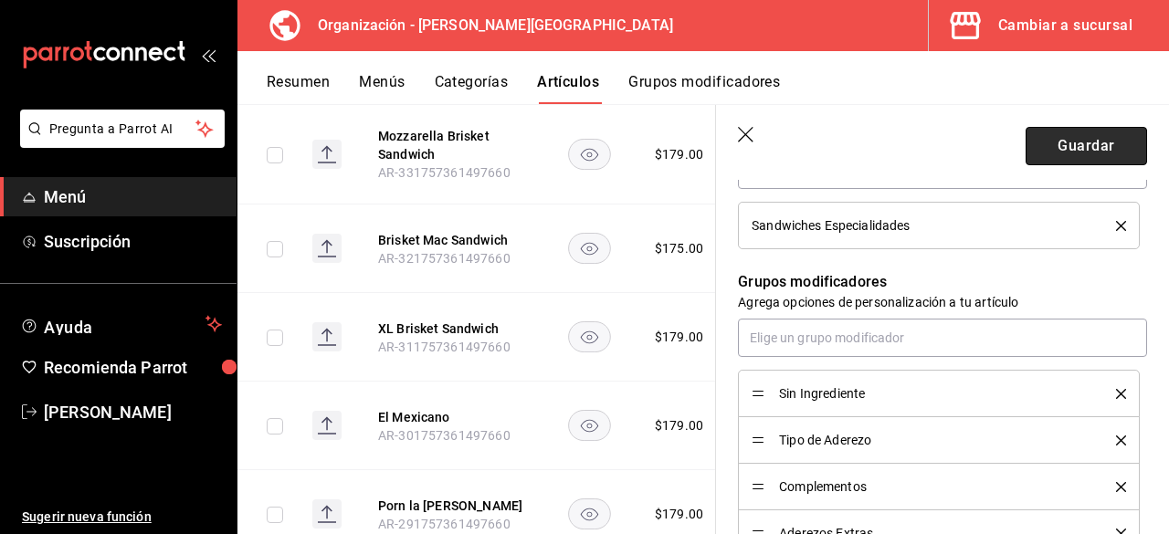
click at [1052, 162] on button "Guardar" at bounding box center [1085, 146] width 121 height 38
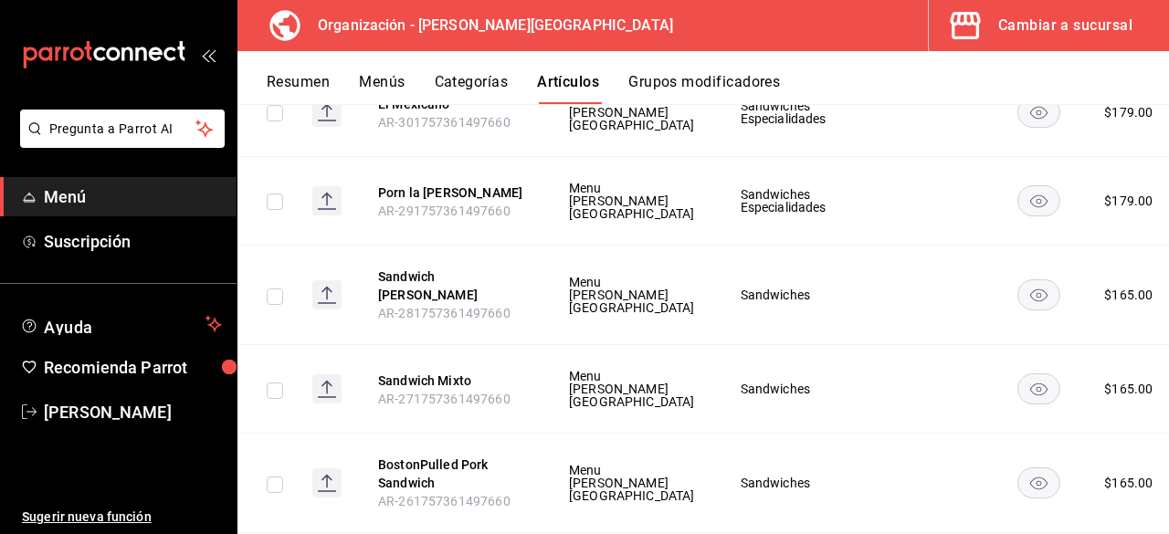
scroll to position [7283, 0]
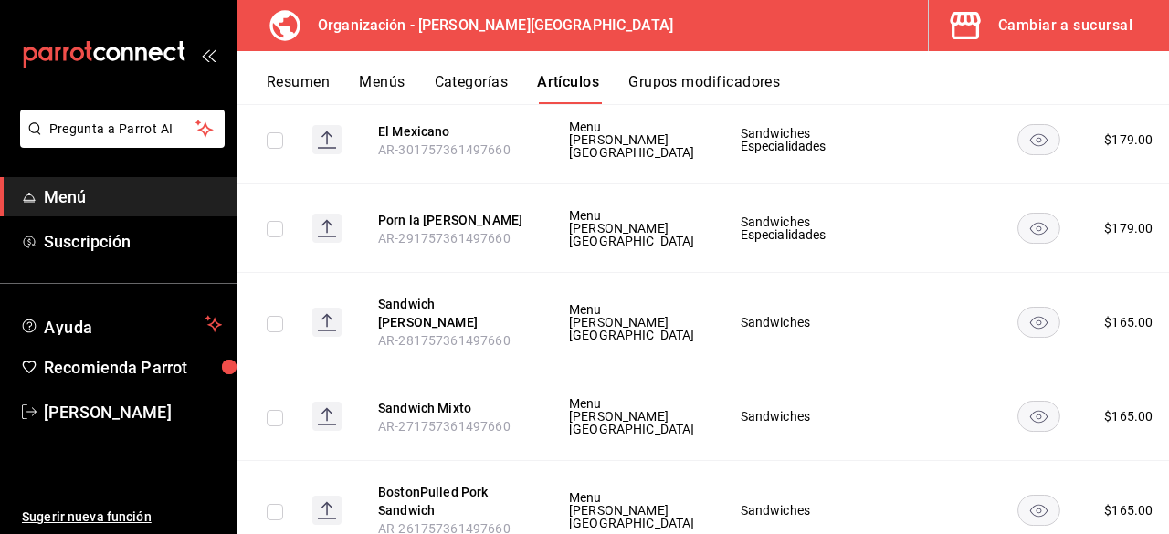
drag, startPoint x: 1098, startPoint y: 262, endPoint x: 831, endPoint y: 275, distance: 267.8
click at [1097, 262] on li "Editar" at bounding box center [1046, 254] width 110 height 37
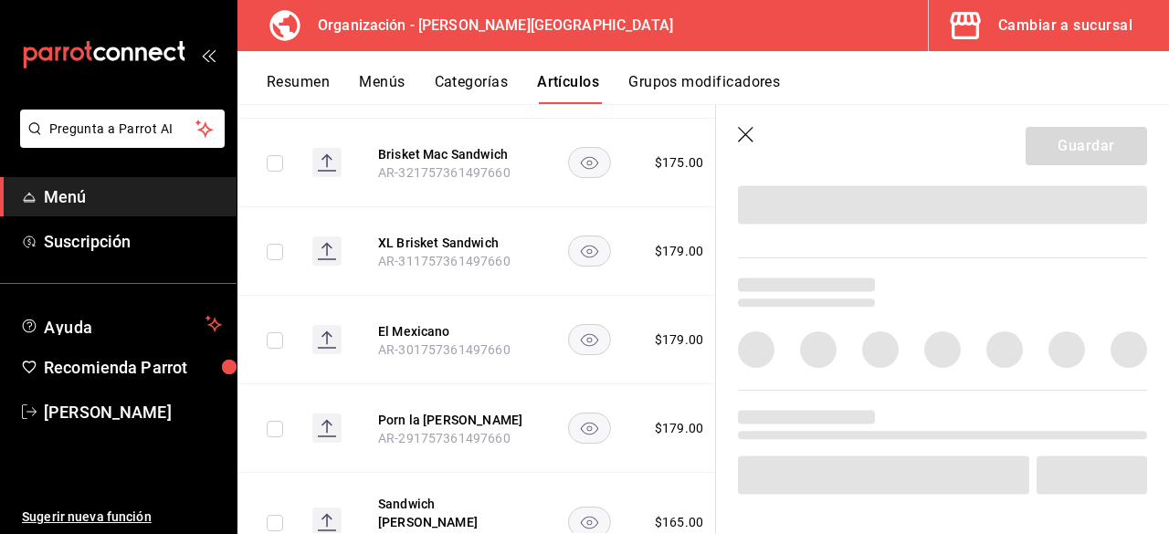
scroll to position [776, 0]
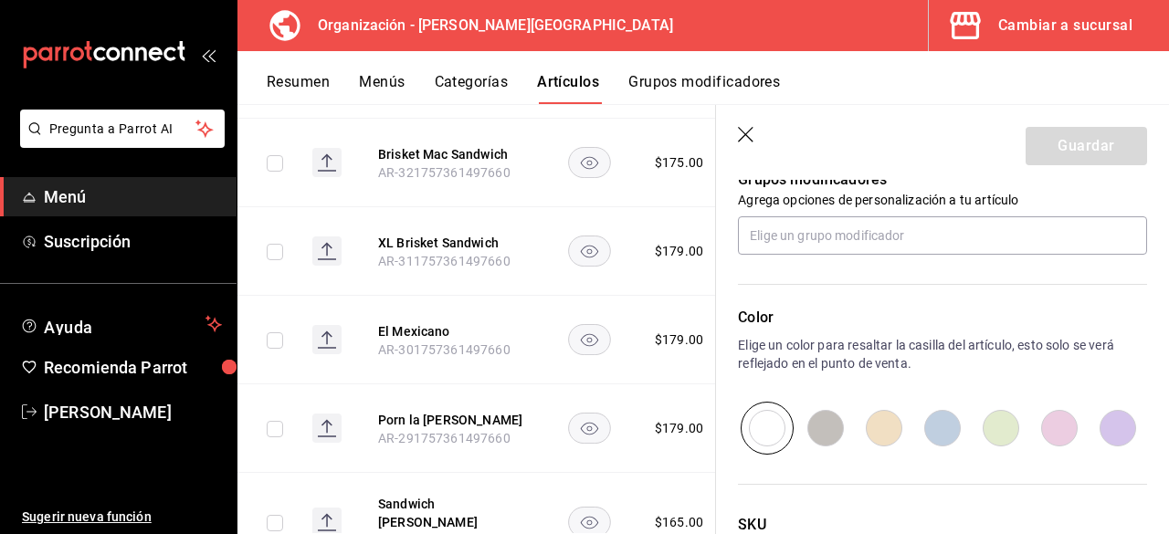
type input "$179.00"
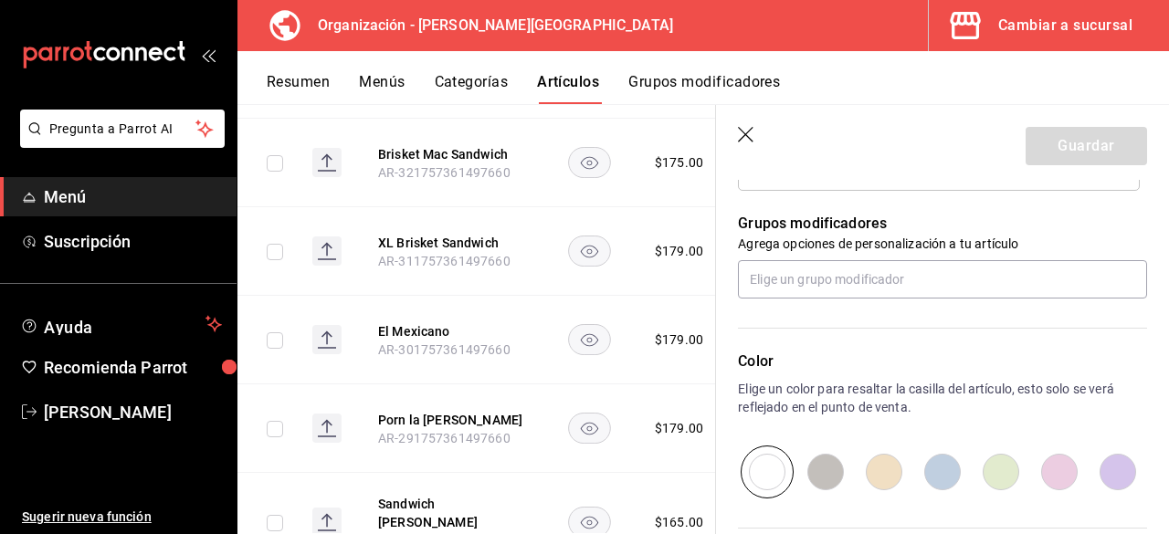
scroll to position [710, 0]
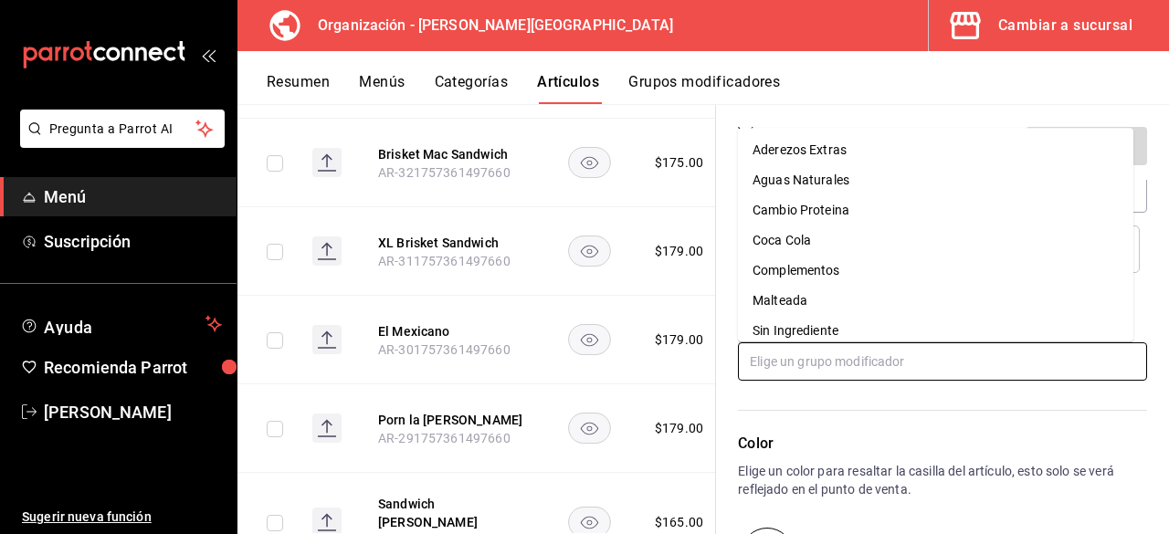
click at [842, 348] on input "text" at bounding box center [942, 361] width 409 height 38
click at [844, 324] on li "Sin Ingrediente" at bounding box center [935, 331] width 395 height 30
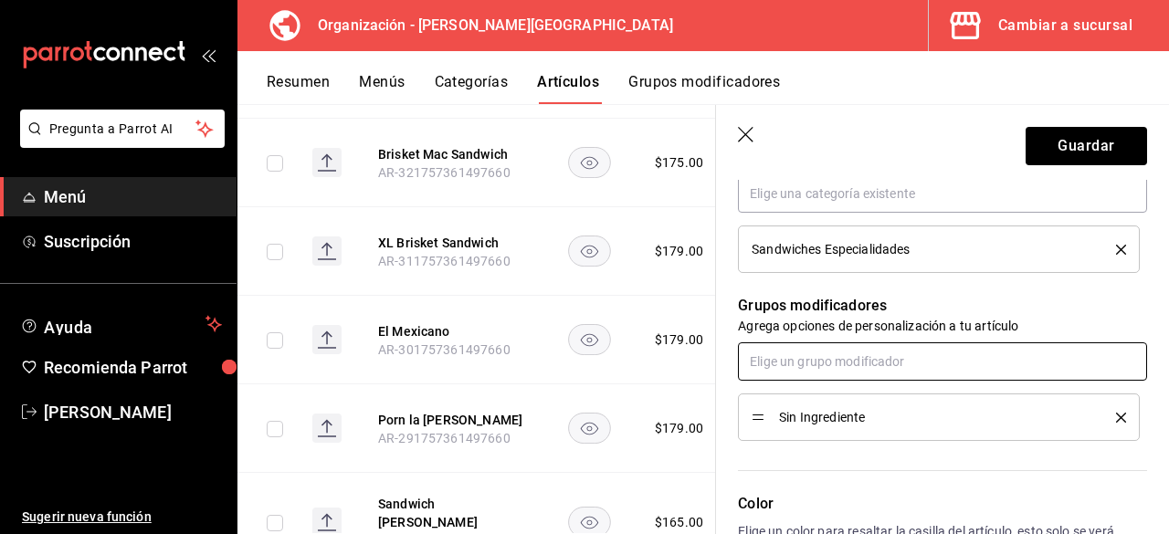
click at [847, 366] on input "text" at bounding box center [942, 361] width 409 height 38
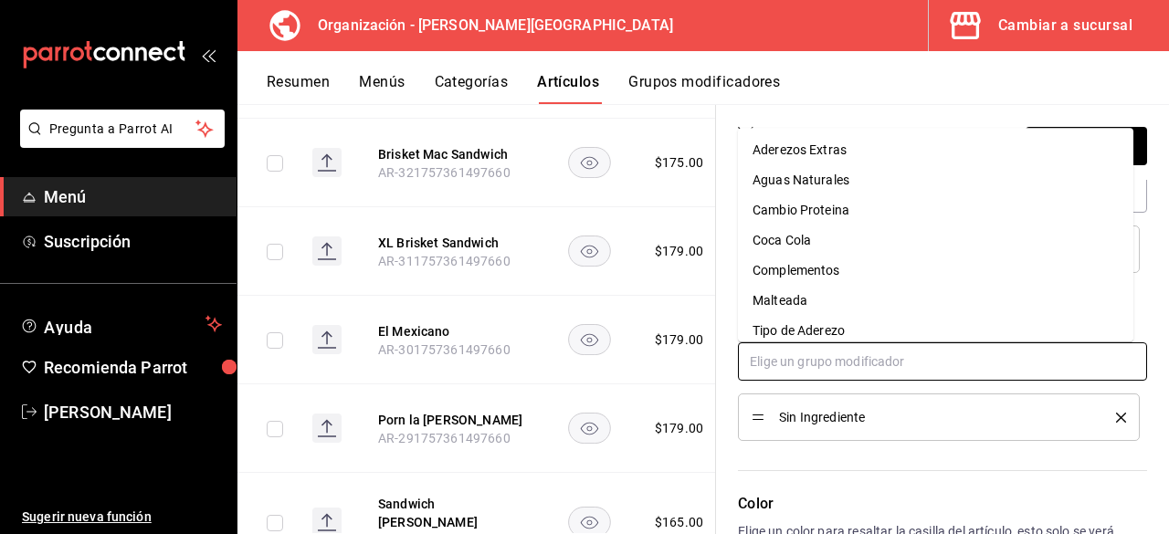
click at [828, 335] on div "Tipo de Aderezo" at bounding box center [798, 330] width 92 height 19
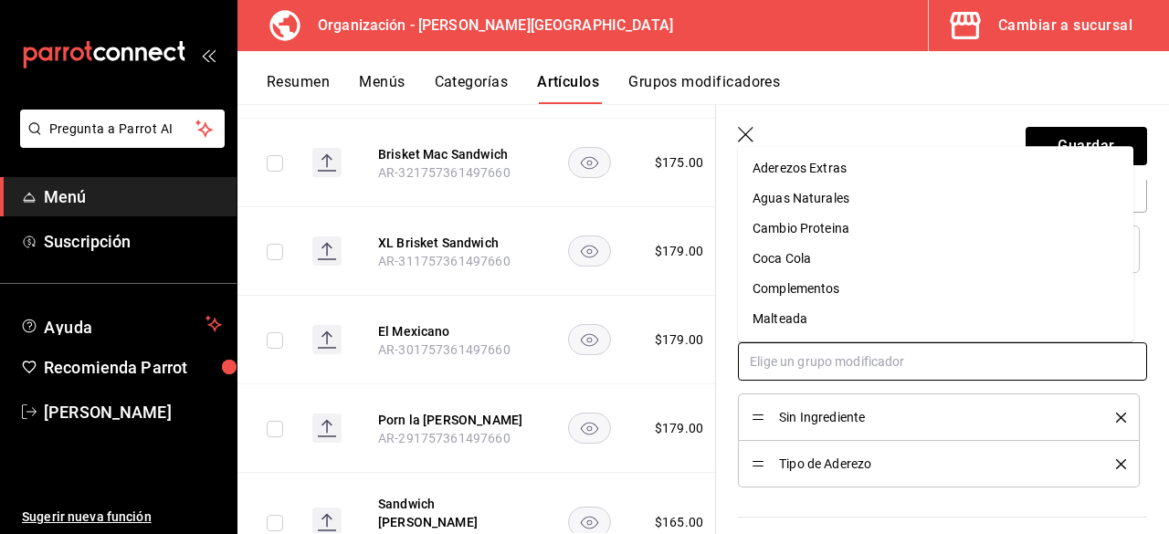
click at [831, 360] on input "text" at bounding box center [942, 361] width 409 height 38
click at [822, 288] on div "Complementos" at bounding box center [796, 288] width 88 height 19
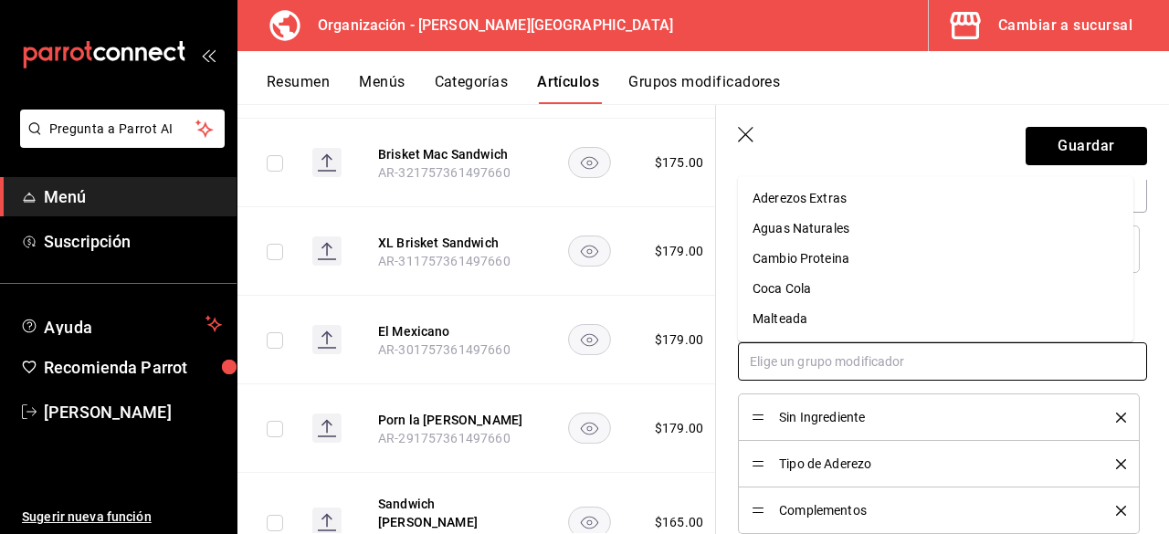
click at [836, 366] on input "text" at bounding box center [942, 361] width 409 height 38
click at [842, 260] on div "Cambio Proteina" at bounding box center [800, 258] width 97 height 19
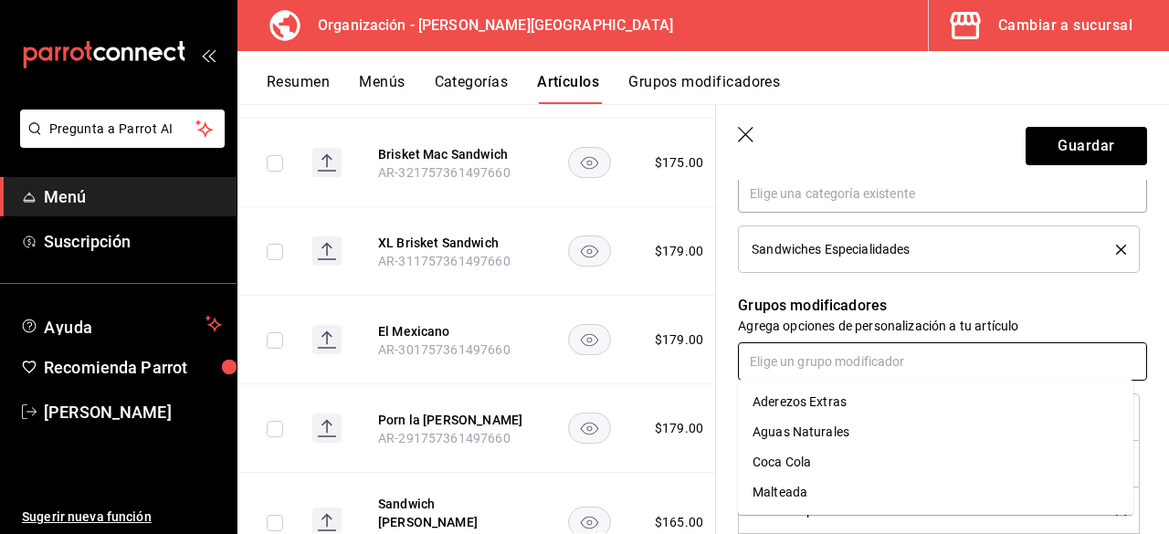
click at [825, 354] on input "text" at bounding box center [942, 361] width 409 height 38
click at [827, 404] on div "Aderezos Extras" at bounding box center [799, 402] width 94 height 19
click at [827, 361] on input "text" at bounding box center [942, 361] width 409 height 38
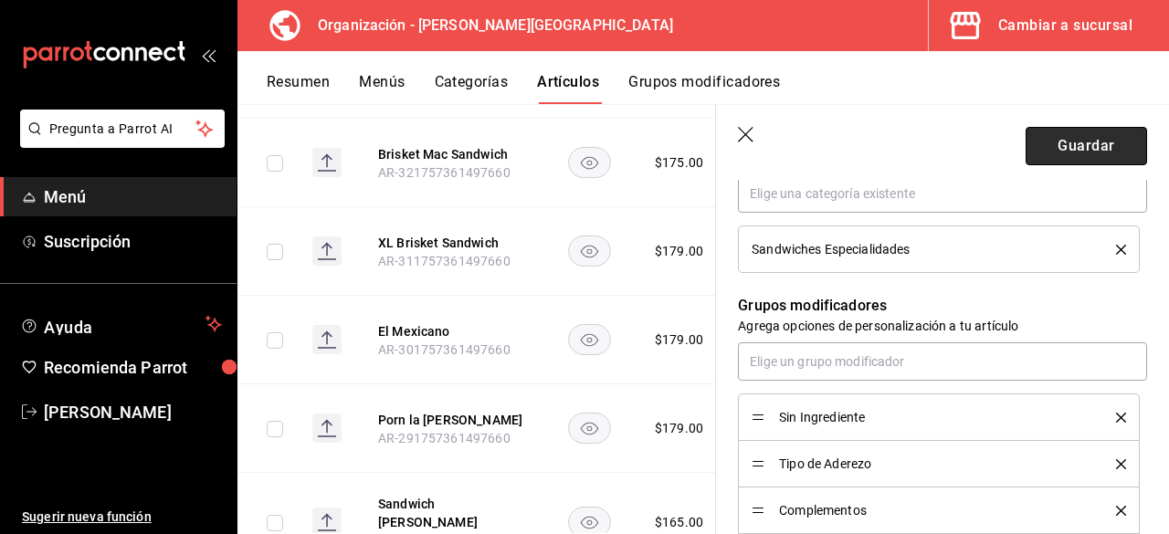
click at [1028, 142] on button "Guardar" at bounding box center [1085, 146] width 121 height 38
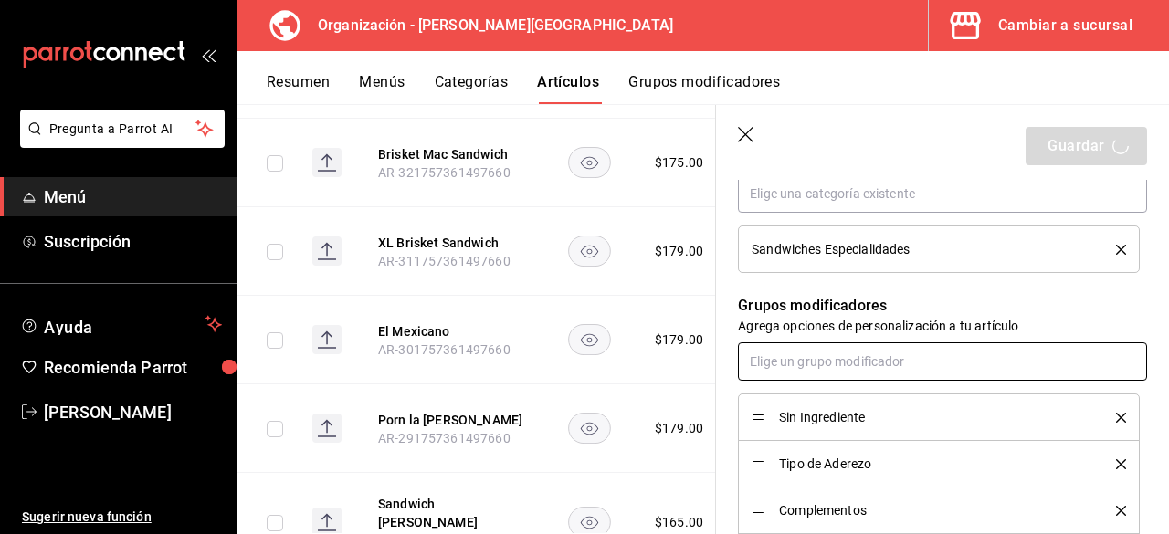
scroll to position [802, 0]
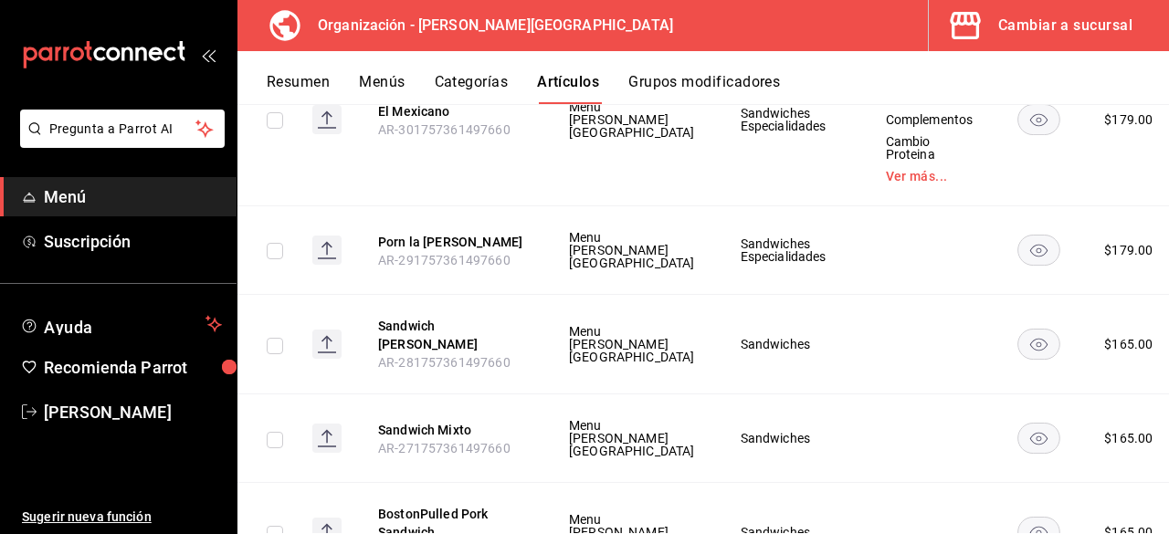
scroll to position [7375, 0]
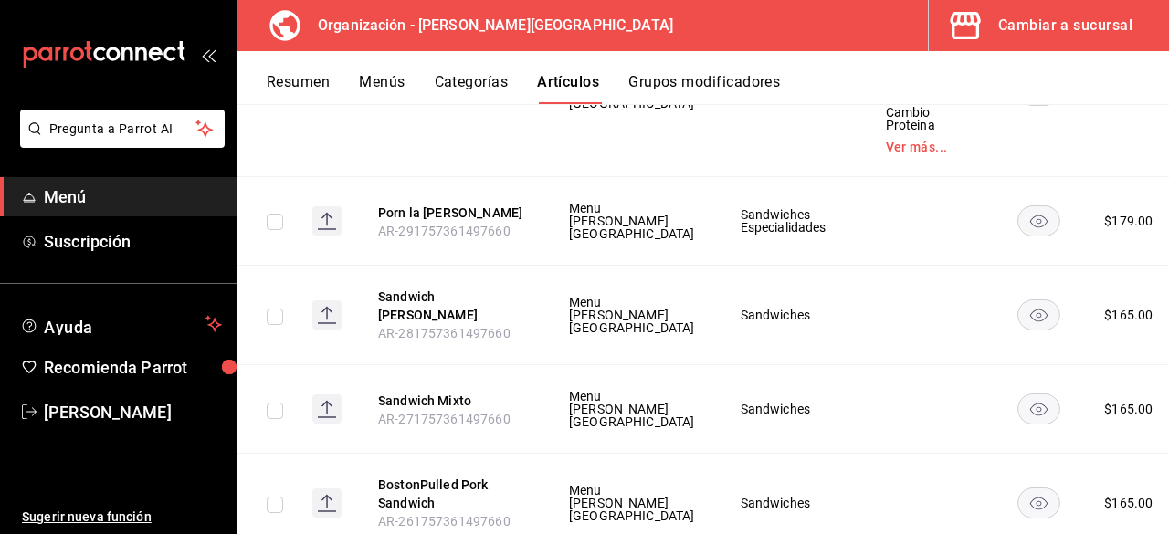
click at [1071, 334] on span "Editar" at bounding box center [1061, 336] width 47 height 19
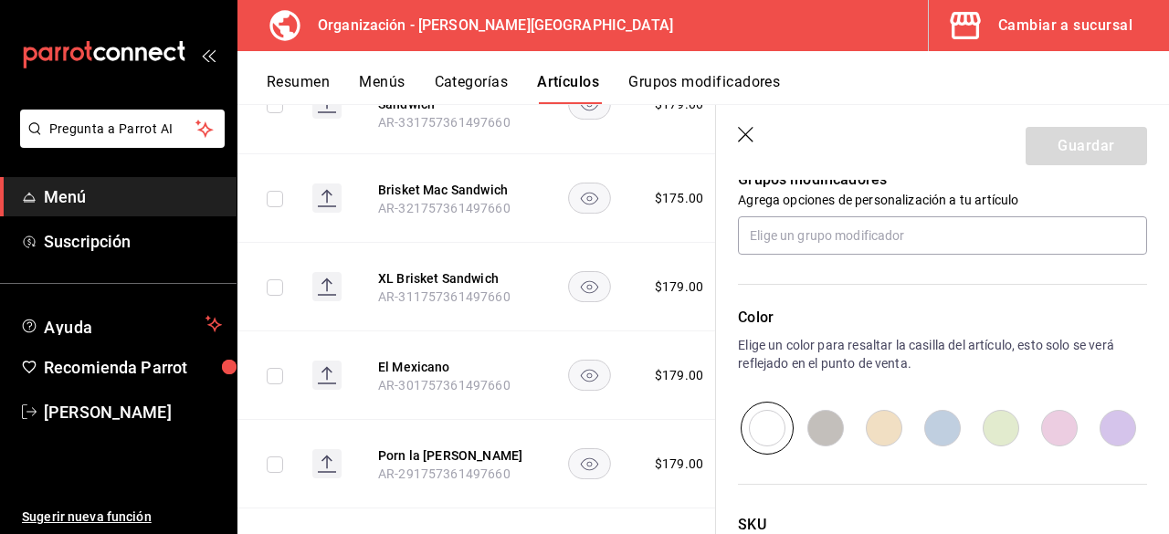
scroll to position [4, 0]
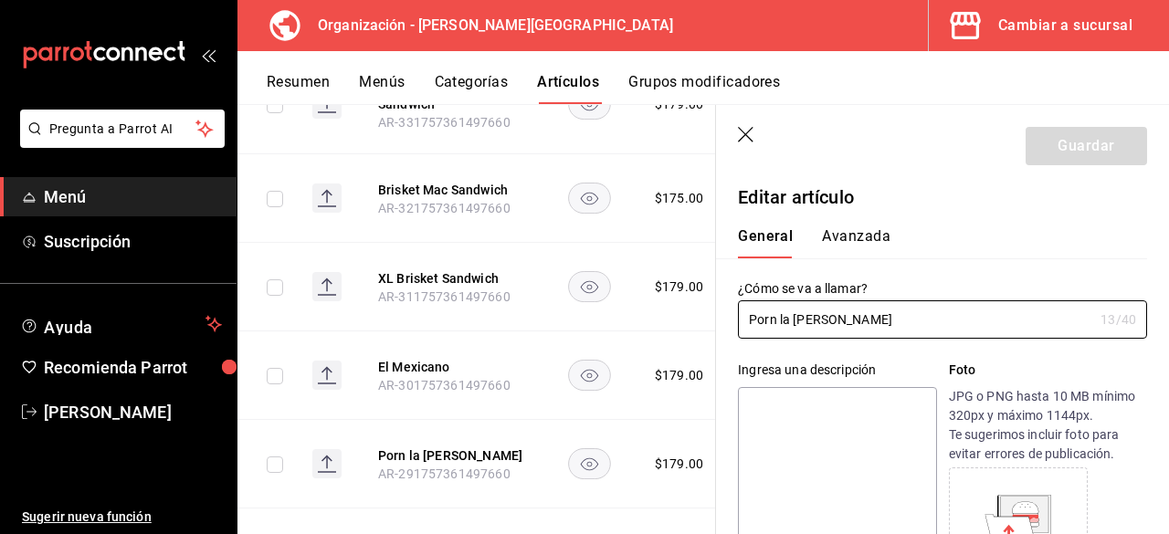
type input "$179.00"
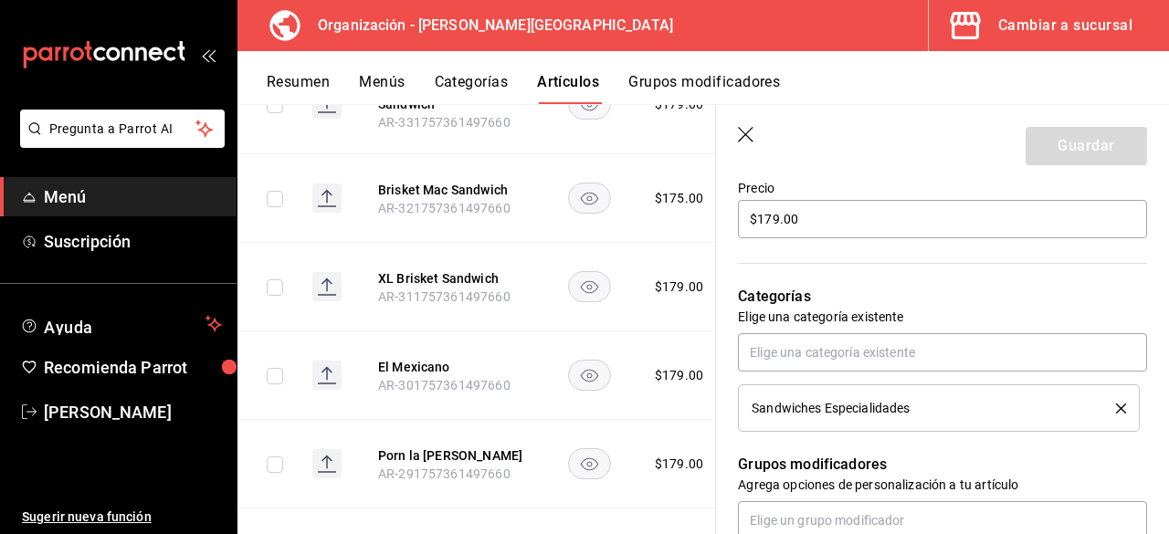
scroll to position [734, 0]
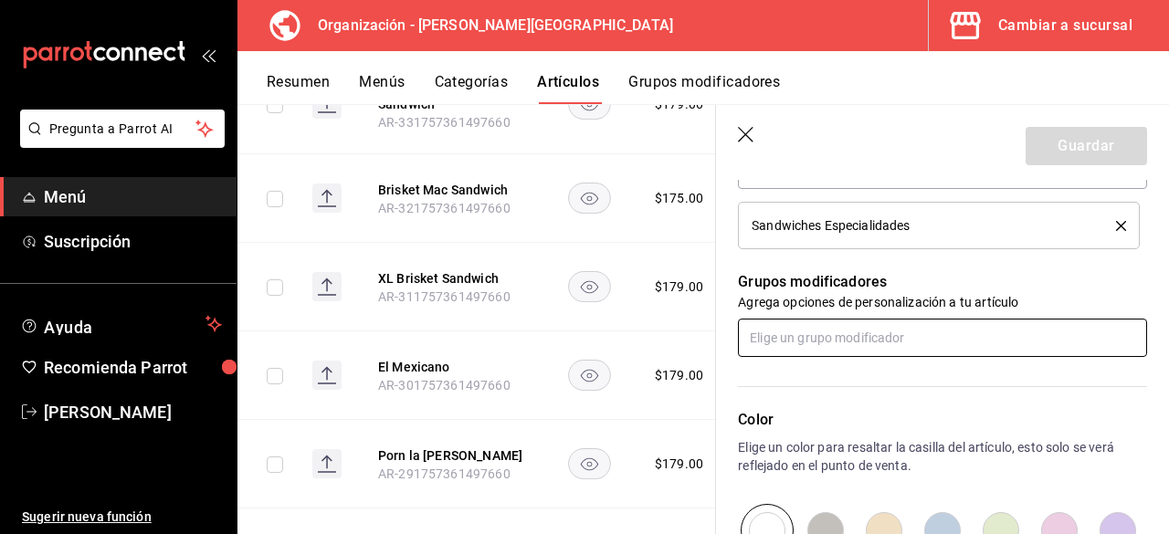
click at [834, 341] on input "text" at bounding box center [942, 338] width 409 height 38
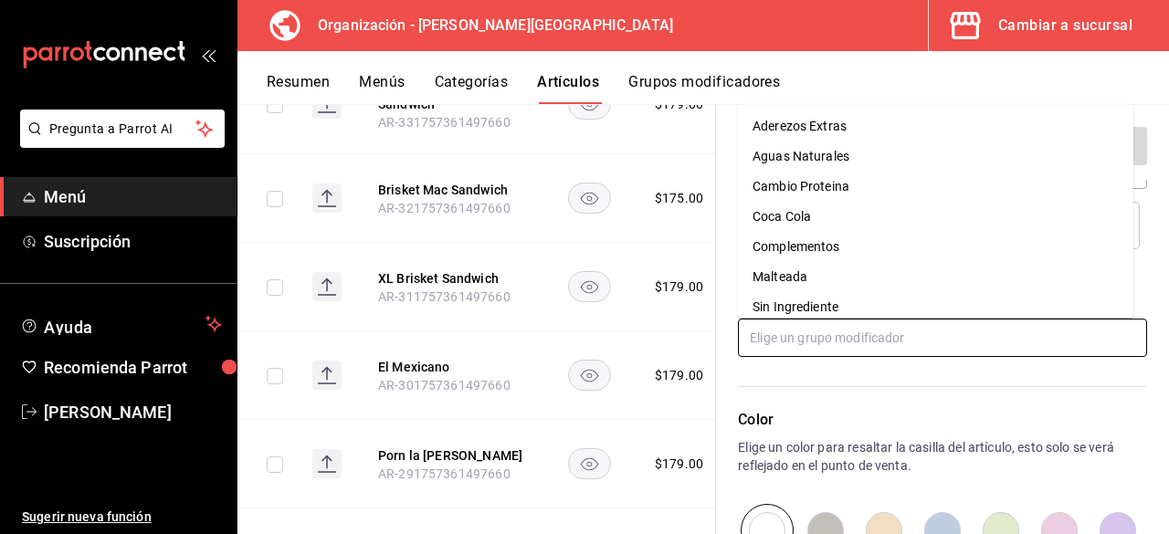
click at [823, 313] on div "Sin Ingrediente" at bounding box center [795, 307] width 86 height 19
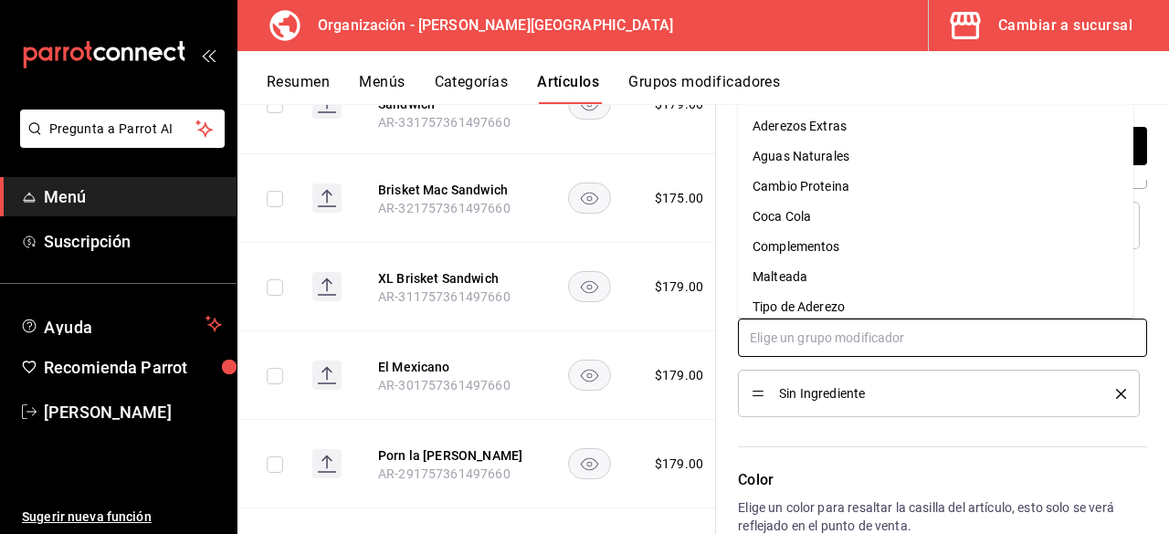
click at [829, 343] on input "text" at bounding box center [942, 338] width 409 height 38
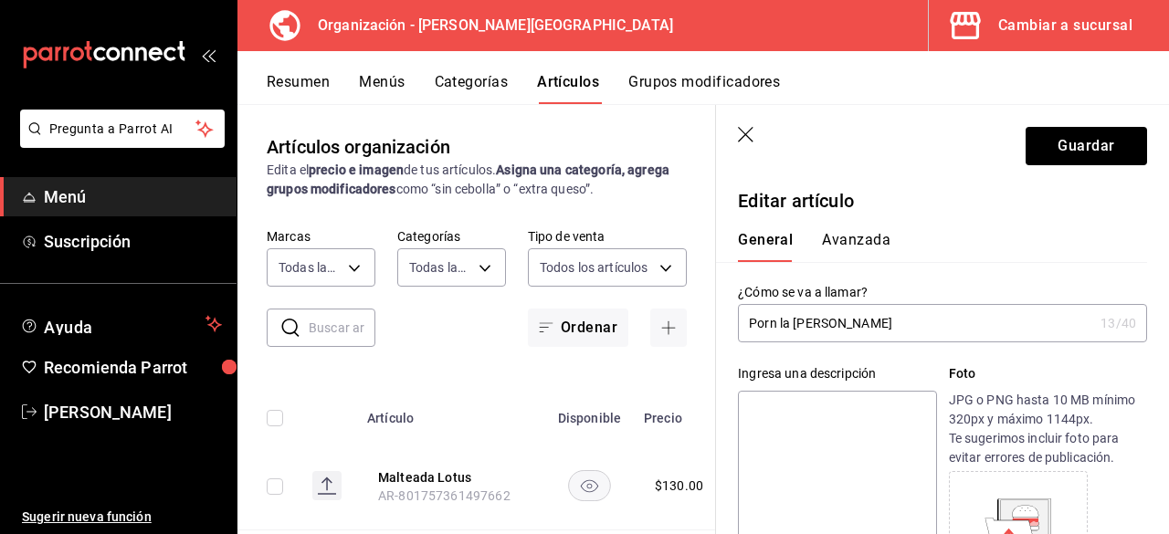
scroll to position [734, 0]
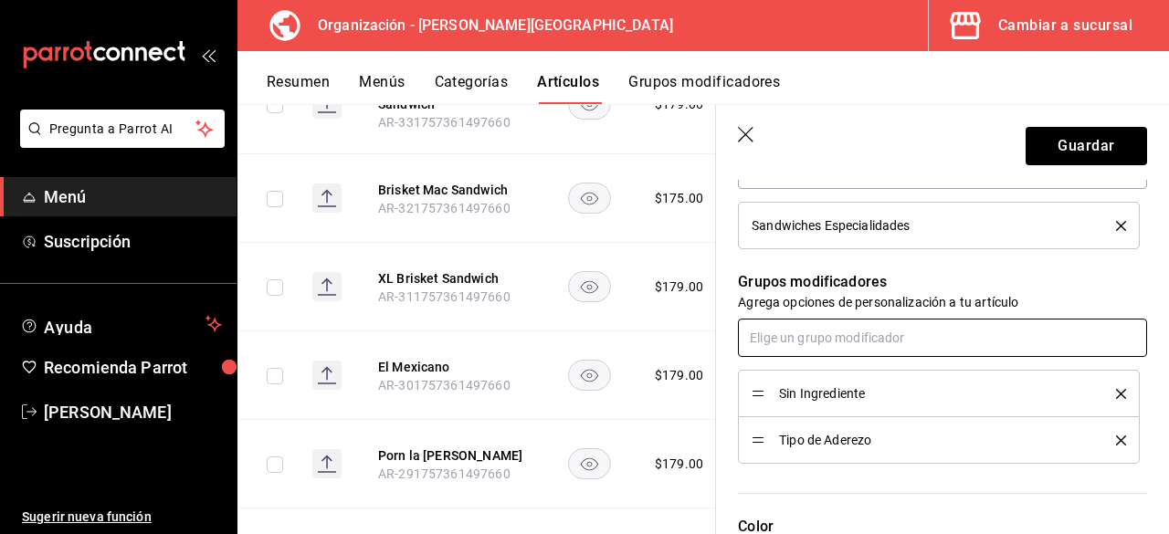
click at [829, 335] on input "text" at bounding box center [942, 338] width 409 height 38
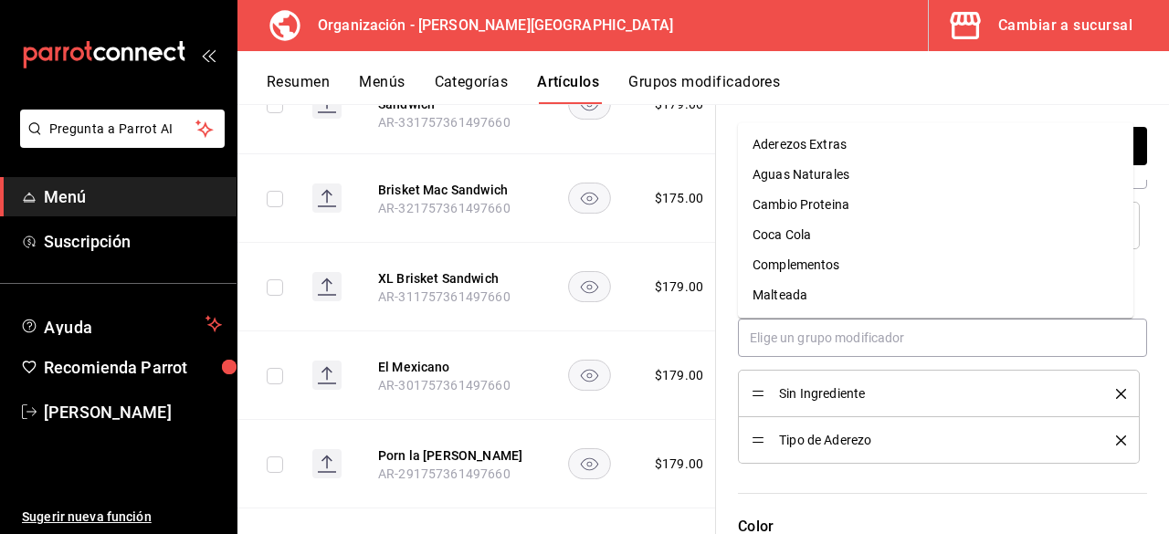
click at [829, 264] on div "Complementos" at bounding box center [796, 265] width 88 height 19
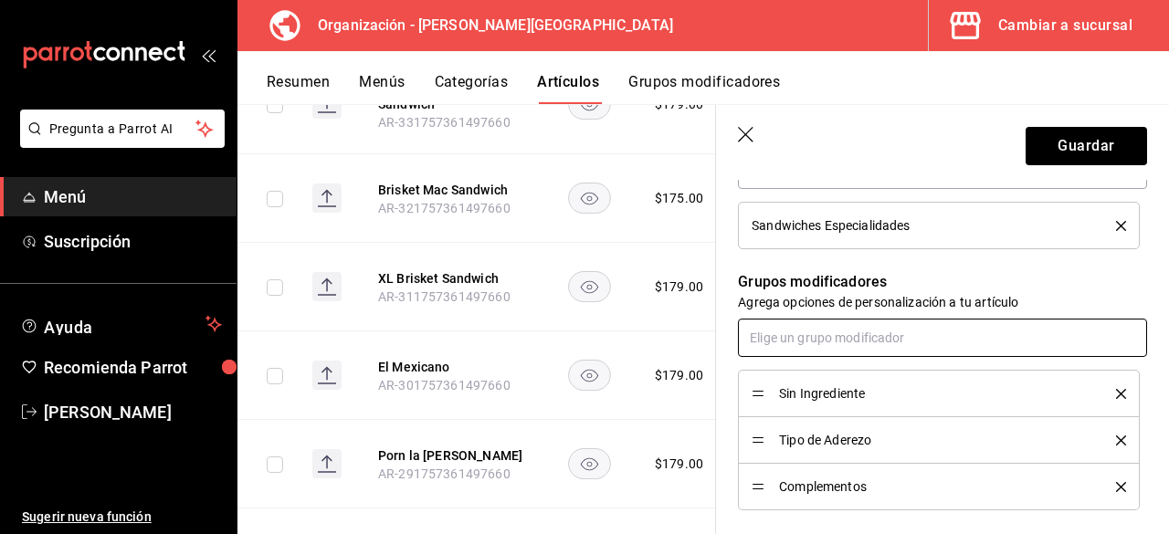
click at [838, 337] on input "text" at bounding box center [942, 338] width 409 height 38
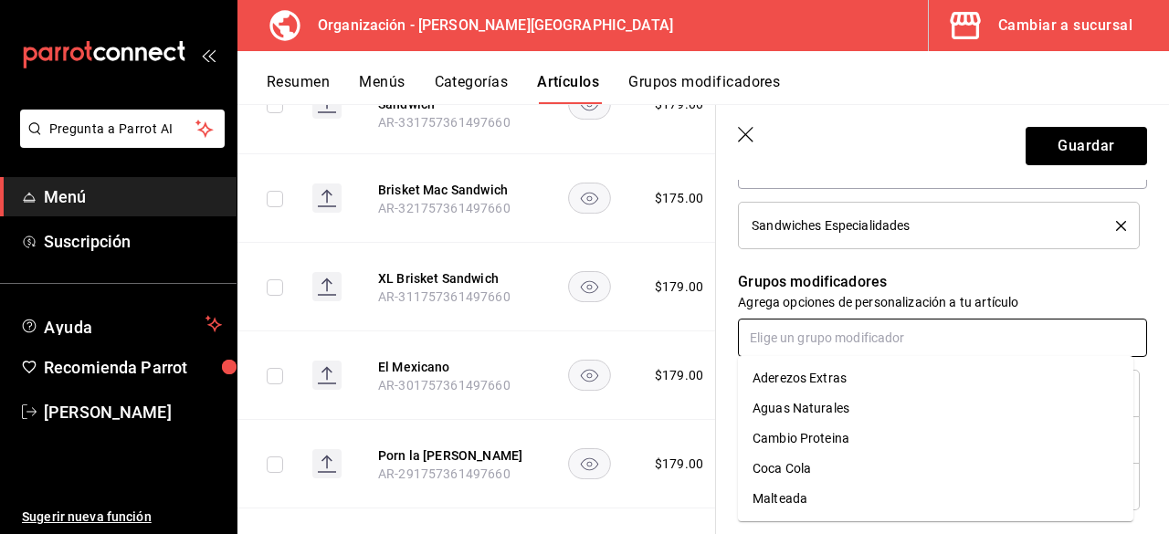
click at [866, 341] on input "text" at bounding box center [942, 338] width 409 height 38
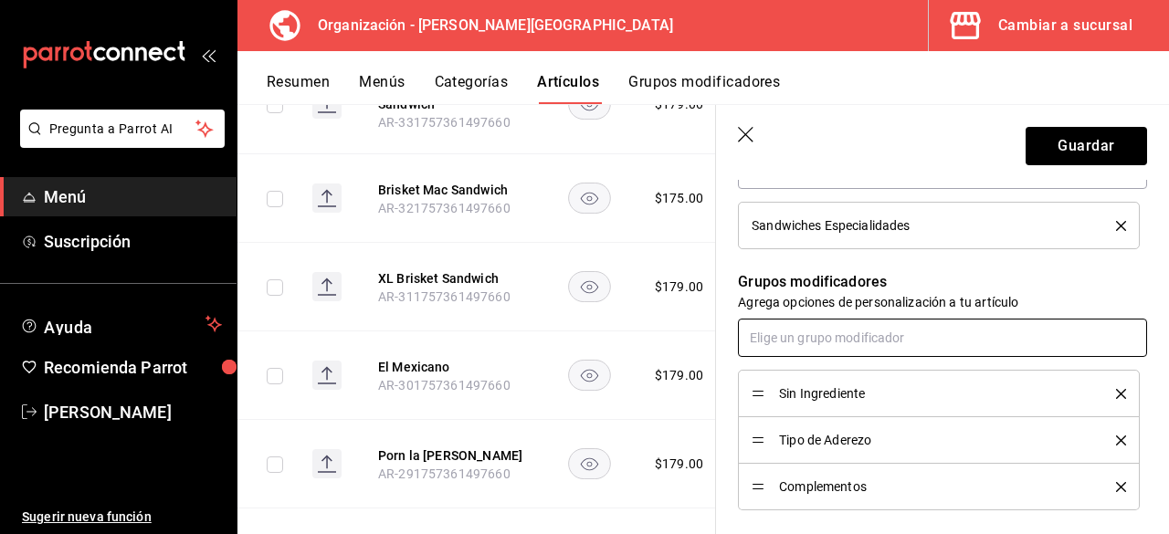
click at [867, 341] on input "text" at bounding box center [942, 338] width 409 height 38
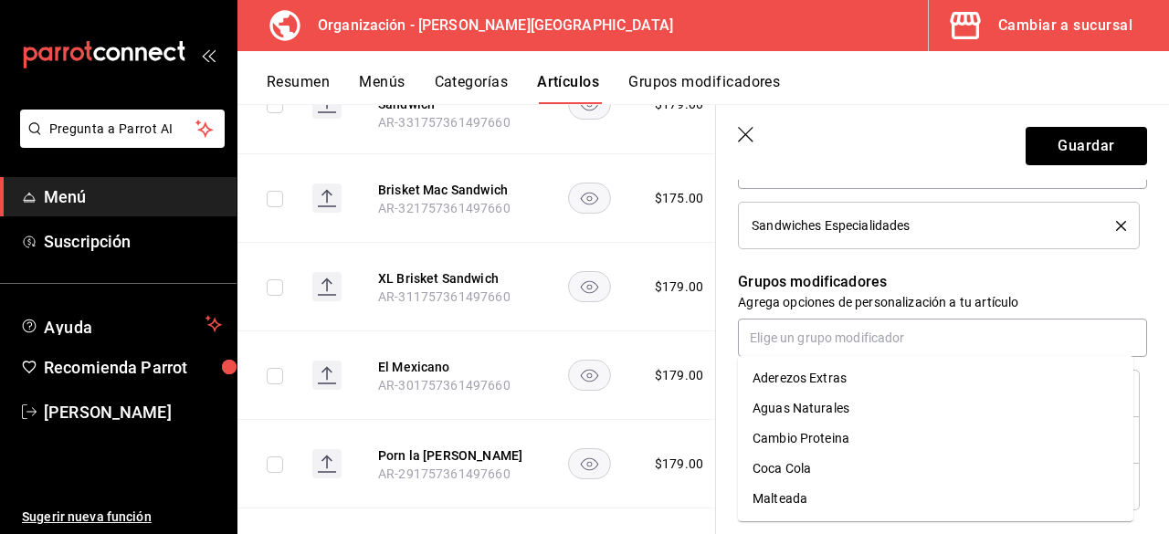
click at [844, 380] on div "Aderezos Extras" at bounding box center [799, 378] width 94 height 19
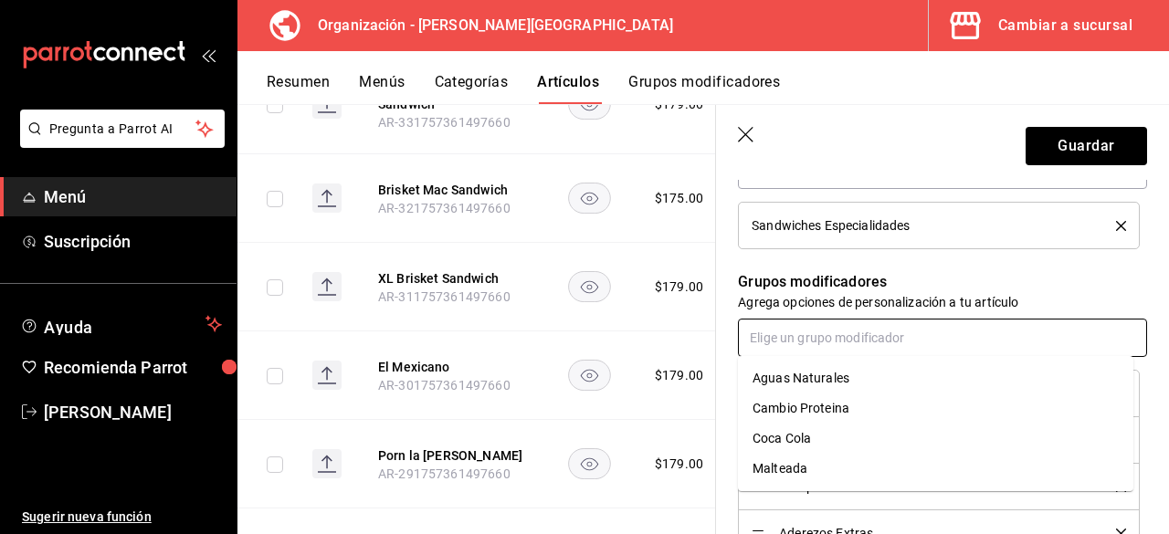
click at [840, 333] on input "text" at bounding box center [942, 338] width 409 height 38
click at [844, 404] on div "Cambio Proteina" at bounding box center [800, 408] width 97 height 19
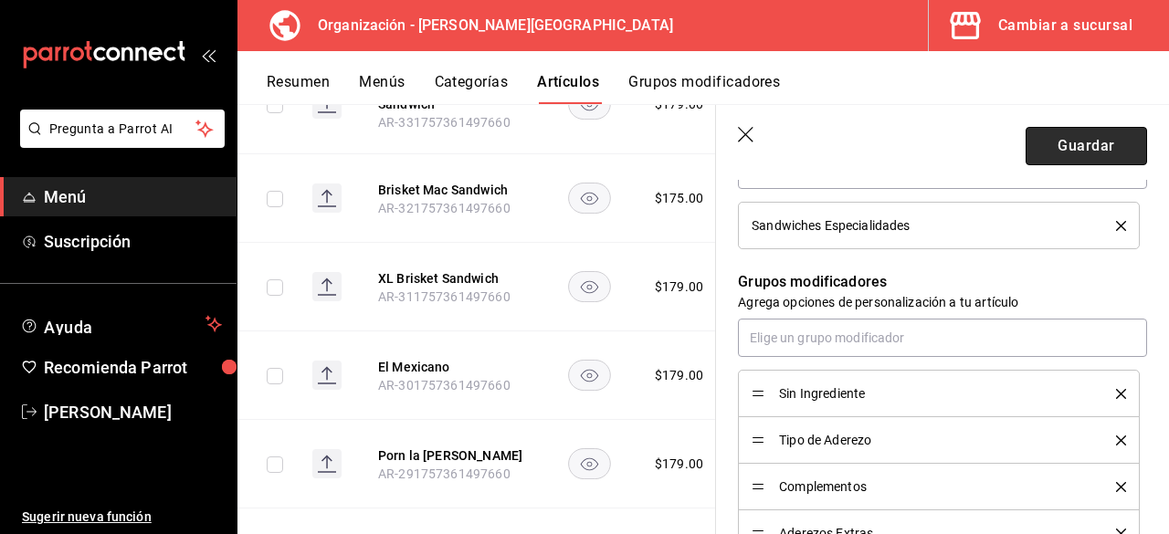
click at [1048, 156] on button "Guardar" at bounding box center [1085, 146] width 121 height 38
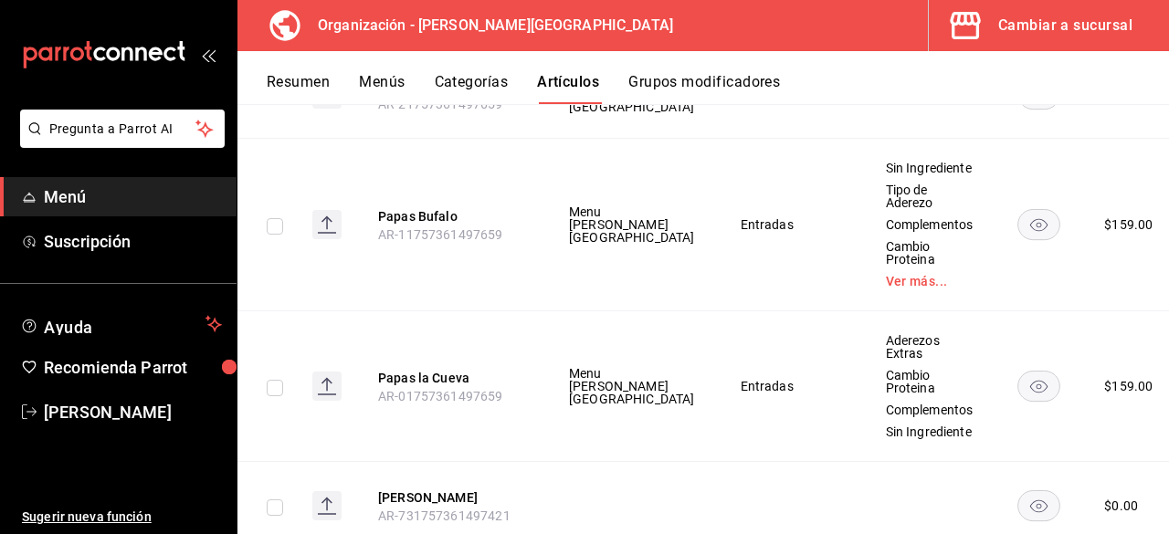
scroll to position [10105, 0]
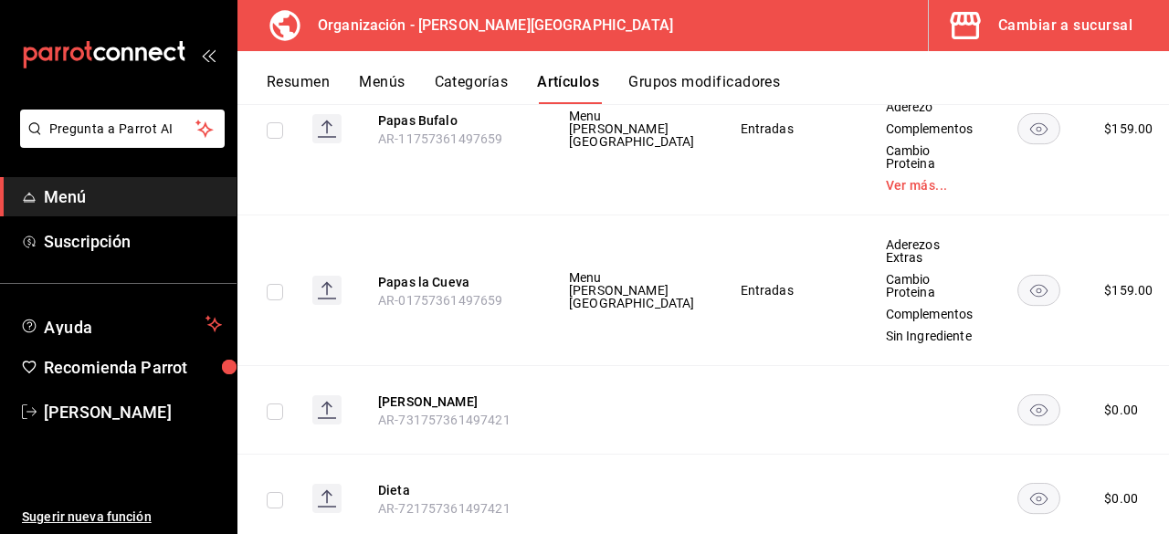
drag, startPoint x: 1097, startPoint y: 216, endPoint x: 1043, endPoint y: 225, distance: 55.5
click at [1097, 217] on li "Editar" at bounding box center [1046, 214] width 110 height 37
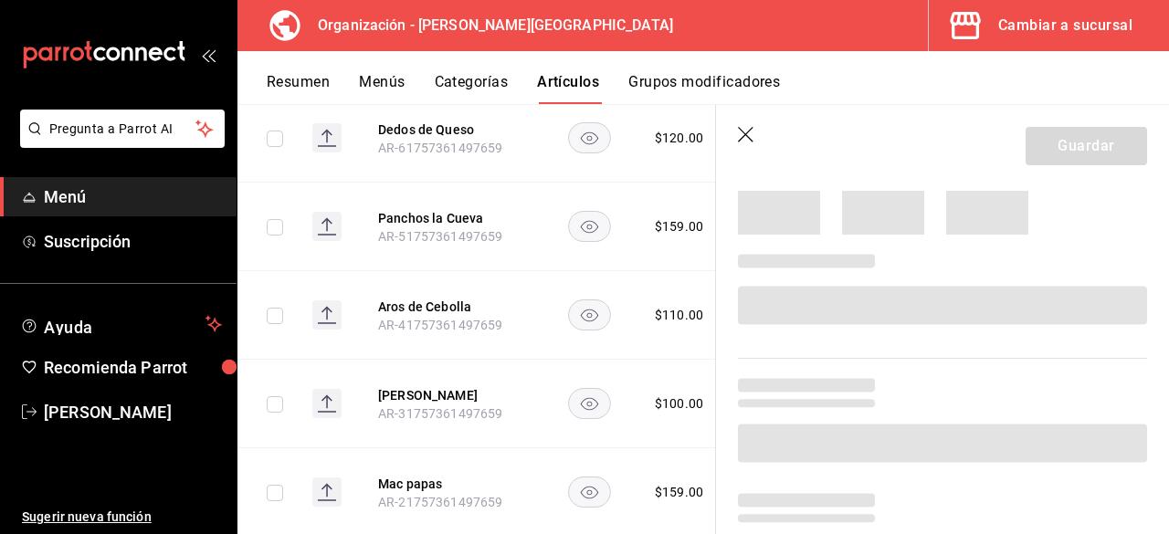
scroll to position [411, 0]
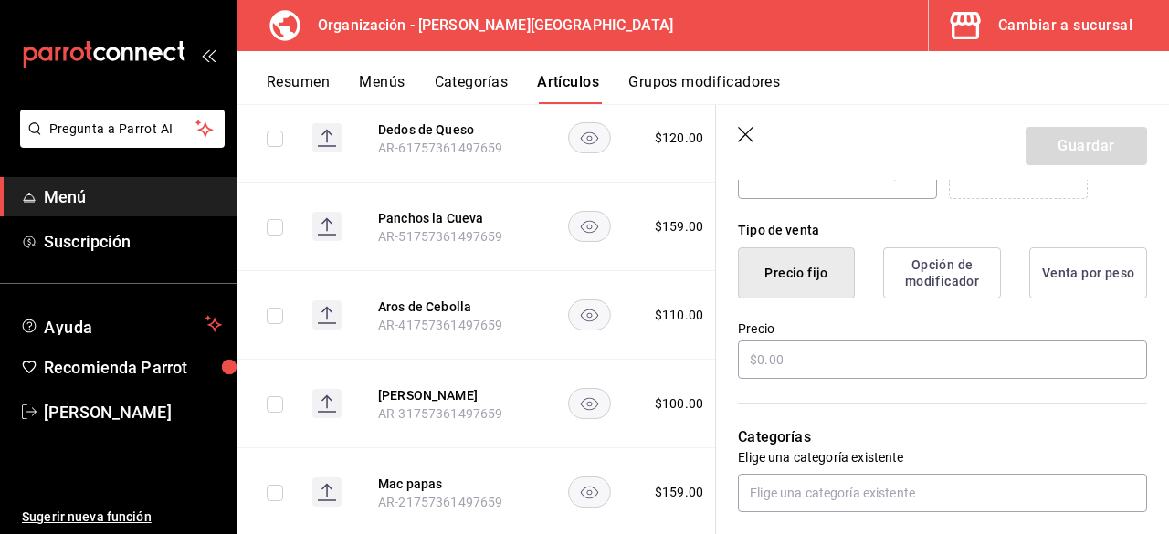
type input "$100.00"
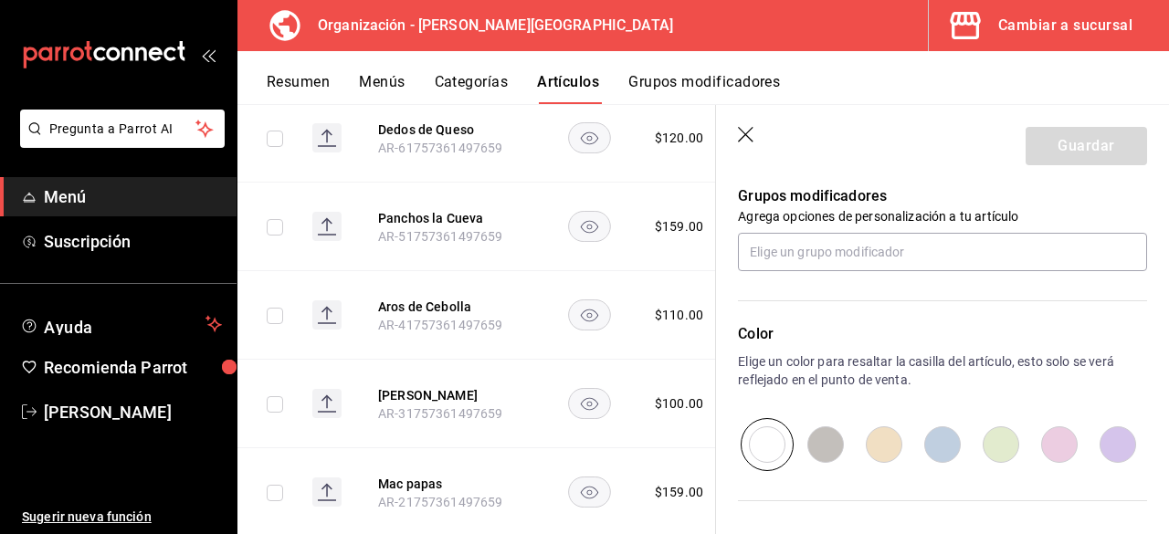
scroll to position [825, 0]
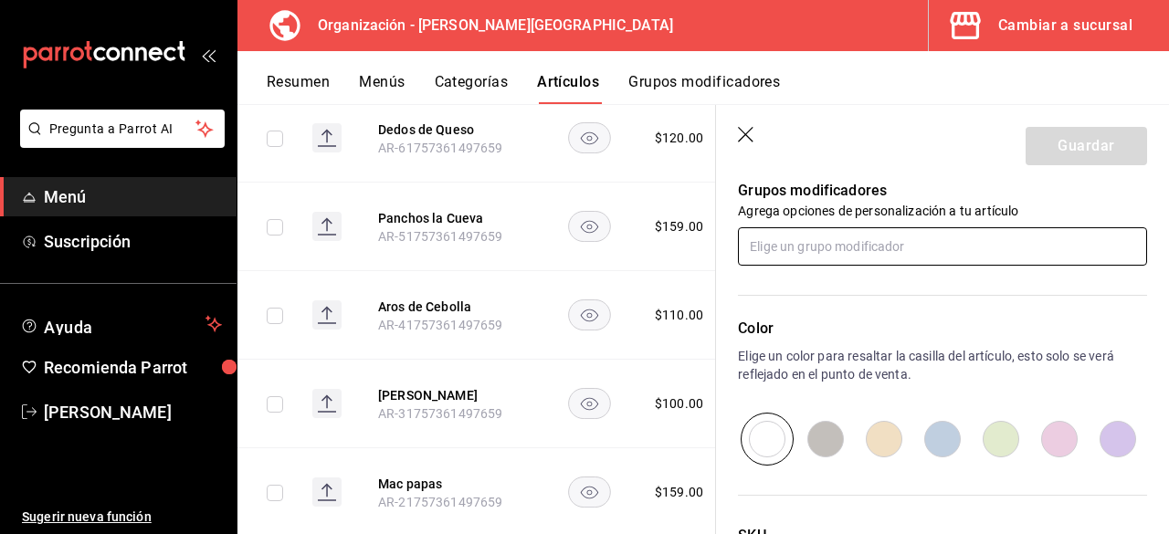
click at [859, 235] on input "text" at bounding box center [942, 246] width 409 height 38
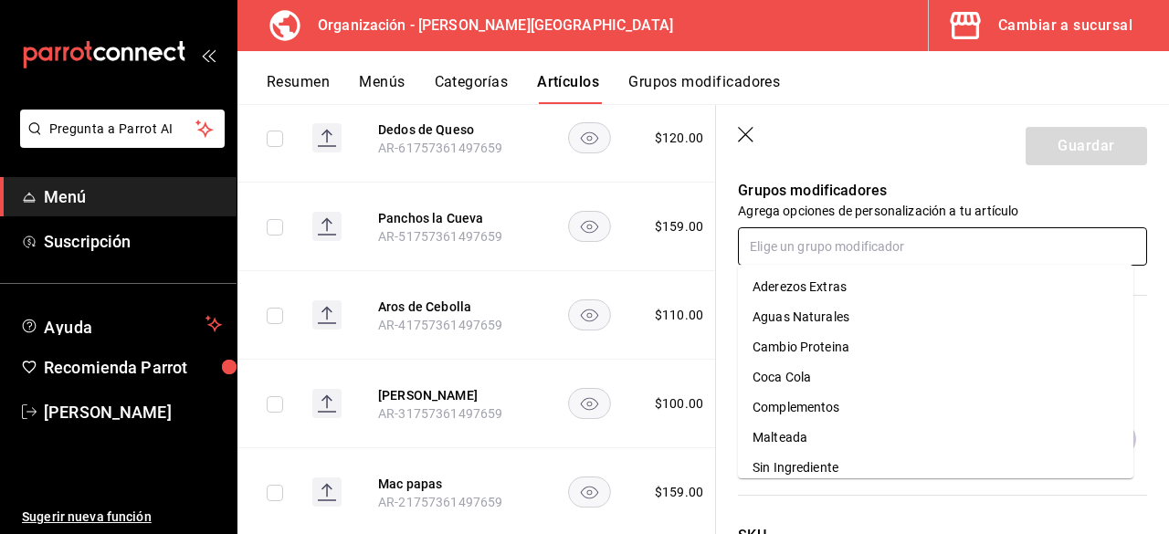
click at [838, 465] on div "Sin Ingrediente" at bounding box center [795, 467] width 86 height 19
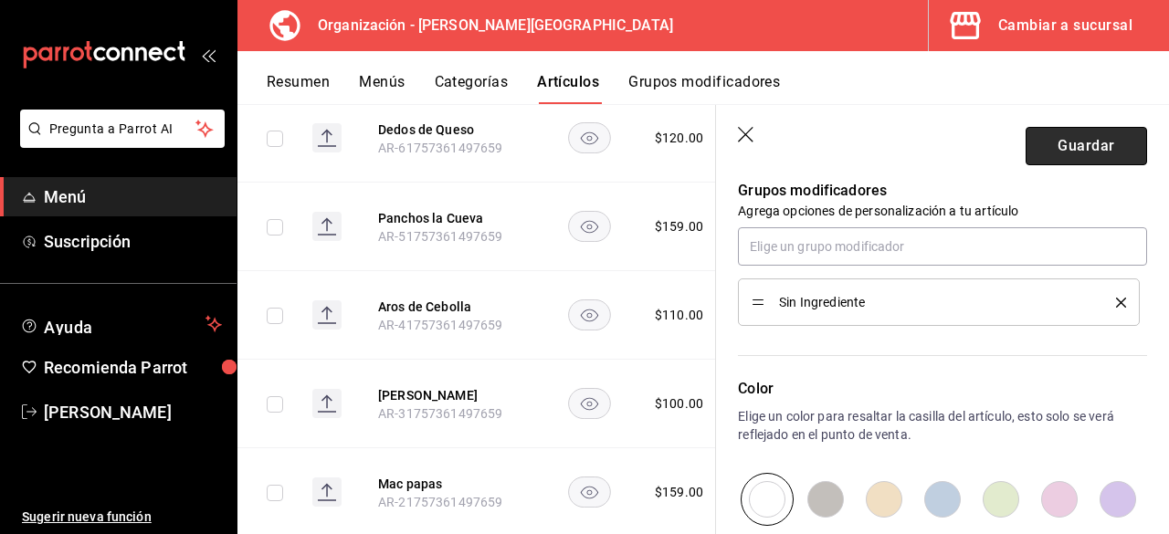
click at [1055, 148] on button "Guardar" at bounding box center [1085, 146] width 121 height 38
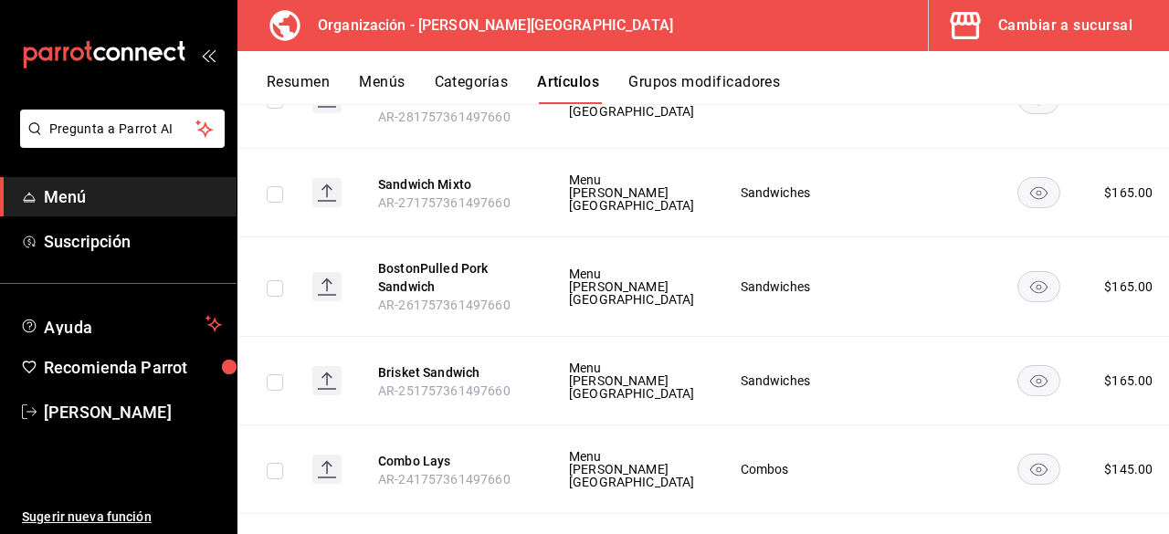
scroll to position [7595, 0]
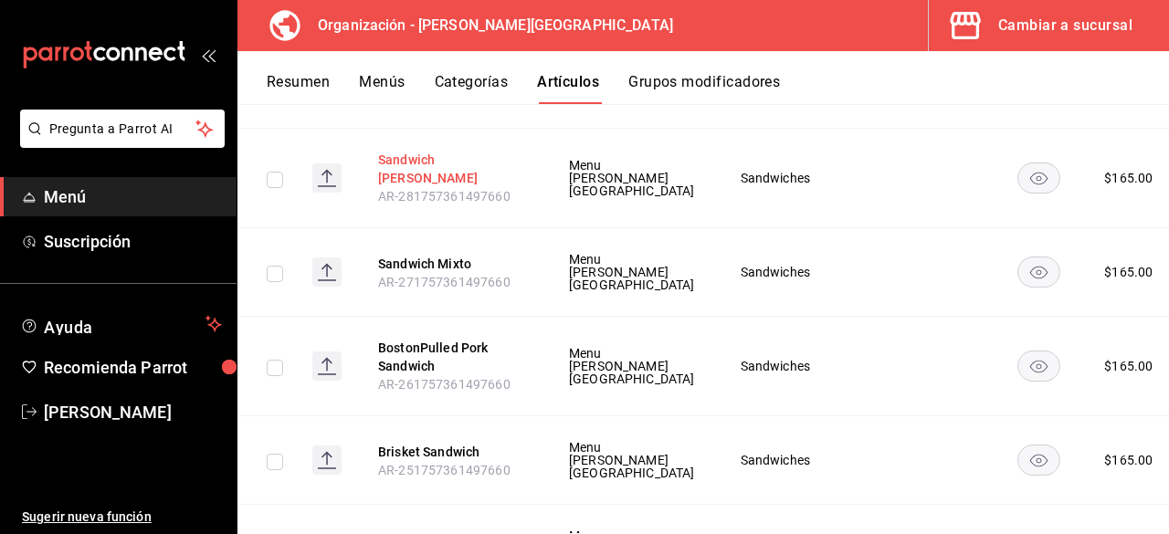
click at [484, 187] on button "Sandwich [PERSON_NAME]" at bounding box center [451, 169] width 146 height 37
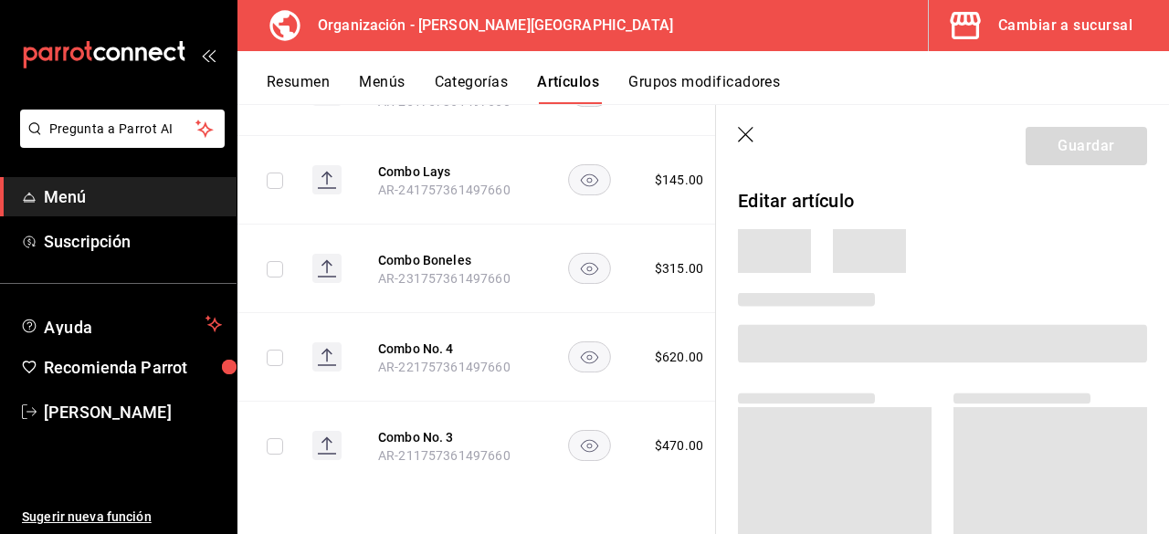
scroll to position [4939, 0]
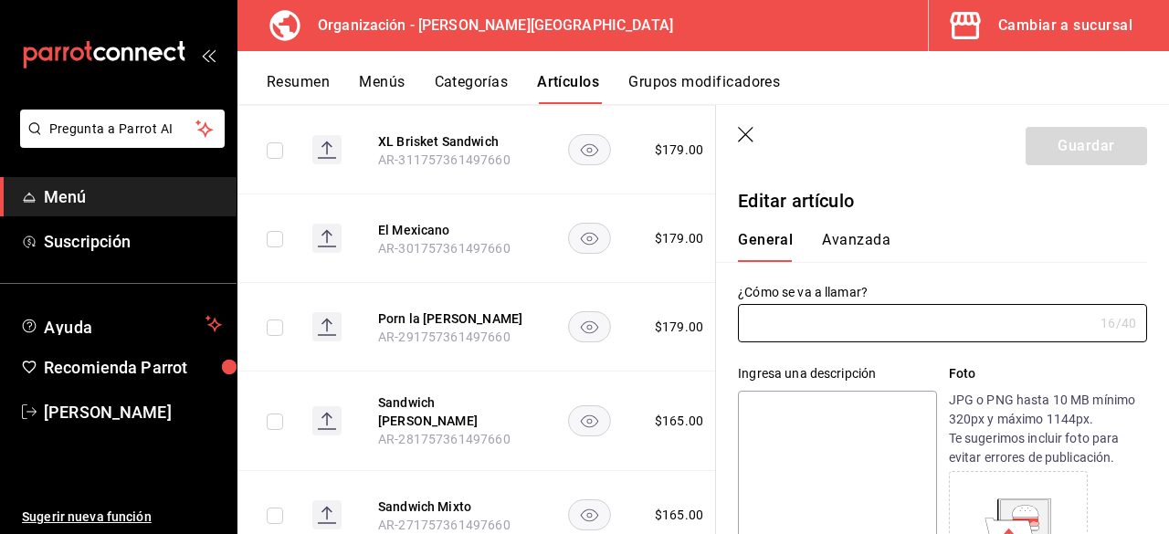
type input "Sandwich [PERSON_NAME]"
type input "AR-281757361497660"
type input "$165.00"
click at [811, 322] on input "Sandwich [PERSON_NAME]" at bounding box center [915, 323] width 355 height 37
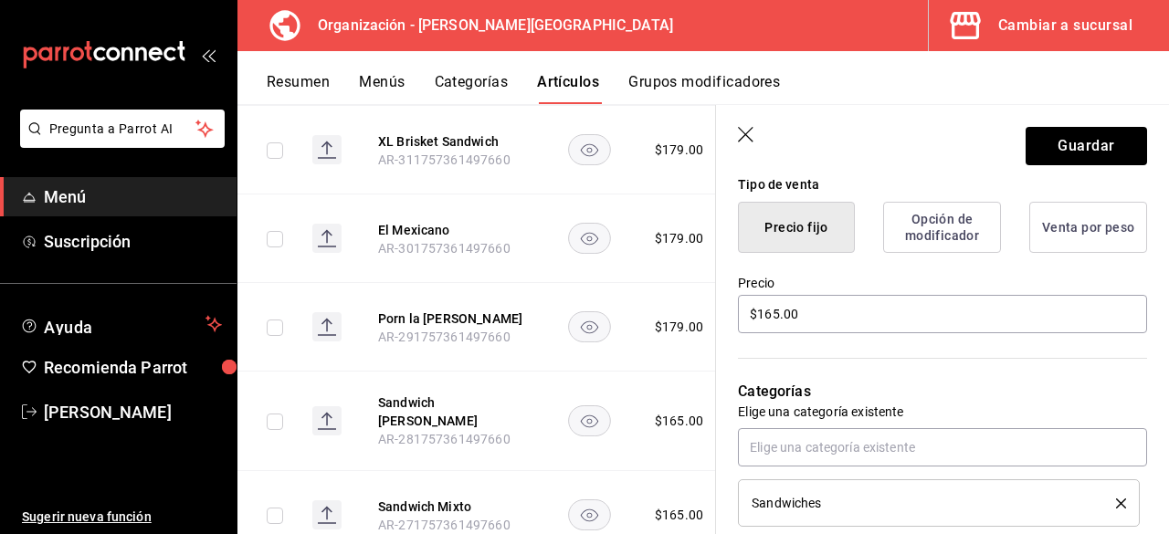
scroll to position [639, 0]
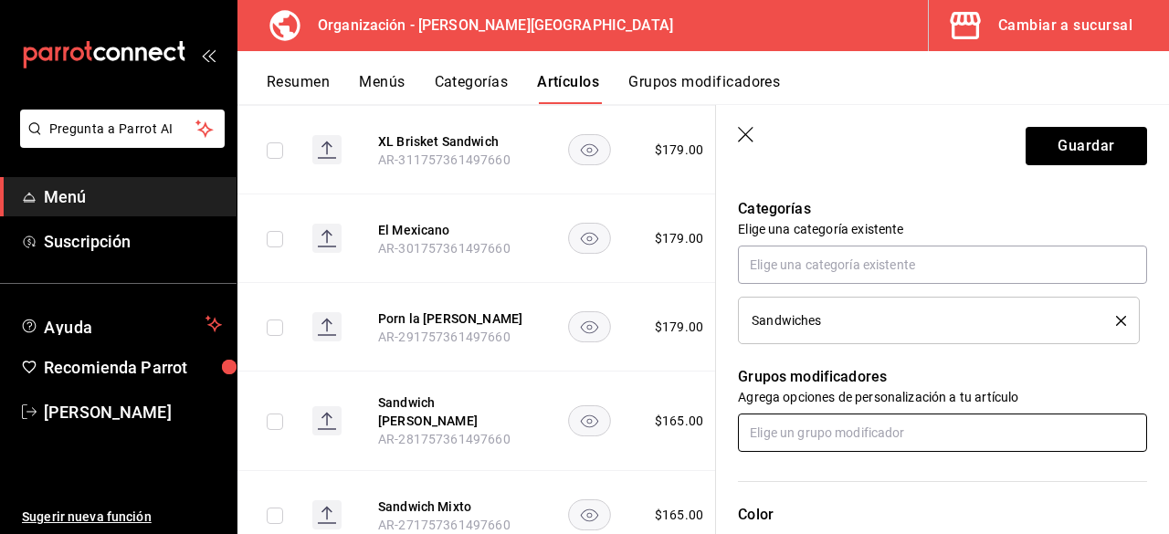
type input "Sandwich Salchicha [PERSON_NAME]"
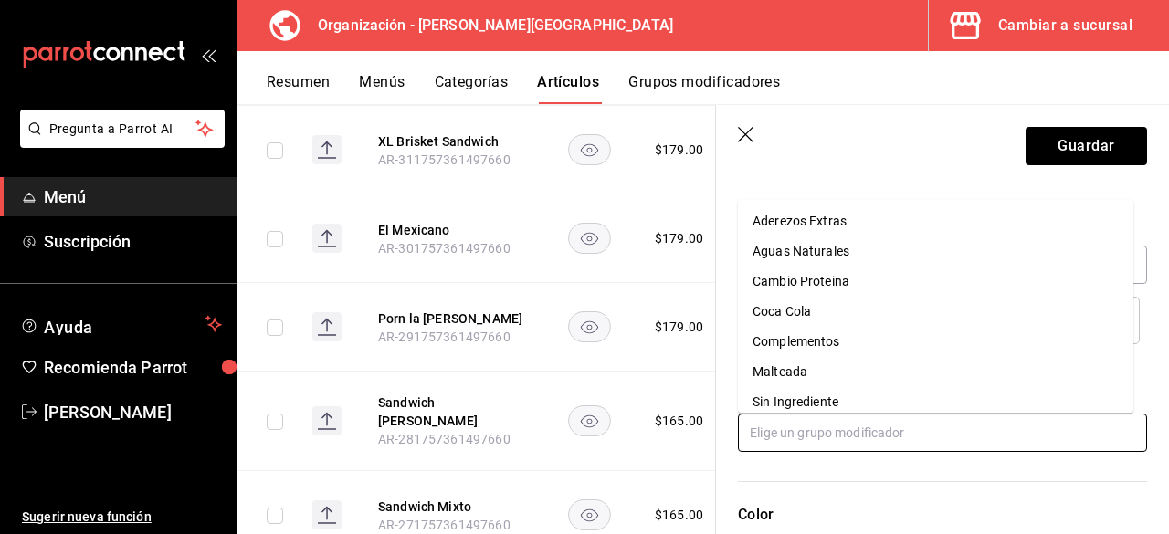
click at [820, 435] on input "text" at bounding box center [942, 433] width 409 height 38
click at [808, 404] on div "Sin Ingrediente" at bounding box center [795, 402] width 86 height 19
click at [804, 435] on input "text" at bounding box center [942, 433] width 409 height 38
click at [820, 399] on div "Tipo de Aderezo" at bounding box center [798, 402] width 92 height 19
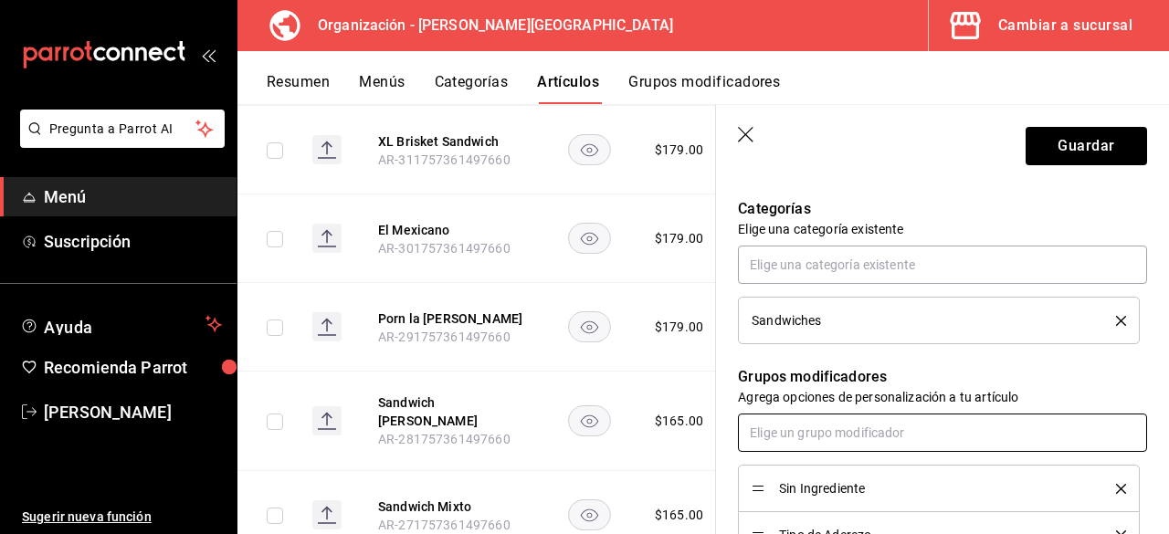
click at [816, 428] on input "text" at bounding box center [942, 433] width 409 height 38
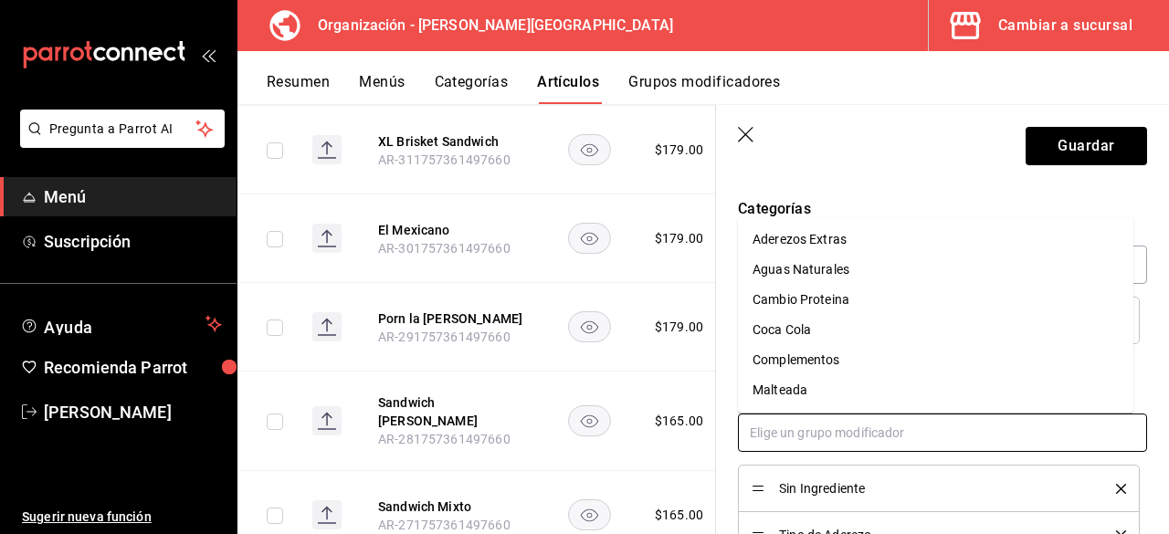
click at [836, 360] on div "Complementos" at bounding box center [796, 360] width 88 height 19
click at [827, 438] on input "text" at bounding box center [942, 433] width 409 height 38
click at [847, 275] on li "Aderezos Extras" at bounding box center [935, 270] width 395 height 30
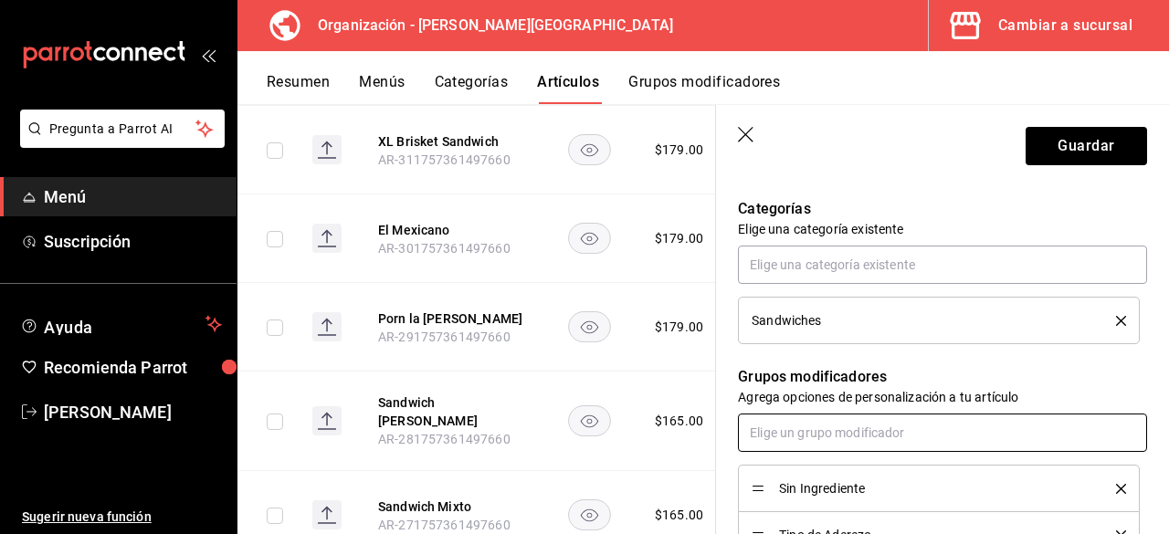
click at [847, 432] on input "text" at bounding box center [942, 433] width 409 height 38
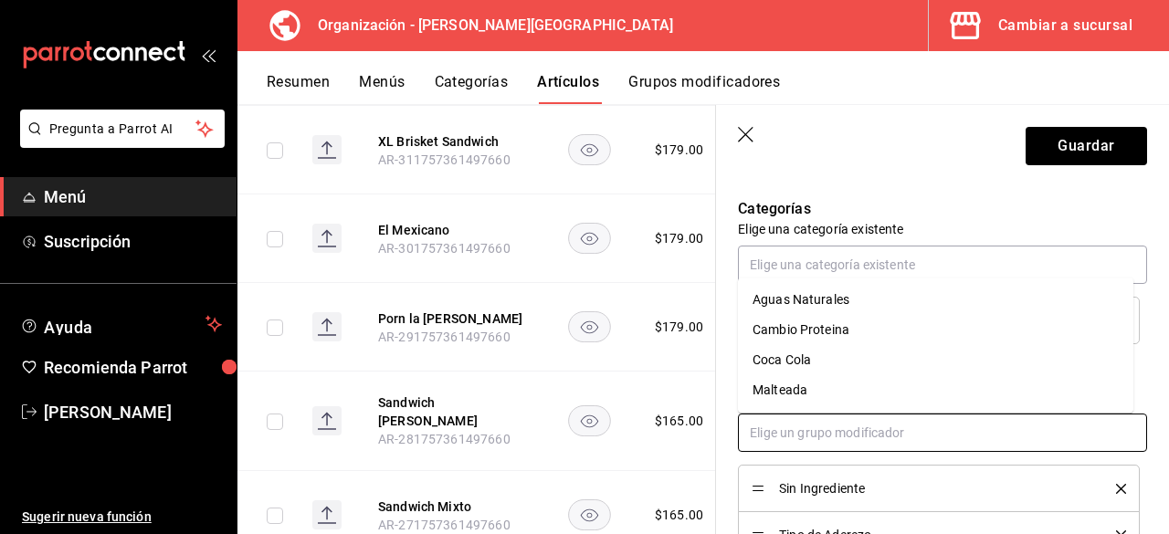
click at [844, 333] on div "Cambio Proteina" at bounding box center [800, 329] width 97 height 19
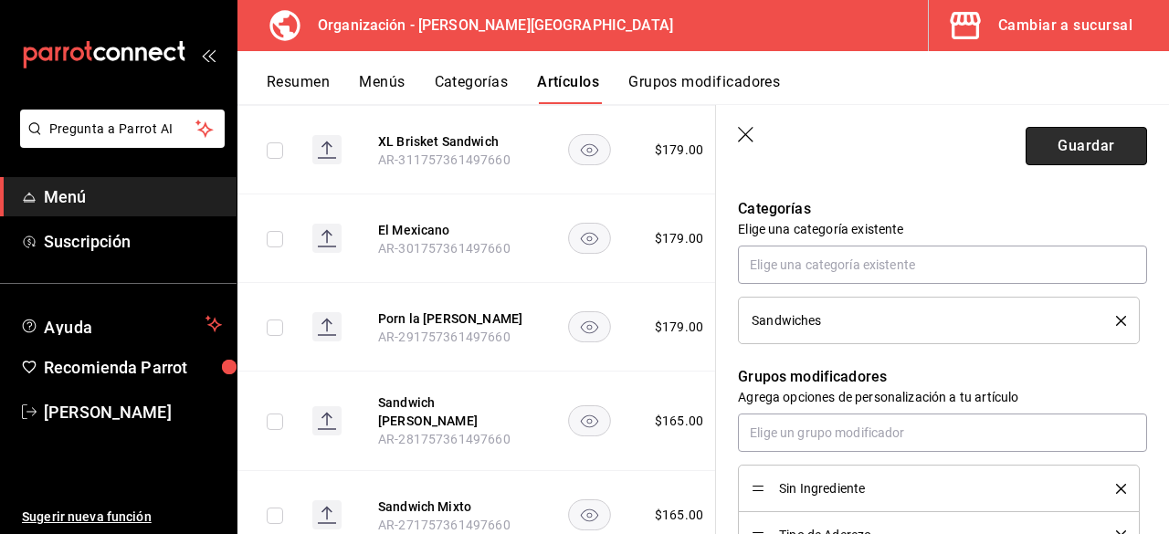
click at [1062, 141] on button "Guardar" at bounding box center [1085, 146] width 121 height 38
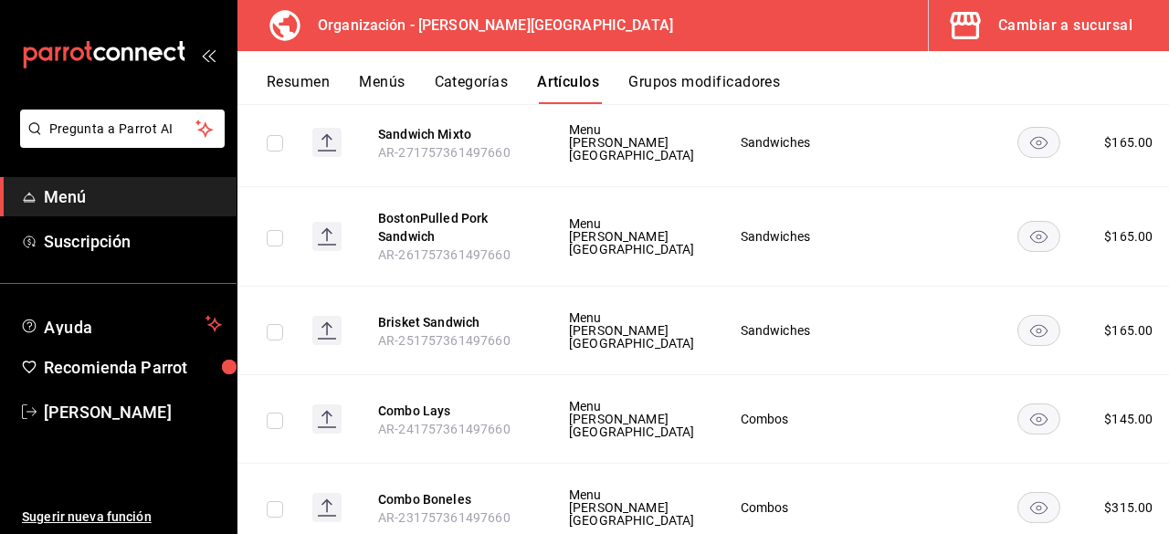
scroll to position [7701, 0]
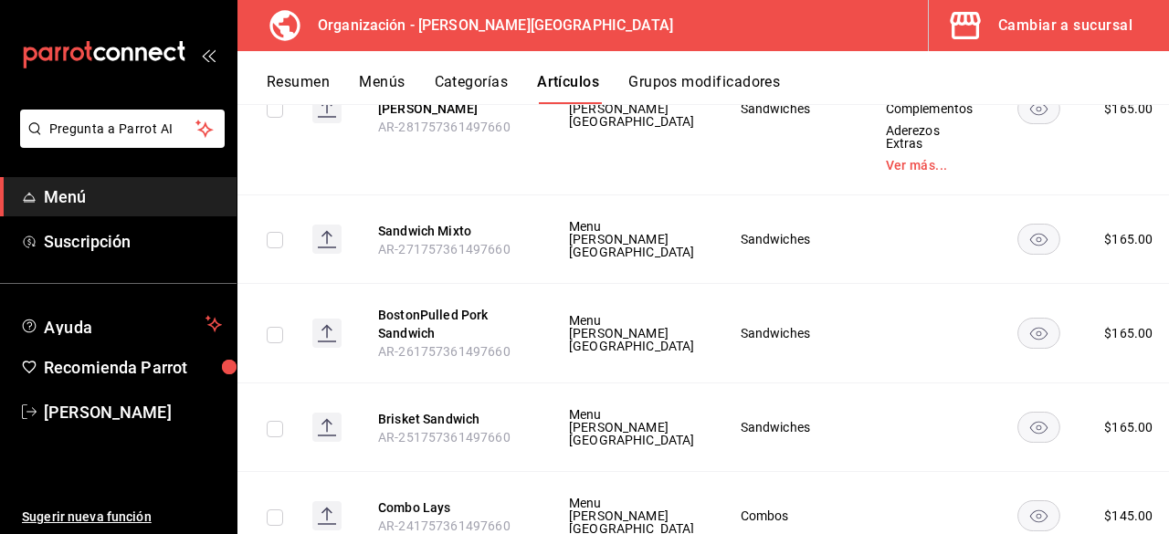
click at [1079, 347] on span "Editar" at bounding box center [1061, 354] width 47 height 19
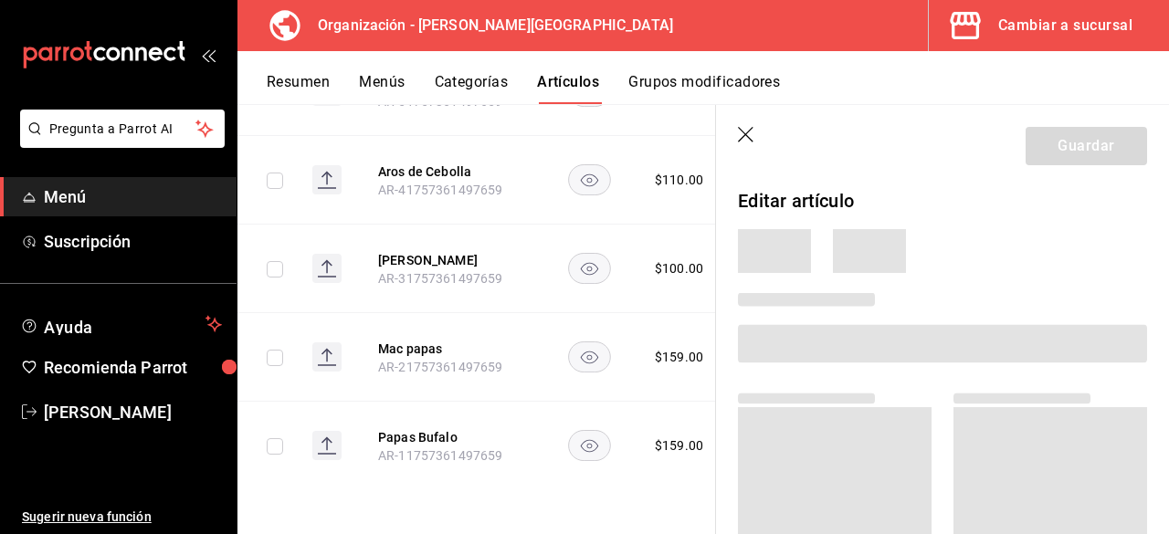
scroll to position [4966, 0]
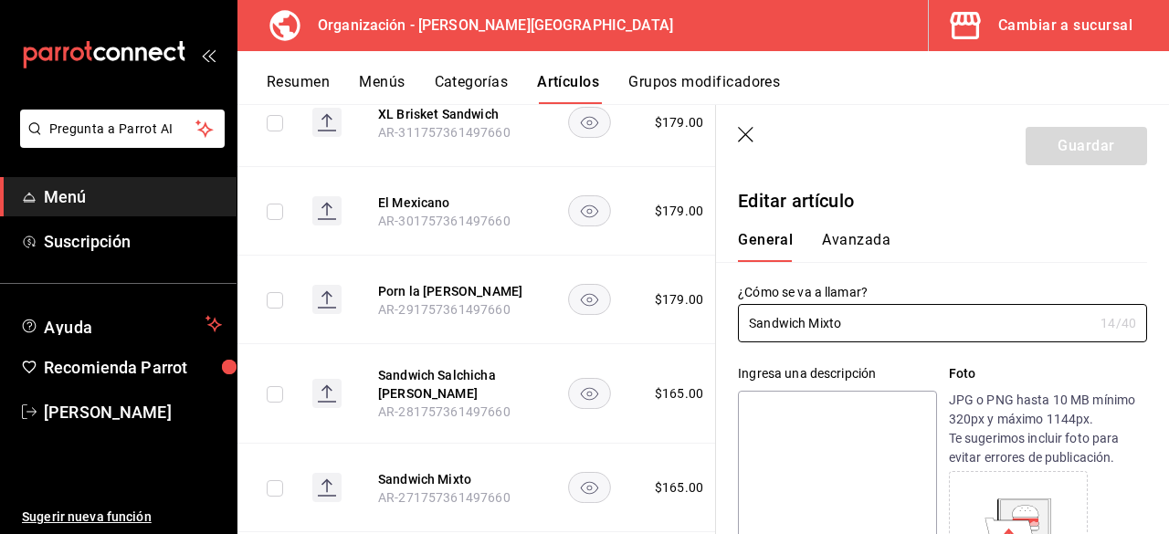
type input "$165.00"
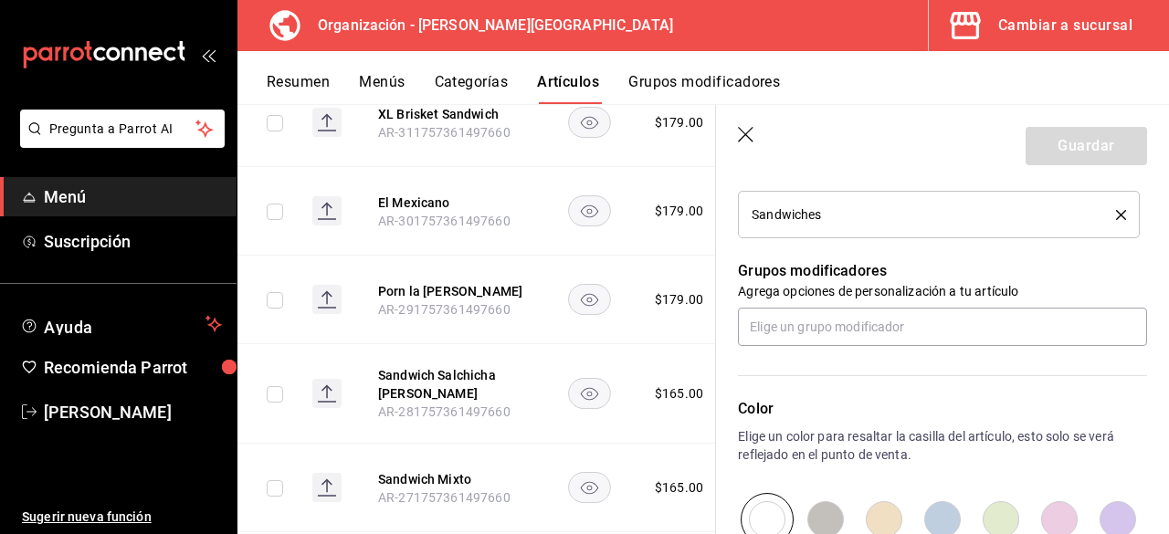
scroll to position [739, 0]
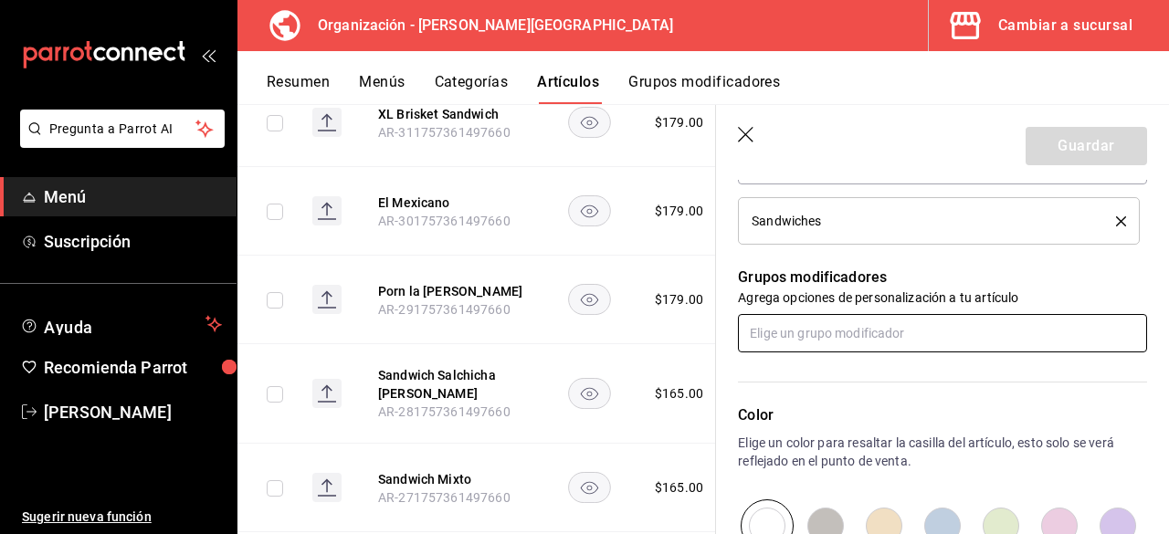
click at [853, 334] on input "text" at bounding box center [942, 333] width 409 height 38
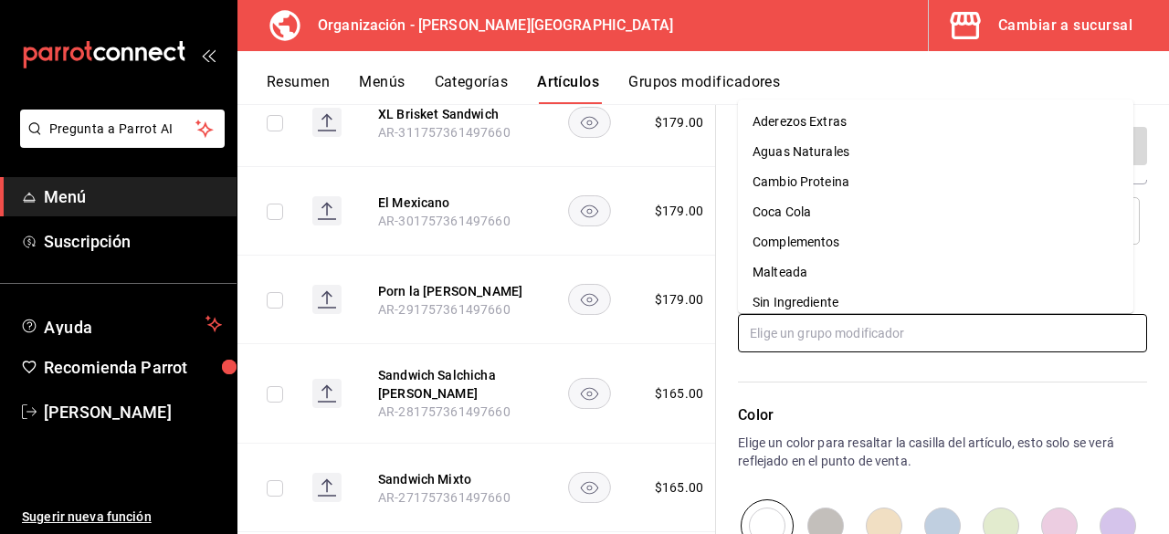
click at [813, 304] on div "Sin Ingrediente" at bounding box center [795, 302] width 86 height 19
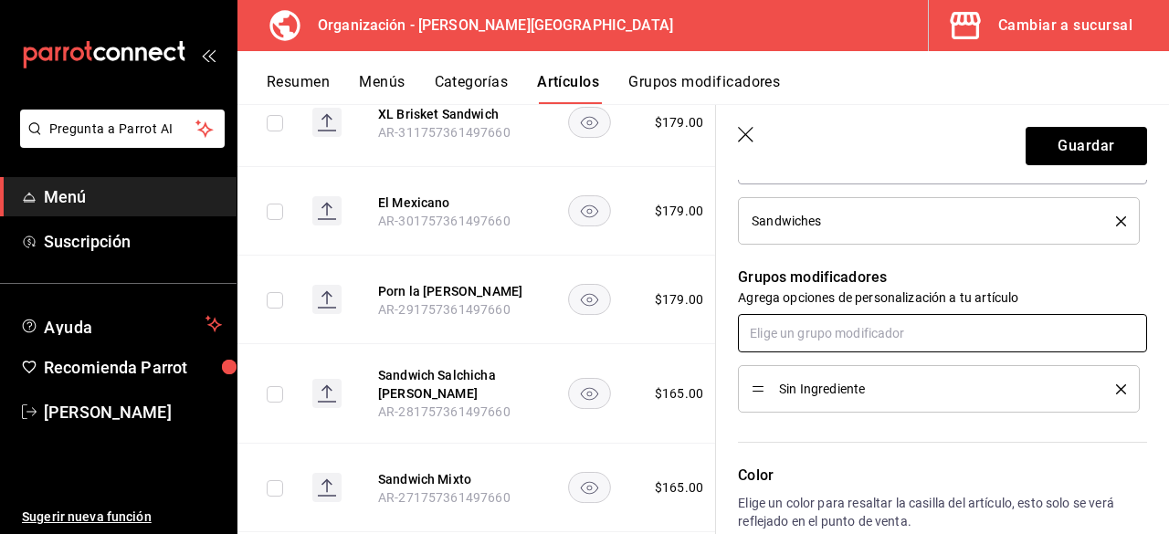
click at [810, 347] on input "text" at bounding box center [942, 333] width 409 height 38
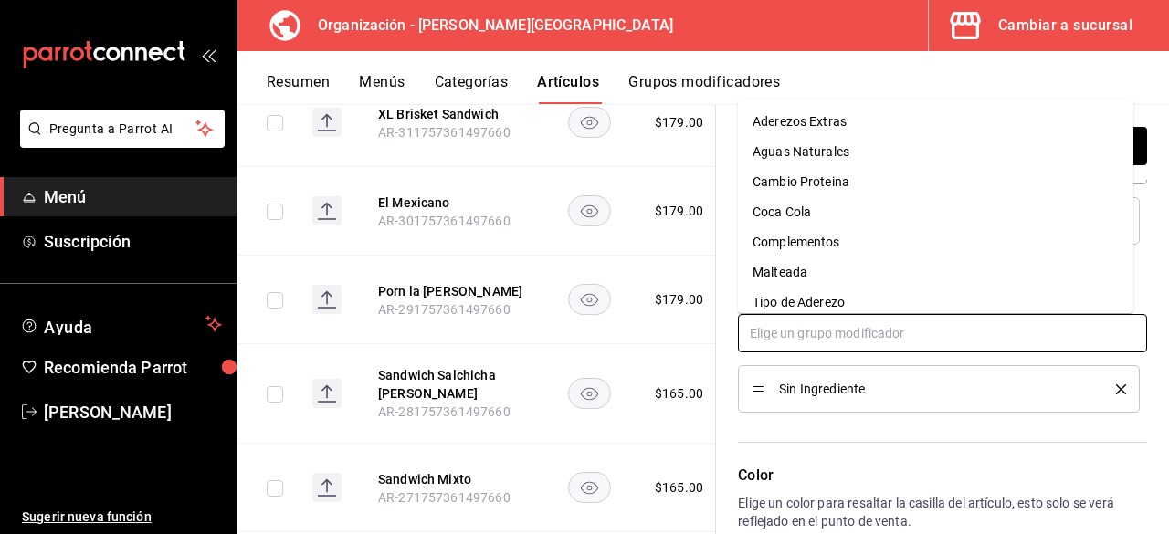
click at [800, 302] on div "Tipo de Aderezo" at bounding box center [798, 302] width 92 height 19
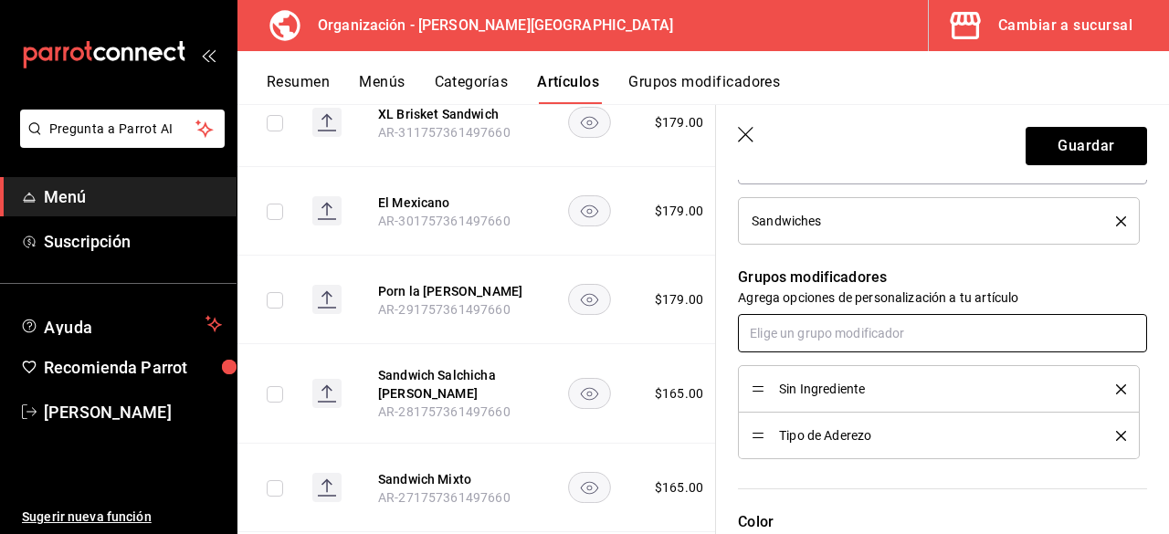
click at [813, 332] on input "text" at bounding box center [942, 333] width 409 height 38
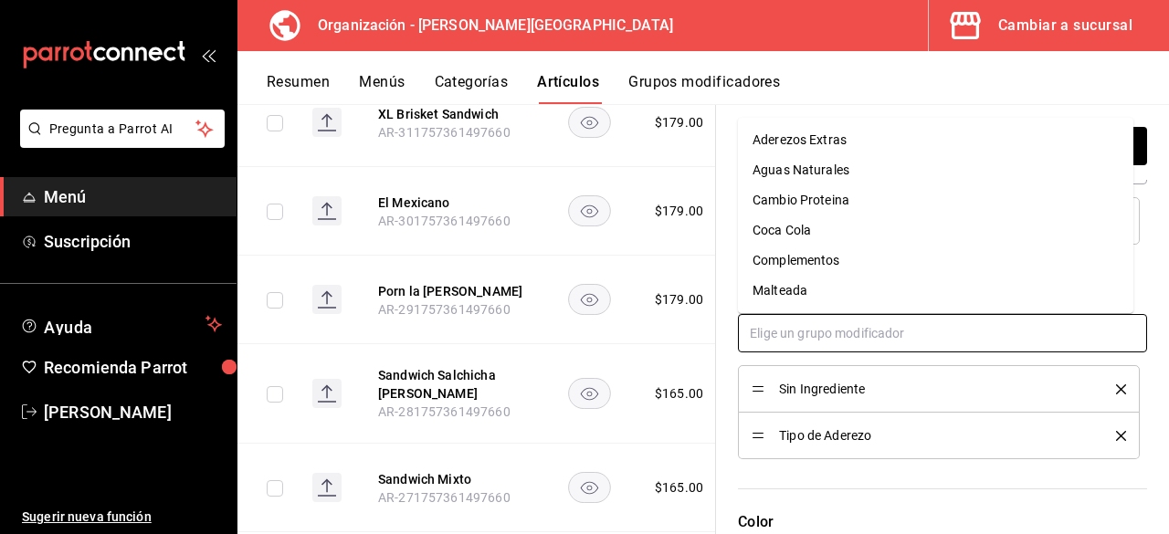
click at [807, 249] on li "Complementos" at bounding box center [935, 261] width 395 height 30
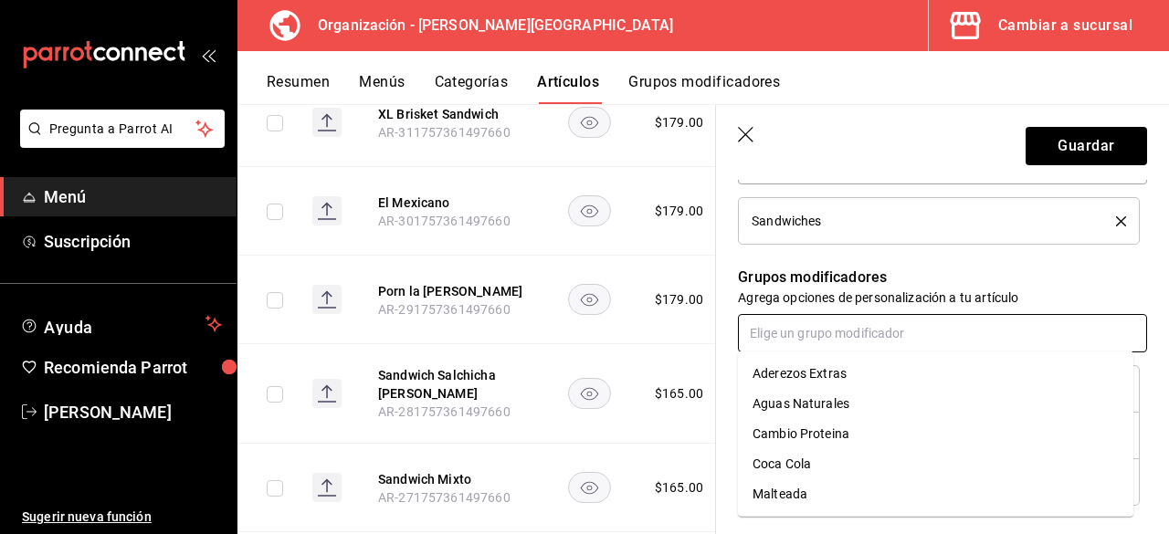
click at [828, 341] on input "text" at bounding box center [942, 333] width 409 height 38
click at [834, 368] on div "Aderezos Extras" at bounding box center [799, 373] width 94 height 19
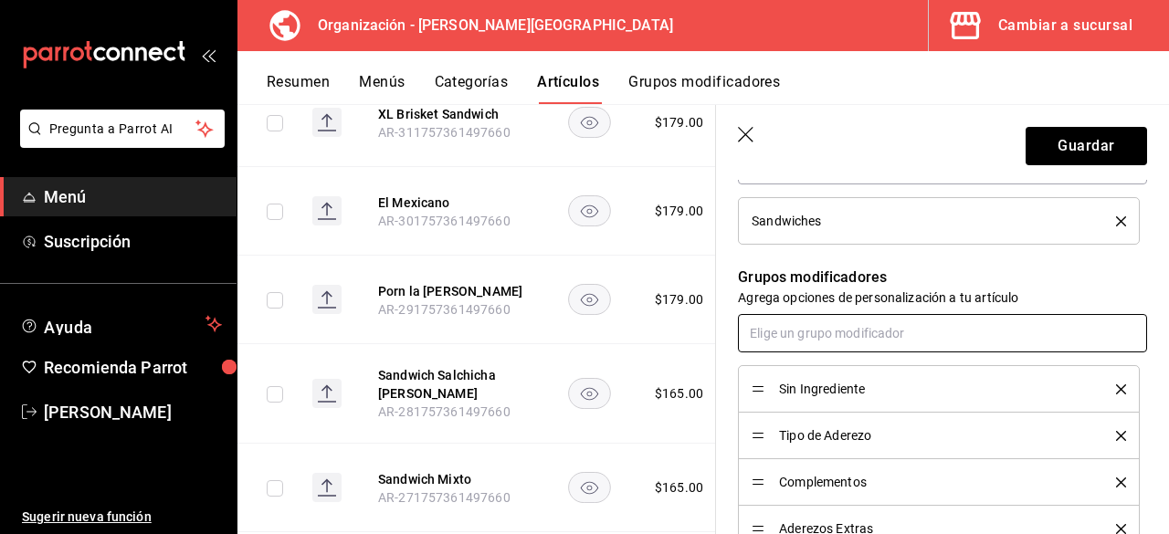
click at [837, 323] on input "text" at bounding box center [942, 333] width 409 height 38
click at [1061, 143] on button "Guardar" at bounding box center [1085, 146] width 121 height 38
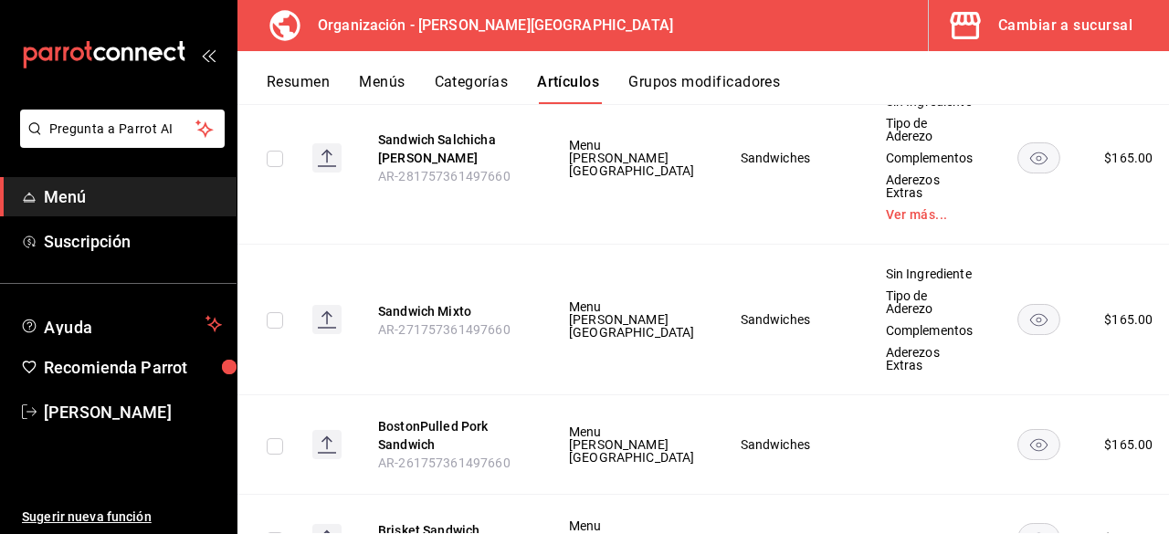
scroll to position [7922, 0]
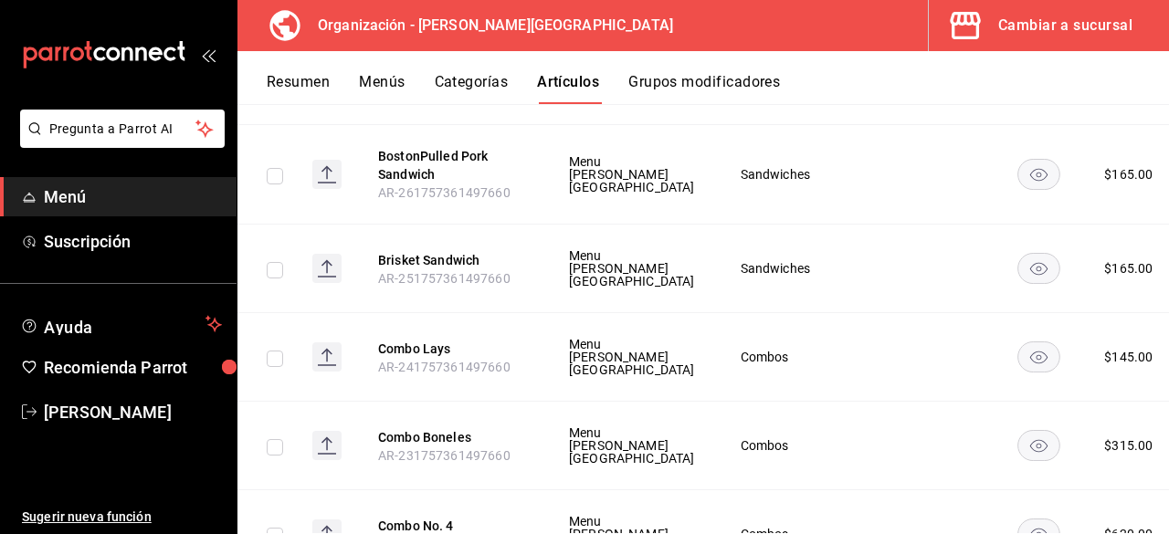
click at [1066, 285] on span "Editar" at bounding box center [1061, 284] width 47 height 19
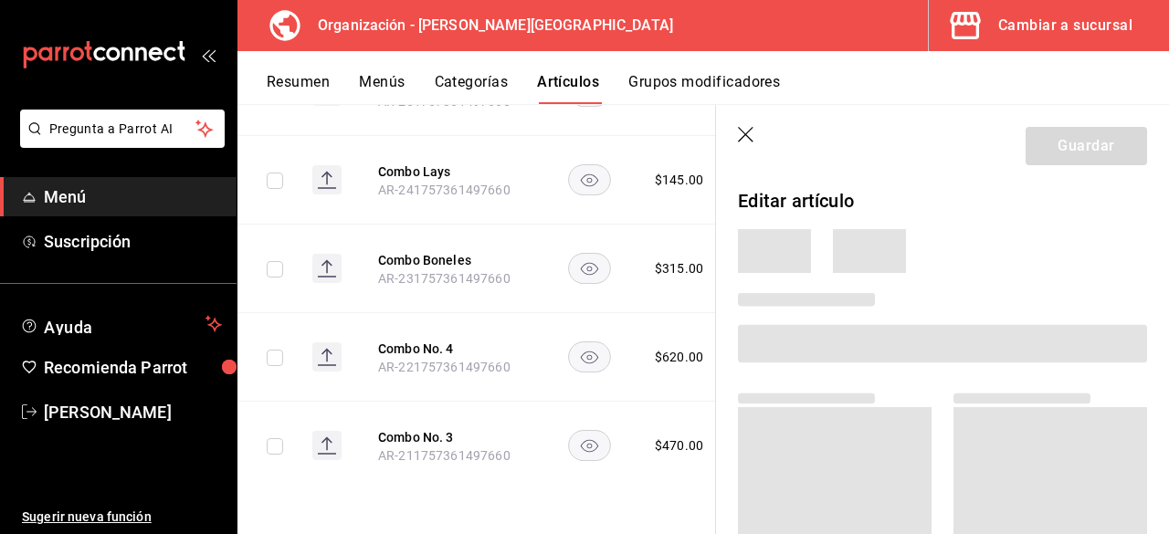
scroll to position [5120, 0]
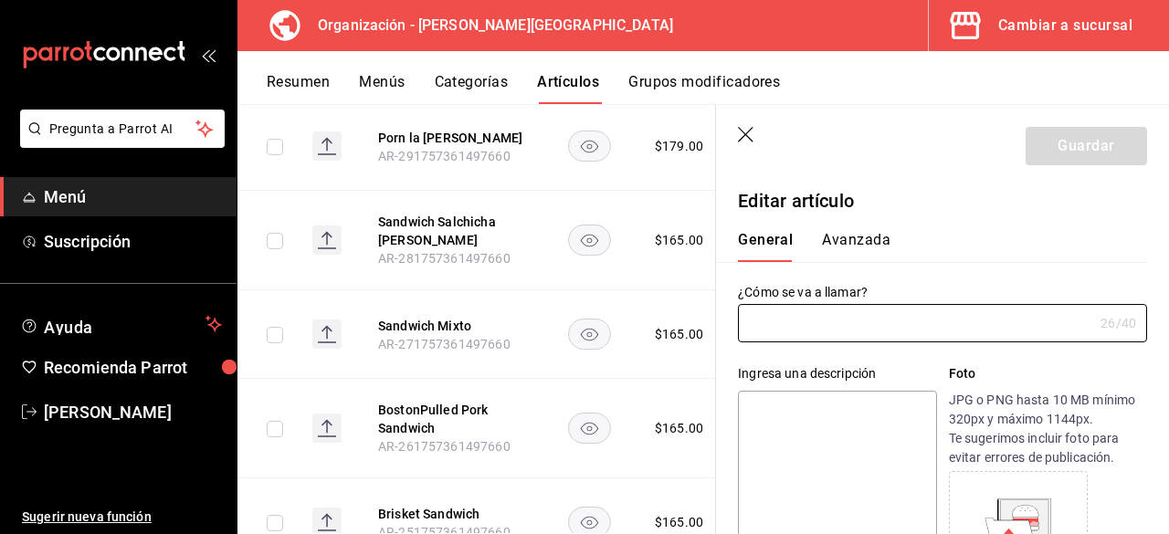
type input "BostonPulled Pork Sandwich"
type input "AR-261757361497660"
type input "$165.00"
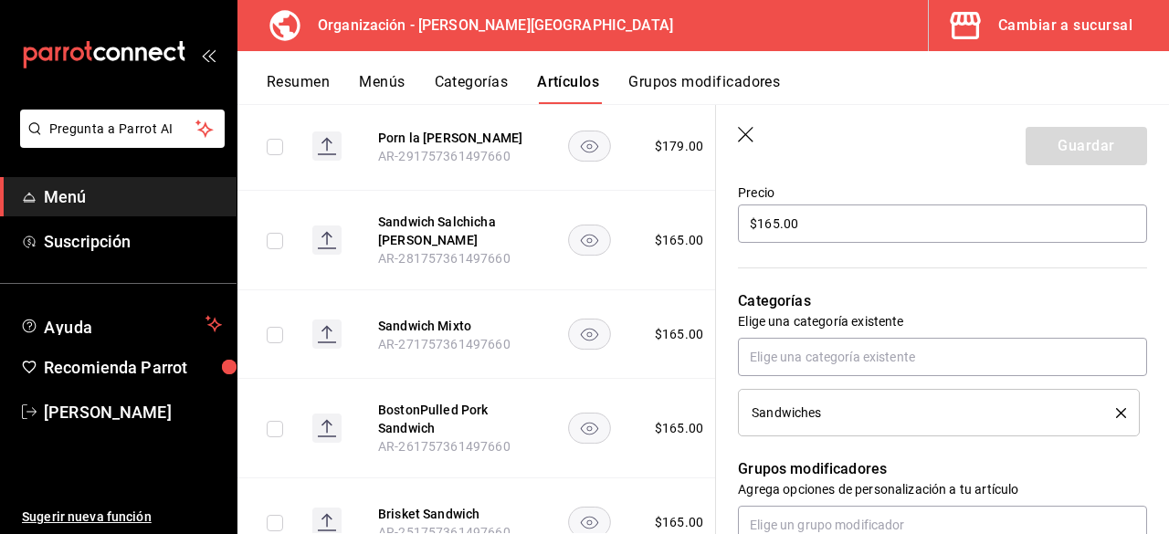
scroll to position [548, 0]
click at [851, 353] on input "text" at bounding box center [942, 356] width 409 height 38
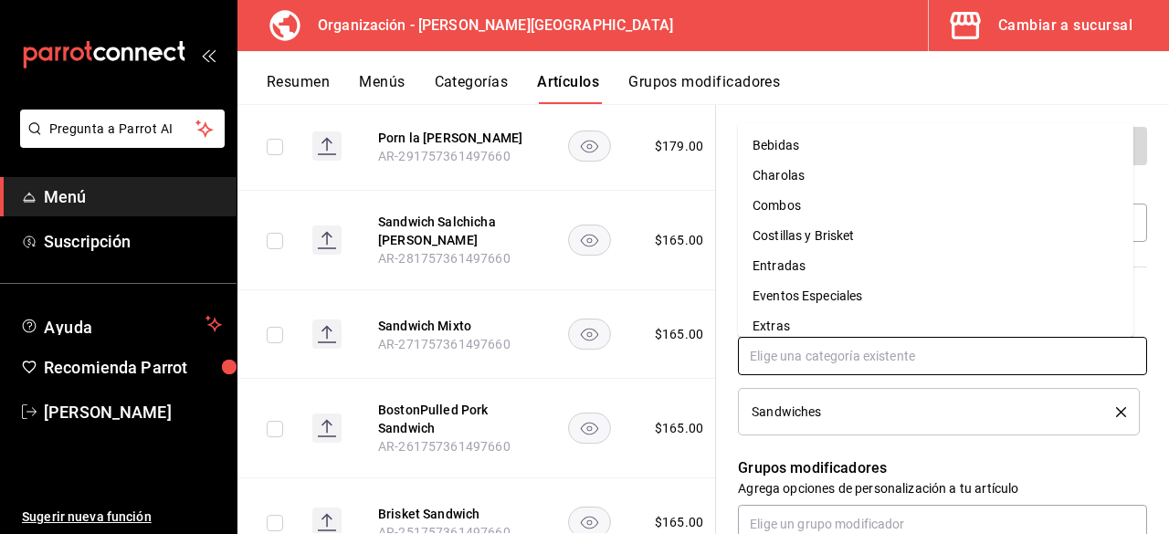
click at [857, 330] on li "Extras" at bounding box center [935, 326] width 395 height 30
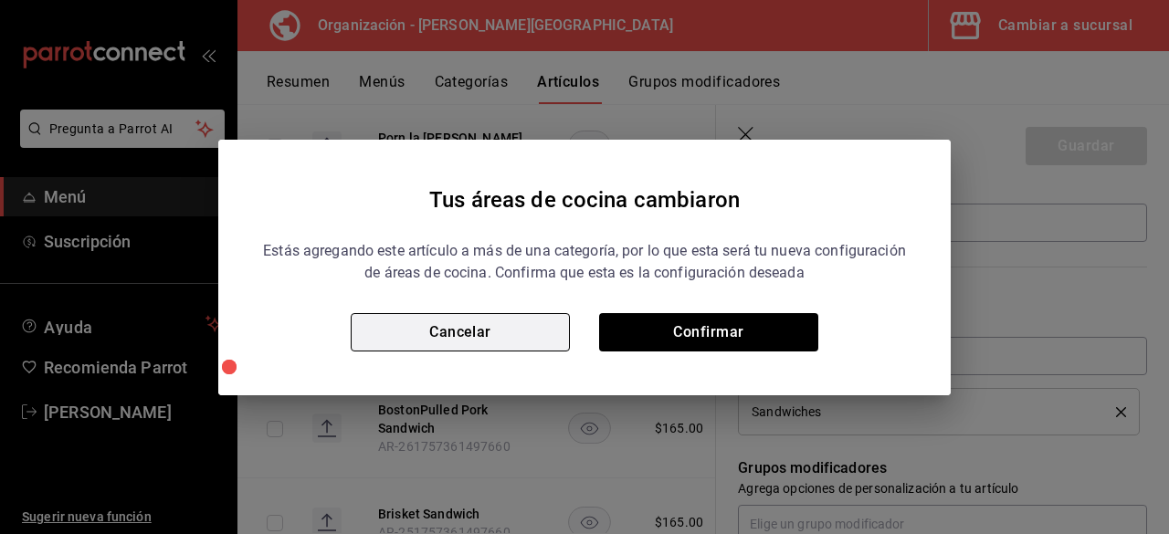
click at [523, 335] on button "Cancelar" at bounding box center [460, 332] width 219 height 38
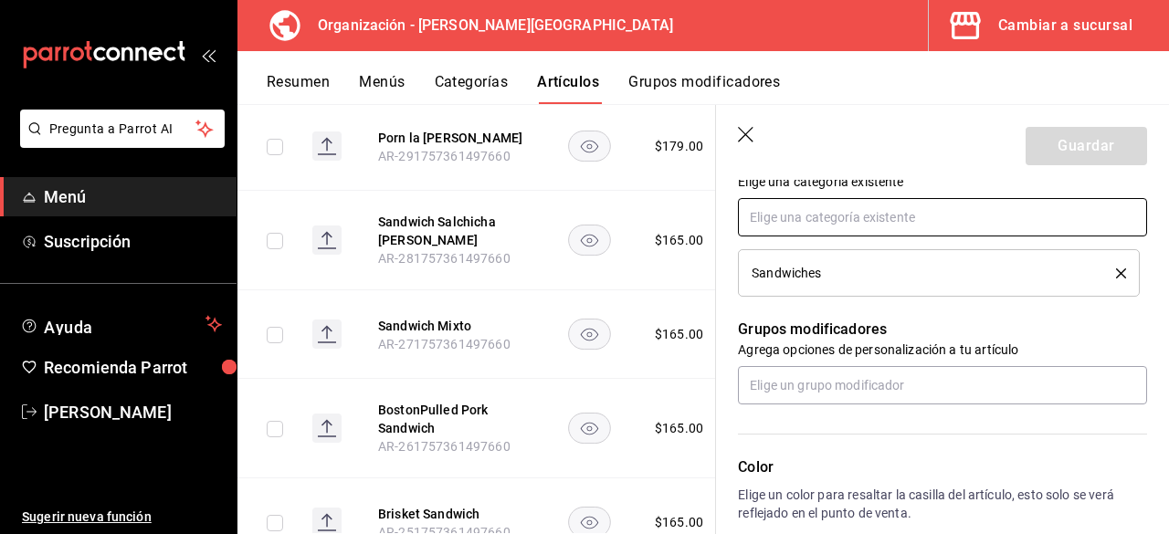
scroll to position [730, 0]
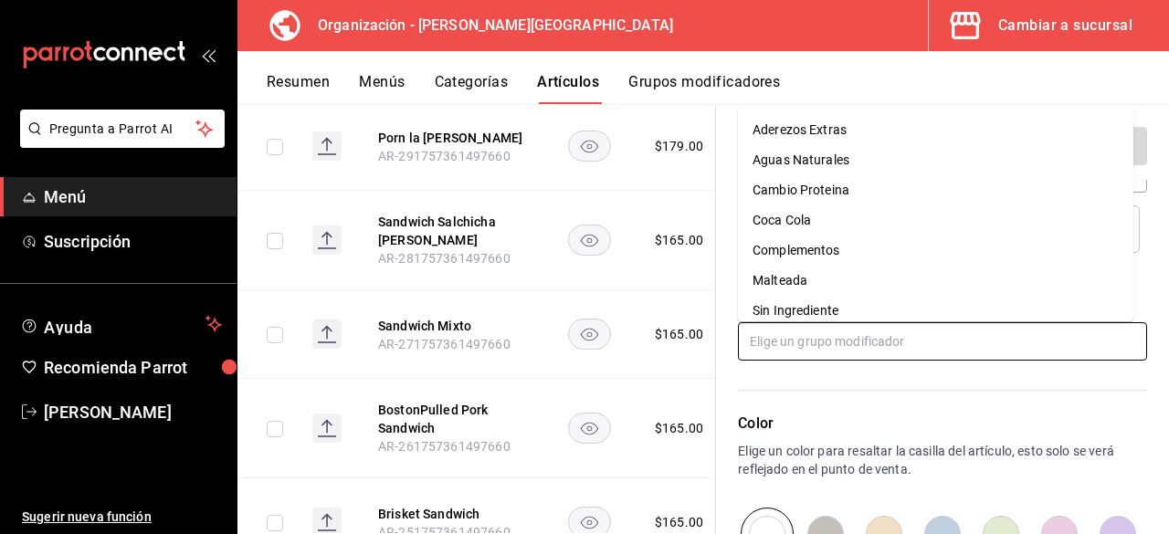
click at [831, 343] on input "text" at bounding box center [942, 341] width 409 height 38
click at [811, 320] on div "Sin Ingrediente" at bounding box center [795, 310] width 86 height 19
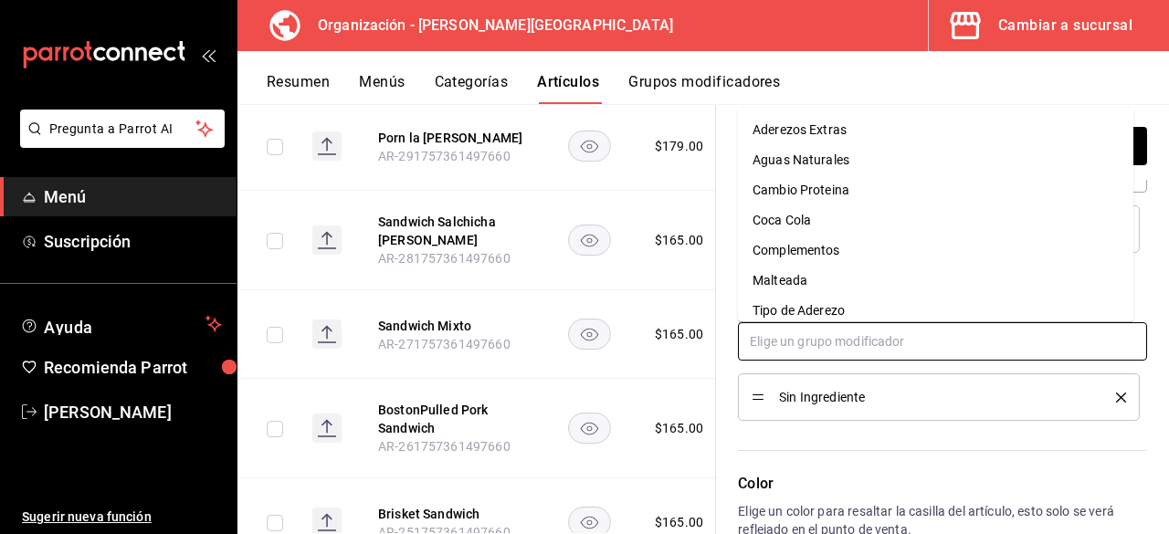
click at [814, 351] on input "text" at bounding box center [942, 341] width 409 height 38
click at [797, 311] on div "Tipo de Aderezo" at bounding box center [798, 310] width 92 height 19
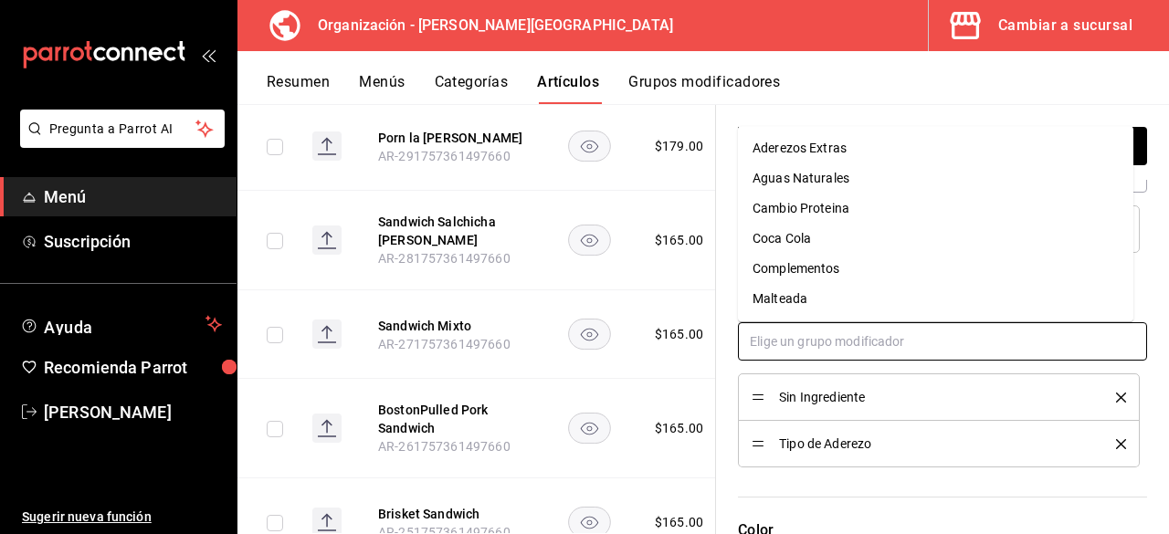
click at [801, 341] on input "text" at bounding box center [942, 341] width 409 height 38
click at [840, 265] on div "Complementos" at bounding box center [796, 268] width 88 height 19
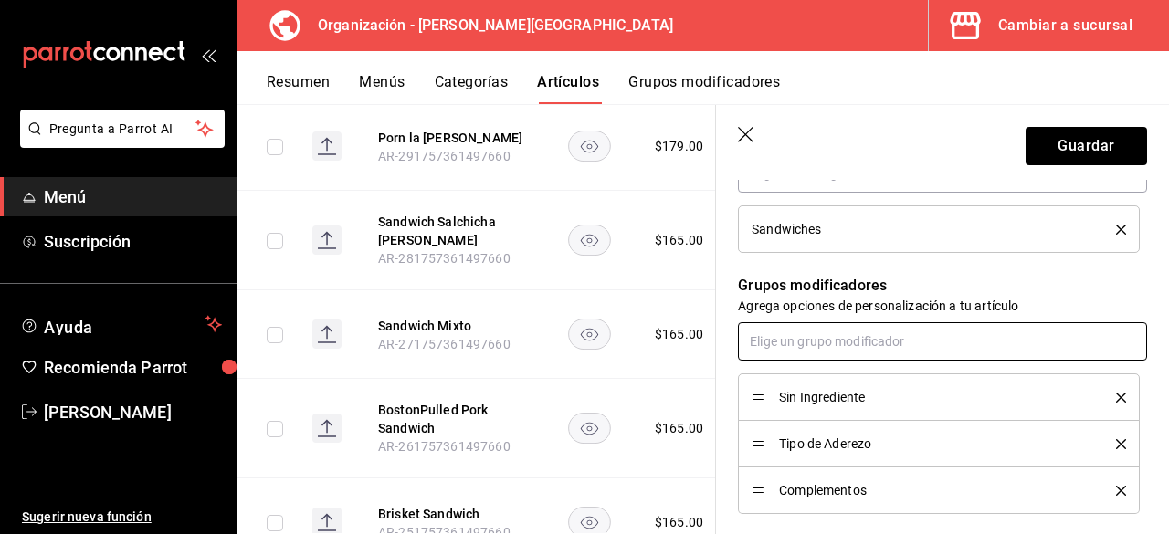
click at [827, 339] on input "text" at bounding box center [942, 341] width 409 height 38
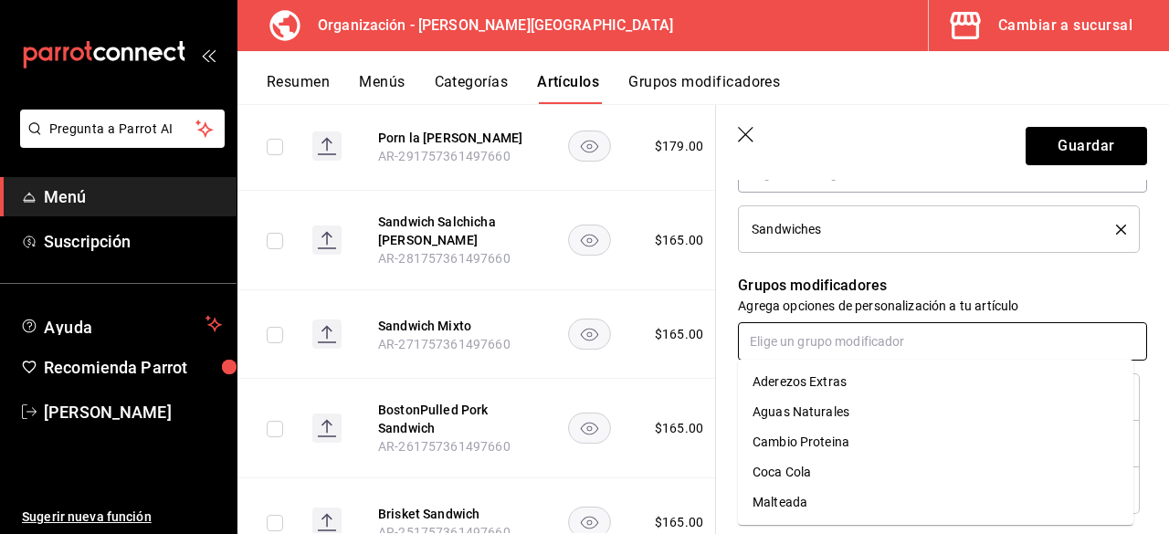
click at [842, 386] on div "Aderezos Extras" at bounding box center [799, 381] width 94 height 19
click at [804, 351] on input "text" at bounding box center [942, 341] width 409 height 38
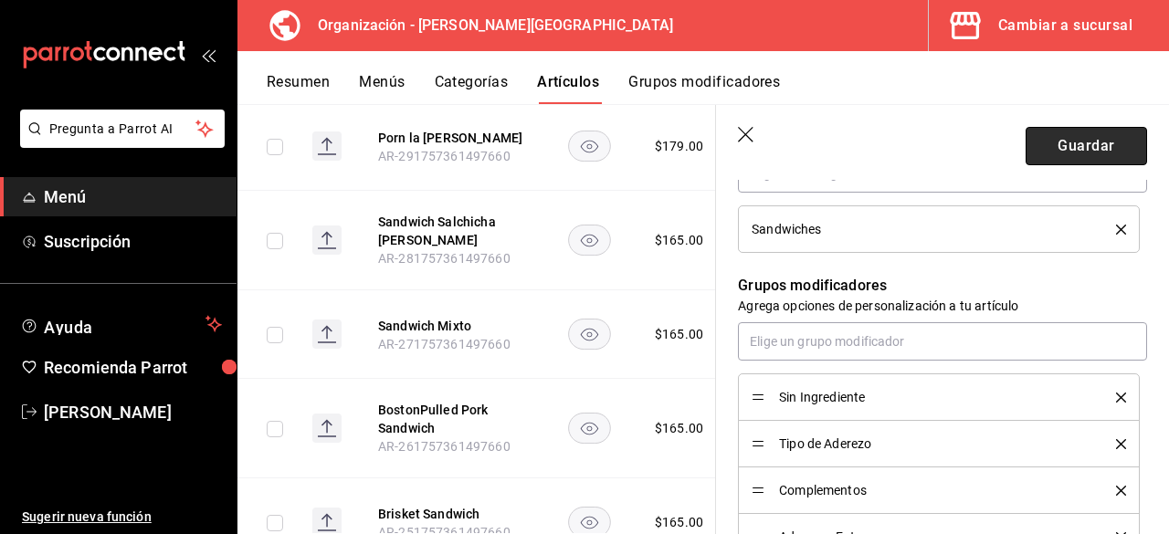
click at [1085, 146] on button "Guardar" at bounding box center [1085, 146] width 121 height 38
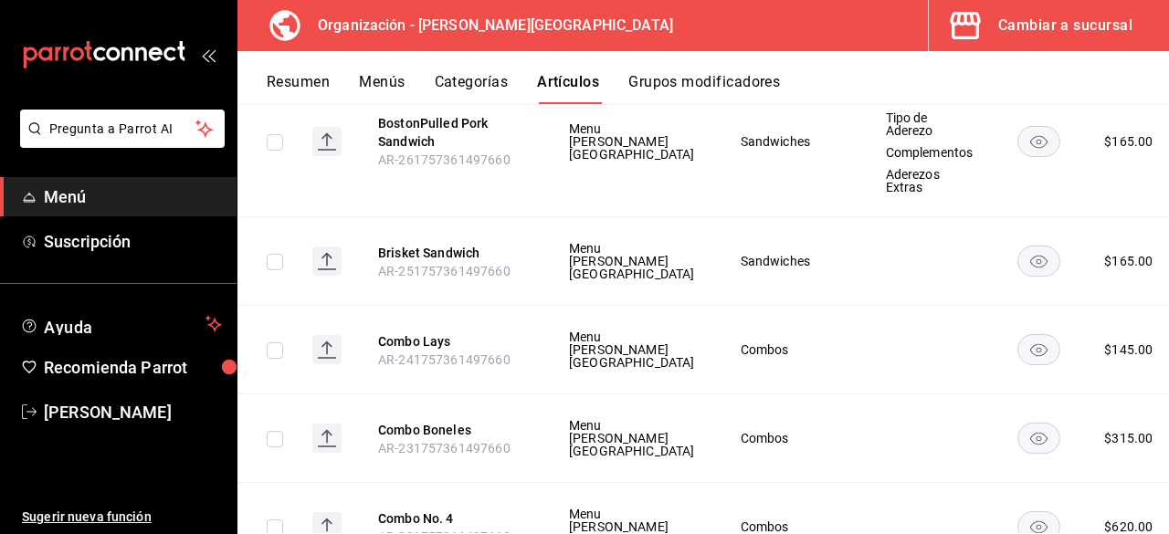
scroll to position [8014, 0]
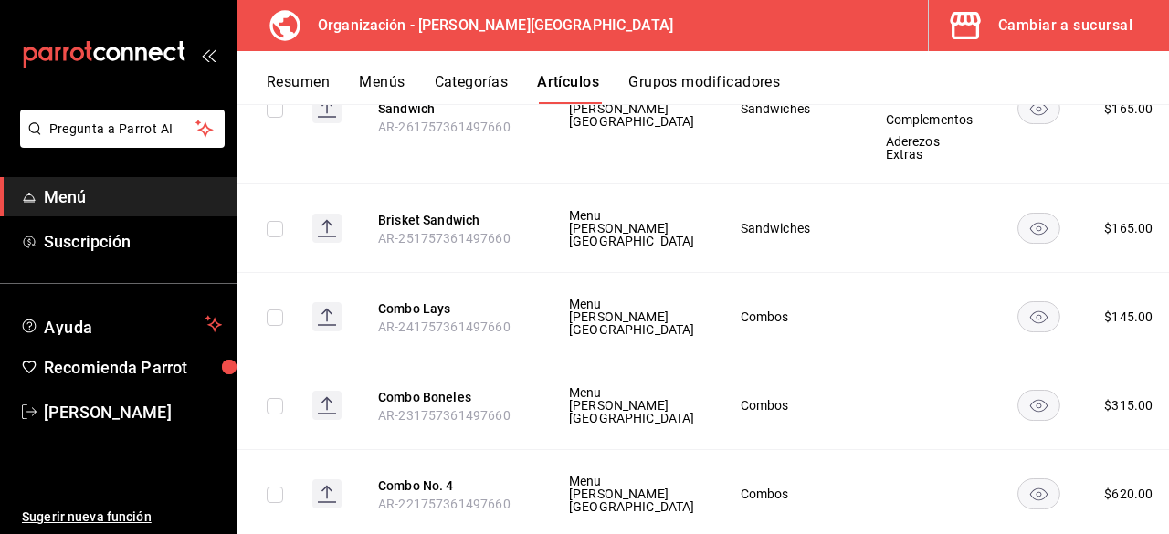
click at [1066, 342] on span "Editar" at bounding box center [1061, 342] width 47 height 19
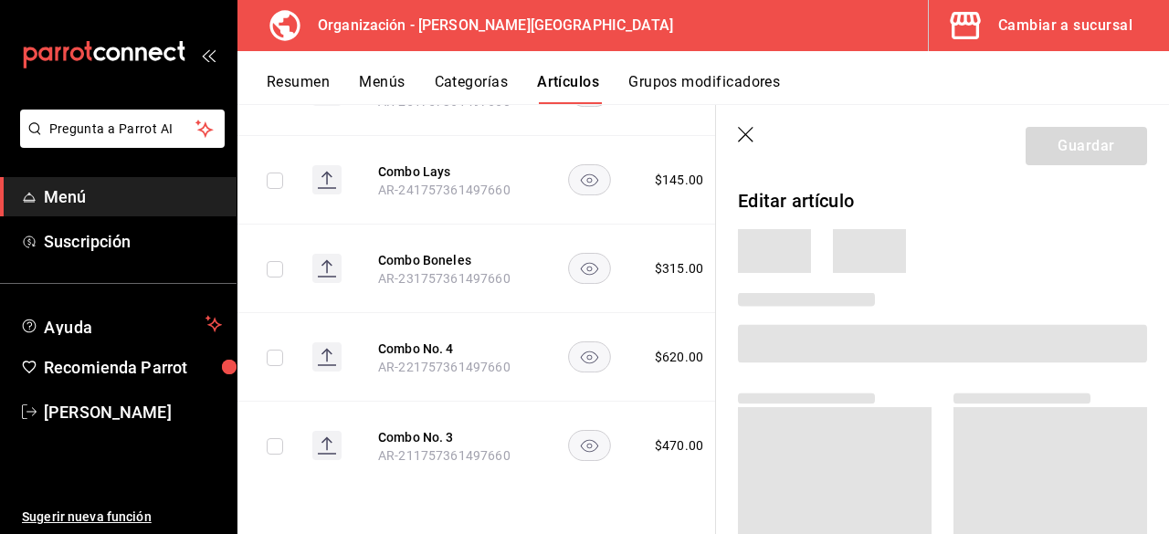
scroll to position [5154, 0]
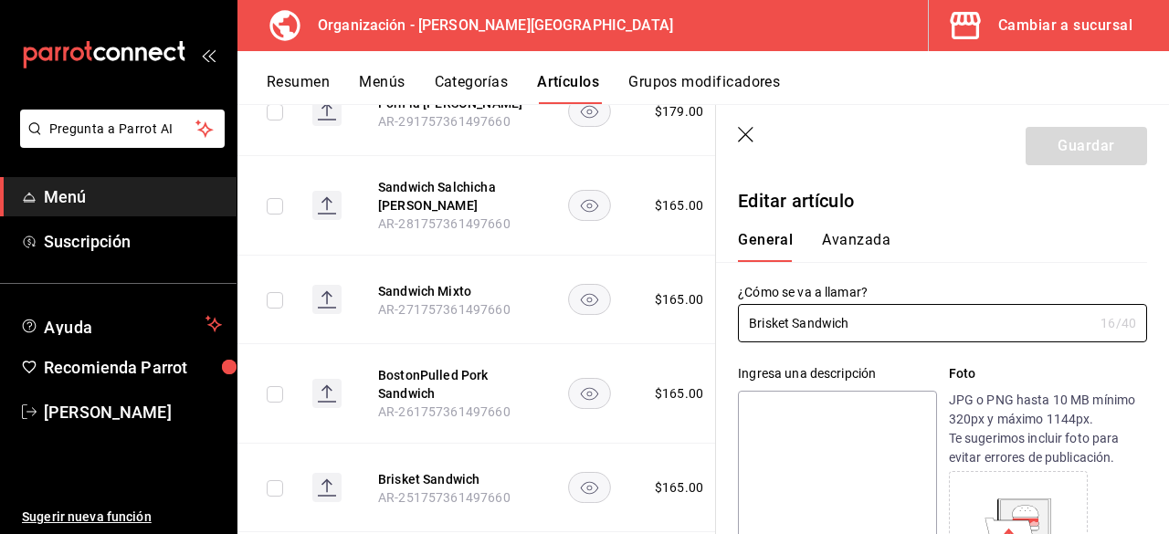
type input "$165.00"
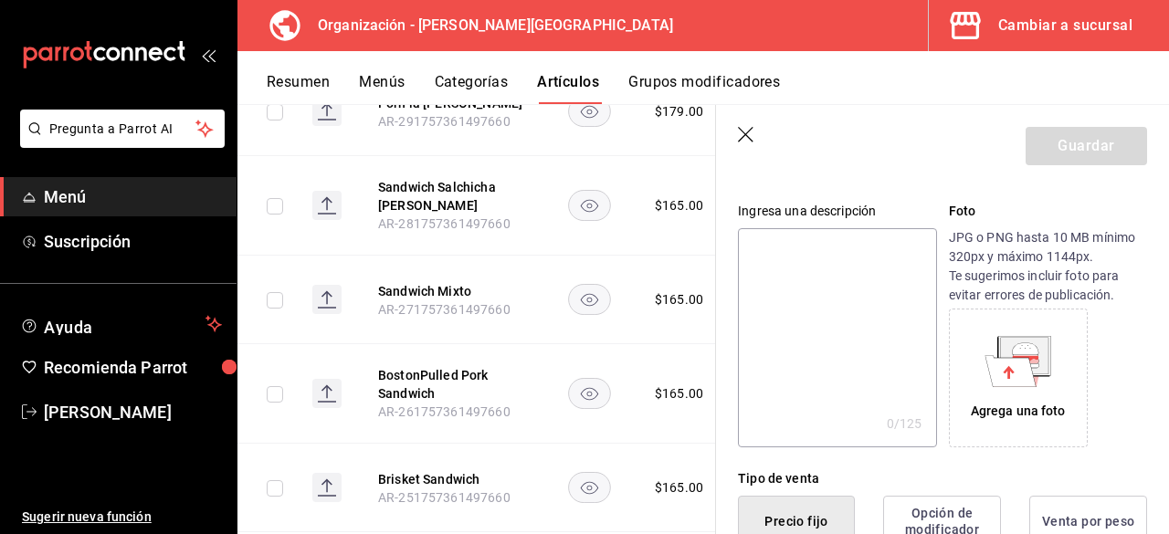
scroll to position [254, 0]
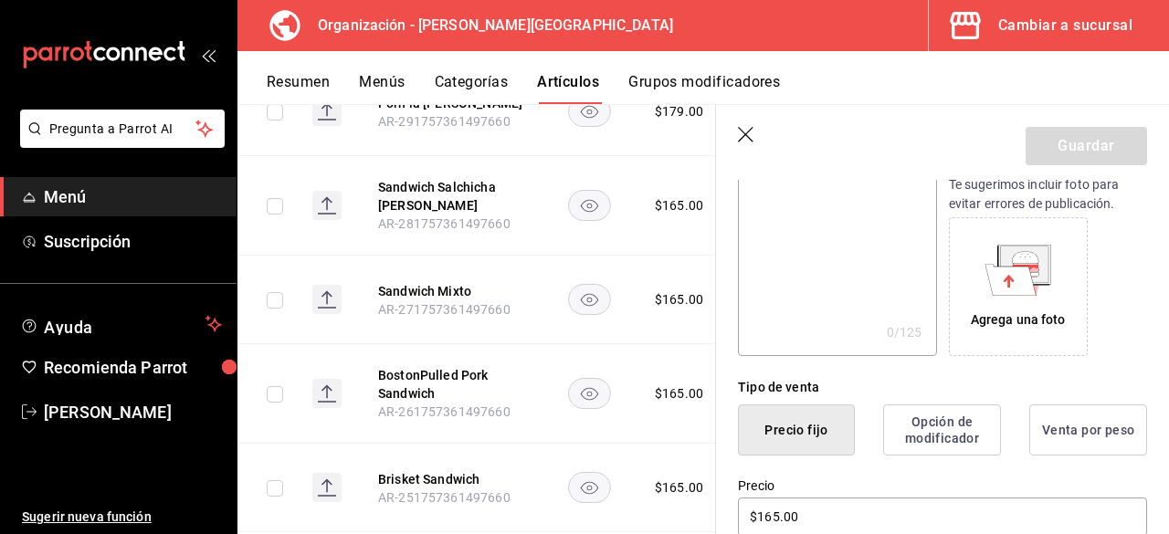
click at [1030, 280] on icon at bounding box center [1024, 264] width 47 height 37
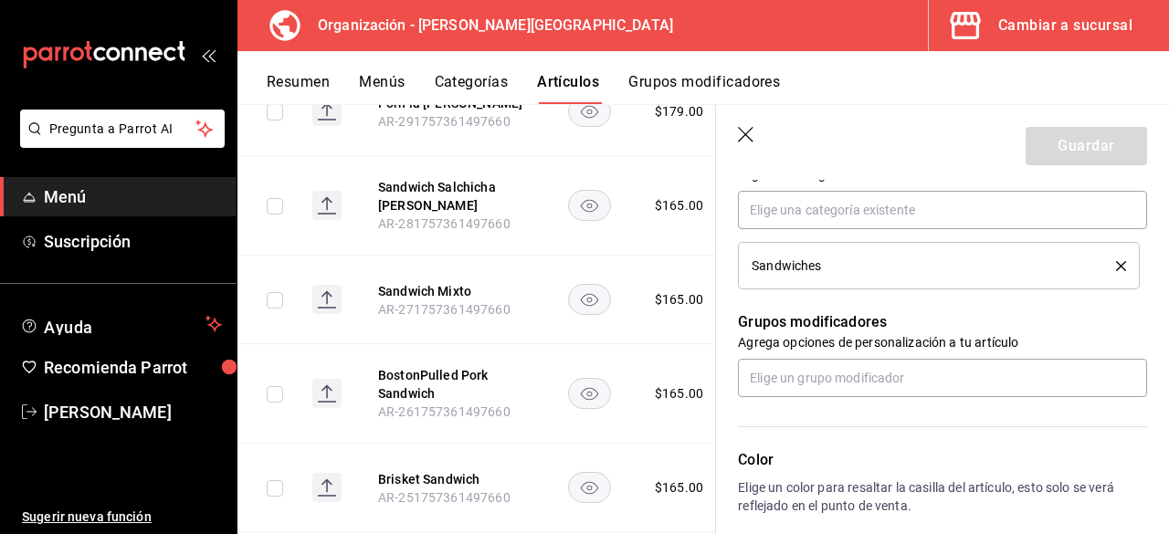
scroll to position [710, 0]
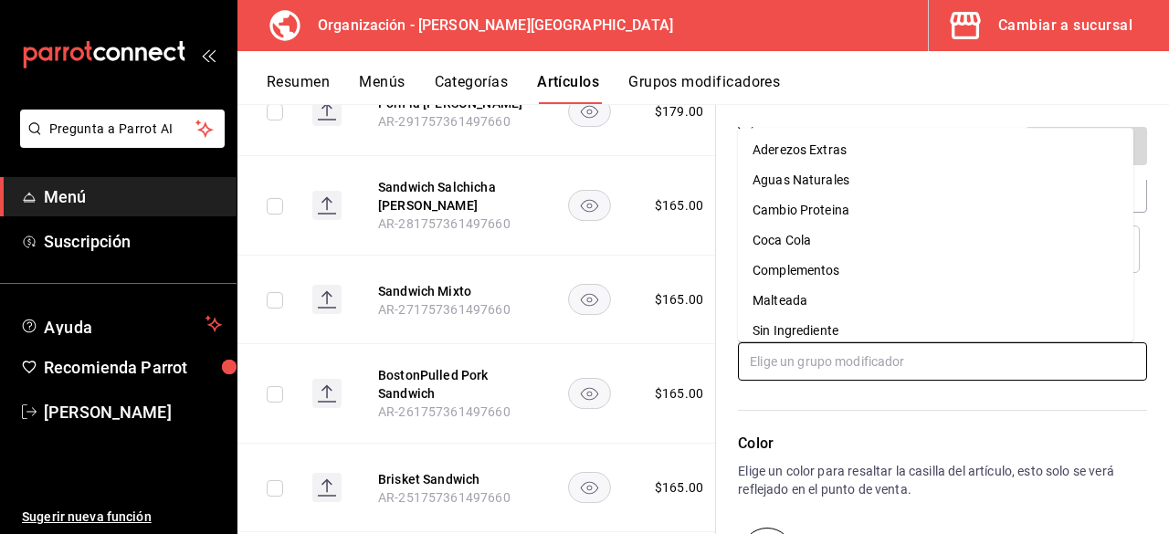
click at [854, 362] on input "text" at bounding box center [942, 361] width 409 height 38
click at [803, 333] on div "Sin Ingrediente" at bounding box center [795, 330] width 86 height 19
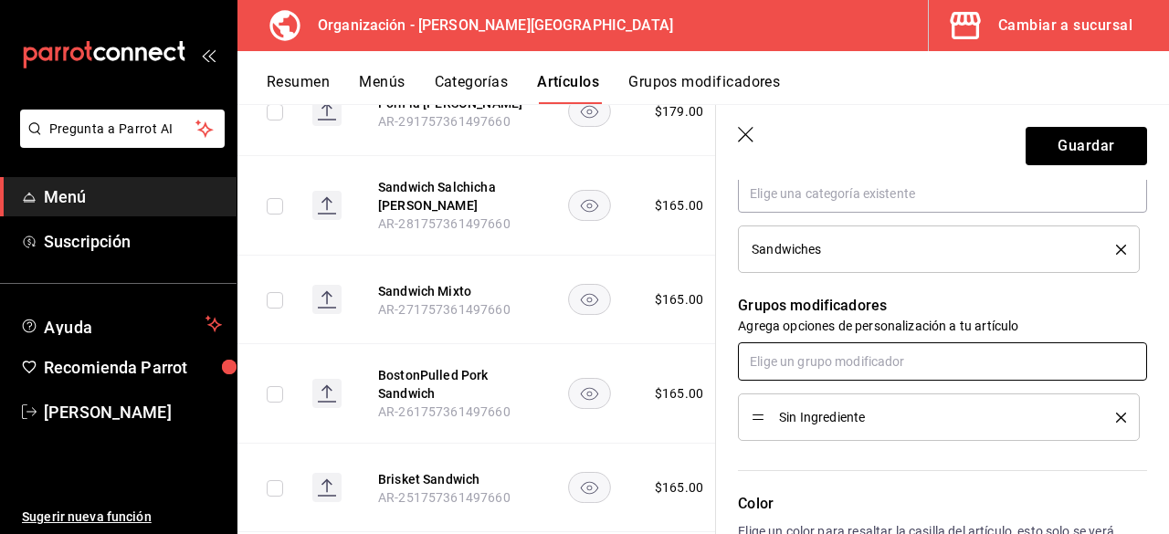
click at [814, 365] on input "text" at bounding box center [942, 361] width 409 height 38
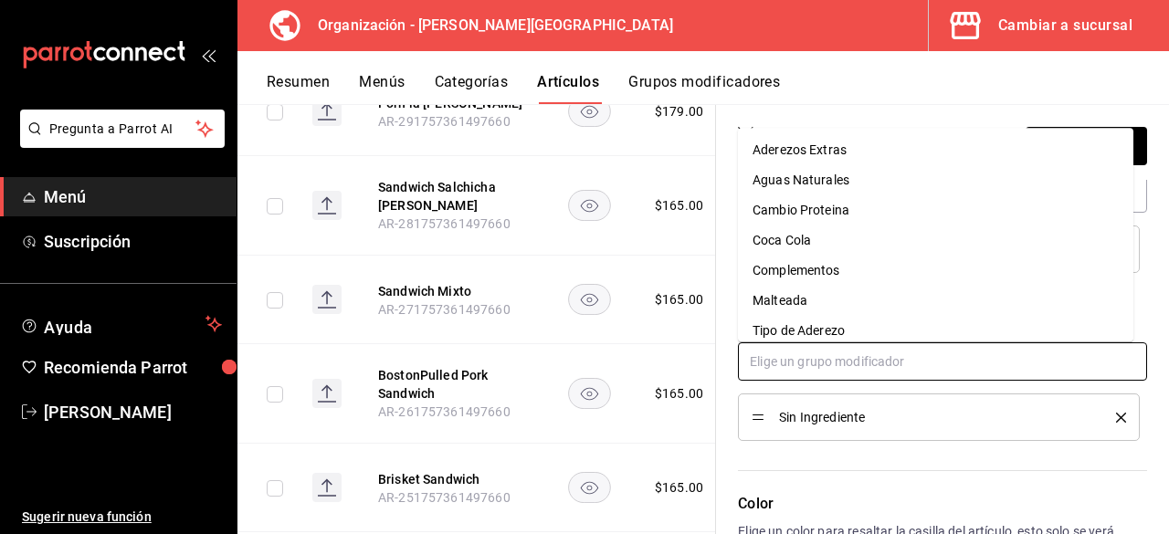
click at [809, 330] on div "Tipo de Aderezo" at bounding box center [798, 330] width 92 height 19
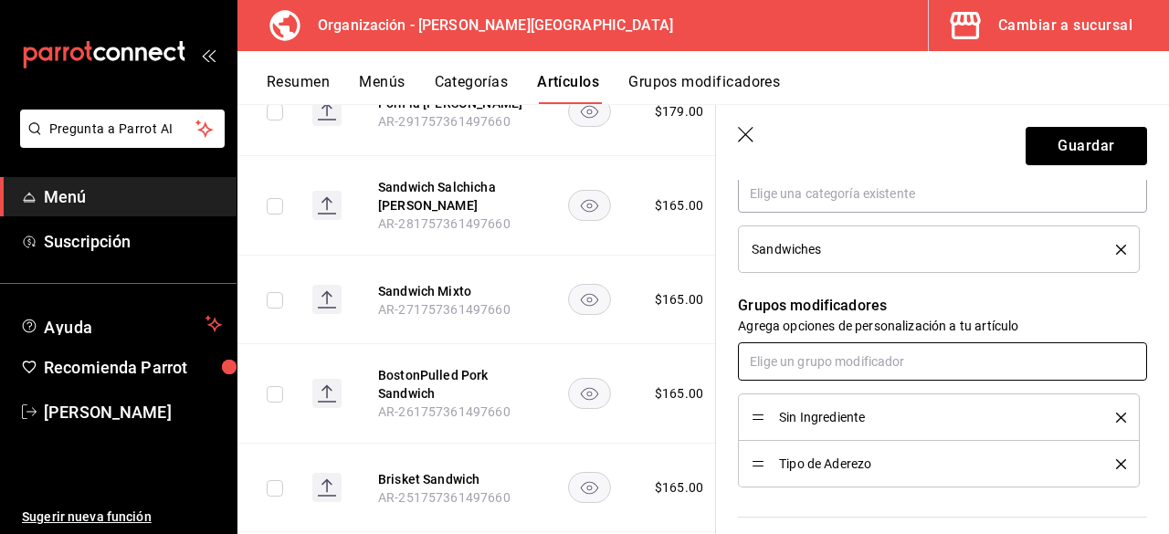
click at [811, 362] on input "text" at bounding box center [942, 361] width 409 height 38
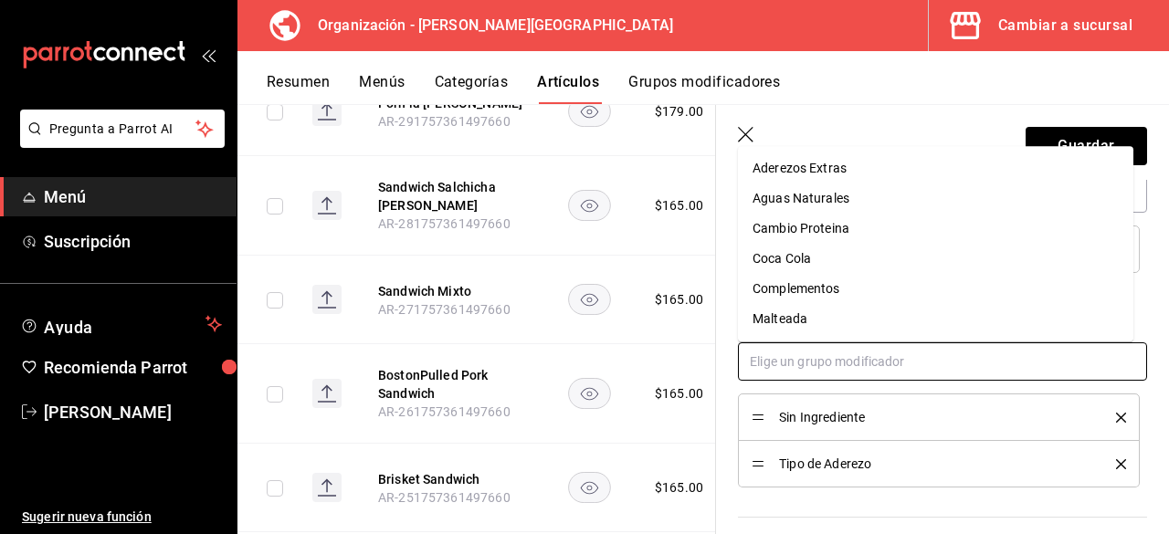
click at [802, 284] on div "Complementos" at bounding box center [796, 288] width 88 height 19
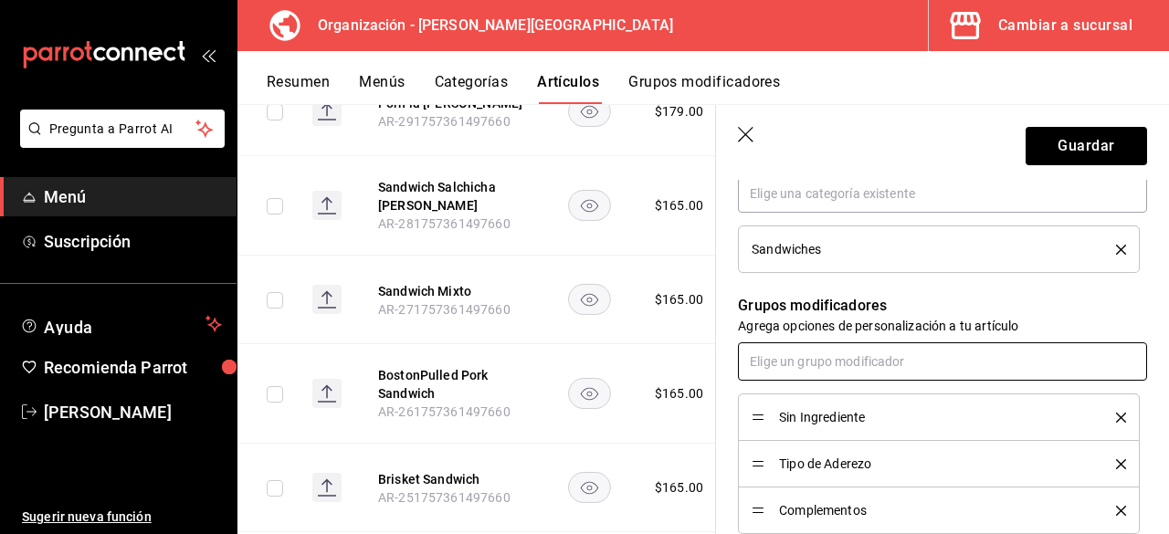
click at [819, 361] on input "text" at bounding box center [942, 361] width 409 height 38
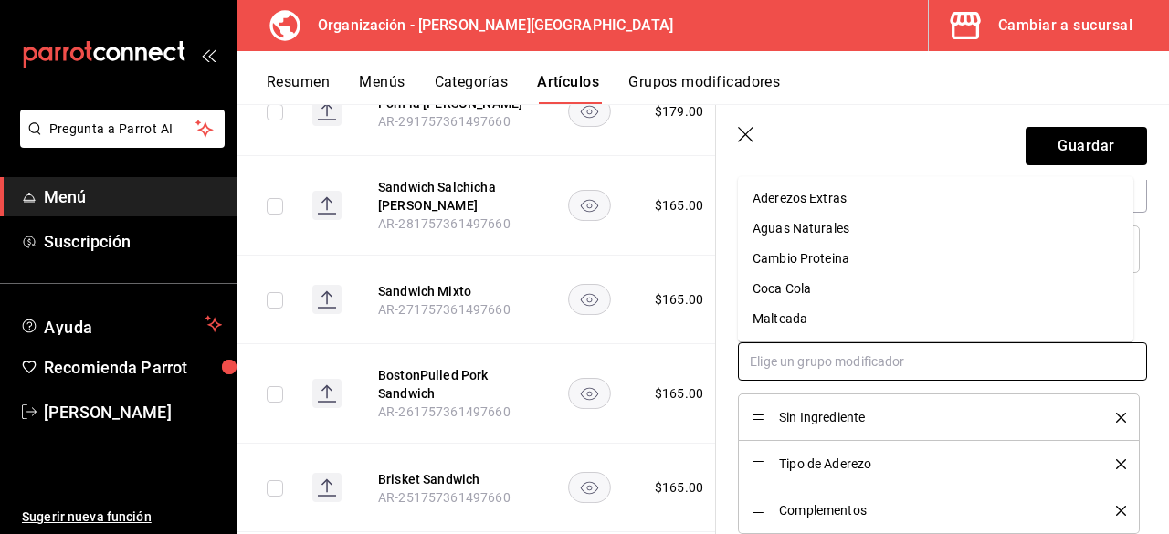
click at [834, 205] on div "Aderezos Extras" at bounding box center [799, 198] width 94 height 19
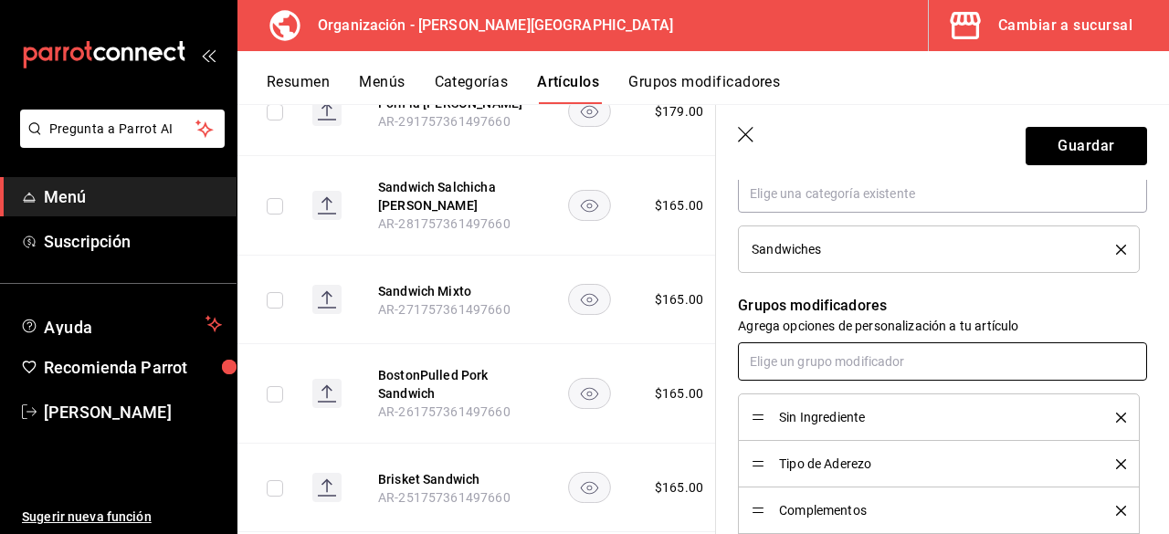
click at [843, 351] on input "text" at bounding box center [942, 361] width 409 height 38
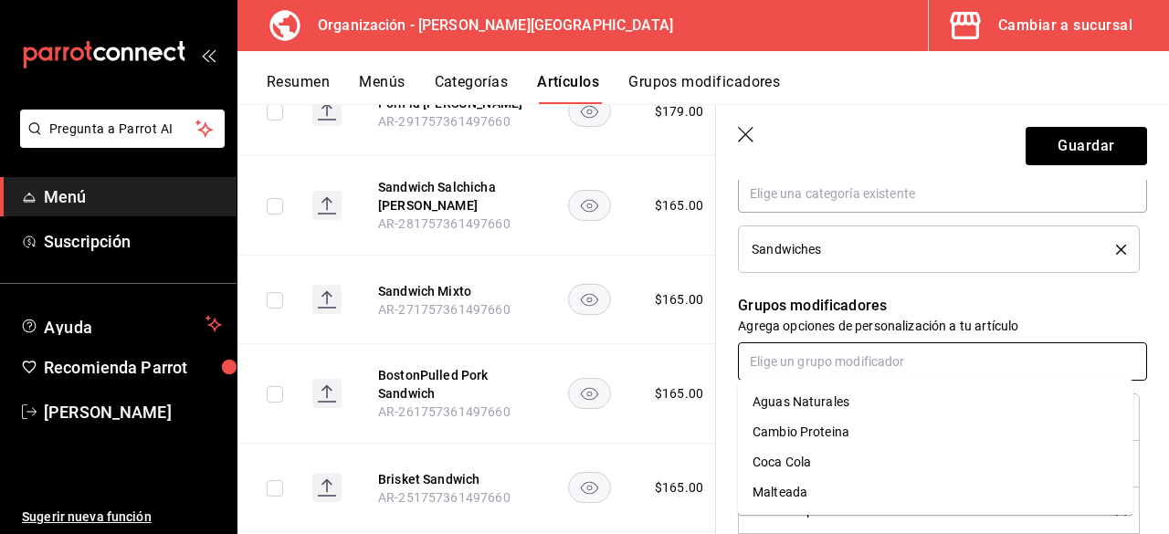
click at [843, 360] on input "text" at bounding box center [942, 361] width 409 height 38
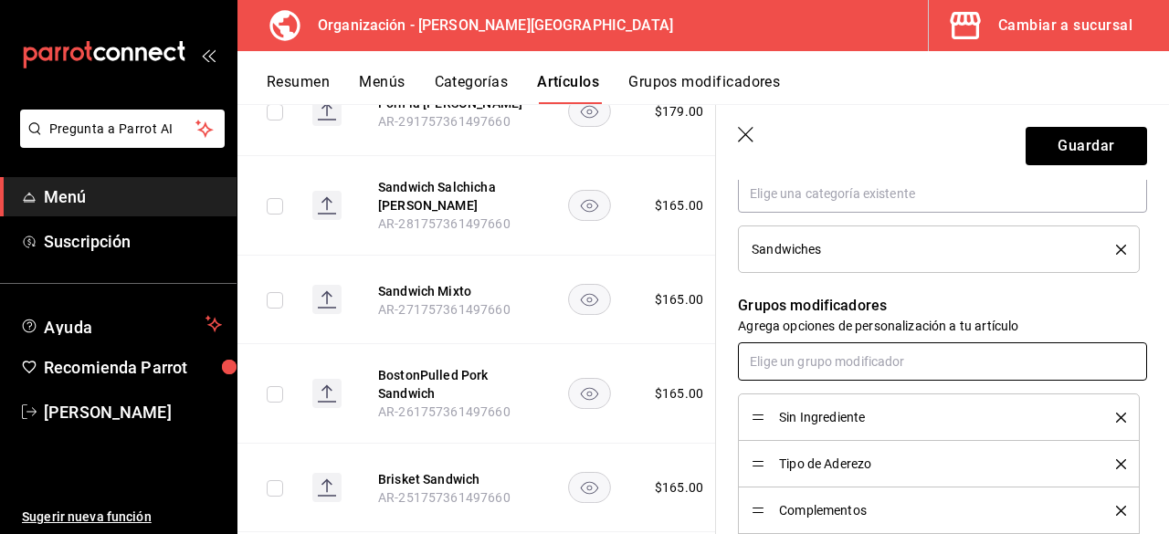
click at [843, 360] on input "text" at bounding box center [942, 361] width 409 height 38
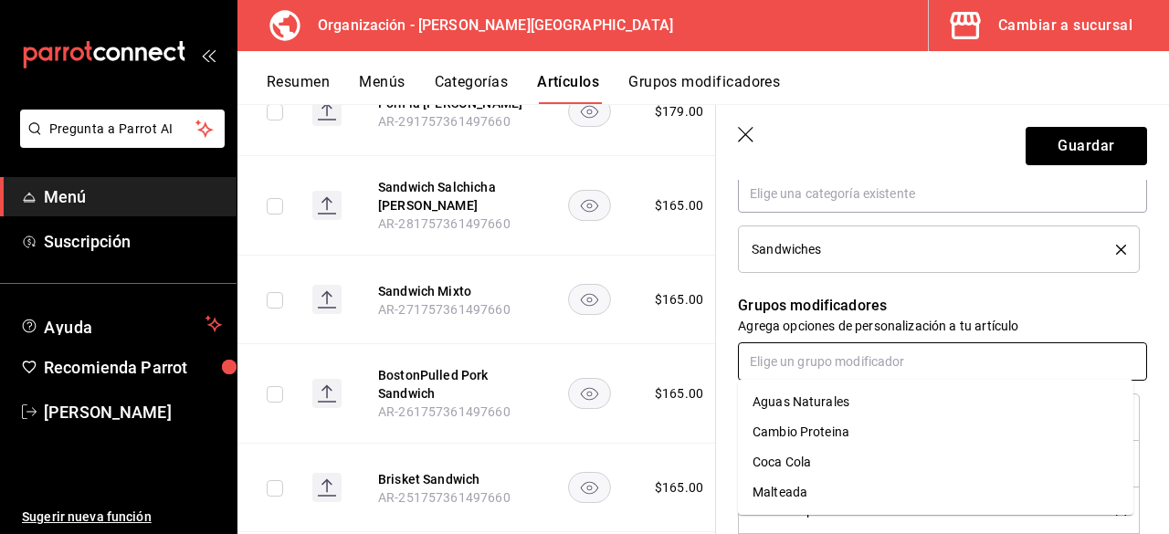
click at [841, 430] on div "Cambio Proteina" at bounding box center [800, 432] width 97 height 19
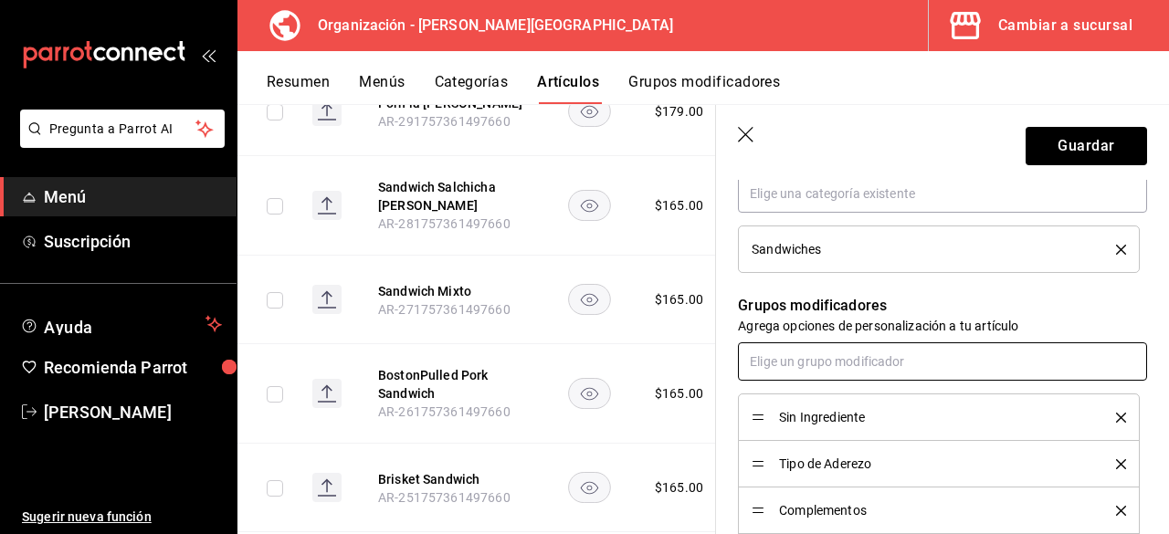
click at [865, 356] on input "text" at bounding box center [942, 361] width 409 height 38
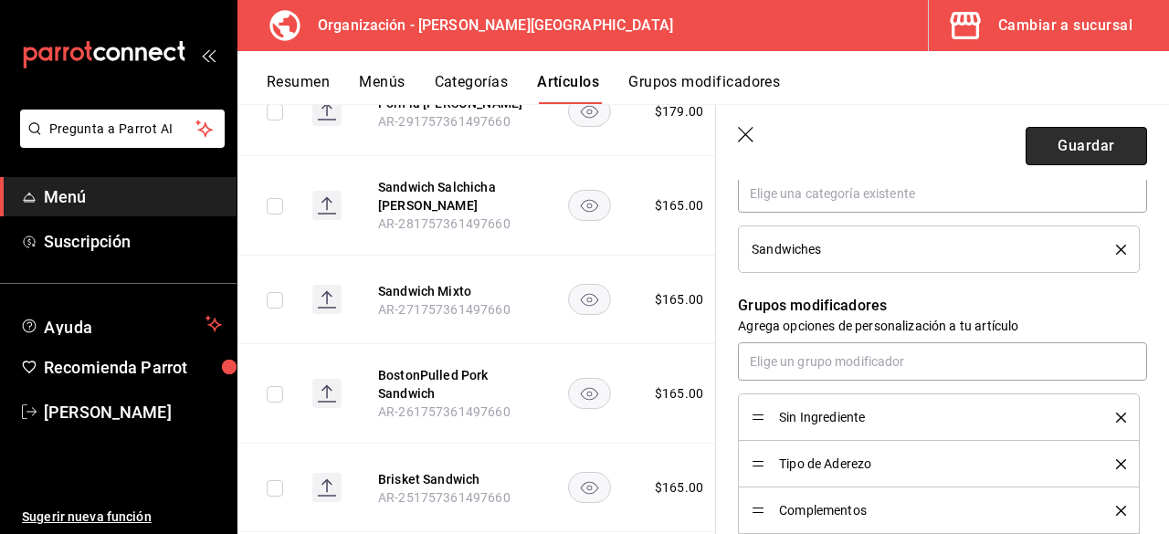
click at [1056, 151] on button "Guardar" at bounding box center [1085, 146] width 121 height 38
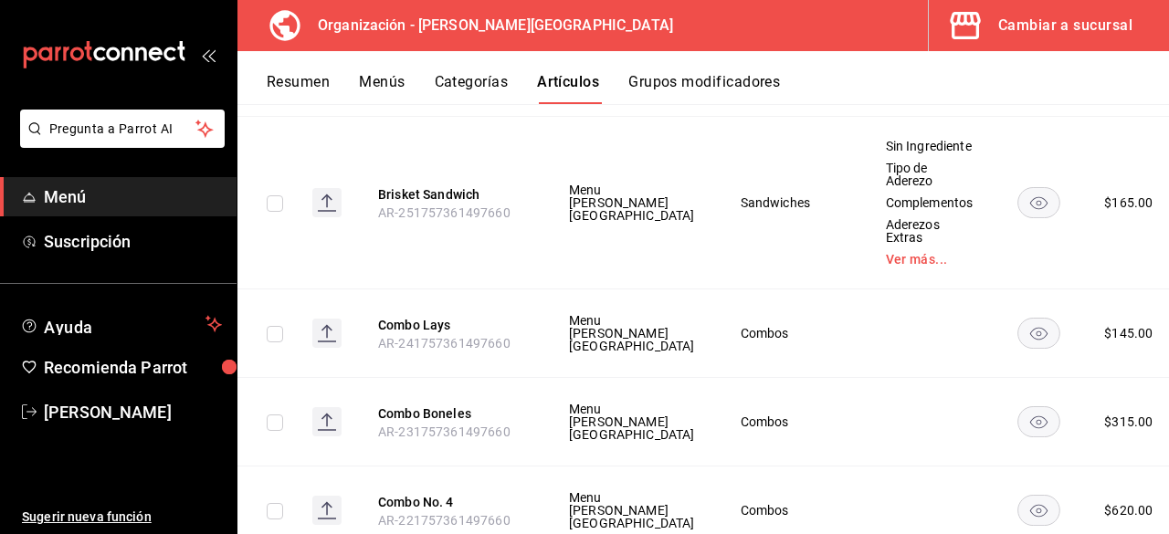
scroll to position [8105, 0]
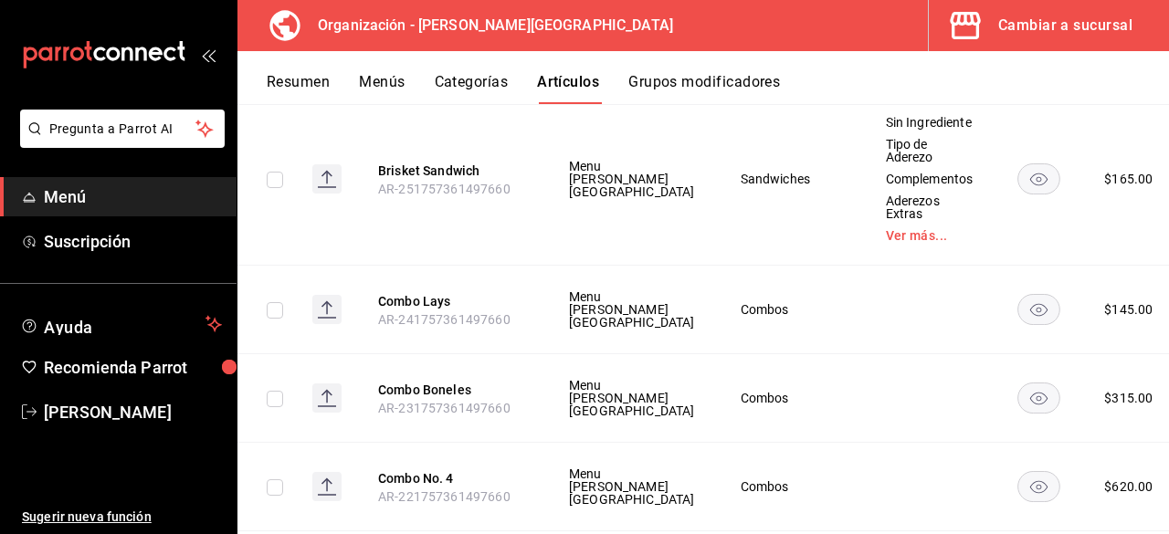
click at [1081, 404] on span "Editar" at bounding box center [1061, 411] width 47 height 19
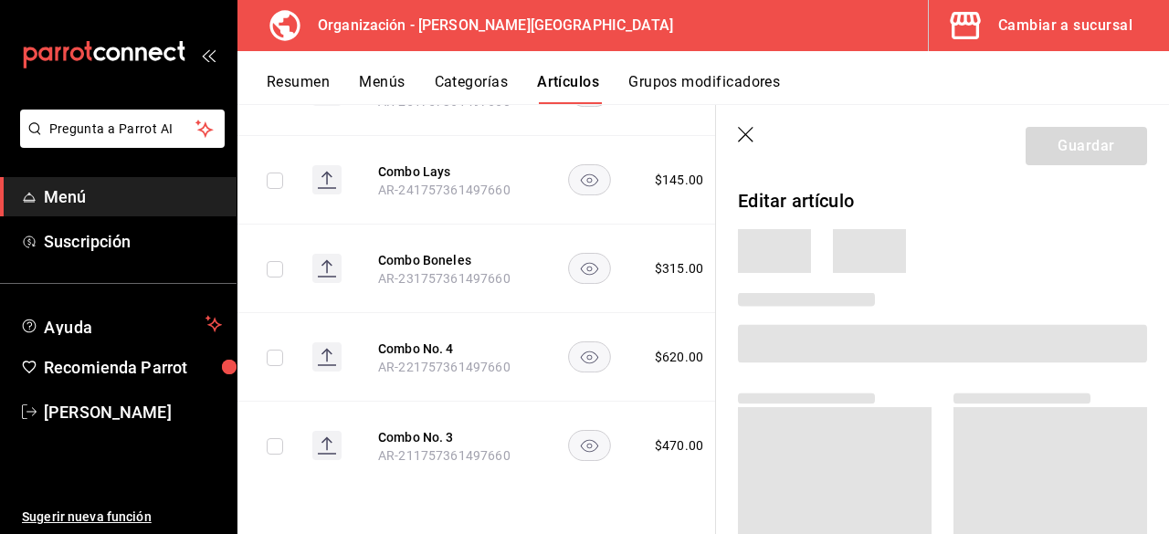
scroll to position [5272, 0]
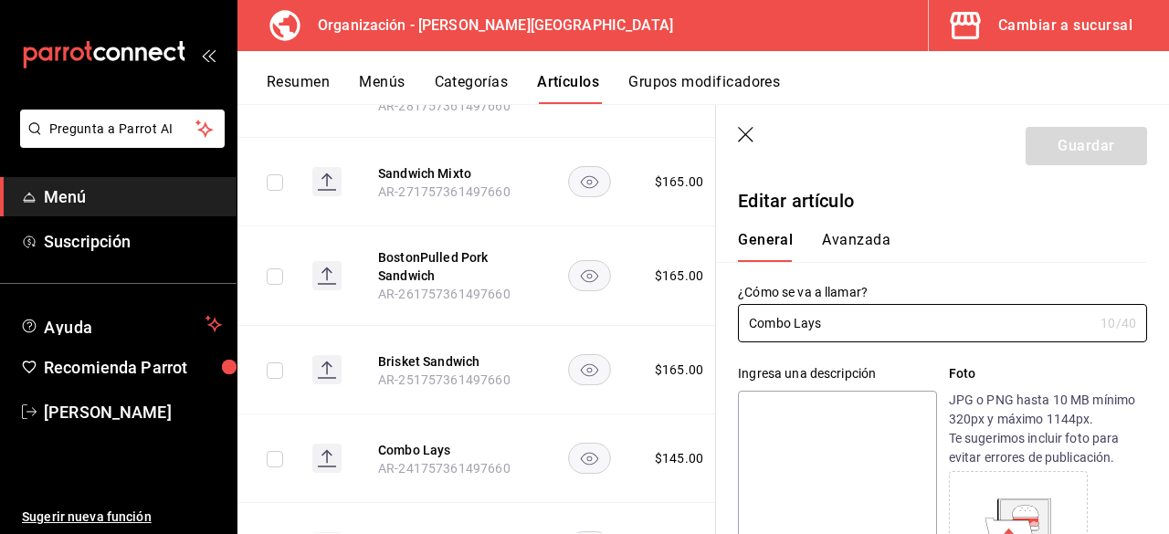
type input "$145.00"
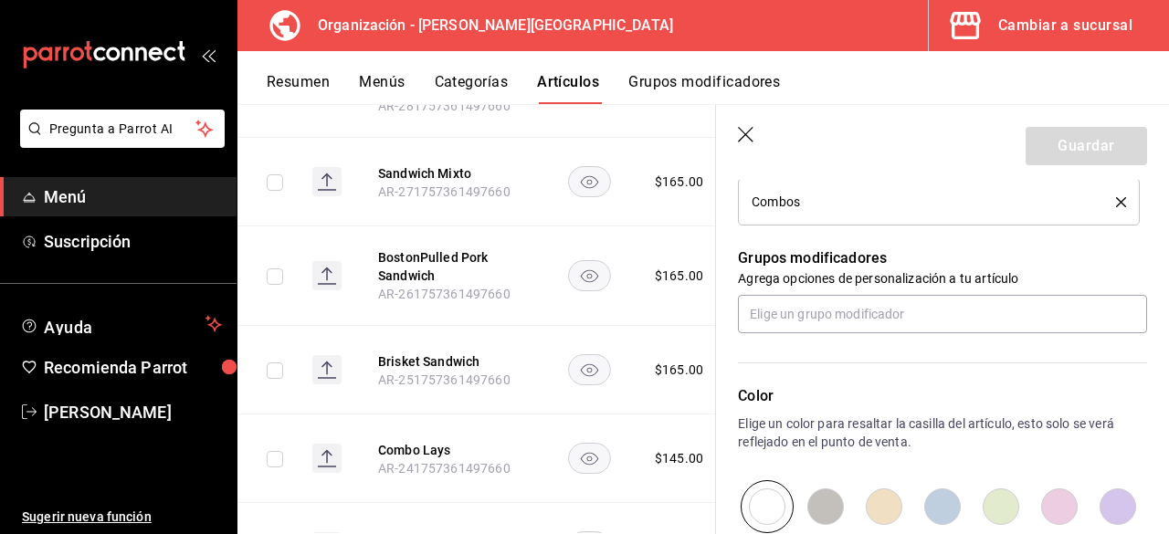
scroll to position [730, 0]
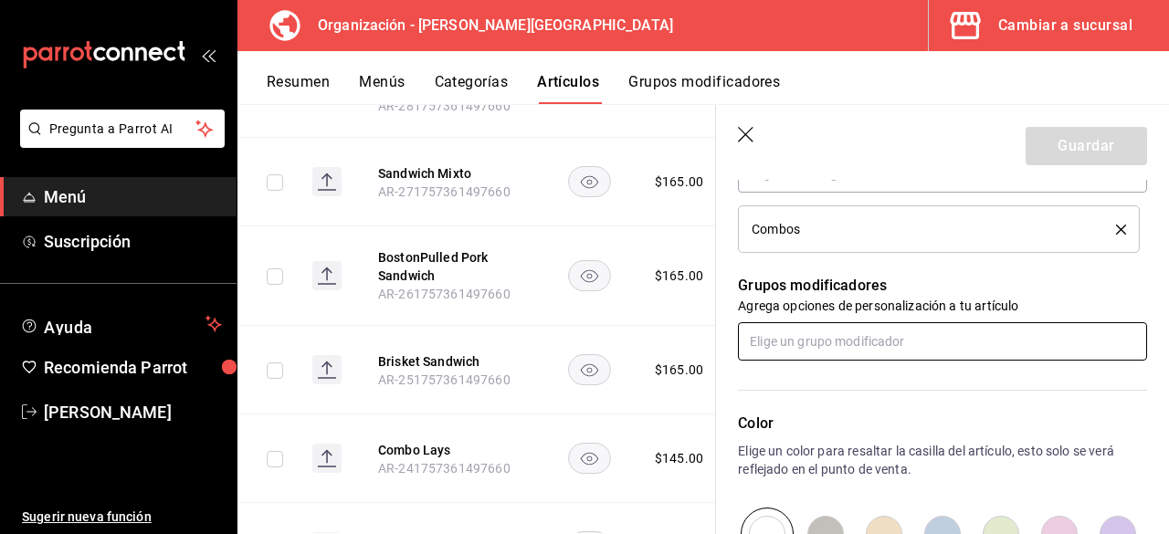
click at [838, 346] on input "text" at bounding box center [942, 341] width 409 height 38
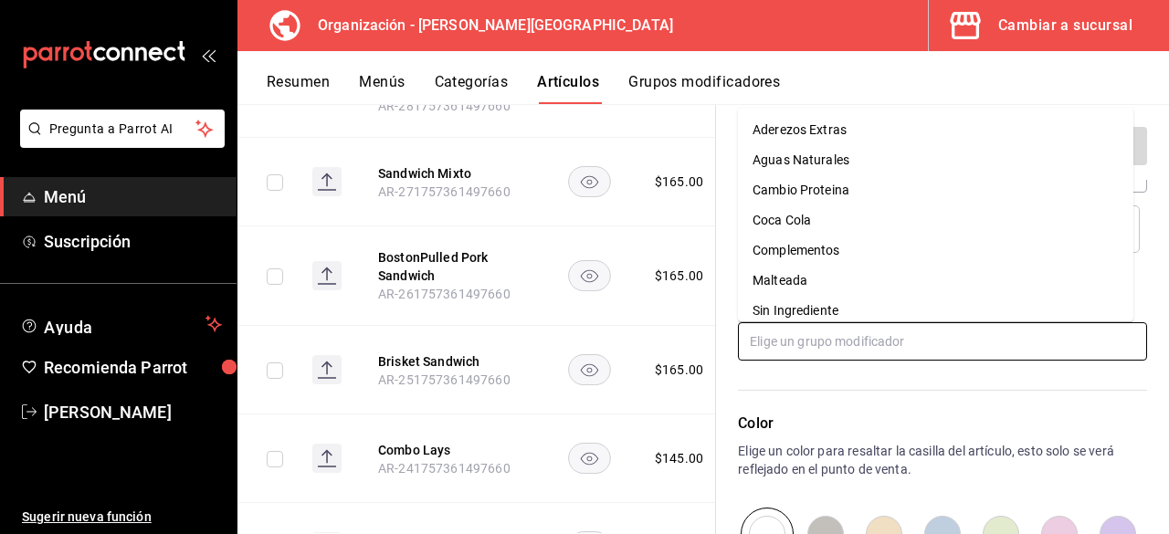
click at [817, 318] on div "Sin Ingrediente" at bounding box center [795, 310] width 86 height 19
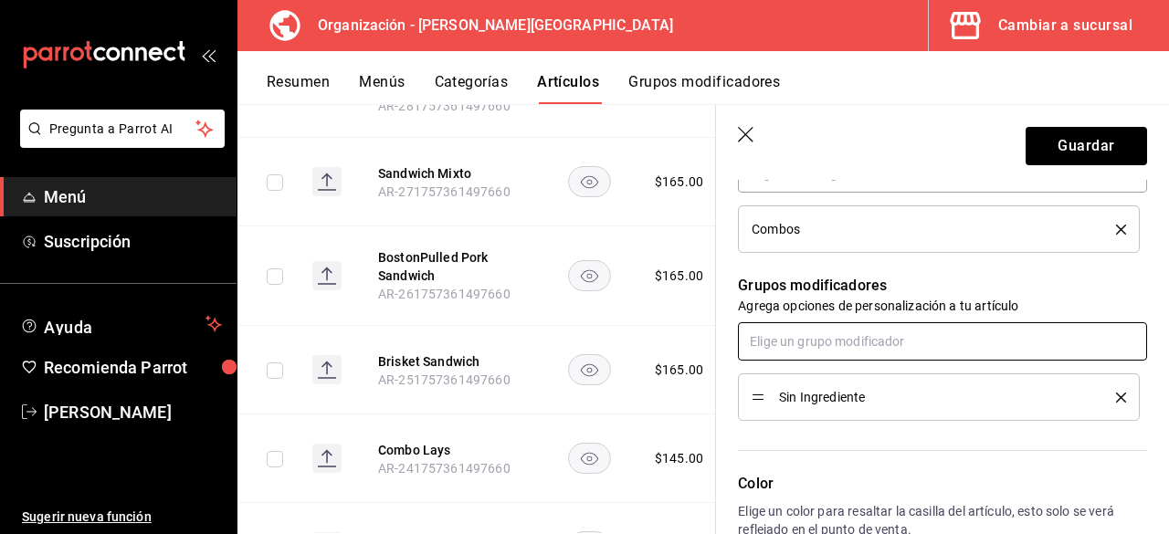
click at [831, 346] on input "text" at bounding box center [942, 341] width 409 height 38
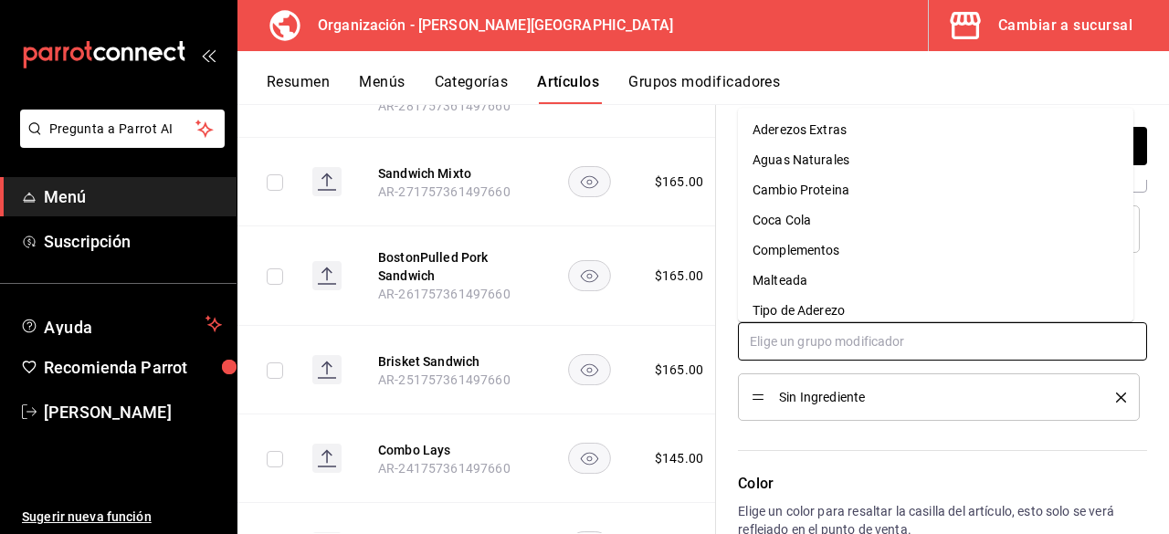
click at [810, 306] on div "Tipo de Aderezo" at bounding box center [798, 310] width 92 height 19
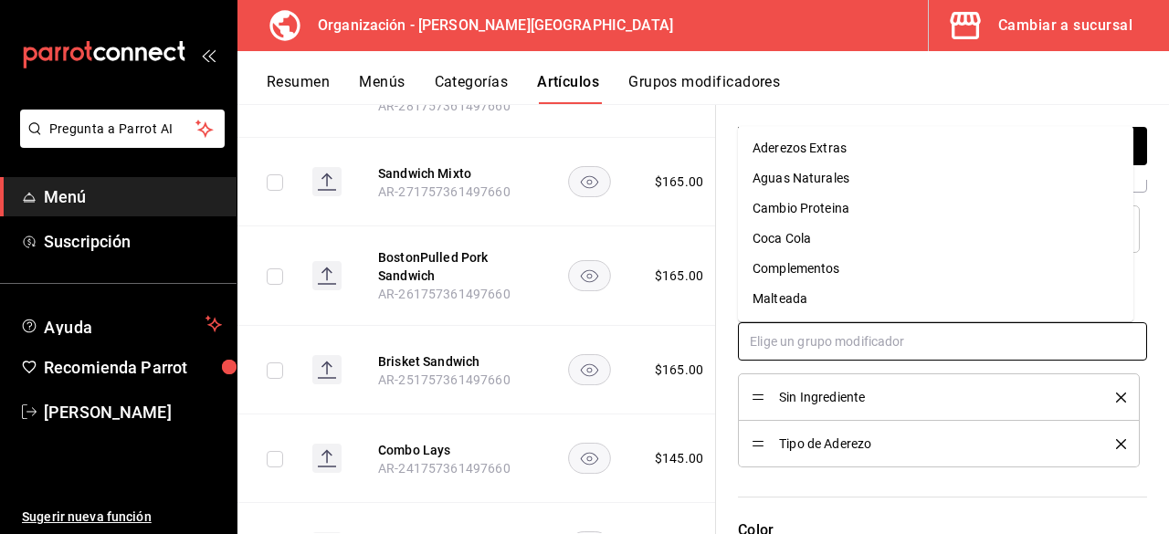
click at [819, 337] on input "text" at bounding box center [942, 341] width 409 height 38
click at [805, 212] on div "Cambio Proteina" at bounding box center [800, 208] width 97 height 19
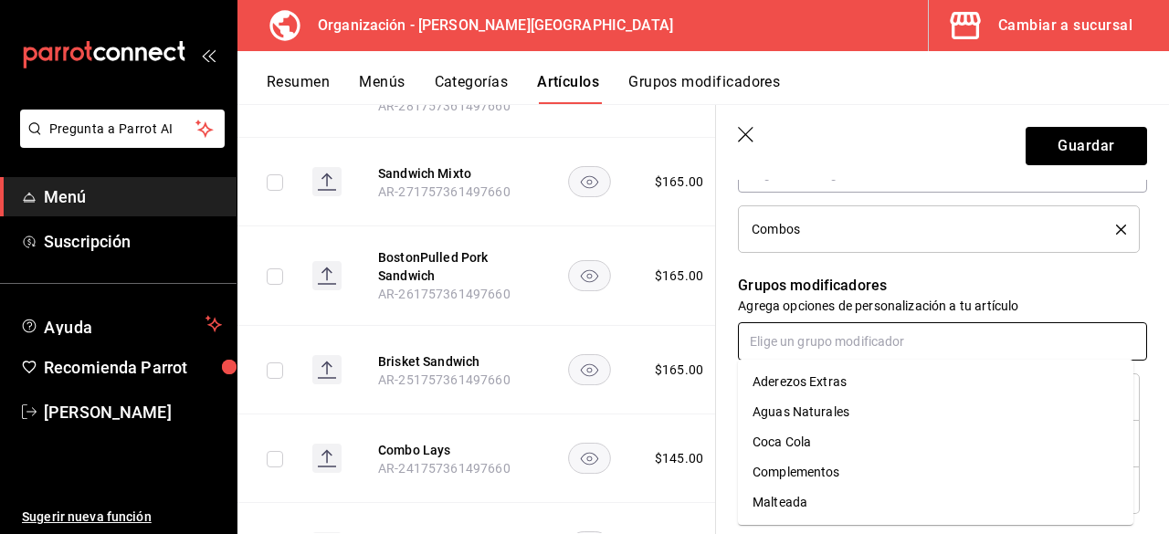
click at [822, 335] on input "text" at bounding box center [942, 341] width 409 height 38
click at [820, 379] on div "Aderezos Extras" at bounding box center [799, 381] width 94 height 19
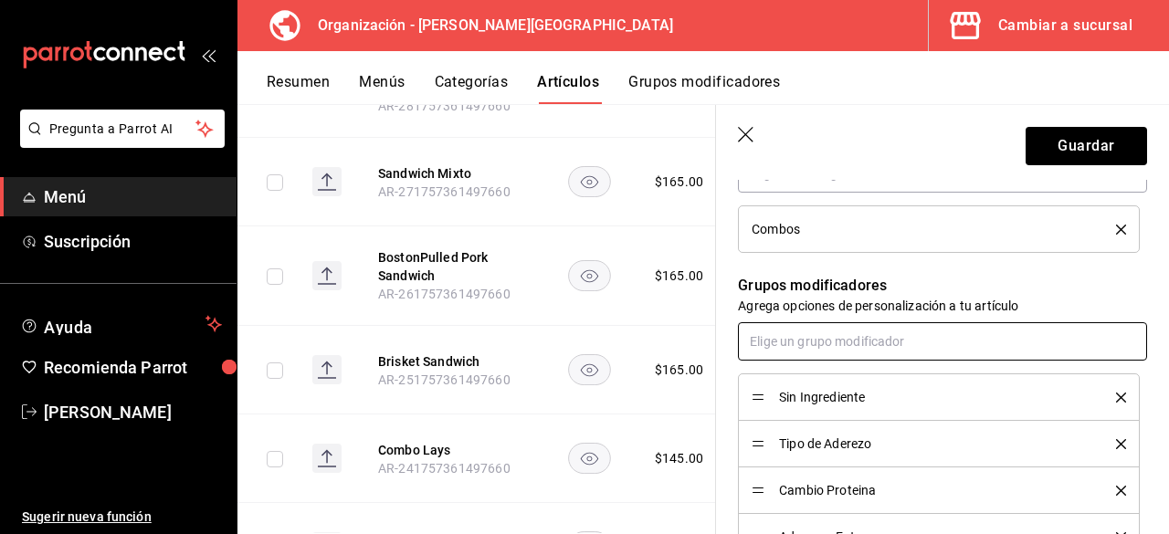
click at [811, 332] on input "text" at bounding box center [942, 341] width 409 height 38
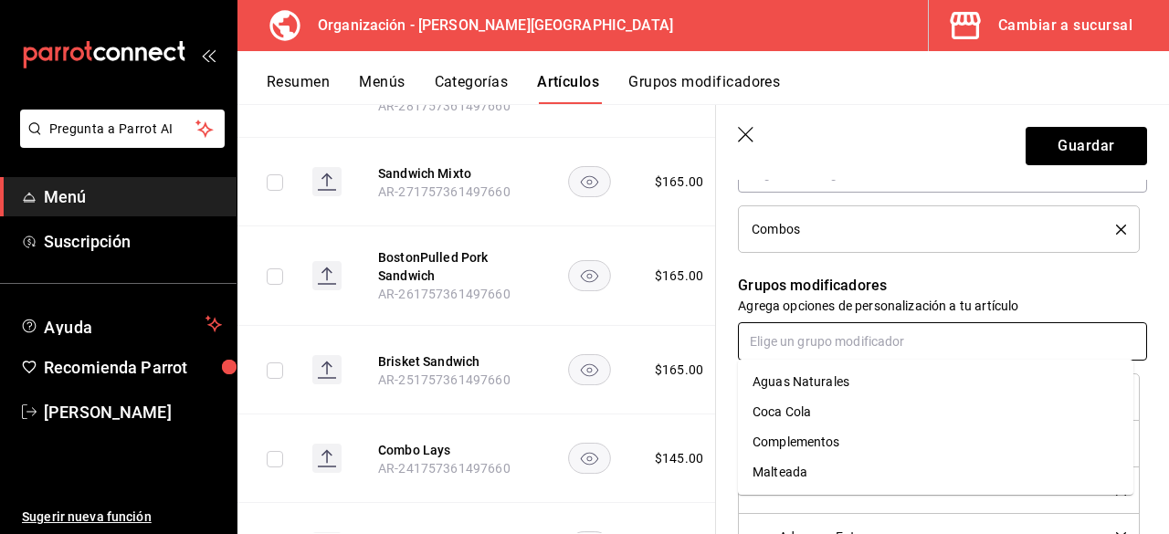
click at [834, 443] on div "Complementos" at bounding box center [796, 442] width 88 height 19
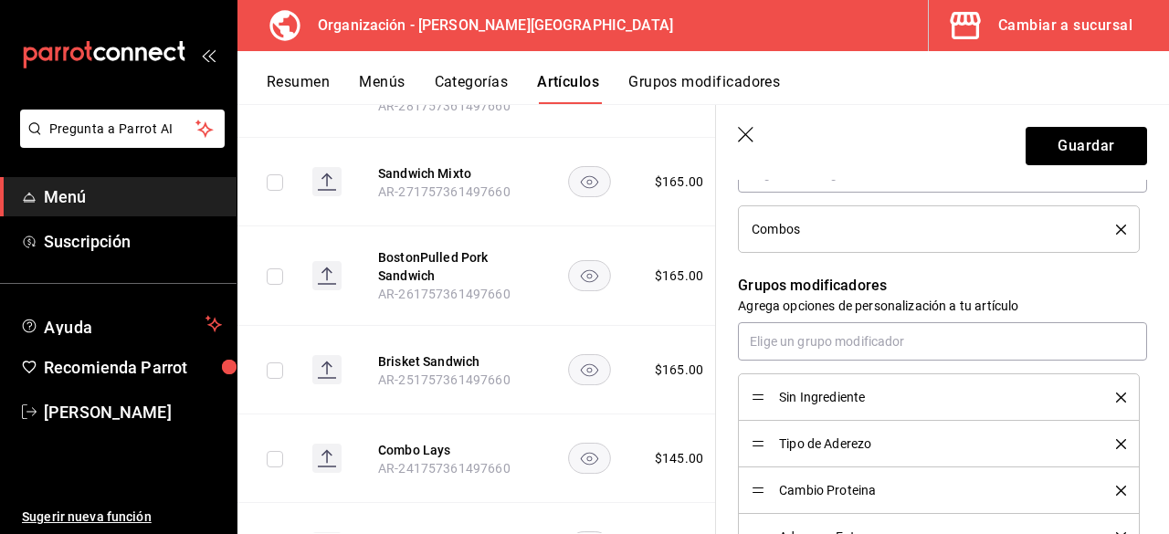
click at [1024, 171] on header "Guardar" at bounding box center [942, 142] width 453 height 75
click at [1031, 158] on button "Guardar" at bounding box center [1085, 146] width 121 height 38
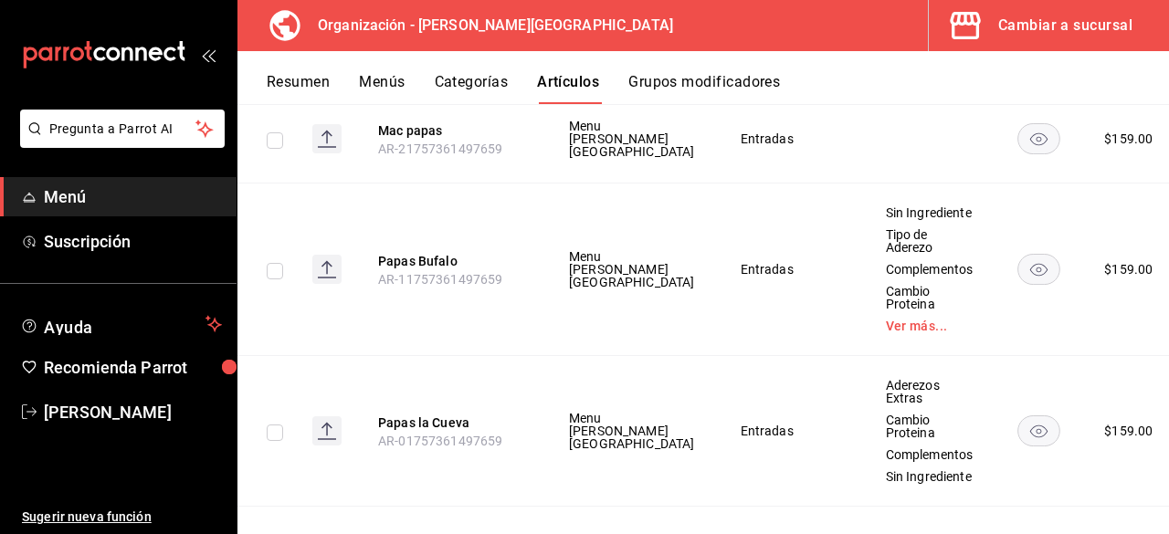
scroll to position [10355, 0]
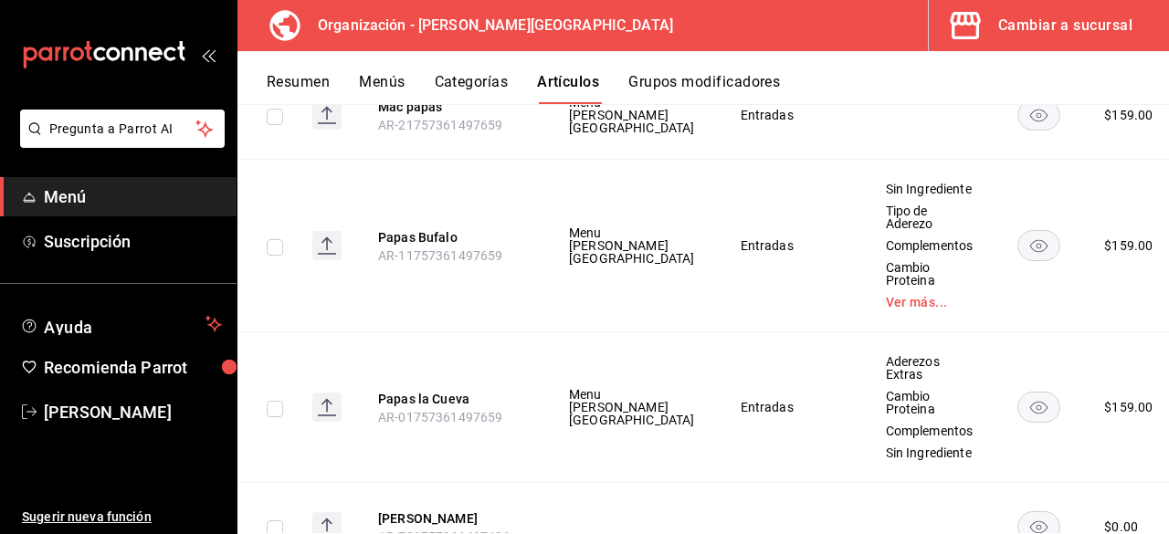
click at [1074, 404] on span "Editar" at bounding box center [1061, 402] width 47 height 19
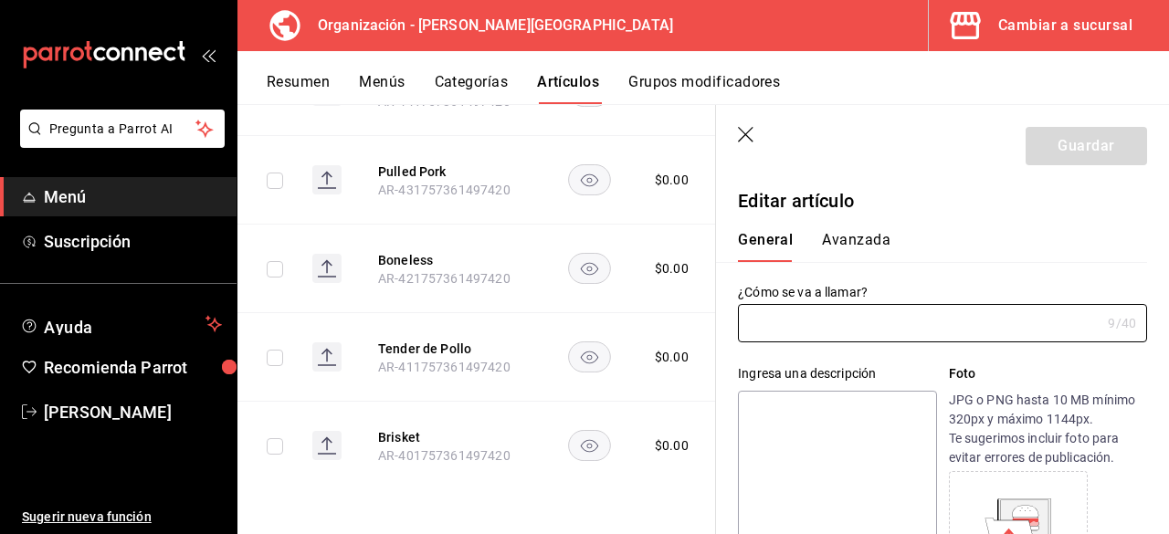
scroll to position [7126, 0]
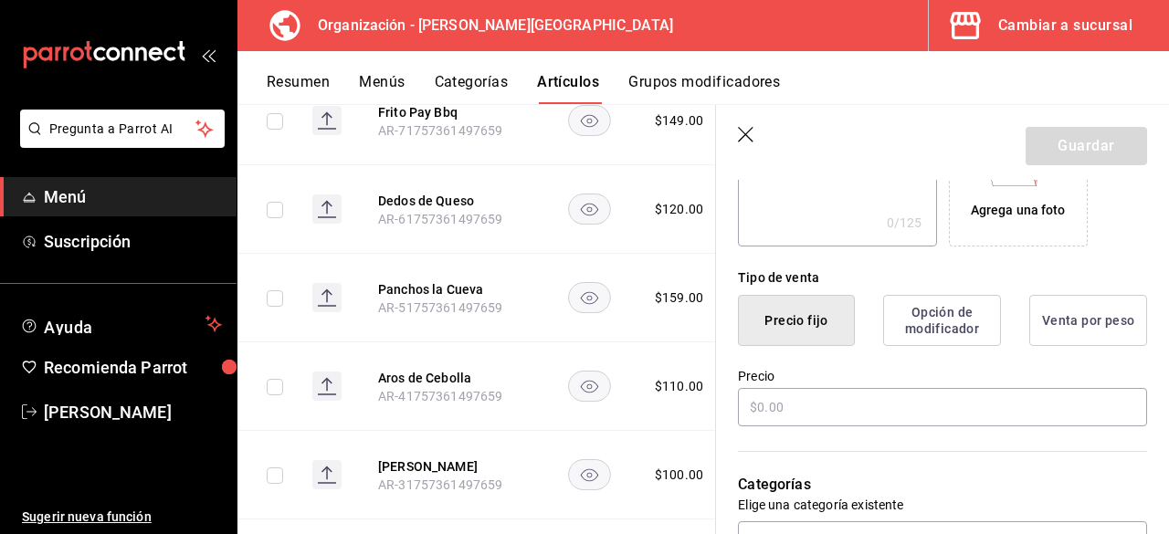
type input "Mac papas"
type input "AR-21757361497659"
type input "$159.00"
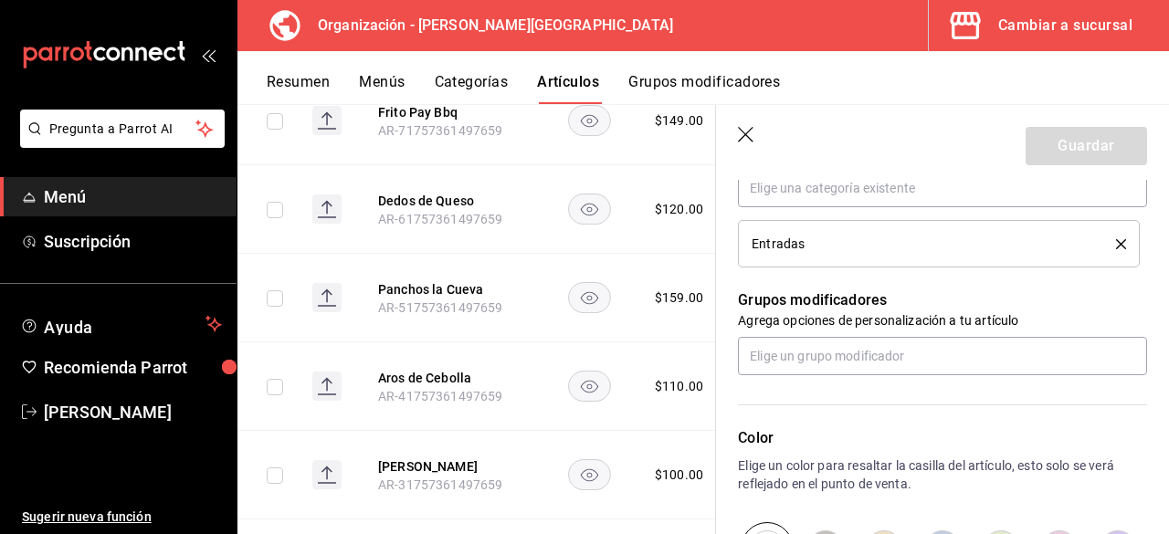
scroll to position [729, 0]
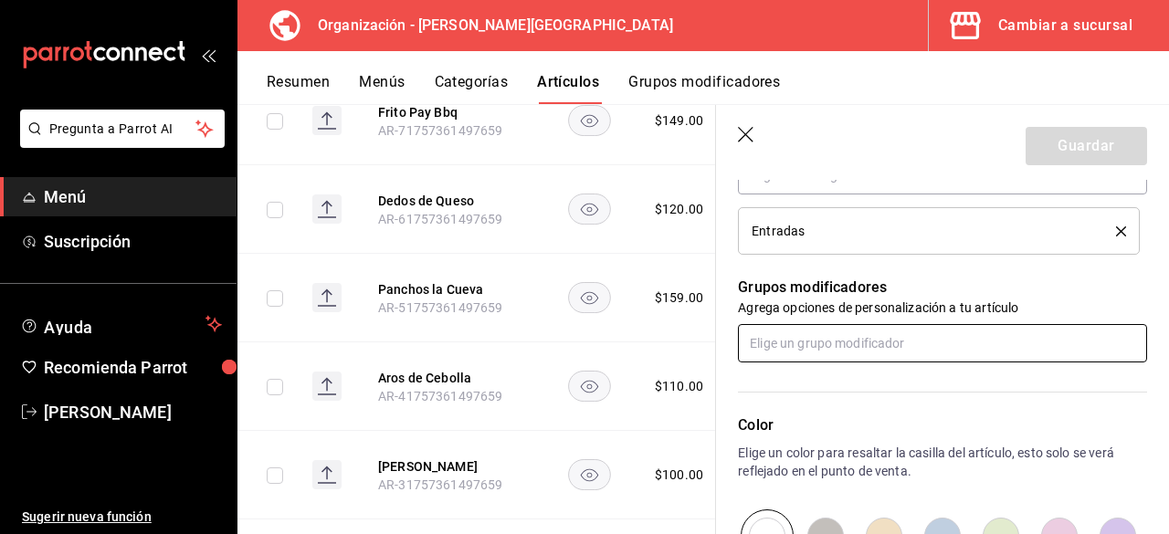
click at [816, 348] on input "text" at bounding box center [942, 343] width 409 height 38
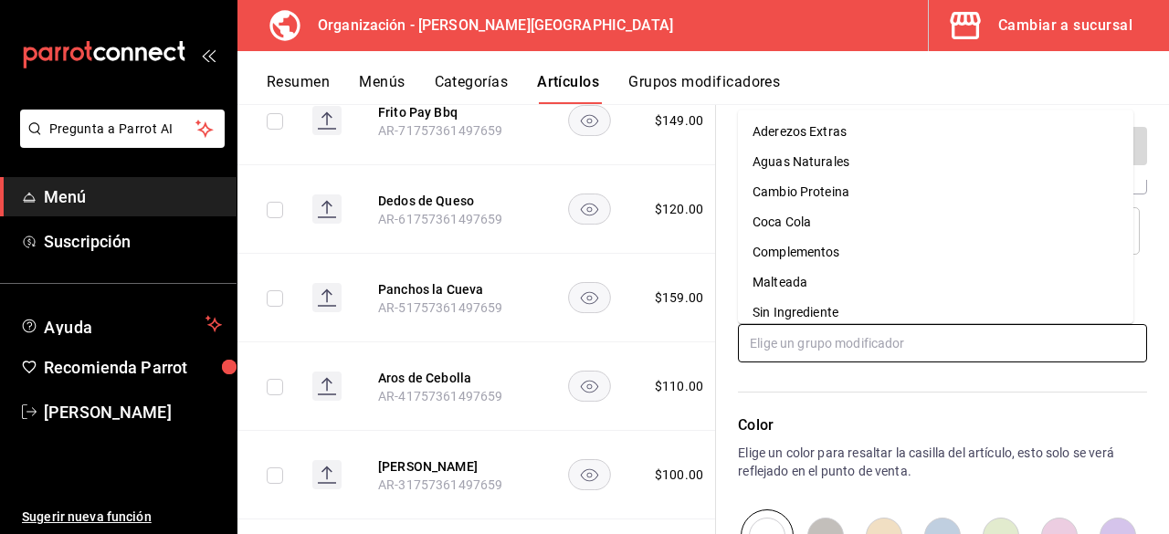
click at [819, 320] on div "Sin Ingrediente" at bounding box center [795, 312] width 86 height 19
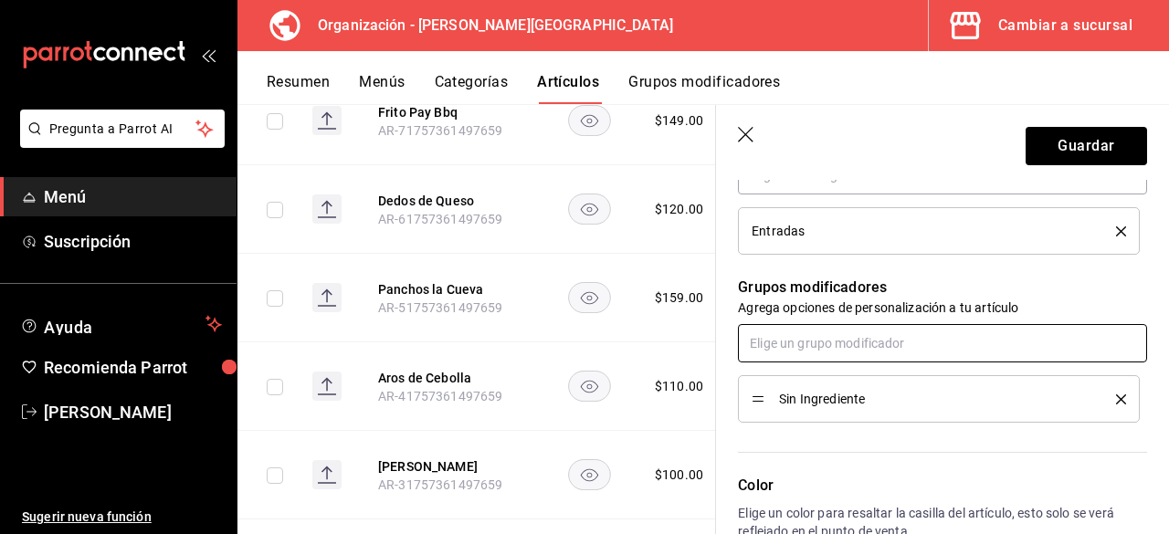
click at [819, 349] on input "text" at bounding box center [942, 343] width 409 height 38
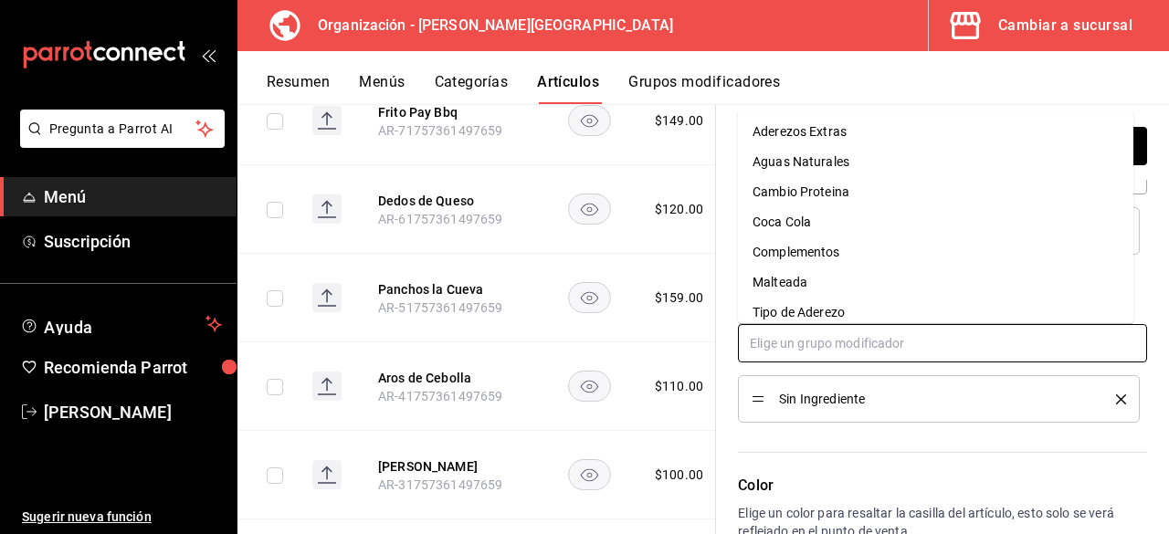
click at [833, 315] on div "Tipo de Aderezo" at bounding box center [798, 312] width 92 height 19
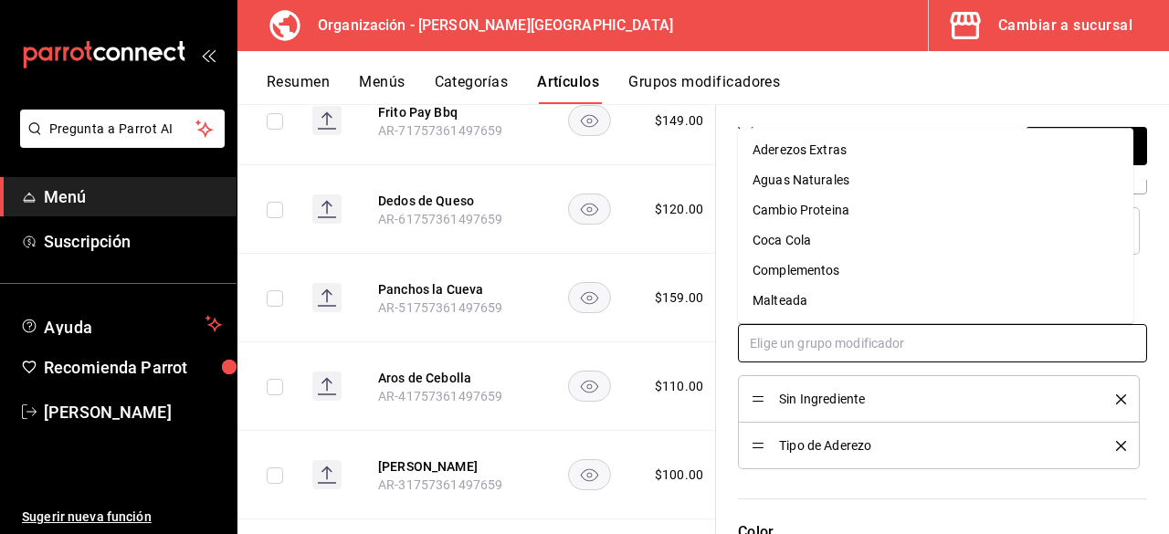
click at [822, 343] on input "text" at bounding box center [942, 343] width 409 height 38
click at [838, 267] on div "Complementos" at bounding box center [796, 270] width 88 height 19
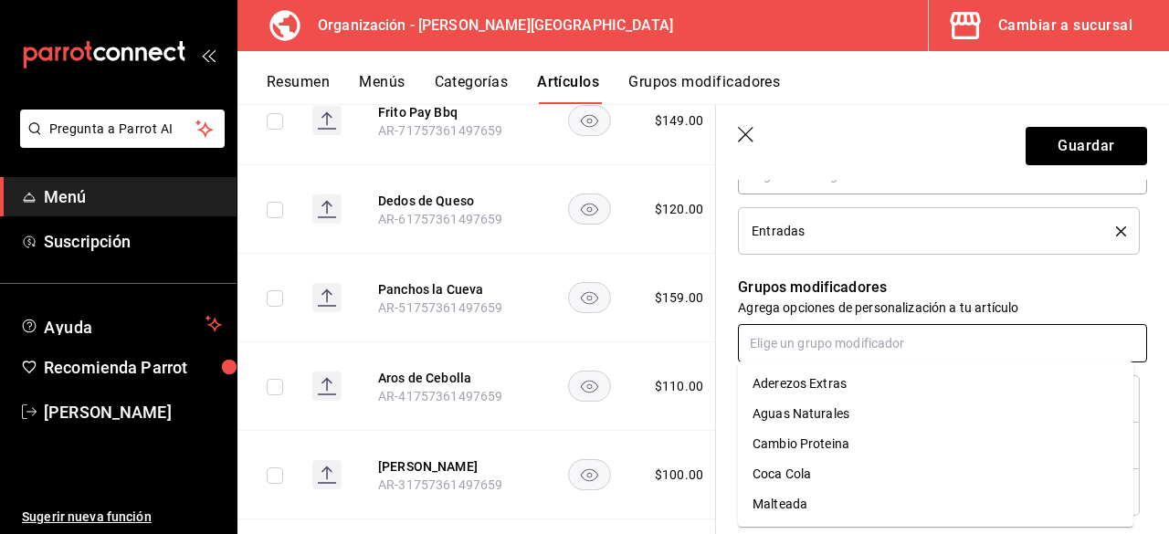
click at [826, 340] on input "text" at bounding box center [942, 343] width 409 height 38
click at [826, 379] on div "Aderezos Extras" at bounding box center [799, 383] width 94 height 19
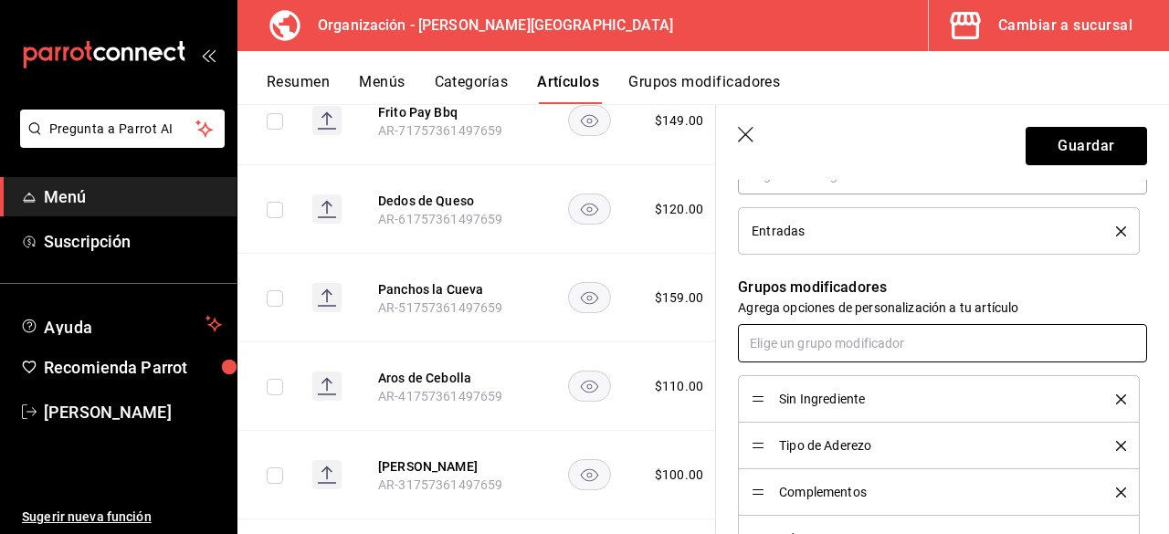
click at [823, 349] on input "text" at bounding box center [942, 343] width 409 height 38
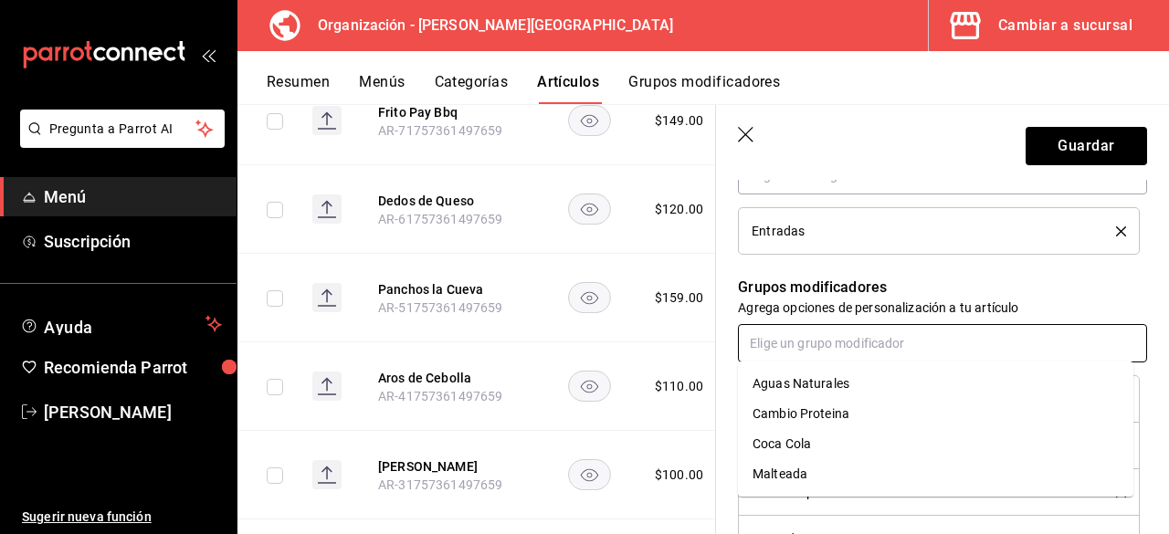
click at [838, 417] on div "Cambio Proteina" at bounding box center [800, 413] width 97 height 19
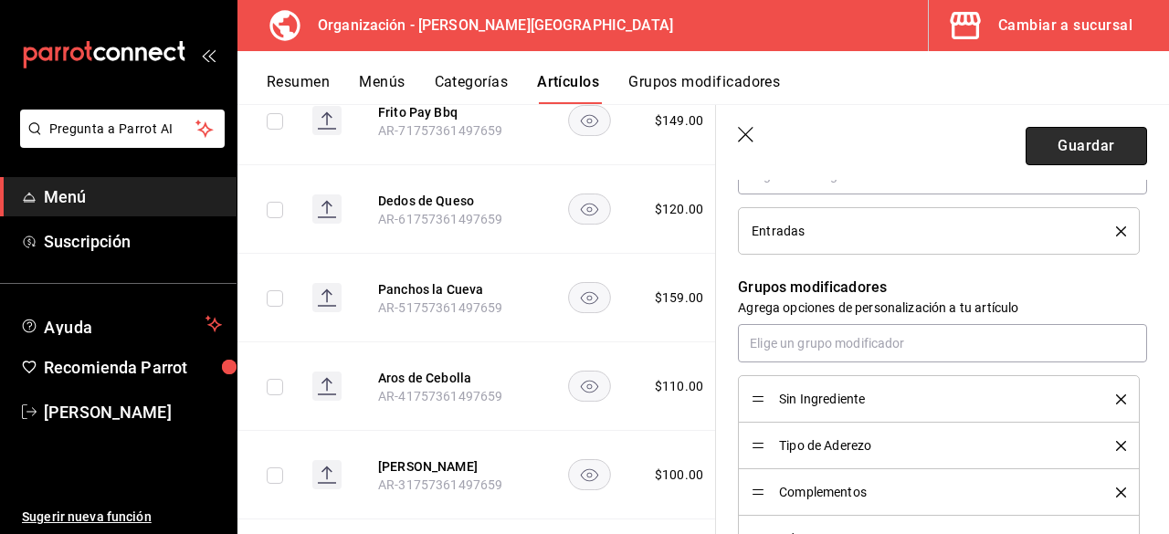
click at [1104, 149] on button "Guardar" at bounding box center [1085, 146] width 121 height 38
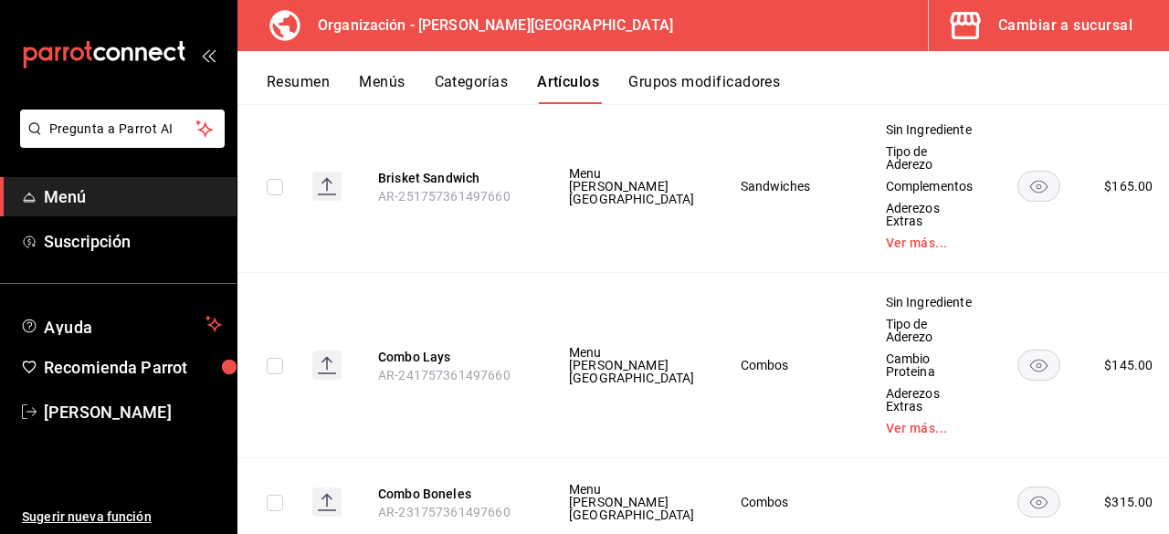
scroll to position [8424, 0]
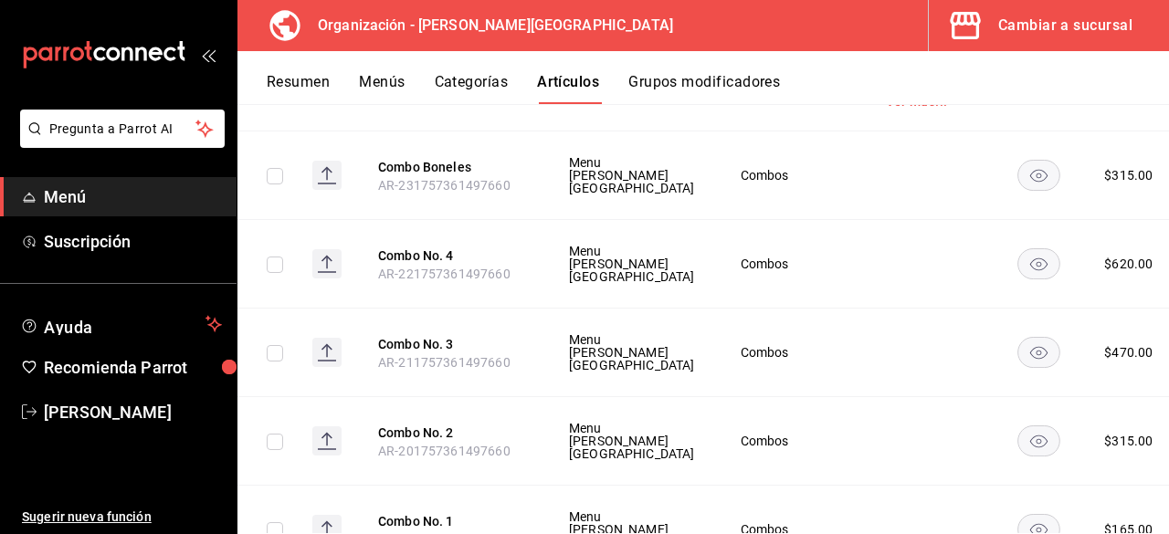
click at [1087, 288] on li "Editar" at bounding box center [1046, 289] width 110 height 37
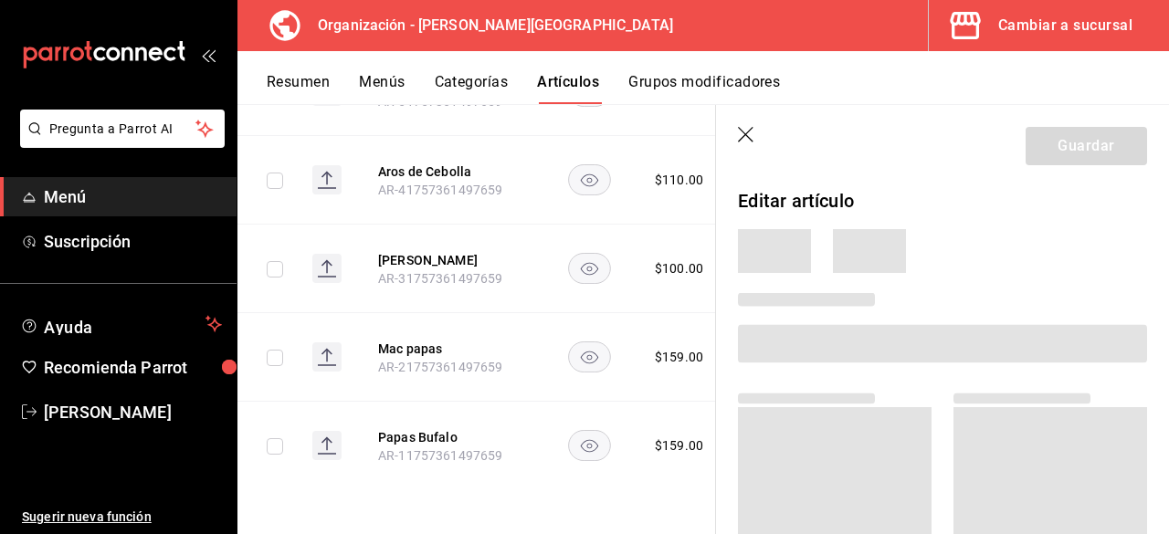
scroll to position [5407, 0]
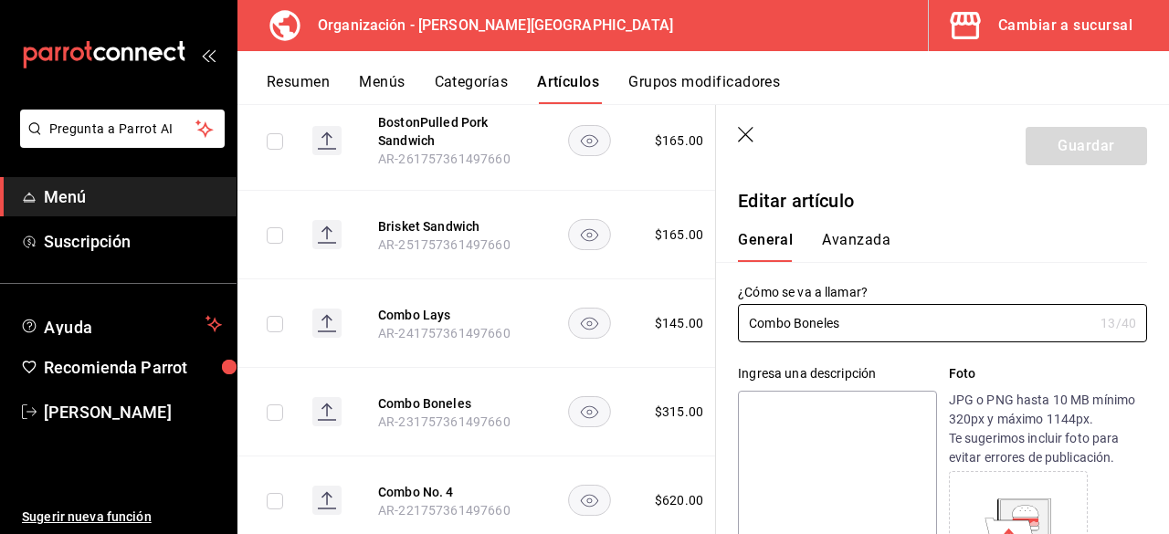
type input "$315.00"
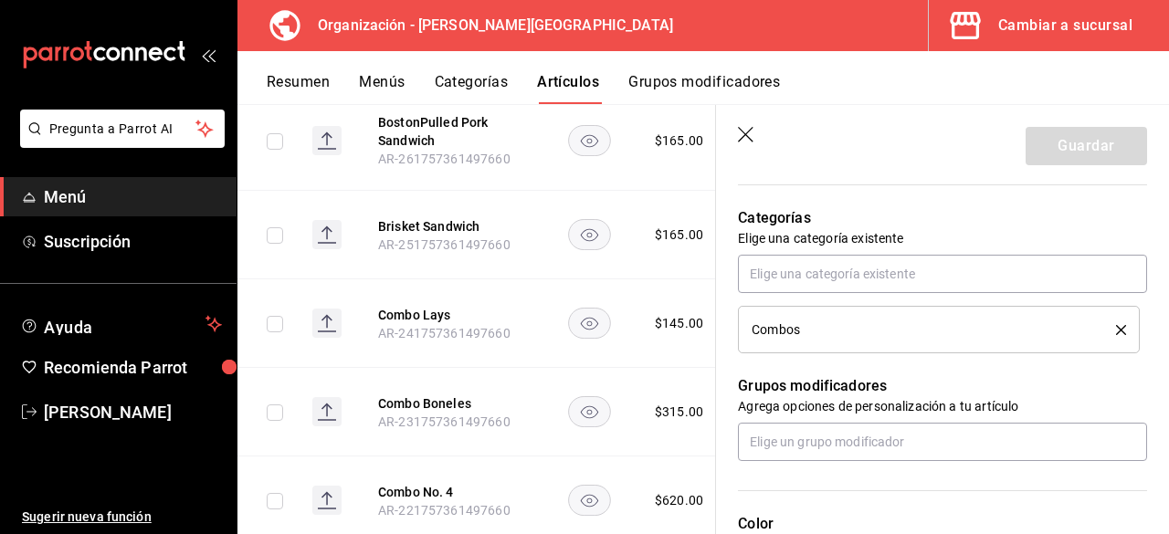
scroll to position [639, 0]
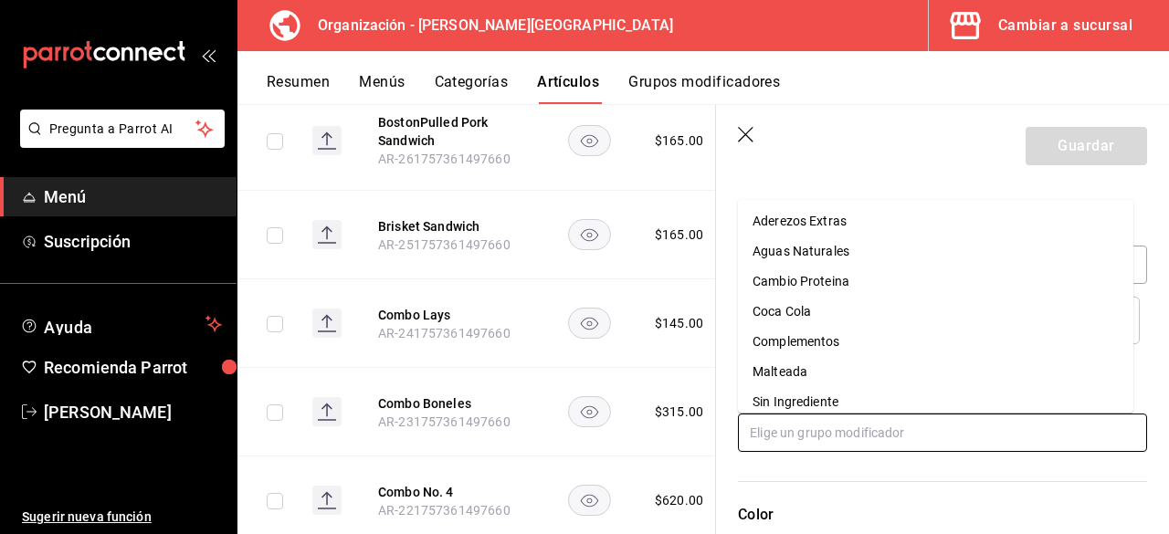
click at [931, 432] on input "text" at bounding box center [942, 433] width 409 height 38
click at [889, 404] on li "Sin Ingrediente" at bounding box center [935, 402] width 395 height 30
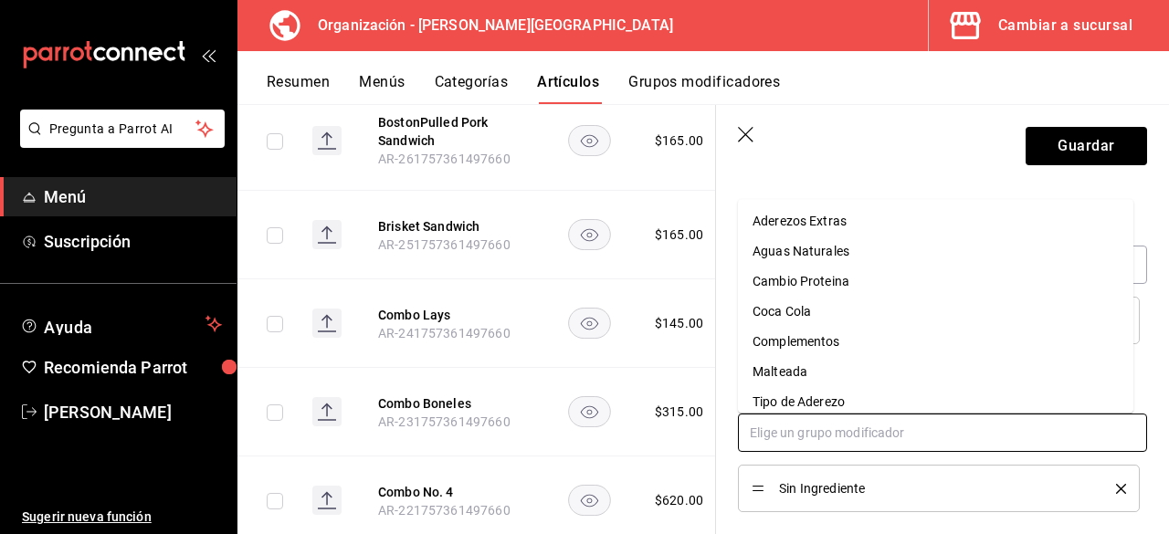
click at [889, 437] on input "text" at bounding box center [942, 433] width 409 height 38
click at [846, 404] on li "Tipo de Aderezo" at bounding box center [935, 402] width 395 height 30
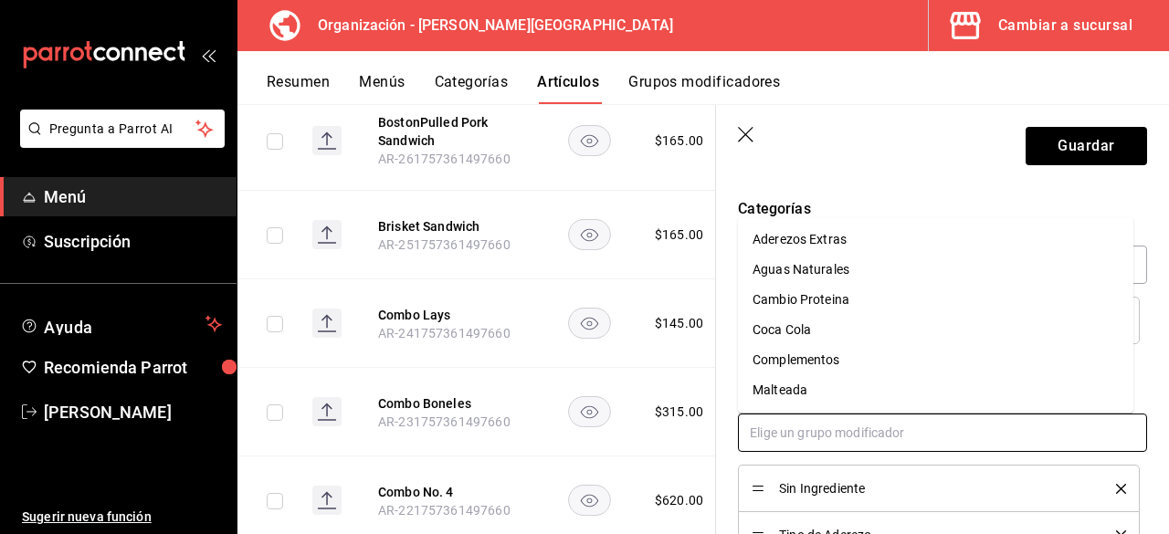
click at [845, 425] on input "text" at bounding box center [942, 433] width 409 height 38
drag, startPoint x: 816, startPoint y: 364, endPoint x: 818, endPoint y: 423, distance: 58.5
click at [816, 364] on div "Complementos" at bounding box center [796, 360] width 88 height 19
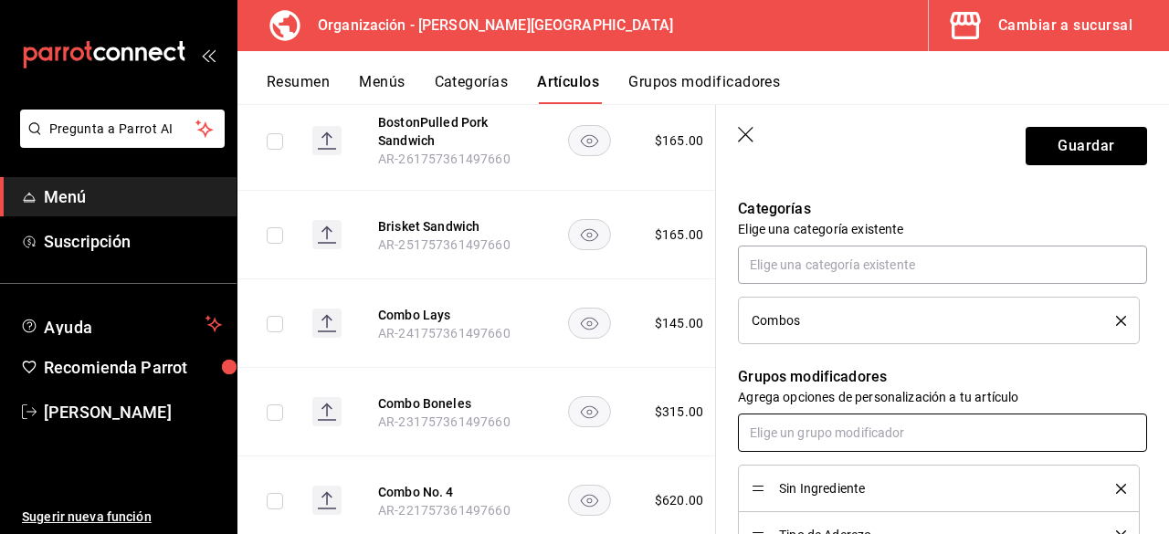
click at [820, 431] on input "text" at bounding box center [942, 433] width 409 height 38
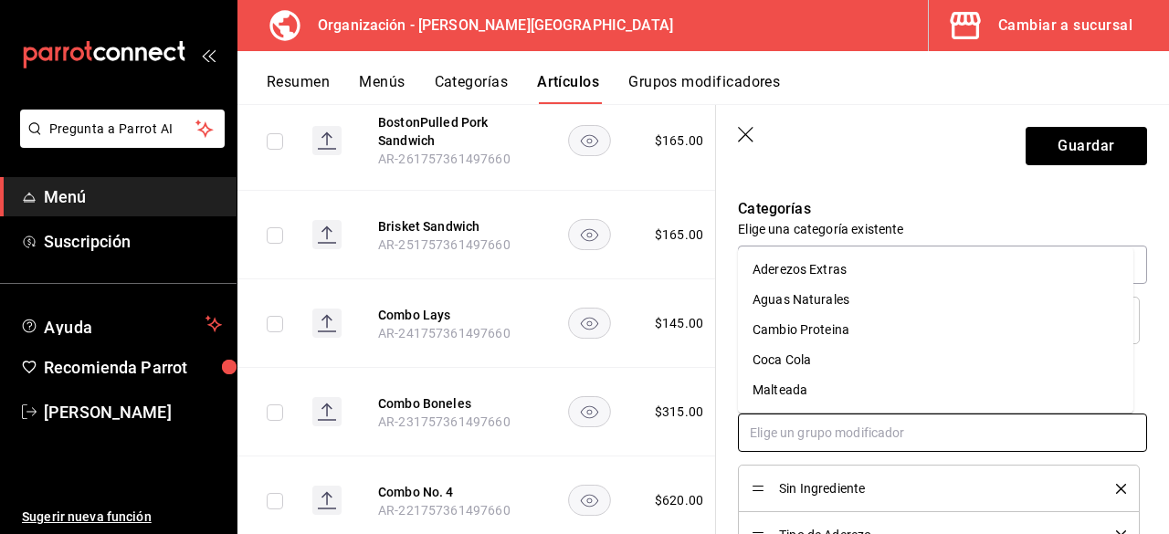
click at [825, 330] on div "Cambio Proteina" at bounding box center [800, 329] width 97 height 19
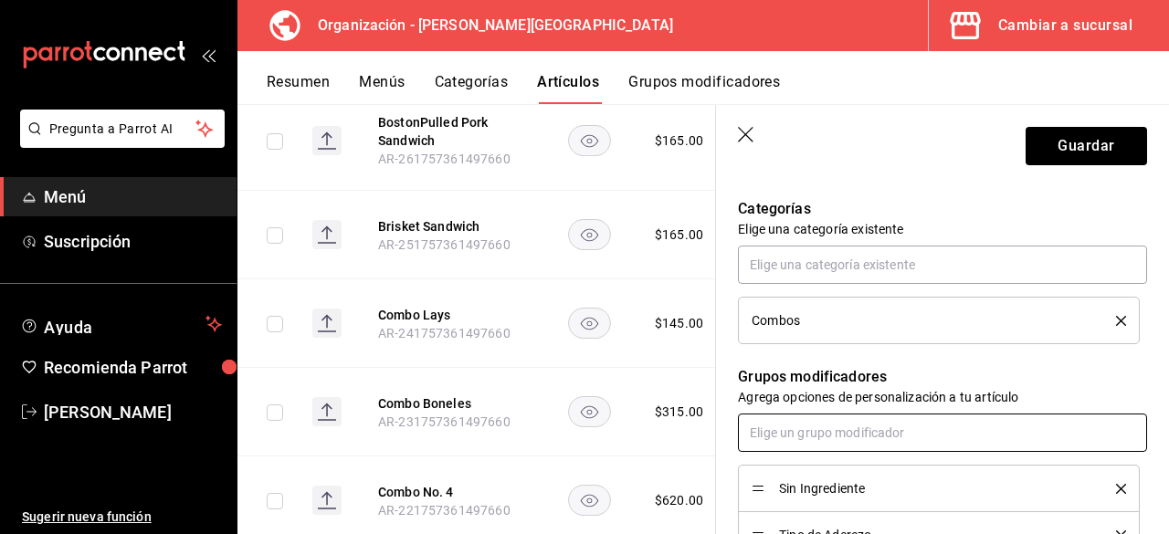
click at [834, 431] on input "text" at bounding box center [942, 433] width 409 height 38
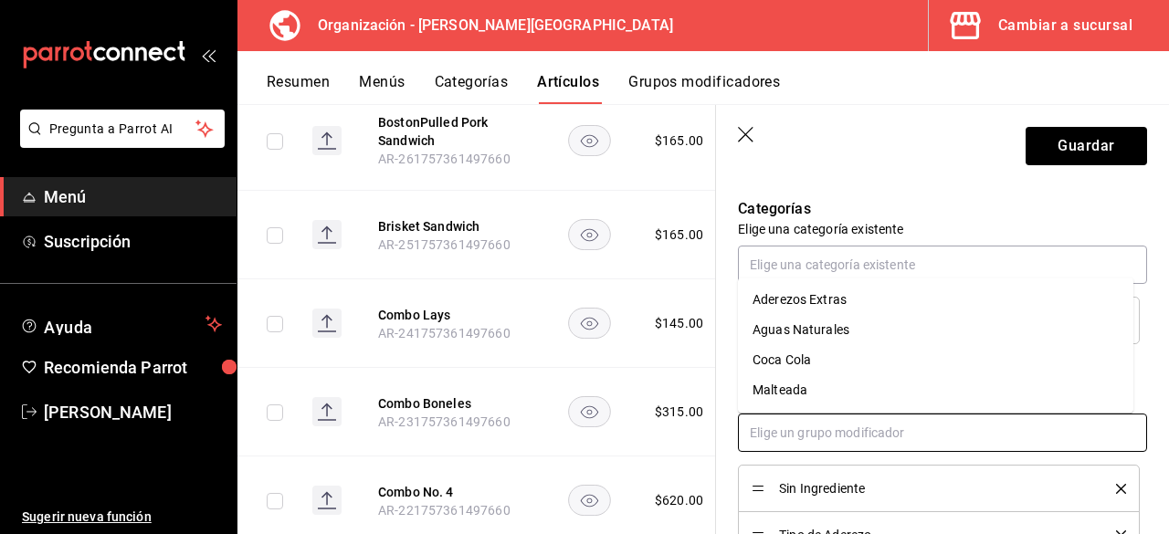
click at [833, 295] on div "Aderezos Extras" at bounding box center [799, 299] width 94 height 19
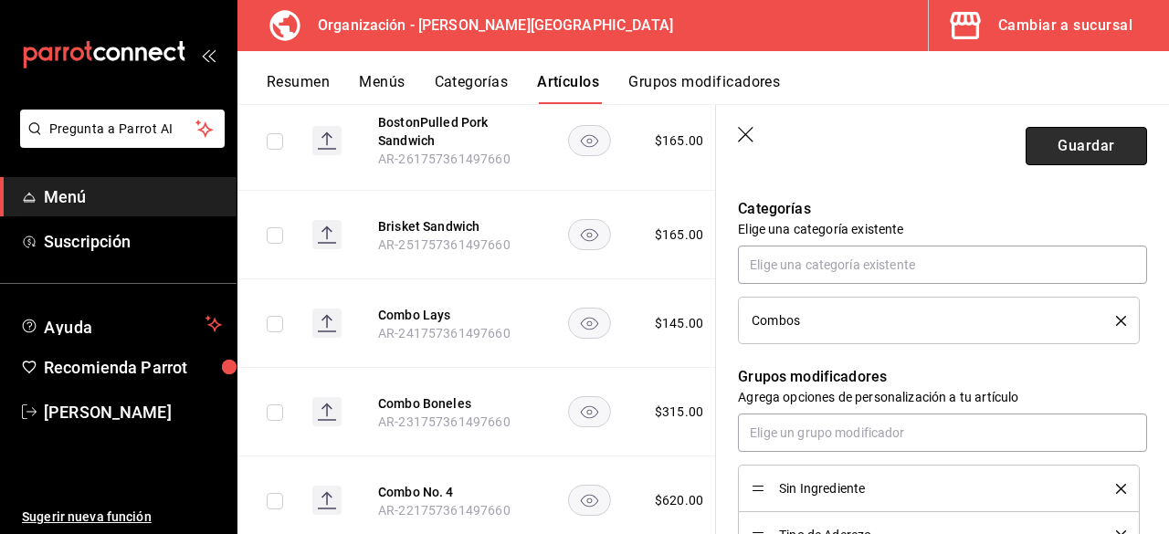
click at [1053, 155] on button "Guardar" at bounding box center [1085, 146] width 121 height 38
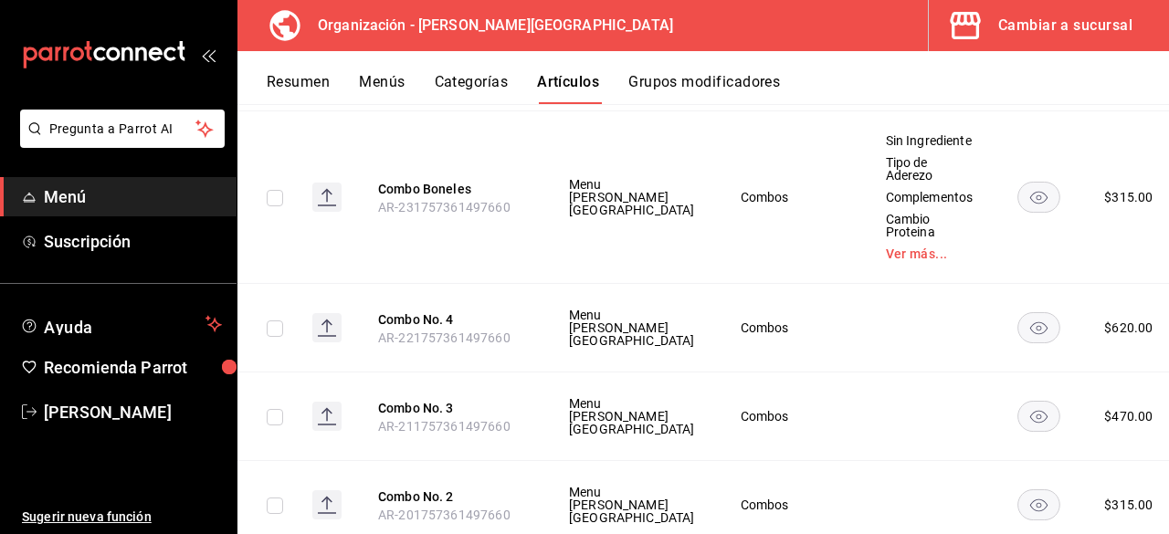
scroll to position [8499, 0]
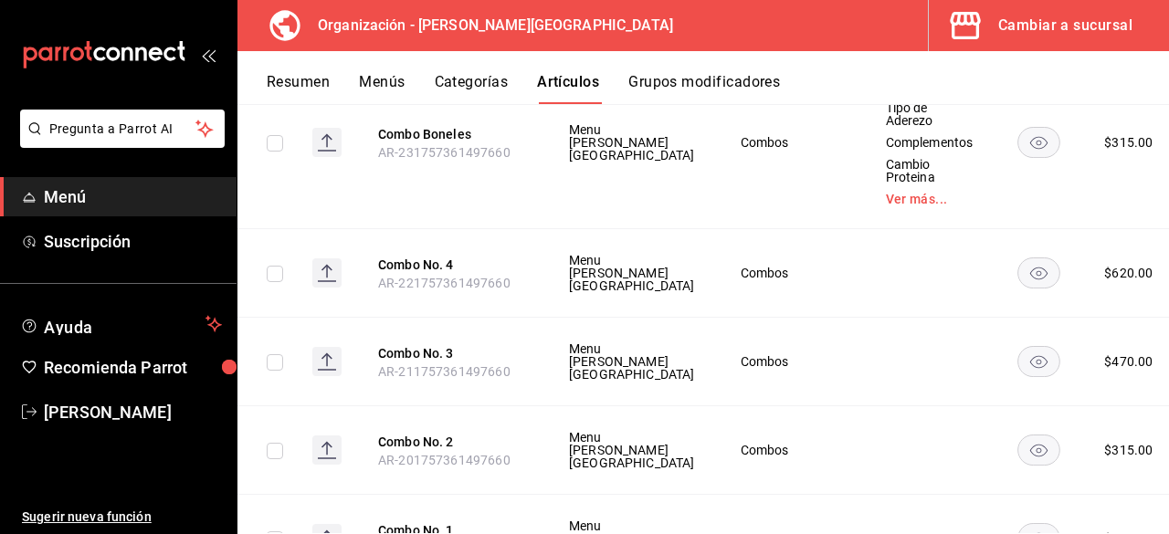
click at [1092, 383] on li "Editar" at bounding box center [1046, 386] width 110 height 37
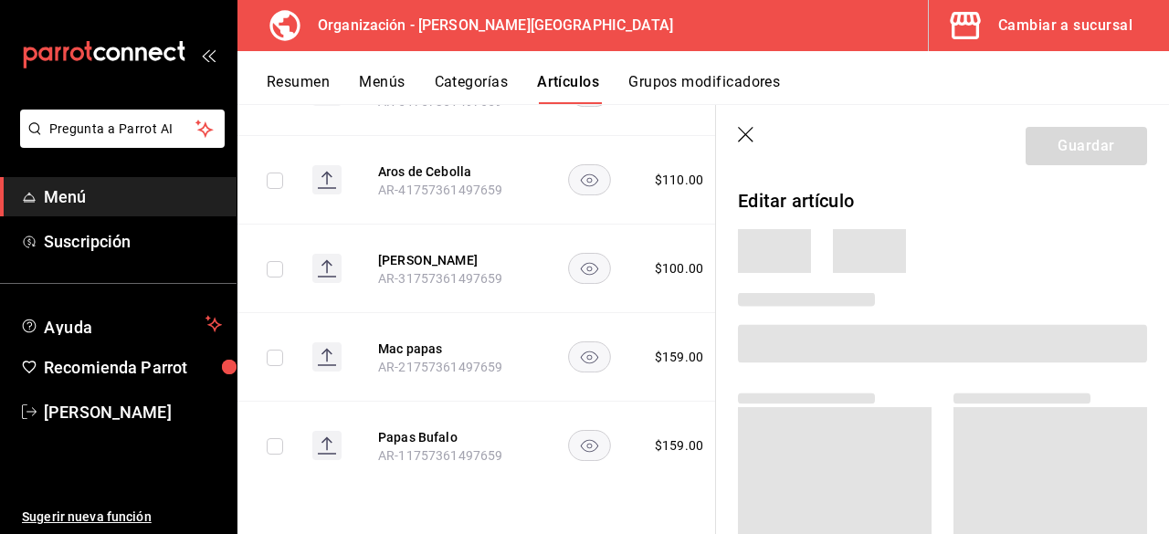
scroll to position [5532, 0]
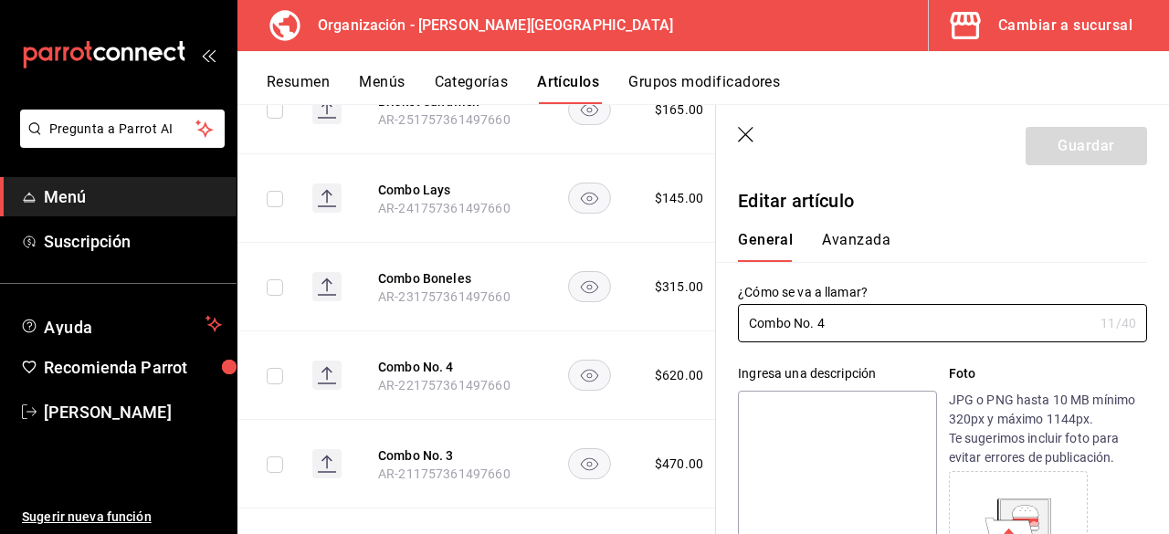
type input "$620.00"
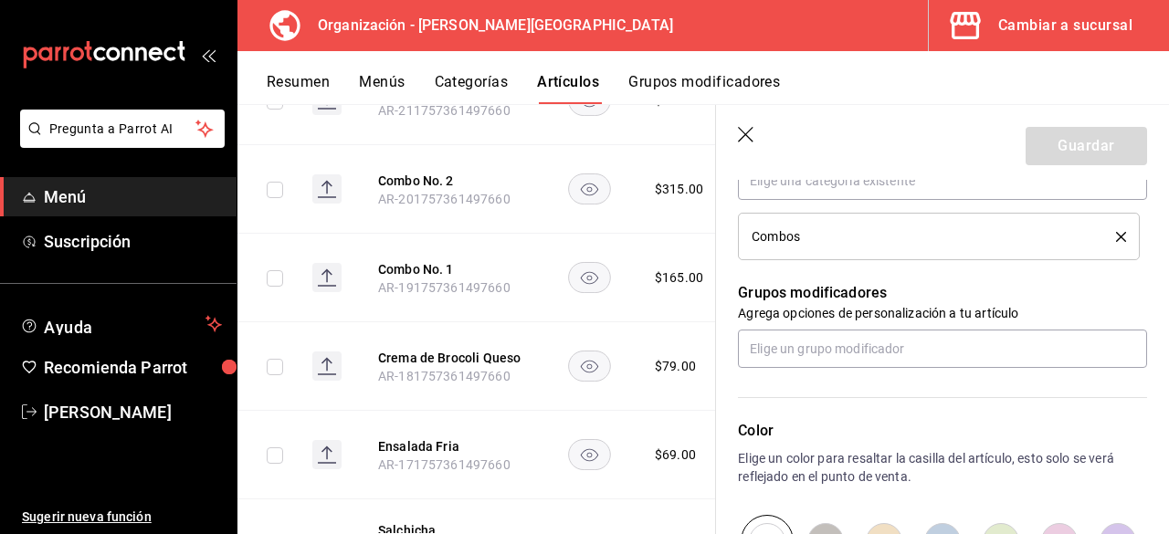
scroll to position [730, 0]
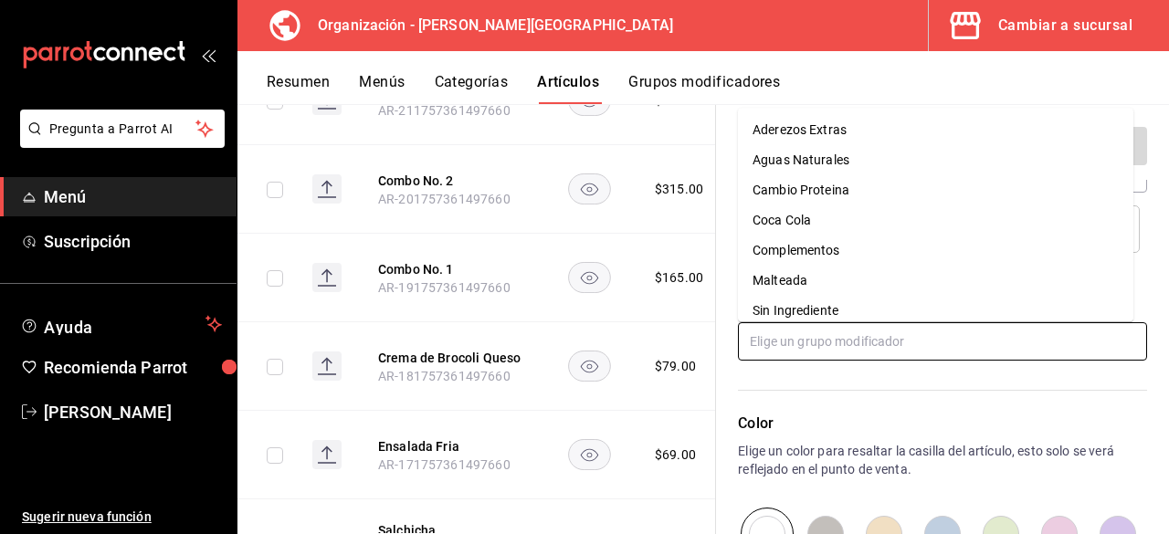
click at [918, 346] on input "text" at bounding box center [942, 341] width 409 height 38
click at [825, 317] on div "Sin Ingrediente" at bounding box center [795, 310] width 86 height 19
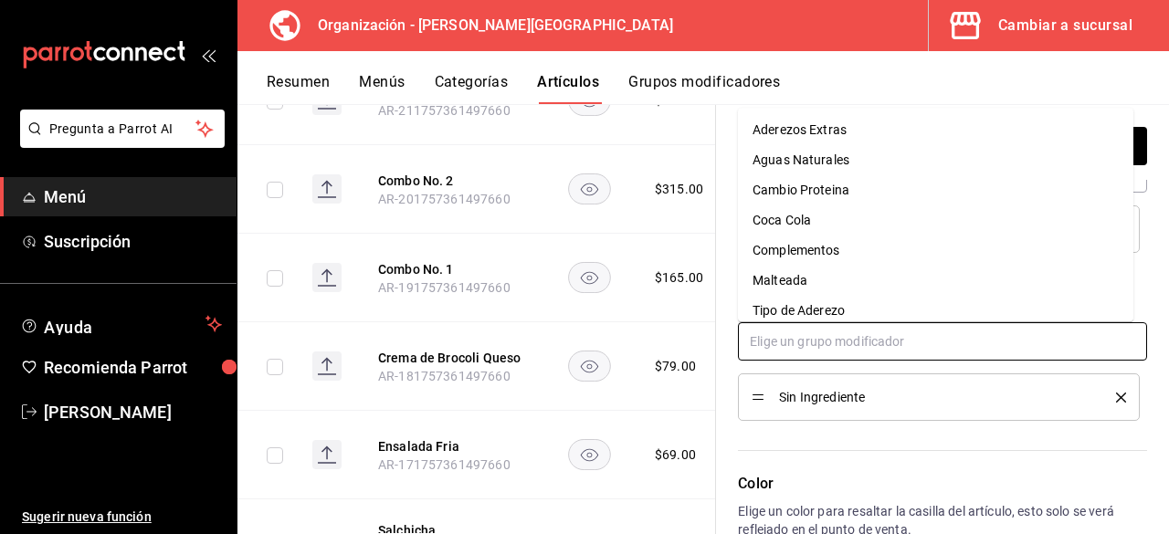
click at [840, 342] on input "text" at bounding box center [942, 341] width 409 height 38
click at [812, 310] on div "Tipo de Aderezo" at bounding box center [798, 310] width 92 height 19
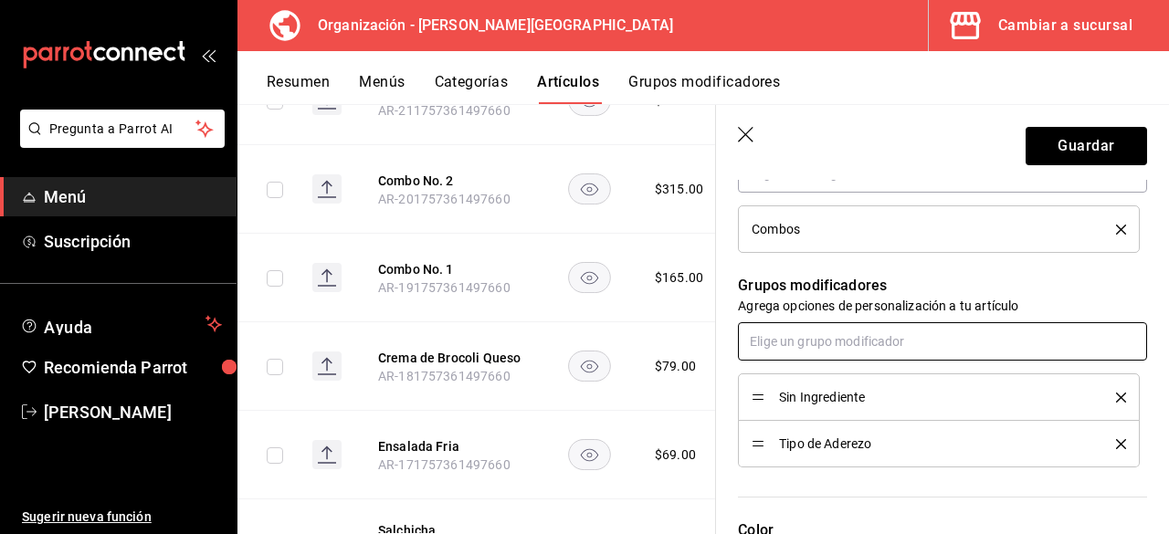
click at [819, 335] on input "text" at bounding box center [942, 341] width 409 height 38
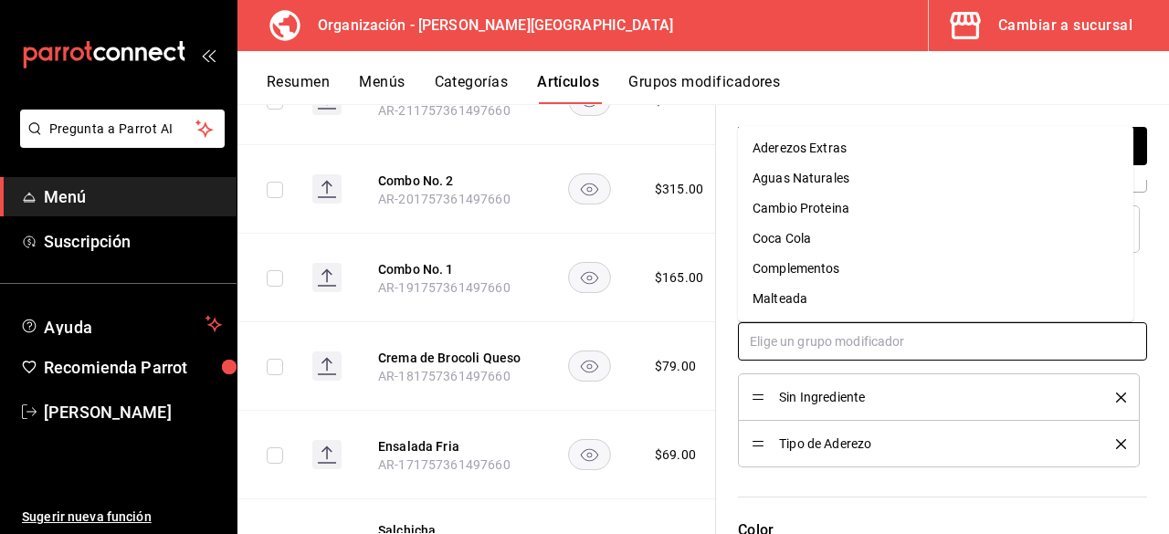
click at [822, 269] on div "Complementos" at bounding box center [796, 268] width 88 height 19
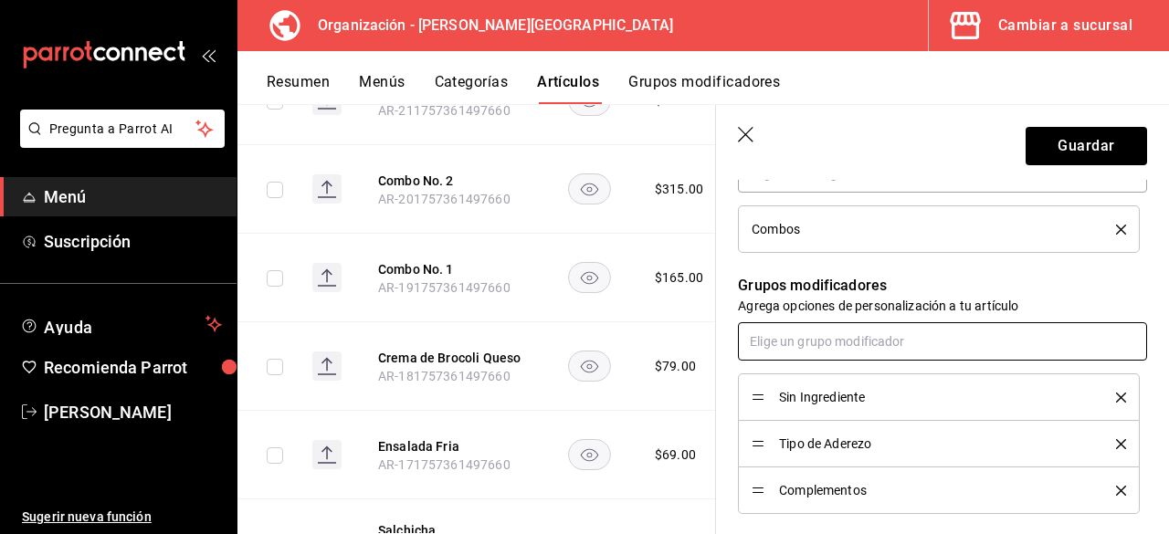
click at [834, 340] on input "text" at bounding box center [942, 341] width 409 height 38
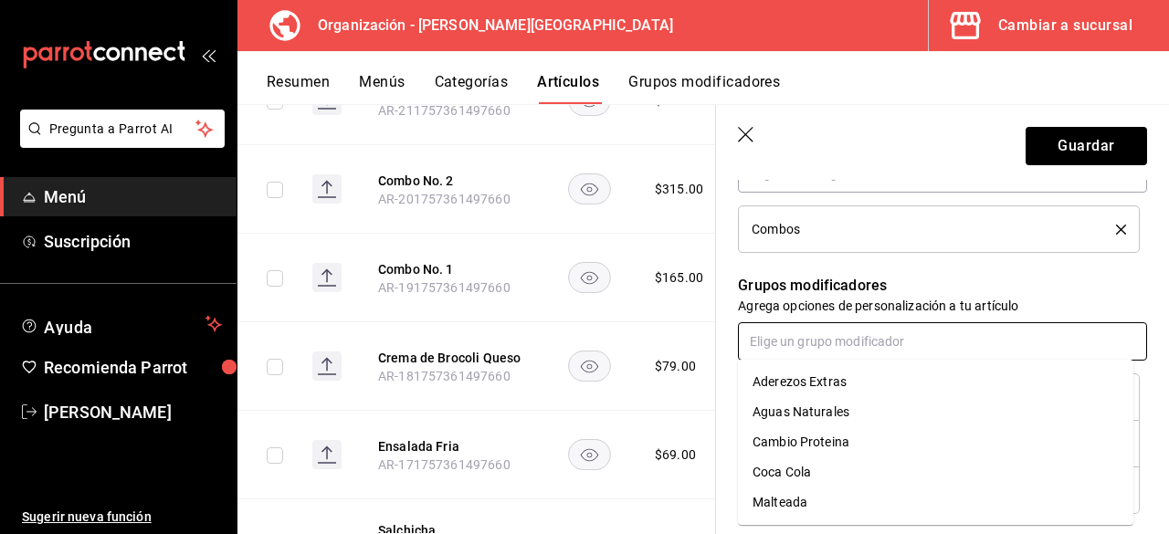
click at [826, 392] on li "Aderezos Extras" at bounding box center [935, 382] width 395 height 30
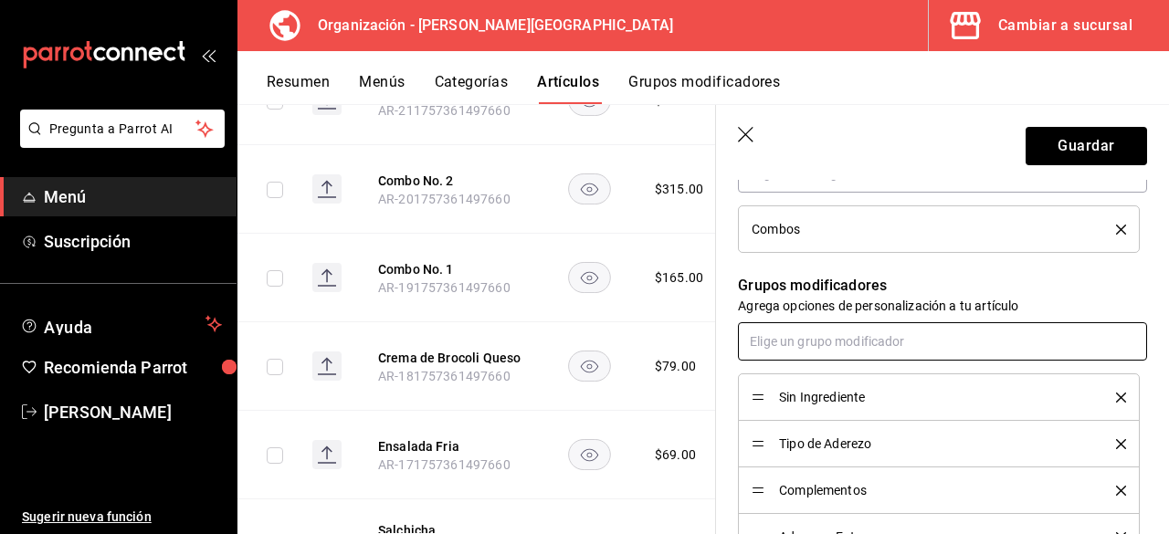
click at [833, 335] on input "text" at bounding box center [942, 341] width 409 height 38
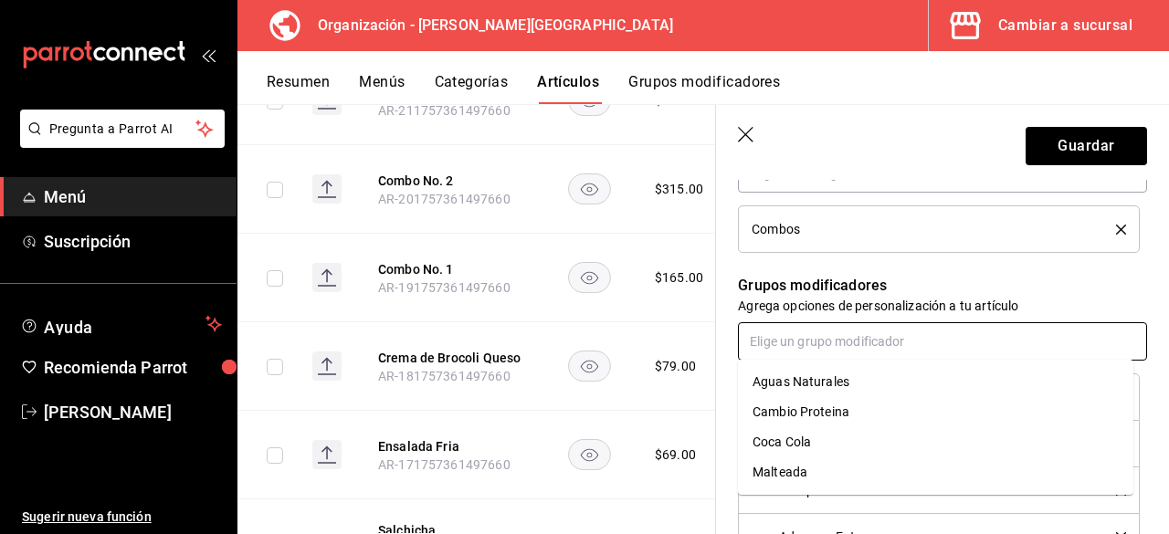
click at [818, 415] on div "Cambio Proteina" at bounding box center [800, 412] width 97 height 19
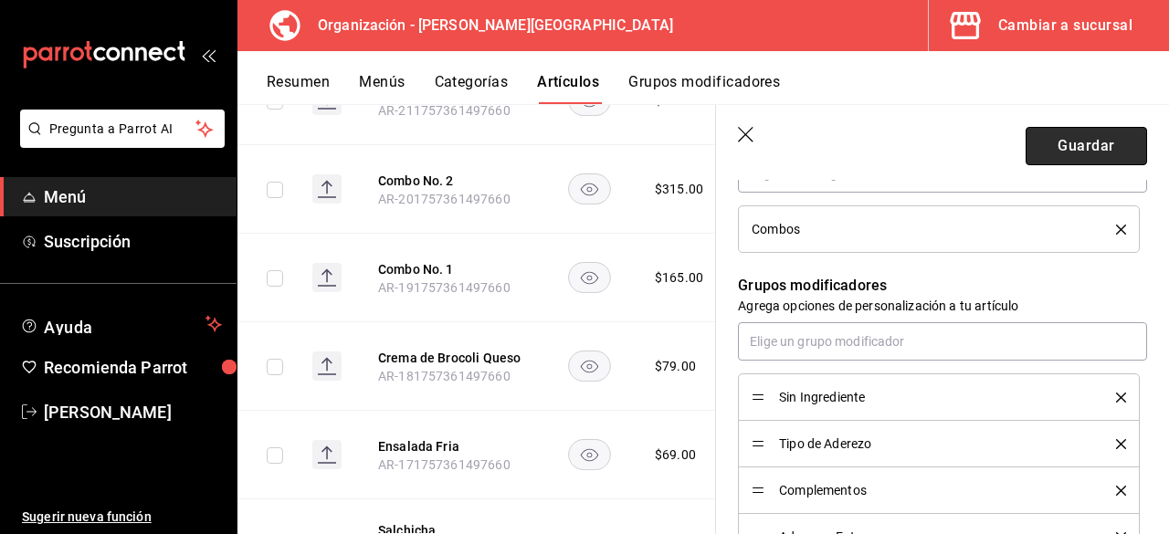
click at [1042, 158] on button "Guardar" at bounding box center [1085, 146] width 121 height 38
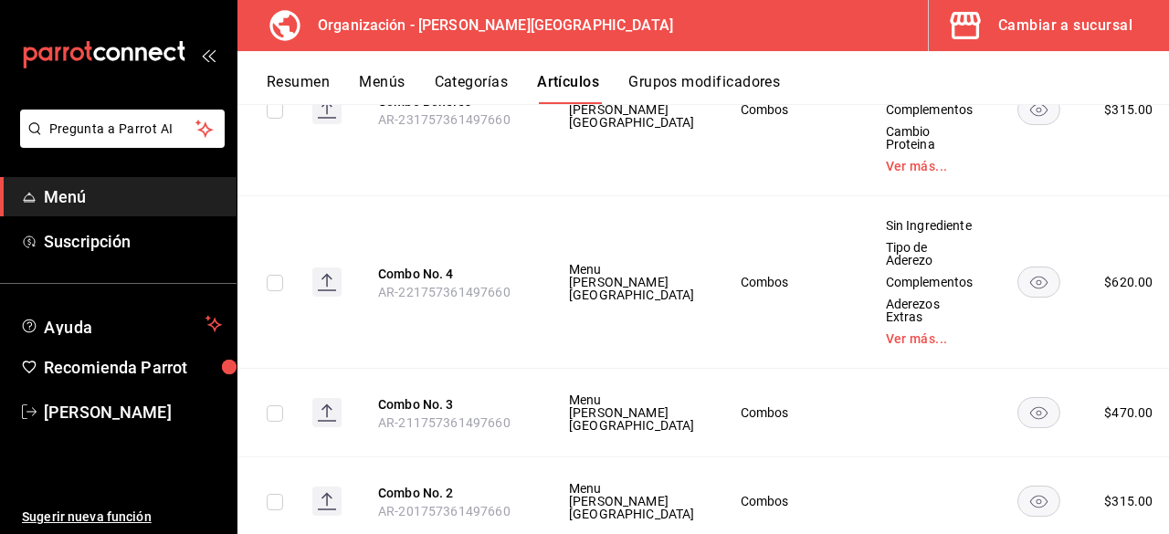
scroll to position [8718, 0]
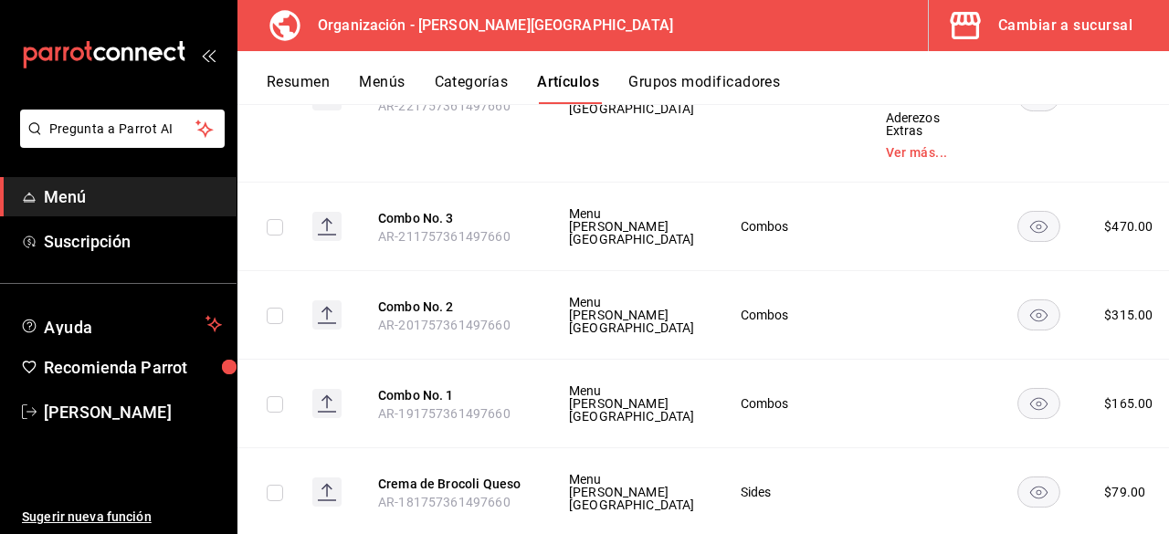
click at [1074, 336] on span "Editar" at bounding box center [1061, 339] width 47 height 19
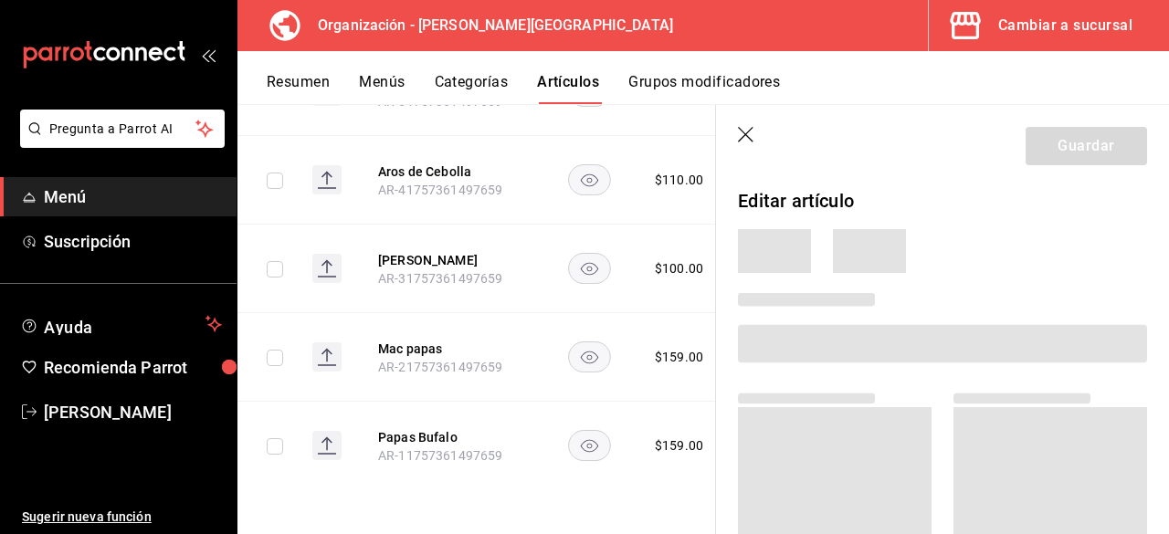
scroll to position [5527, 0]
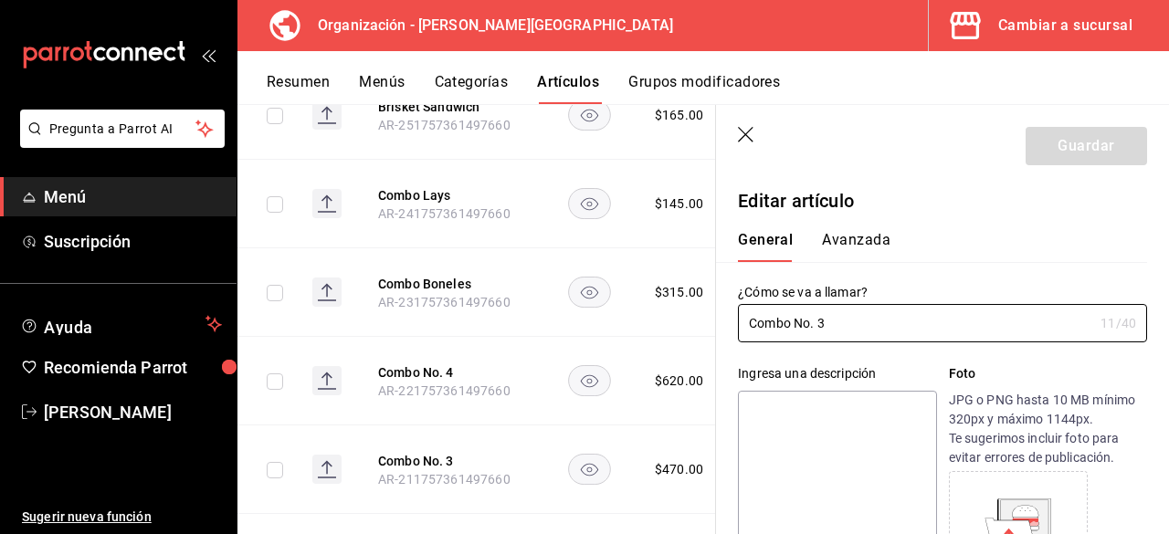
type input "$470.00"
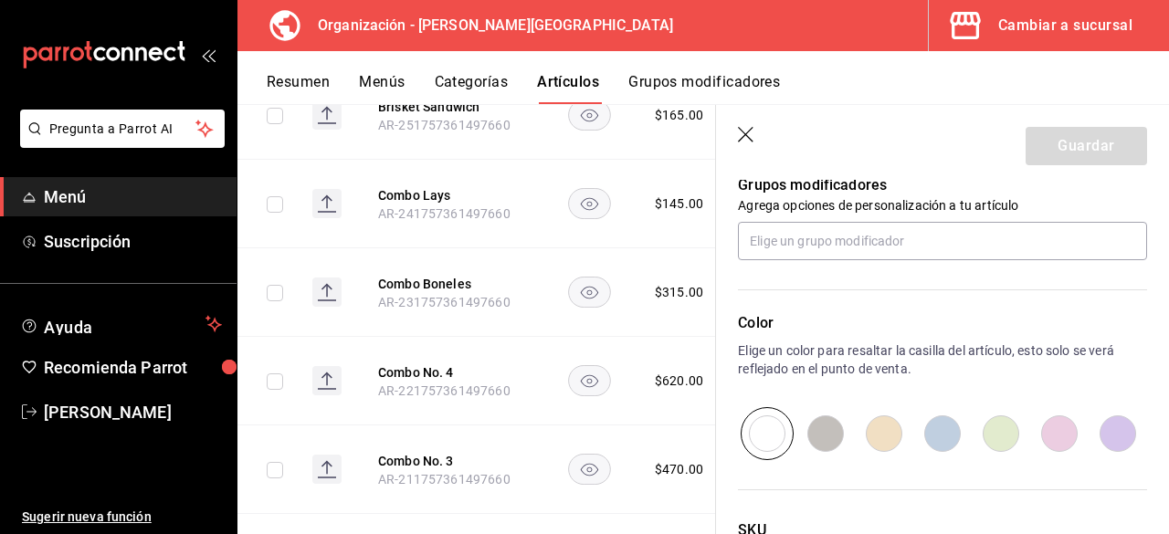
scroll to position [802, 0]
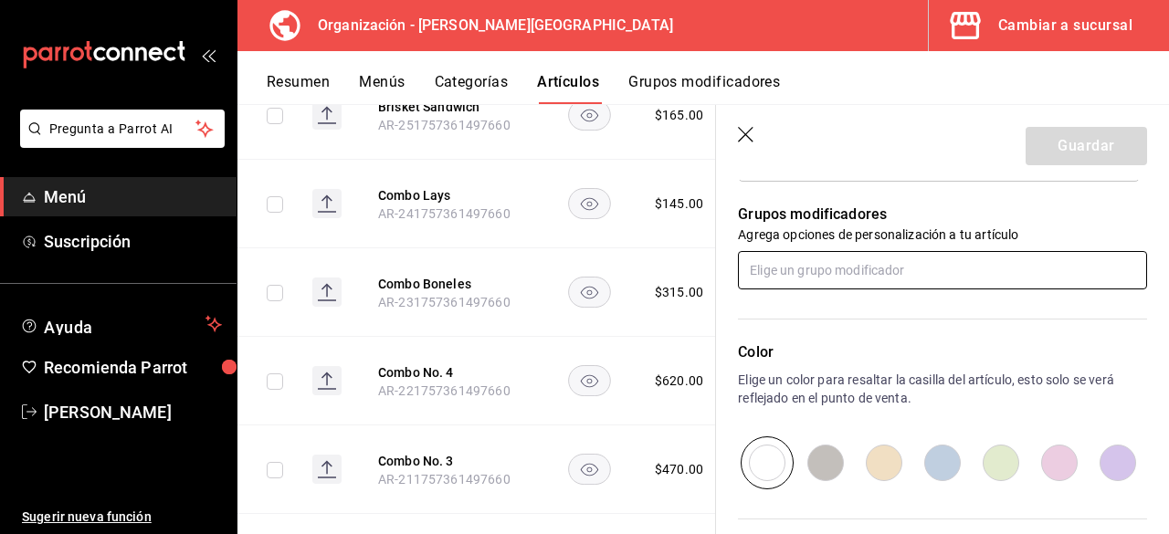
click at [800, 260] on input "text" at bounding box center [942, 270] width 409 height 38
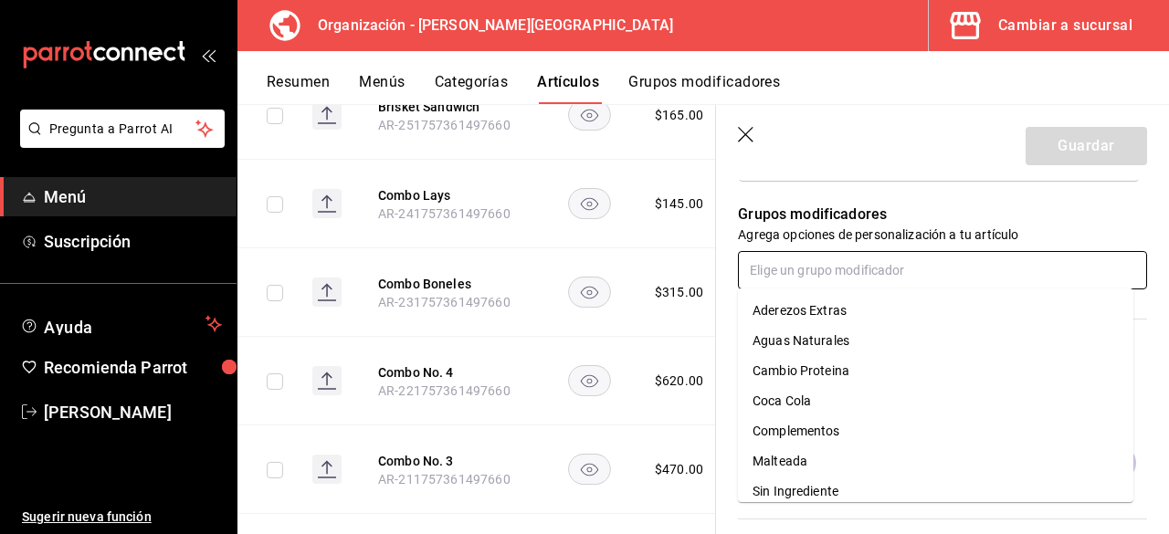
click at [831, 371] on div "Cambio Proteina" at bounding box center [800, 371] width 97 height 19
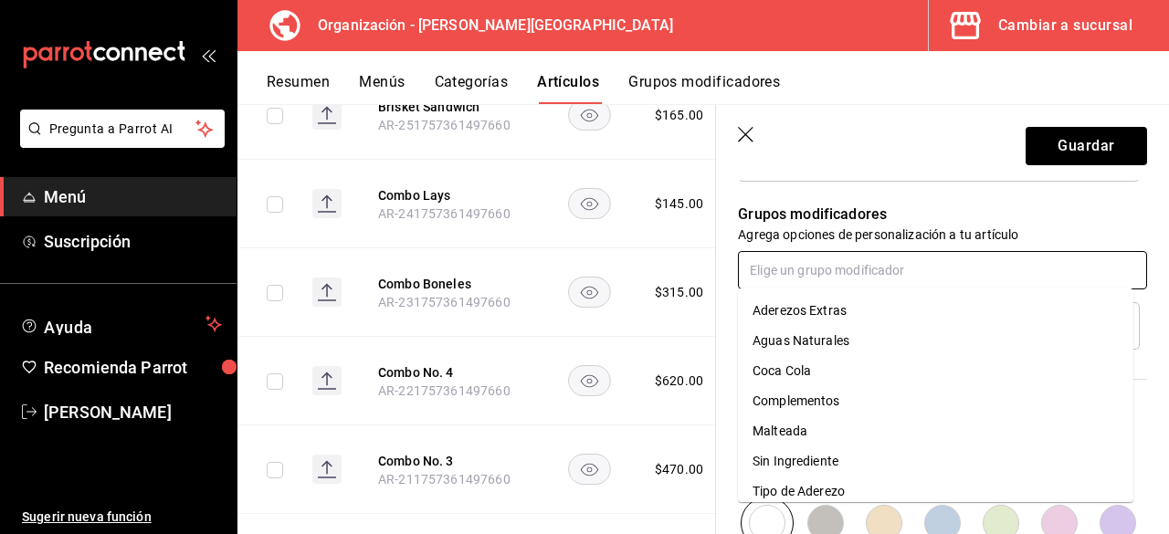
click at [849, 273] on input "text" at bounding box center [942, 270] width 409 height 38
click at [806, 488] on div "Tipo de Aderezo" at bounding box center [798, 491] width 92 height 19
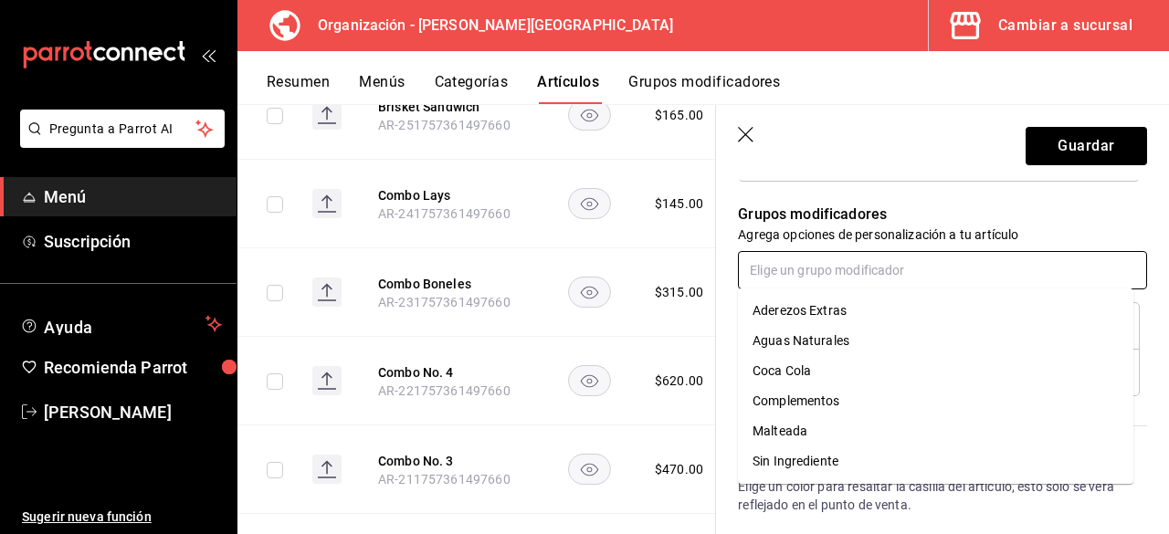
click at [828, 278] on input "text" at bounding box center [942, 270] width 409 height 38
click at [827, 312] on div "Aderezos Extras" at bounding box center [799, 310] width 94 height 19
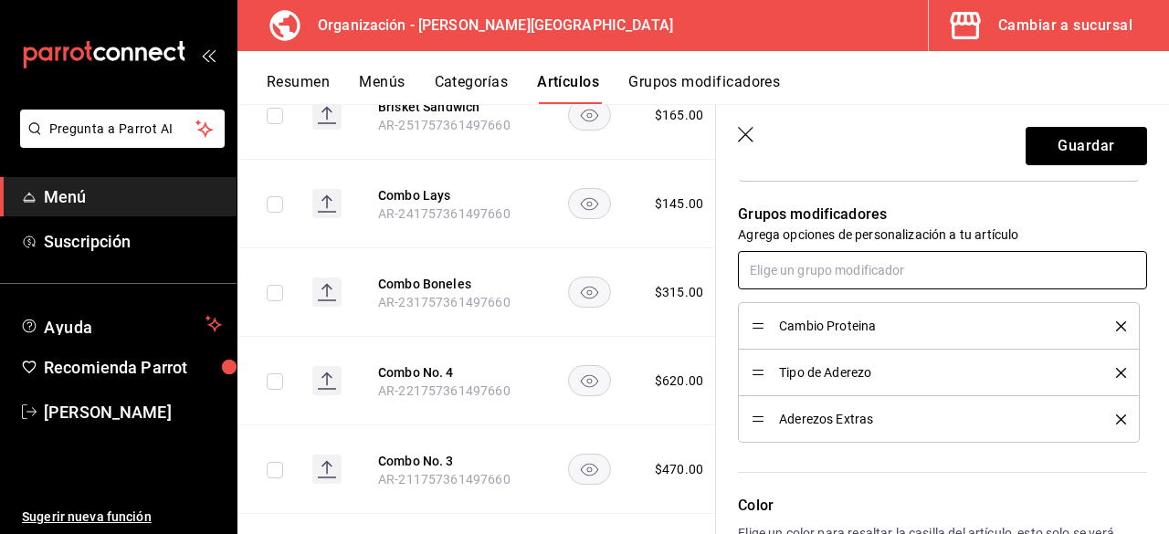
click at [820, 271] on input "text" at bounding box center [942, 270] width 409 height 38
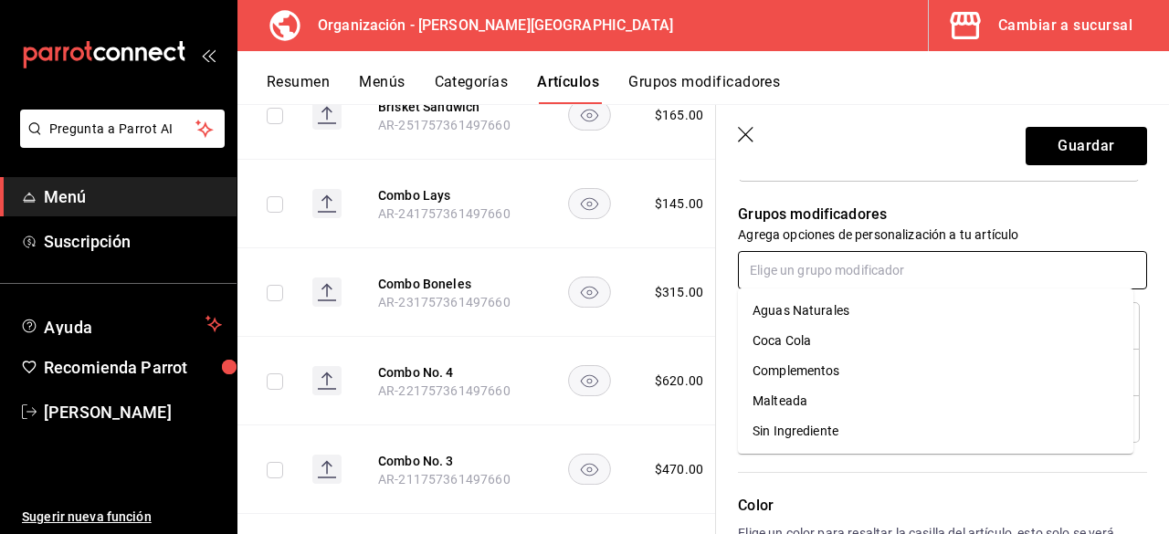
click at [836, 372] on div "Complementos" at bounding box center [796, 371] width 88 height 19
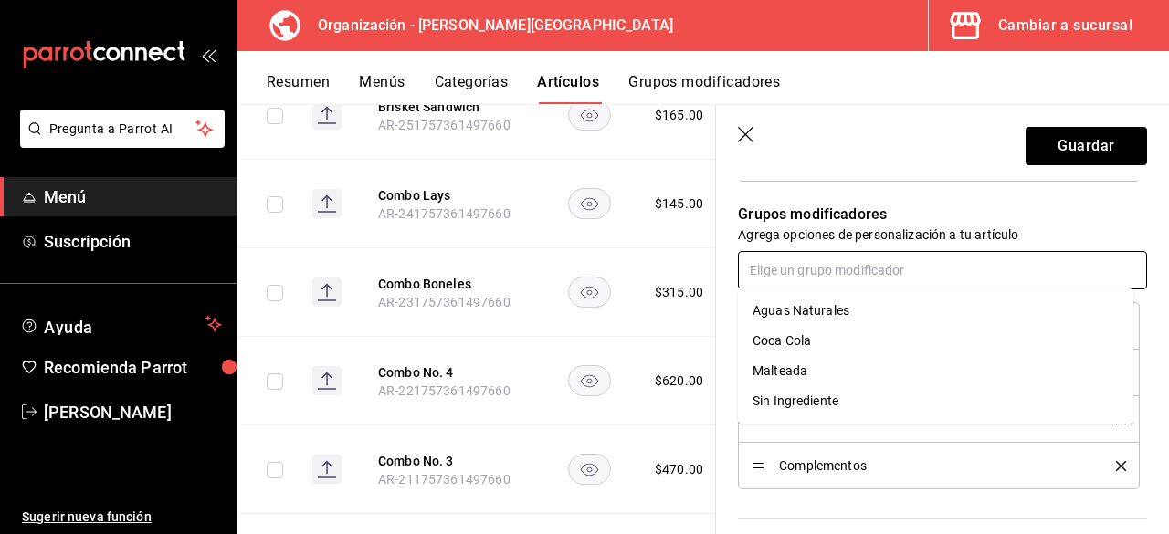
click at [792, 266] on input "text" at bounding box center [942, 270] width 409 height 38
click at [820, 403] on div "Sin Ingrediente" at bounding box center [795, 401] width 86 height 19
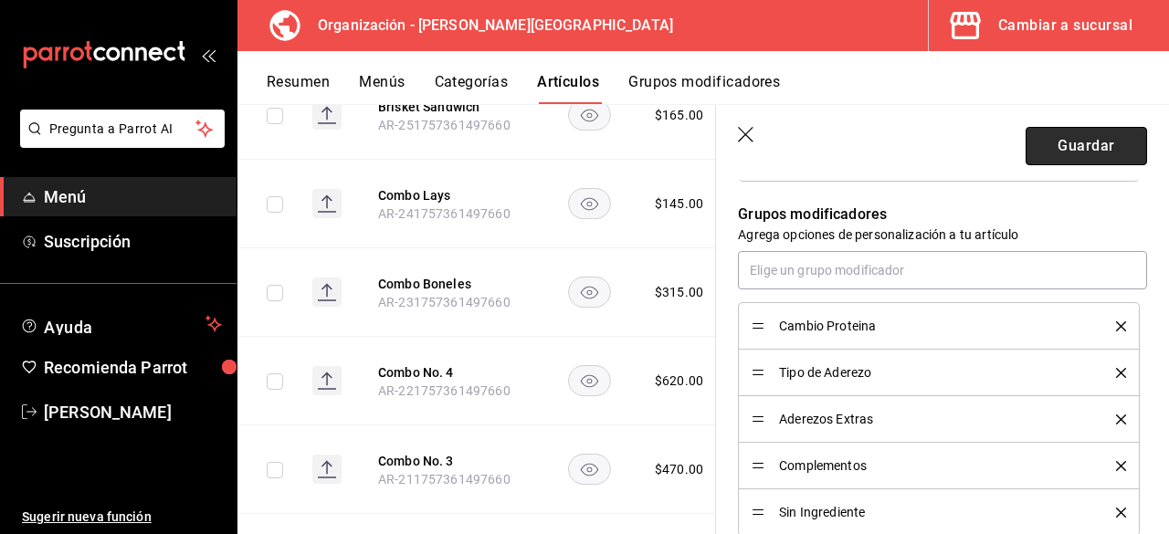
click at [1058, 152] on button "Guardar" at bounding box center [1085, 146] width 121 height 38
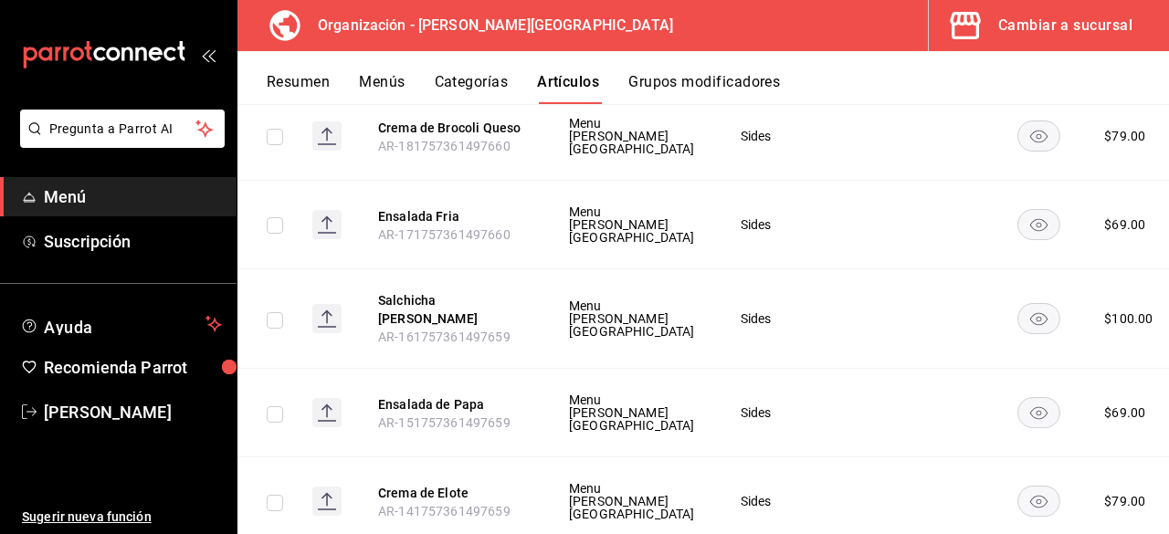
scroll to position [8989, 0]
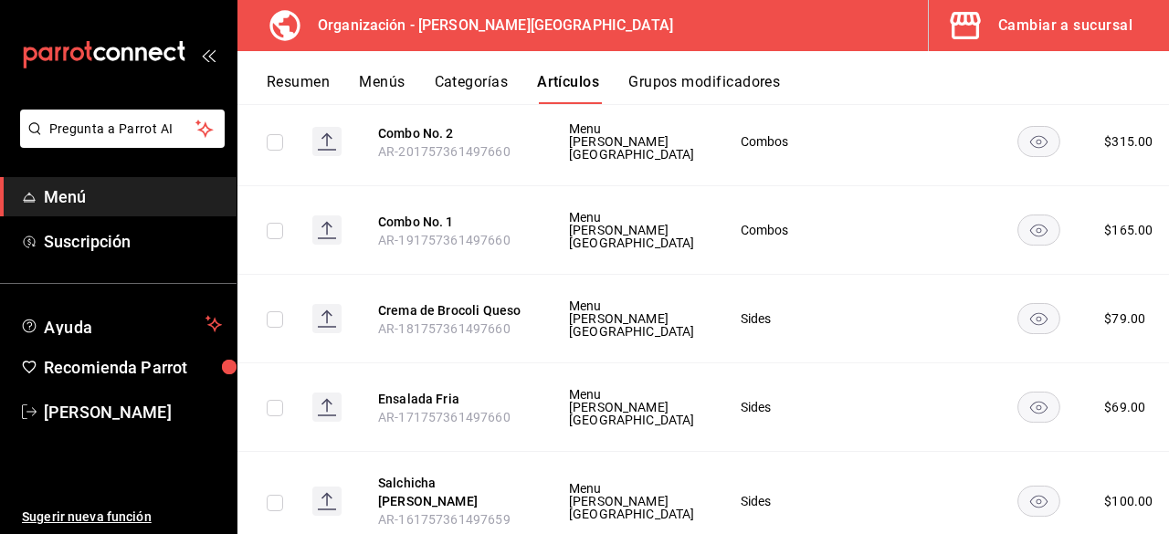
click at [1068, 247] on span "Editar" at bounding box center [1061, 255] width 47 height 19
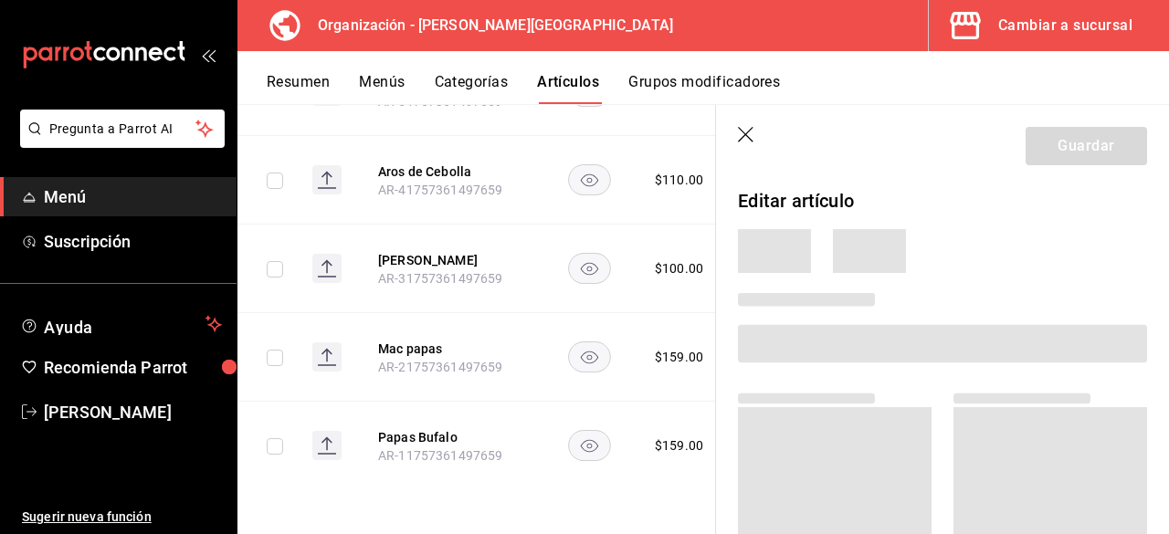
scroll to position [5755, 0]
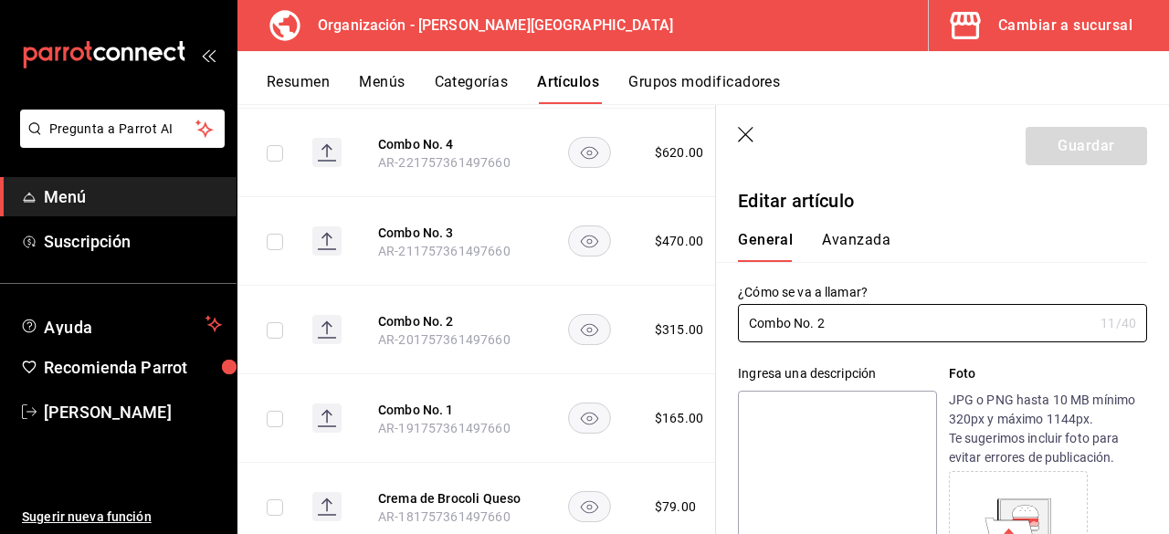
type input "$315.00"
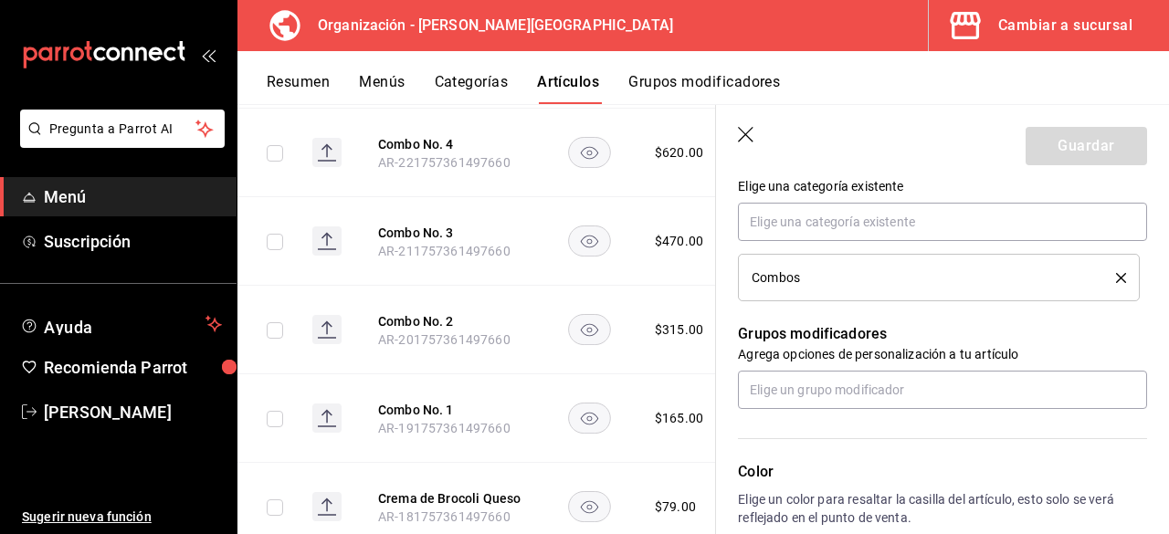
scroll to position [730, 0]
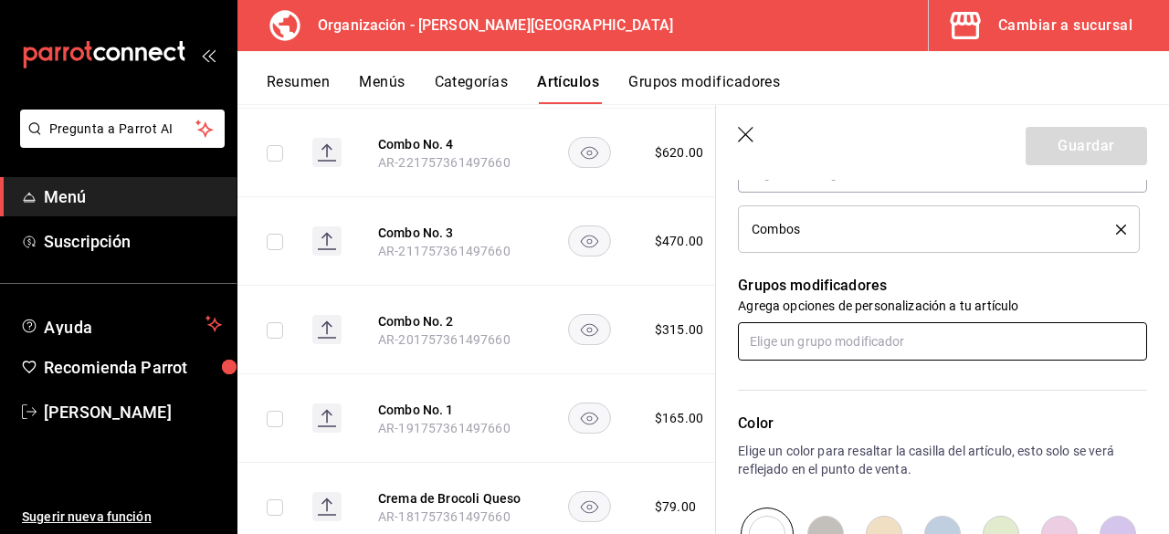
click at [907, 341] on input "text" at bounding box center [942, 341] width 409 height 38
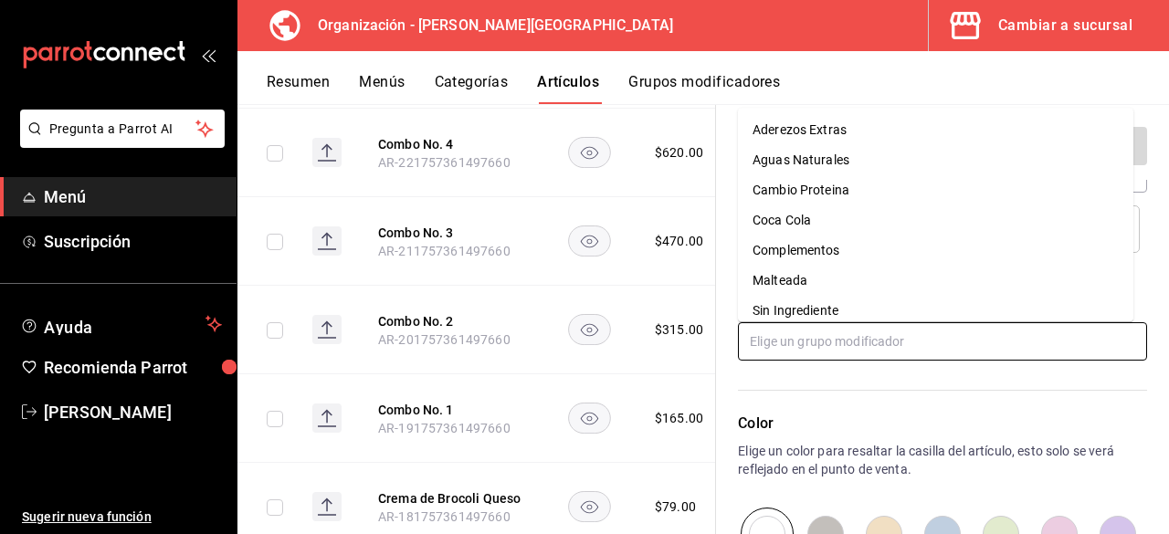
click at [890, 334] on input "text" at bounding box center [942, 341] width 409 height 38
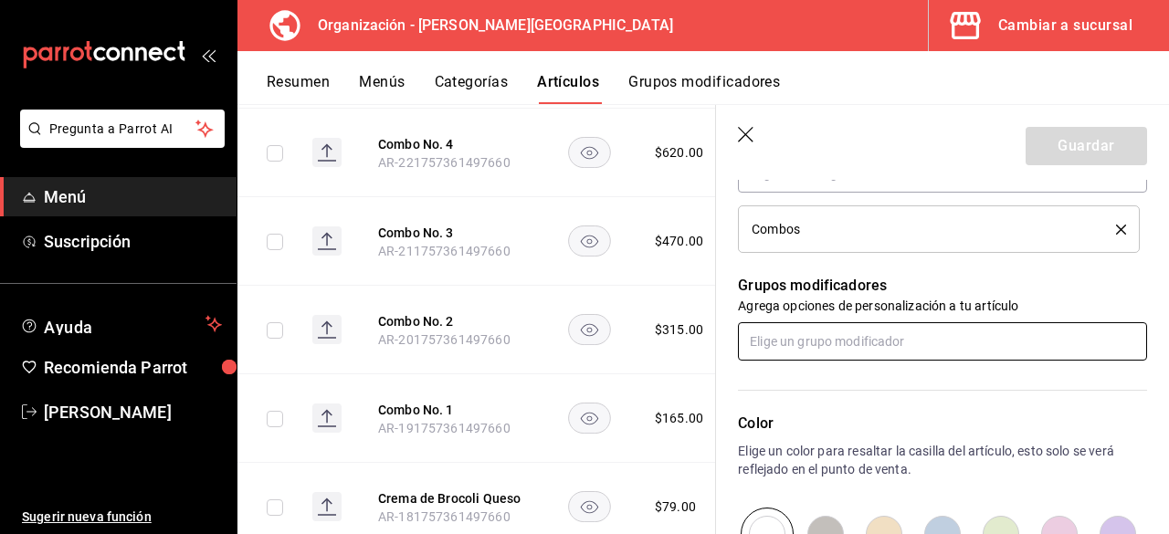
click at [890, 334] on input "text" at bounding box center [942, 341] width 409 height 38
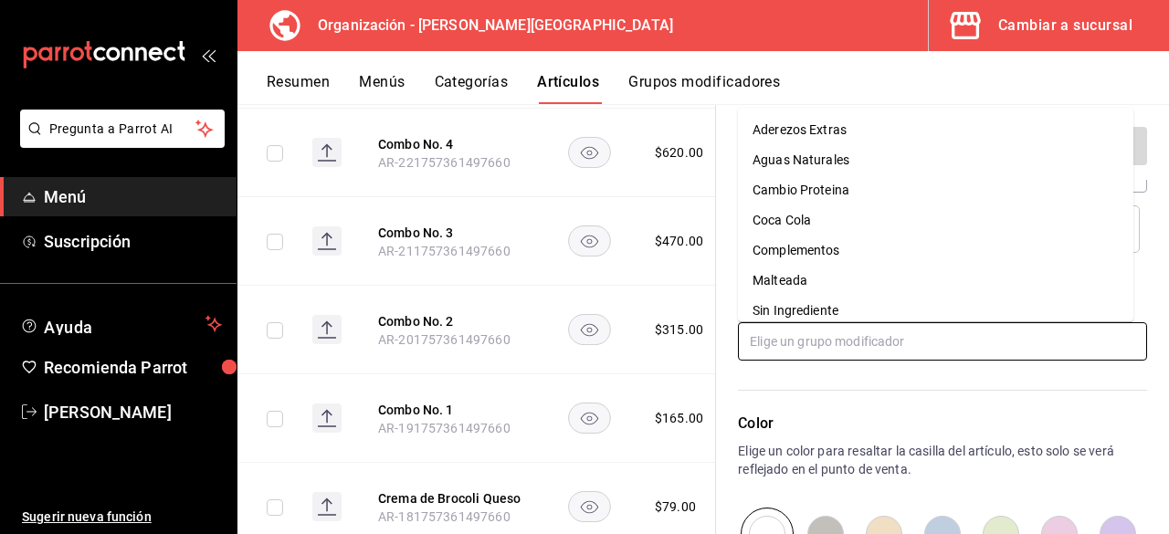
click at [854, 315] on li "Sin Ingrediente" at bounding box center [935, 311] width 395 height 30
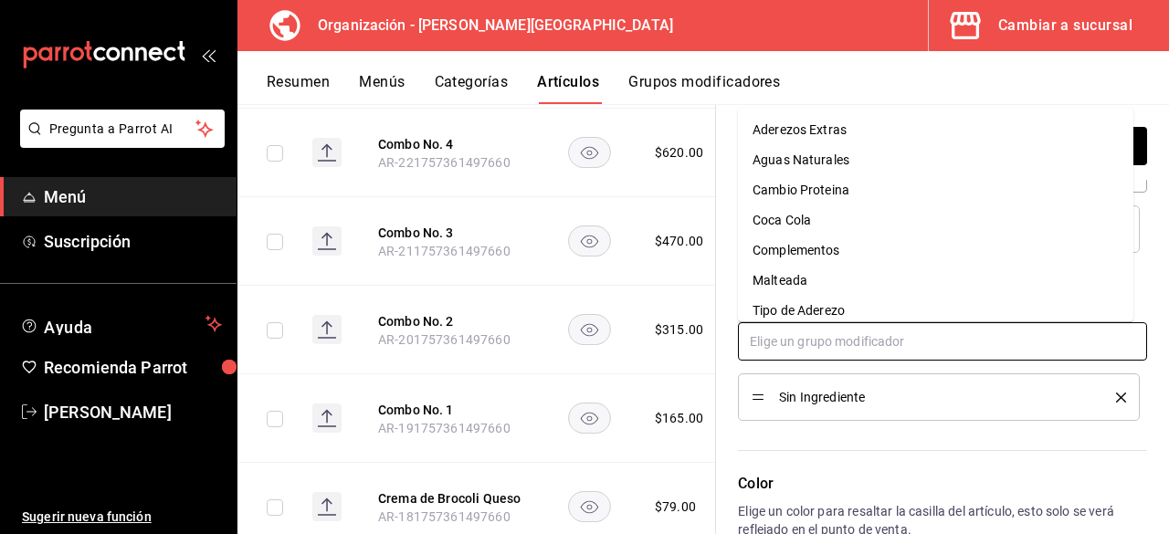
click at [853, 330] on input "text" at bounding box center [942, 341] width 409 height 38
click at [844, 313] on div "Tipo de Aderezo" at bounding box center [798, 310] width 92 height 19
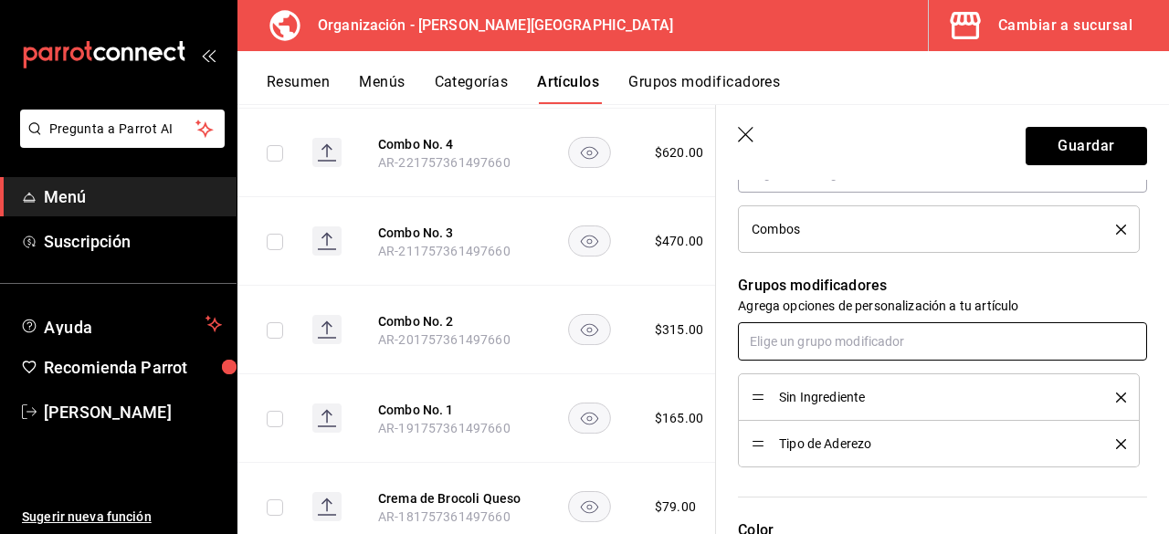
click at [840, 337] on input "text" at bounding box center [942, 341] width 409 height 38
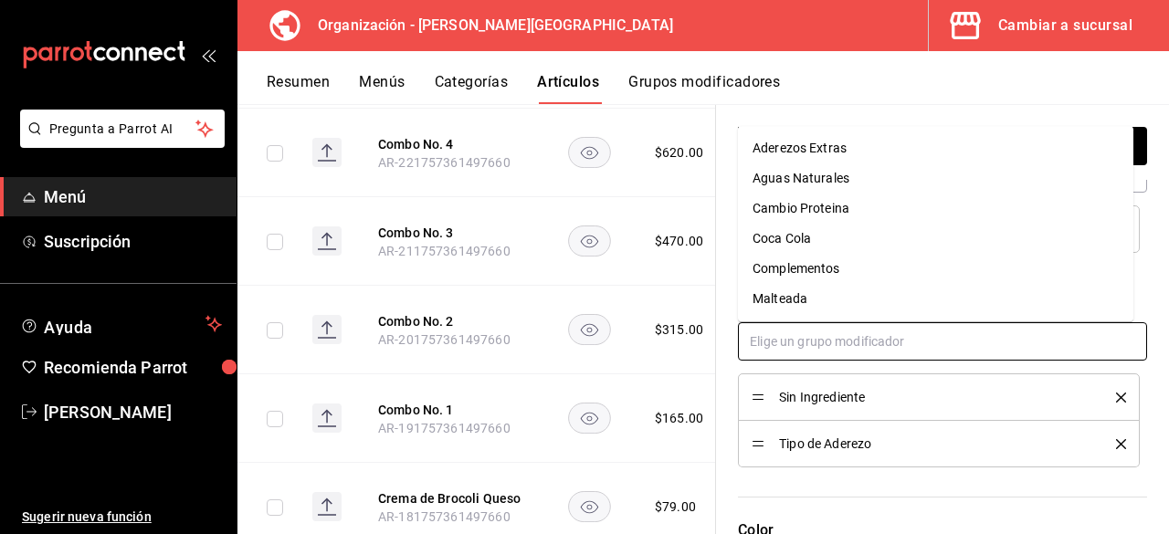
drag, startPoint x: 825, startPoint y: 276, endPoint x: 825, endPoint y: 286, distance: 10.0
click at [825, 275] on div "Complementos" at bounding box center [796, 268] width 88 height 19
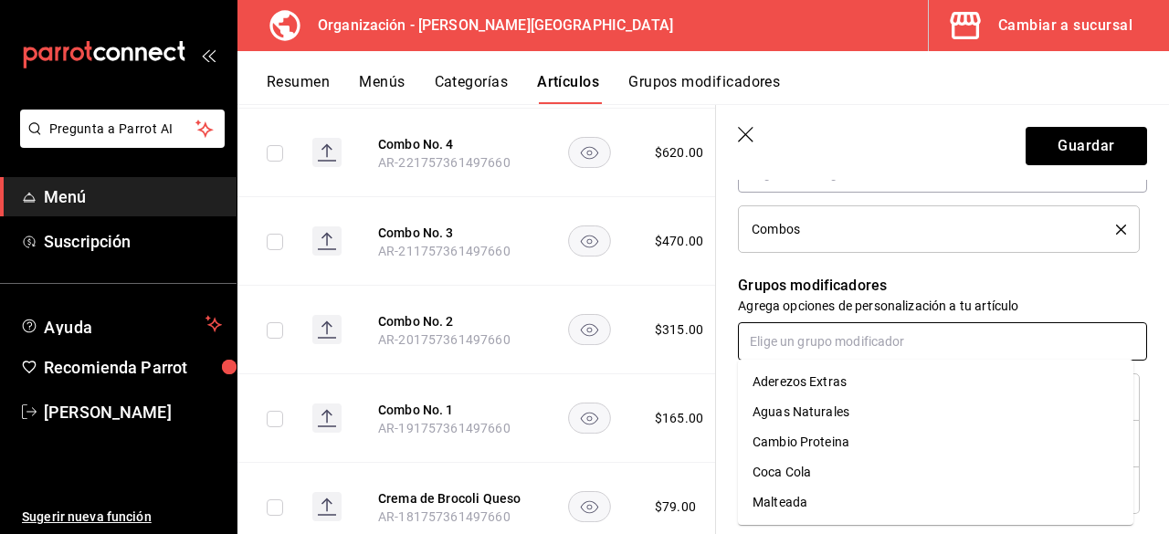
click at [830, 331] on input "text" at bounding box center [942, 341] width 409 height 38
click at [823, 381] on div "Aderezos Extras" at bounding box center [799, 381] width 94 height 19
click at [818, 342] on input "text" at bounding box center [942, 341] width 409 height 38
click at [832, 411] on div "Cambio Proteina" at bounding box center [800, 412] width 97 height 19
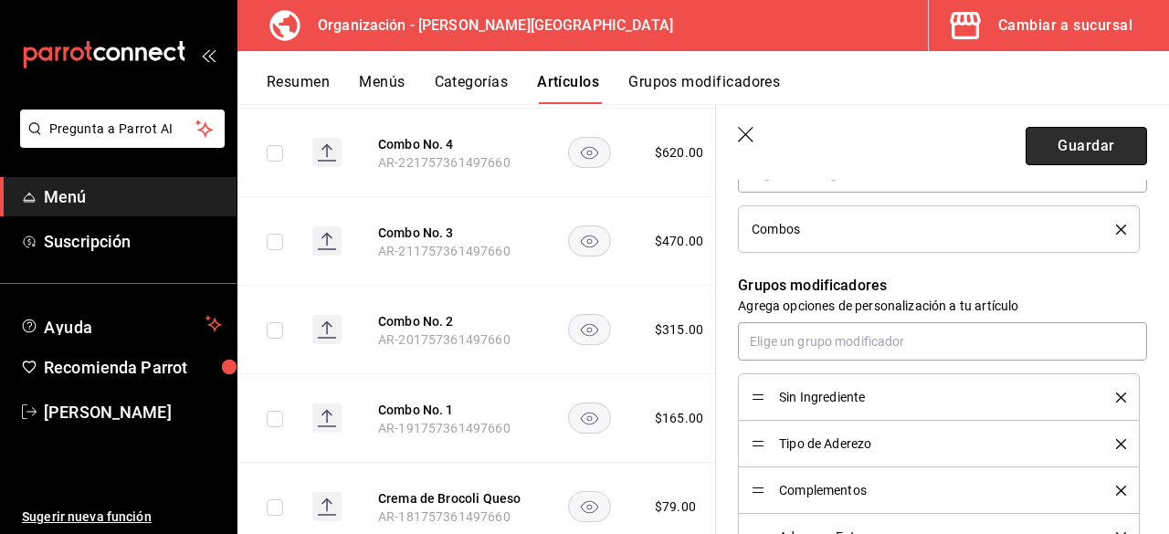
click at [1061, 154] on button "Guardar" at bounding box center [1085, 146] width 121 height 38
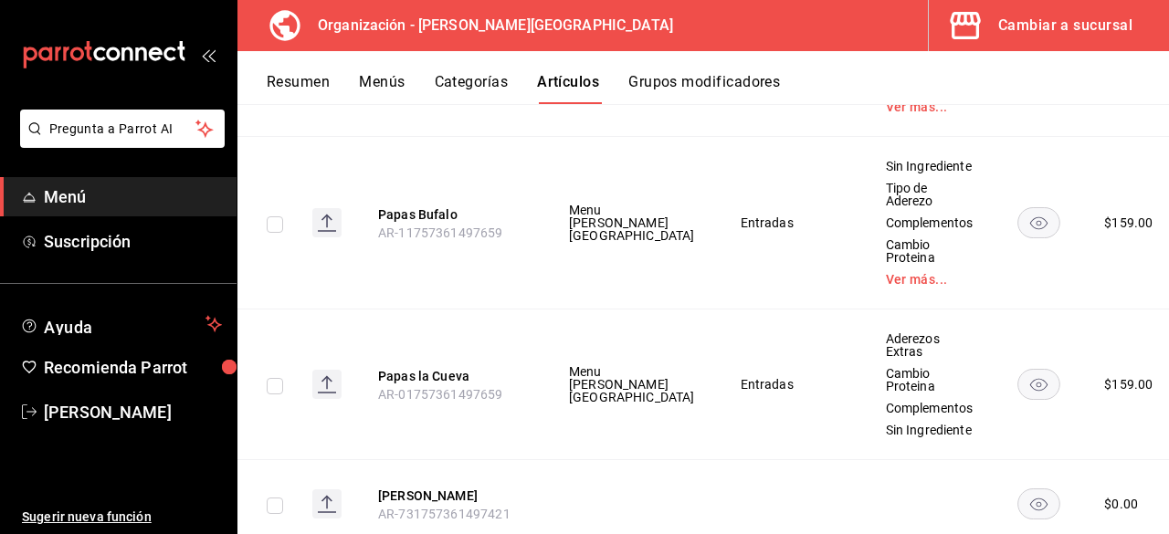
scroll to position [10481, 0]
